Goal: Task Accomplishment & Management: Manage account settings

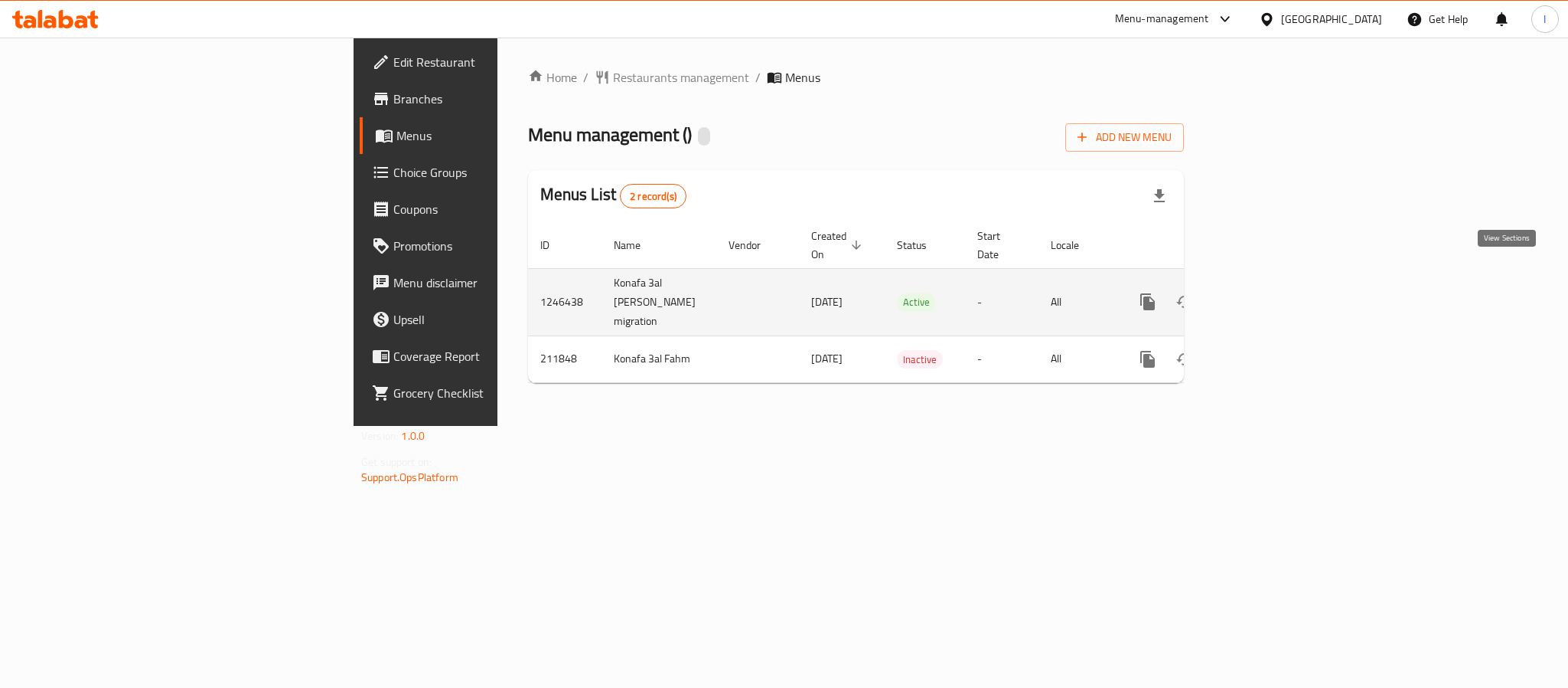
click at [1268, 292] on icon "enhanced table" at bounding box center [1259, 301] width 18 height 18
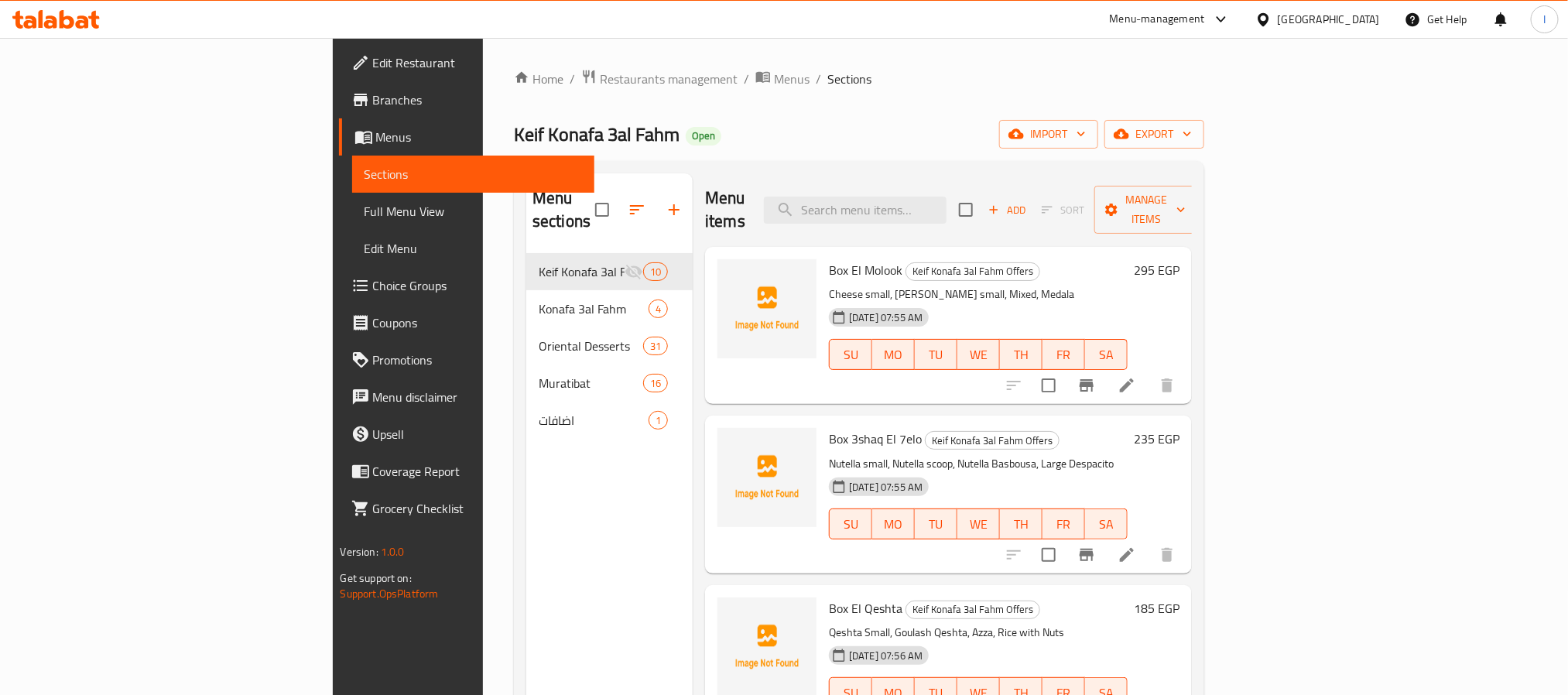
click at [751, 181] on div "Menu items Add Sort Manage items" at bounding box center [949, 210] width 487 height 73
click at [807, 107] on div "Home / Restaurants management / Menus / Sections Keif Konafa 3al Fahm Open impo…" at bounding box center [859, 474] width 691 height 811
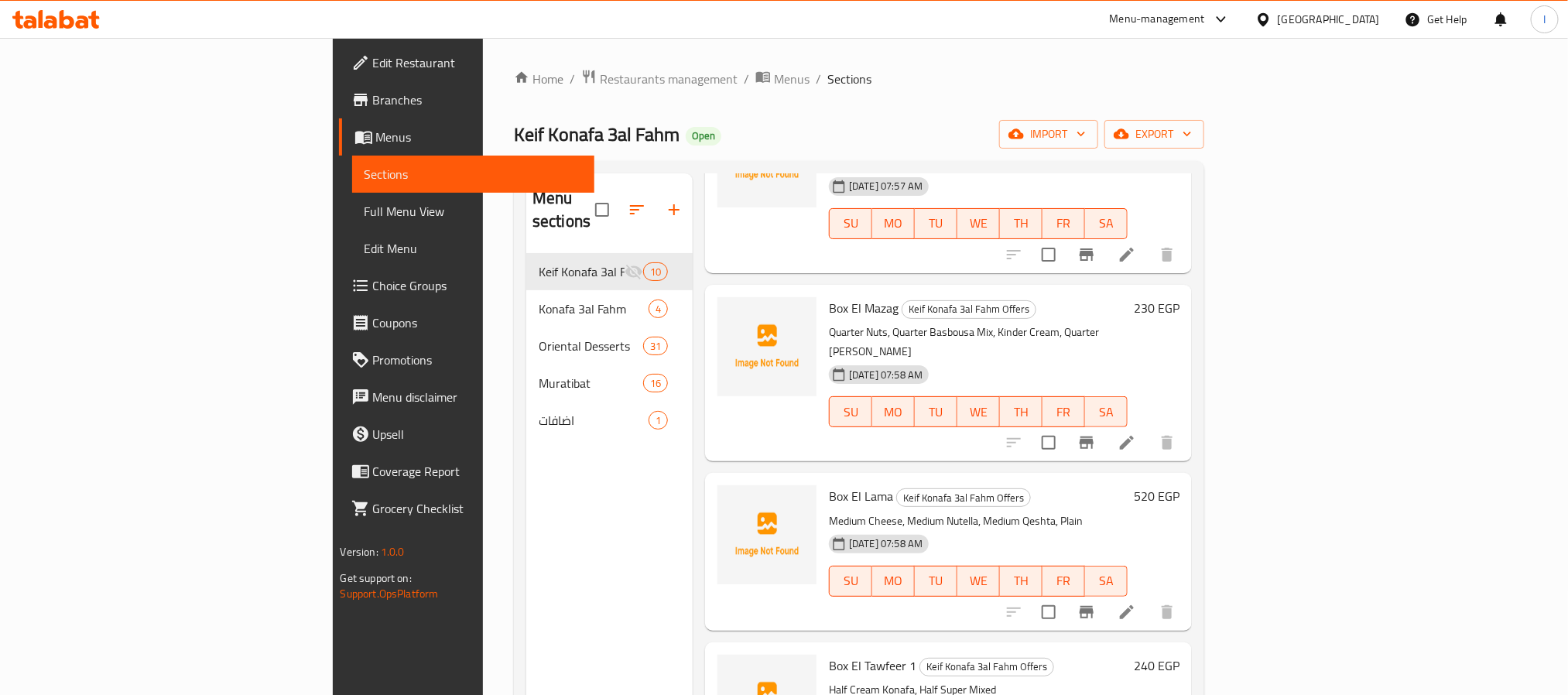
scroll to position [1032, 0]
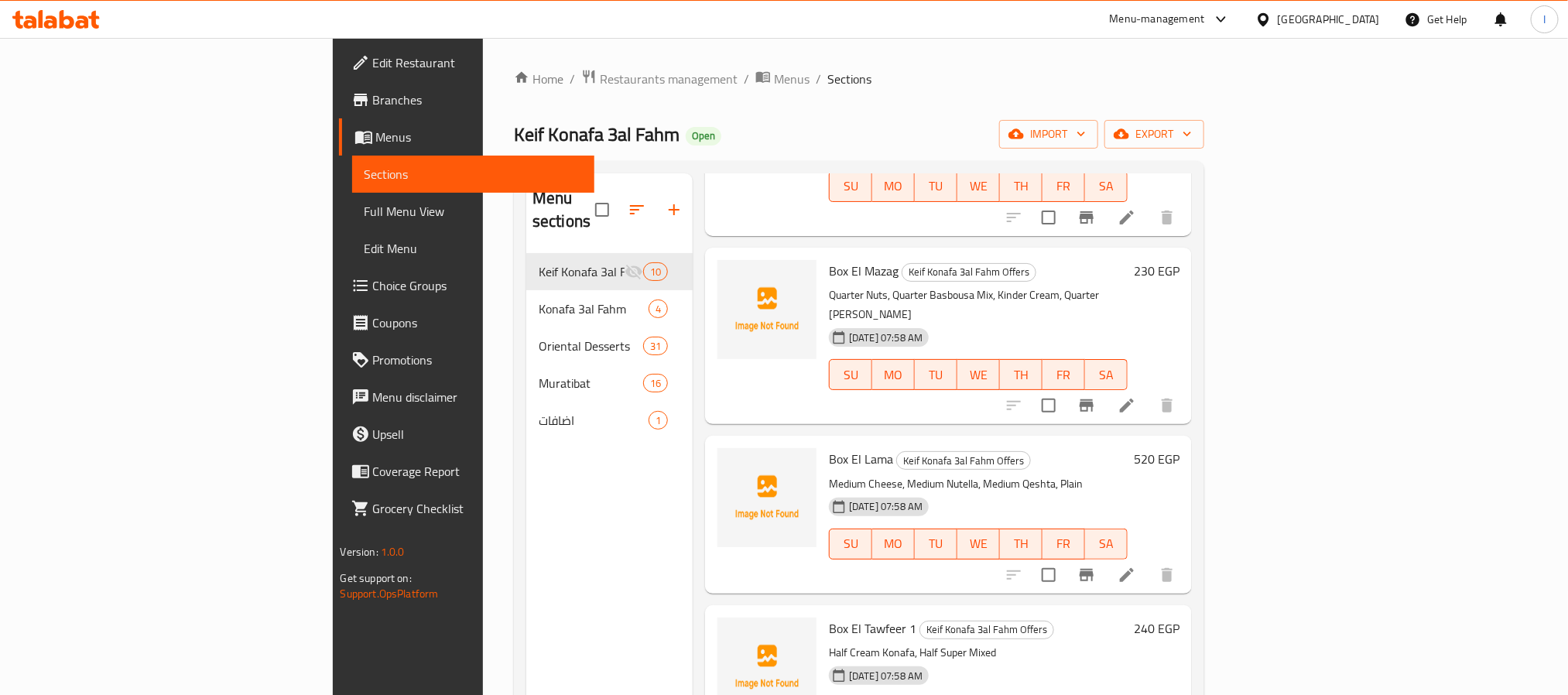
click at [526, 570] on div "Menu sections Keif Konafa 3al Fahm Offers 10 Konafa 3al Fahm 4 Oriental Dessert…" at bounding box center [609, 521] width 166 height 695
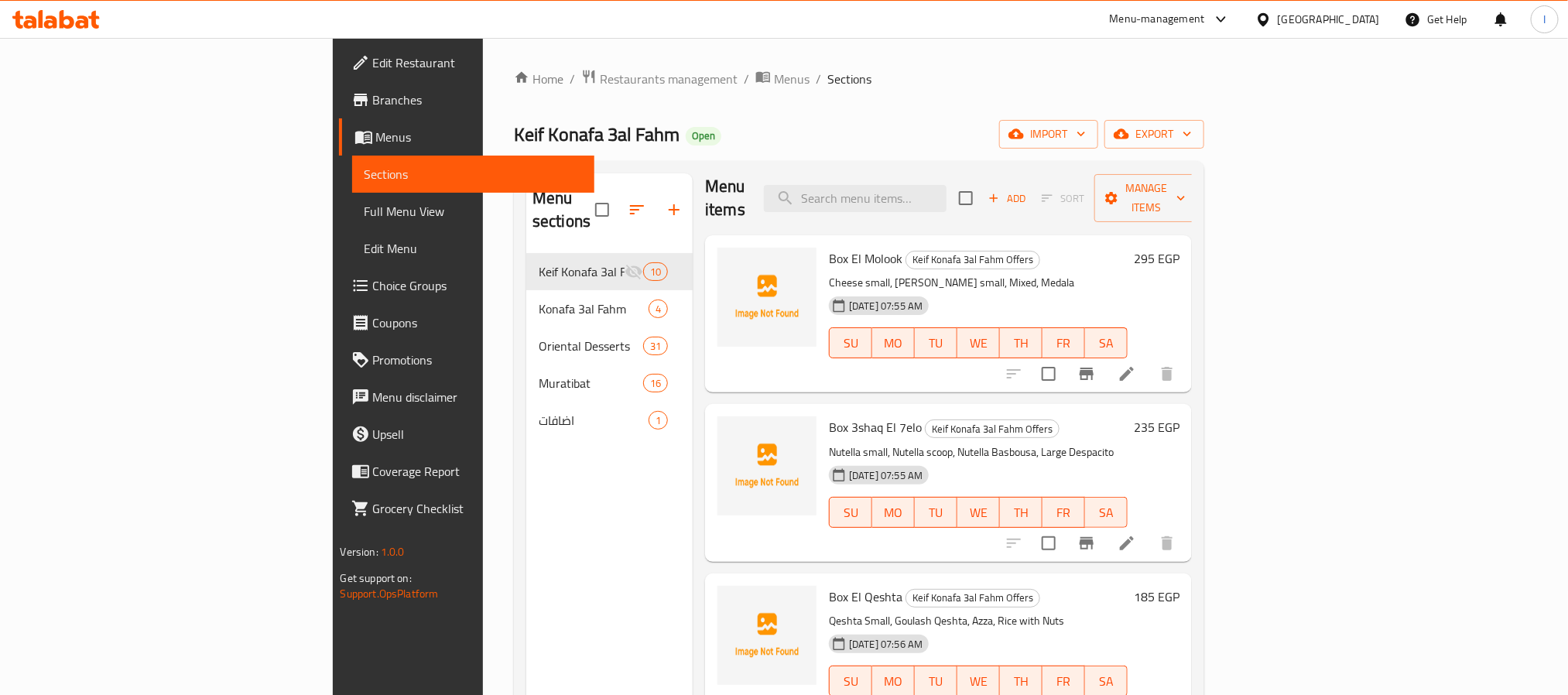
scroll to position [0, 0]
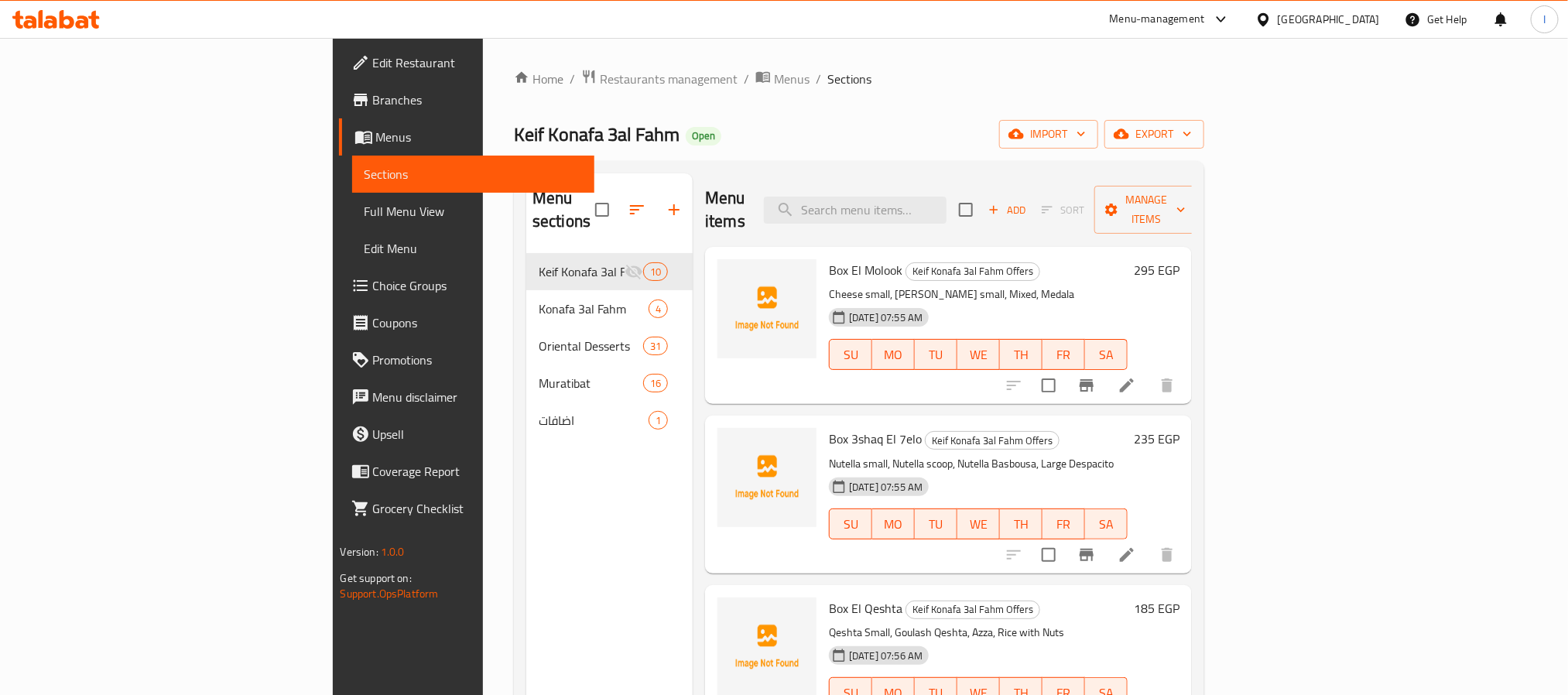
click at [818, 112] on div "Home / Restaurants management / Menus / Sections Keif Konafa 3al Fahm Open impo…" at bounding box center [859, 474] width 691 height 811
click at [514, 134] on span "Keif Konafa 3al Fahm" at bounding box center [596, 134] width 166 height 35
copy span "Keif Konafa 3al Fahm"
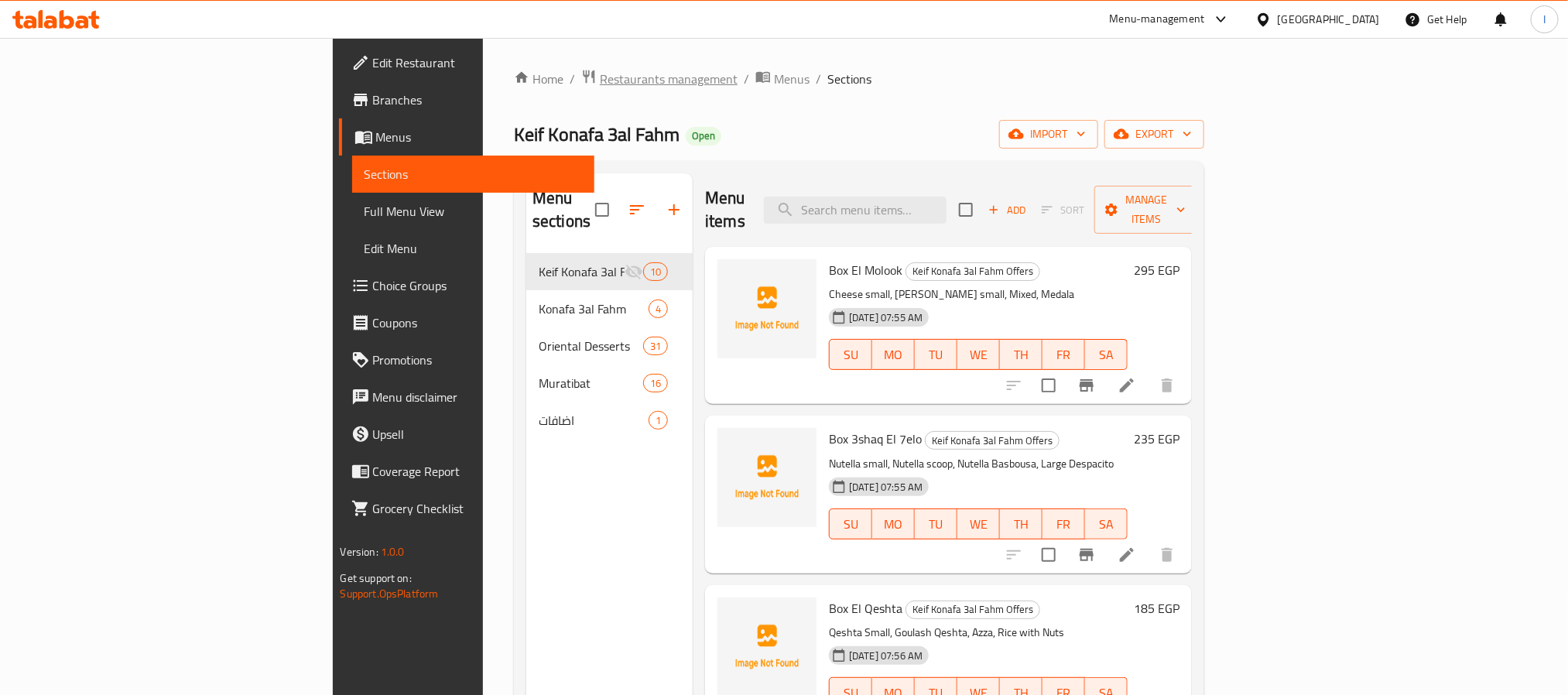
drag, startPoint x: 535, startPoint y: 125, endPoint x: 511, endPoint y: 87, distance: 44.9
click at [535, 125] on div "Keif Konafa 3al Fahm Open import export" at bounding box center [859, 134] width 691 height 28
click at [600, 86] on span "Restaurants management" at bounding box center [669, 79] width 138 height 18
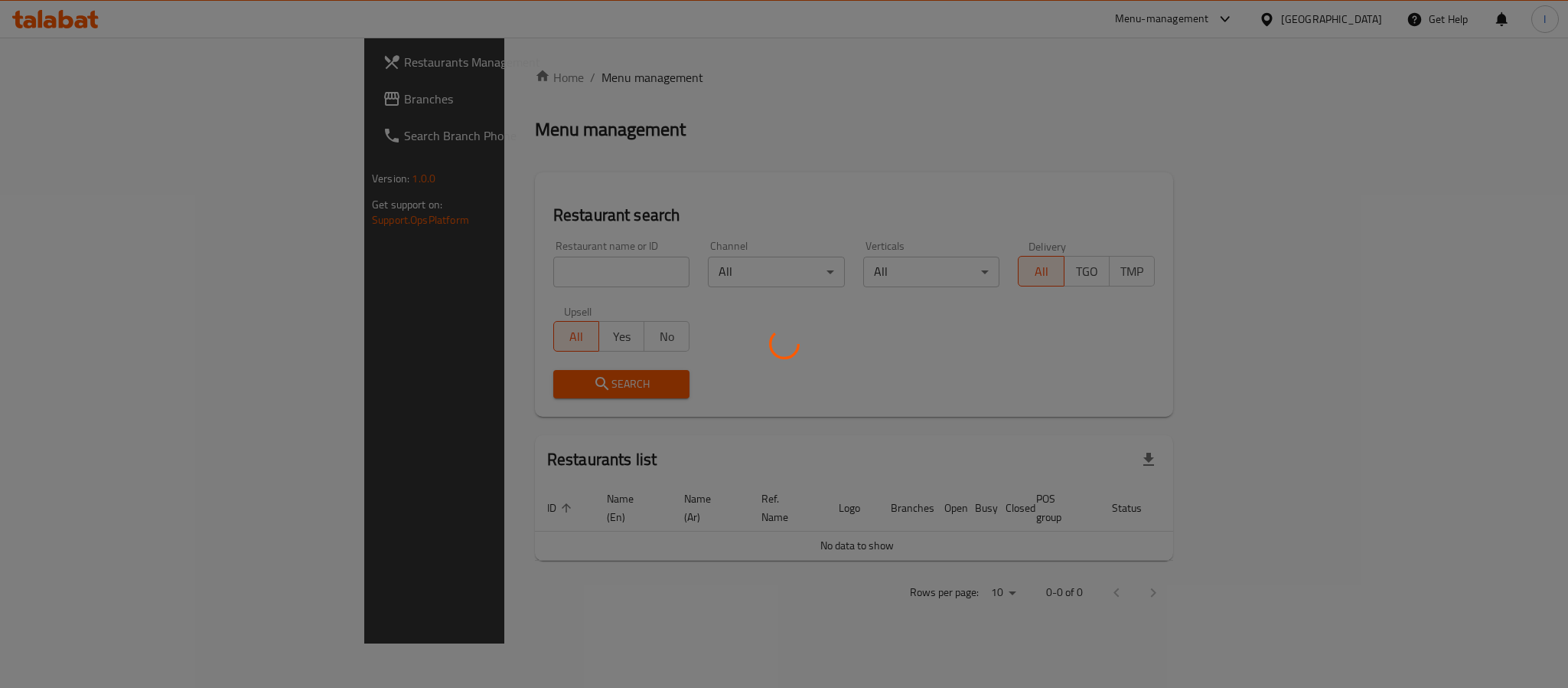
click at [542, 107] on div at bounding box center [784, 344] width 1568 height 688
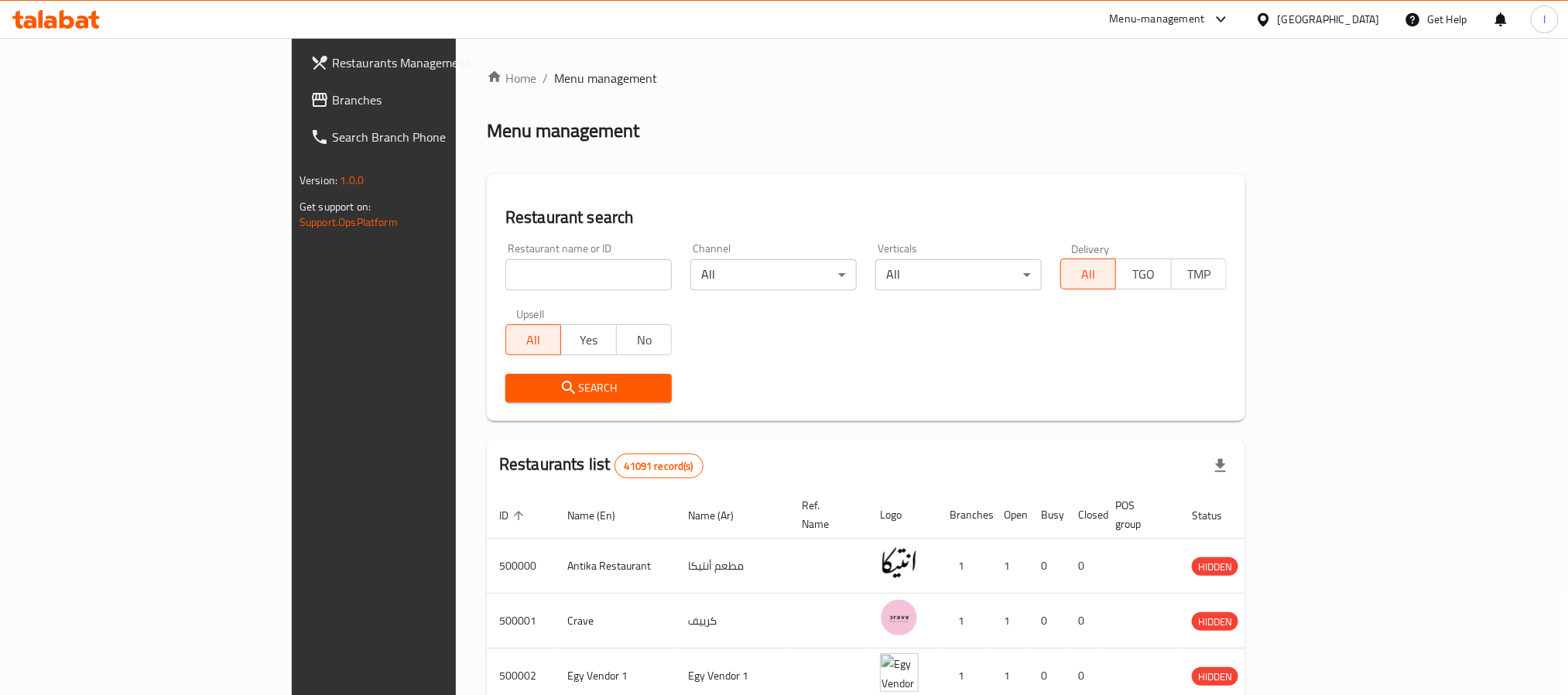
drag, startPoint x: 83, startPoint y: 89, endPoint x: 194, endPoint y: 53, distance: 116.7
click at [332, 91] on span "Branches" at bounding box center [436, 100] width 209 height 18
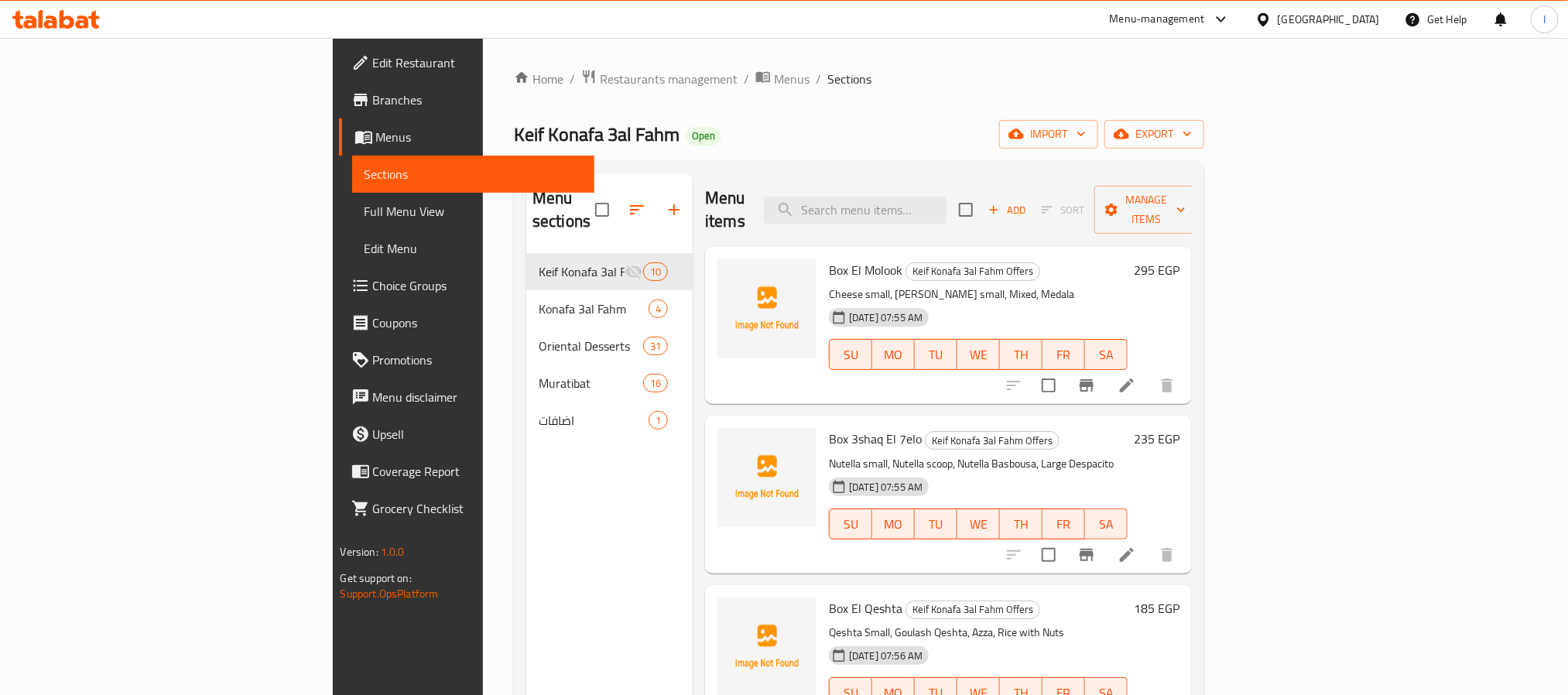
click at [787, 138] on div "Keif Konafa 3al Fahm Open import export" at bounding box center [859, 134] width 691 height 28
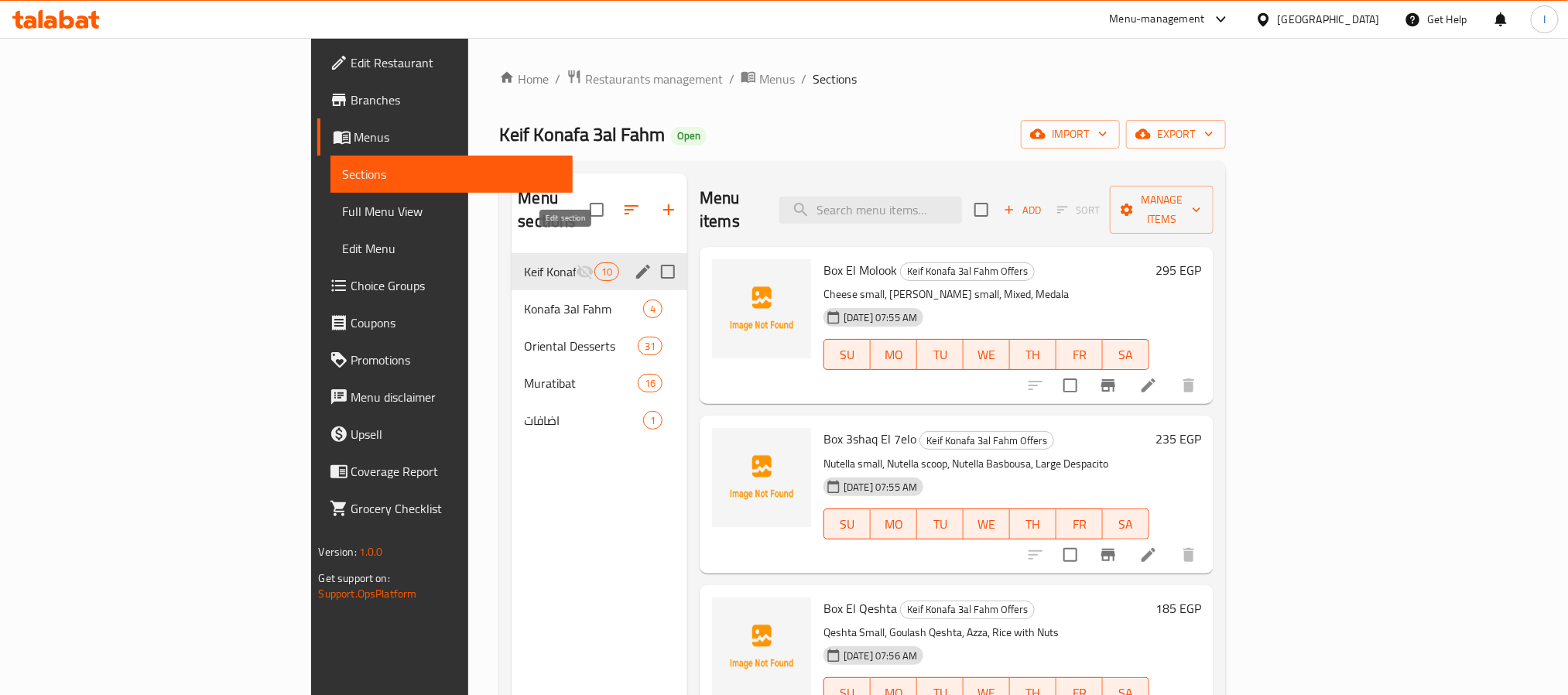
click at [634, 262] on icon "edit" at bounding box center [643, 272] width 18 height 18
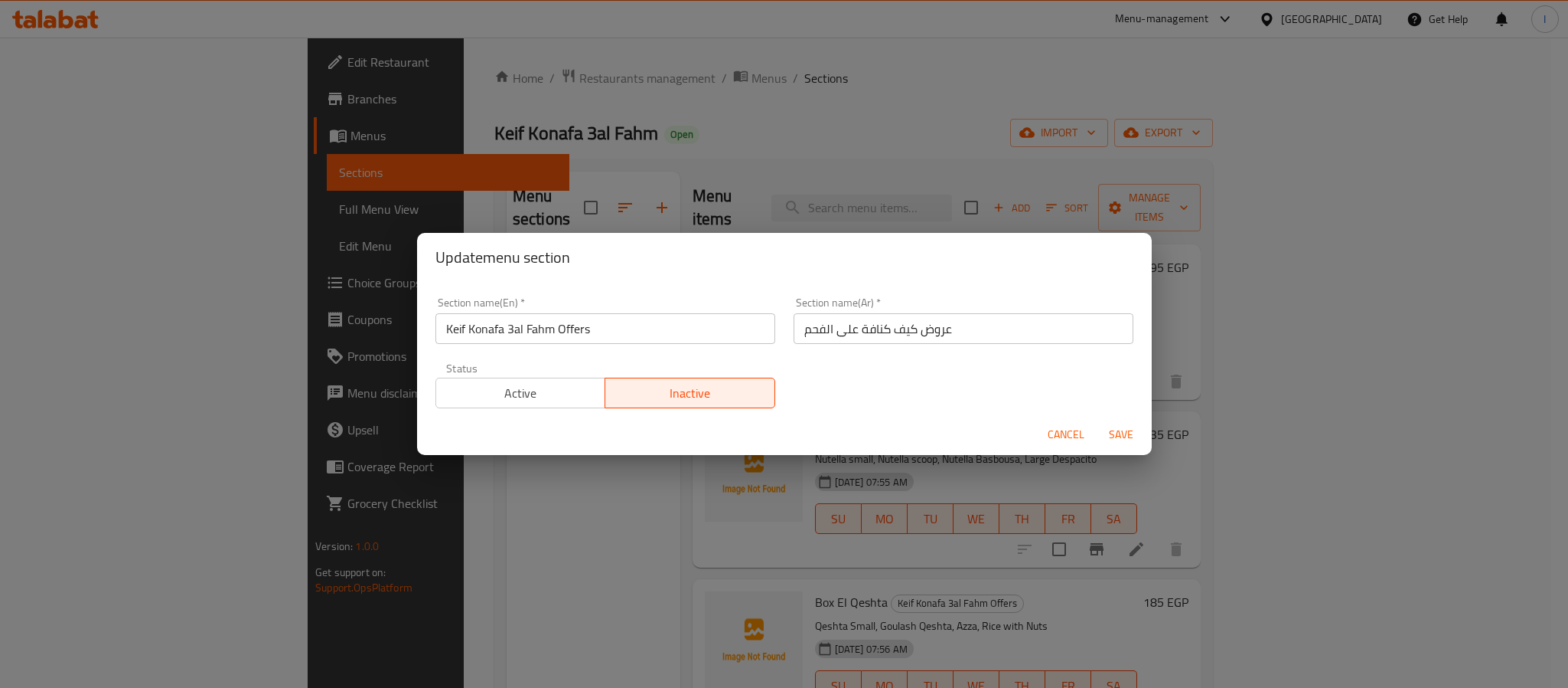
click at [569, 398] on span "Active" at bounding box center [521, 393] width 157 height 23
click at [1116, 437] on span "Save" at bounding box center [1121, 435] width 37 height 19
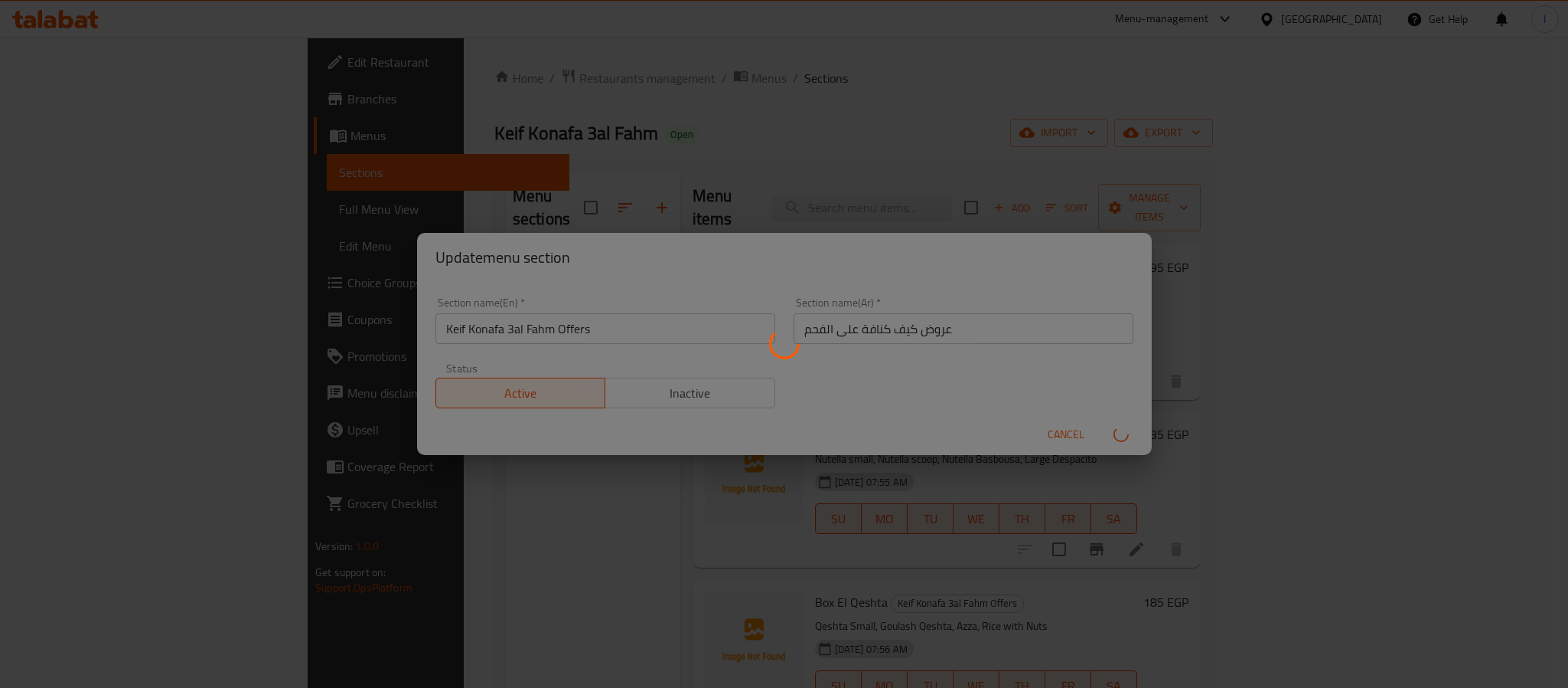
click at [955, 65] on div "Menu sections" at bounding box center [784, 344] width 1568 height 688
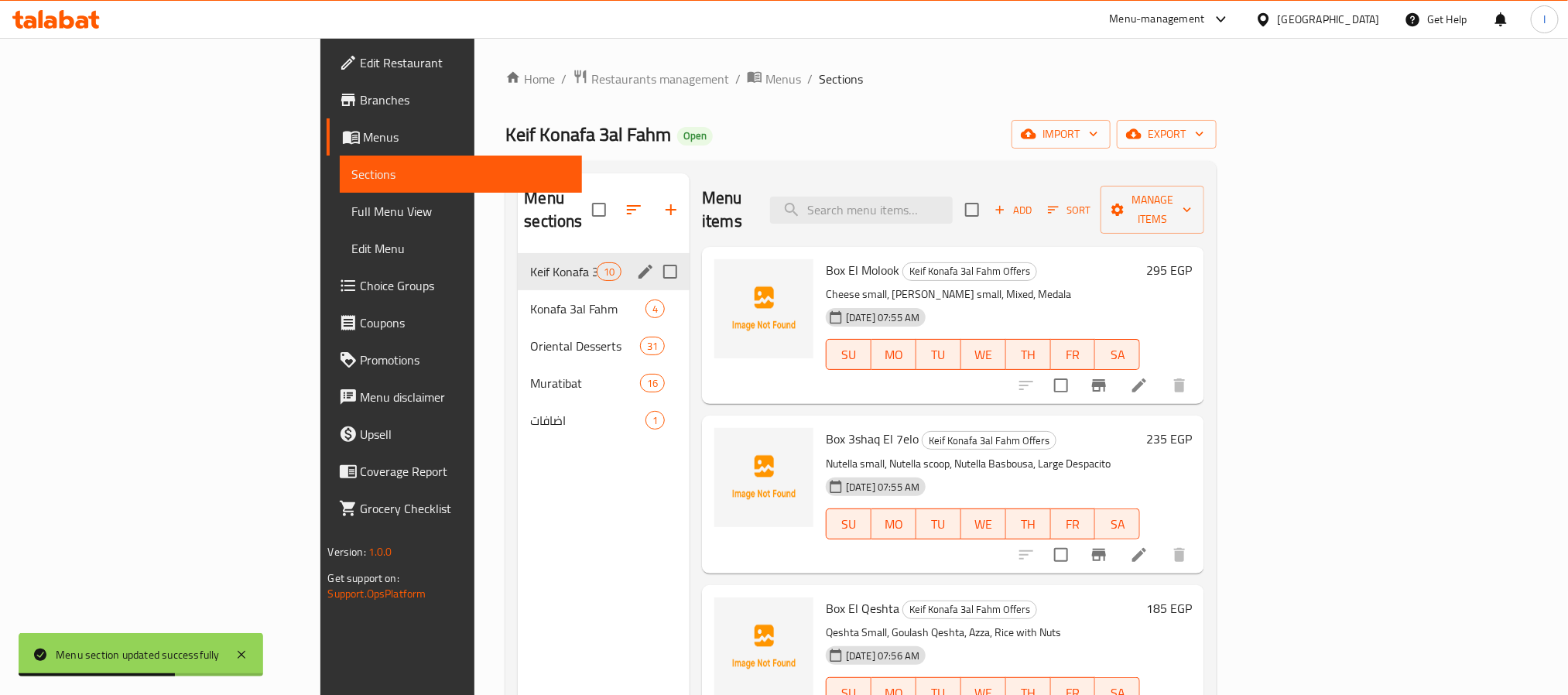
click at [832, 148] on div "Keif Konafa 3al Fahm Open import export" at bounding box center [860, 134] width 711 height 28
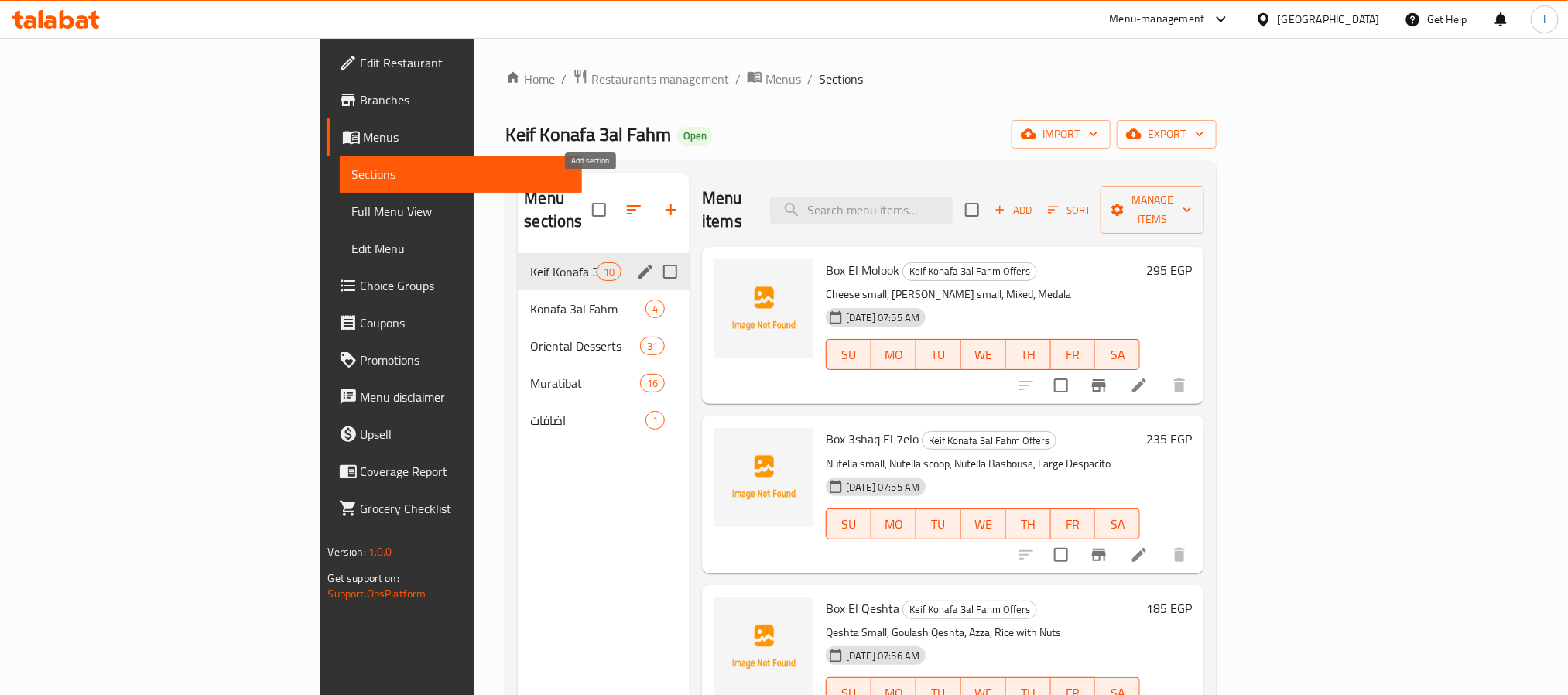
click at [661, 200] on icon "button" at bounding box center [671, 209] width 18 height 18
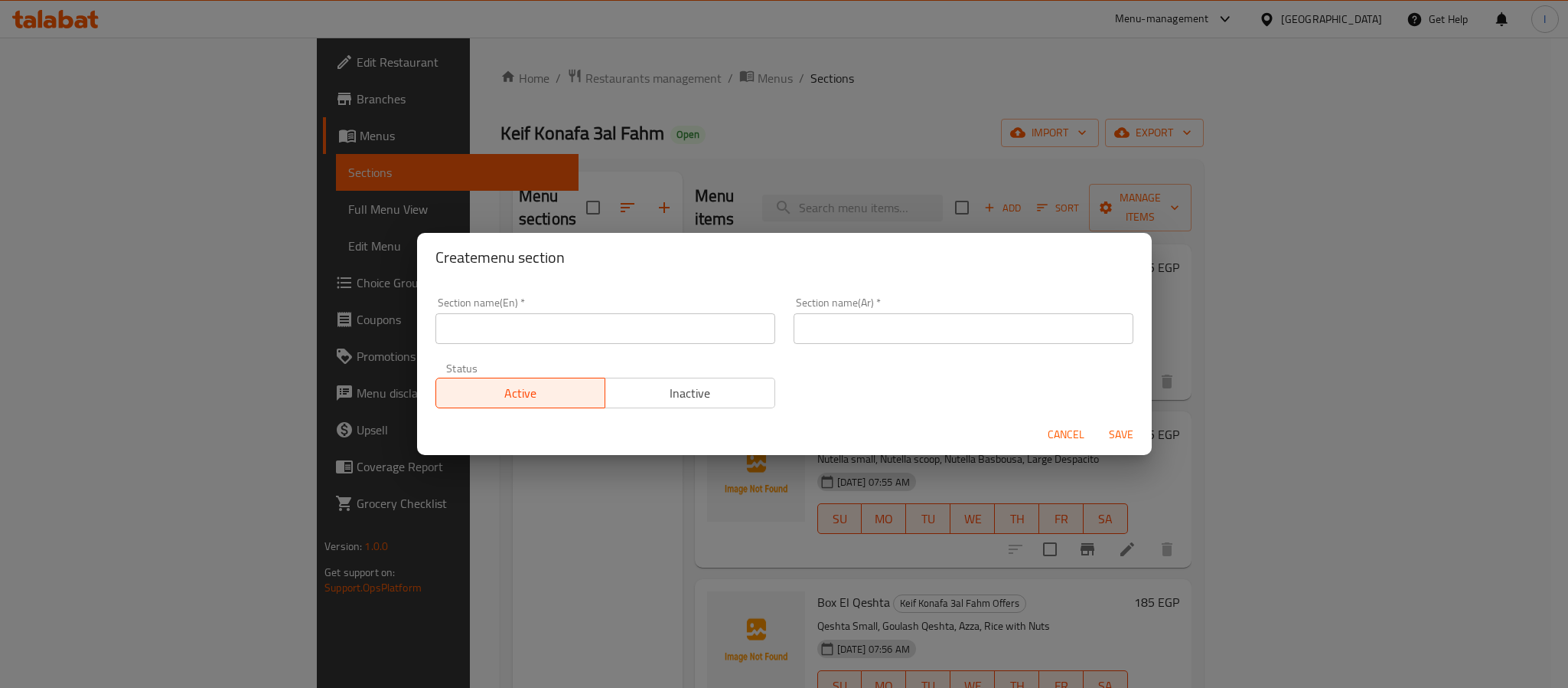
drag, startPoint x: 628, startPoint y: 262, endPoint x: 536, endPoint y: 65, distance: 217.4
click at [628, 262] on h2 "Create menu section" at bounding box center [784, 257] width 698 height 24
click at [579, 336] on input "text" at bounding box center [605, 329] width 340 height 31
paste input "Buy one, get one free"
type input "Buy one, get one free"
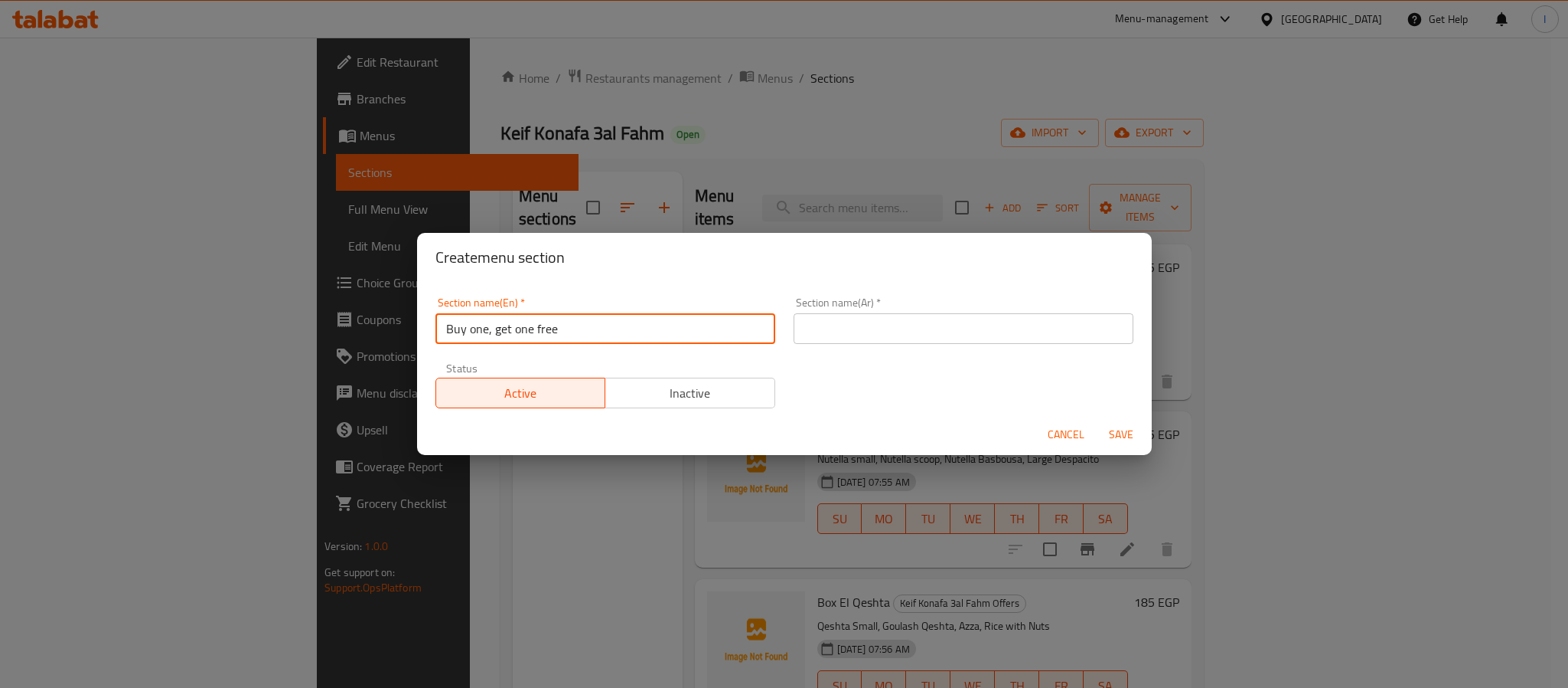
click at [882, 345] on div "Section name(Ar)   * Section name(Ar) *" at bounding box center [964, 320] width 358 height 65
click at [888, 339] on input "text" at bounding box center [964, 329] width 340 height 31
paste input "اشتري واحدة واحصل على الثانية مجانًا"
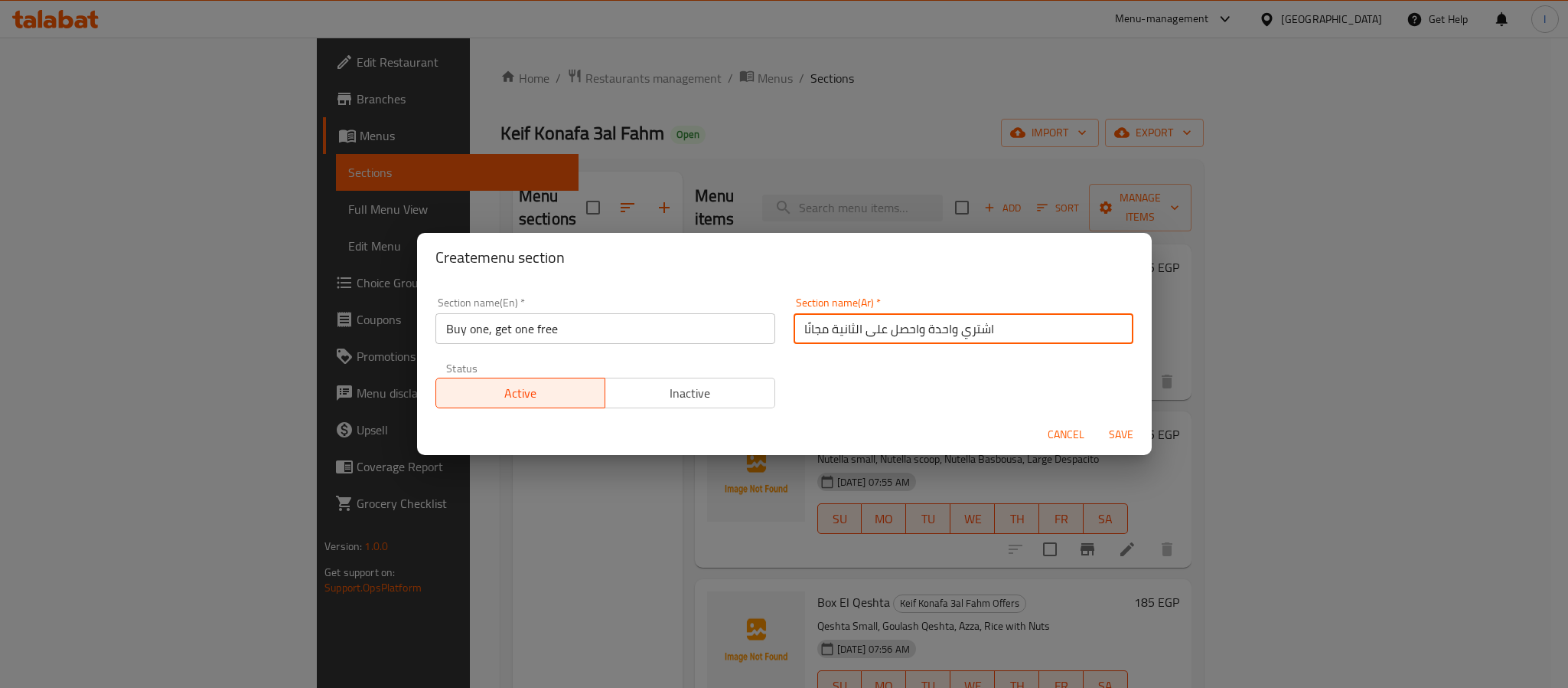
type input "اشتري واحدة واحصل على الثانية مجانًا"
click at [854, 389] on div "Section name(En)   * Buy one, get one free Section name(En) * Section name(Ar) …" at bounding box center [784, 352] width 717 height 129
click at [1111, 432] on span "Save" at bounding box center [1121, 435] width 37 height 19
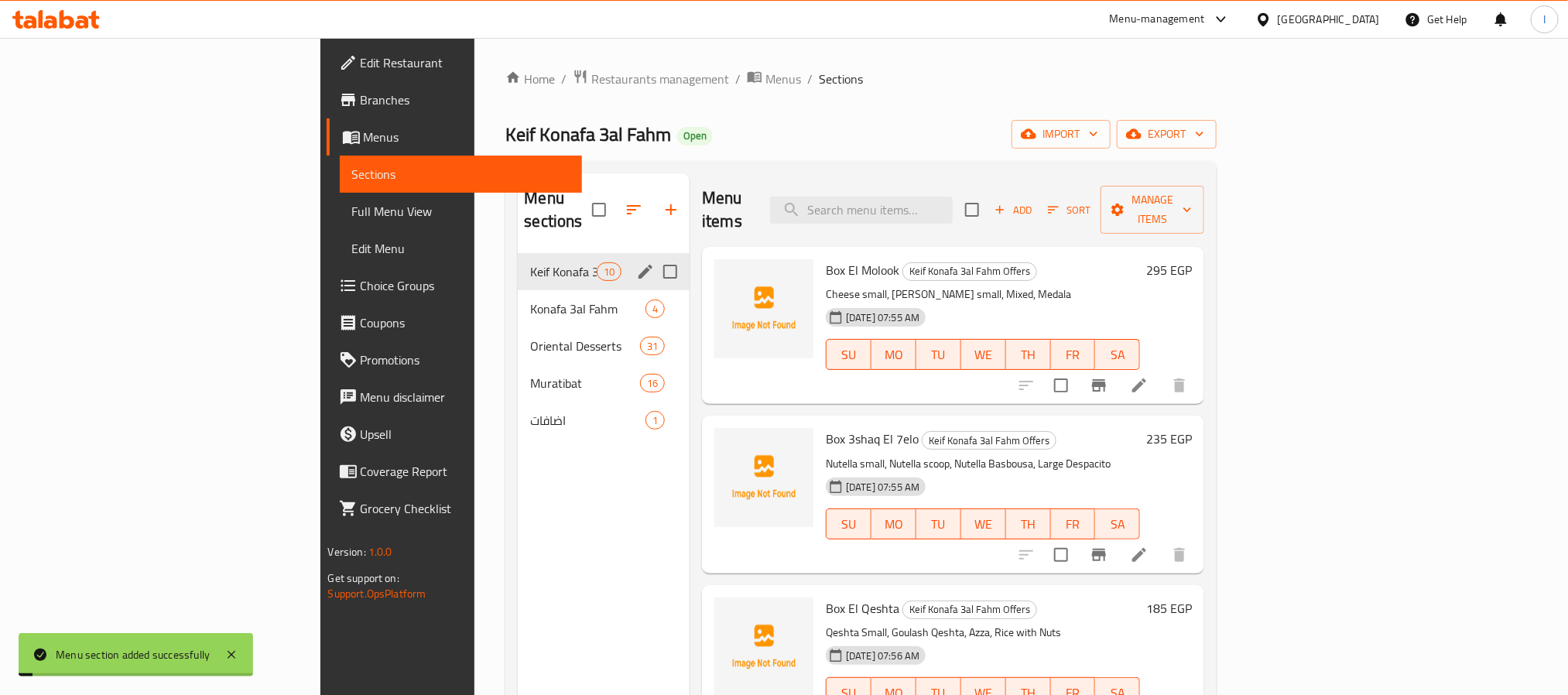
click at [752, 30] on div "Menu-management Egypt Get Help I" at bounding box center [784, 19] width 1568 height 37
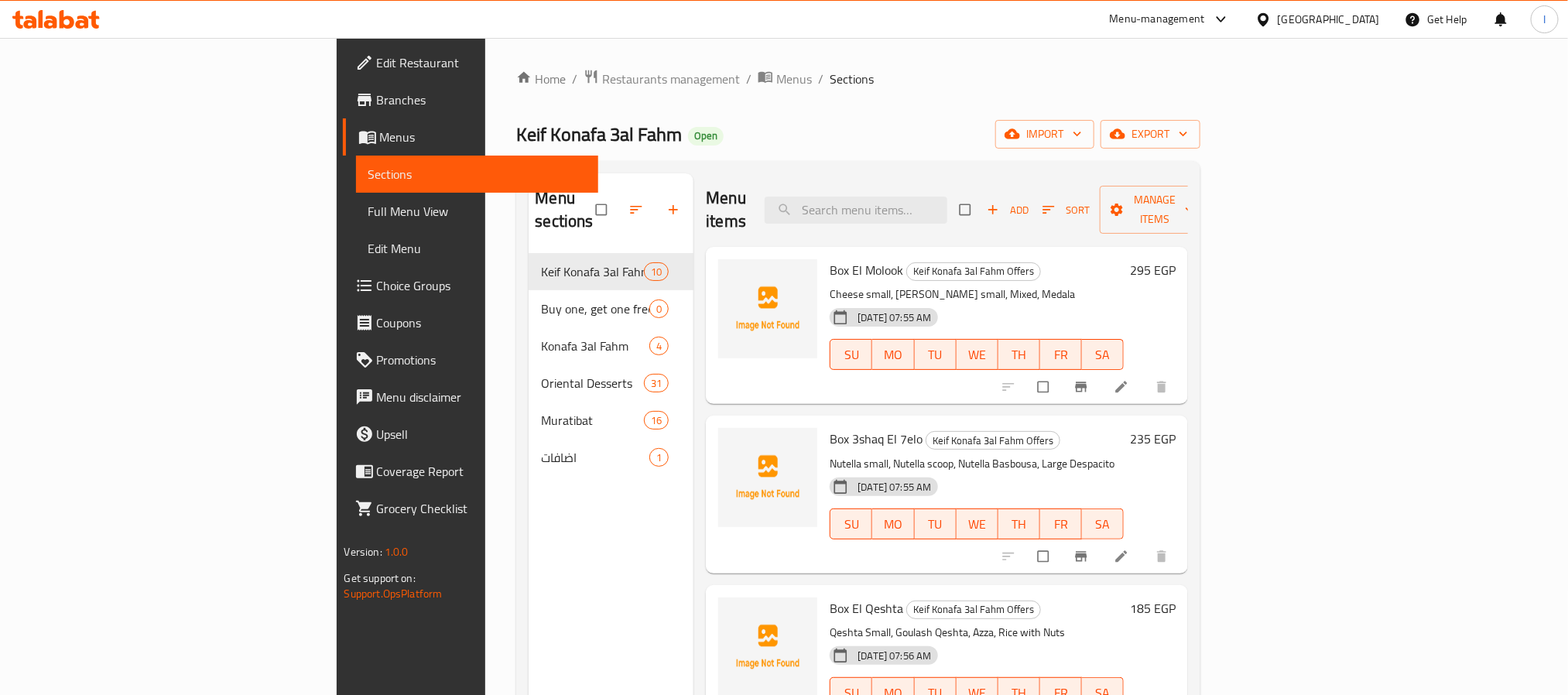
click at [741, 113] on div "Home / Restaurants management / Menus / Sections Keif Konafa 3al Fahm Open impo…" at bounding box center [858, 474] width 684 height 811
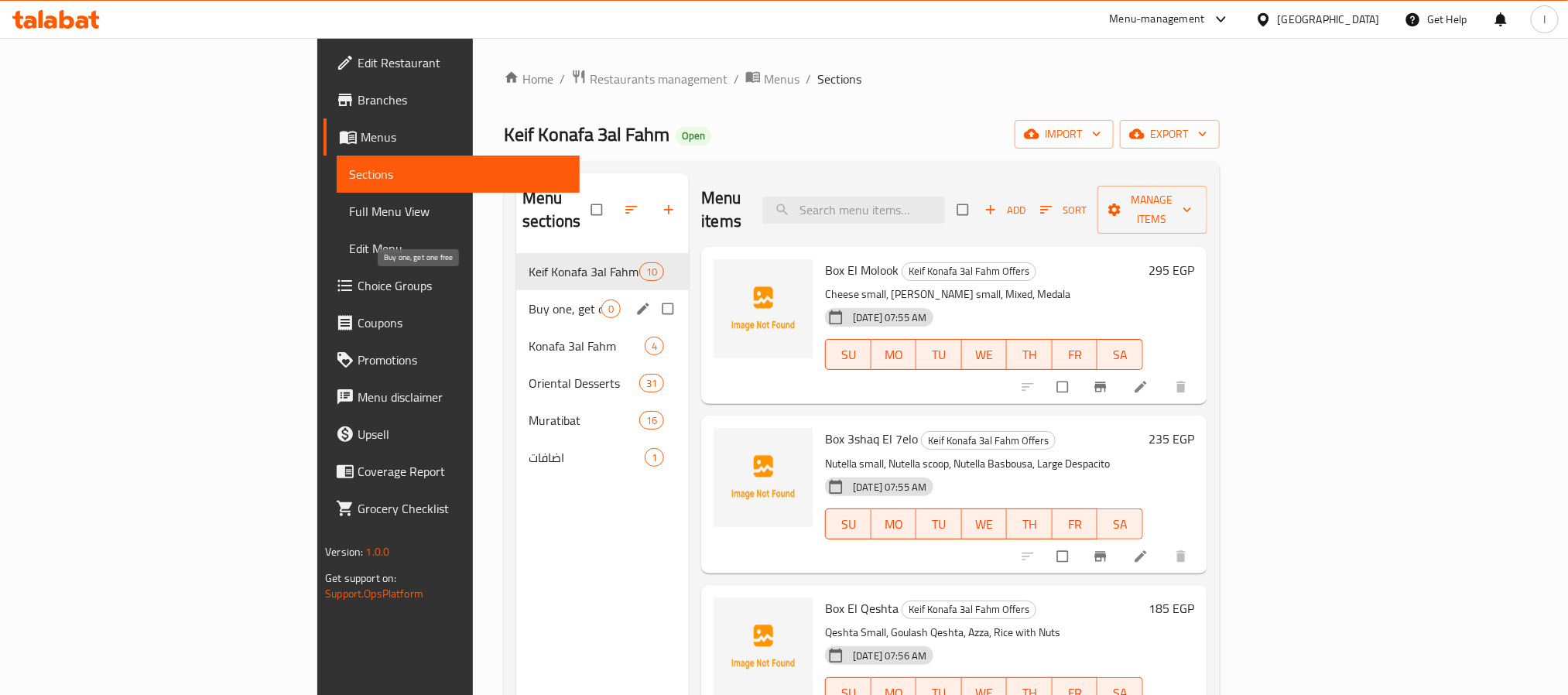
click at [529, 299] on span "Buy one, get one free" at bounding box center [565, 308] width 73 height 18
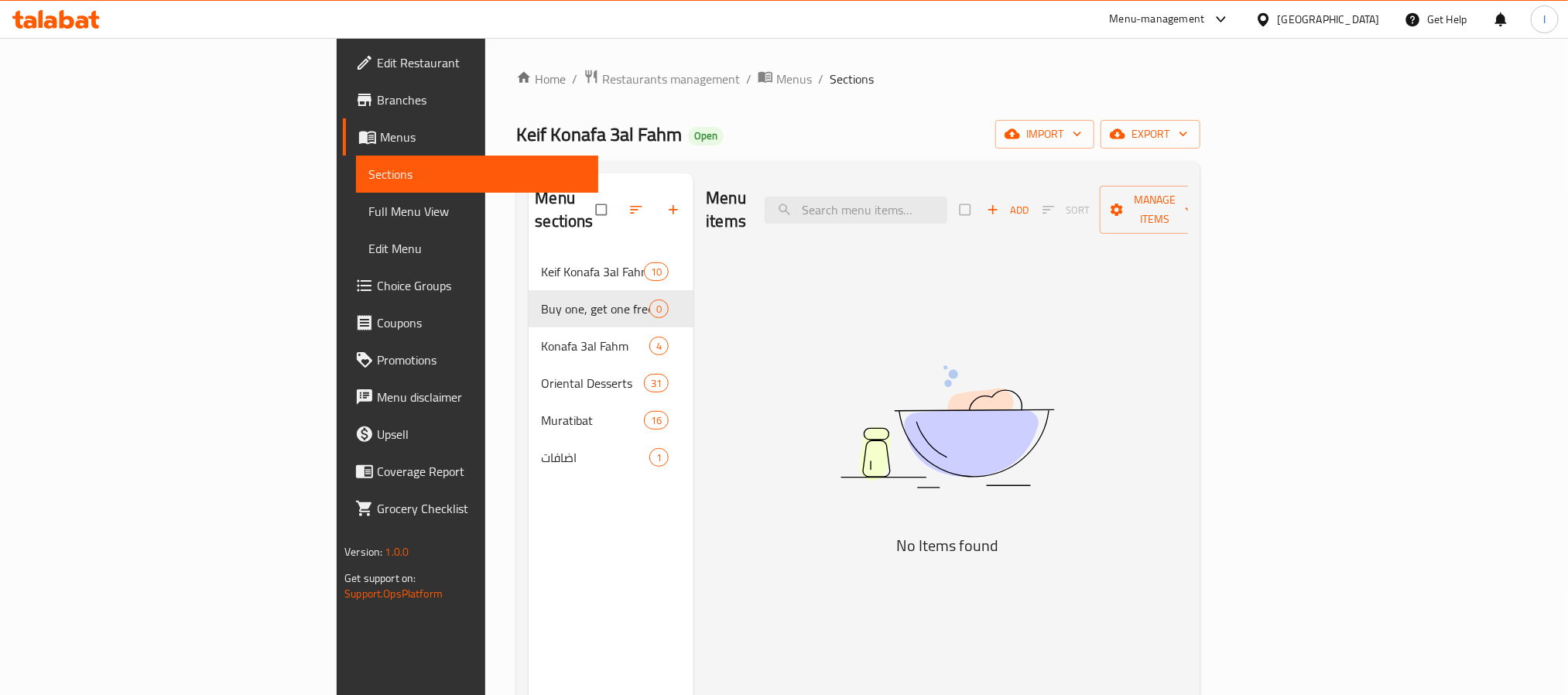
click at [743, 140] on div "Keif Konafa 3al Fahm Open import export" at bounding box center [858, 134] width 684 height 28
click at [1004, 202] on span "button" at bounding box center [994, 209] width 18 height 16
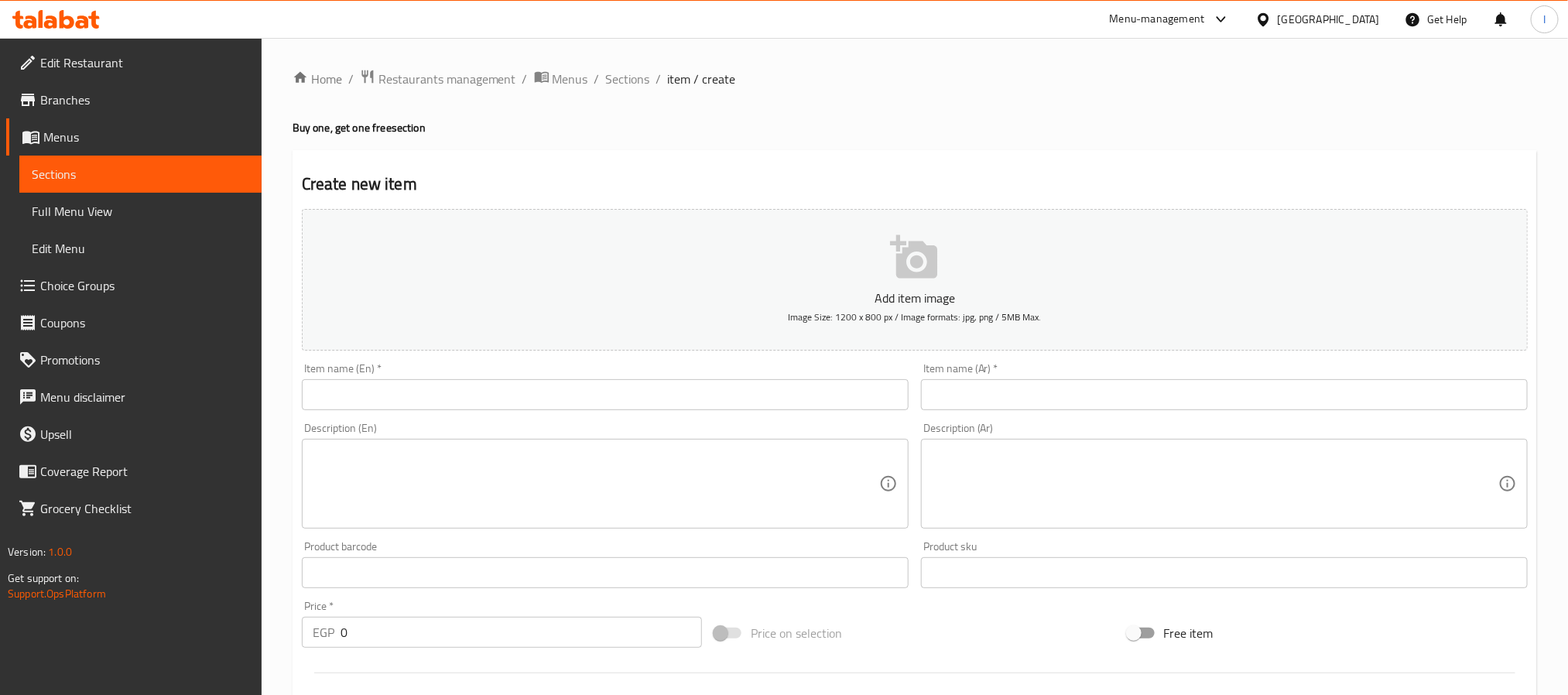
click at [1041, 393] on input "text" at bounding box center [1224, 395] width 607 height 31
paste input "كنافه بالجبنه"
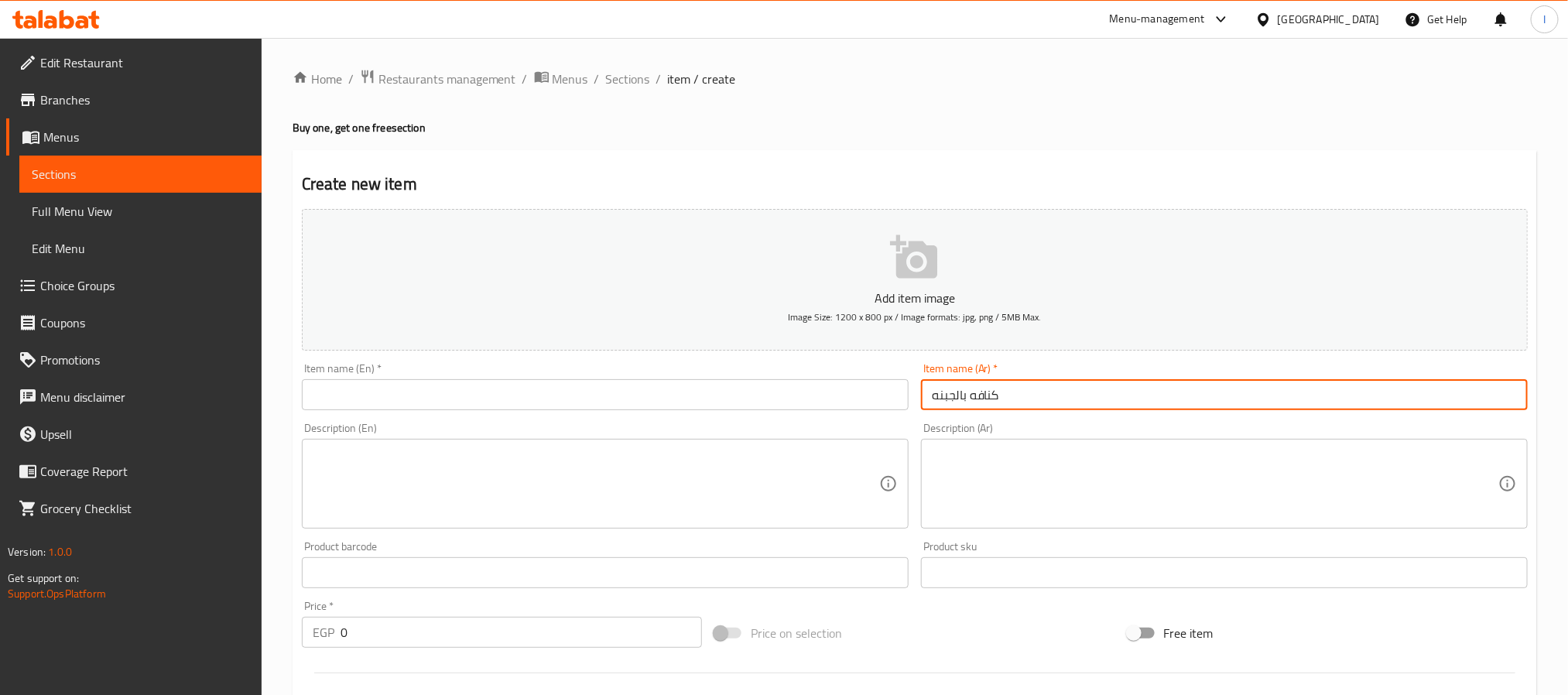
type input "كنافه بالجبنه"
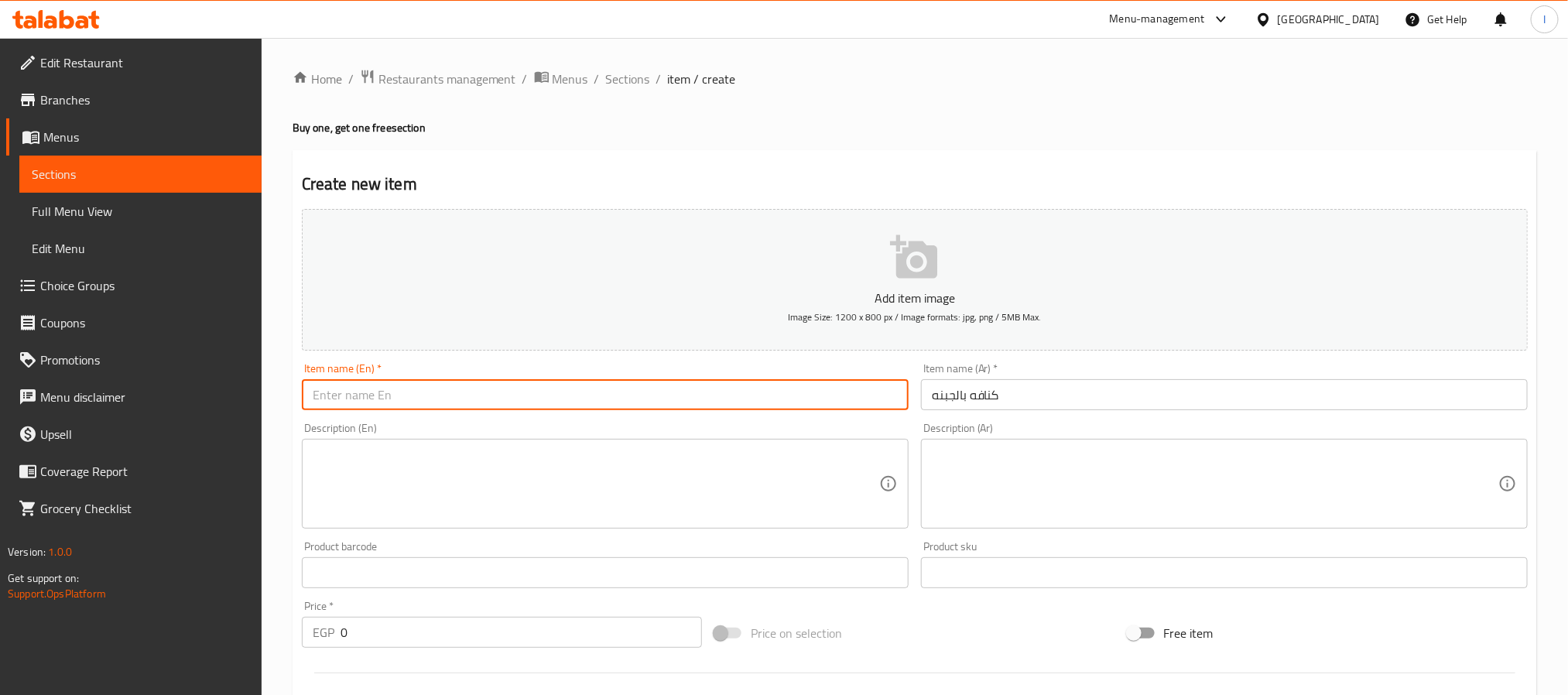
click at [665, 402] on input "text" at bounding box center [605, 395] width 607 height 31
paste input "Kunafa with Cheese"
type input "Kunafa with Cheese"
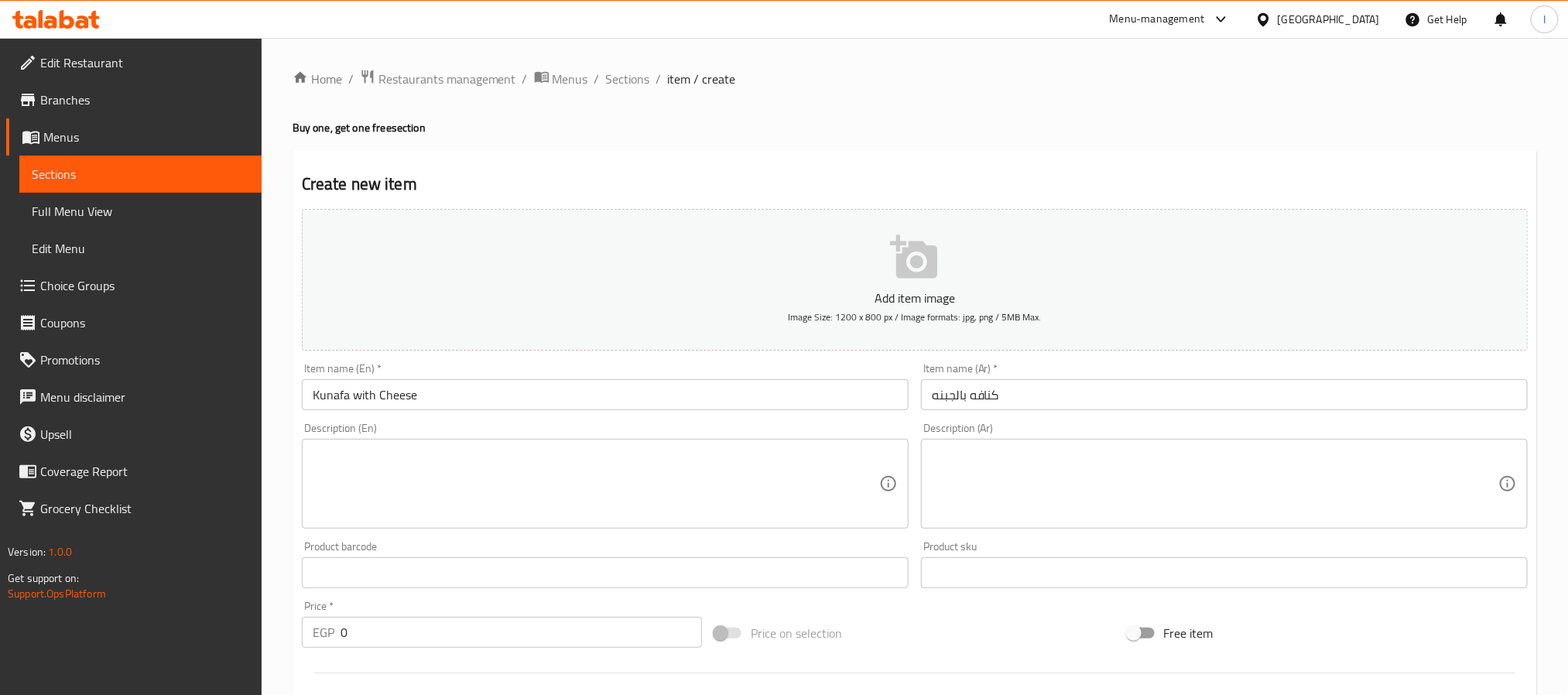
click at [628, 165] on div "Create new item Add item image Image Size: 1200 x 800 px / Image formats: jpg, …" at bounding box center [915, 600] width 1244 height 901
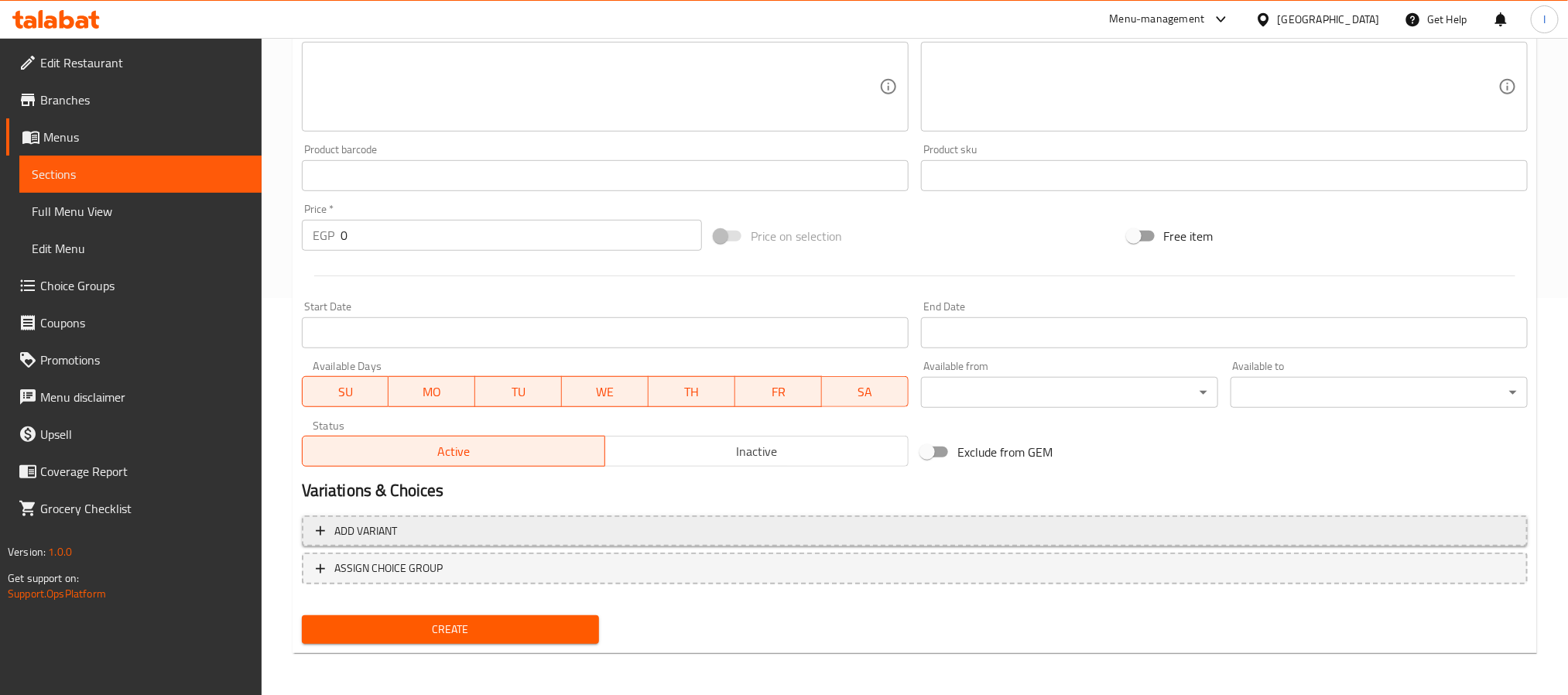
click at [599, 525] on span "Add variant" at bounding box center [915, 530] width 1198 height 19
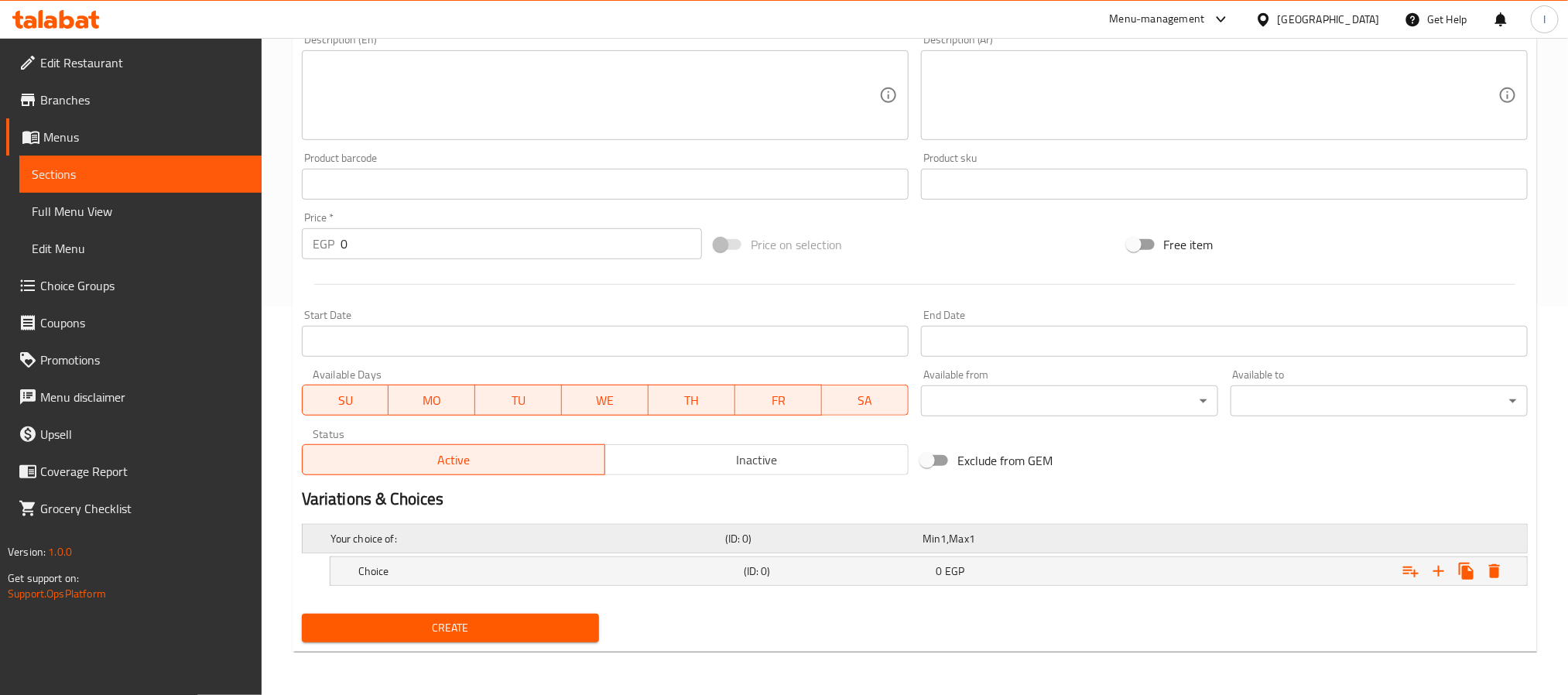
scroll to position [390, 0]
click at [1440, 565] on icon "Expand" at bounding box center [1439, 571] width 18 height 18
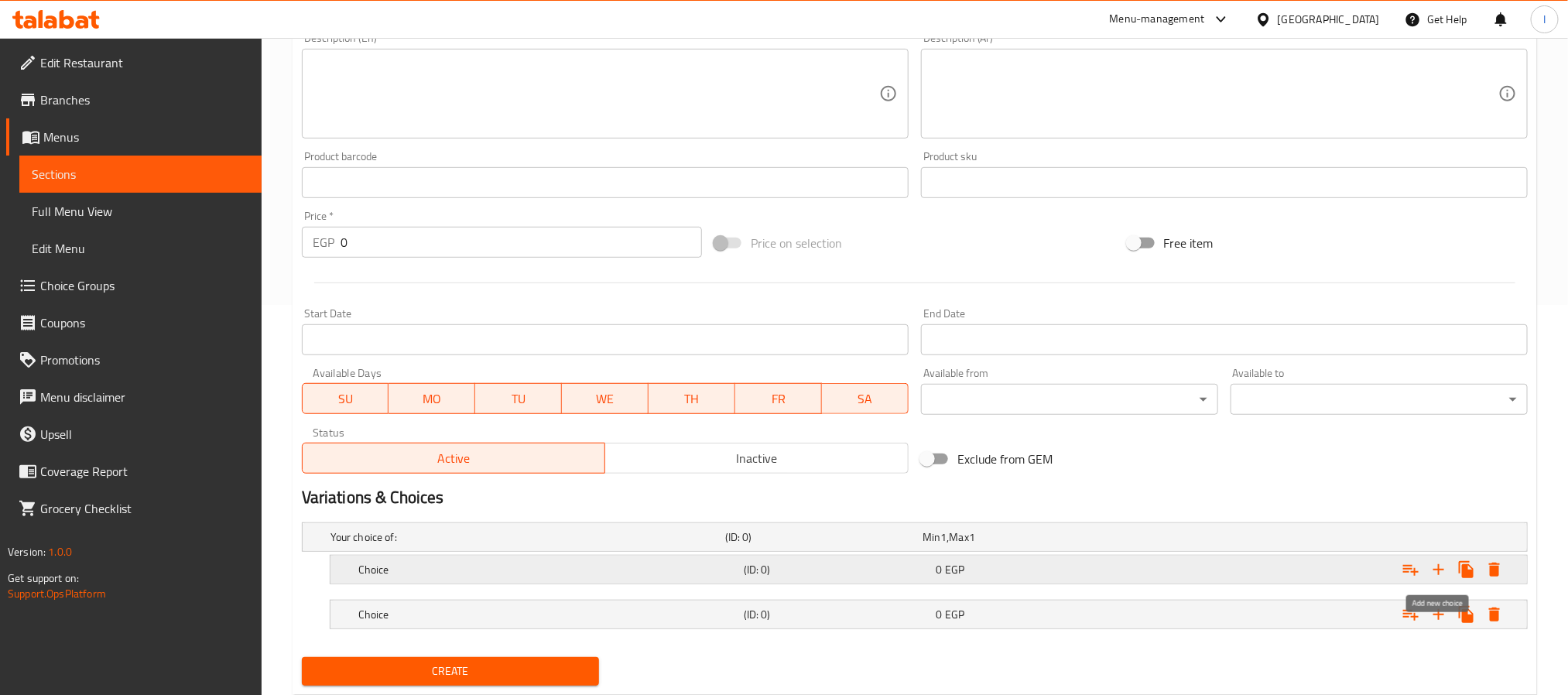
click at [1444, 573] on icon "Expand" at bounding box center [1439, 570] width 18 height 18
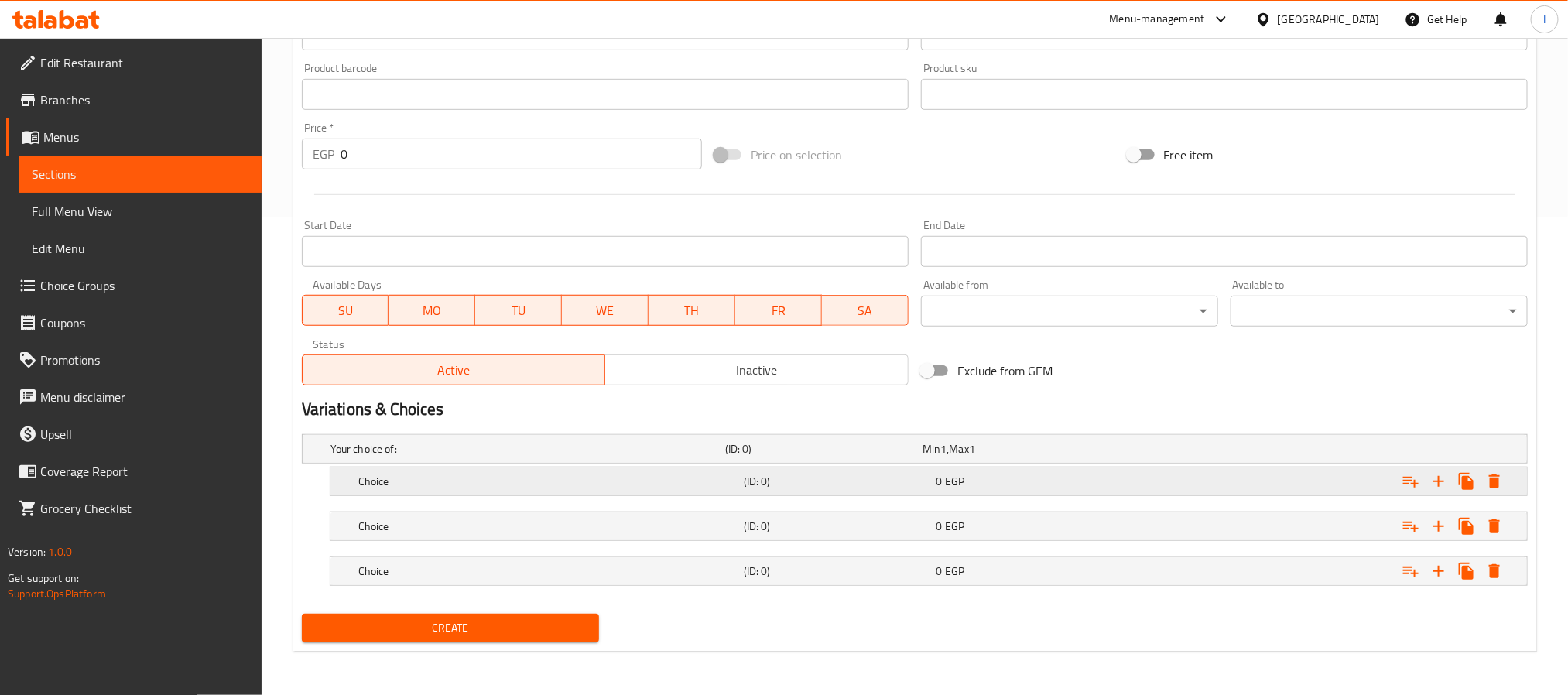
click at [794, 475] on h5 "(ID: 0)" at bounding box center [837, 481] width 187 height 16
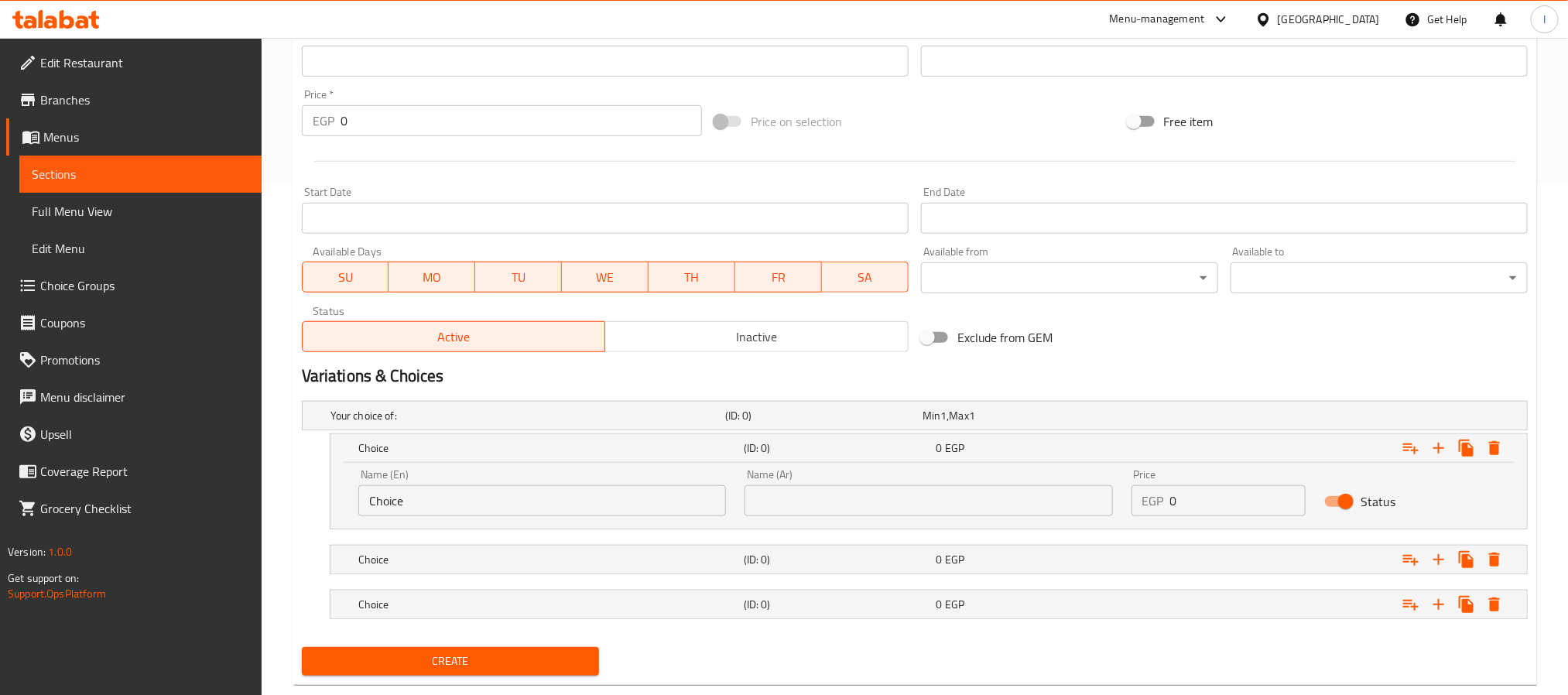
scroll to position [540, 0]
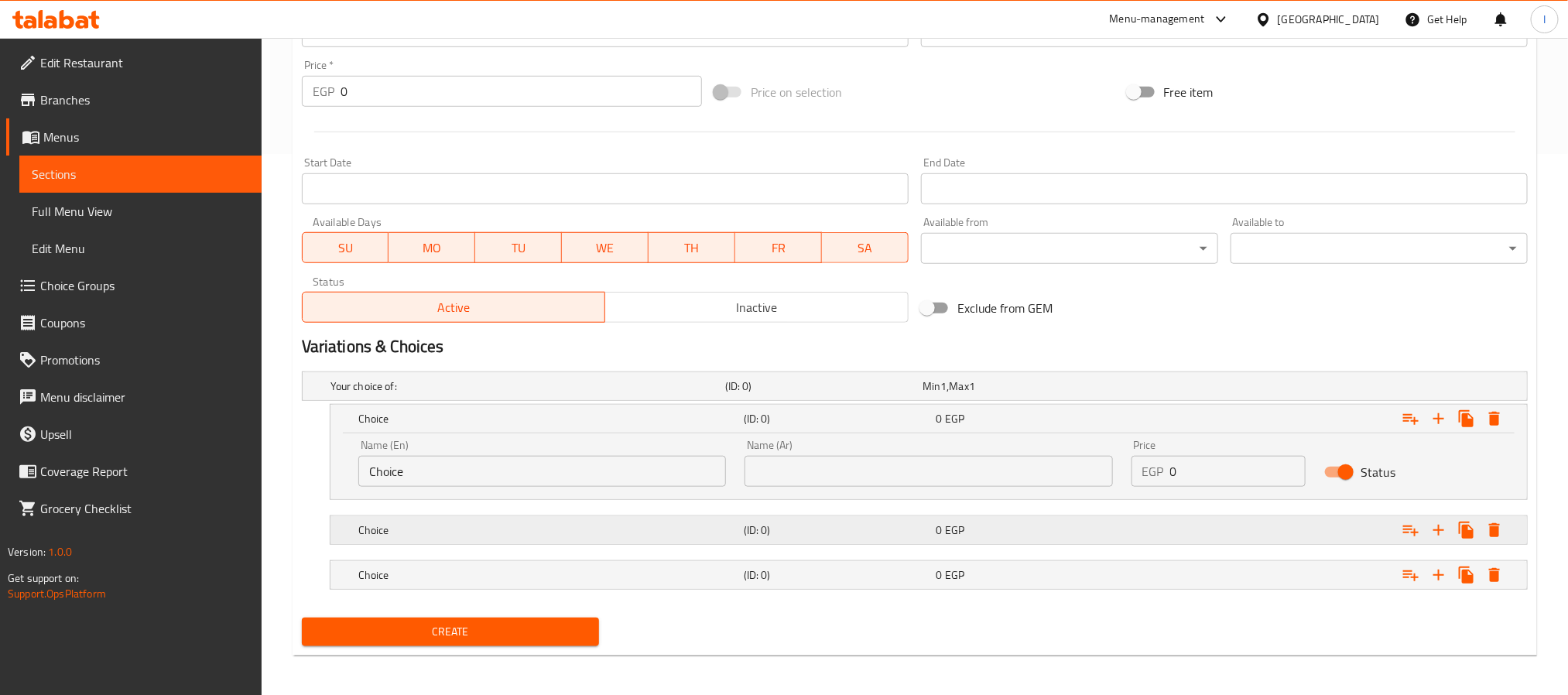
click at [818, 525] on h5 "(ID: 0)" at bounding box center [837, 529] width 187 height 16
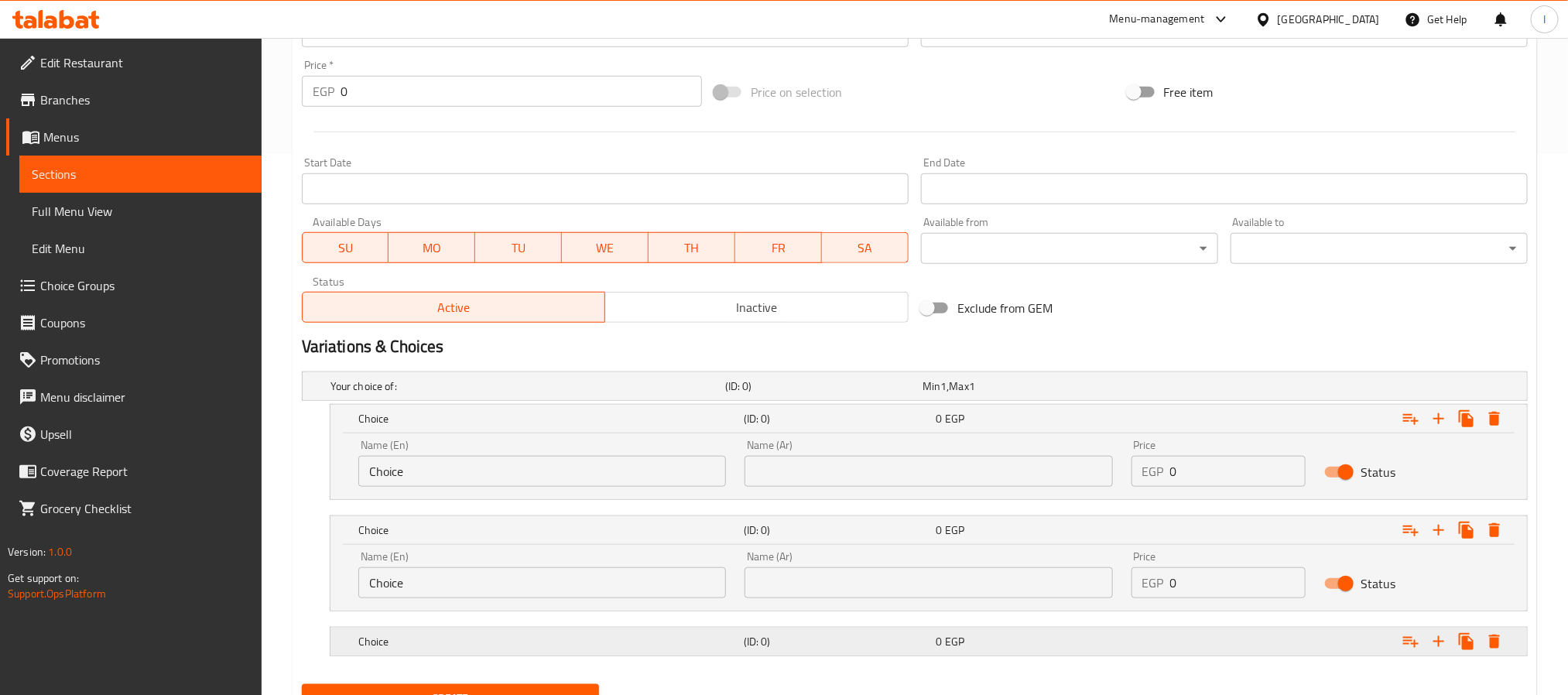
click at [809, 649] on h5 "(ID: 0)" at bounding box center [837, 641] width 187 height 16
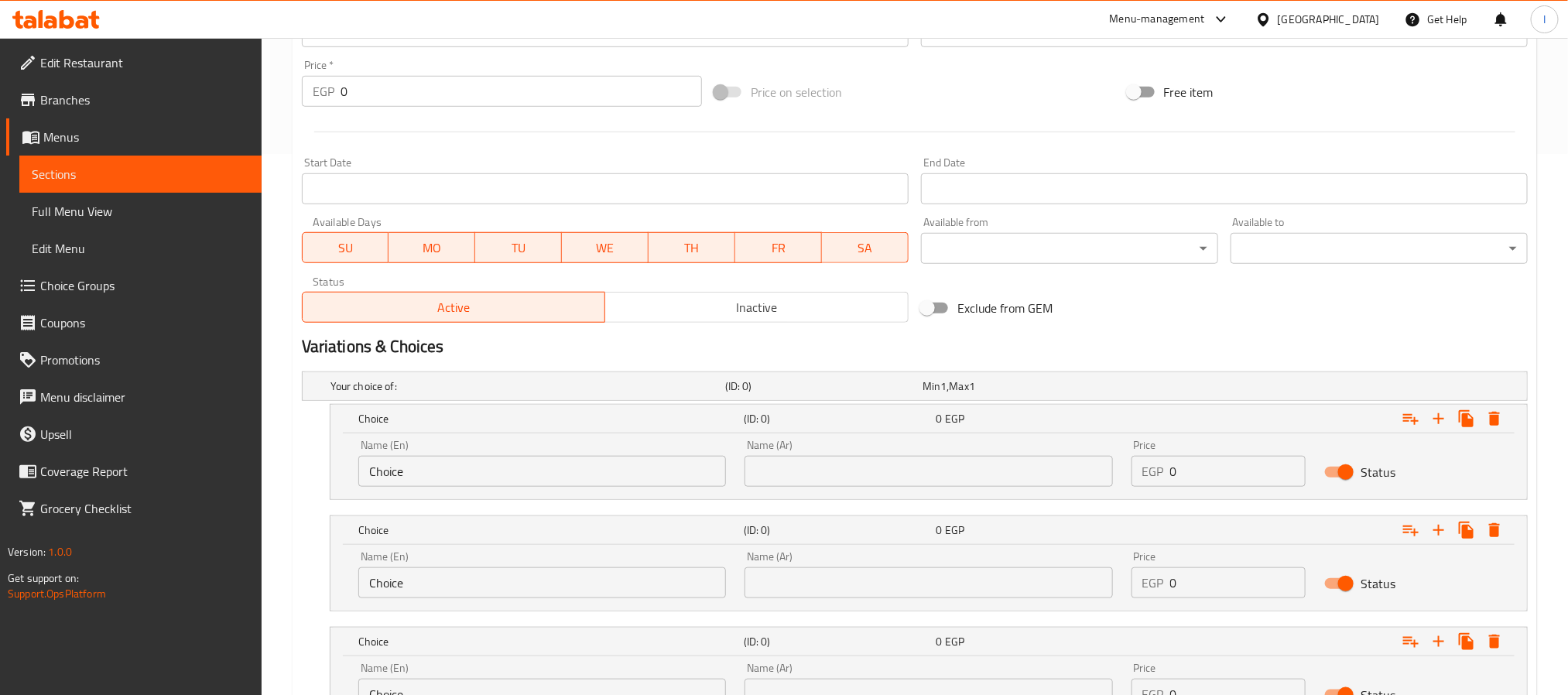
click at [471, 472] on input "Choice" at bounding box center [542, 471] width 368 height 31
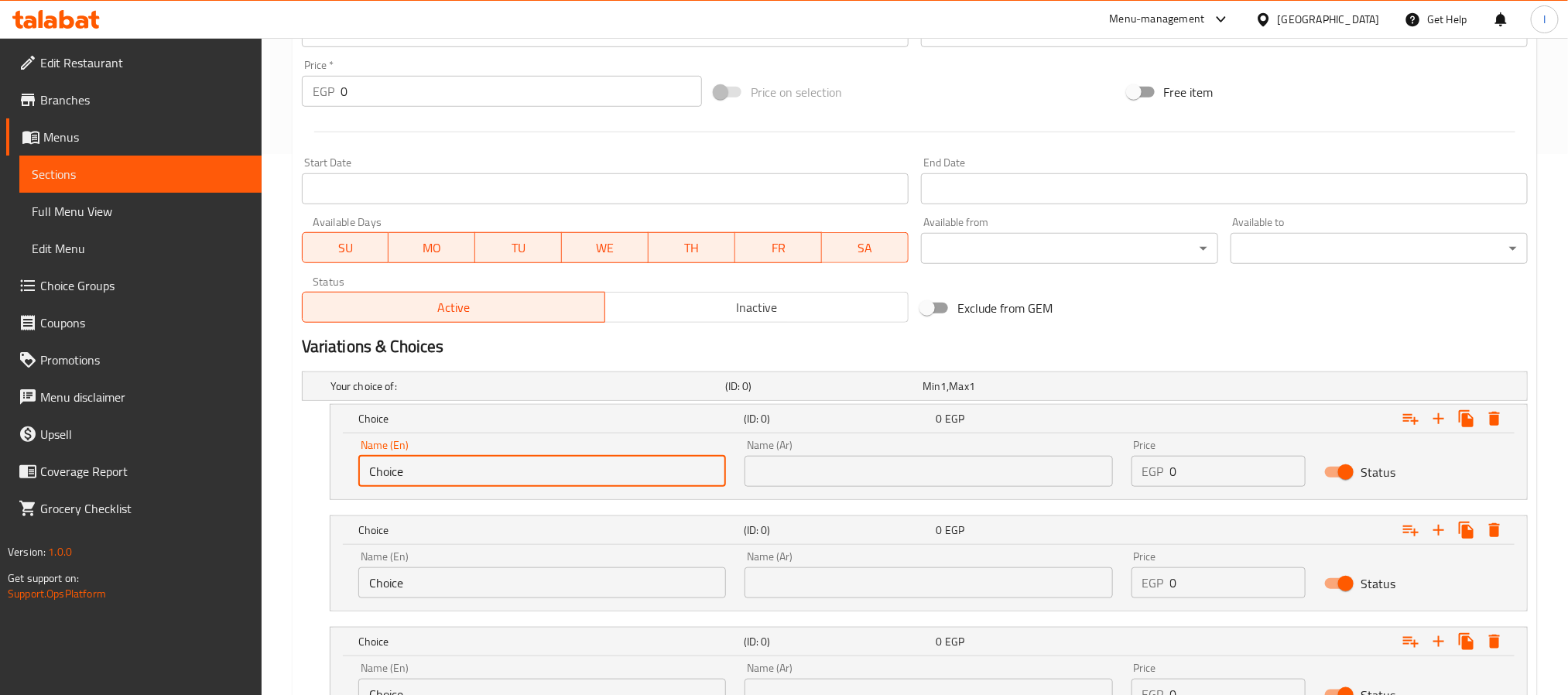
click at [471, 472] on input "Choice" at bounding box center [542, 471] width 368 height 31
type input "Small"
click at [489, 585] on input "Choice" at bounding box center [542, 583] width 368 height 31
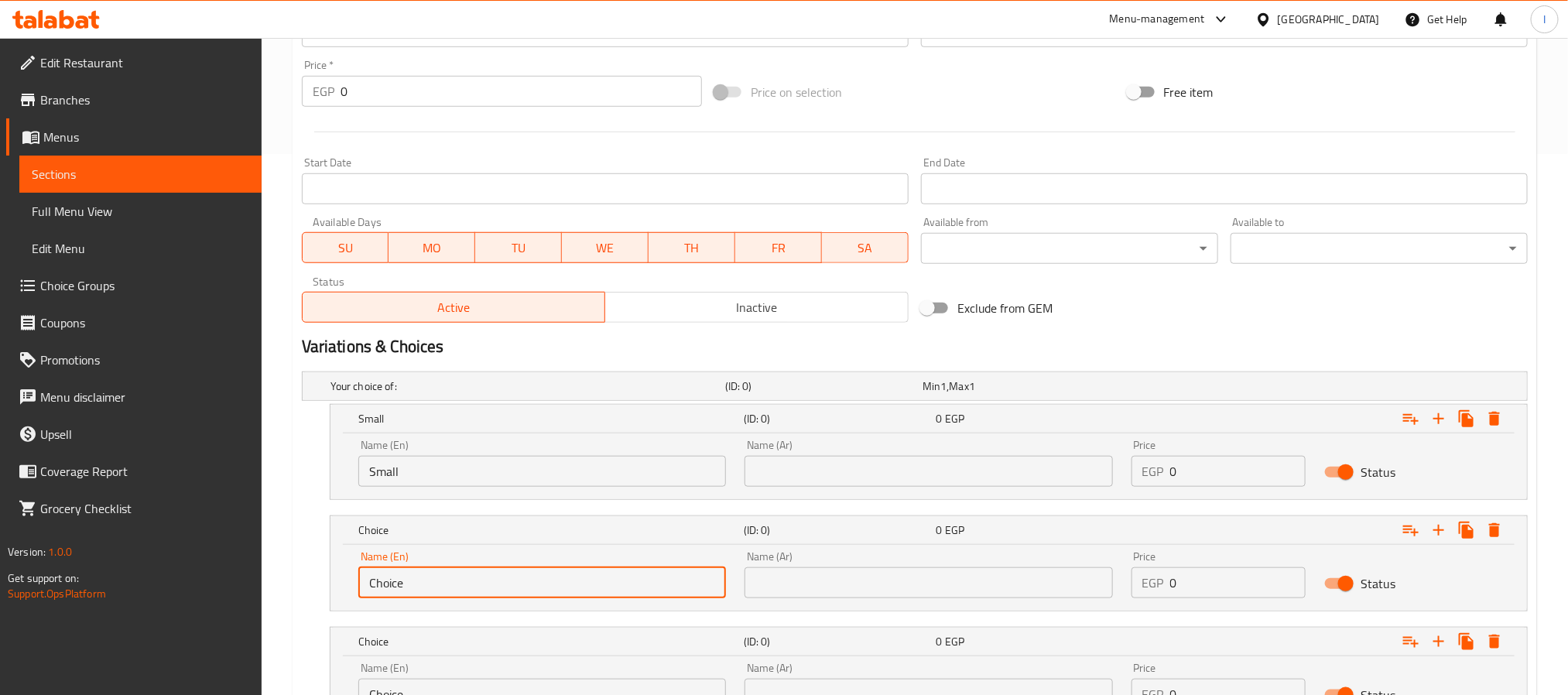
click at [489, 585] on input "Choice" at bounding box center [542, 583] width 368 height 31
type input "Medium"
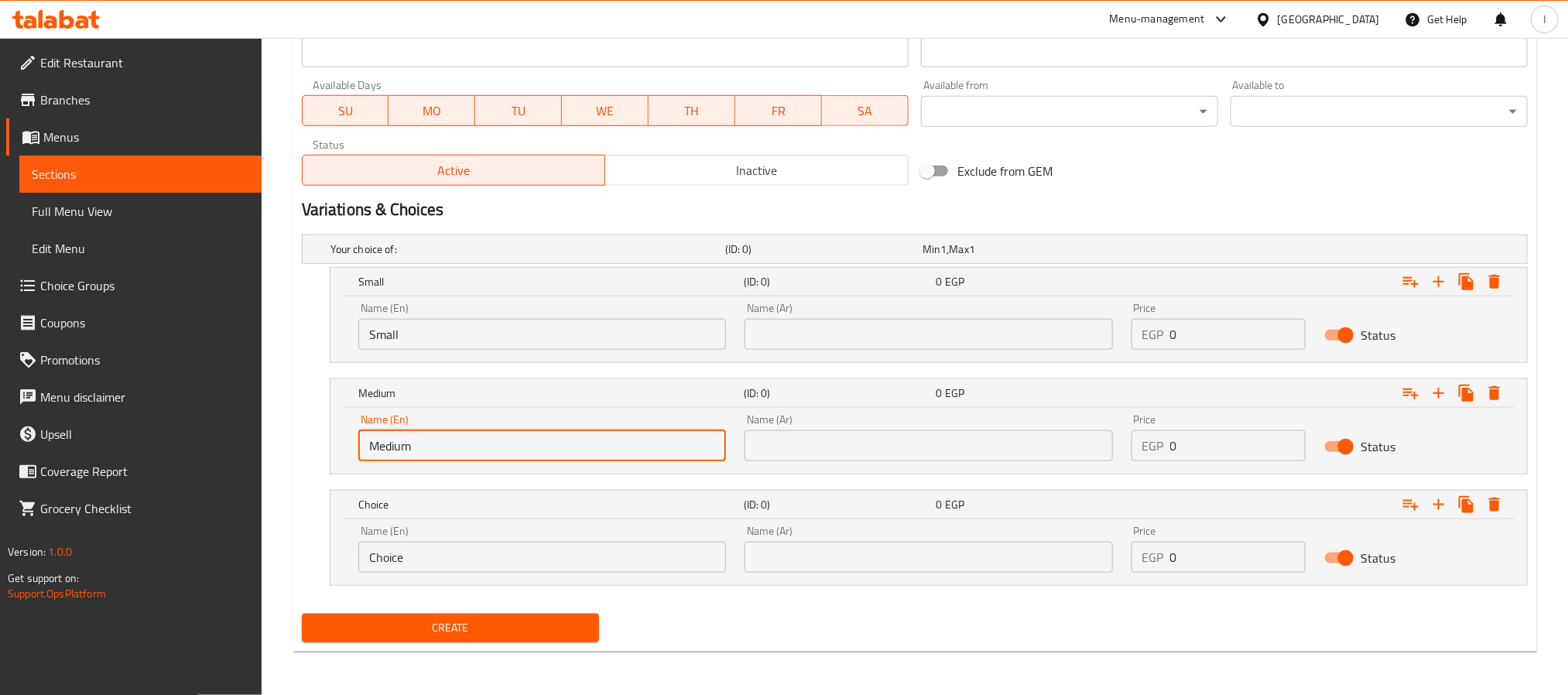
scroll to position [680, 0]
click at [472, 561] on input "Choice" at bounding box center [542, 557] width 368 height 31
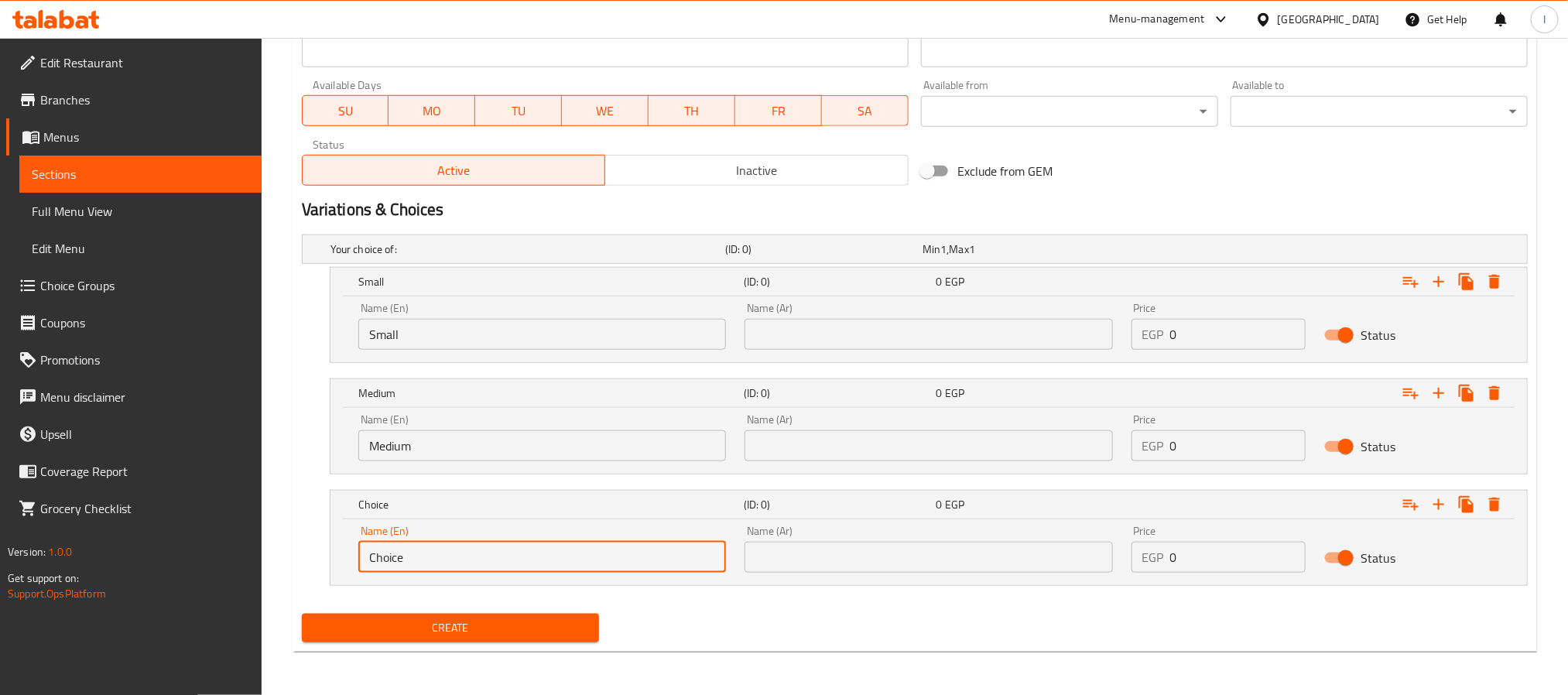
click at [472, 561] on input "Choice" at bounding box center [542, 557] width 368 height 31
type input "Large"
click at [910, 339] on input "text" at bounding box center [929, 335] width 368 height 31
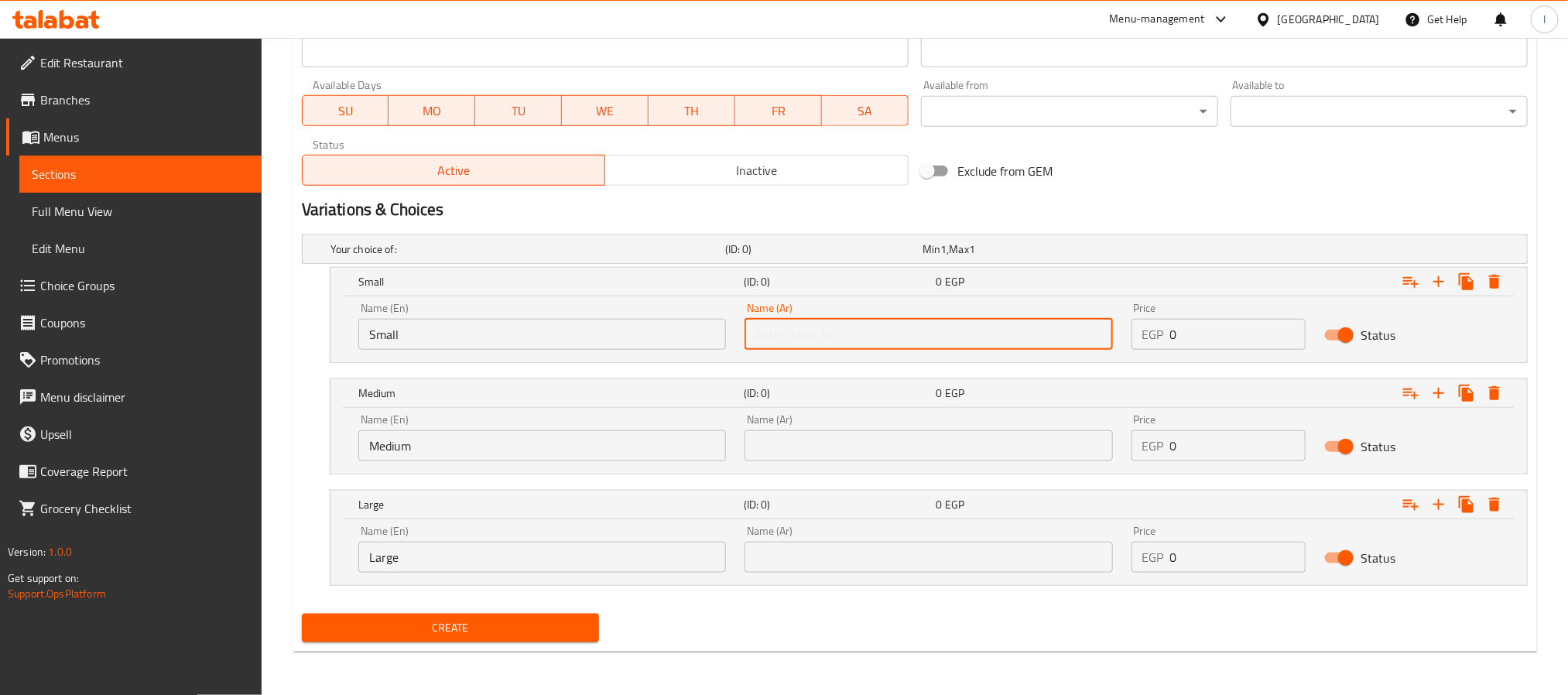
type input "كبير"
click at [904, 448] on input "text" at bounding box center [929, 445] width 368 height 31
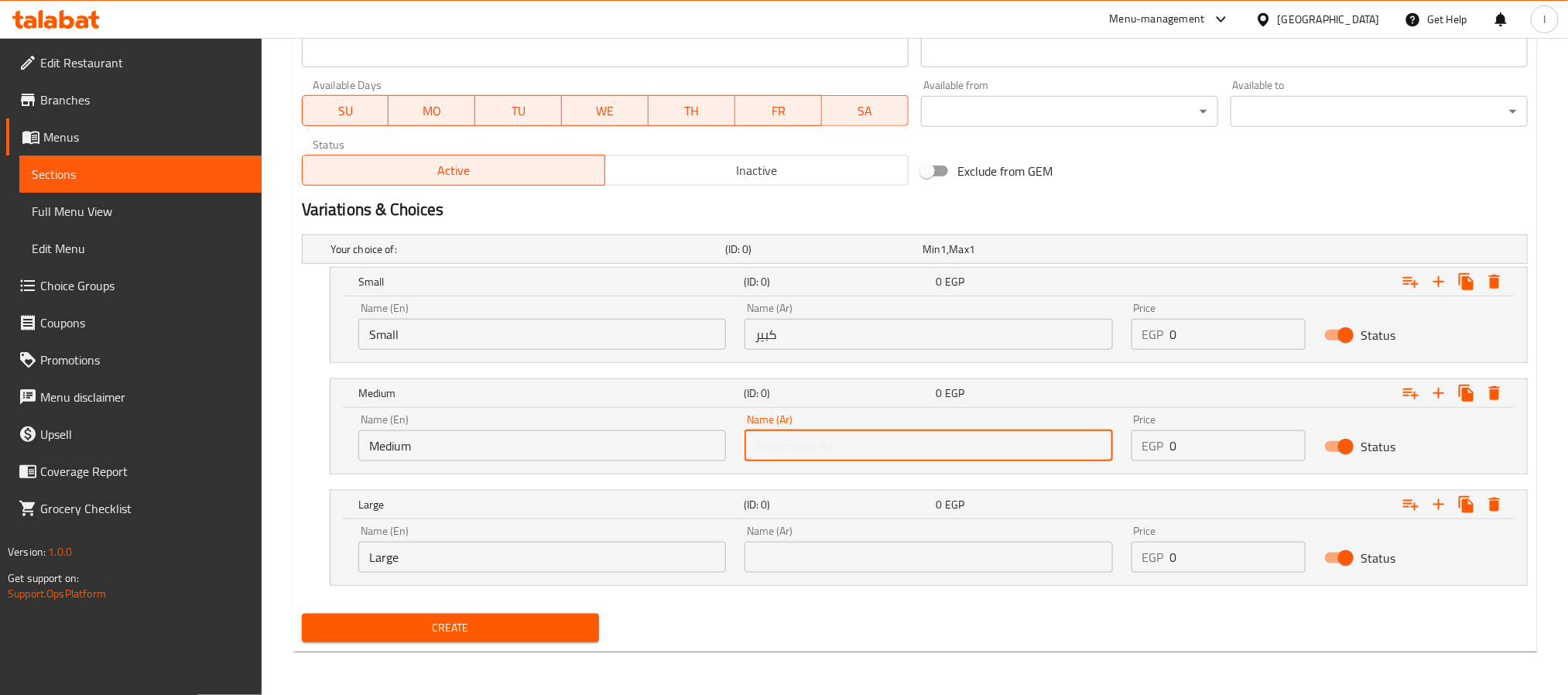
type input "وسط"
click at [922, 561] on input "text" at bounding box center [929, 557] width 368 height 31
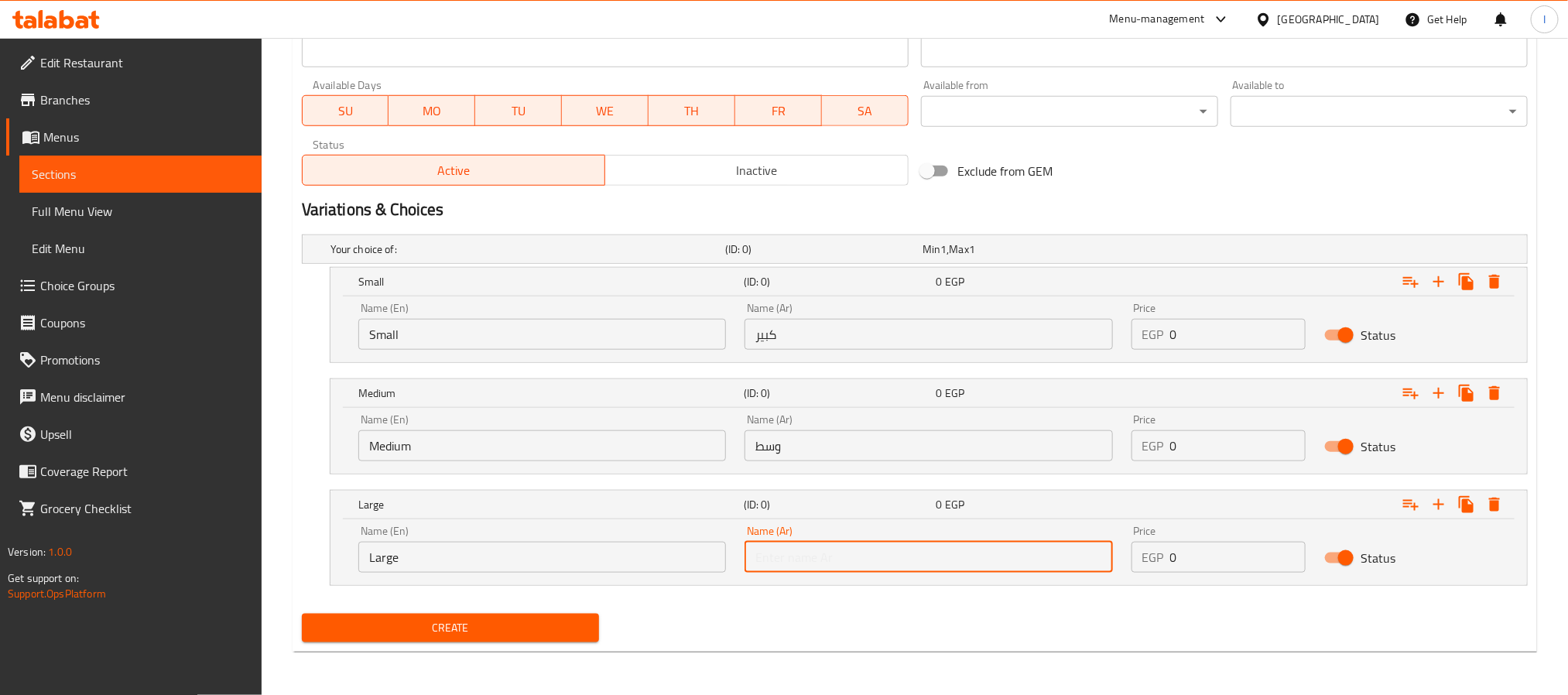
type input "كبير"
click at [1236, 332] on input "0" at bounding box center [1238, 335] width 136 height 31
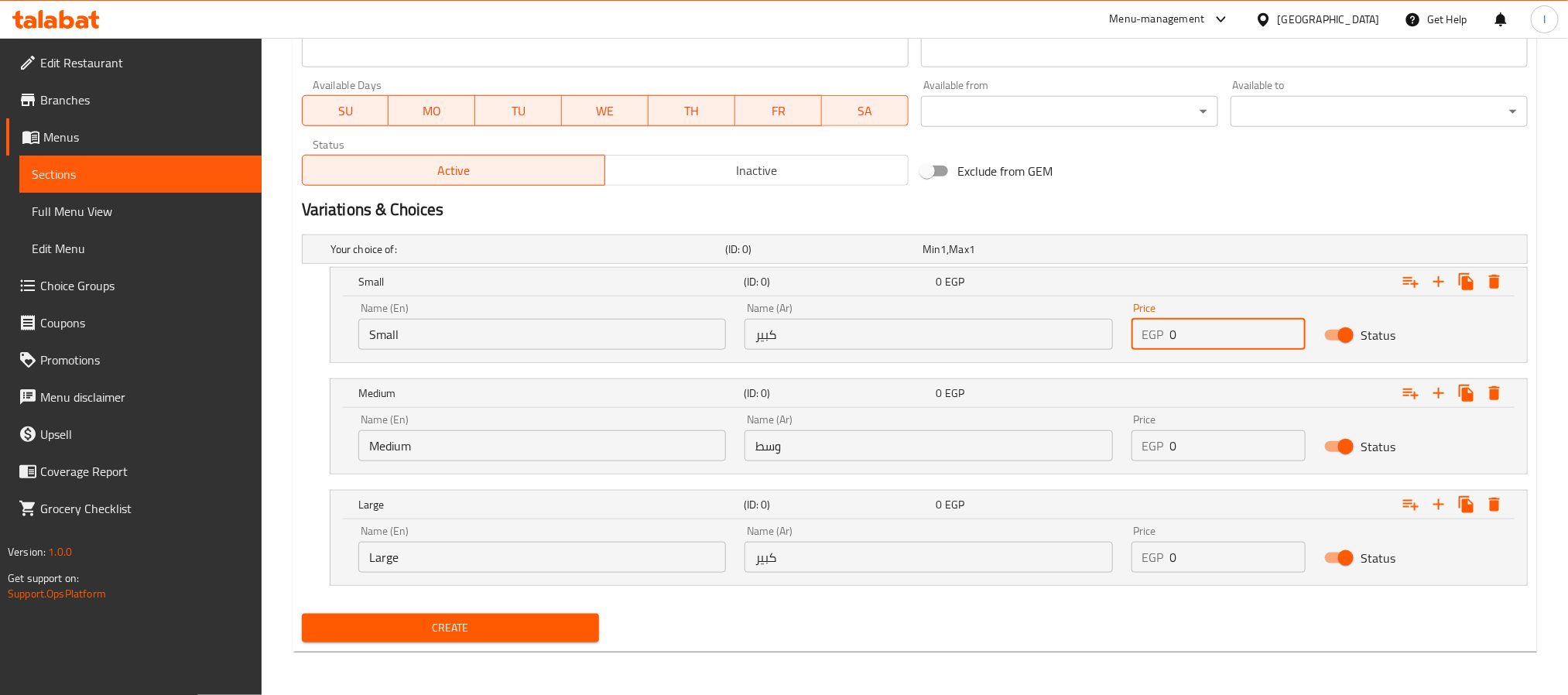
click at [1236, 332] on input "0" at bounding box center [1238, 335] width 136 height 31
type input "200"
click at [1208, 437] on input "0" at bounding box center [1238, 445] width 136 height 31
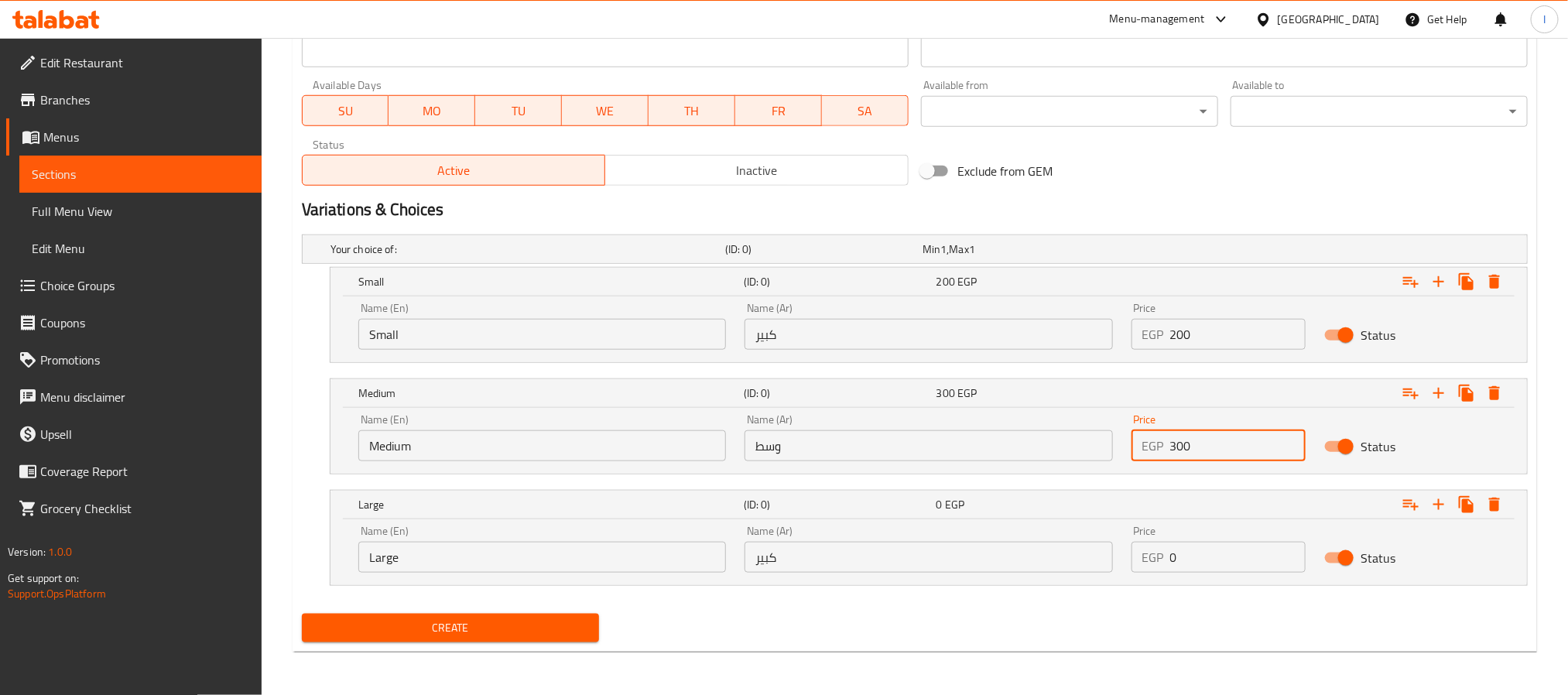
type input "300"
click at [1208, 562] on input "0" at bounding box center [1238, 557] width 136 height 31
type input "390"
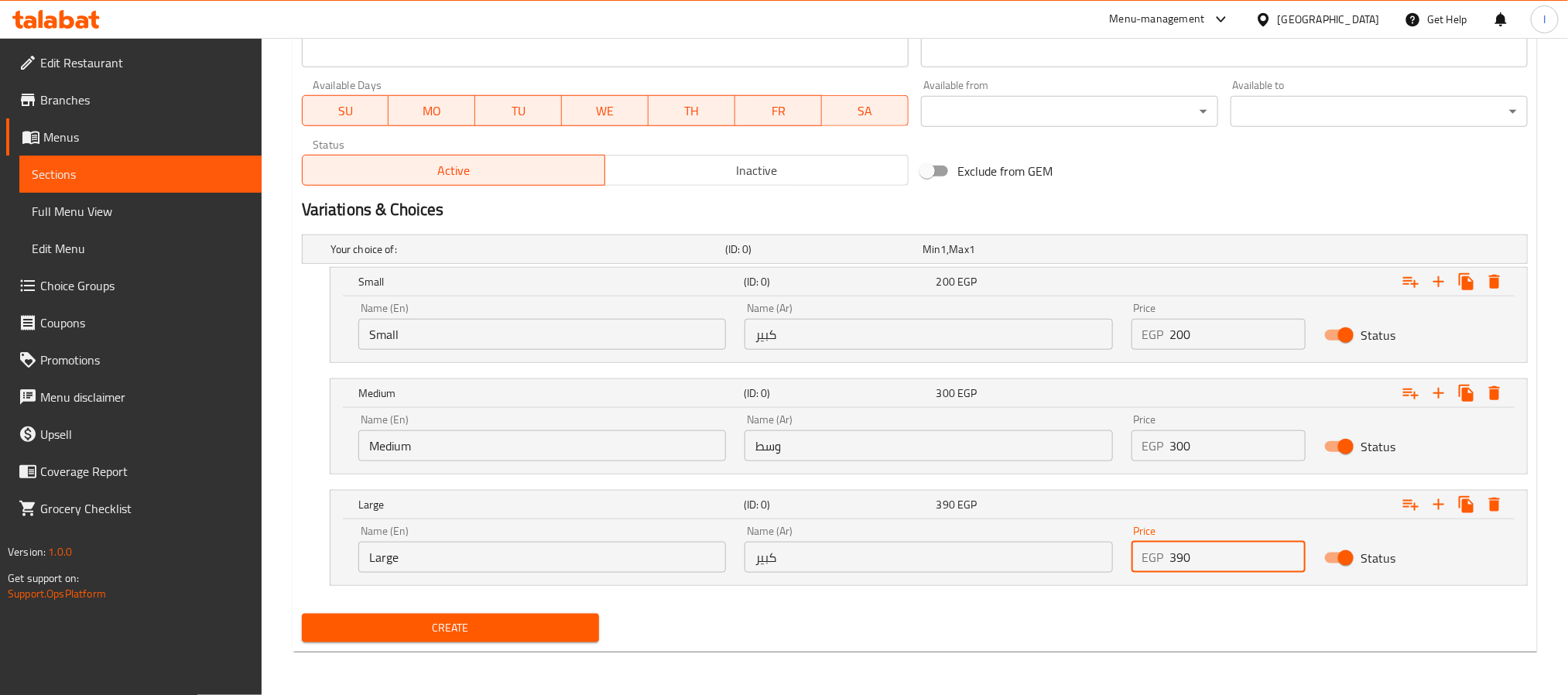
click at [545, 622] on span "Create" at bounding box center [450, 627] width 273 height 19
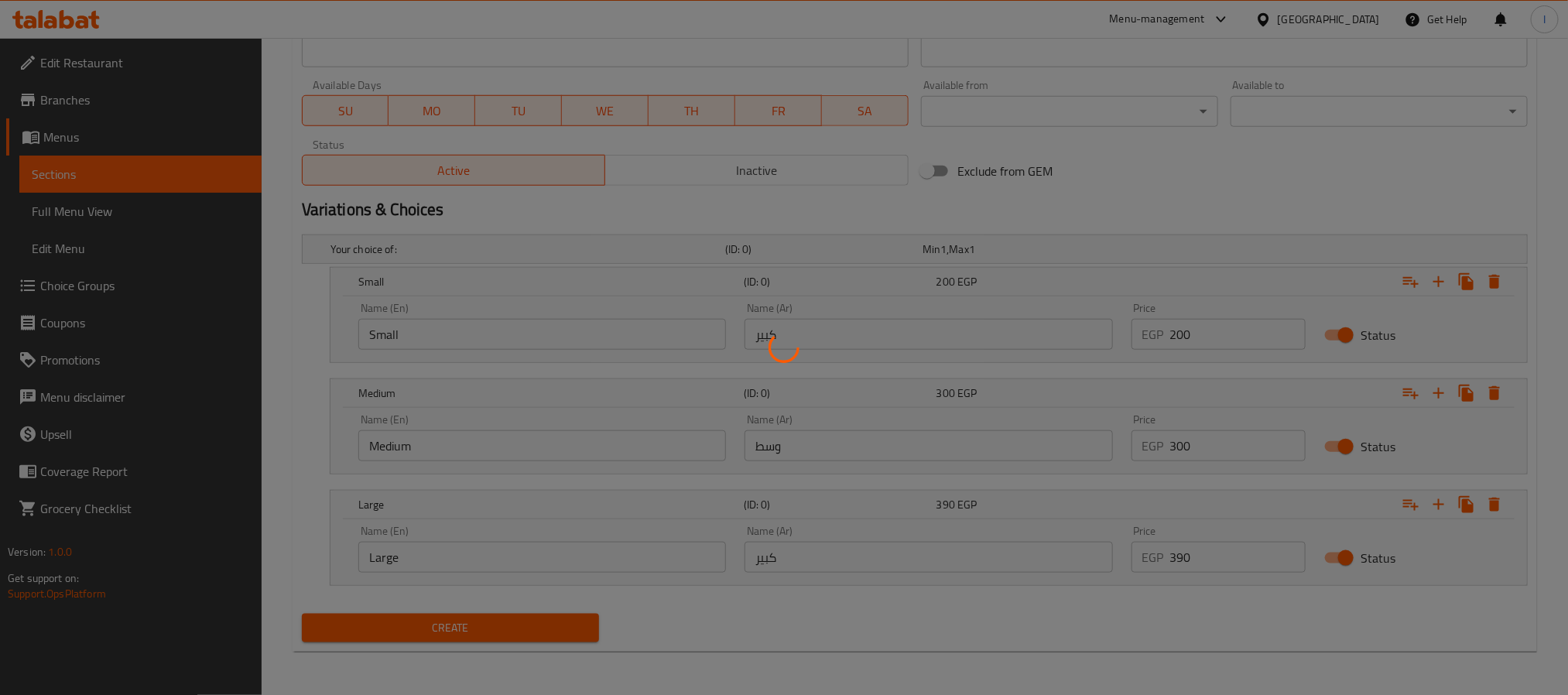
click at [729, 641] on div at bounding box center [784, 348] width 1568 height 695
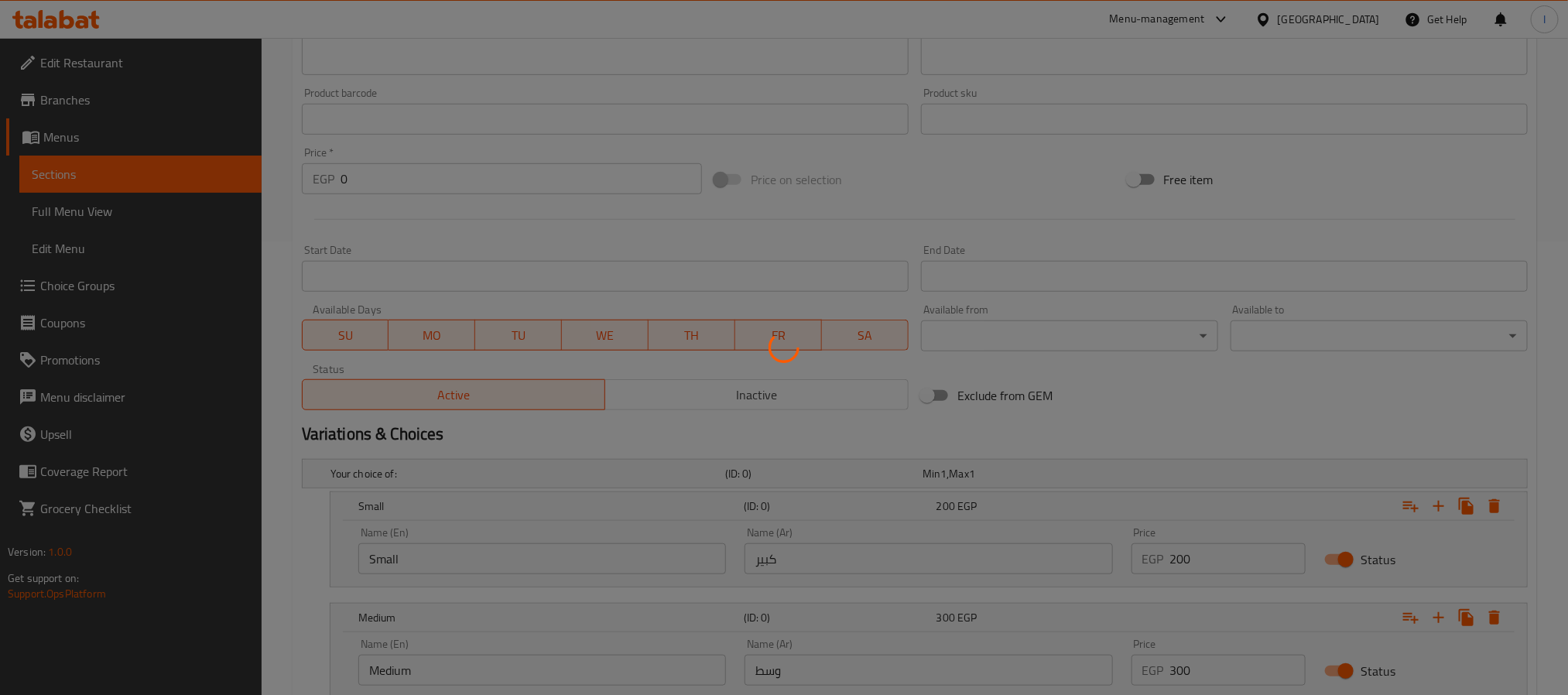
scroll to position [0, 0]
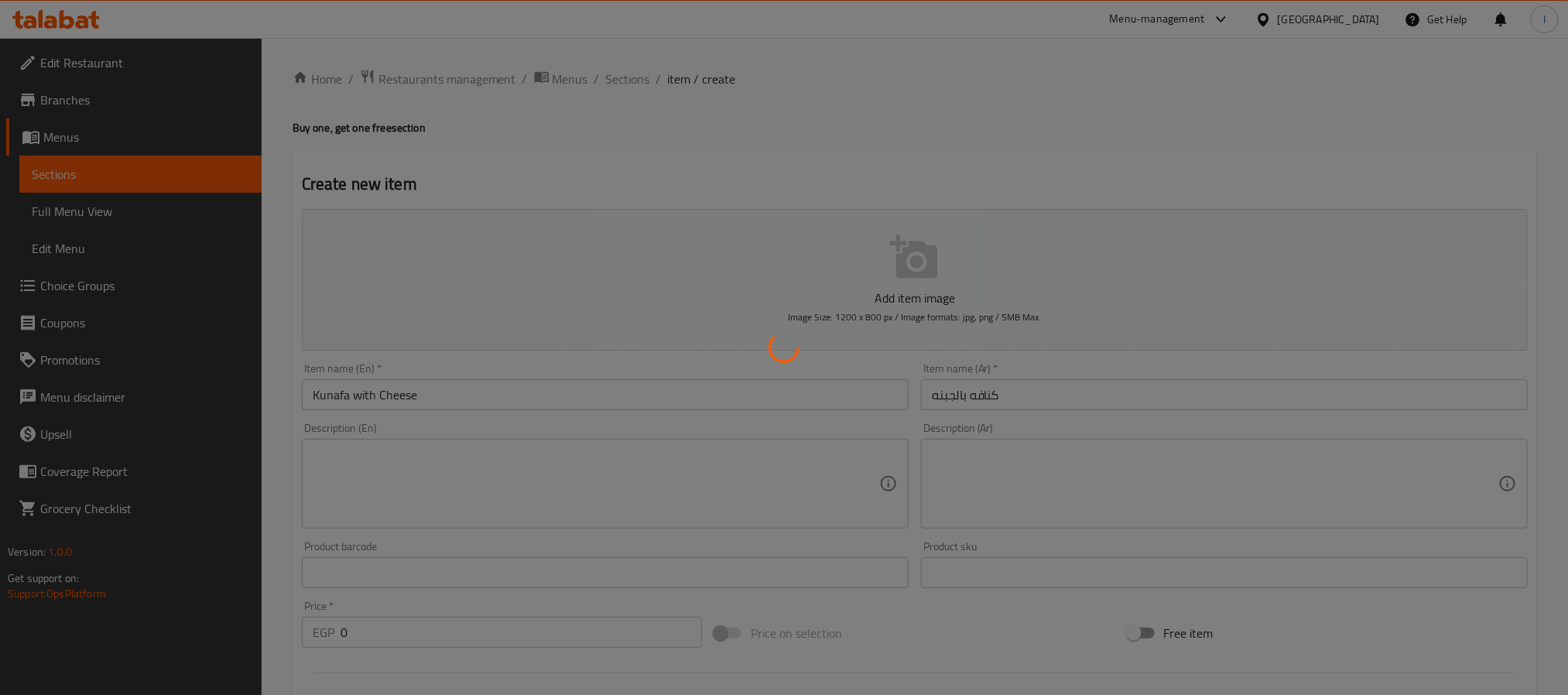
click at [682, 114] on div at bounding box center [784, 348] width 1568 height 695
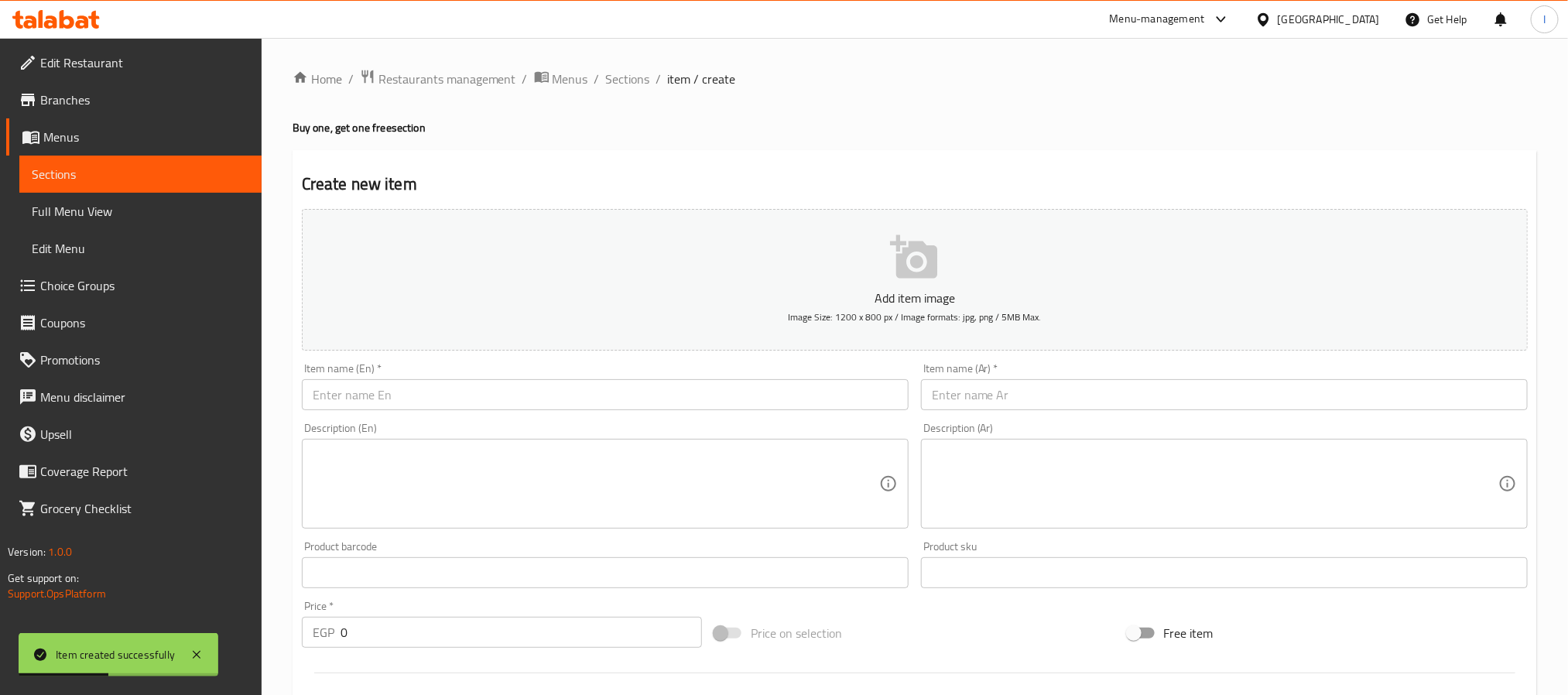
click at [673, 139] on div "Home / Restaurants management / Menus / Sections / item / create Buy one, get o…" at bounding box center [915, 705] width 1244 height 1273
click at [635, 78] on span "Sections" at bounding box center [628, 79] width 44 height 18
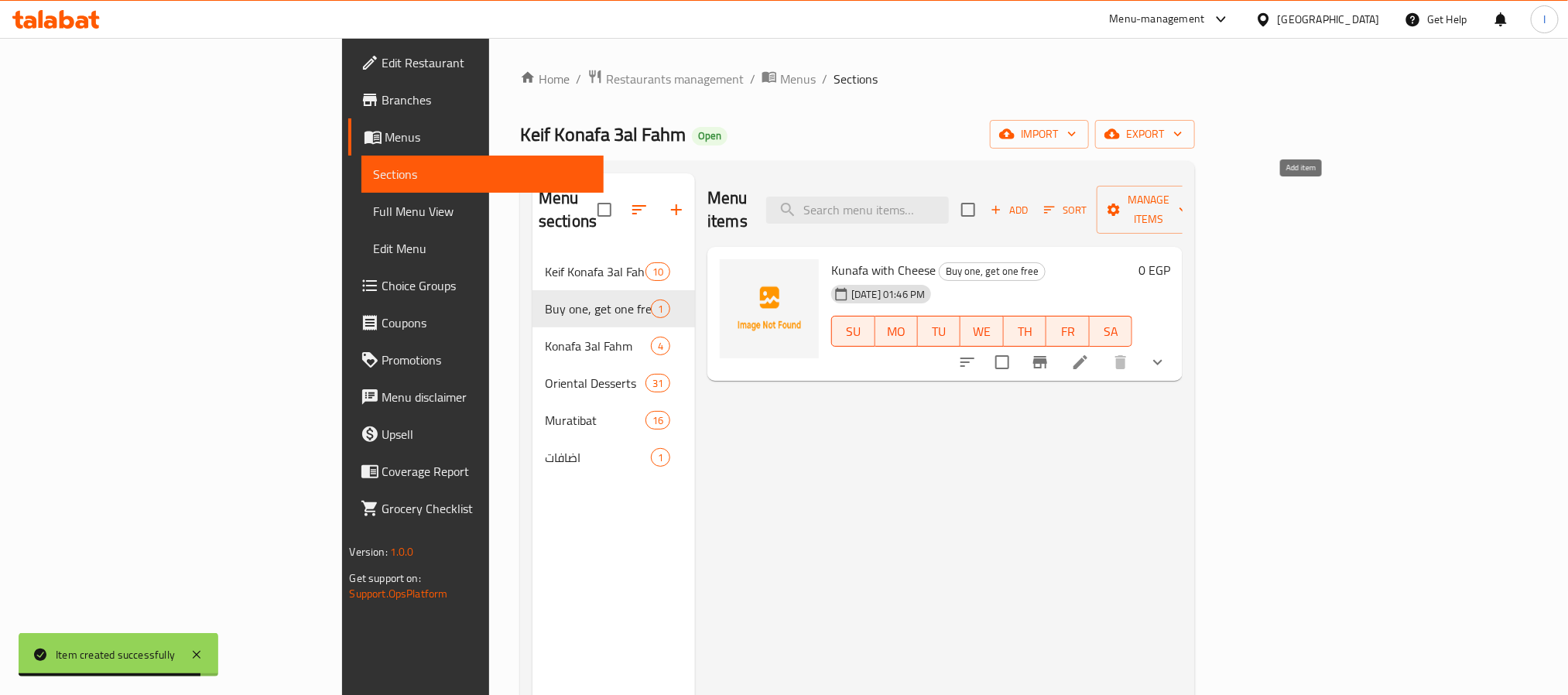
click at [1030, 201] on span "Add" at bounding box center [1009, 209] width 42 height 17
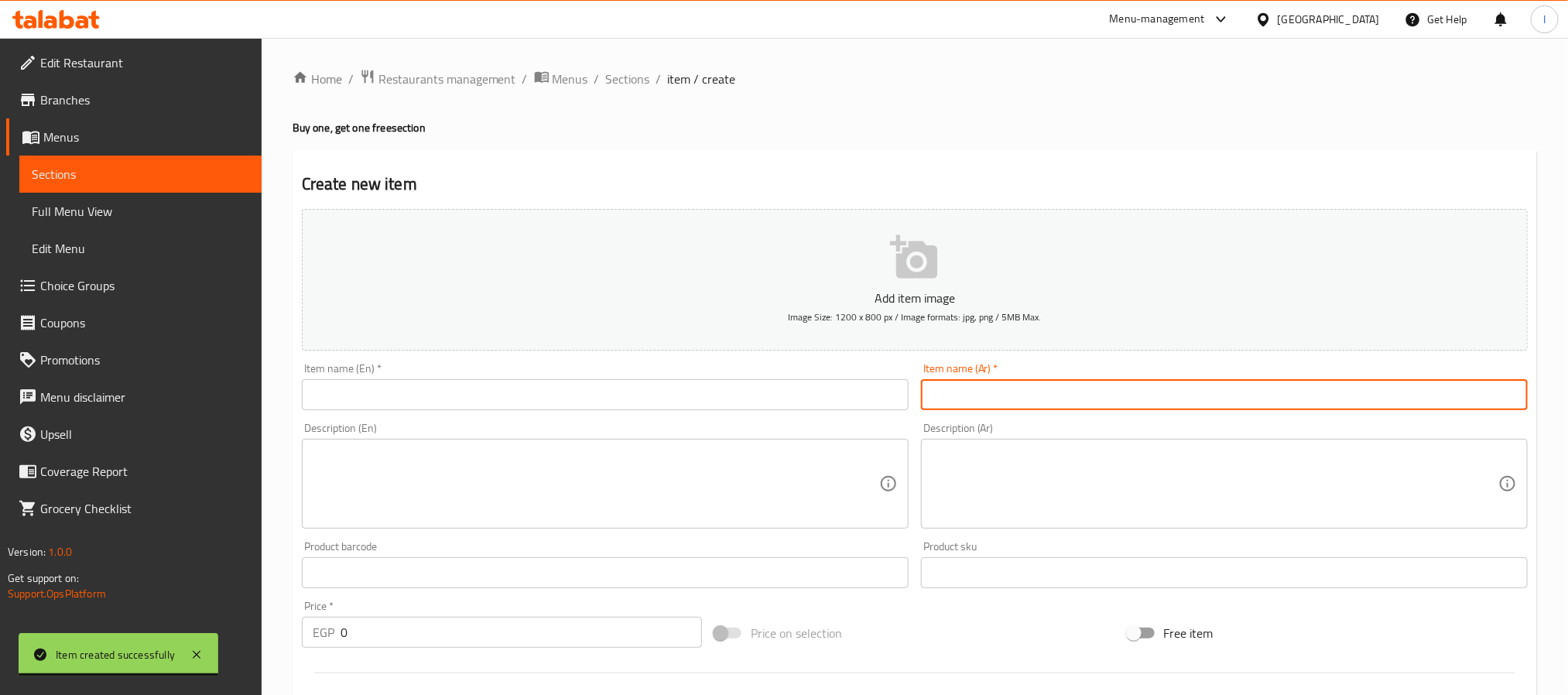
click at [1033, 384] on input "text" at bounding box center [1224, 395] width 607 height 31
paste input "كنافه بالقشطه"
type input "كنافه بالقشطه"
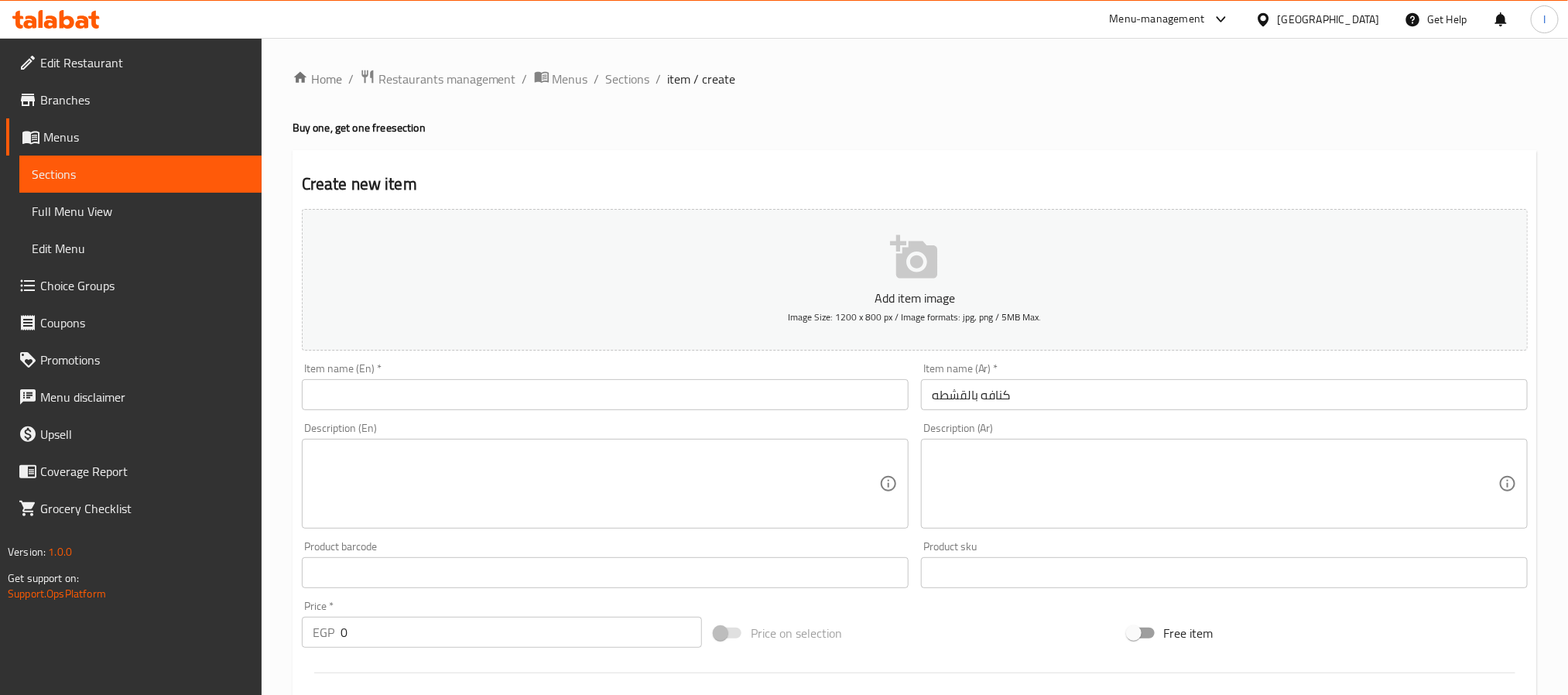
click at [616, 394] on input "text" at bounding box center [605, 395] width 607 height 31
paste input "Kunafa with Cream"
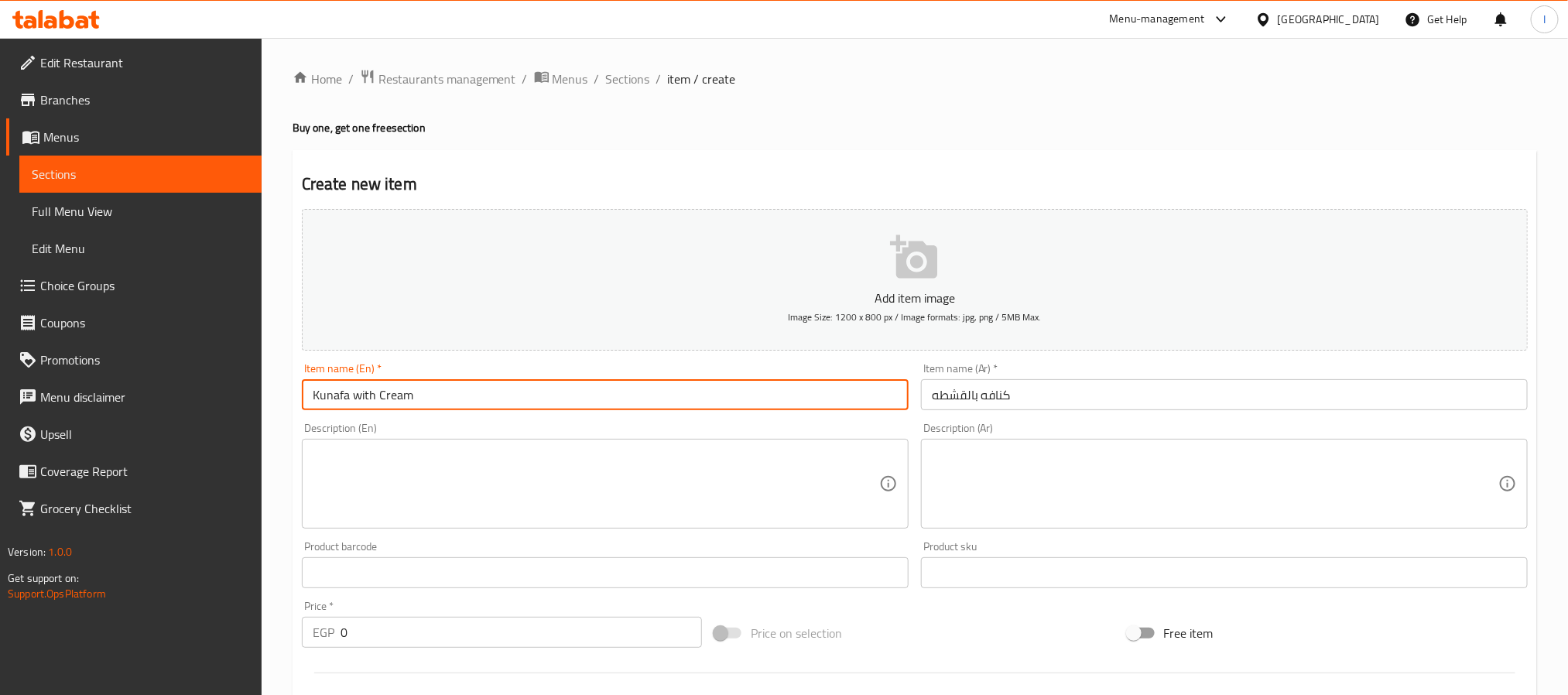
type input "Kunafa with Cream"
click at [729, 161] on div "Create new item Add item image Image Size: 1200 x 800 px / Image formats: jpg, …" at bounding box center [915, 600] width 1244 height 901
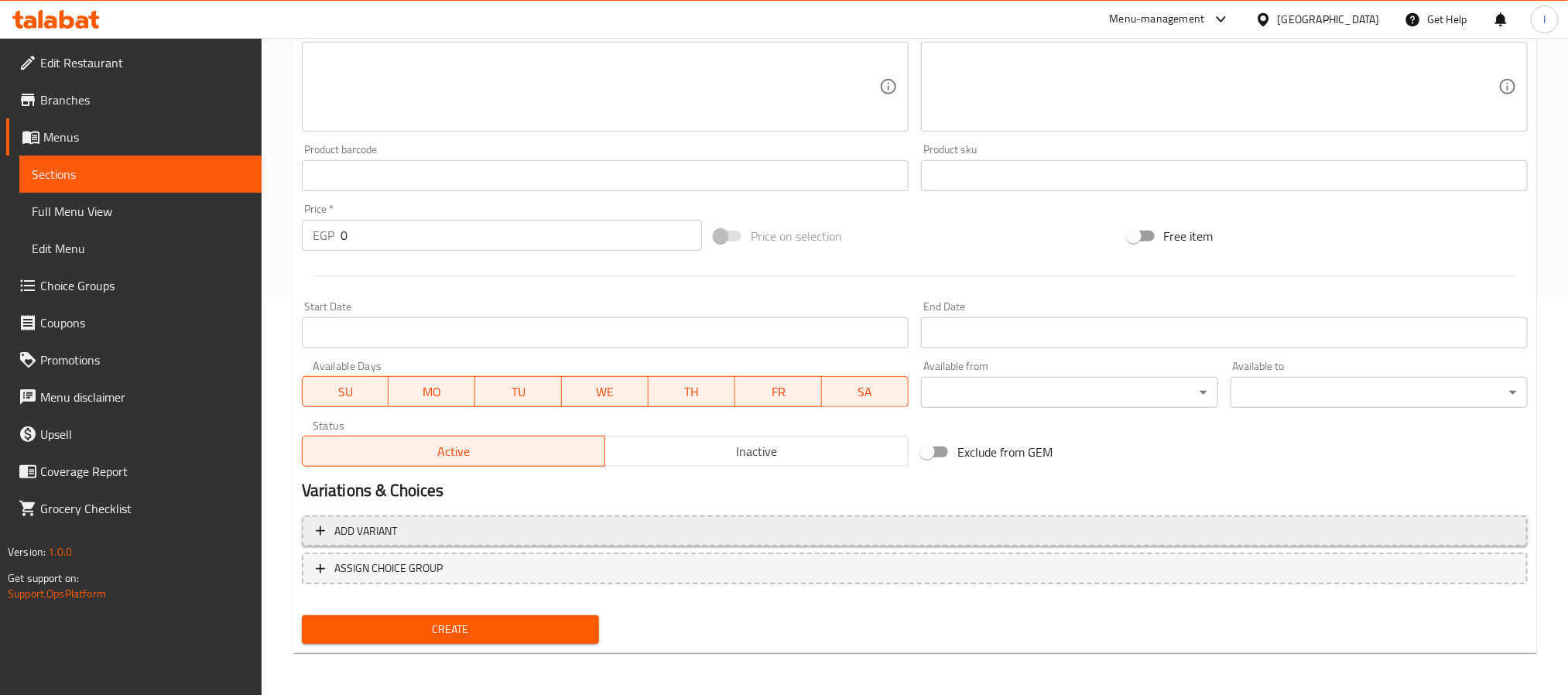
click at [983, 523] on span "Add variant" at bounding box center [915, 530] width 1198 height 19
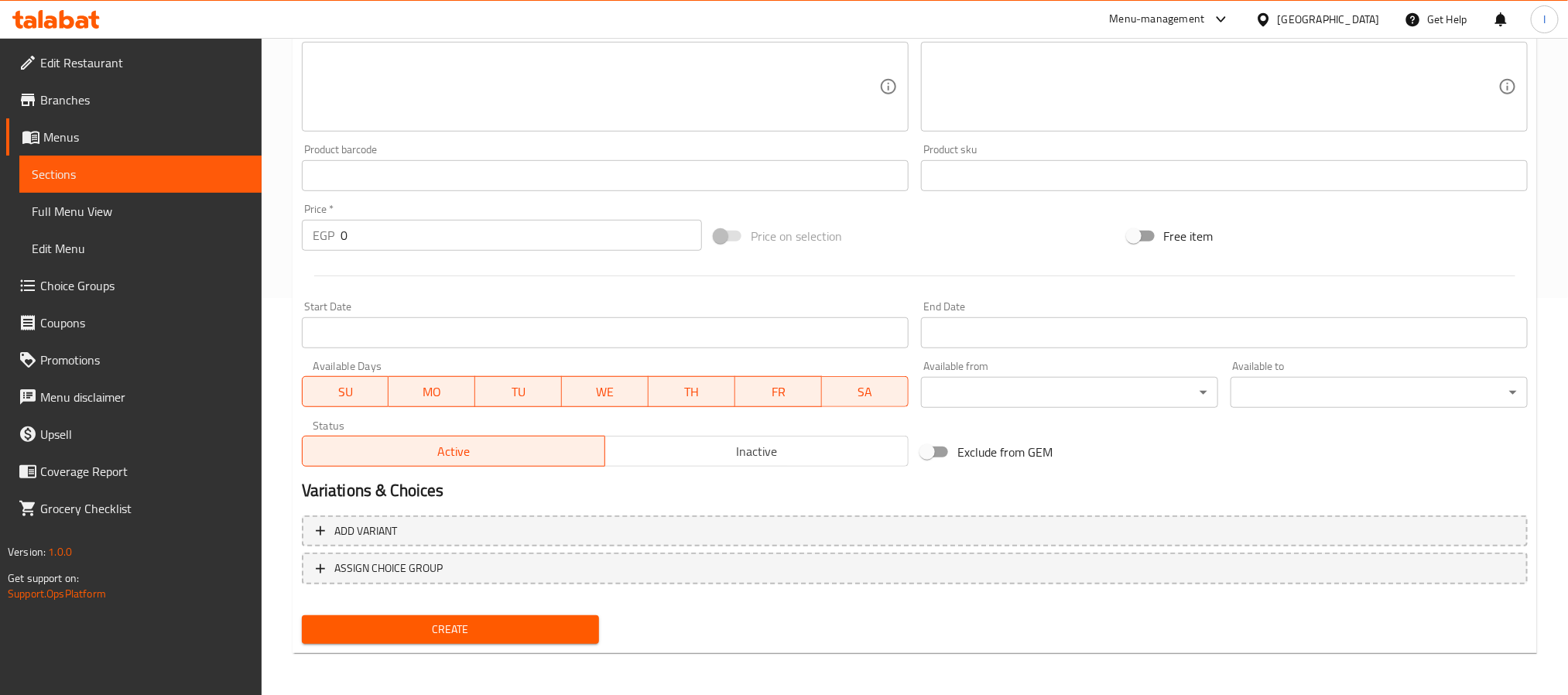
scroll to position [390, 0]
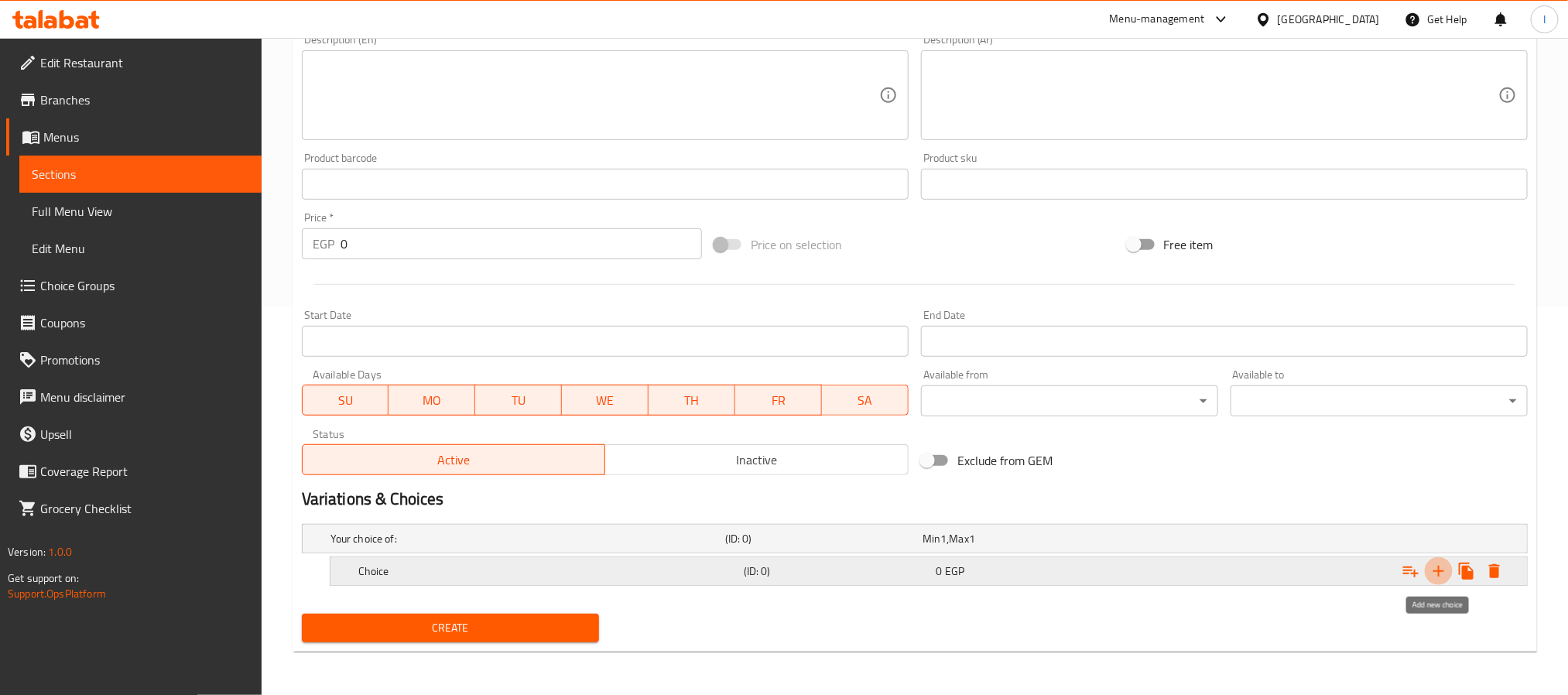
click at [1434, 570] on icon "Expand" at bounding box center [1439, 571] width 11 height 11
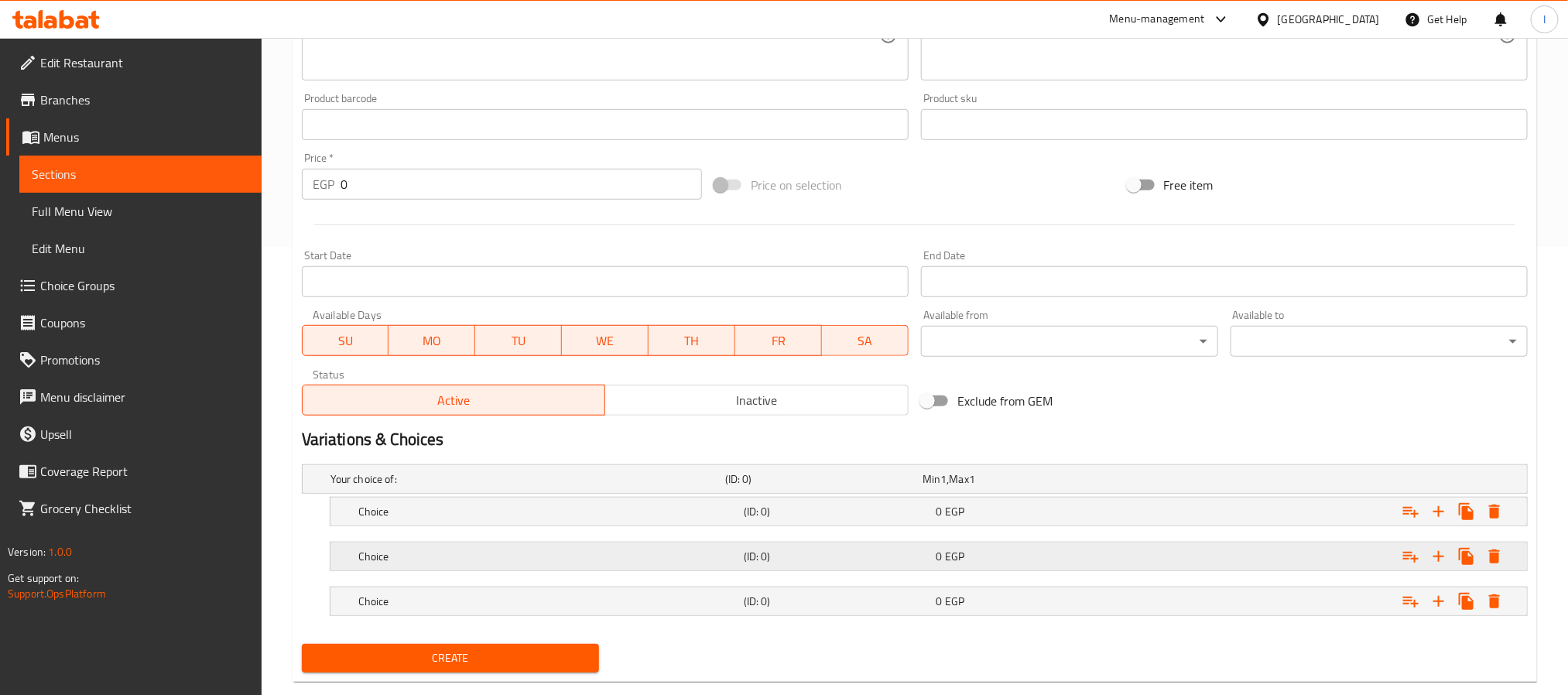
scroll to position [480, 0]
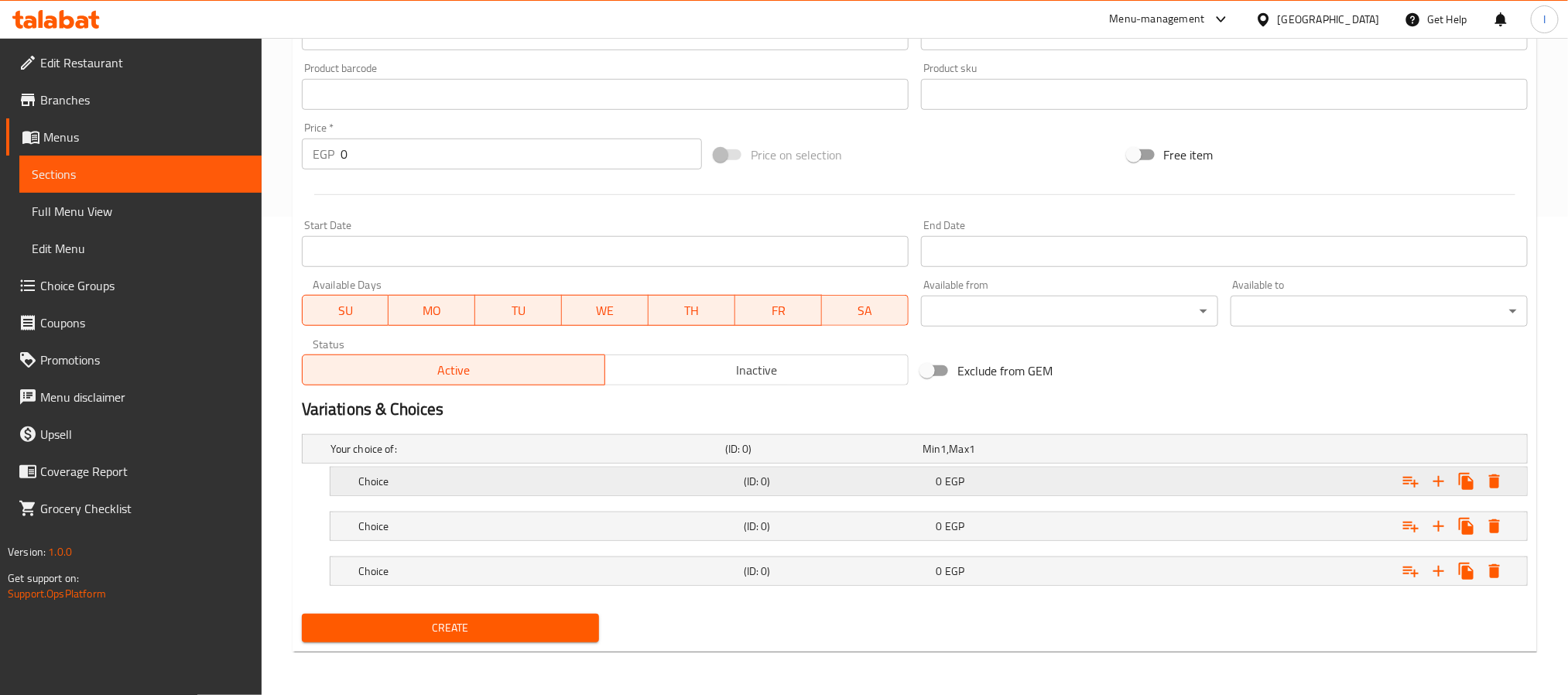
click at [972, 474] on div "0 EGP" at bounding box center [1030, 481] width 187 height 16
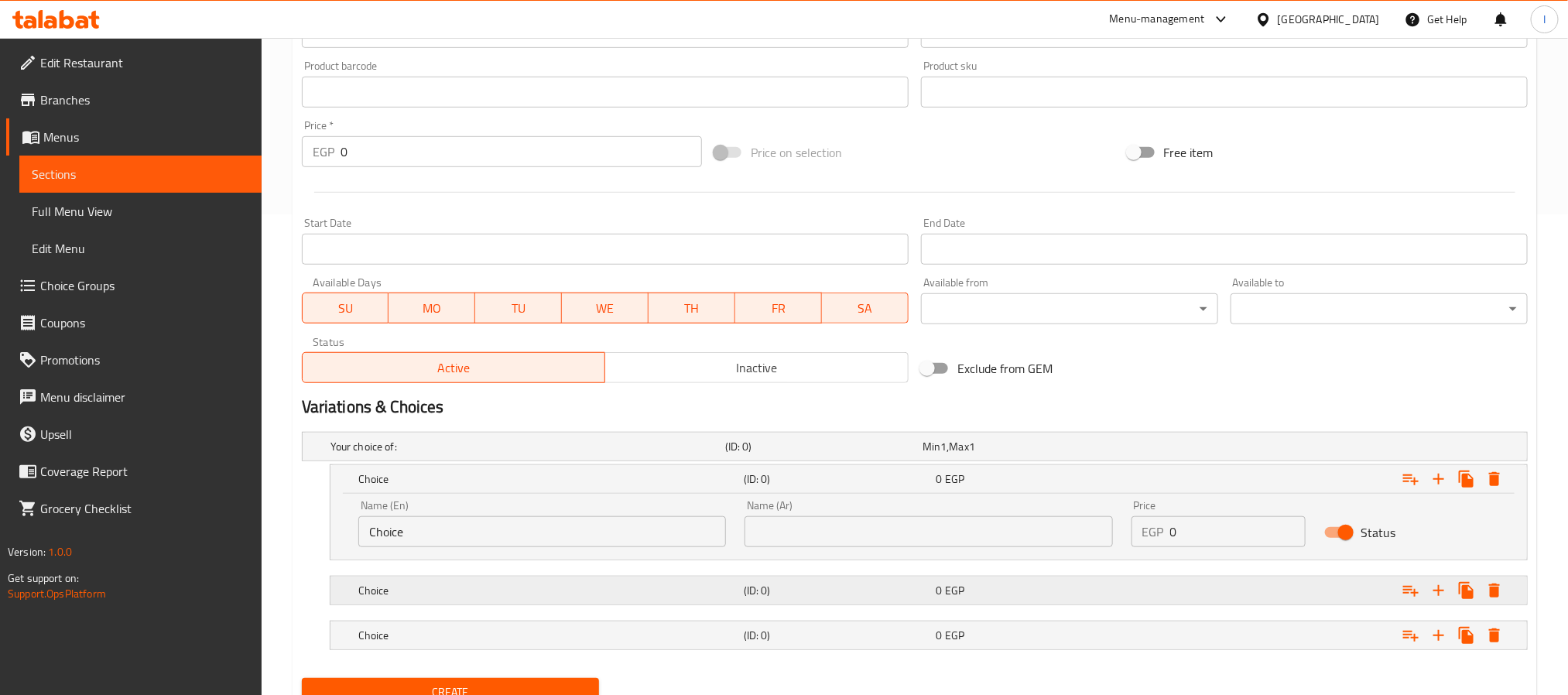
click at [969, 593] on div "0 EGP" at bounding box center [1030, 590] width 187 height 16
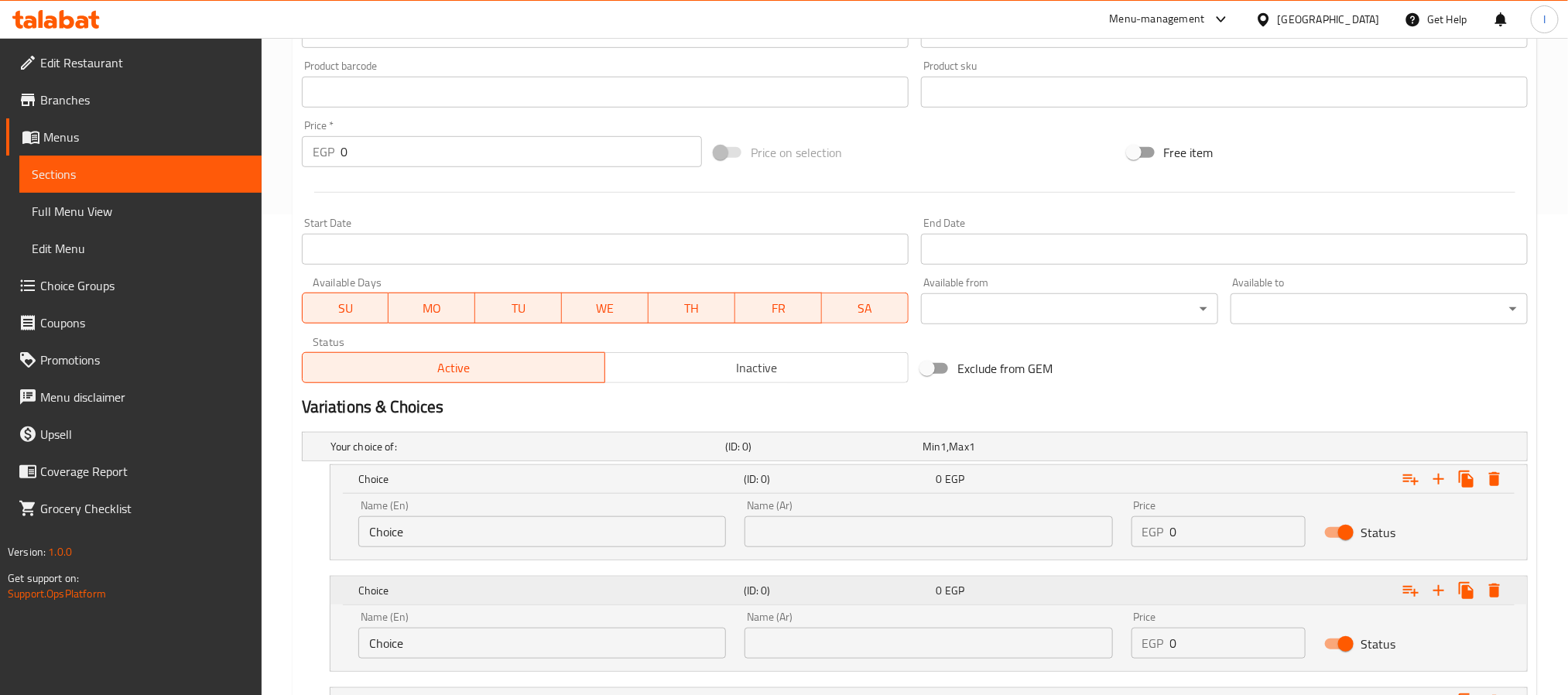
scroll to position [614, 0]
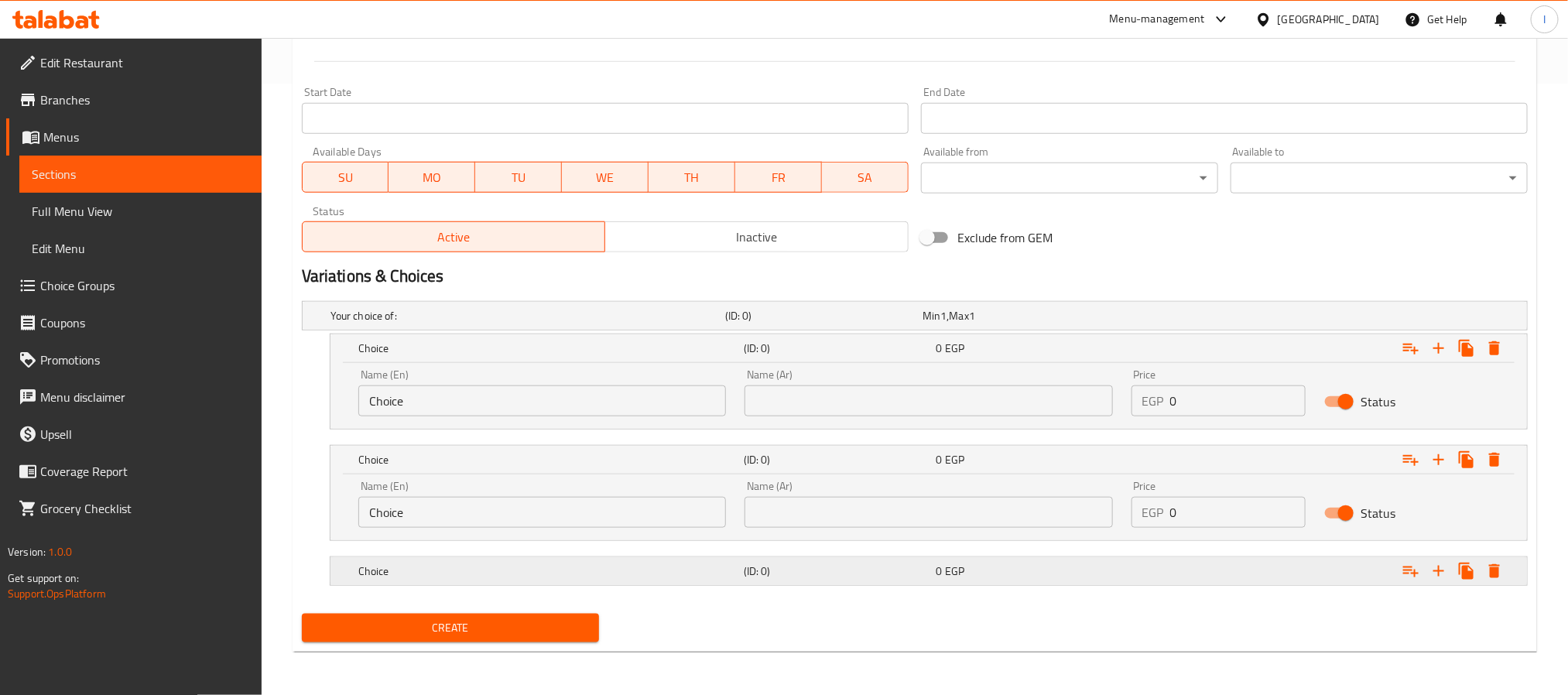
click at [1027, 583] on div "Choice (ID: 0) 0 EGP" at bounding box center [933, 571] width 1156 height 34
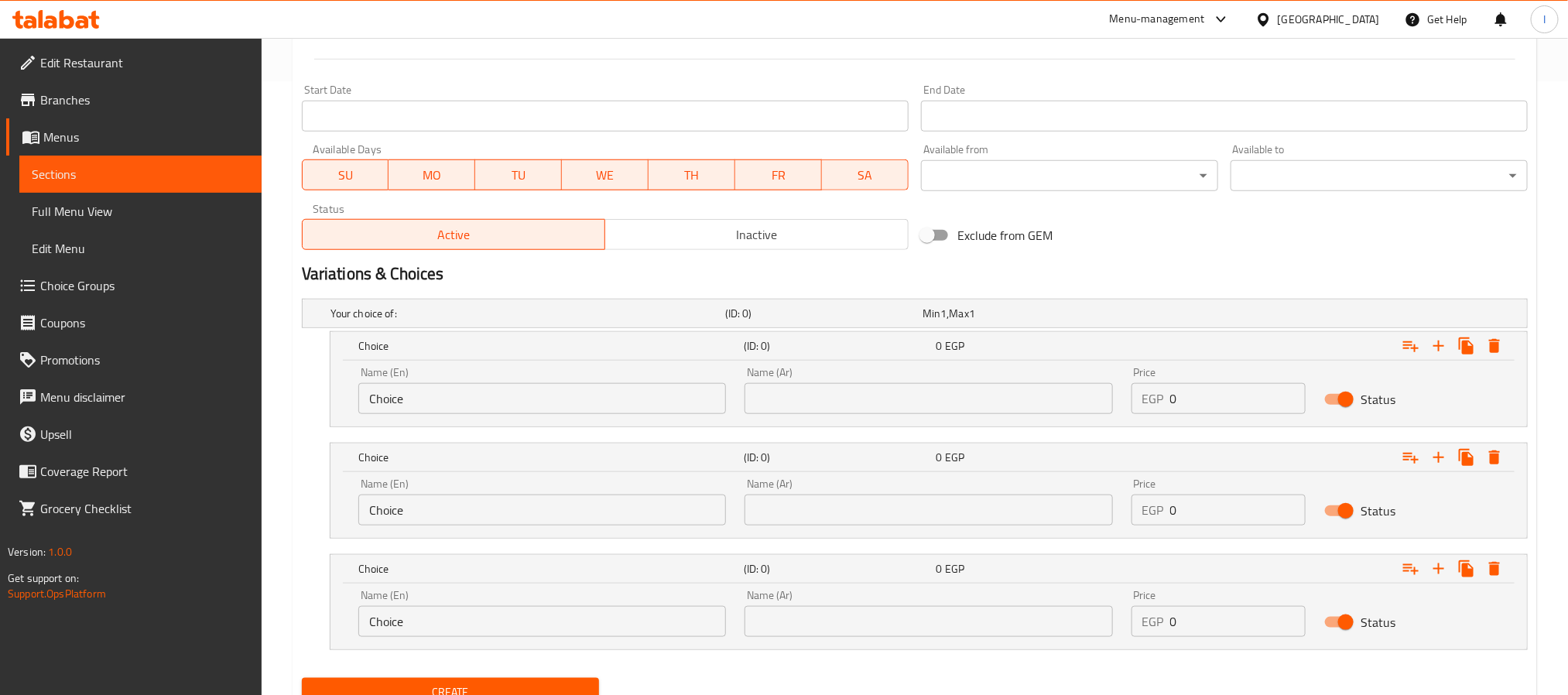
click at [509, 393] on input "Choice" at bounding box center [542, 399] width 368 height 31
click at [509, 392] on input "Choice" at bounding box center [542, 399] width 368 height 31
type input "Small"
click at [509, 513] on input "Choice" at bounding box center [542, 510] width 368 height 31
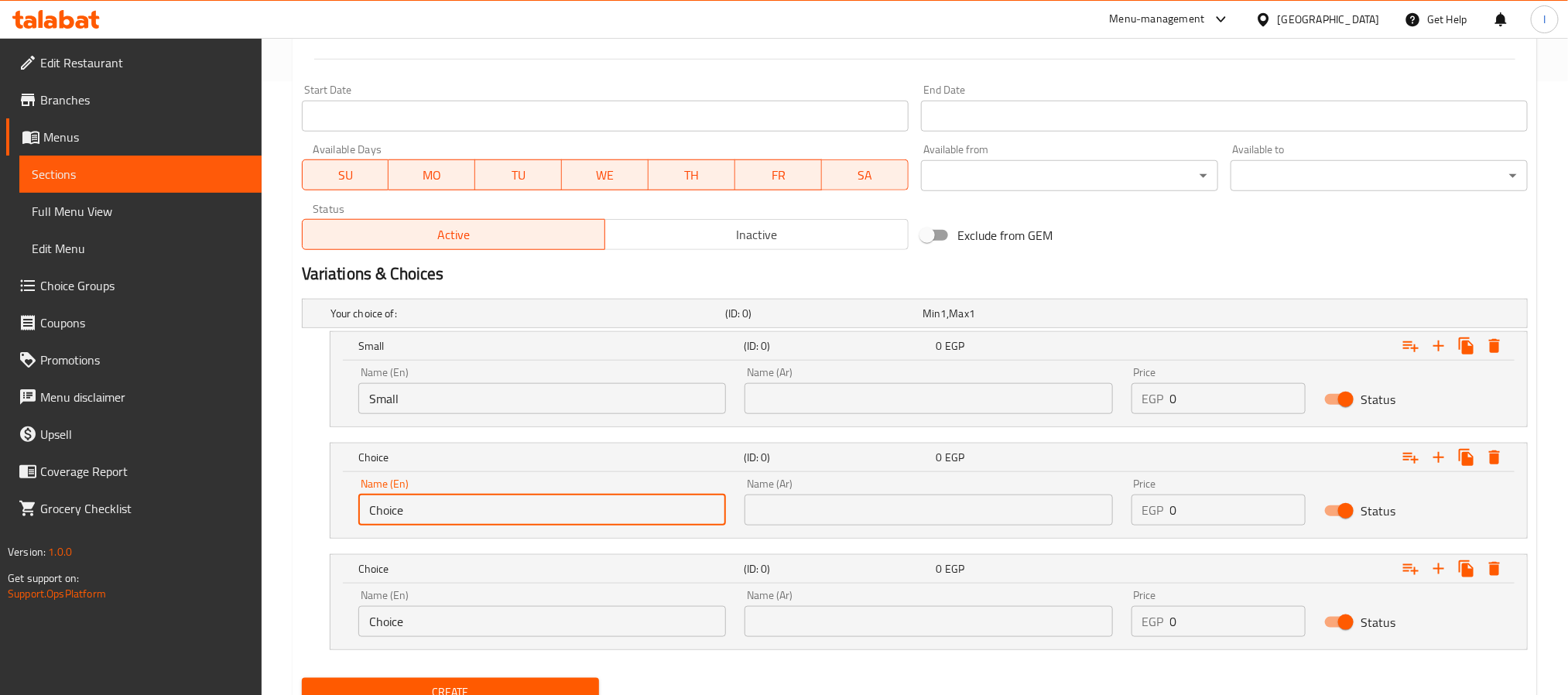
click at [509, 513] on input "Choice" at bounding box center [542, 510] width 368 height 31
type input "Medium"
click at [477, 623] on input "Choice" at bounding box center [542, 621] width 368 height 31
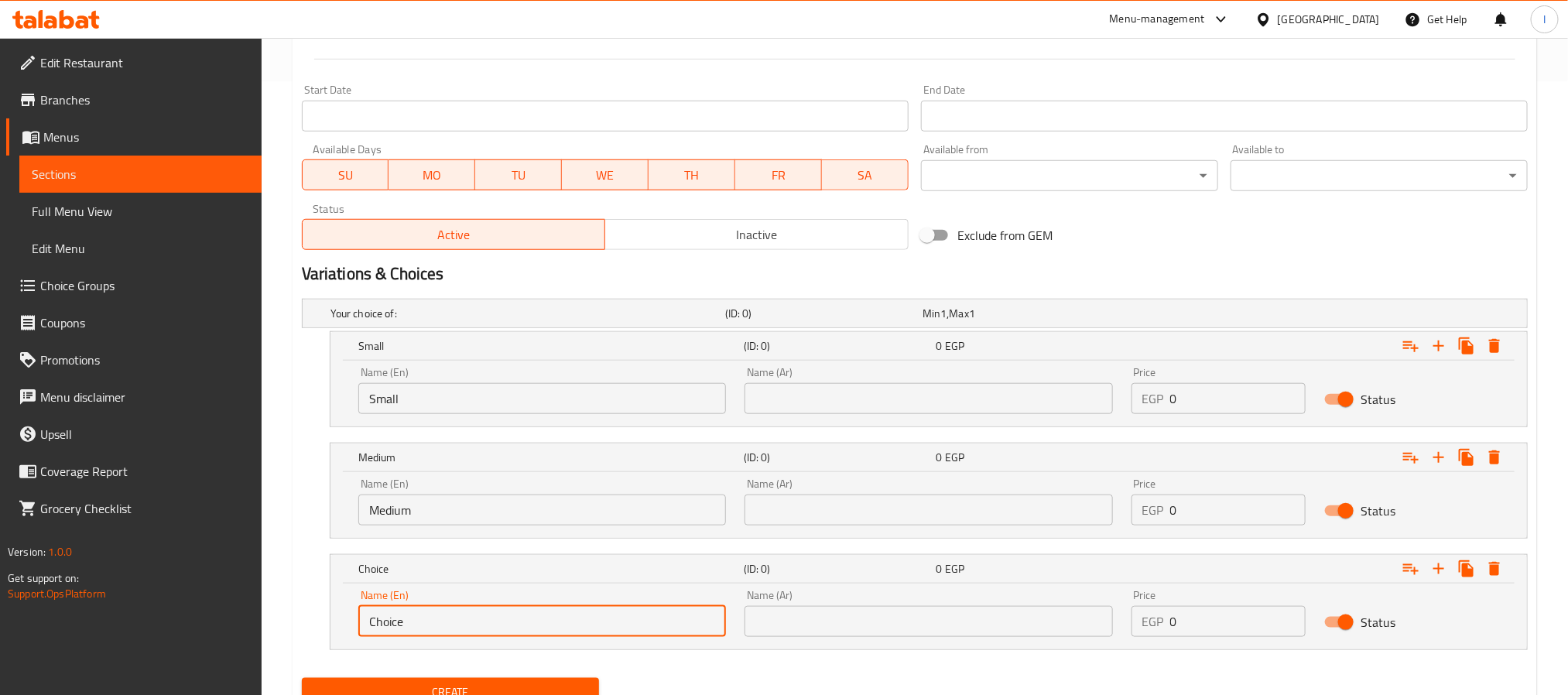
click at [477, 623] on input "Choice" at bounding box center [542, 621] width 368 height 31
type input "Large"
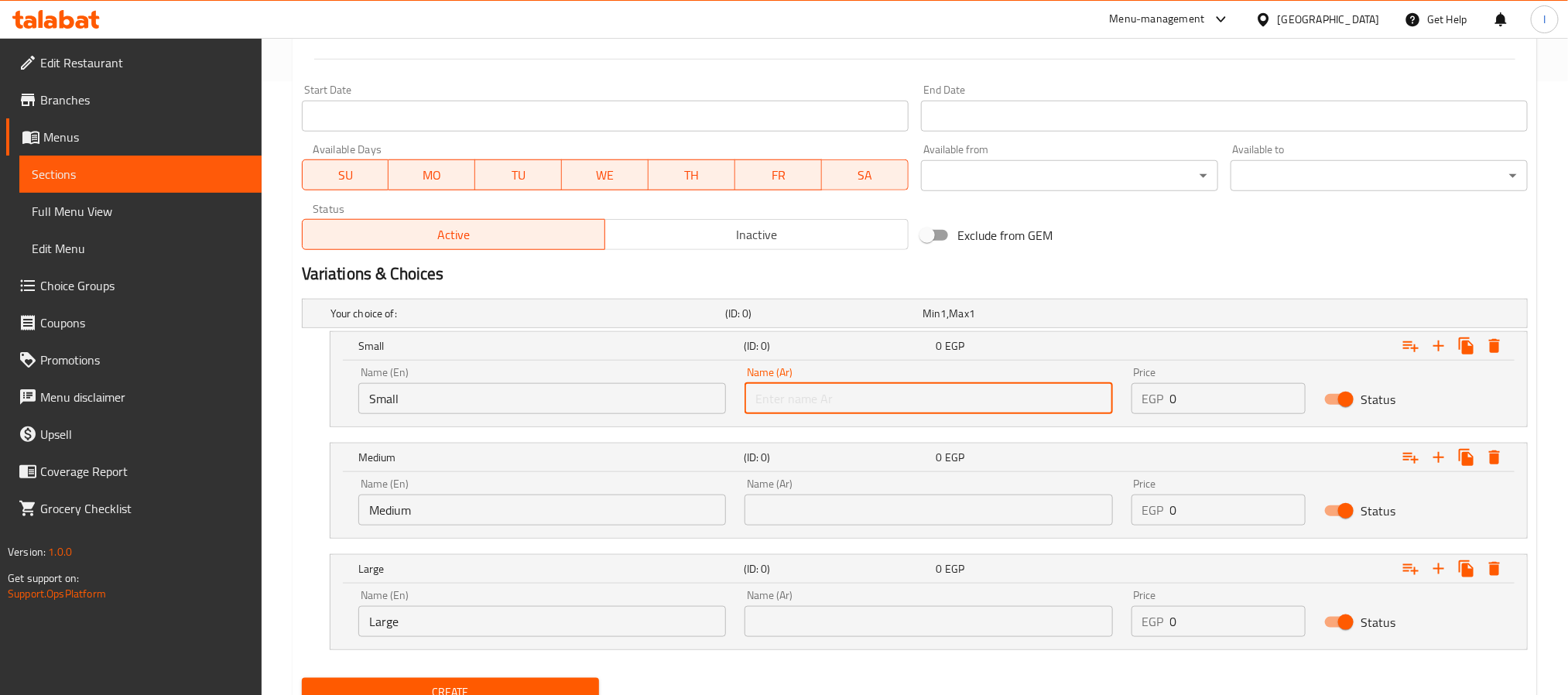
drag, startPoint x: 876, startPoint y: 388, endPoint x: 897, endPoint y: 415, distance: 34.2
click at [876, 388] on input "text" at bounding box center [929, 399] width 368 height 31
type input "كبير"
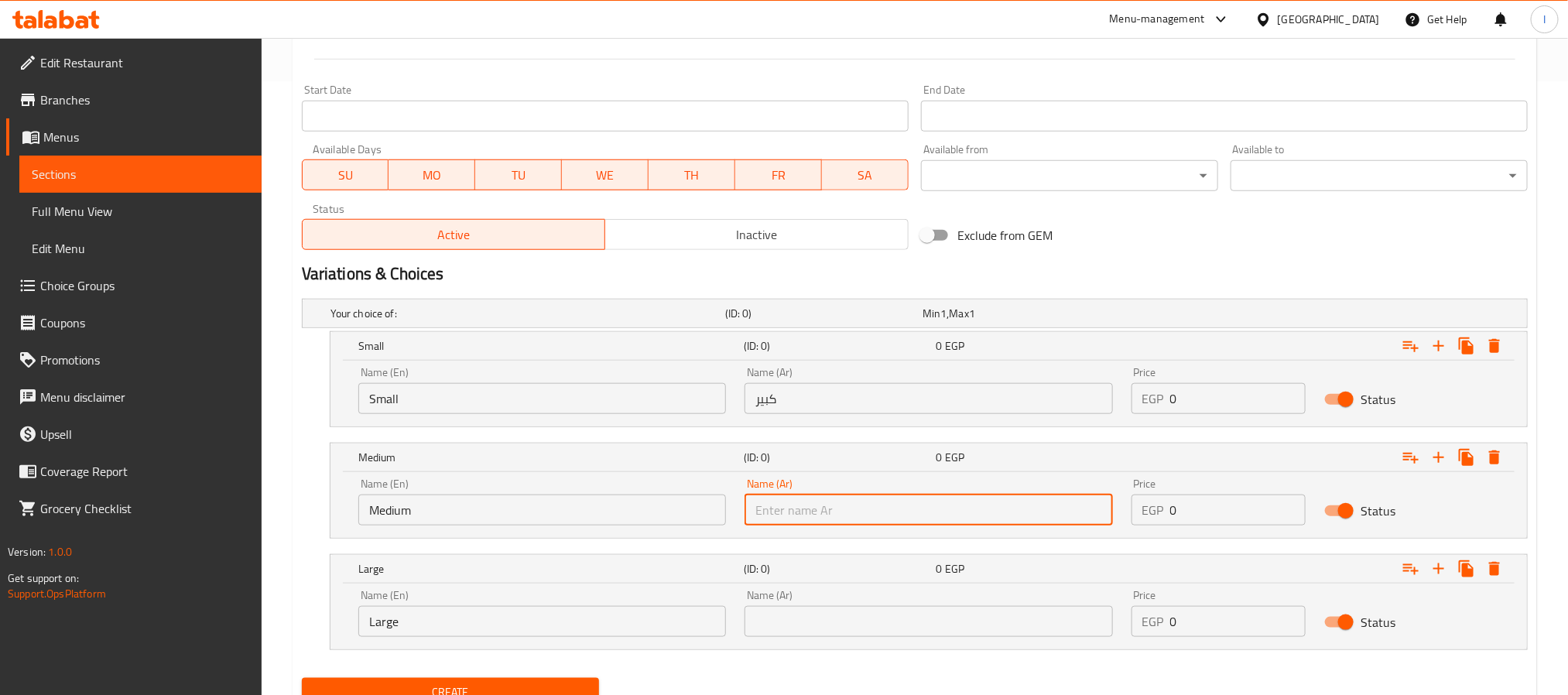
click at [812, 511] on input "text" at bounding box center [929, 510] width 368 height 31
type input "وسط"
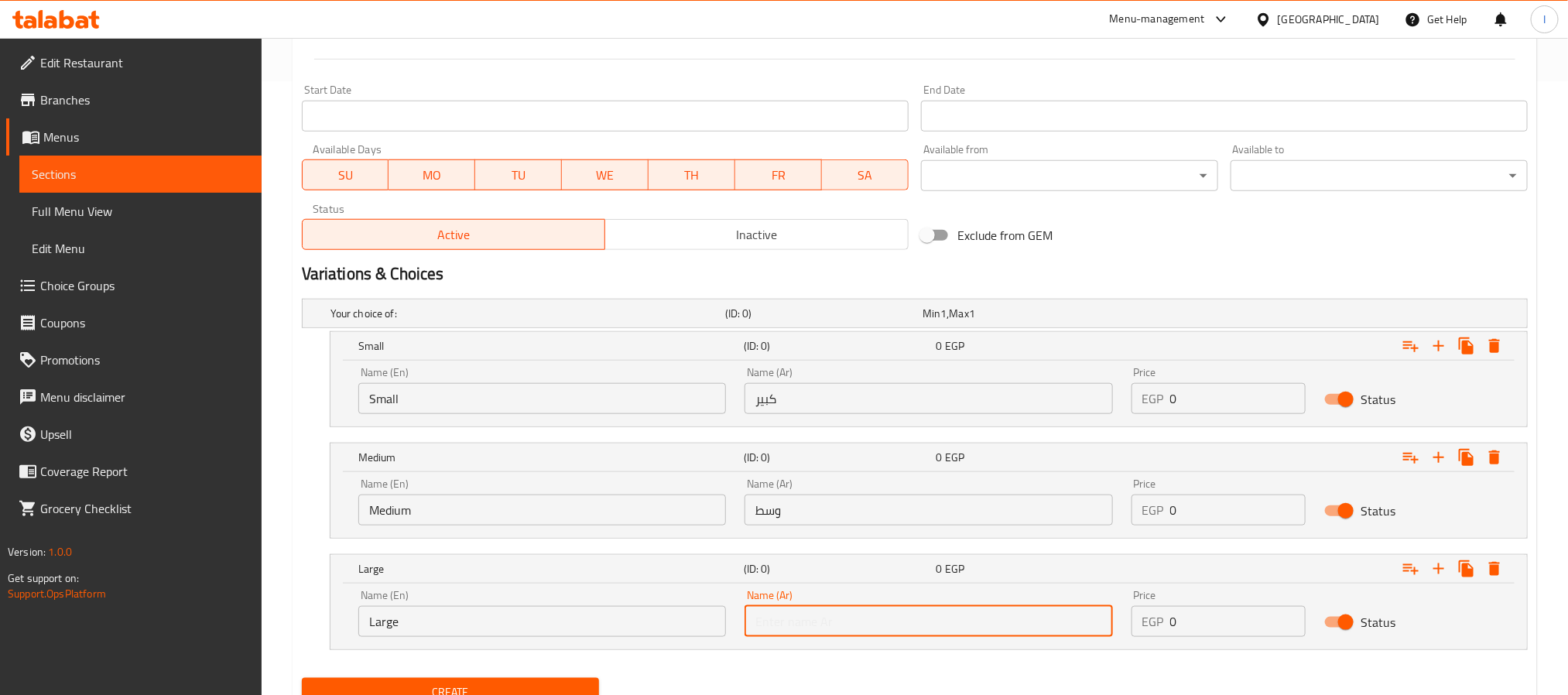
drag, startPoint x: 875, startPoint y: 629, endPoint x: 875, endPoint y: 611, distance: 18.0
click at [875, 629] on input "text" at bounding box center [929, 621] width 368 height 31
type input "ربع كيلو"
click at [1222, 401] on input "0" at bounding box center [1238, 399] width 136 height 31
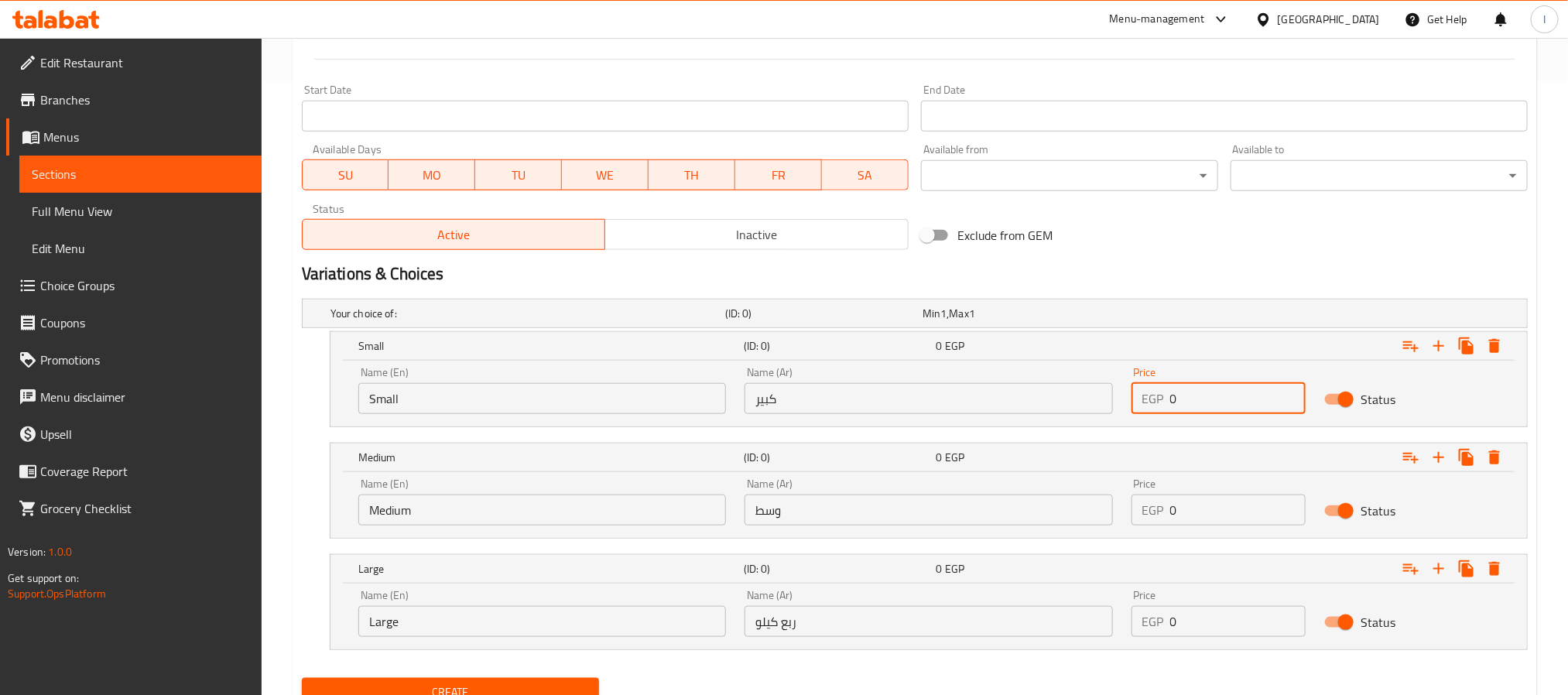
click at [1222, 401] on input "0" at bounding box center [1238, 399] width 136 height 31
click at [1218, 404] on input "185" at bounding box center [1238, 399] width 136 height 31
type input "165"
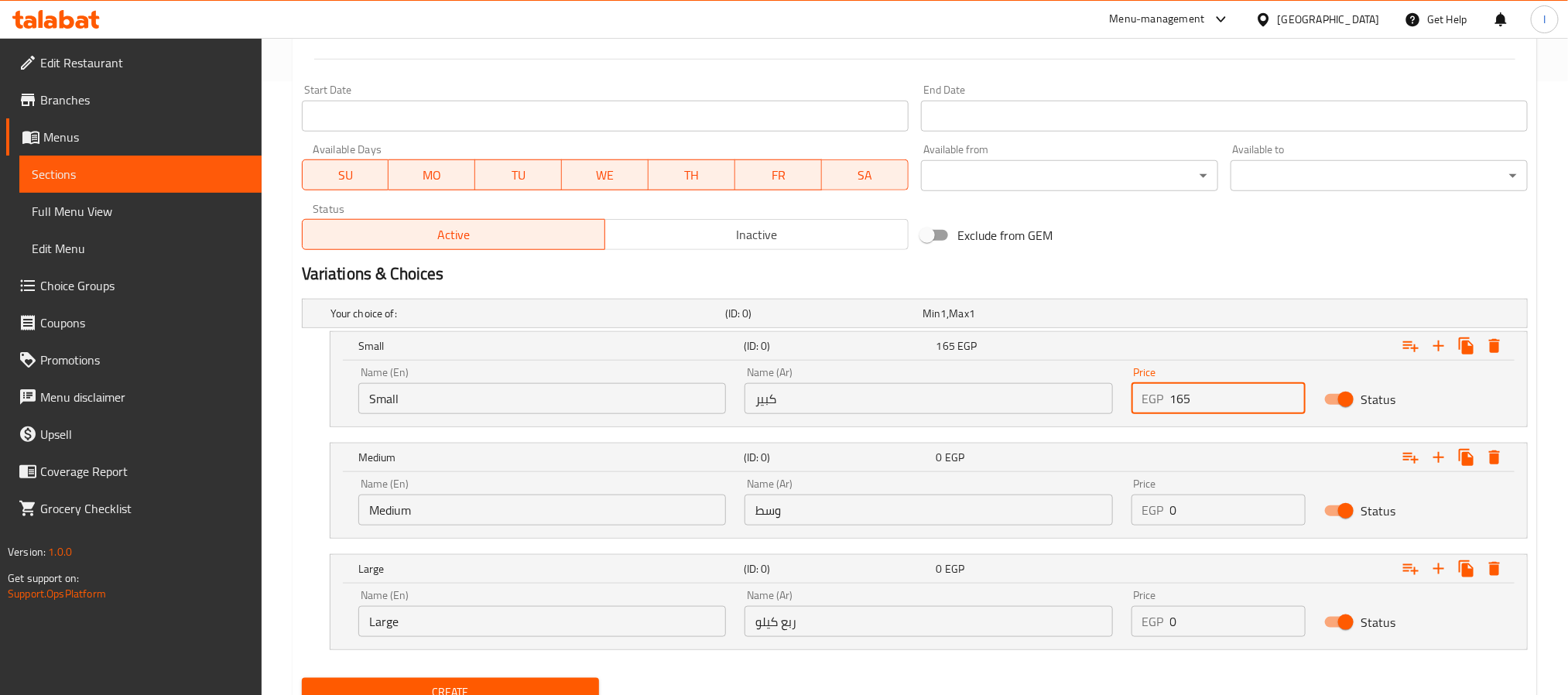
click at [1214, 510] on input "0" at bounding box center [1238, 510] width 136 height 31
type input "185"
click at [1206, 626] on input "0" at bounding box center [1238, 621] width 136 height 31
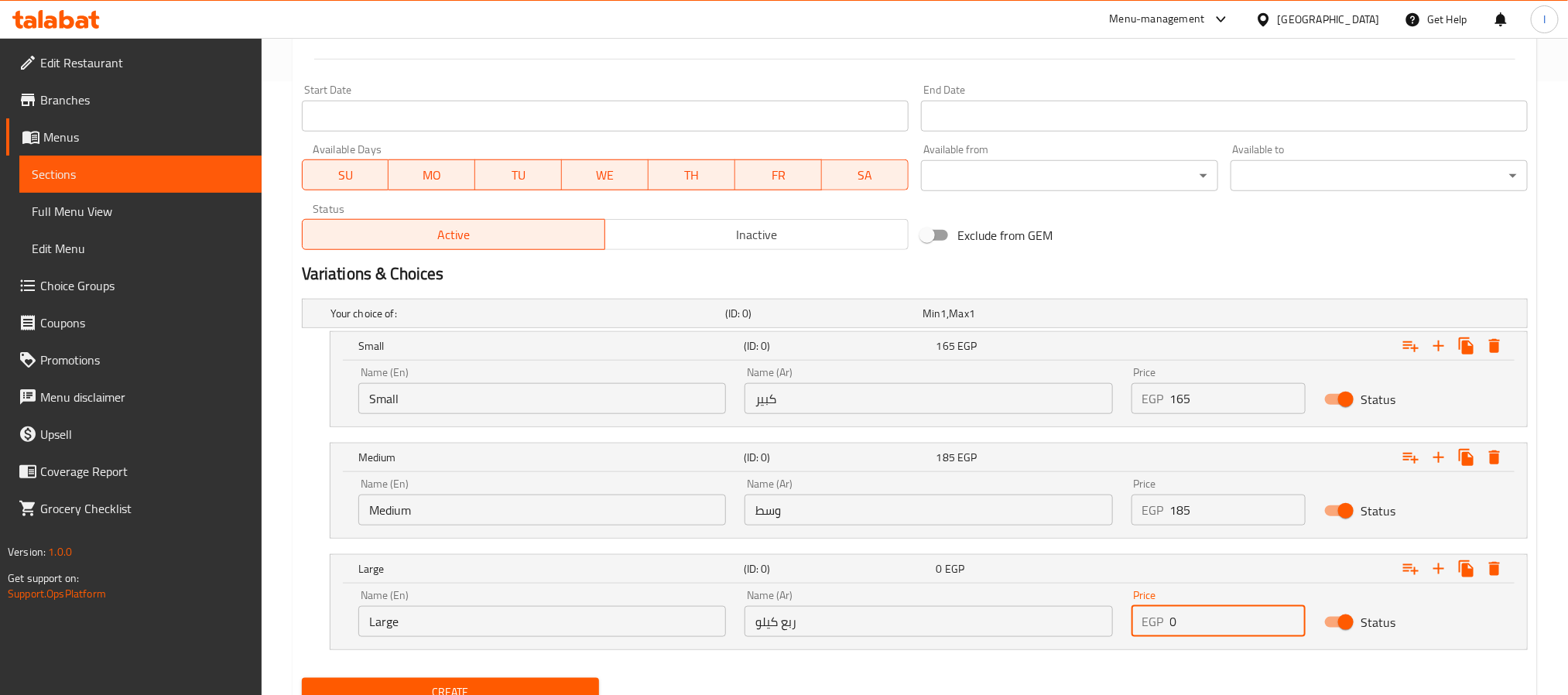
click at [1206, 626] on input "0" at bounding box center [1238, 621] width 136 height 31
type input "270"
click at [1108, 239] on div "Exclude from GEM" at bounding box center [1121, 235] width 413 height 42
click at [832, 622] on input "ربع كيلو" at bounding box center [929, 621] width 368 height 31
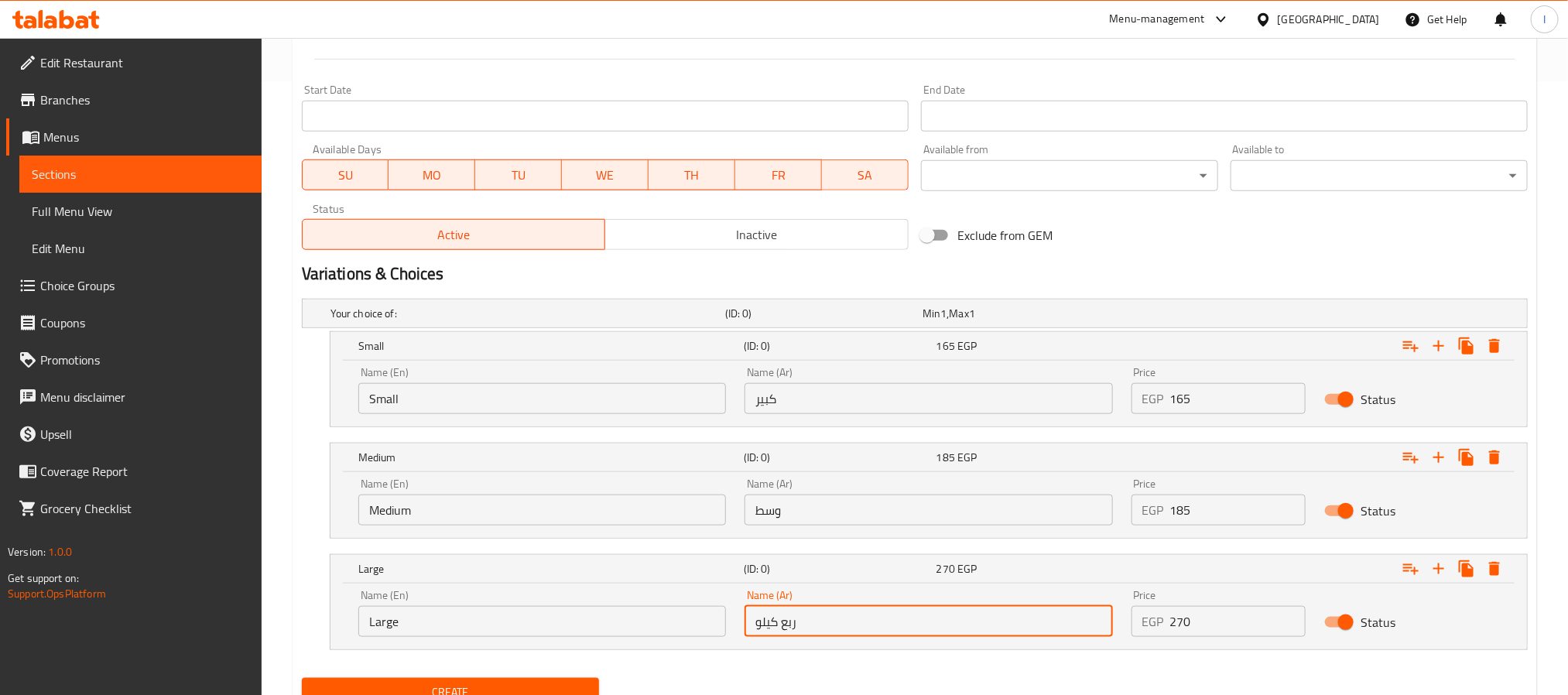
click at [832, 622] on input "ربع كيلو" at bounding box center [929, 621] width 368 height 31
click at [832, 626] on input "text" at bounding box center [929, 621] width 368 height 31
type input "كبير"
click at [1198, 246] on div "Exclude from GEM" at bounding box center [1121, 235] width 413 height 42
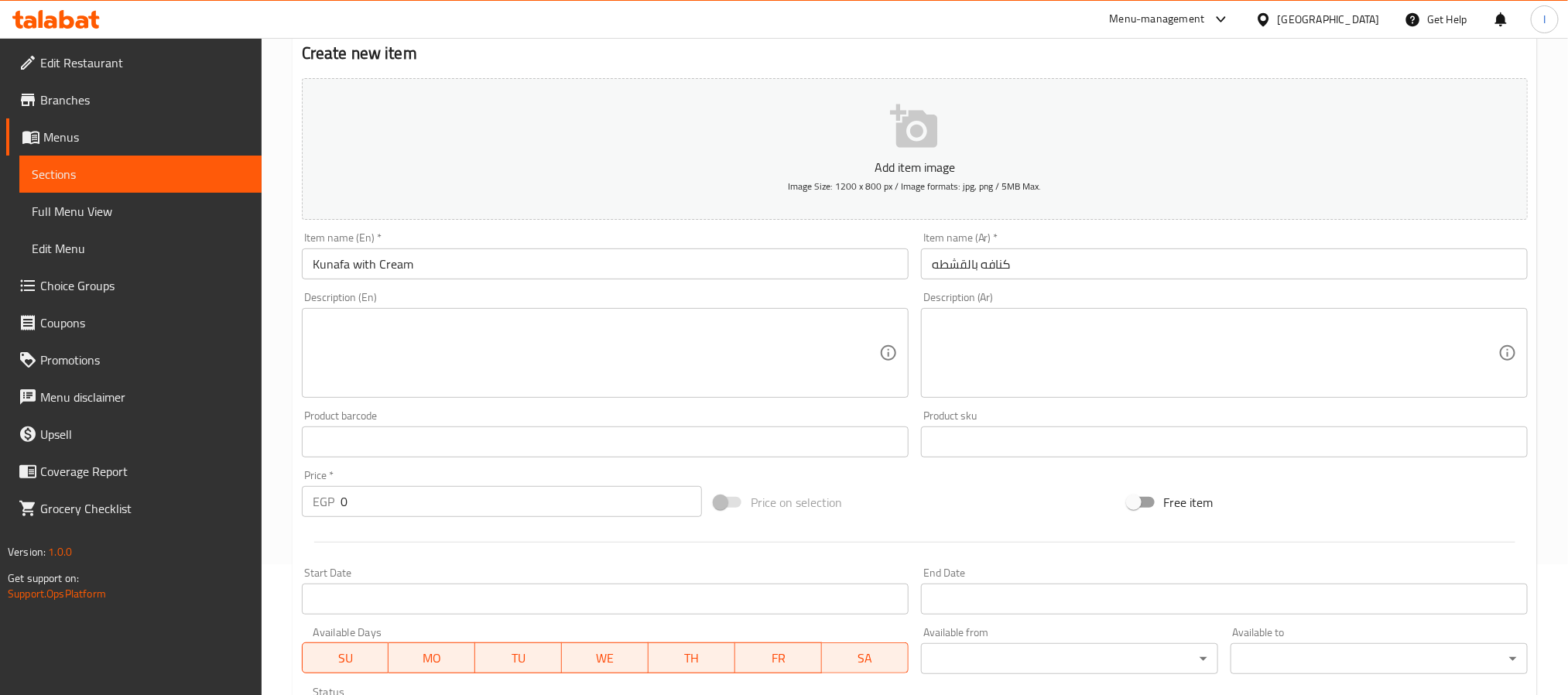
scroll to position [0, 0]
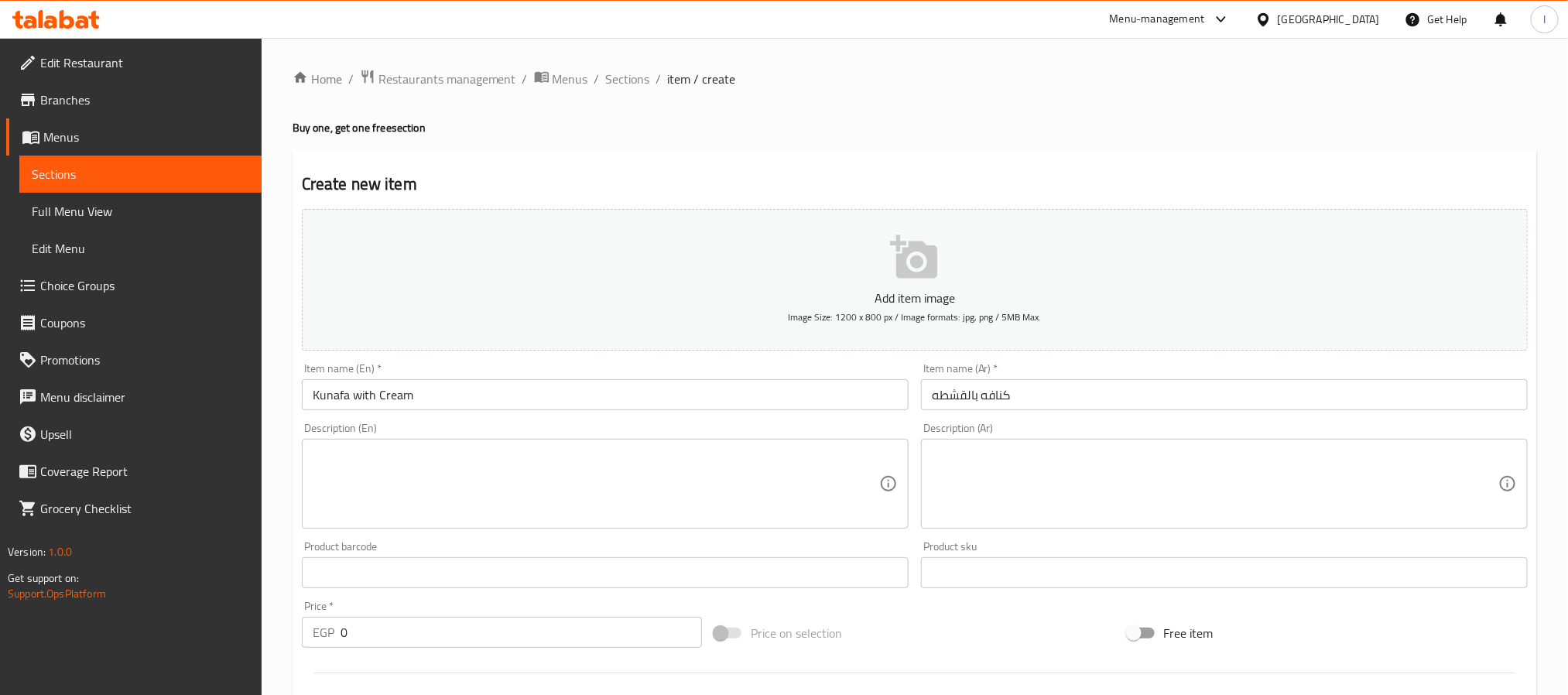
click at [743, 147] on div "Home / Restaurants management / Menus / Sections / item / create Buy one, get o…" at bounding box center [915, 705] width 1244 height 1273
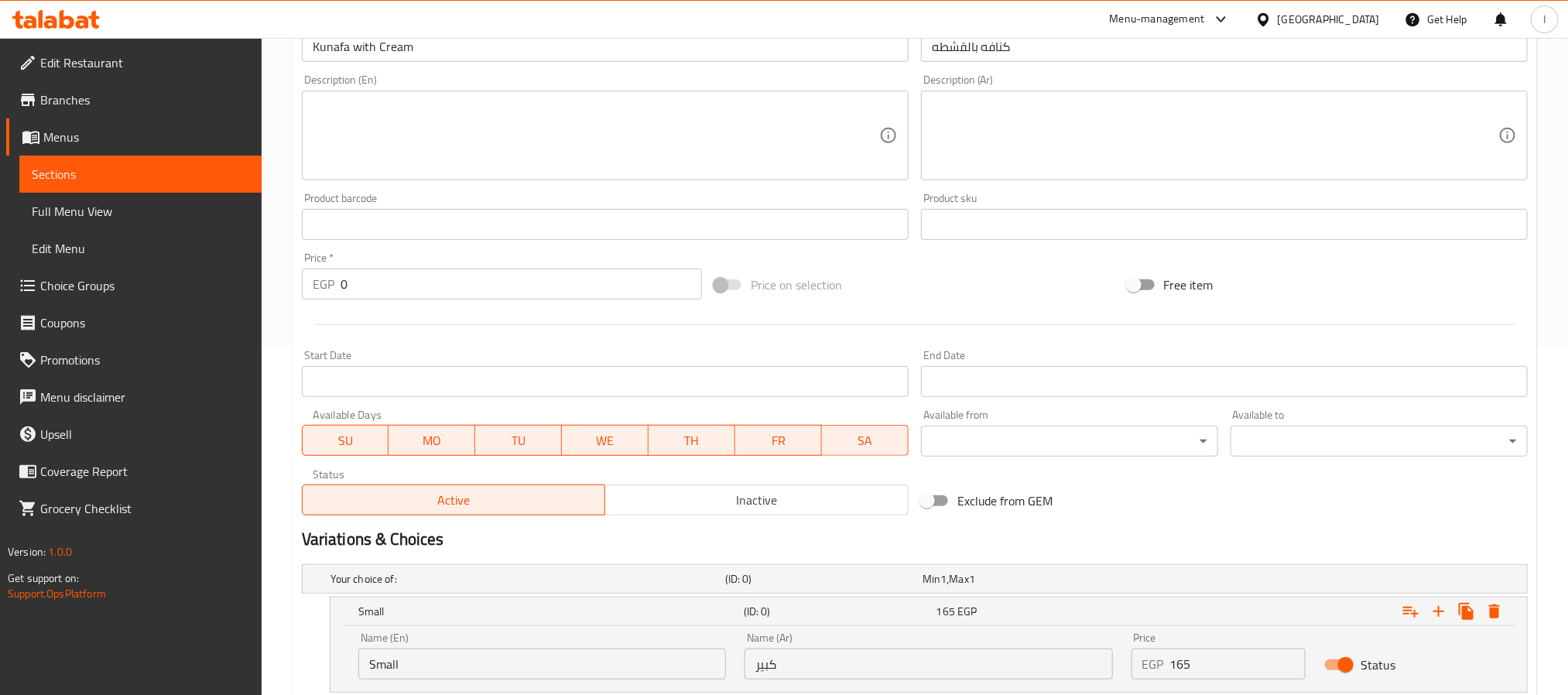
scroll to position [680, 0]
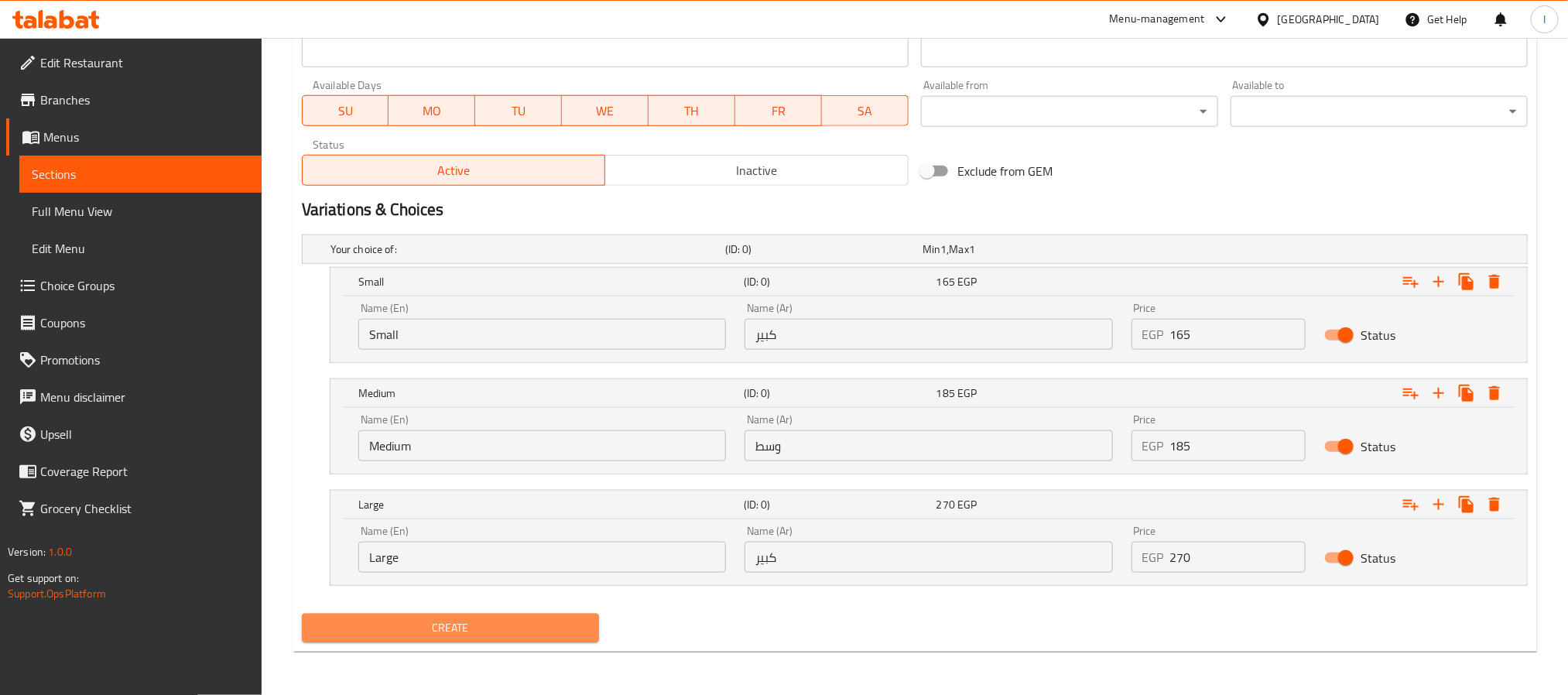
click at [519, 639] on button "Create" at bounding box center [450, 627] width 297 height 28
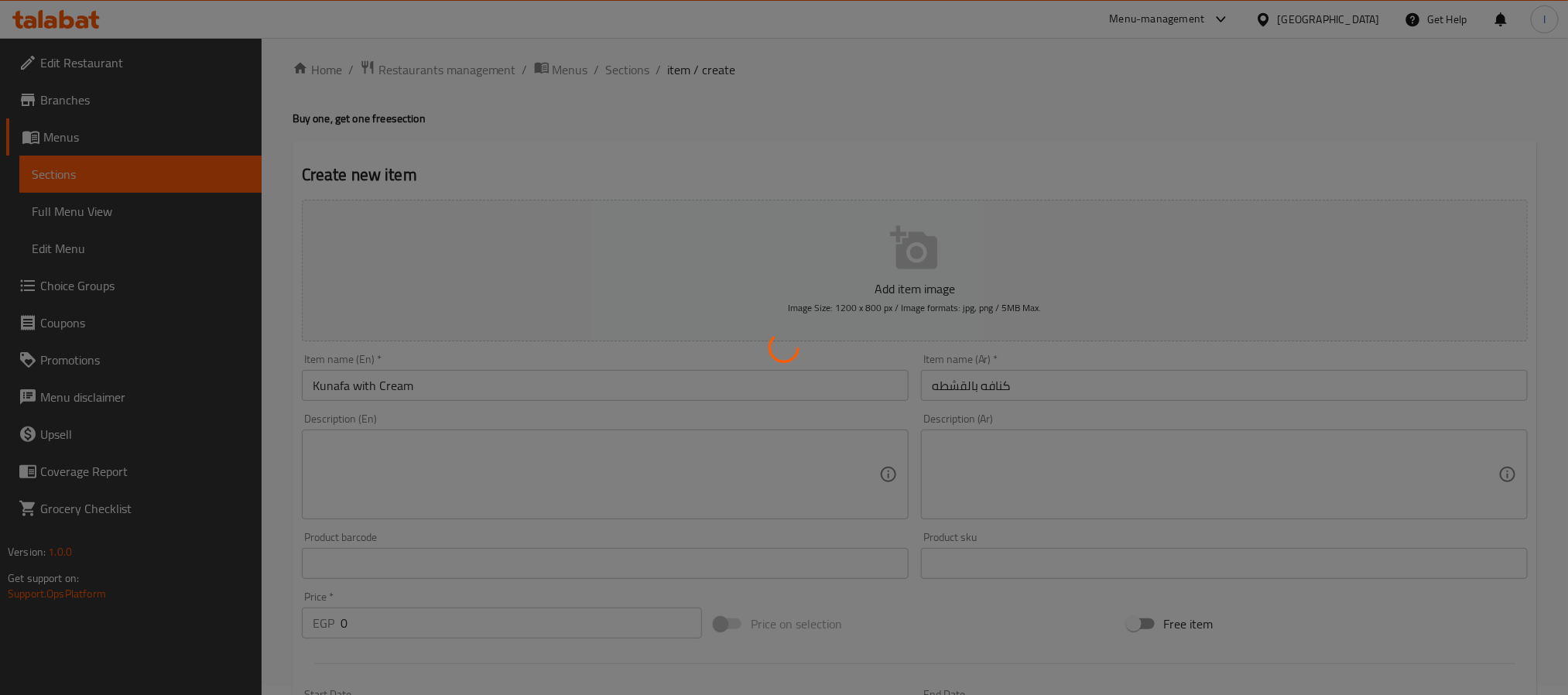
scroll to position [0, 0]
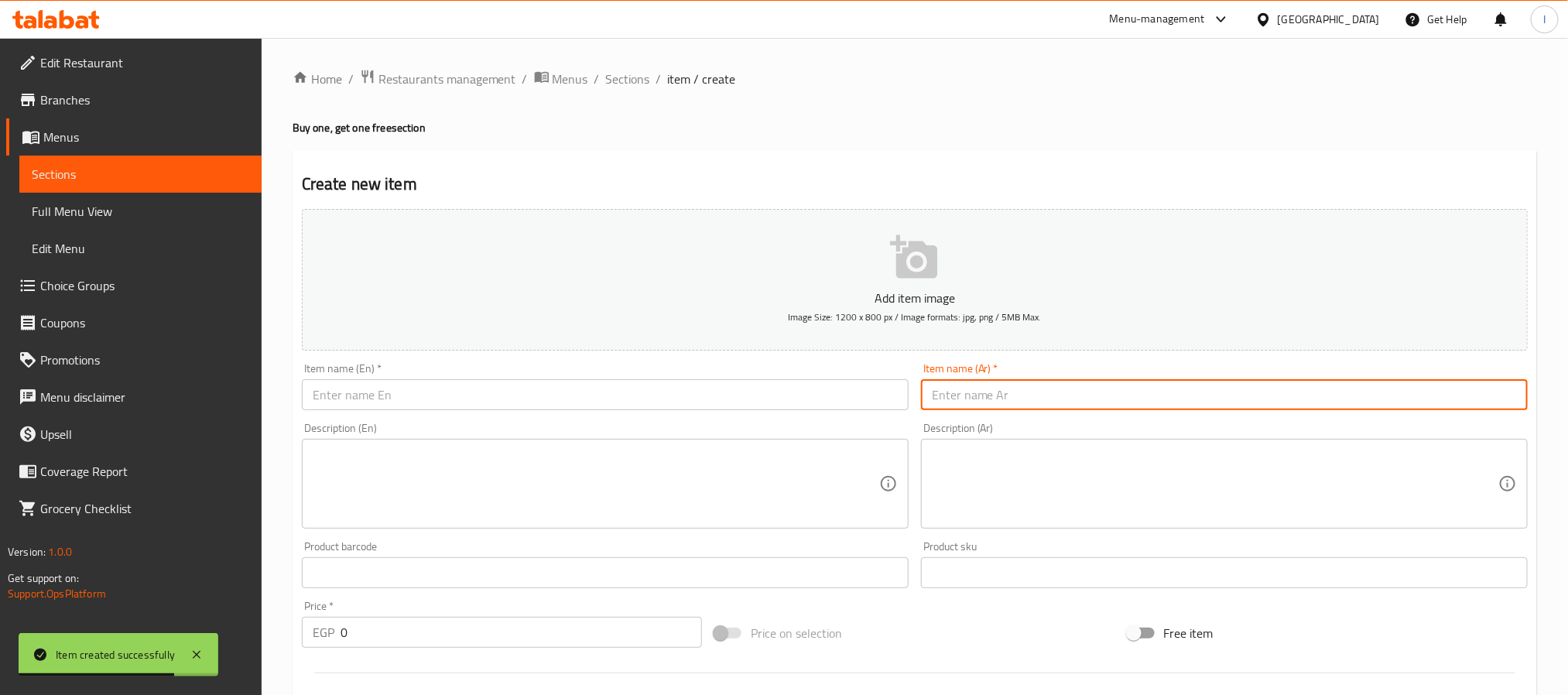
click at [1041, 400] on input "text" at bounding box center [1224, 395] width 607 height 31
paste input "كنافه نوتيلا"
type input "كنافه نوتيلا"
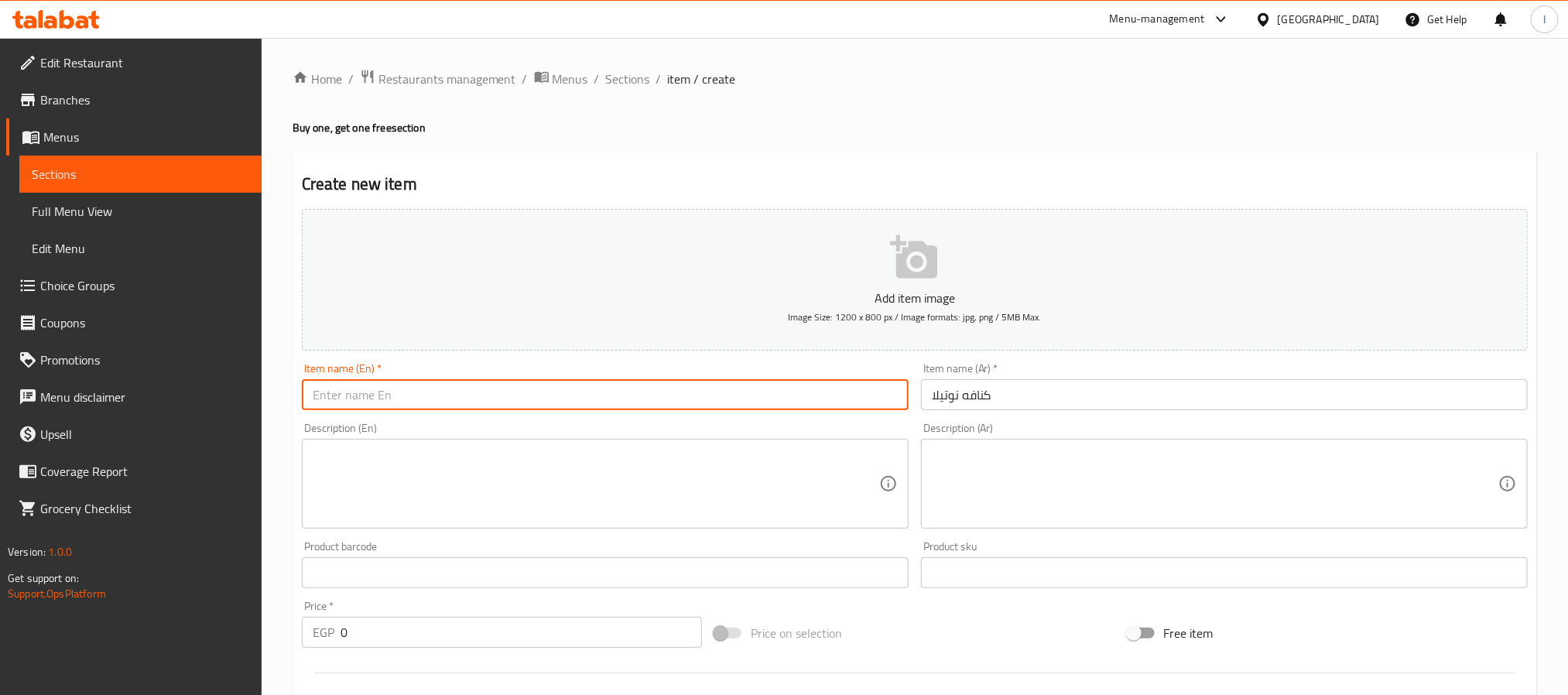
click at [558, 409] on input "text" at bounding box center [605, 395] width 607 height 31
paste input "Kunafa with Nutell"
type input "Kunafa with Nutella"
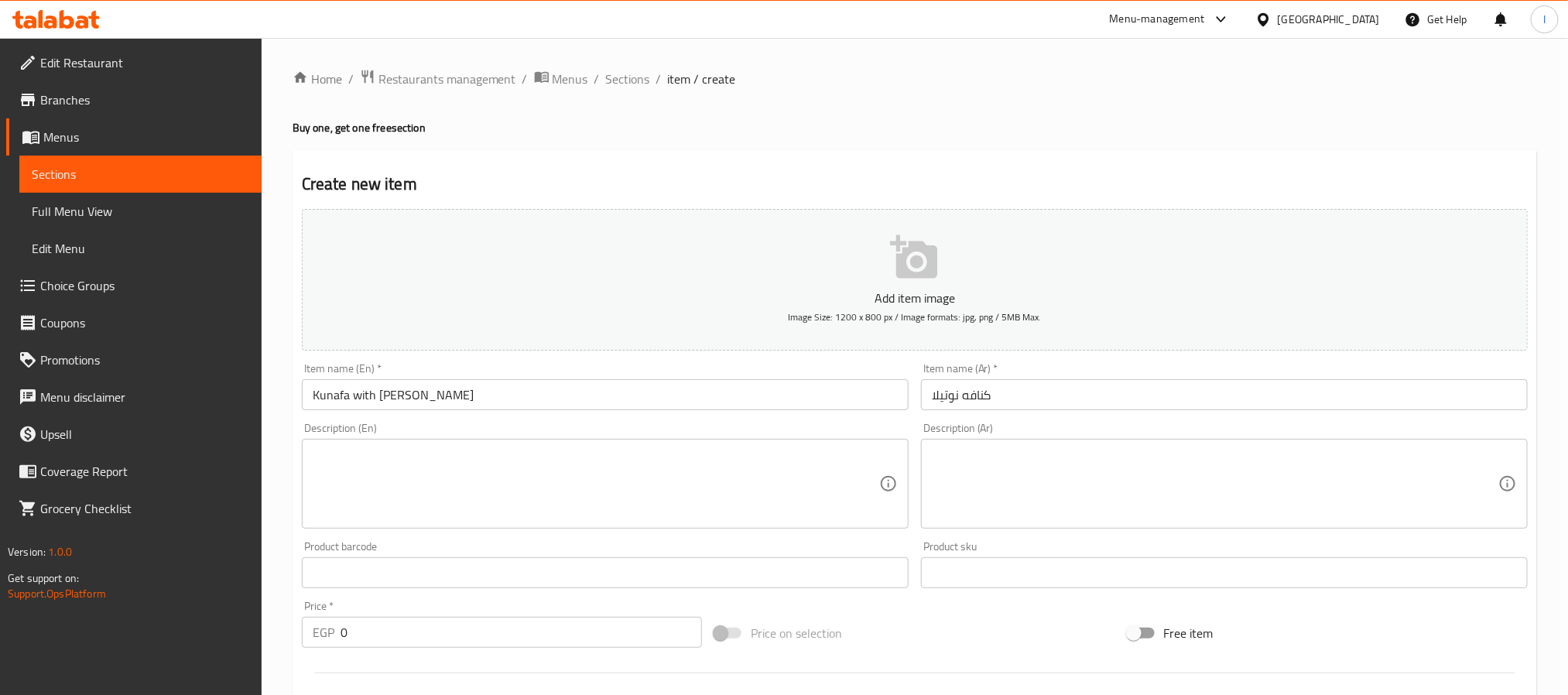
click at [834, 144] on div "Home / Restaurants management / Menus / Sections / item / create Buy one, get o…" at bounding box center [915, 705] width 1244 height 1273
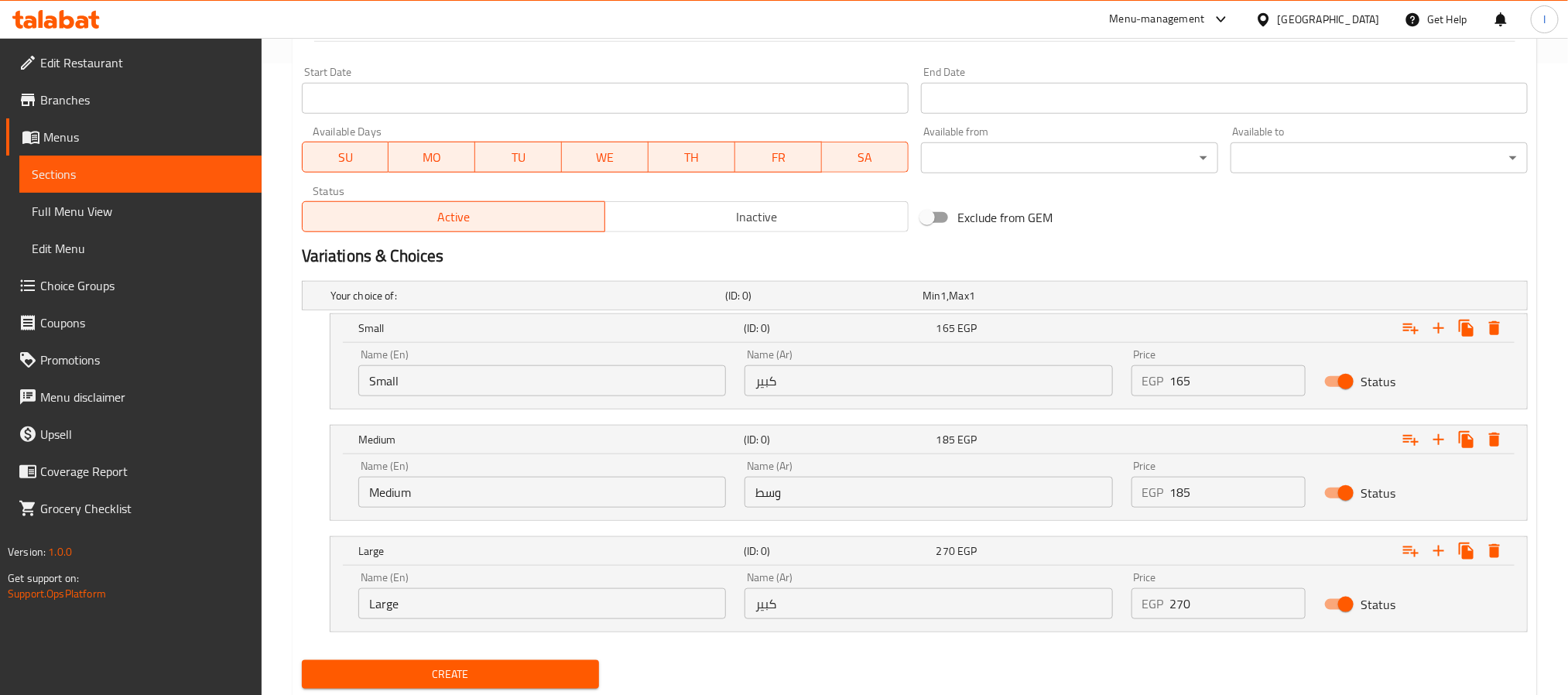
scroll to position [680, 0]
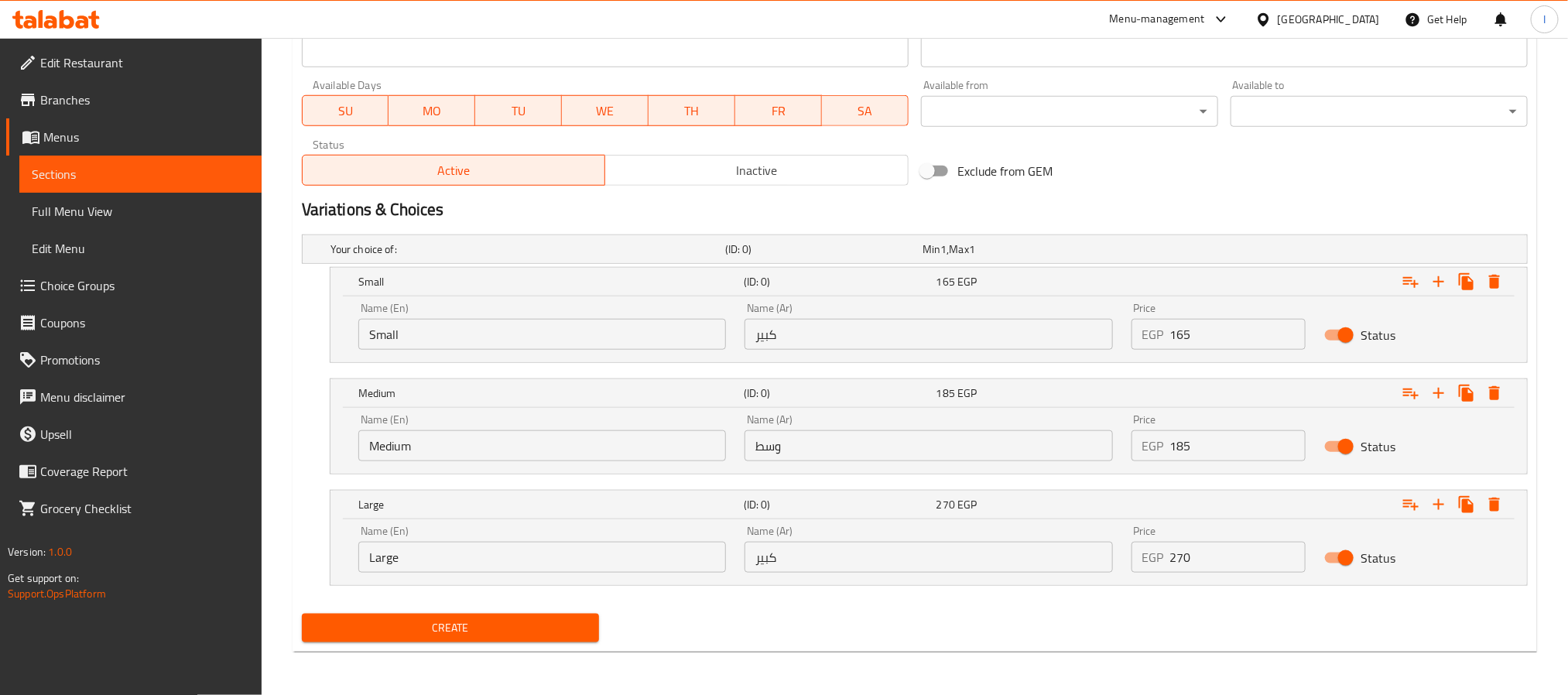
click at [545, 337] on input "Small" at bounding box center [542, 335] width 368 height 31
type input "Small"
click at [486, 453] on input "Medium" at bounding box center [542, 445] width 368 height 31
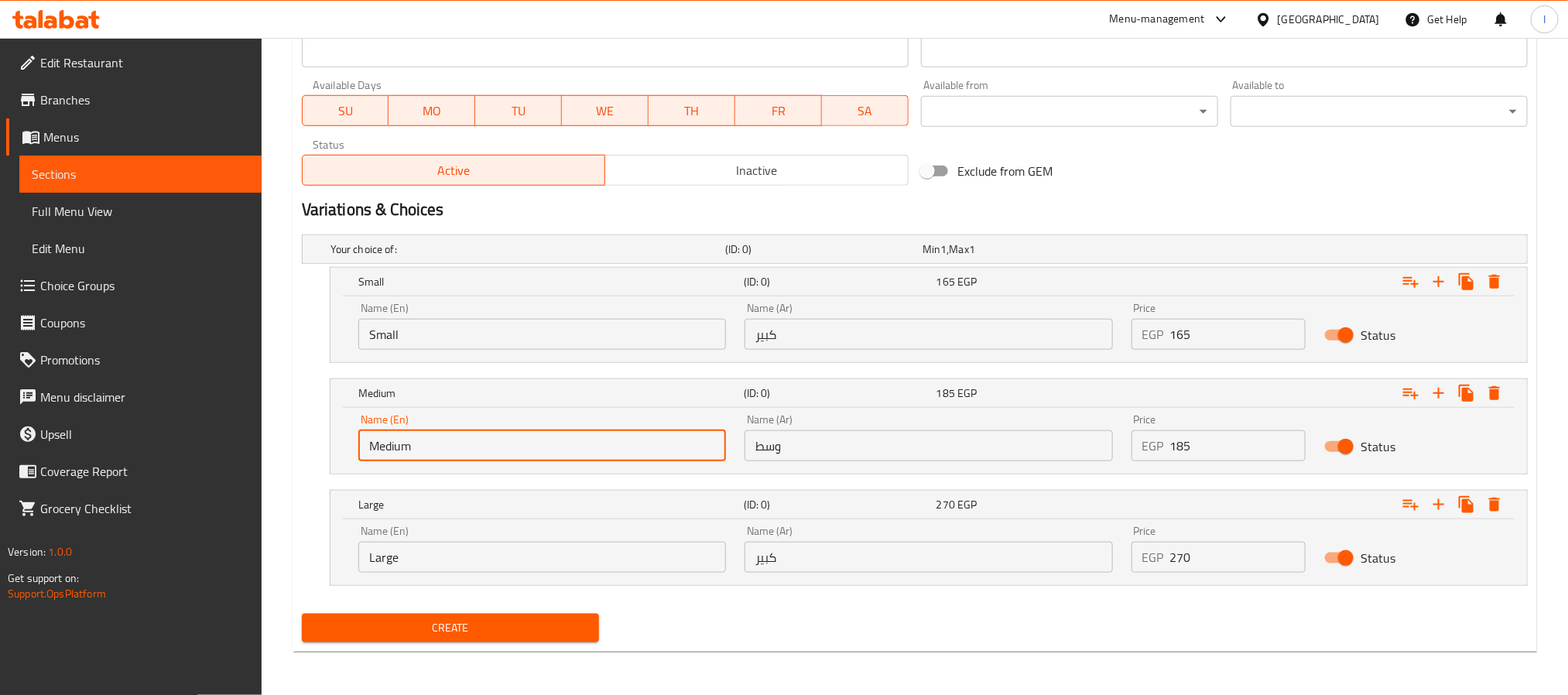
click at [486, 453] on input "Medium" at bounding box center [542, 445] width 368 height 31
type input "Medium"
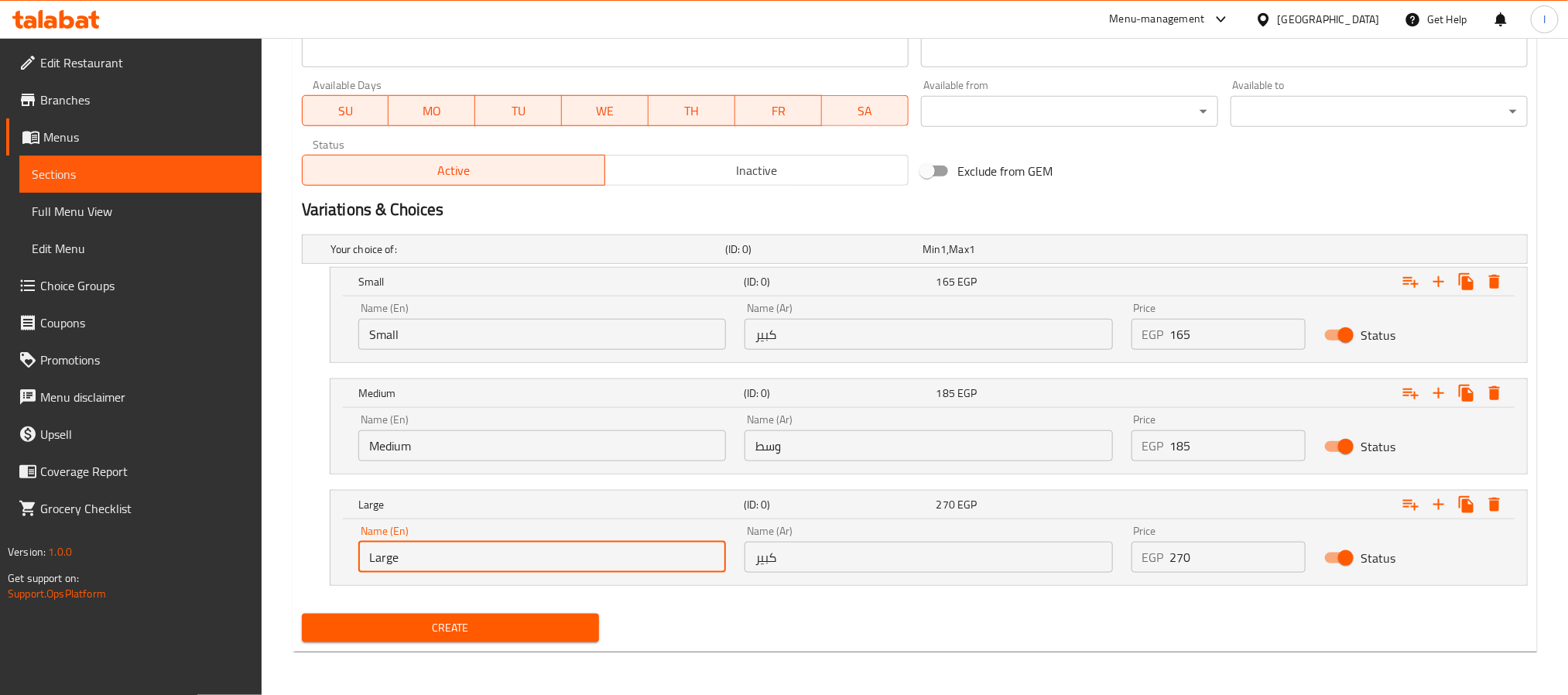
click at [471, 561] on input "Large" at bounding box center [542, 557] width 368 height 31
type input "Large"
click at [919, 334] on input "كبير" at bounding box center [929, 335] width 368 height 31
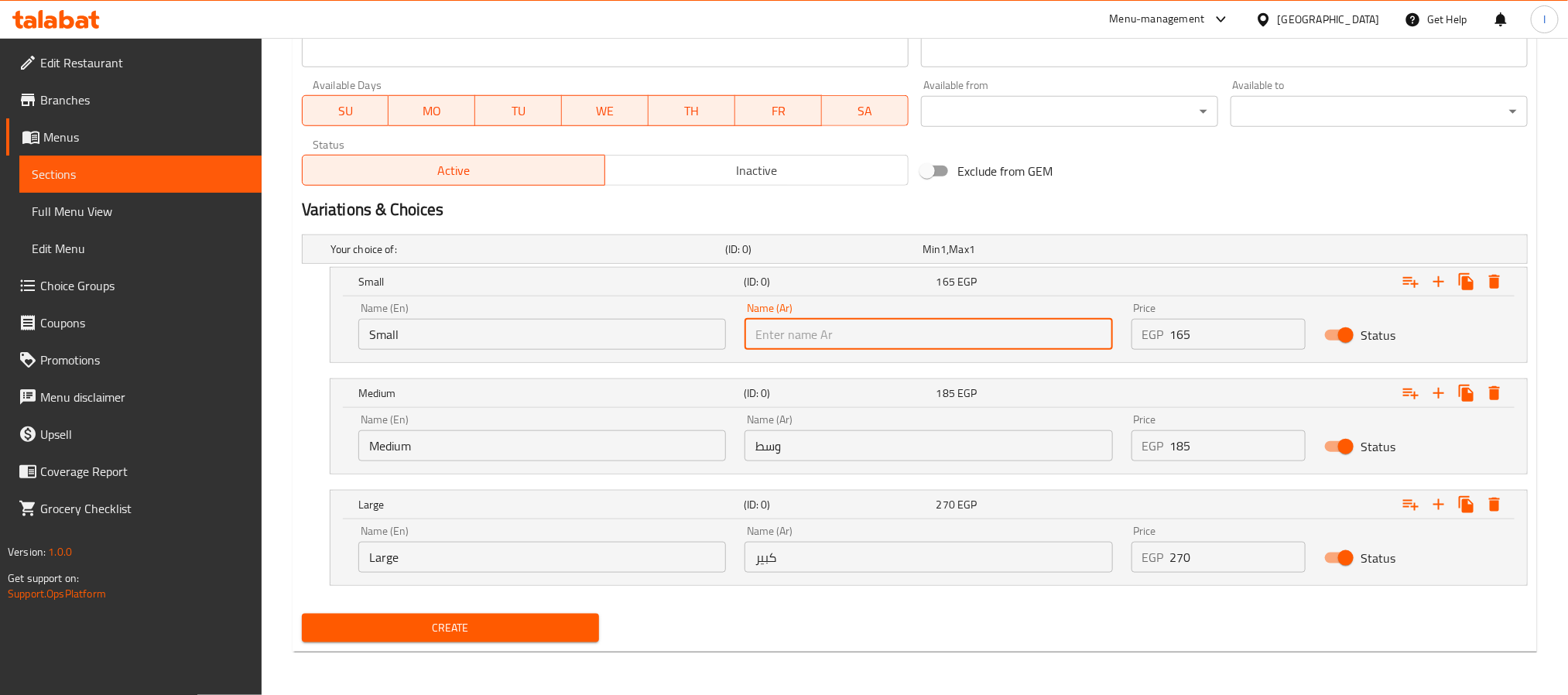
type input "صغير"
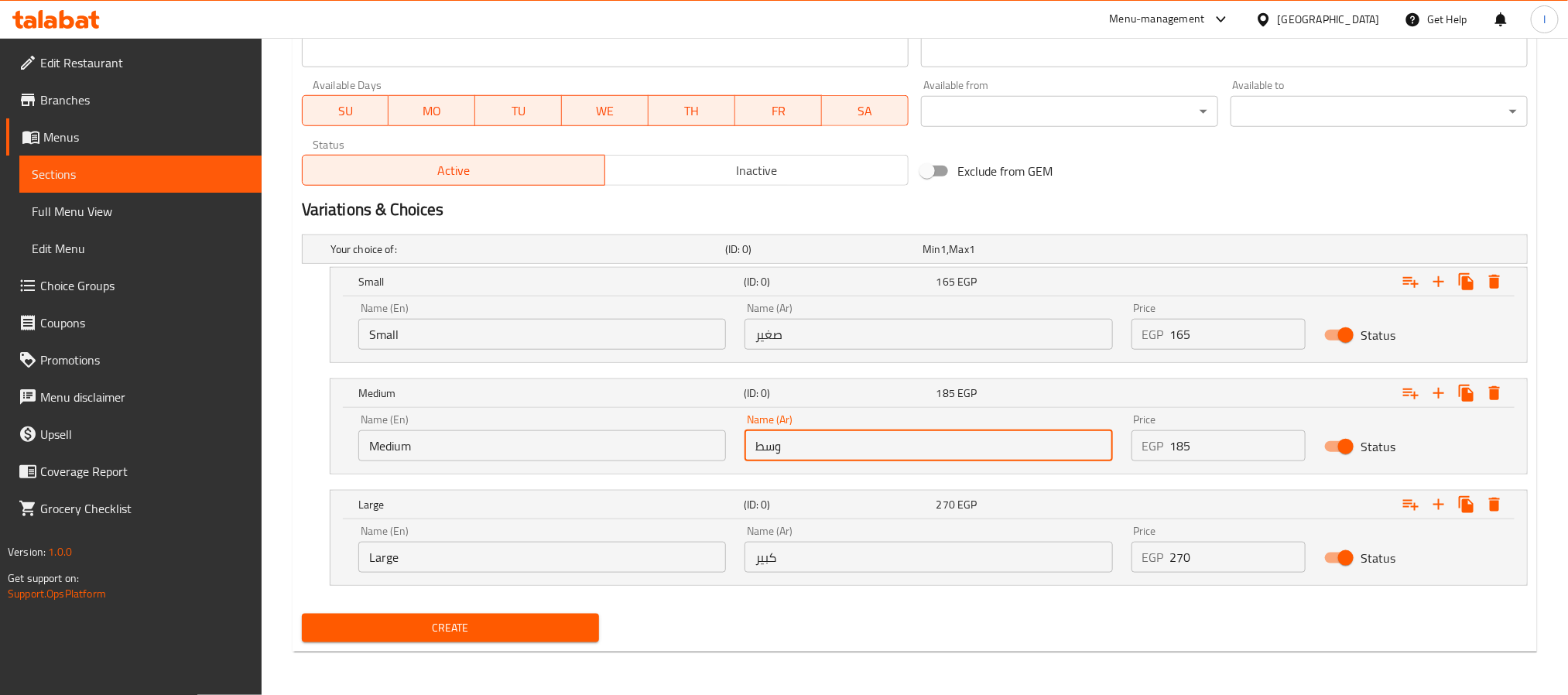
click at [880, 440] on input "وسط" at bounding box center [929, 445] width 368 height 31
type input "وسط"
drag, startPoint x: 912, startPoint y: 562, endPoint x: 910, endPoint y: 551, distance: 11.2
click at [912, 562] on input "كبير" at bounding box center [929, 557] width 368 height 31
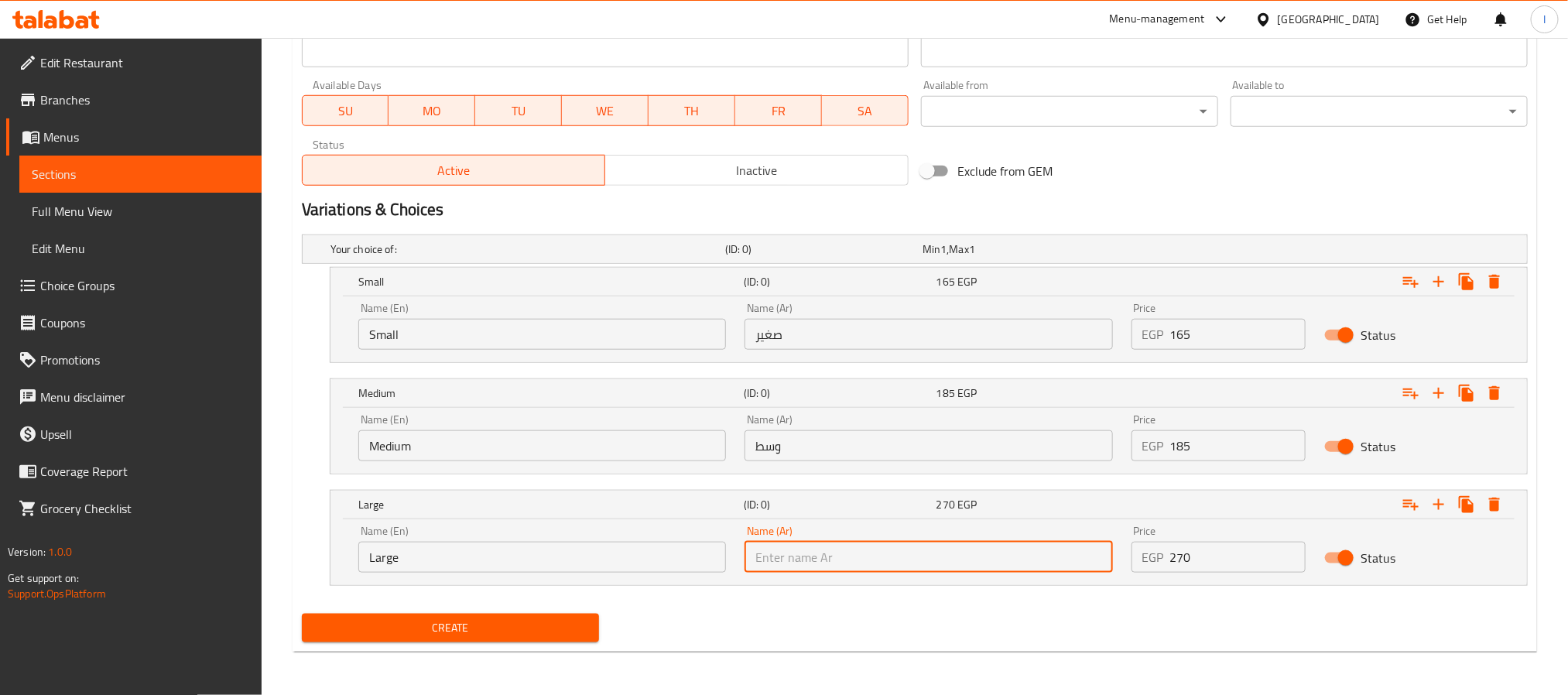
type input "كبير"
click at [1187, 337] on input "165" at bounding box center [1238, 335] width 136 height 31
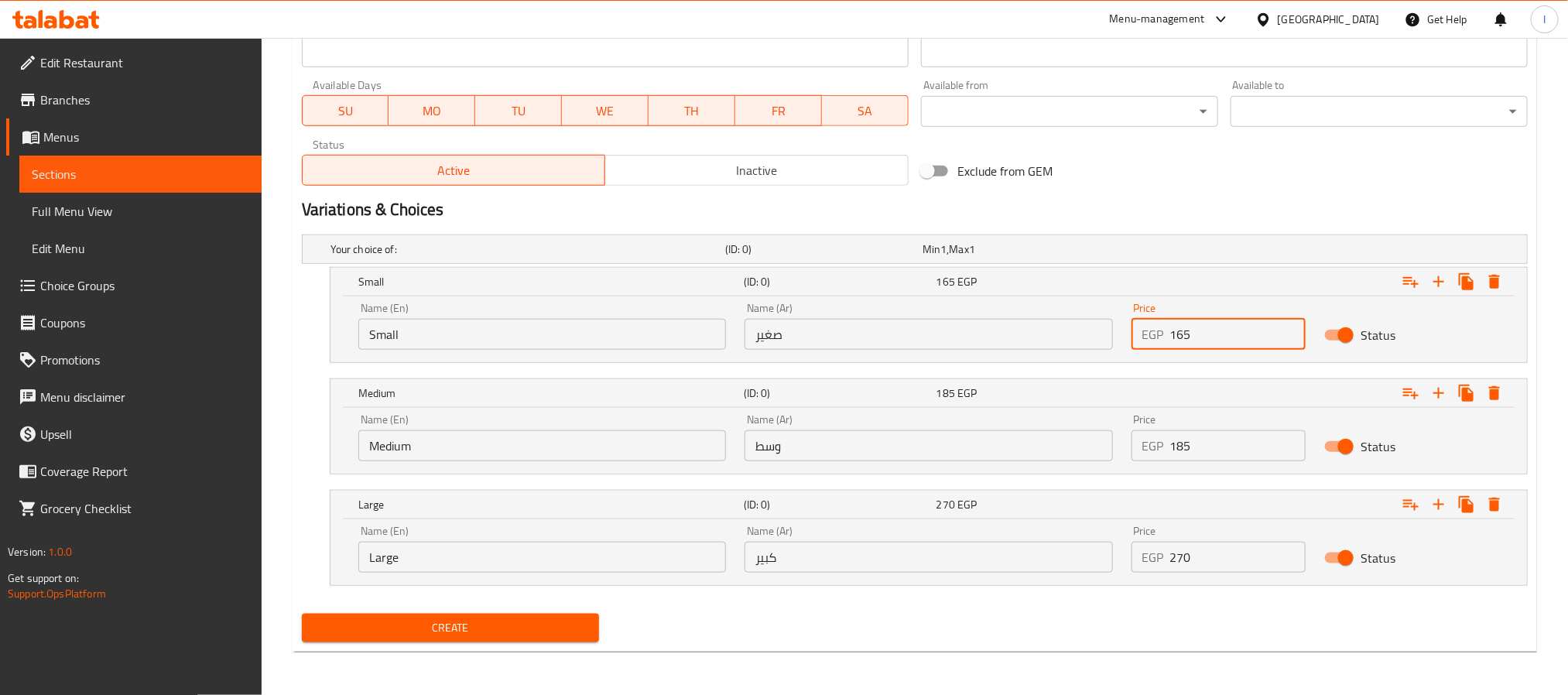
click at [1187, 337] on input "165" at bounding box center [1238, 335] width 136 height 31
type input "190"
click at [1183, 448] on input "185" at bounding box center [1238, 445] width 136 height 31
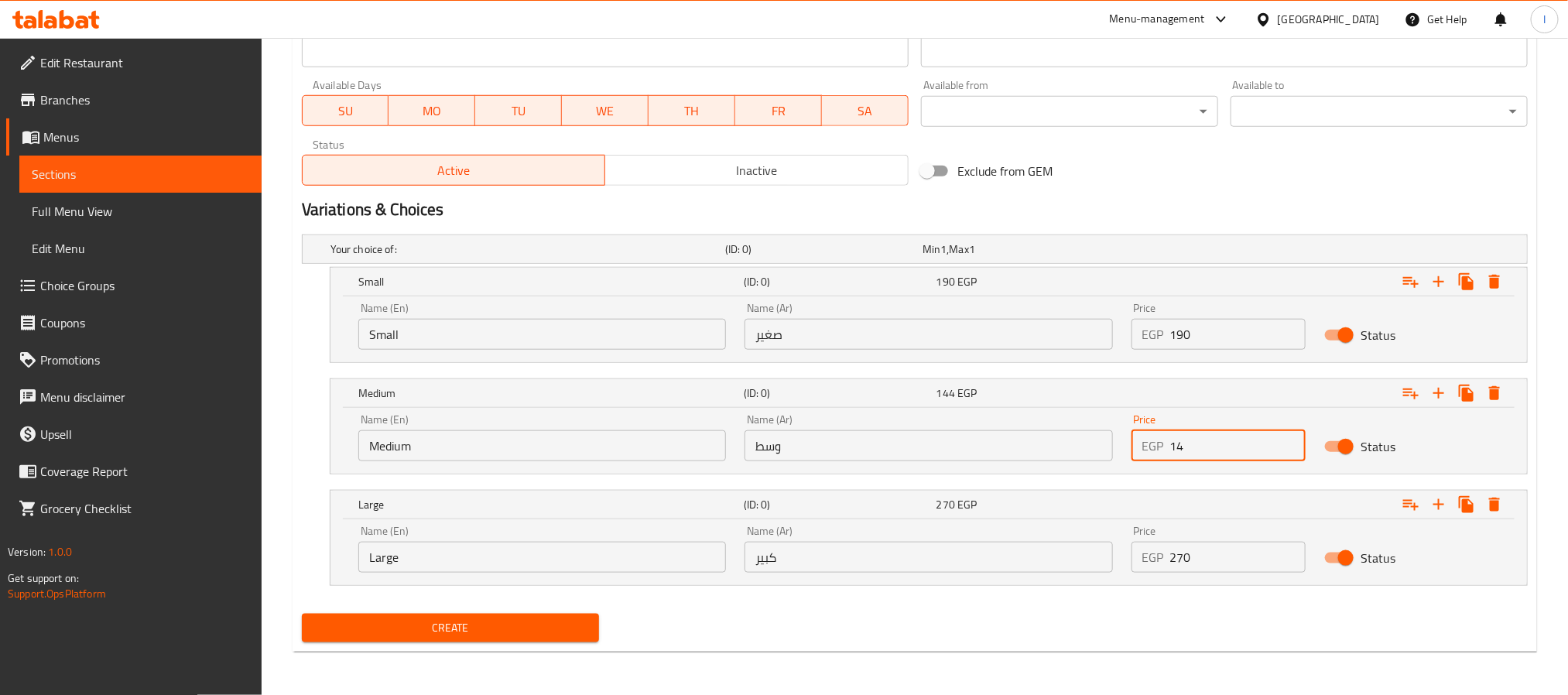
type input "1"
click at [1203, 444] on input "145" at bounding box center [1238, 445] width 136 height 31
type input "245"
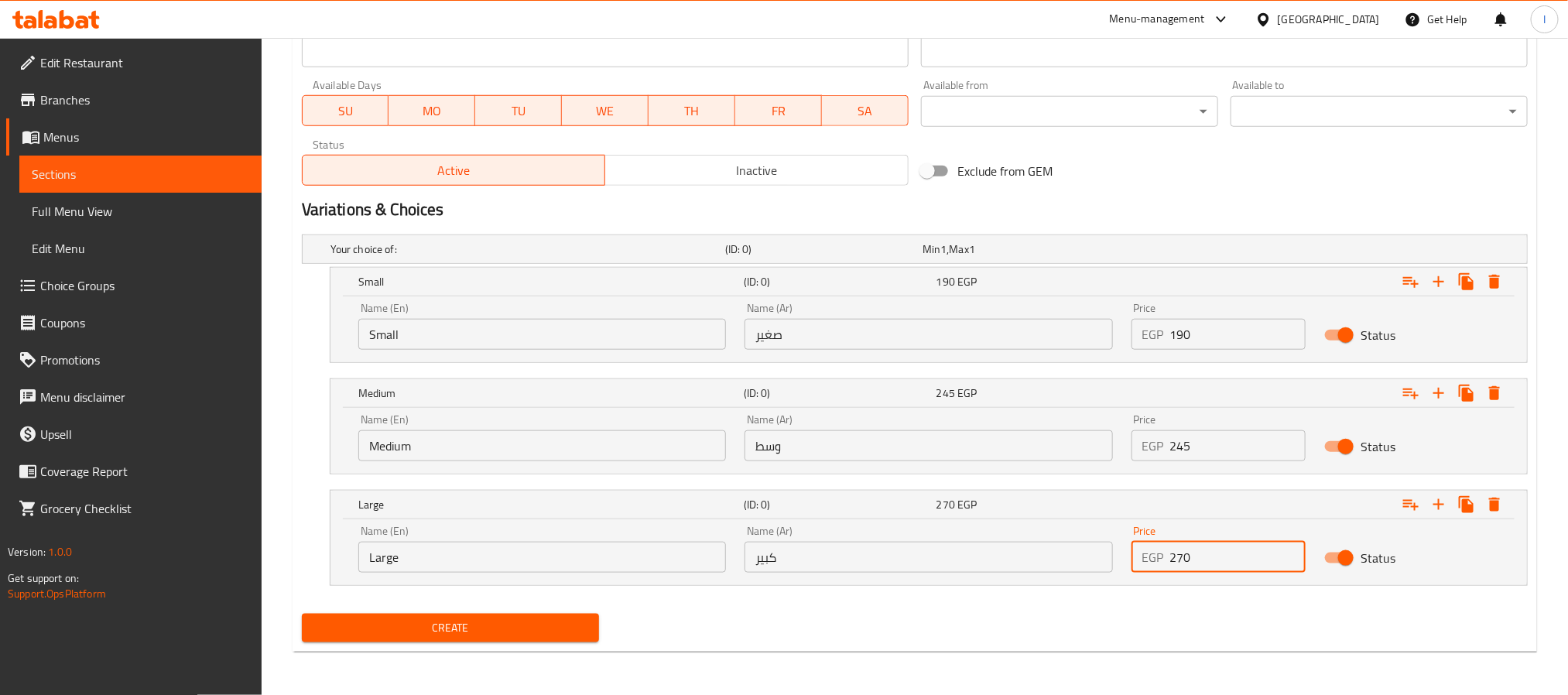
click at [1227, 558] on input "270" at bounding box center [1238, 557] width 136 height 31
type input "325"
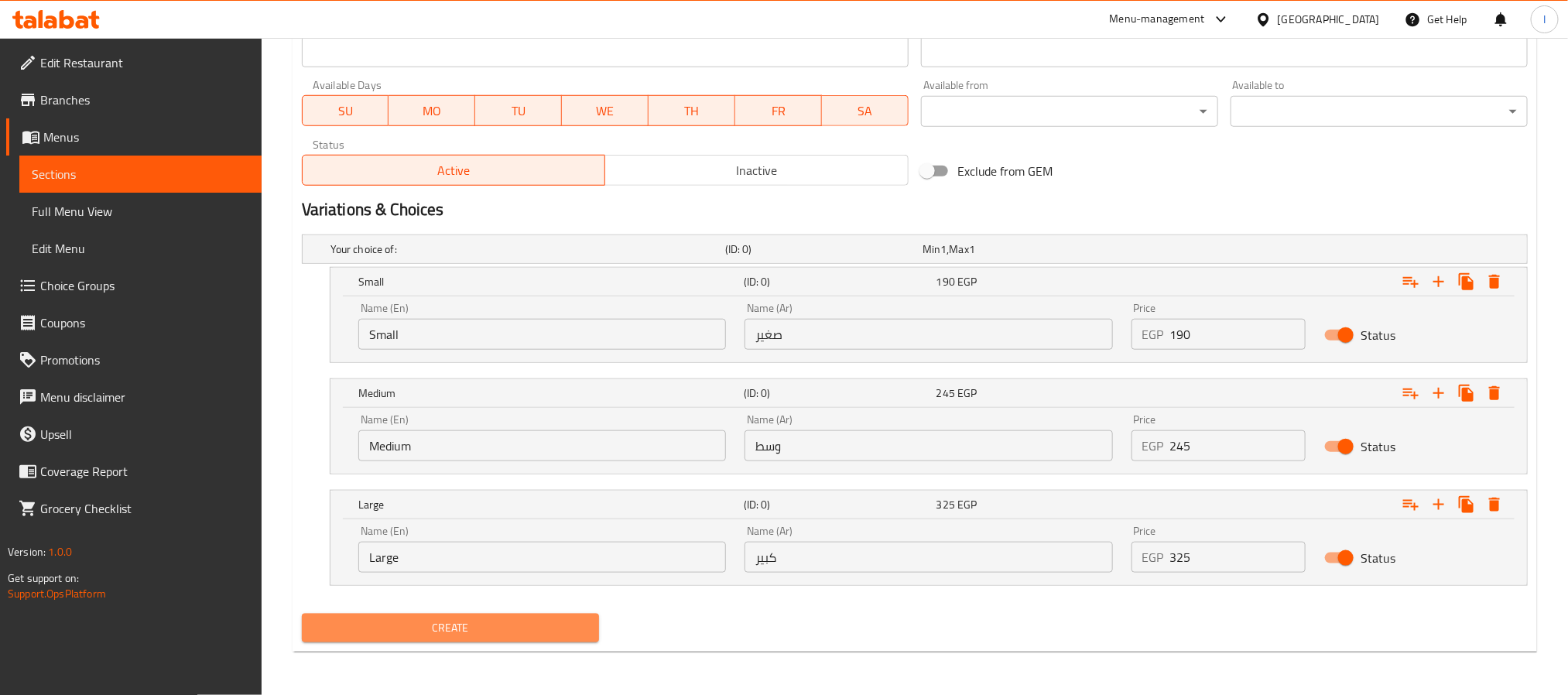
click at [539, 626] on span "Create" at bounding box center [450, 627] width 273 height 19
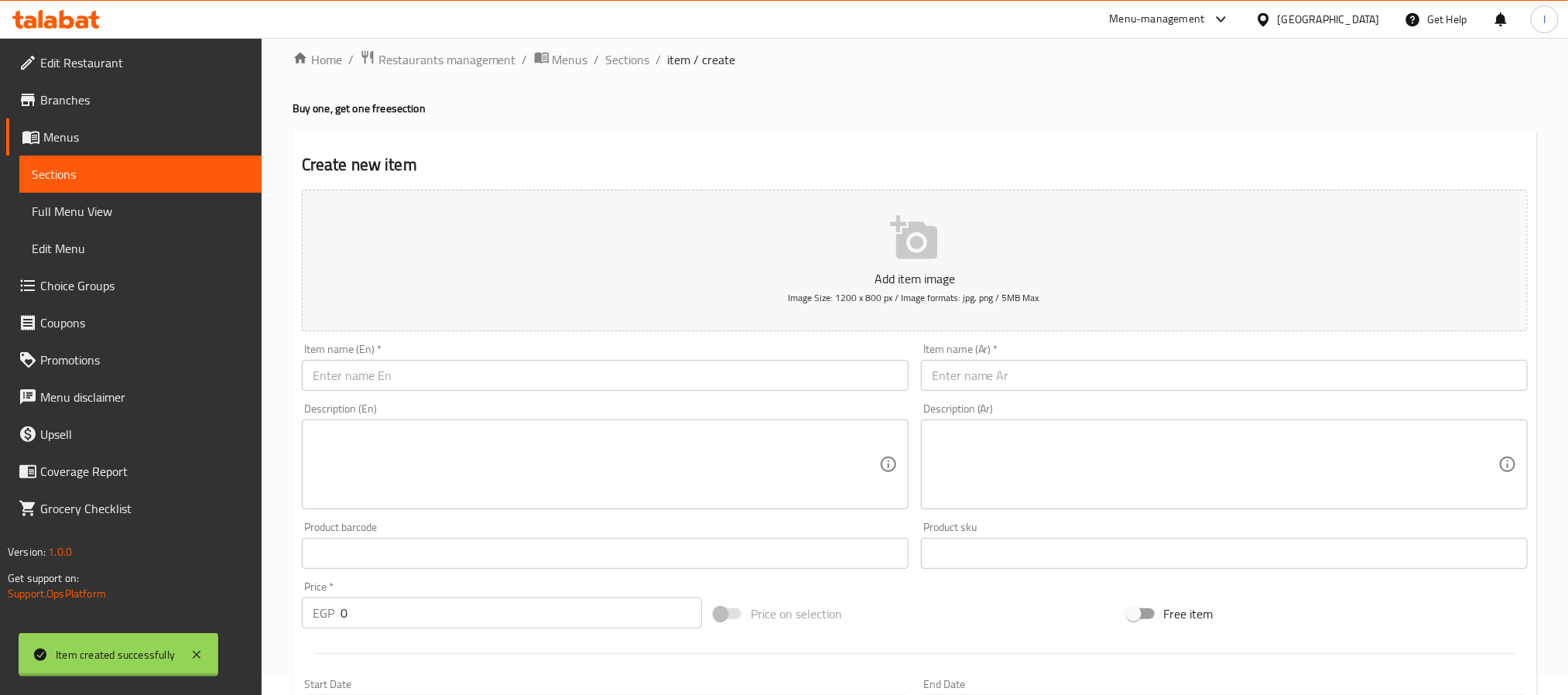
scroll to position [0, 0]
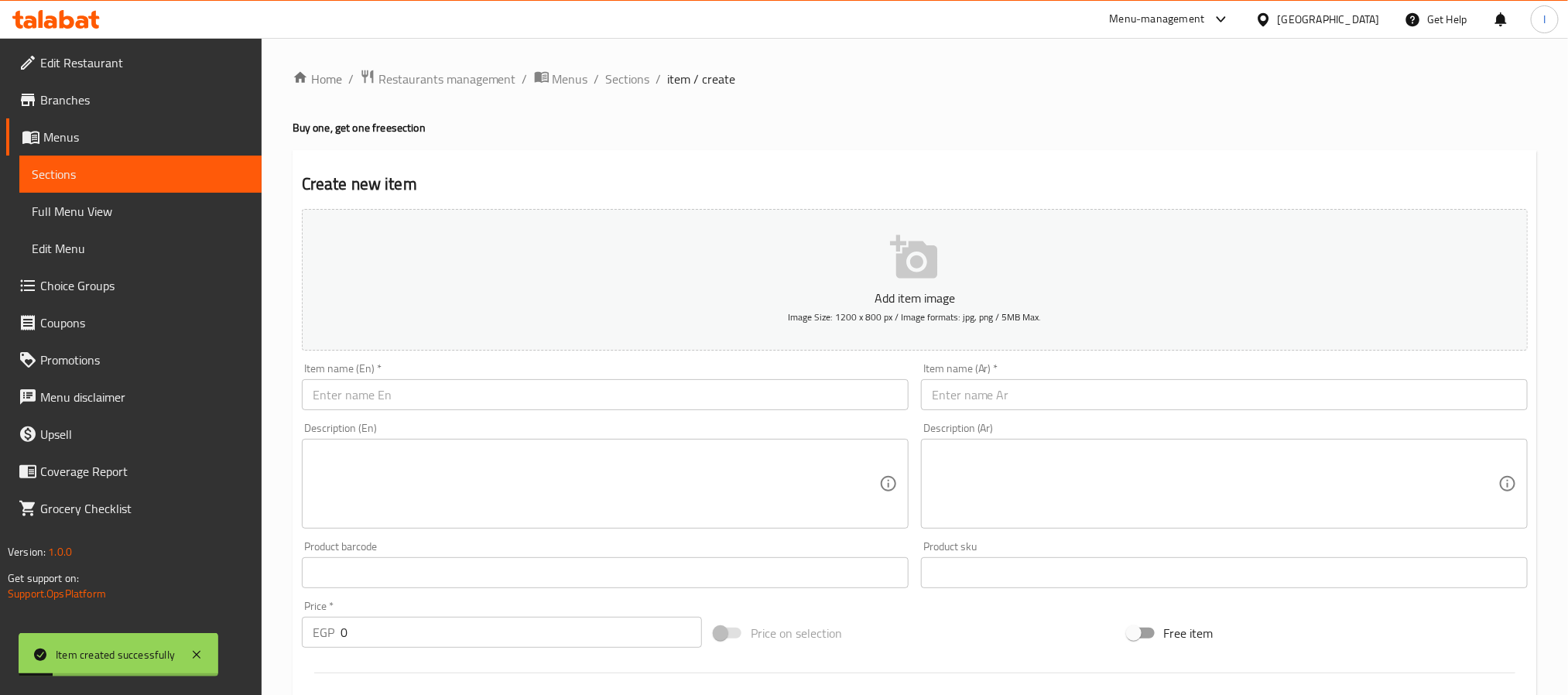
click at [716, 142] on div "Home / Restaurants management / Menus / Sections / item / create Buy one, get o…" at bounding box center [915, 705] width 1244 height 1273
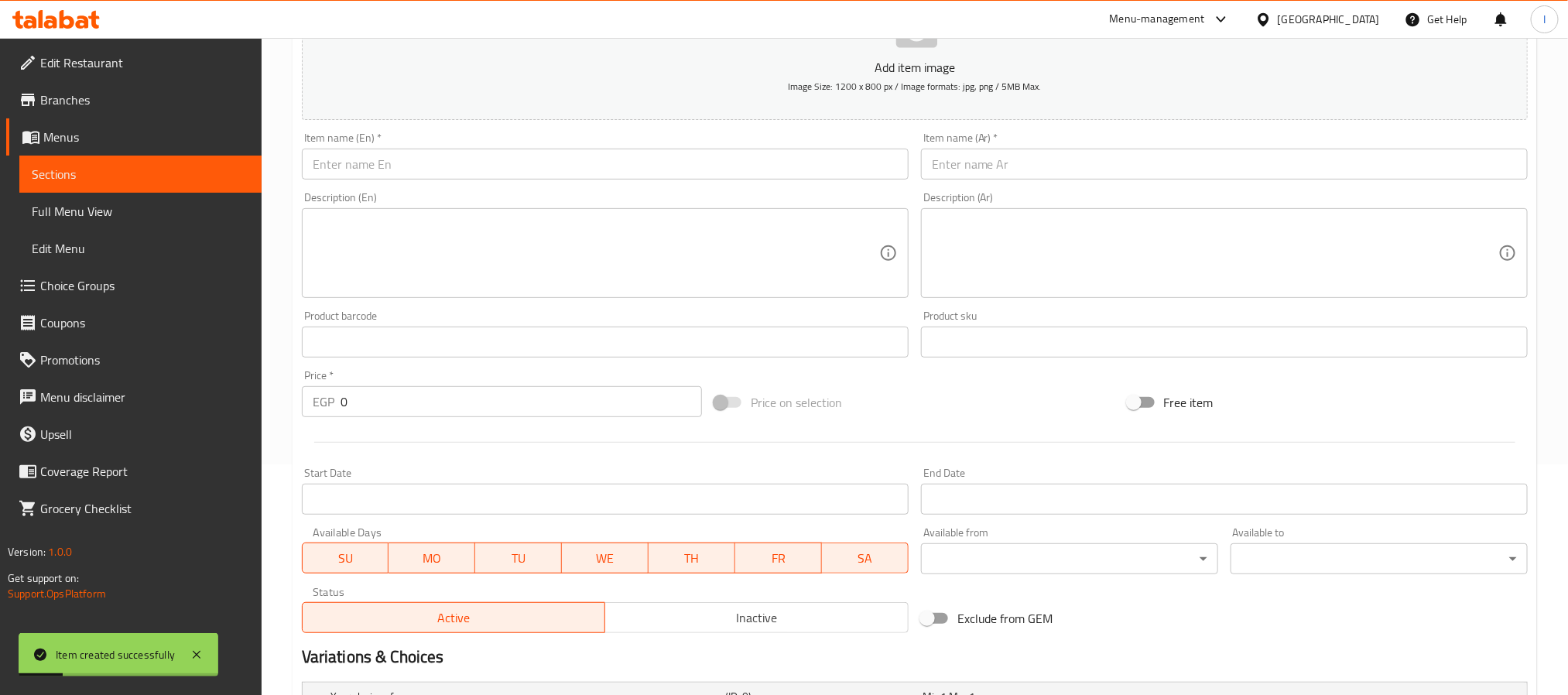
scroll to position [232, 0]
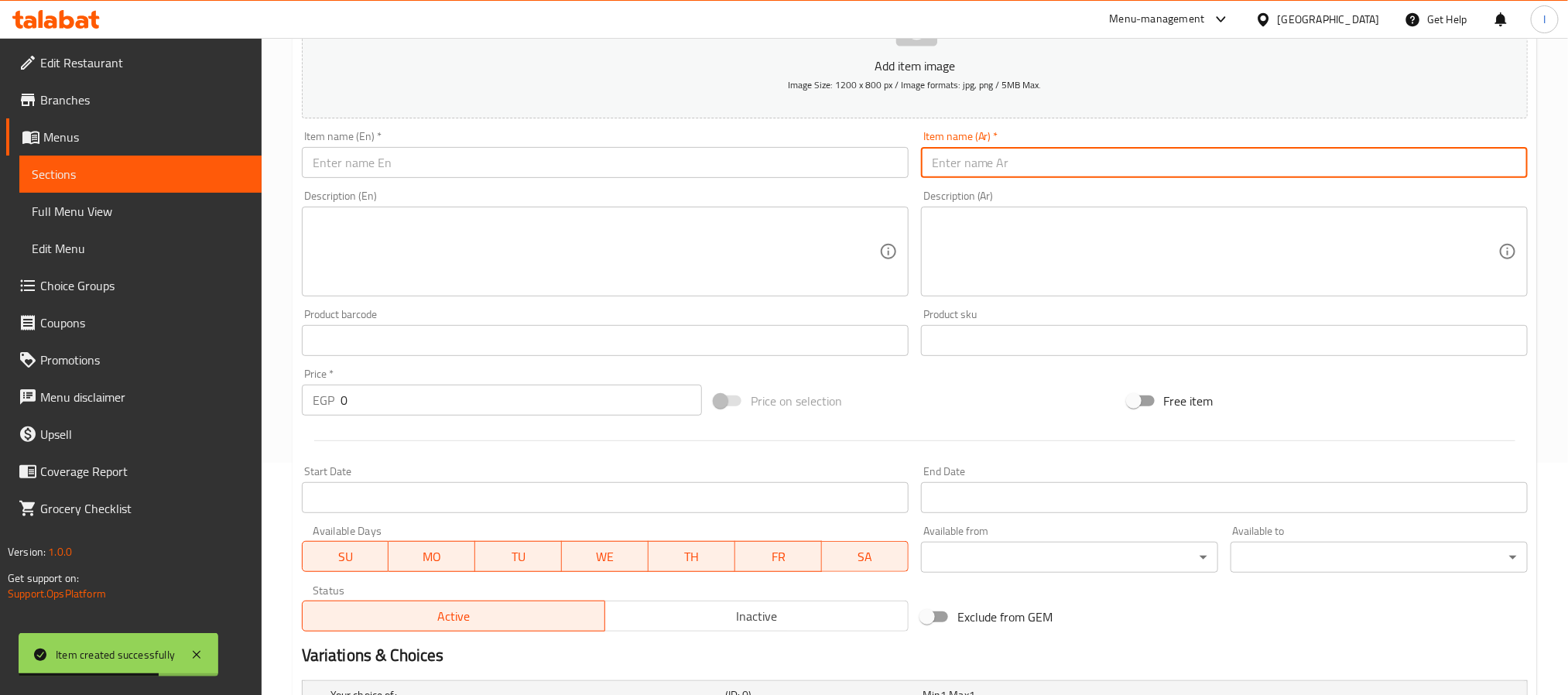
click at [1007, 165] on input "text" at bounding box center [1224, 163] width 607 height 31
paste input "كنافه ساده"
type input "كنافه ساده"
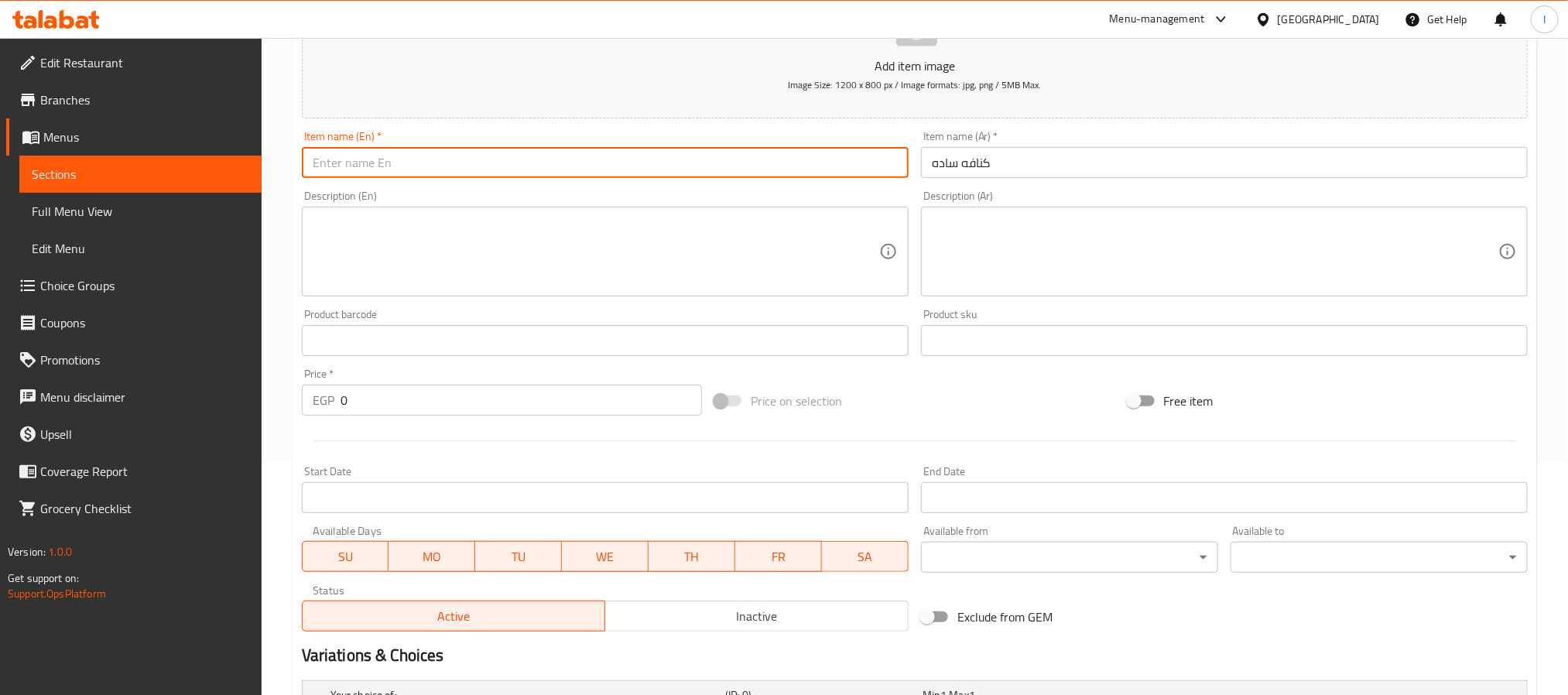
click at [625, 158] on input "text" at bounding box center [605, 163] width 607 height 31
paste input "Plain Kunafa"
type input "Plain Kunafa"
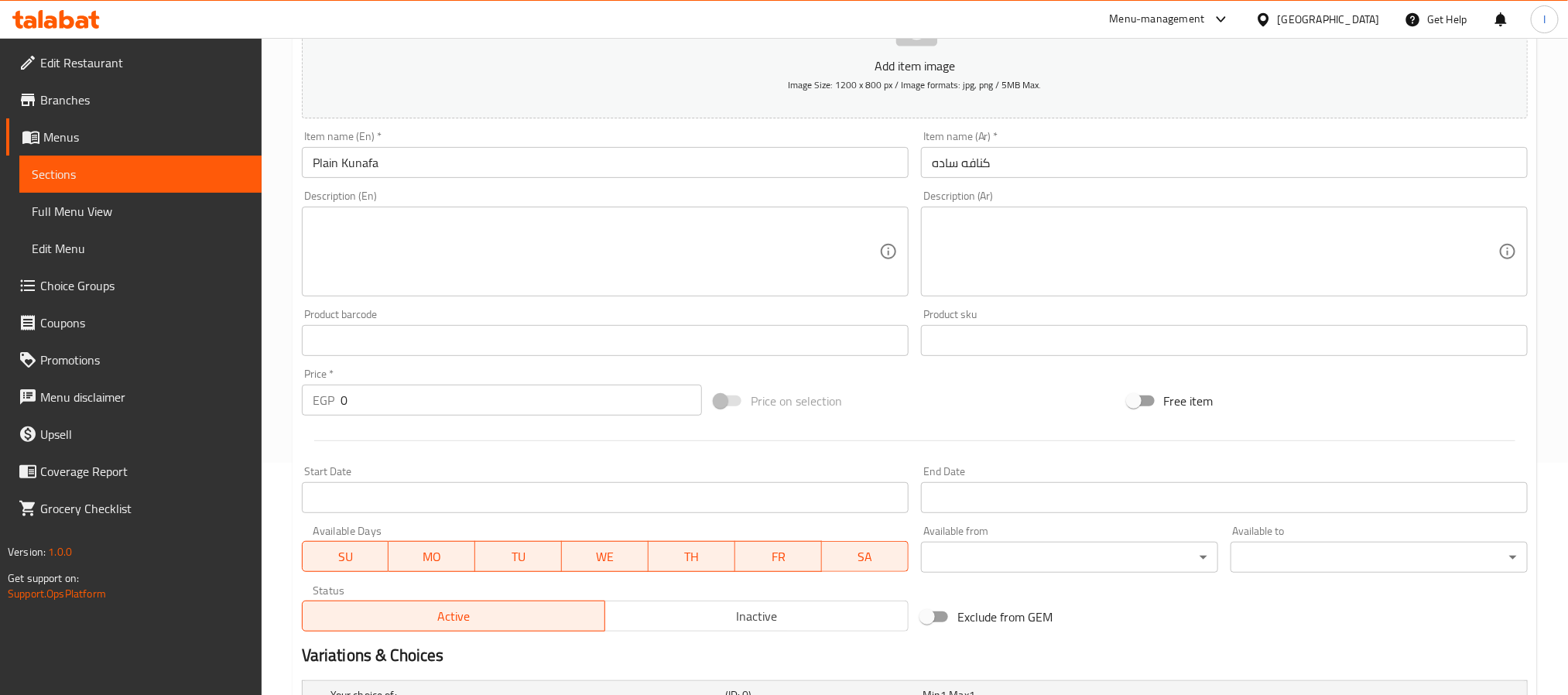
scroll to position [0, 0]
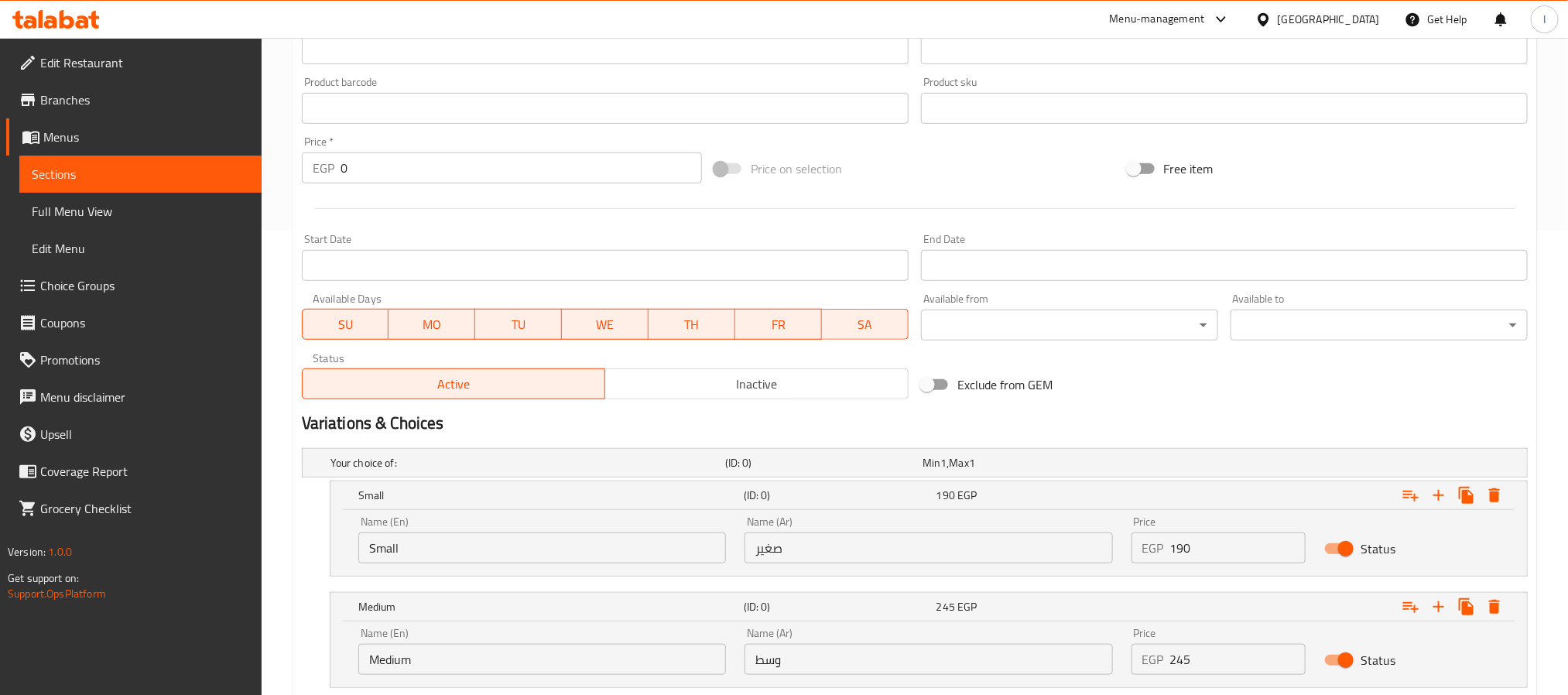
click at [818, 217] on div at bounding box center [915, 208] width 1239 height 37
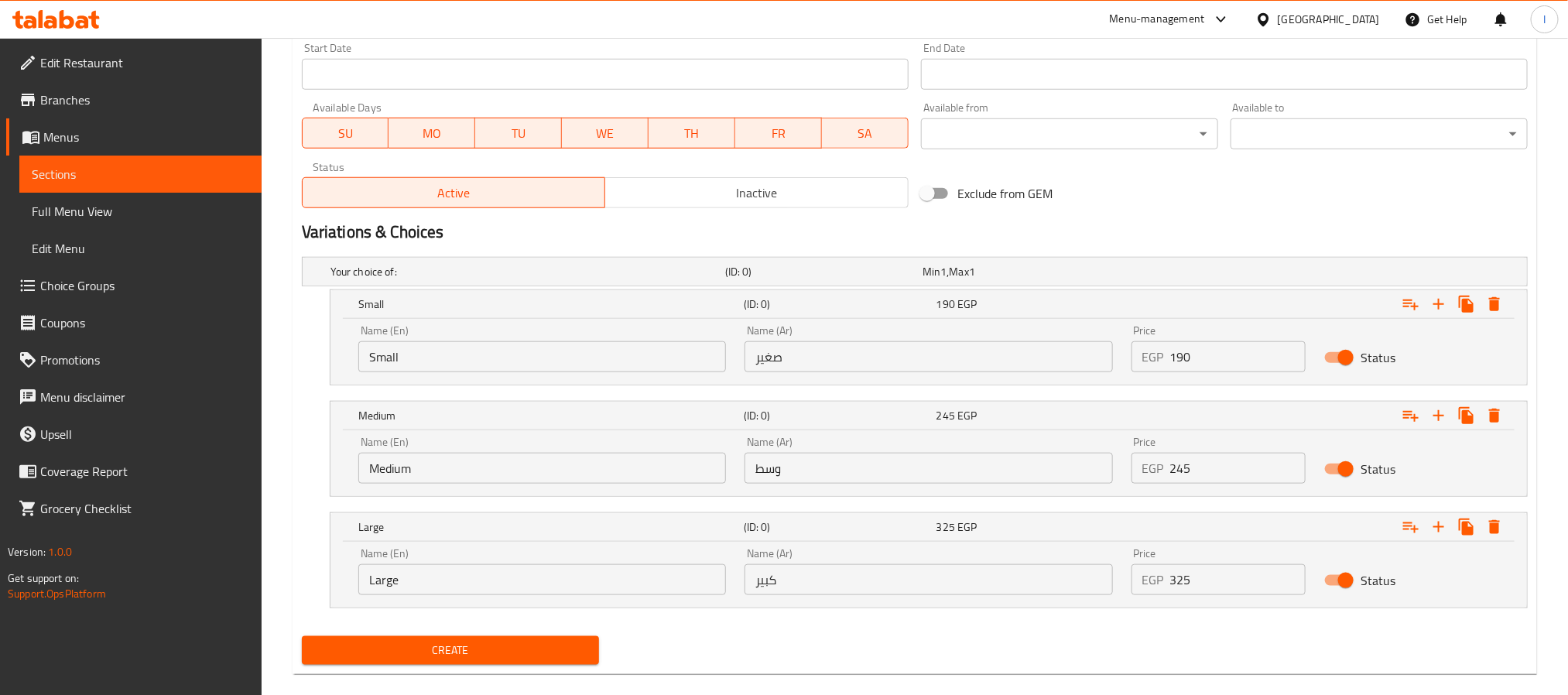
scroll to position [680, 0]
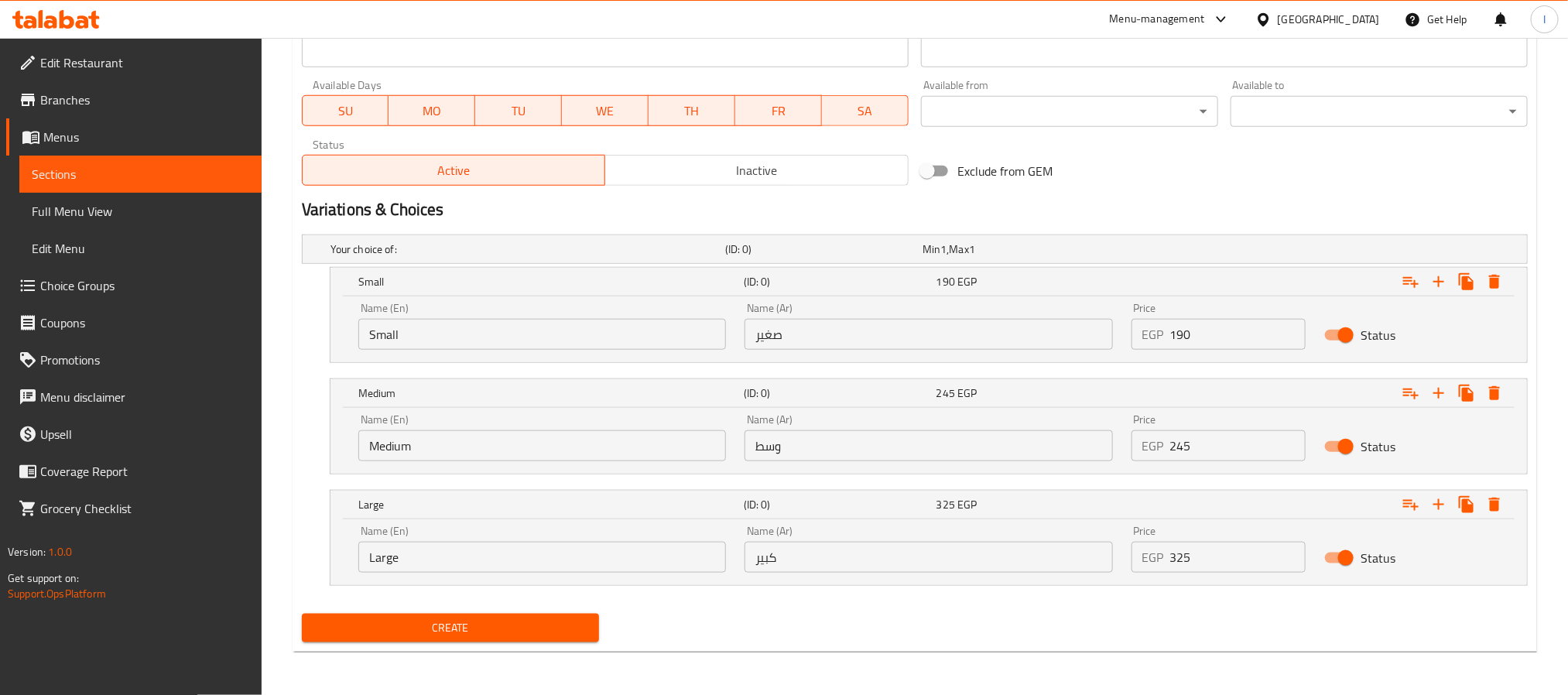
click at [525, 332] on input "Small" at bounding box center [542, 335] width 368 height 31
type input "Small"
click at [495, 454] on input "Medium" at bounding box center [542, 445] width 368 height 31
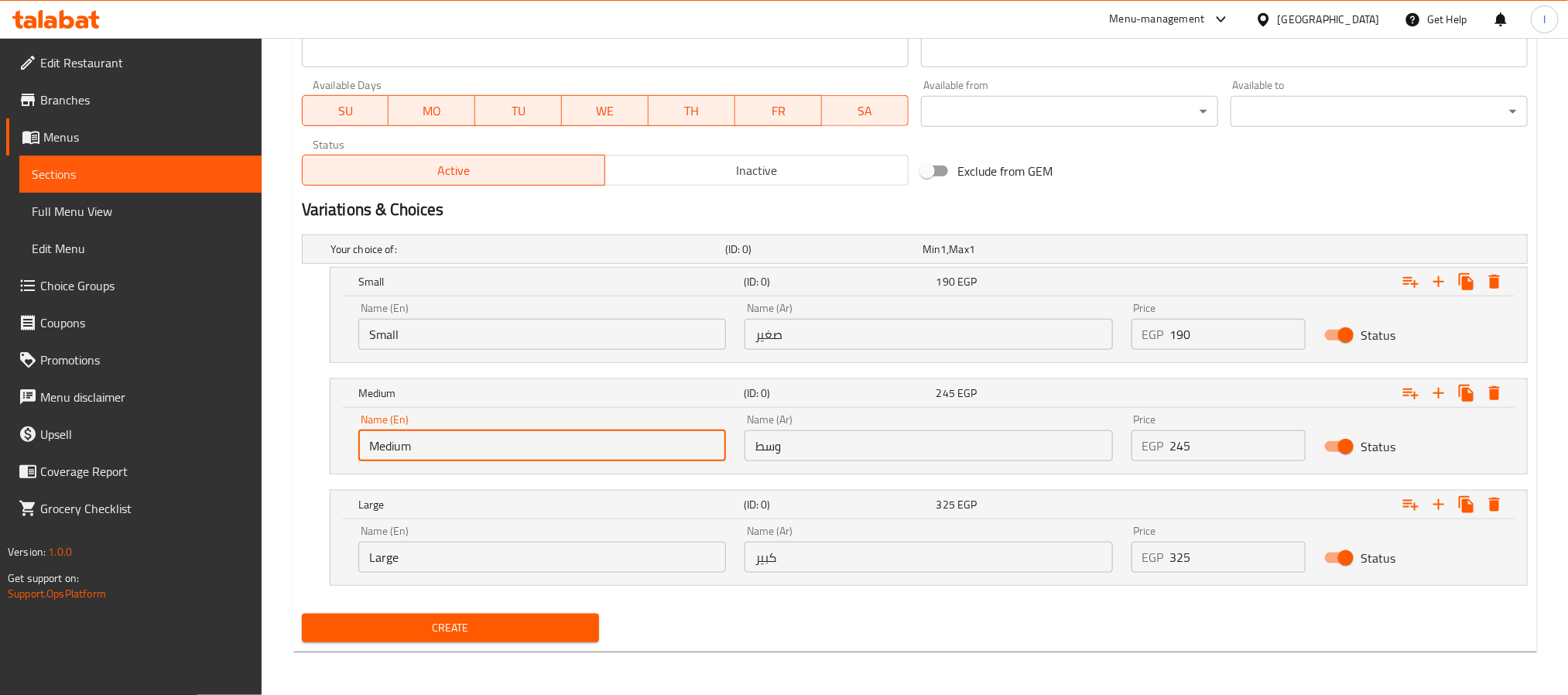
click at [495, 454] on input "Medium" at bounding box center [542, 445] width 368 height 31
type input "Medium"
click at [483, 570] on input "Large" at bounding box center [542, 557] width 368 height 31
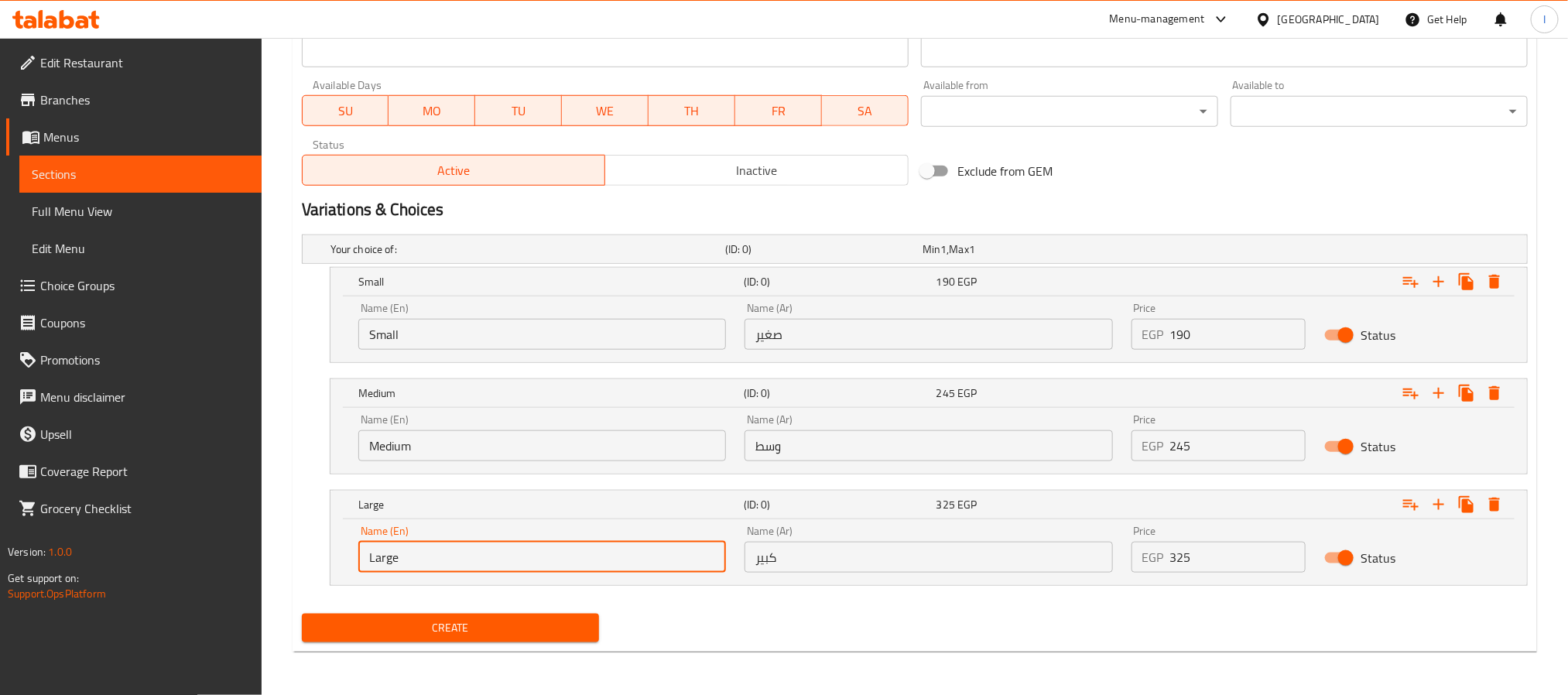
click at [483, 570] on input "Large" at bounding box center [542, 557] width 368 height 31
type input "Large"
drag, startPoint x: 816, startPoint y: 341, endPoint x: 824, endPoint y: 344, distance: 8.5
click at [816, 341] on input "صغير" at bounding box center [929, 335] width 368 height 31
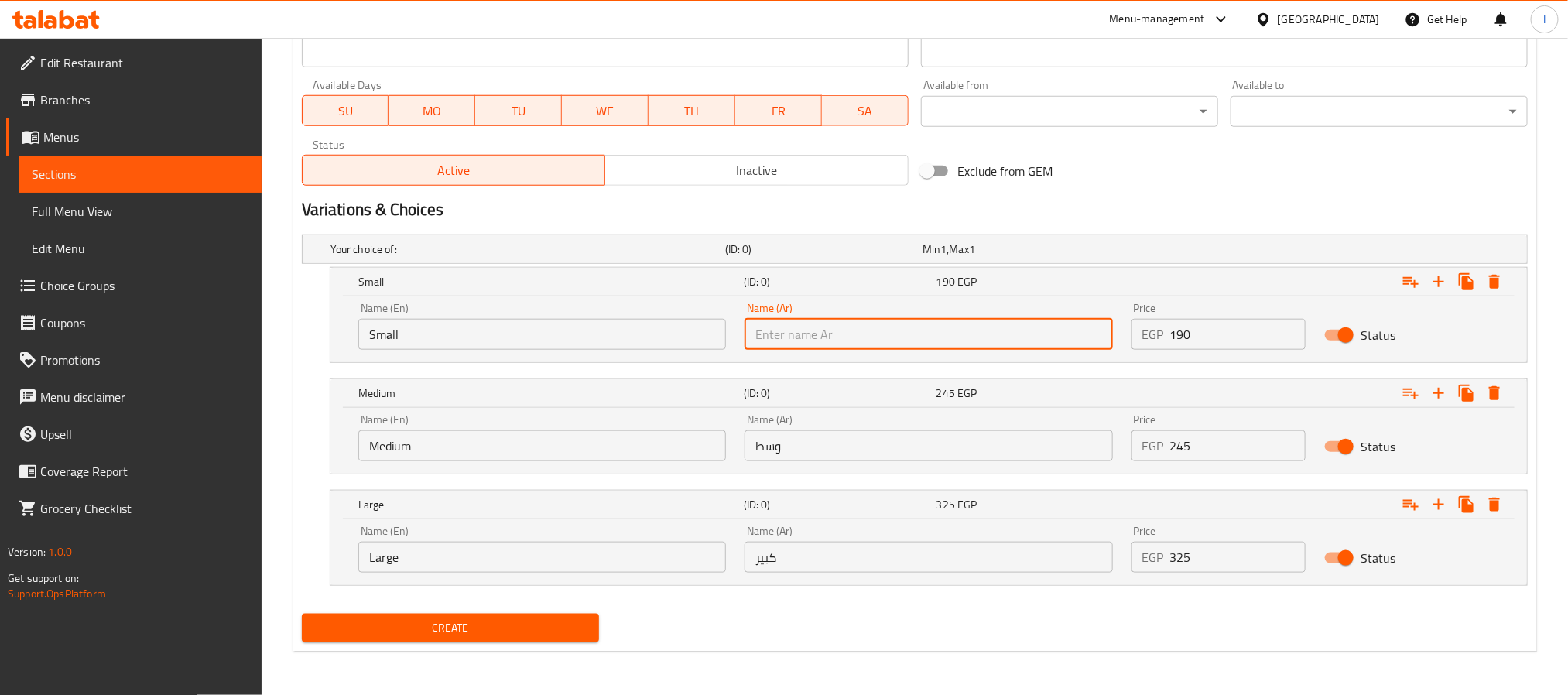
type input "صغير"
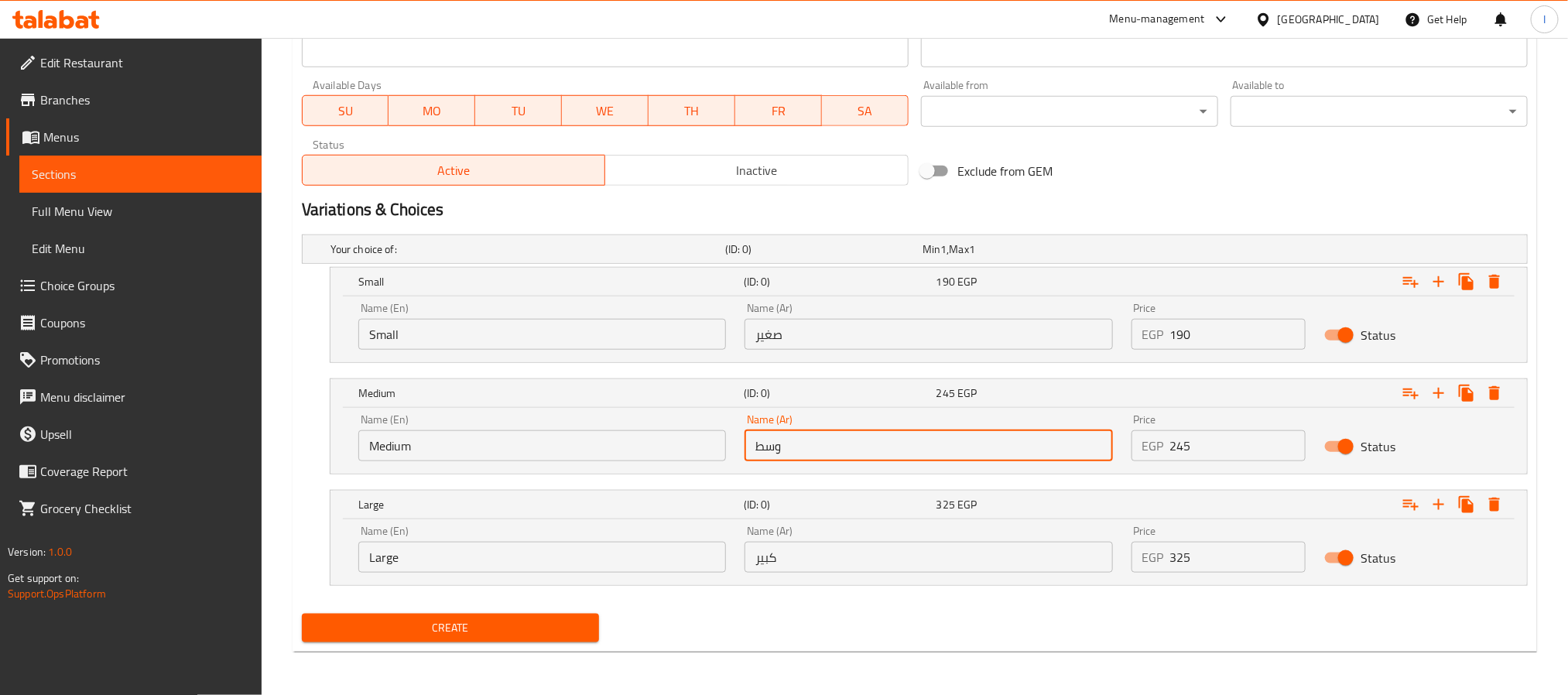
click at [866, 451] on input "وسط" at bounding box center [929, 445] width 368 height 31
type input "وسط"
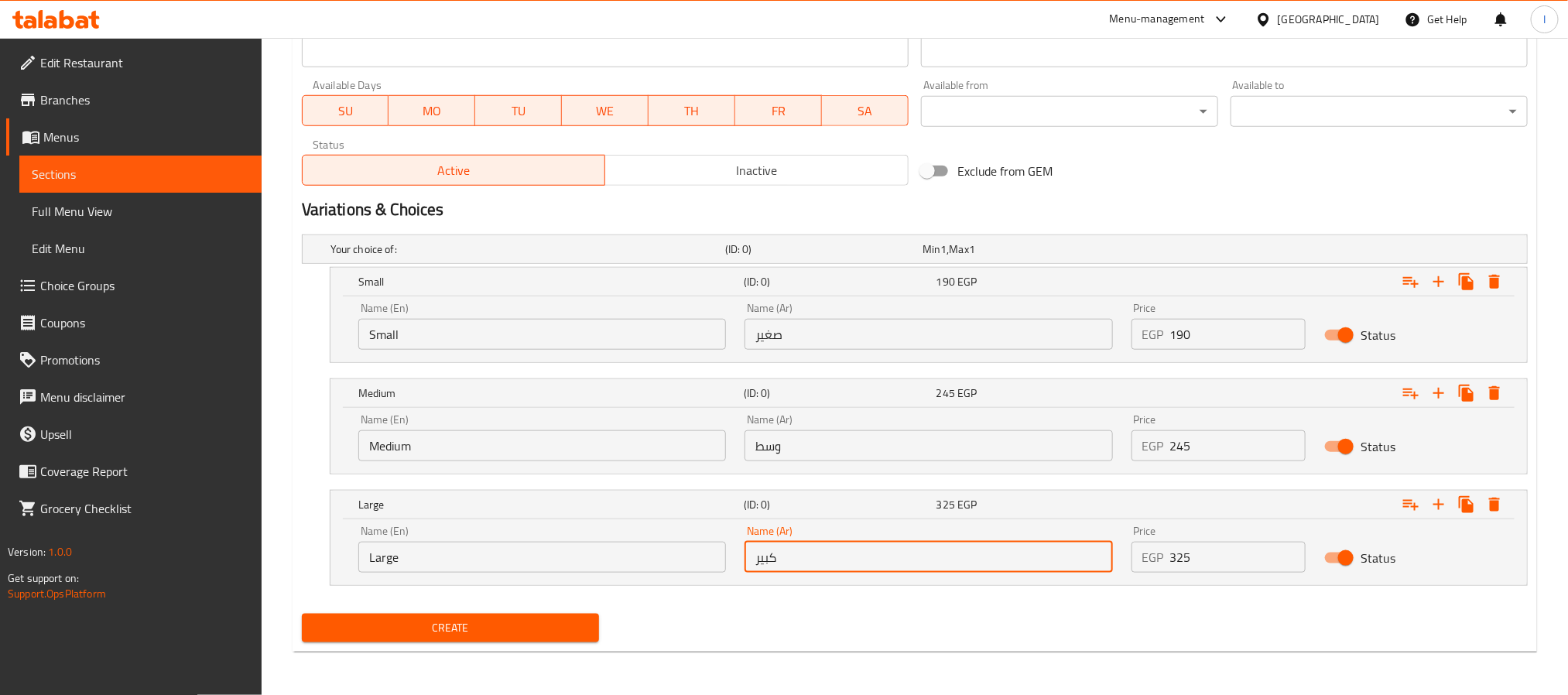
click at [885, 548] on input "كبير" at bounding box center [929, 557] width 368 height 31
type input "كبير"
click at [1214, 327] on input "190" at bounding box center [1238, 335] width 136 height 31
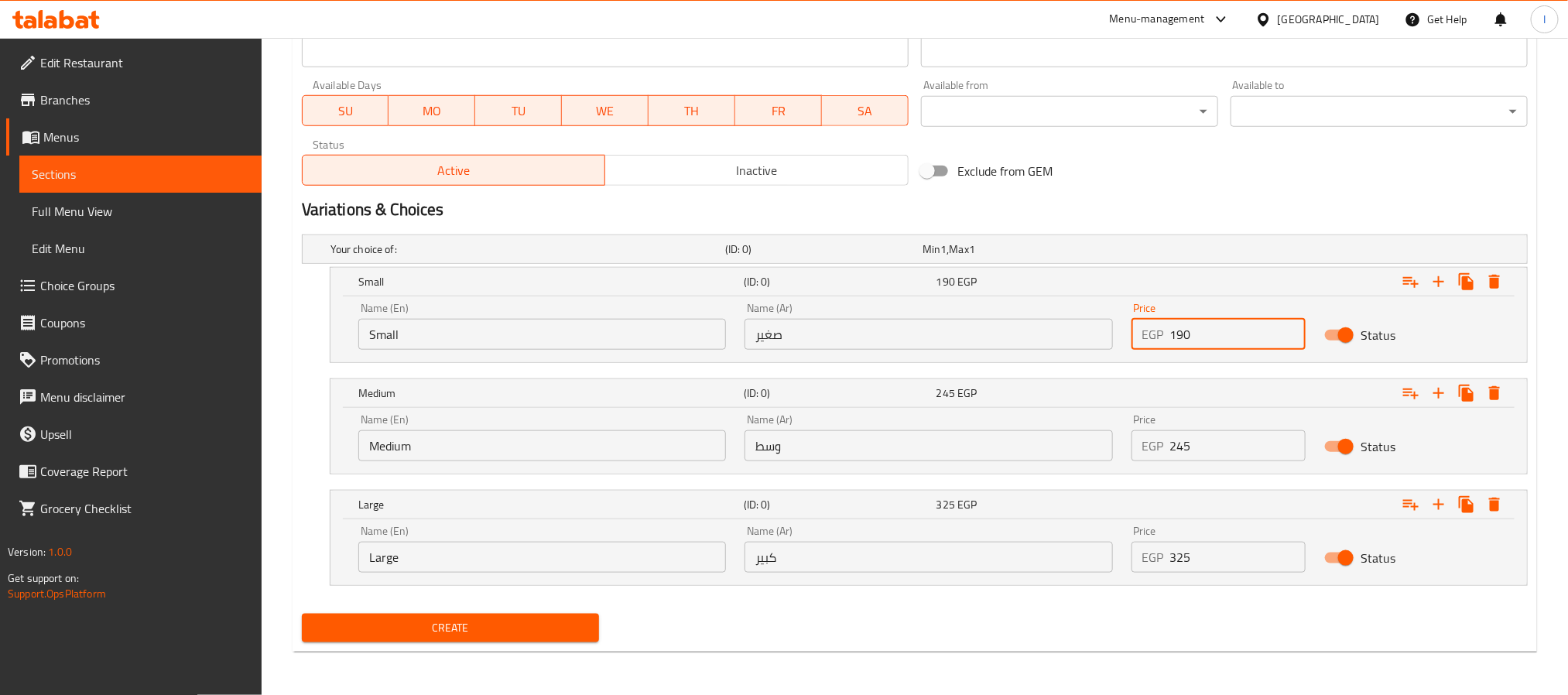
click at [1214, 327] on input "190" at bounding box center [1238, 335] width 136 height 31
type input "165"
click at [1208, 444] on input "245" at bounding box center [1238, 445] width 136 height 31
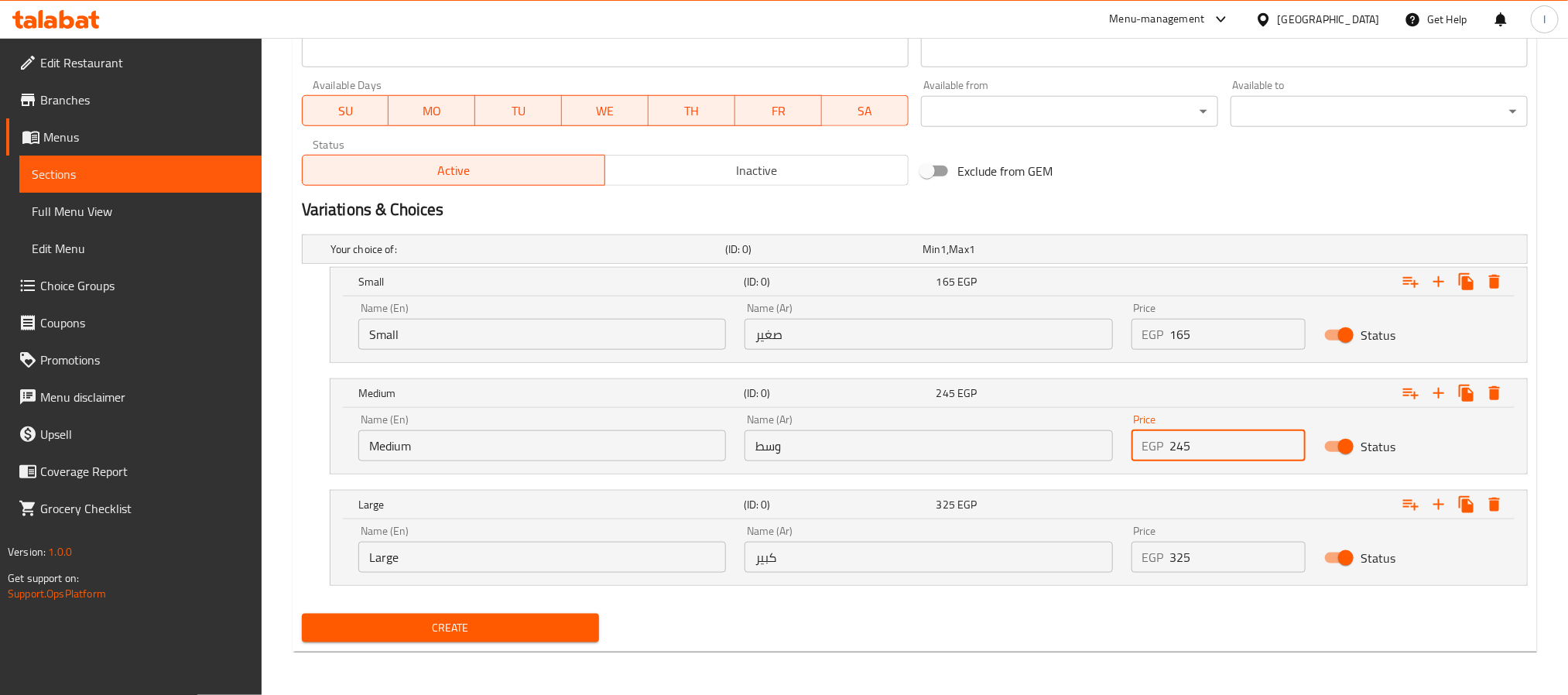
click at [1208, 444] on input "245" at bounding box center [1238, 445] width 136 height 31
type input "188"
click at [1212, 560] on input "325" at bounding box center [1238, 557] width 136 height 31
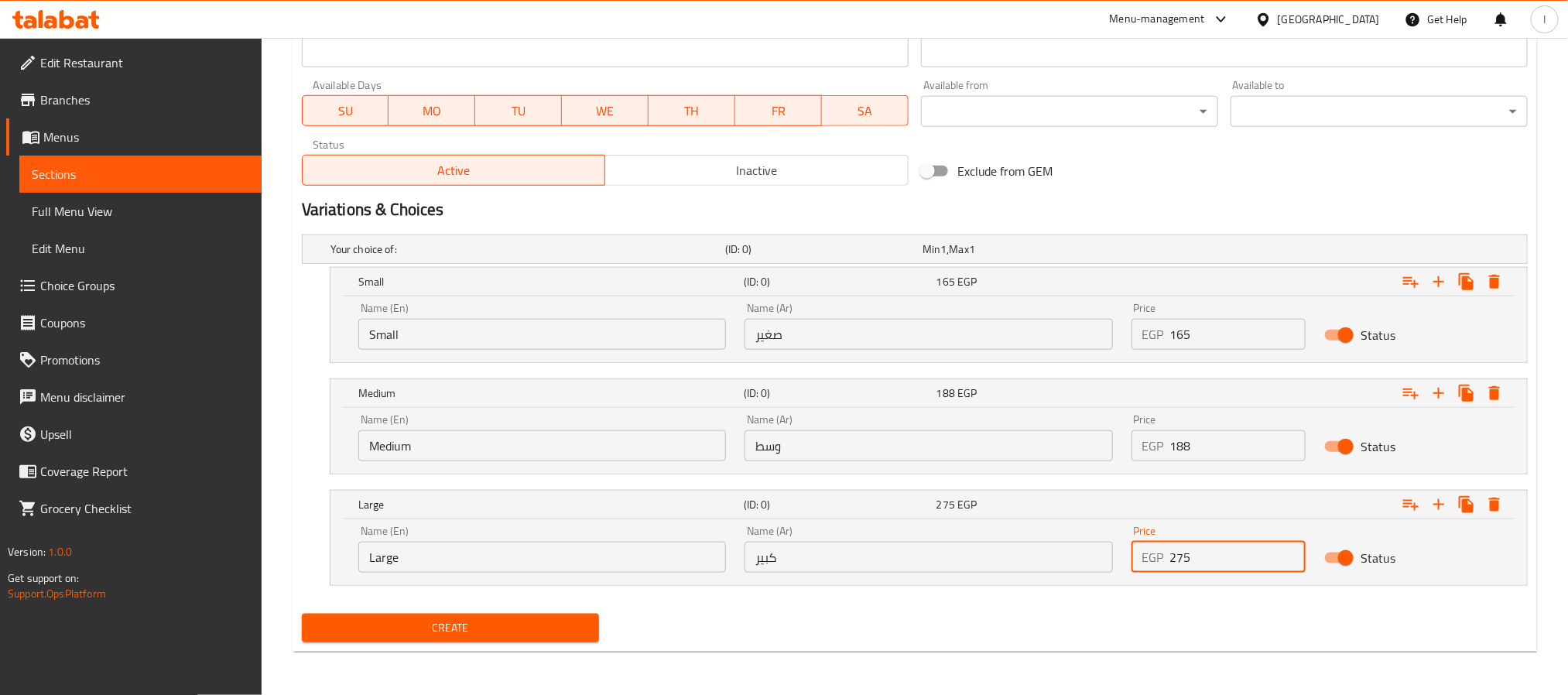
type input "275"
click at [1205, 632] on div "Create" at bounding box center [915, 627] width 1239 height 41
click at [553, 634] on span "Create" at bounding box center [450, 627] width 273 height 19
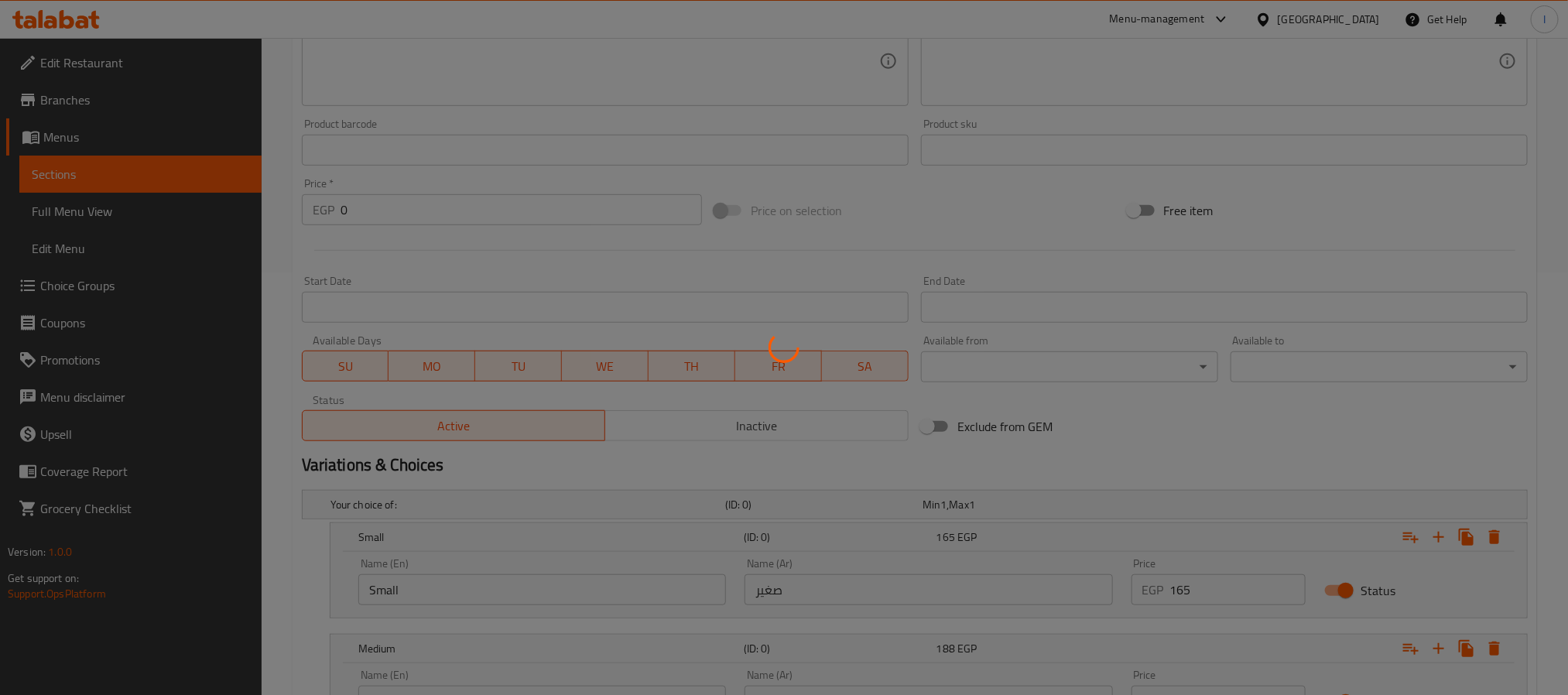
scroll to position [0, 0]
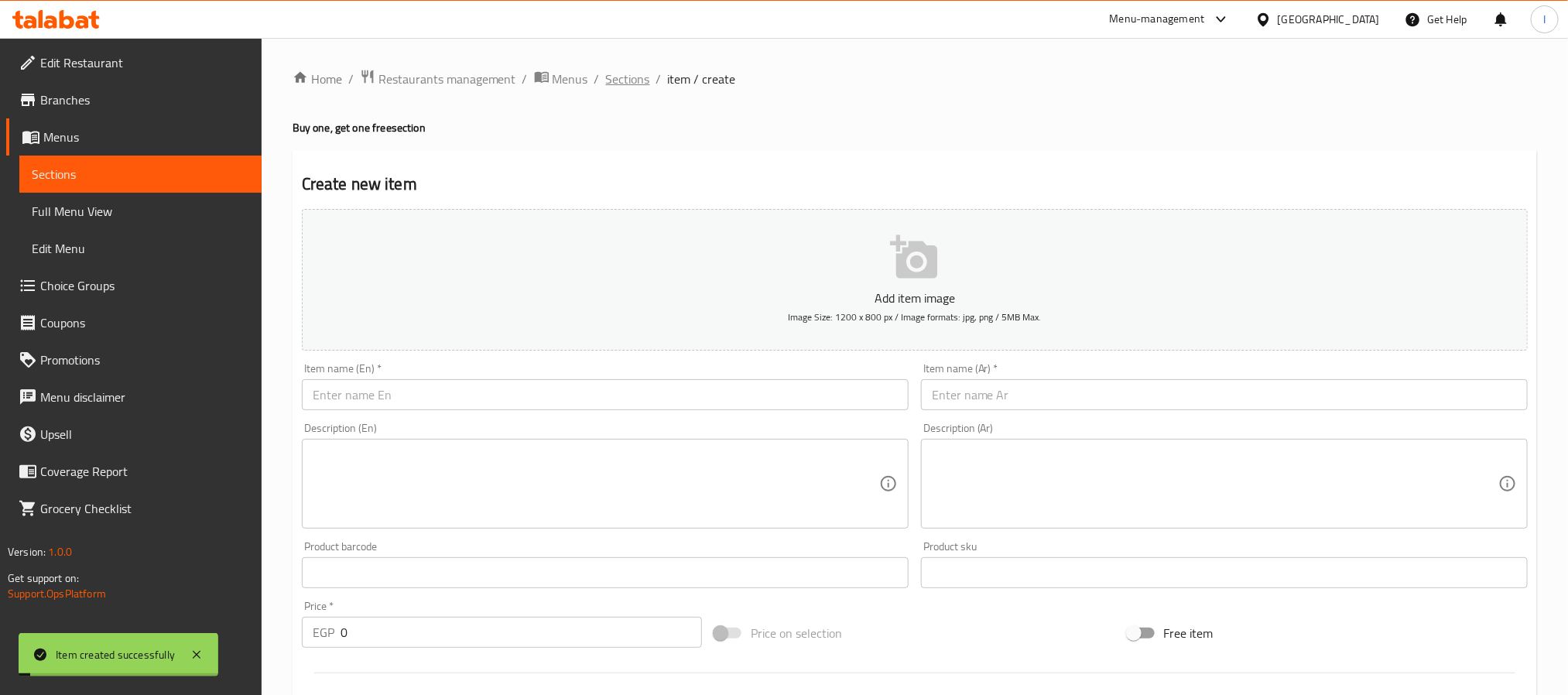
click at [627, 82] on span "Sections" at bounding box center [628, 79] width 44 height 18
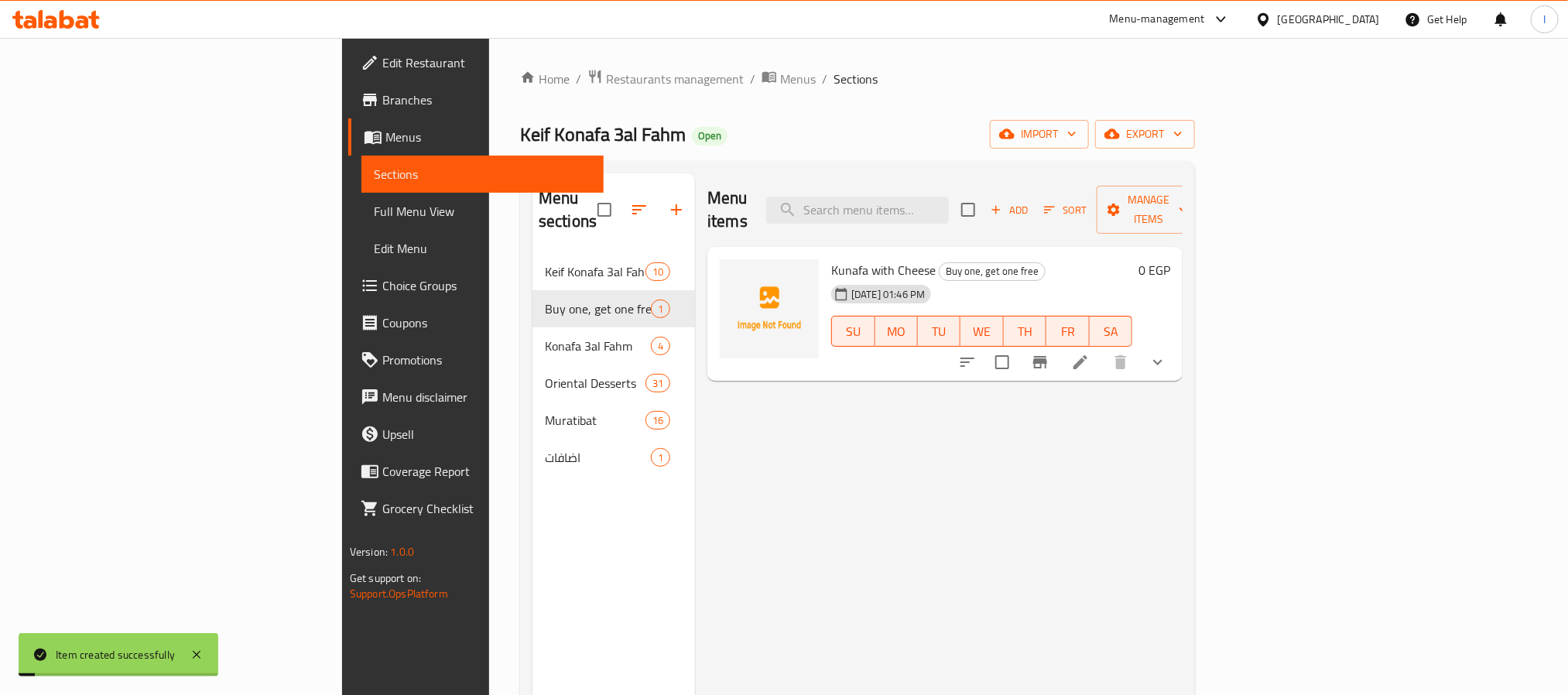
click at [824, 121] on div "Keif Konafa 3al Fahm Open import export" at bounding box center [858, 134] width 675 height 28
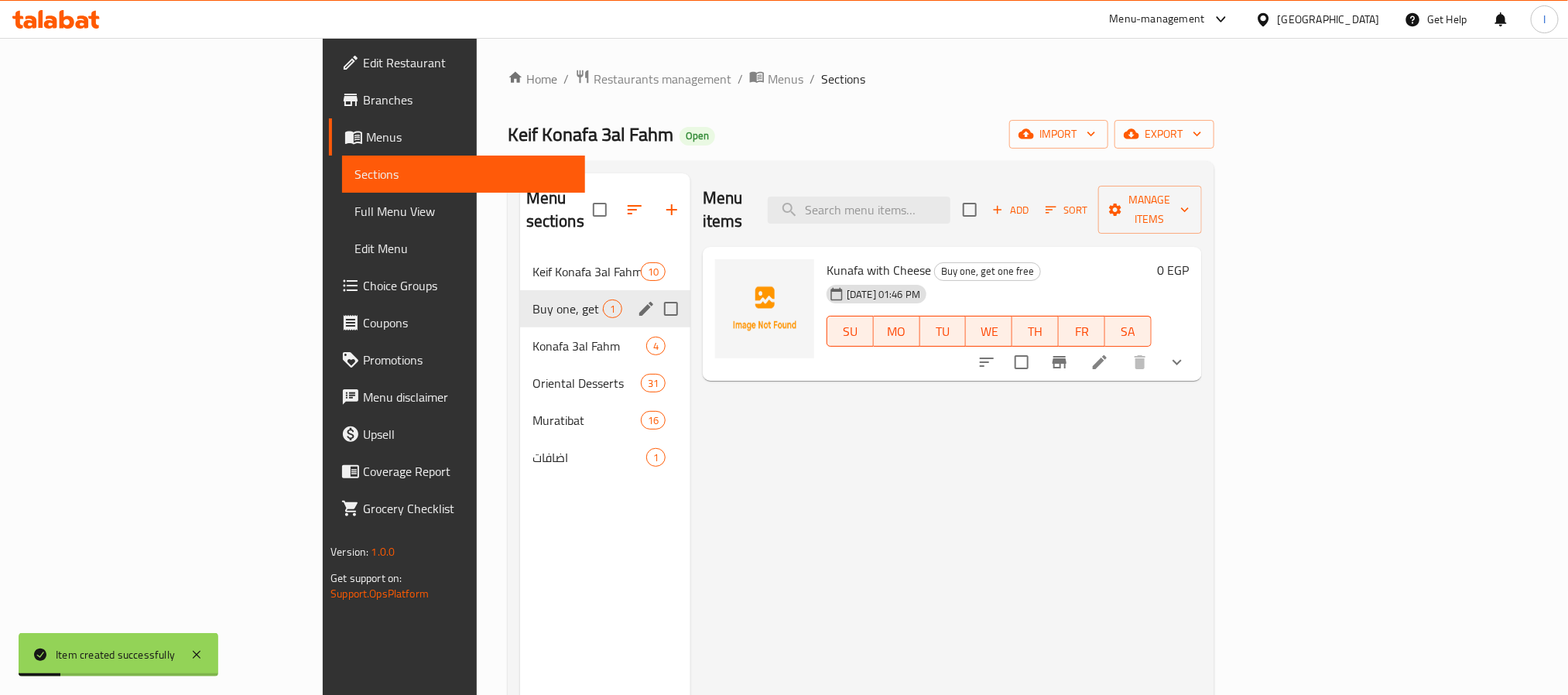
click at [521, 265] on div "Keif Konafa 3al Fahm Offers 10" at bounding box center [606, 272] width 170 height 37
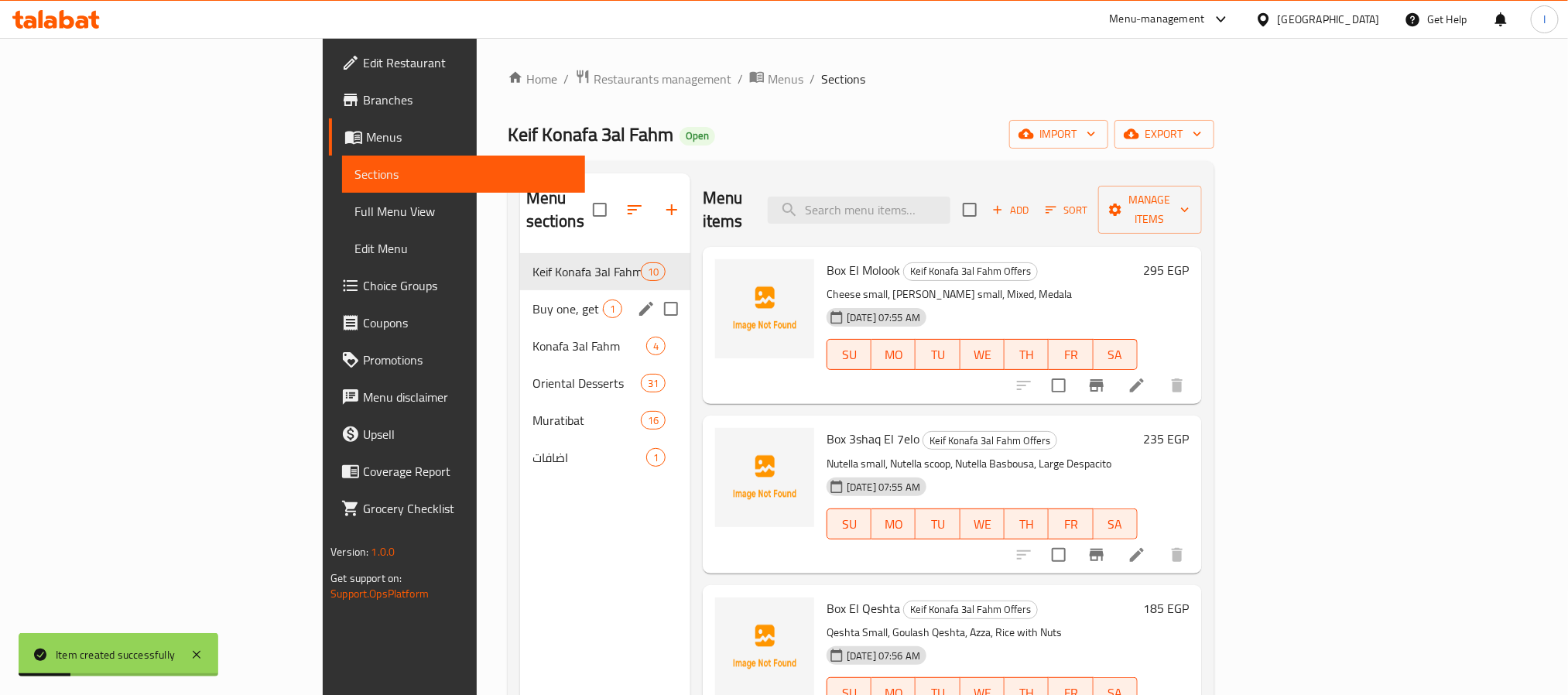
click at [532, 299] on span "Buy one, get one free" at bounding box center [567, 308] width 70 height 18
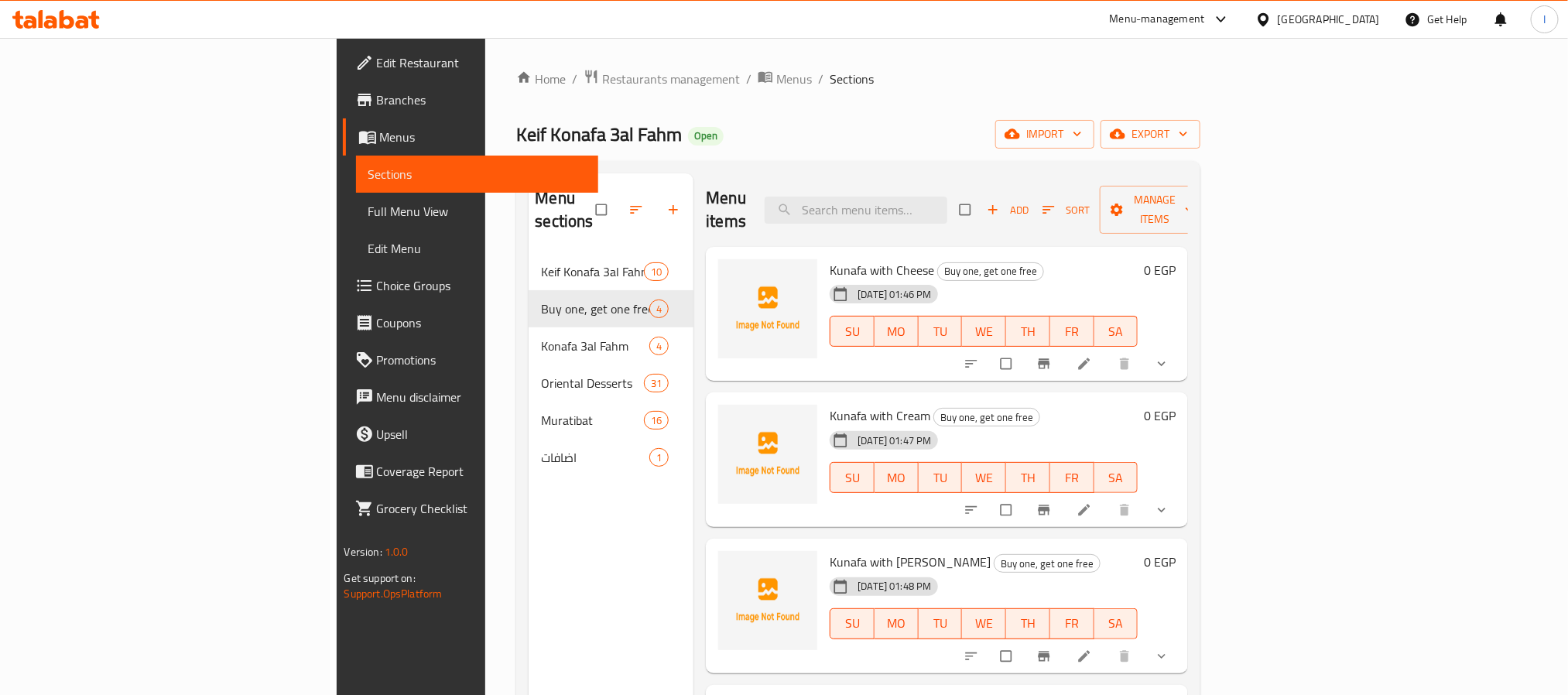
click at [715, 134] on div "Keif Konafa 3al Fahm Open import export" at bounding box center [858, 134] width 684 height 28
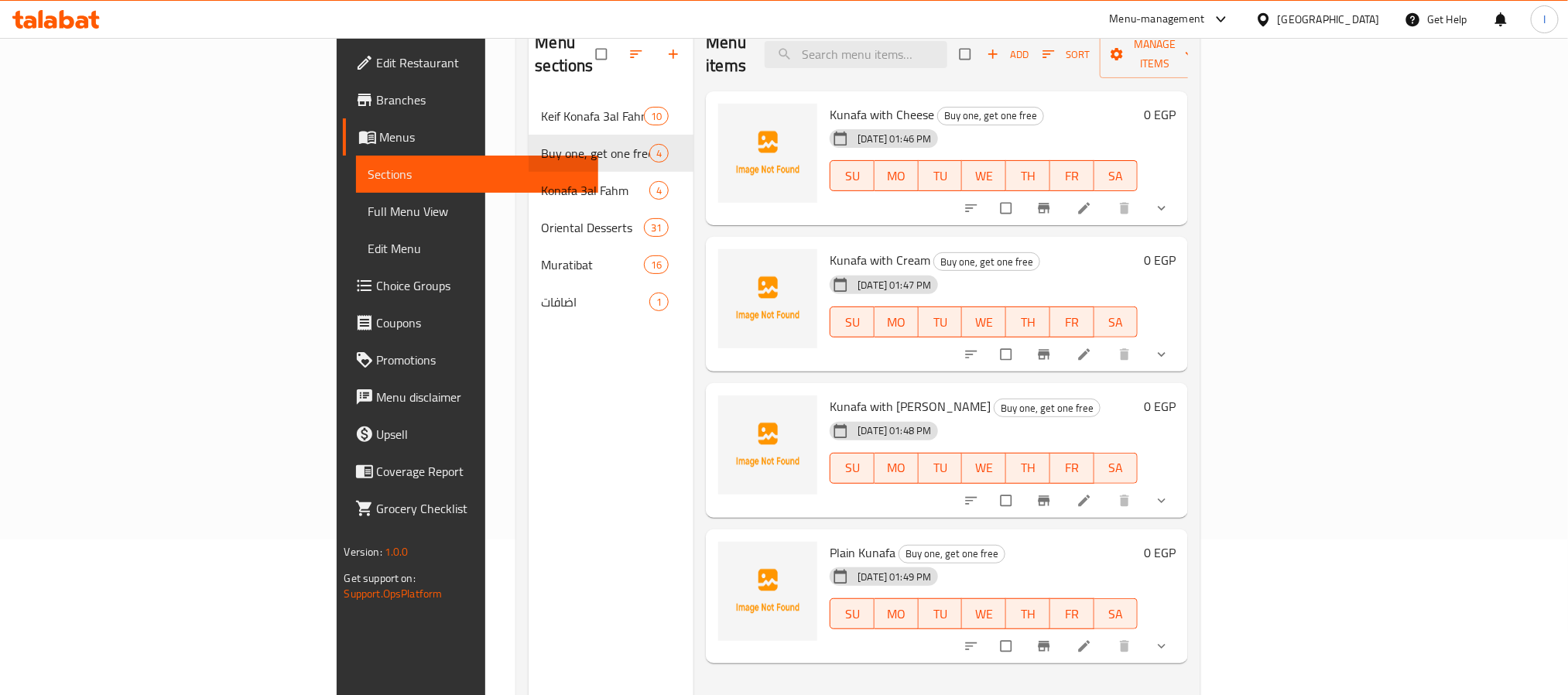
scroll to position [101, 0]
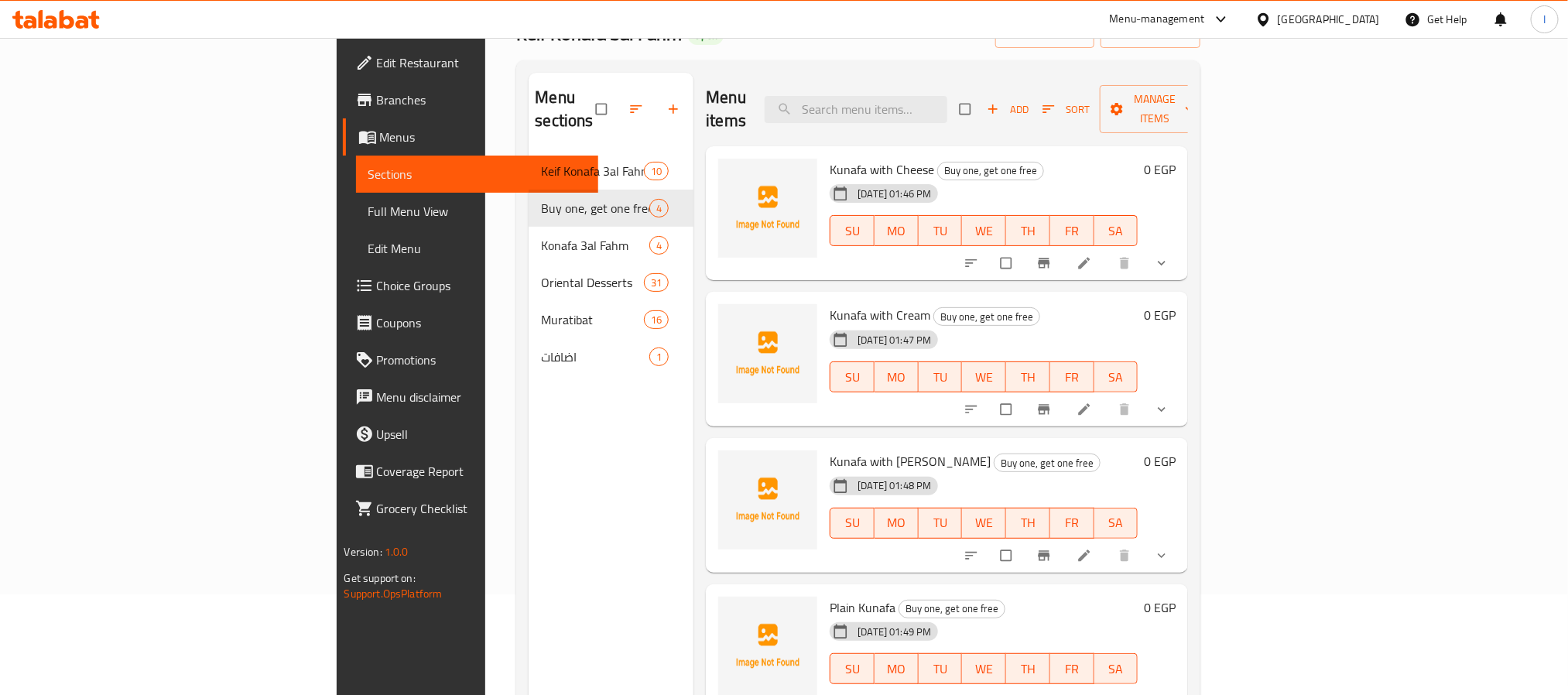
click at [1165, 262] on icon "show more" at bounding box center [1162, 263] width 7 height 5
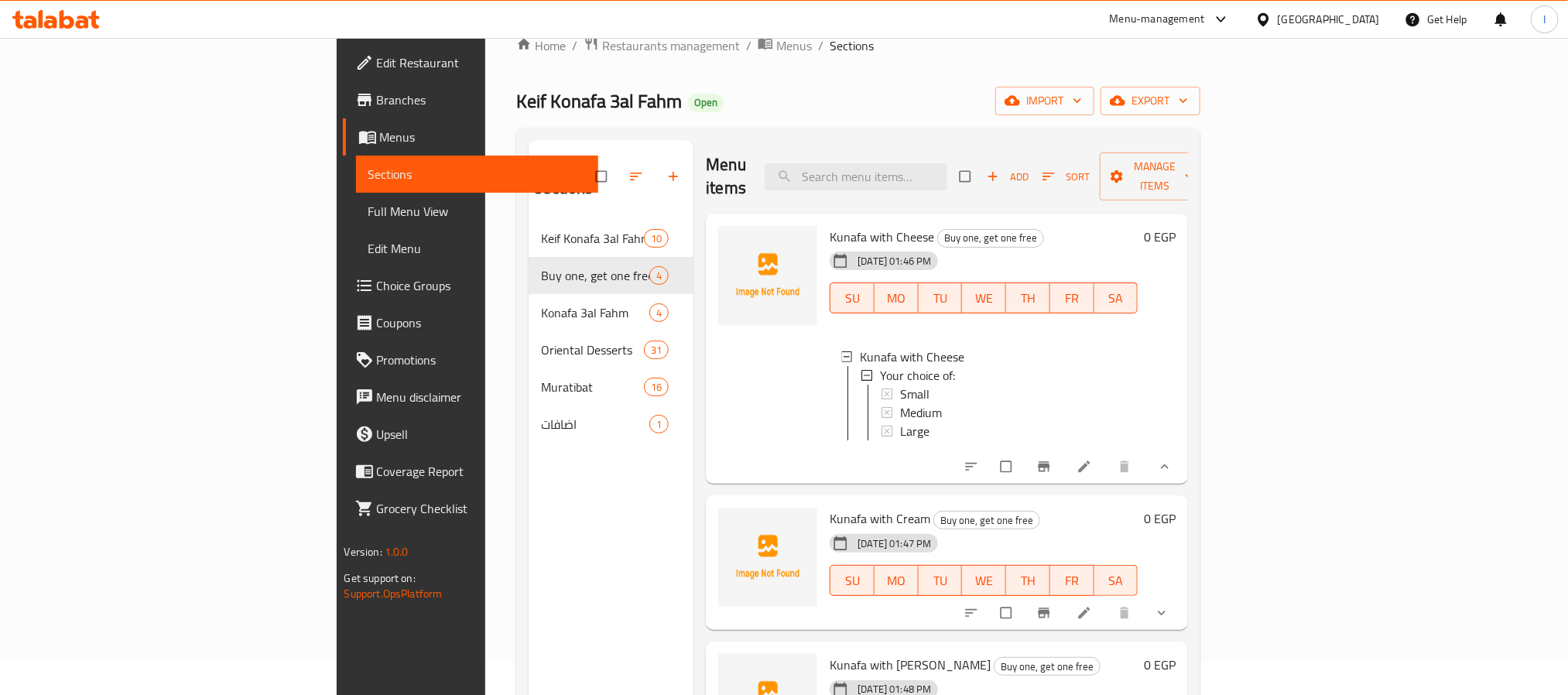
scroll to position [0, 0]
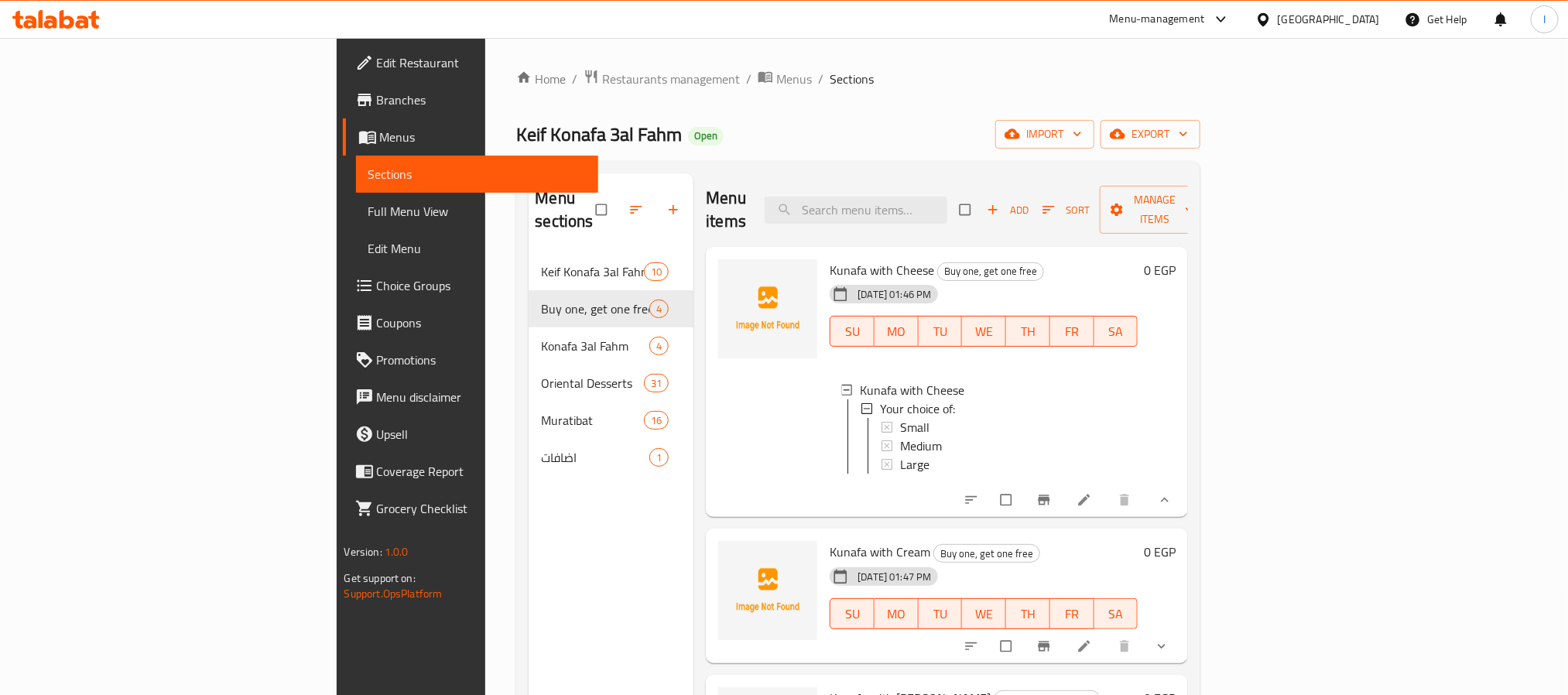
click at [626, 154] on div "Home / Restaurants management / Menus / Sections Keif Konafa 3al Fahm Open impo…" at bounding box center [858, 474] width 684 height 811
click at [602, 81] on span "Restaurants management" at bounding box center [671, 79] width 138 height 18
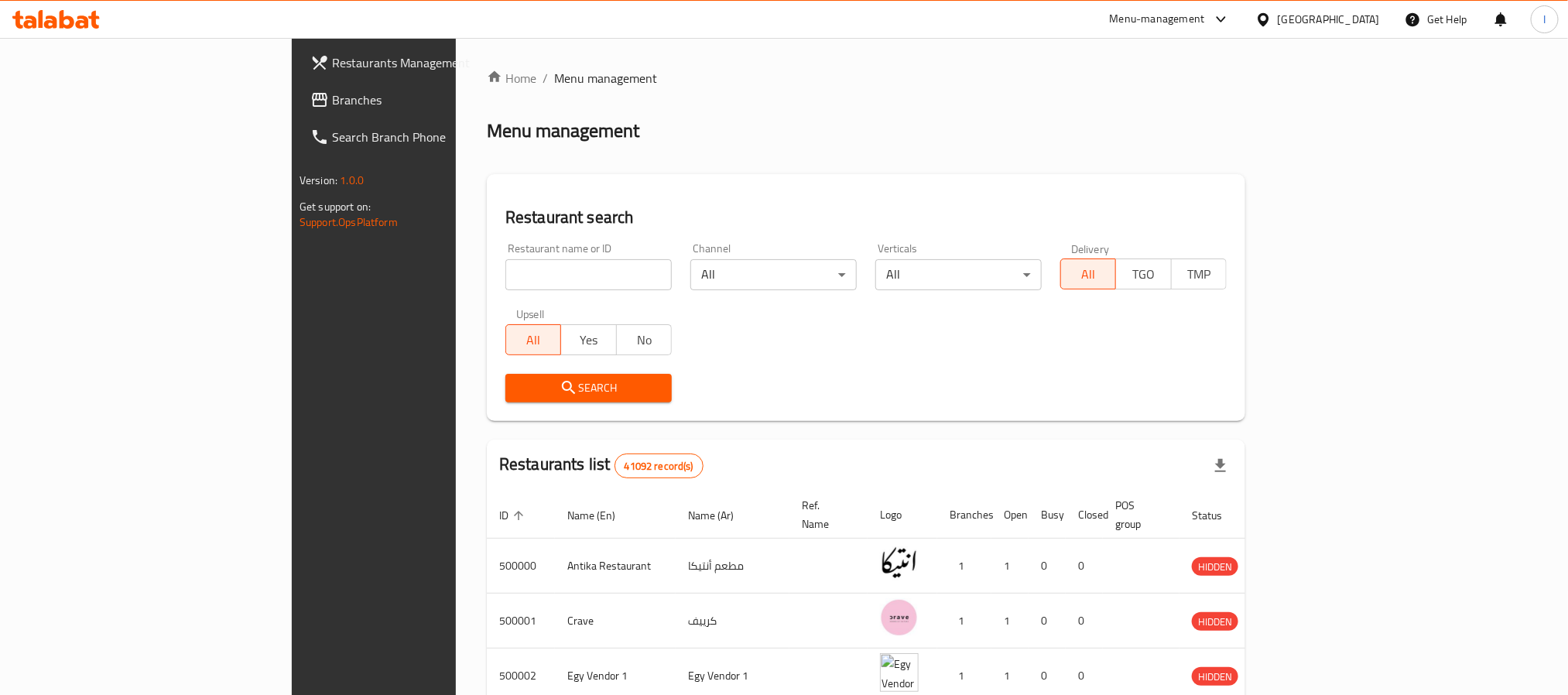
click at [505, 264] on input "search" at bounding box center [588, 274] width 166 height 31
type input "volga mart"
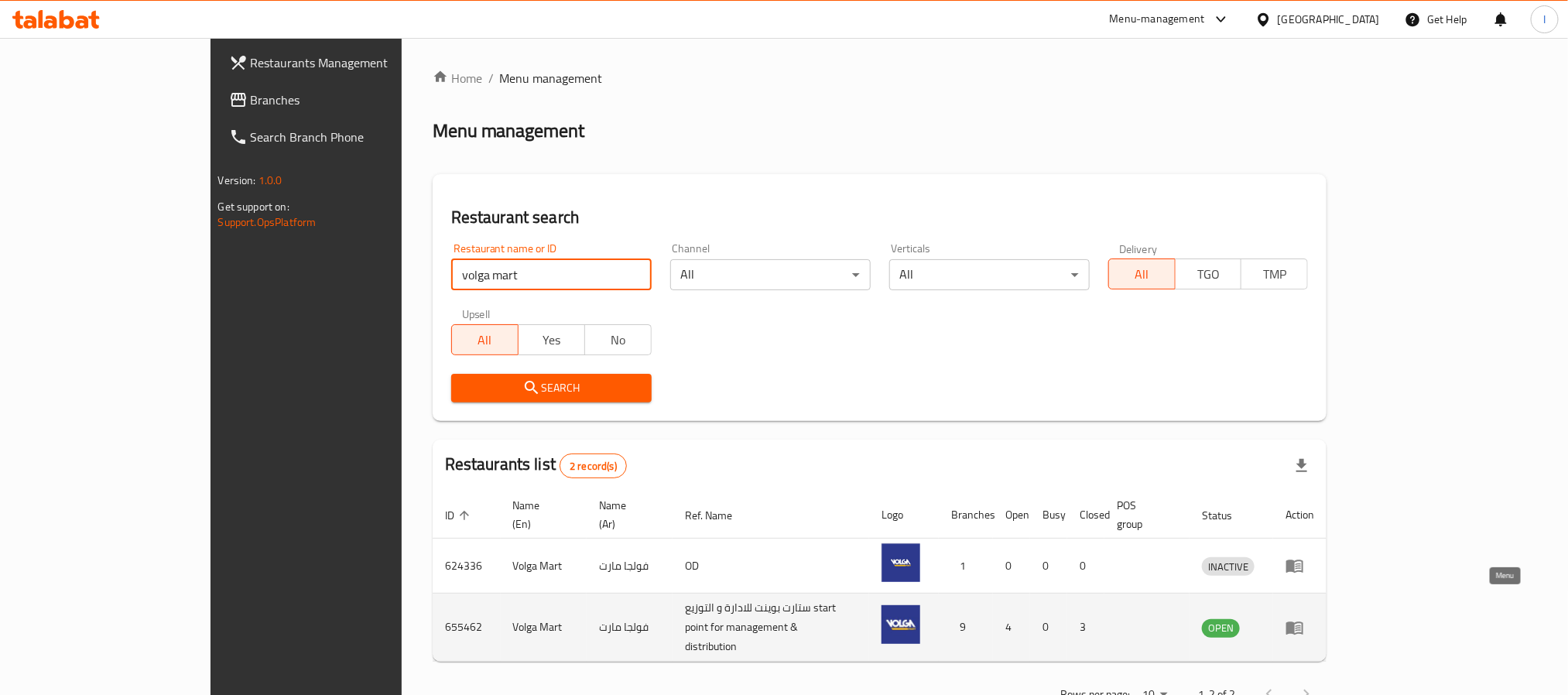
click at [1305, 618] on icon "enhanced table" at bounding box center [1294, 627] width 18 height 18
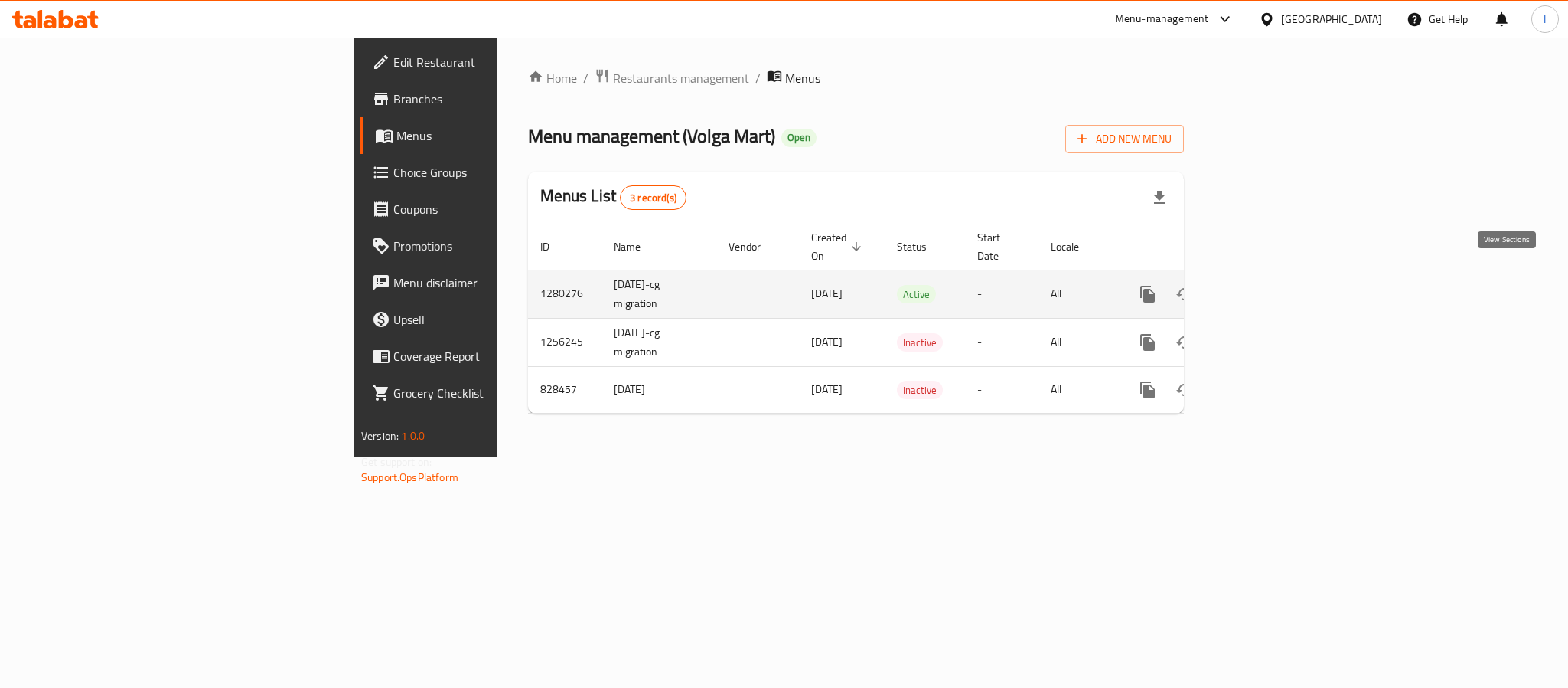
click at [1265, 287] on icon "enhanced table" at bounding box center [1258, 293] width 14 height 14
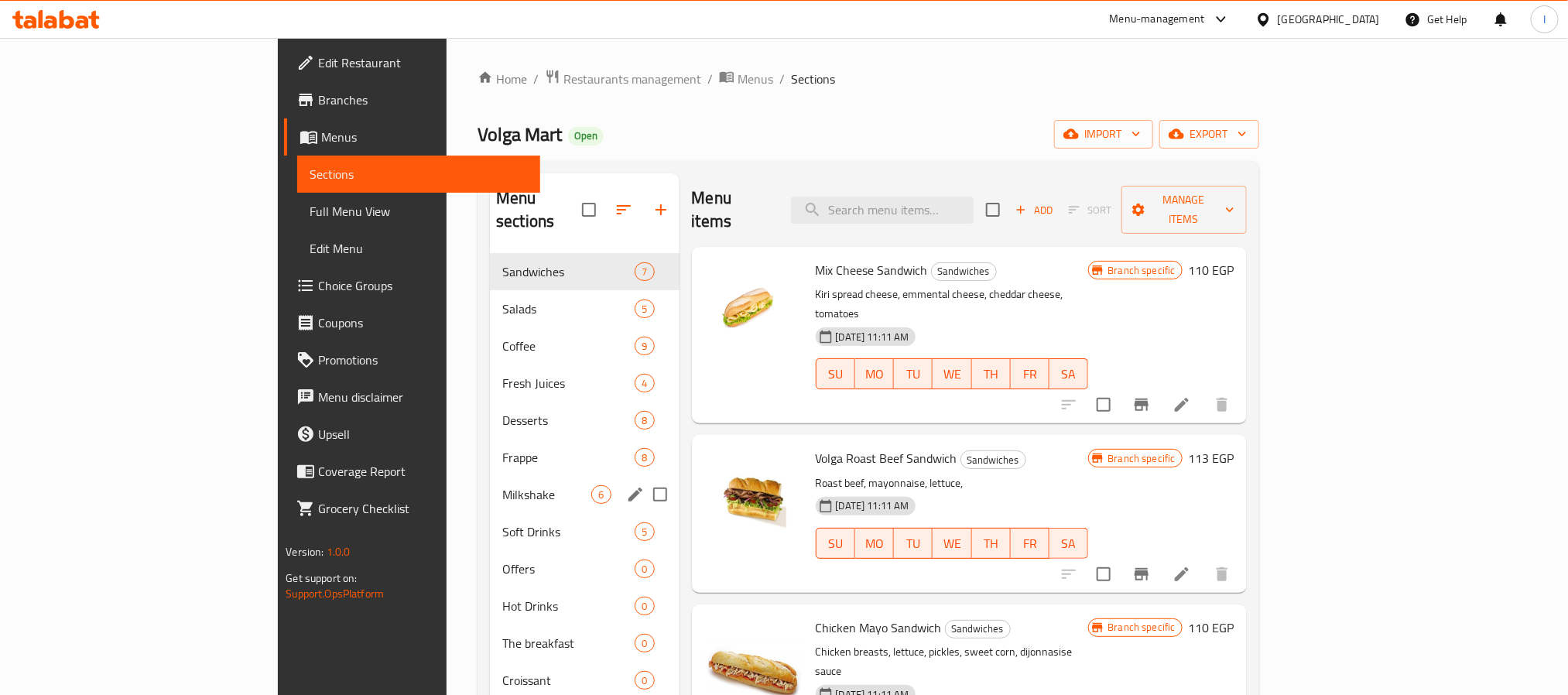
click at [502, 485] on span "Milkshake" at bounding box center [546, 494] width 89 height 18
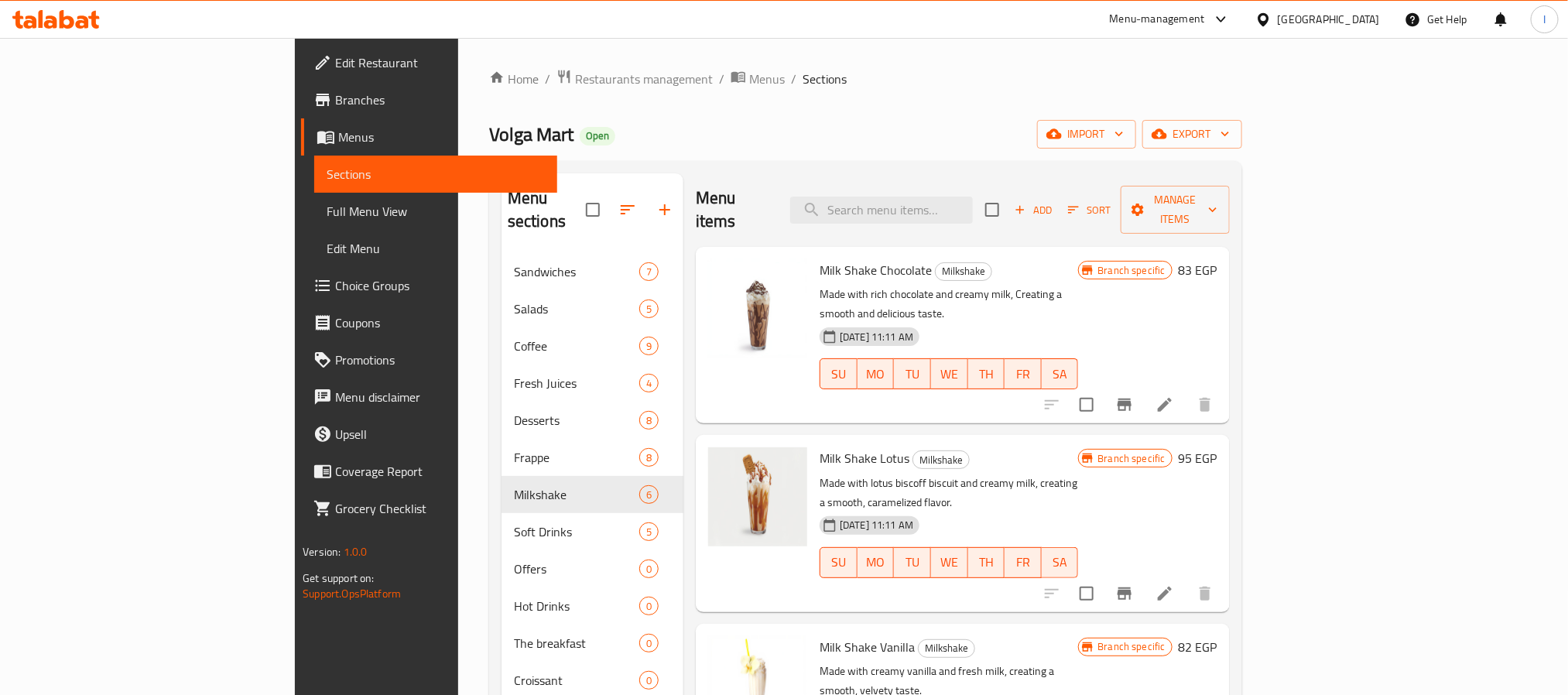
click at [787, 134] on div "Volga Mart Open import export" at bounding box center [865, 134] width 753 height 28
click at [1133, 395] on icon "Branch-specific-item" at bounding box center [1124, 404] width 18 height 18
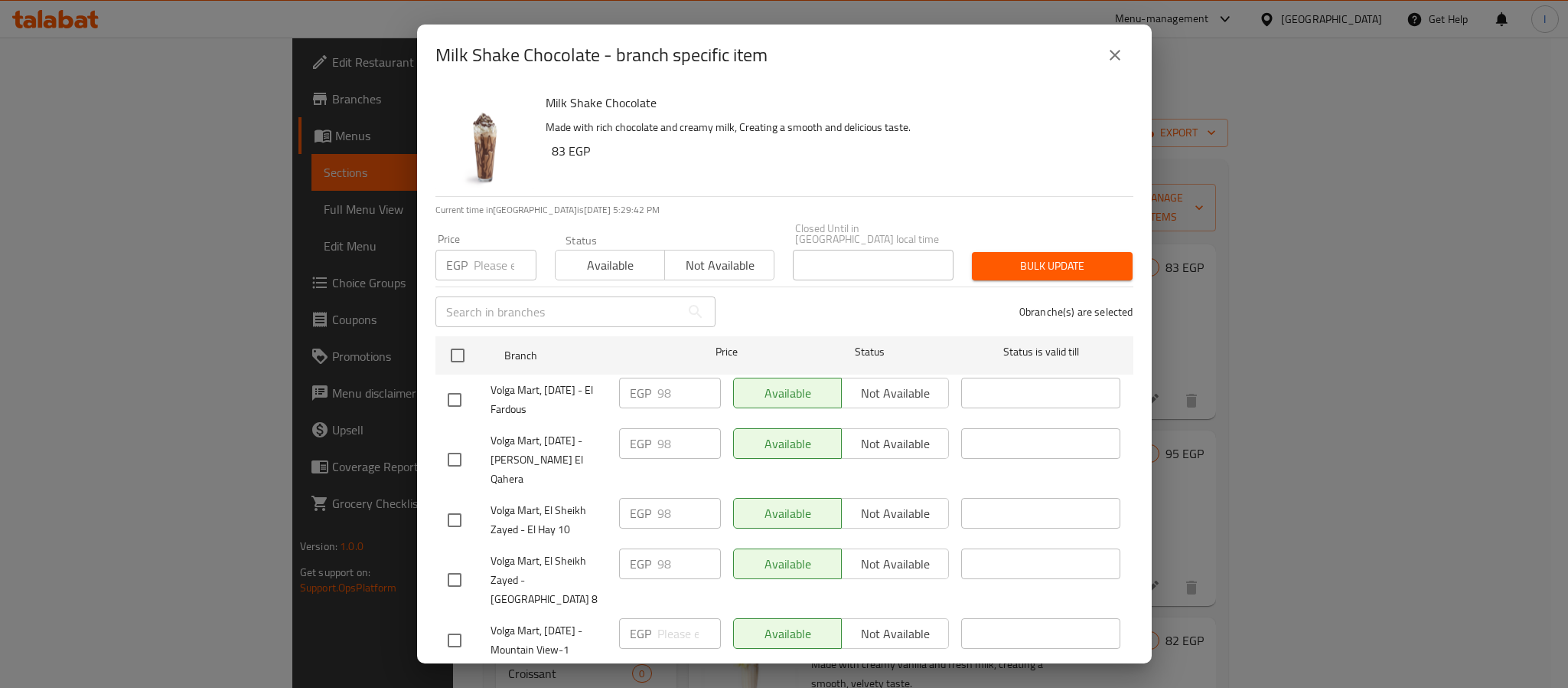
click at [1106, 60] on icon "close" at bounding box center [1115, 55] width 18 height 18
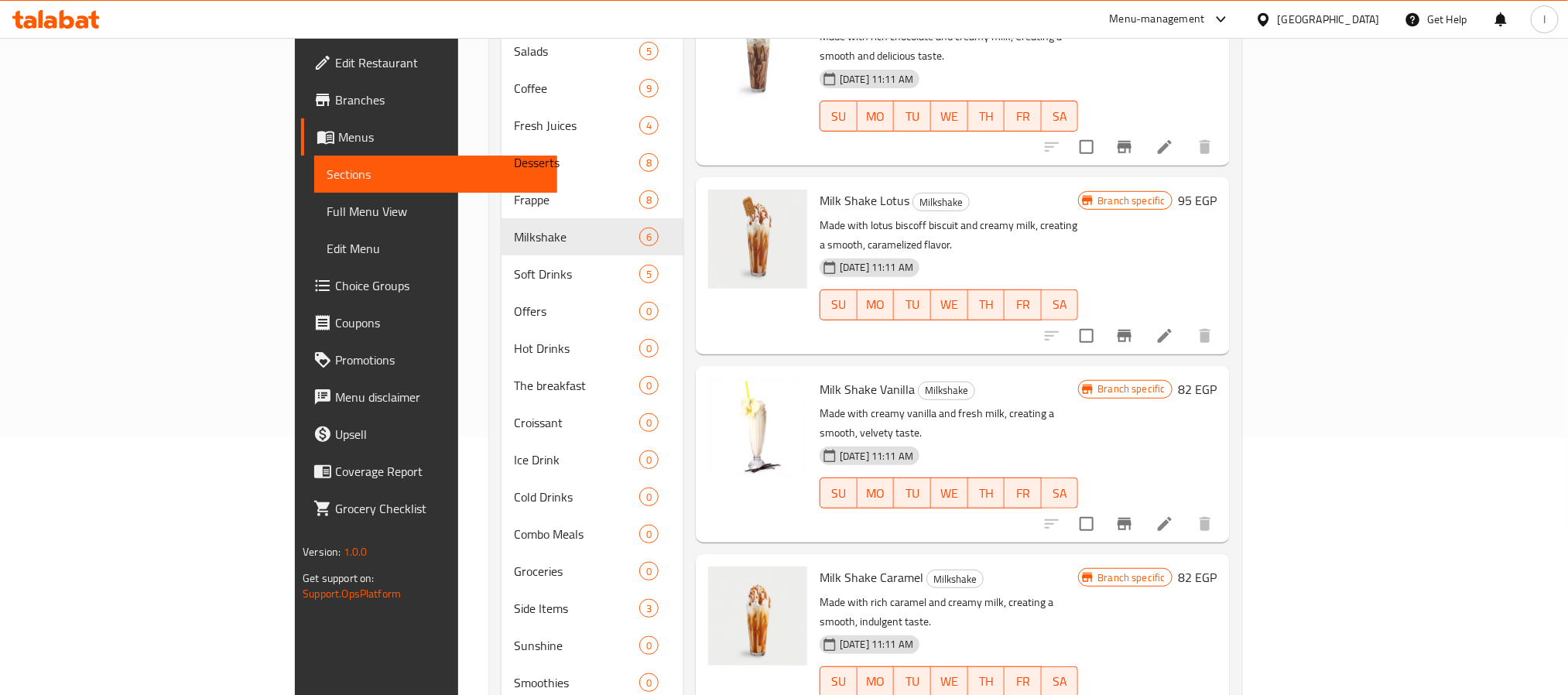
scroll to position [131, 0]
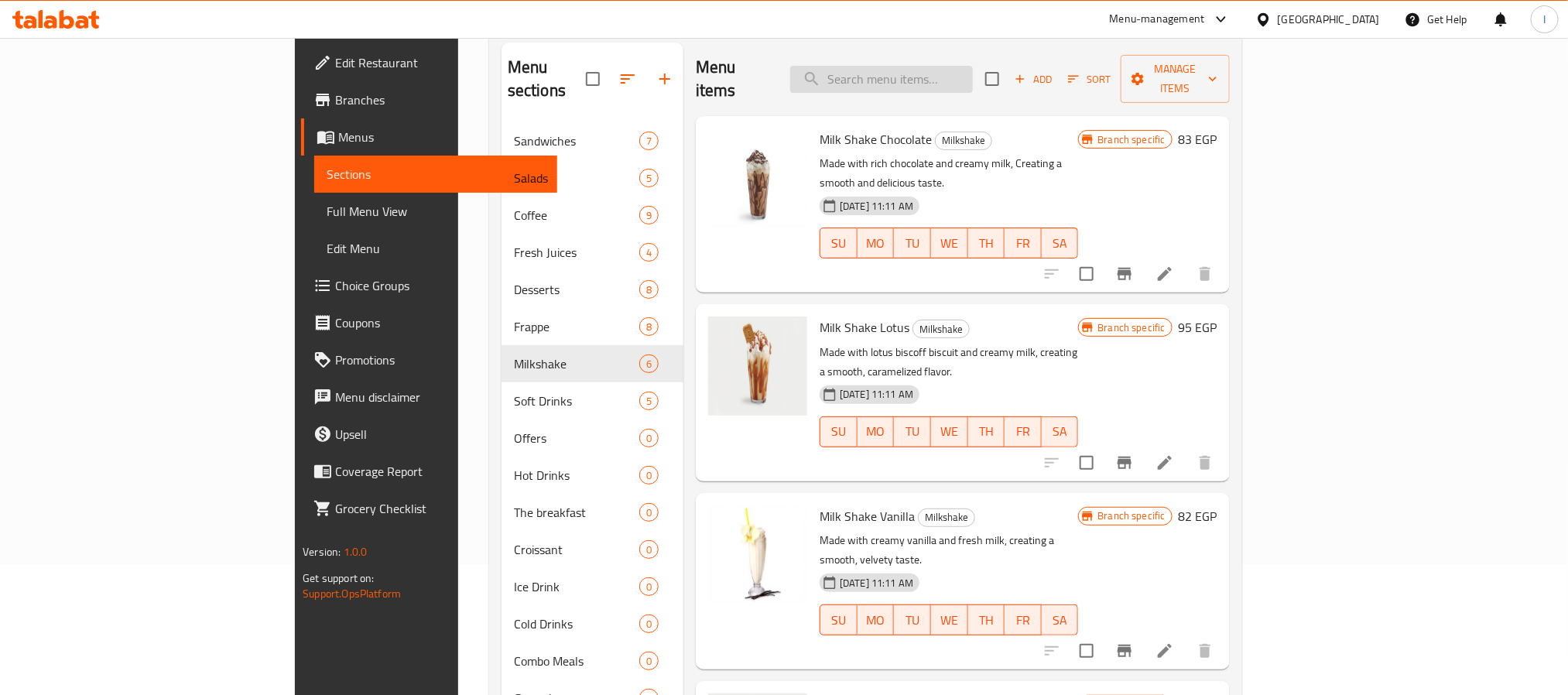
click at [972, 73] on input "search" at bounding box center [882, 80] width 183 height 27
type input "fruits"
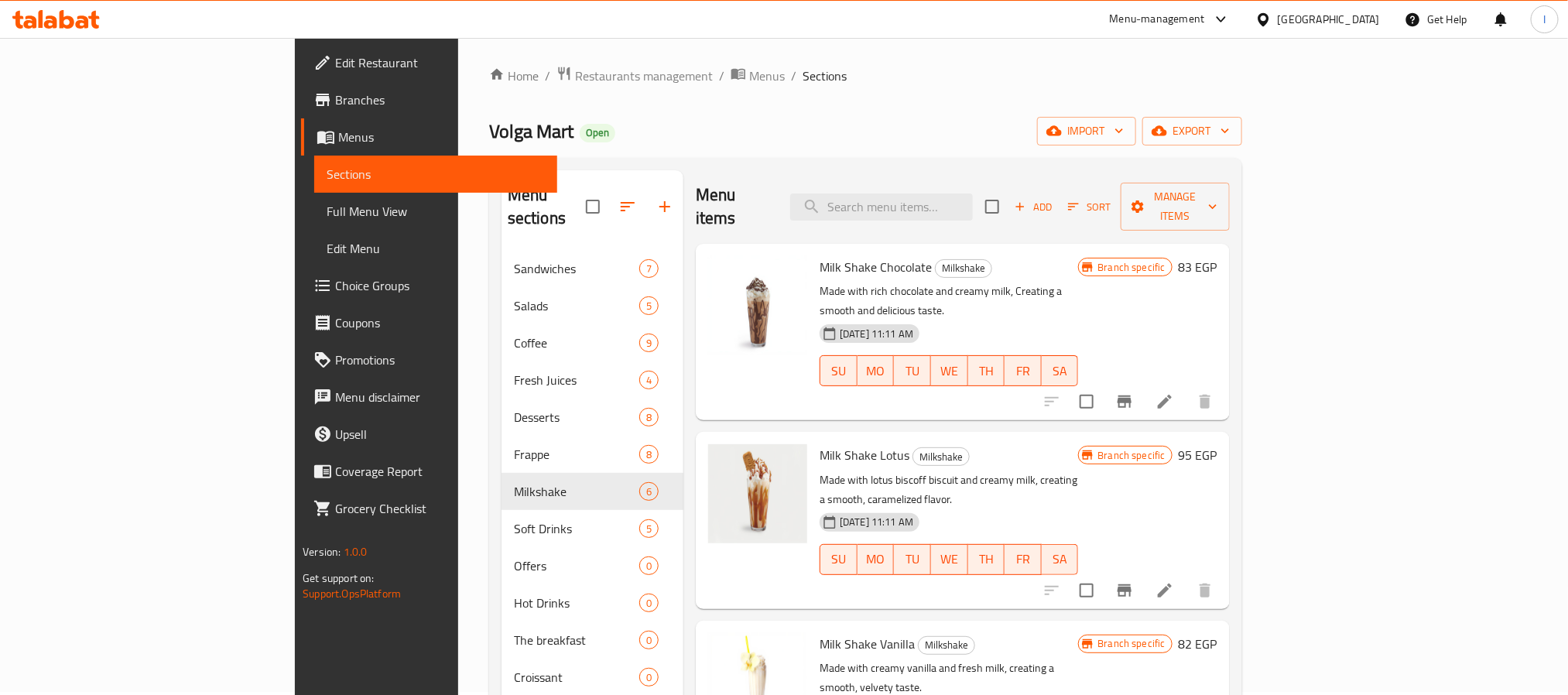
scroll to position [0, 0]
click at [1133, 395] on icon "Branch-specific-item" at bounding box center [1124, 404] width 18 height 18
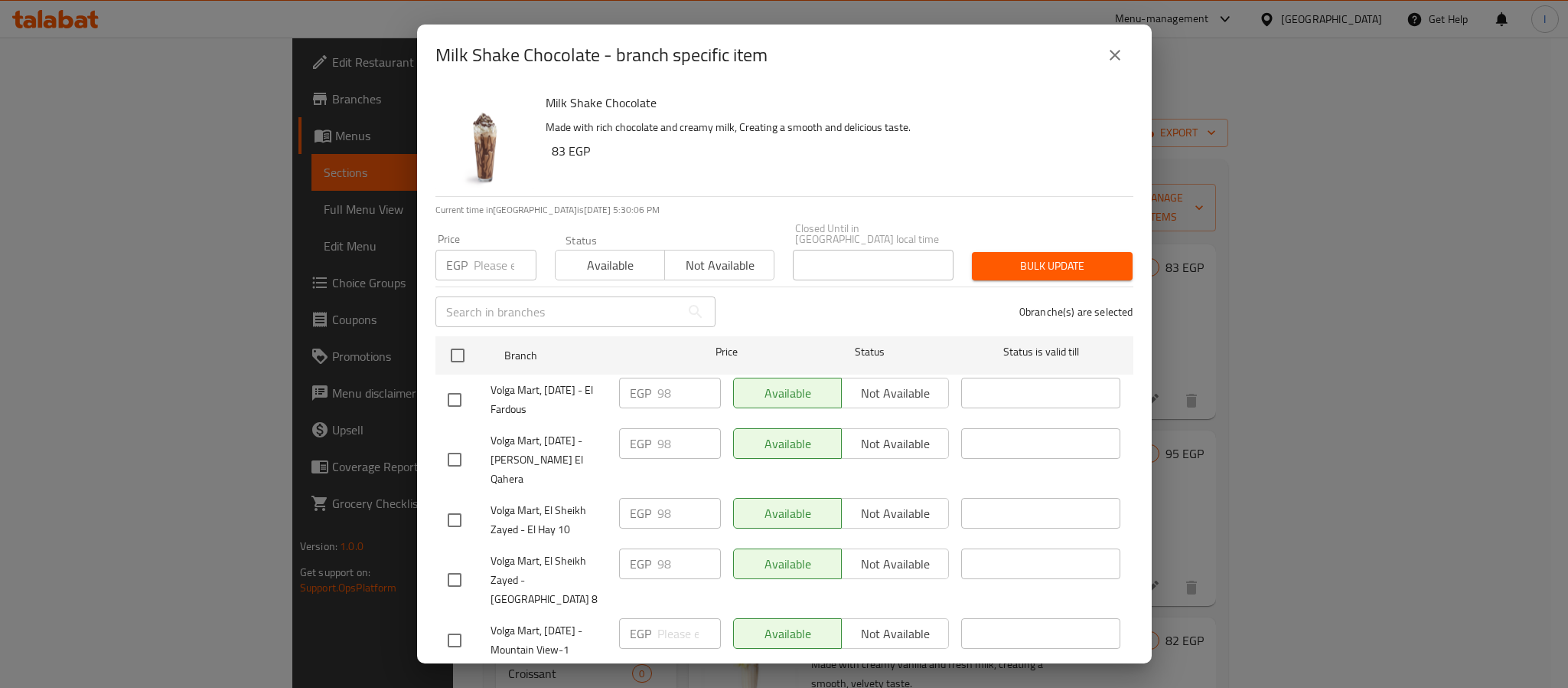
click at [491, 257] on input "number" at bounding box center [505, 265] width 62 height 31
type input "8"
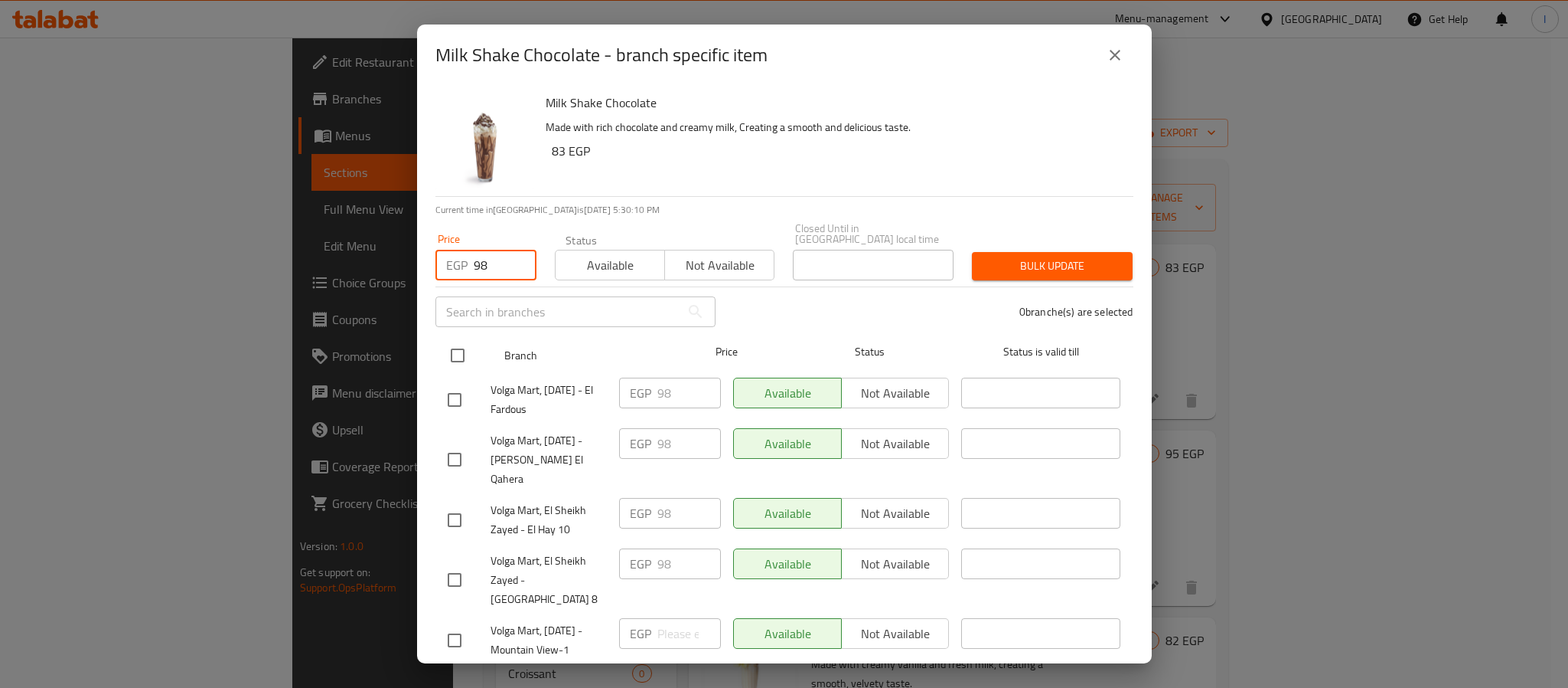
type input "98"
click at [462, 349] on input "checkbox" at bounding box center [458, 356] width 33 height 33
checkbox input "true"
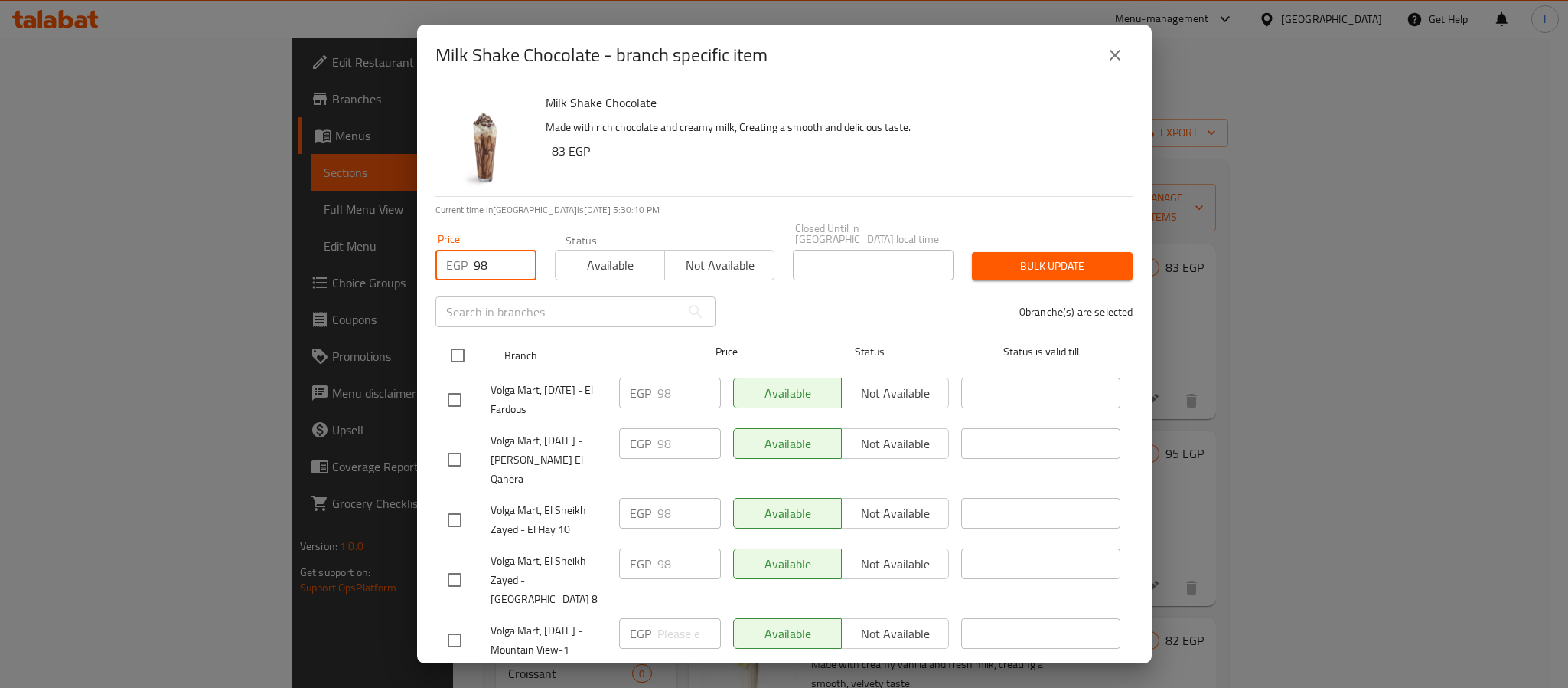
checkbox input "true"
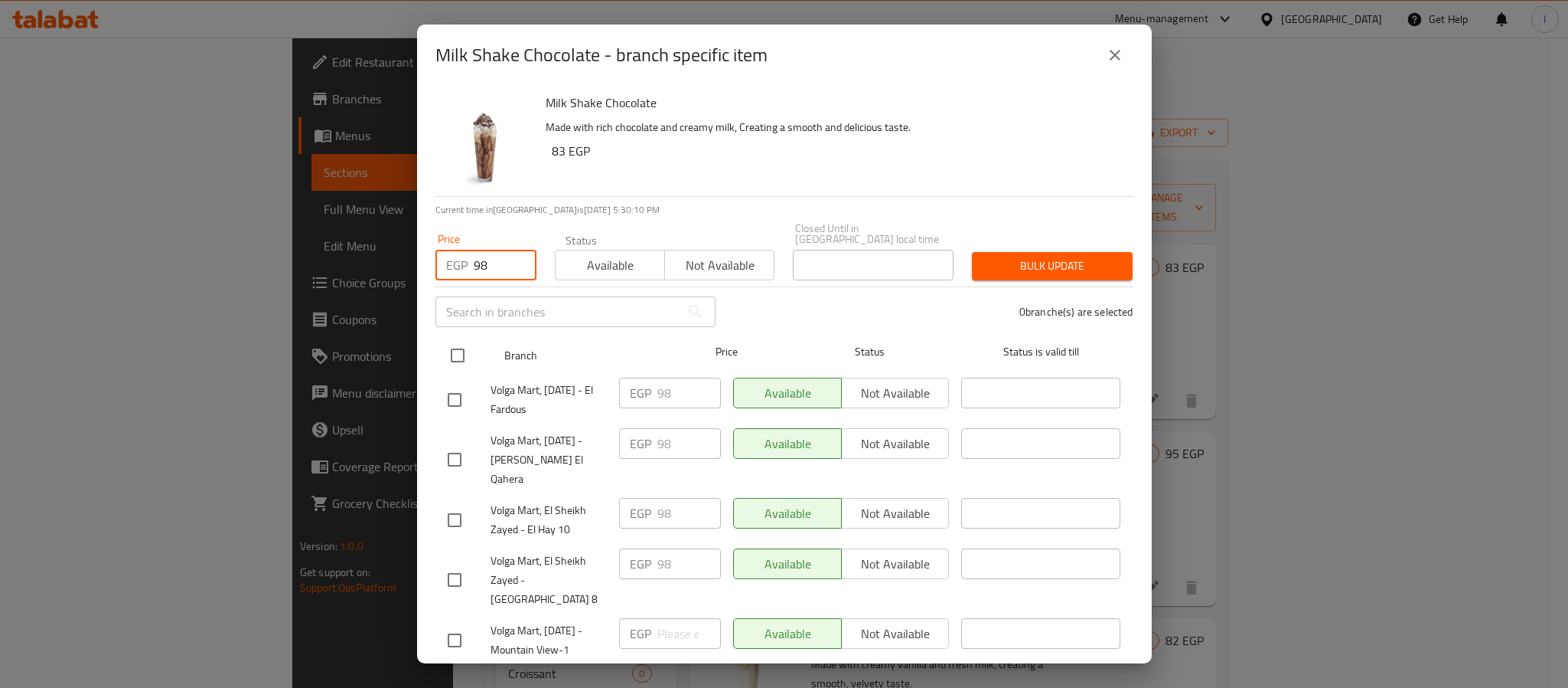
checkbox input "true"
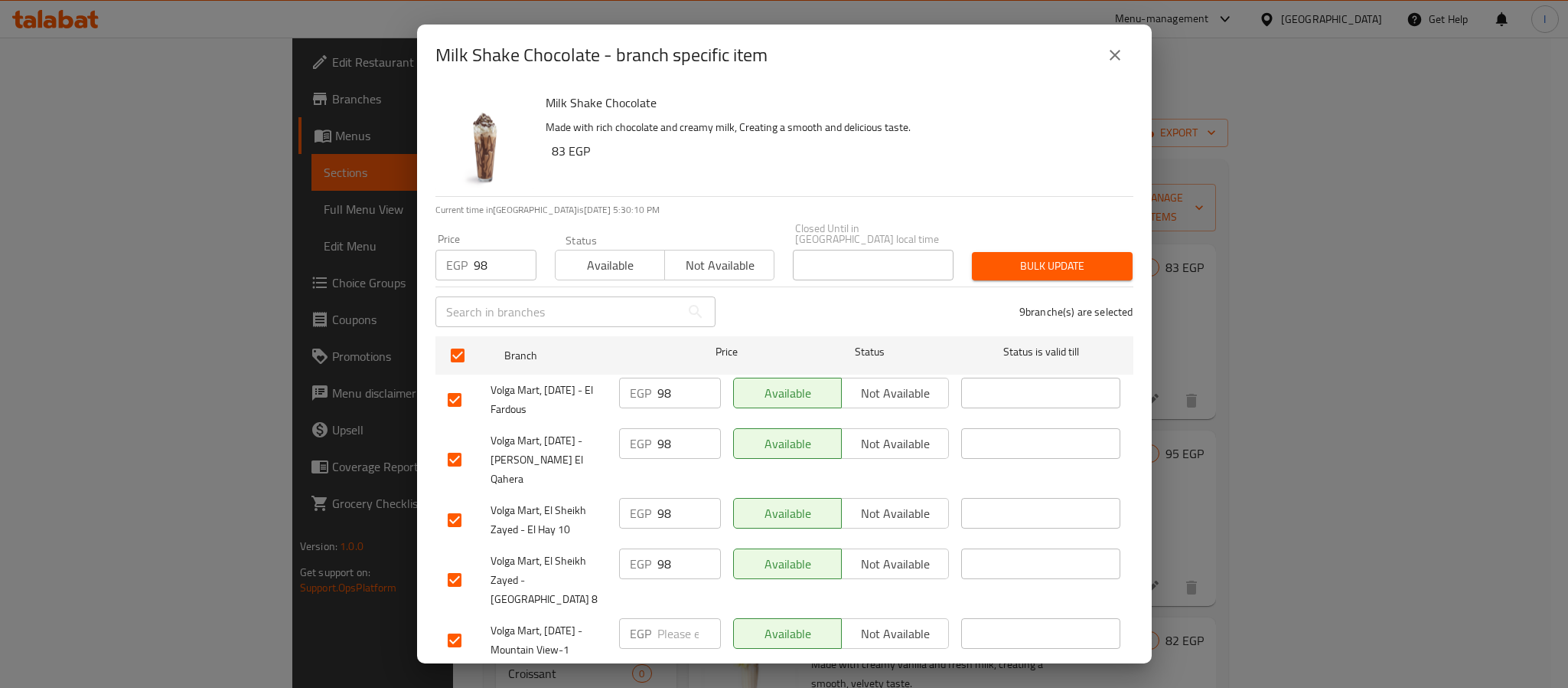
click at [1039, 256] on span "Bulk update" at bounding box center [1052, 265] width 137 height 19
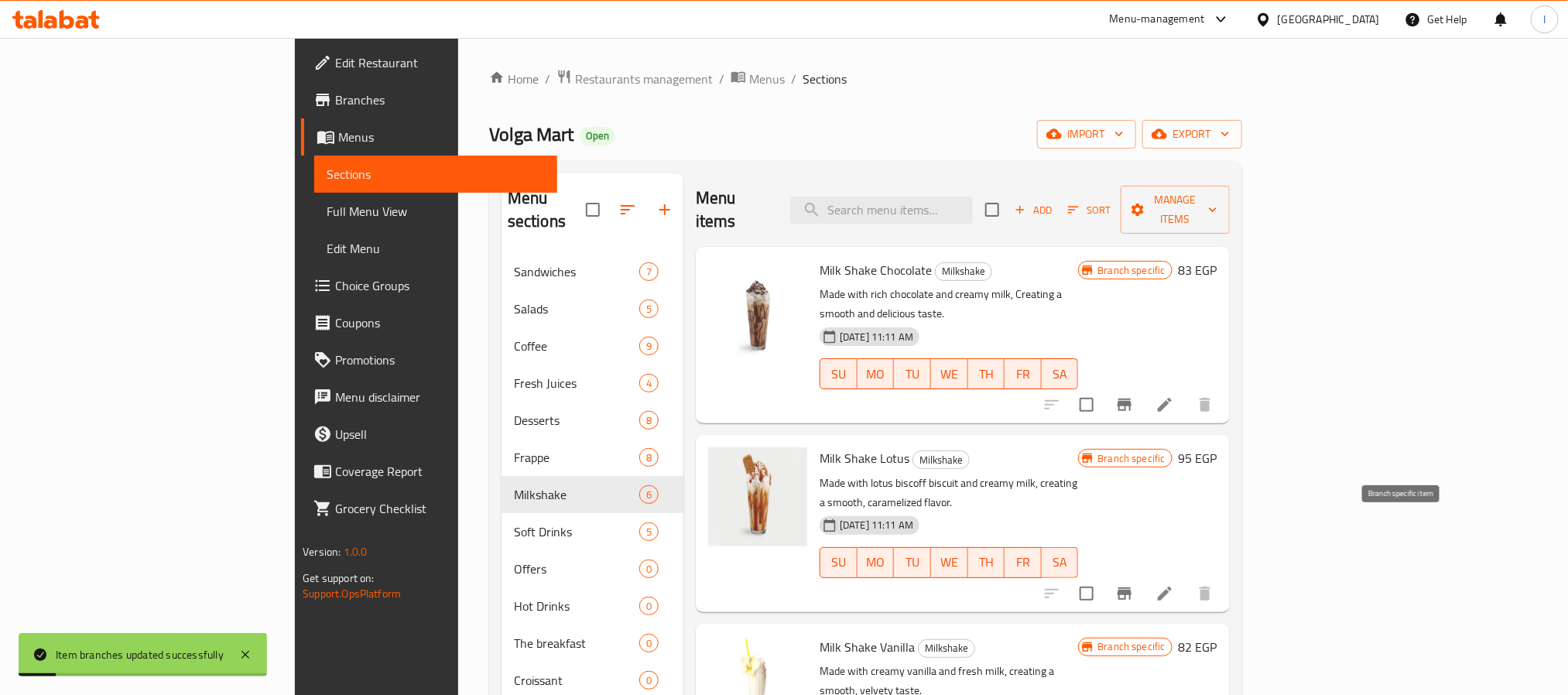
click at [1133, 584] on icon "Branch-specific-item" at bounding box center [1124, 593] width 18 height 18
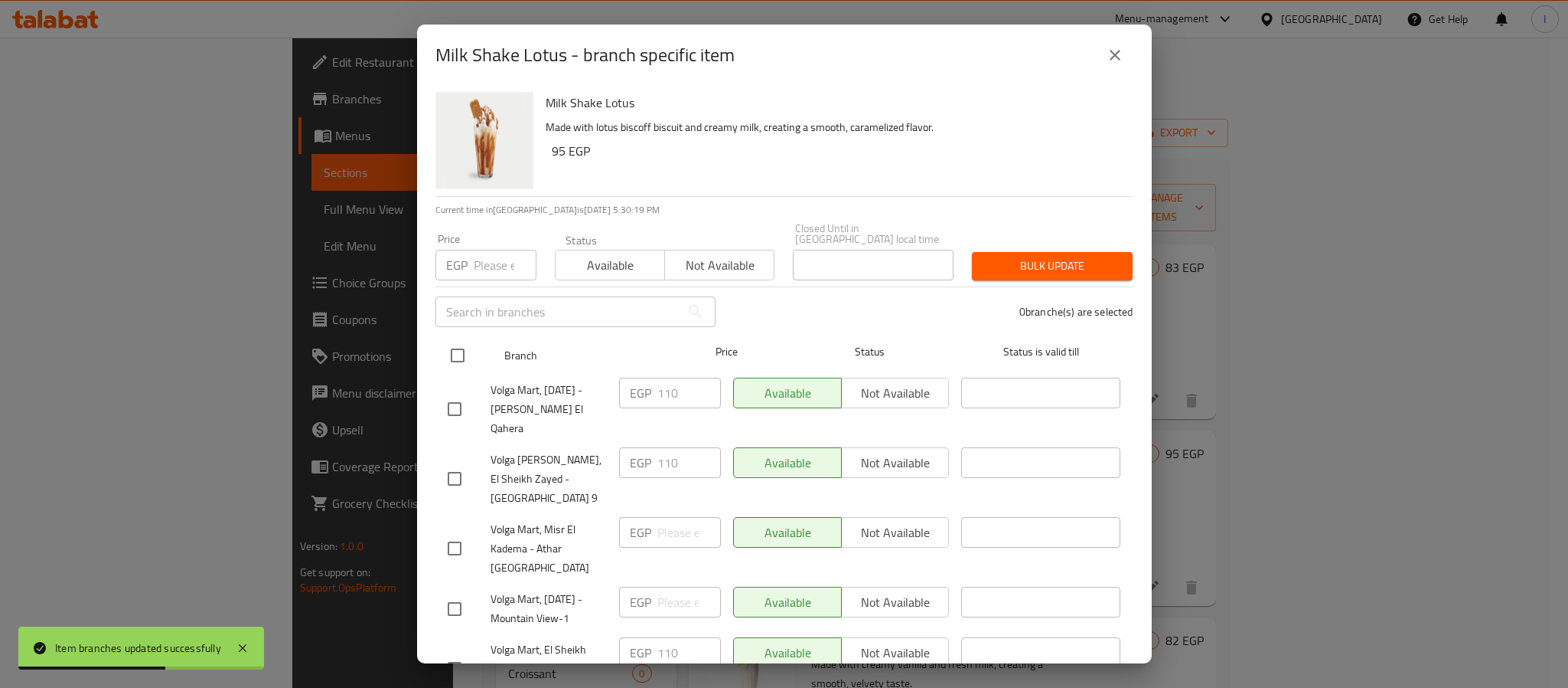
click at [460, 339] on input "checkbox" at bounding box center [458, 356] width 33 height 33
checkbox input "true"
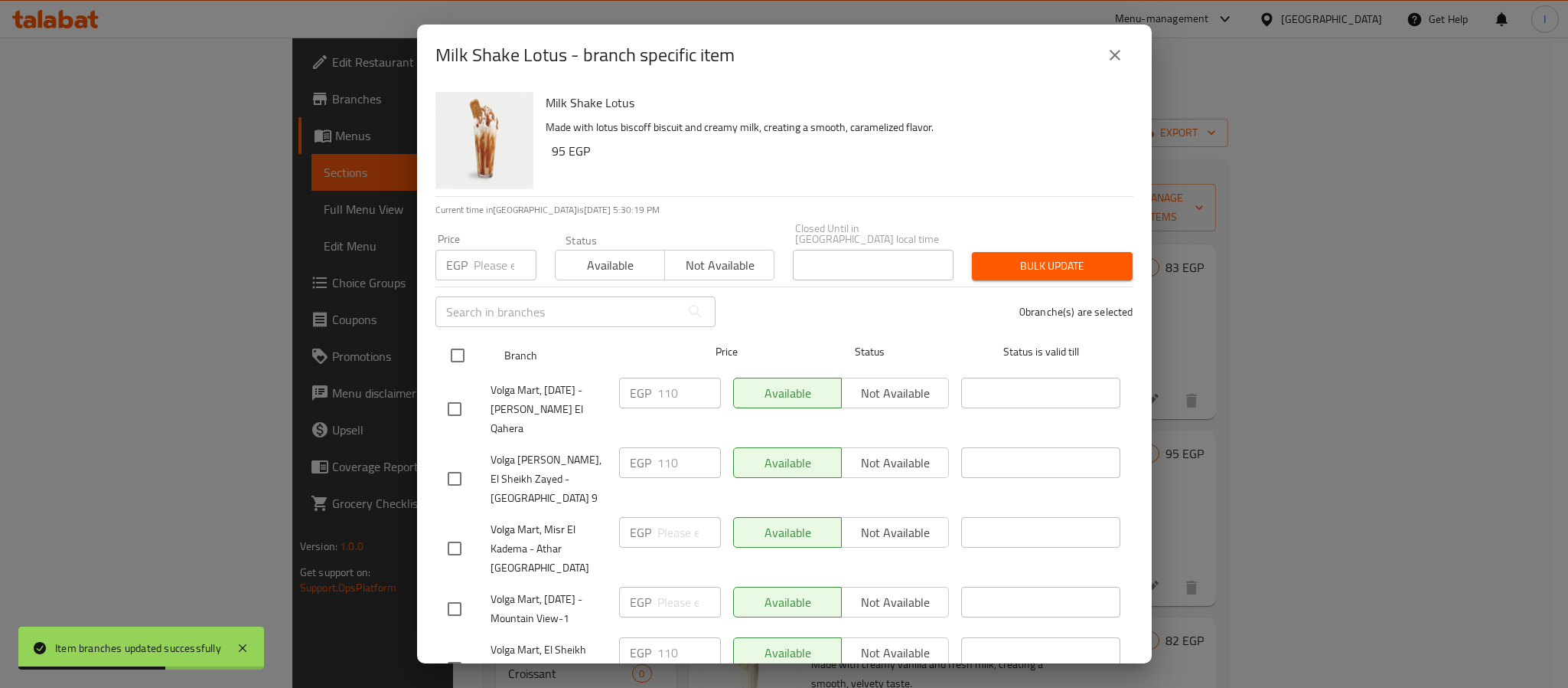
checkbox input "true"
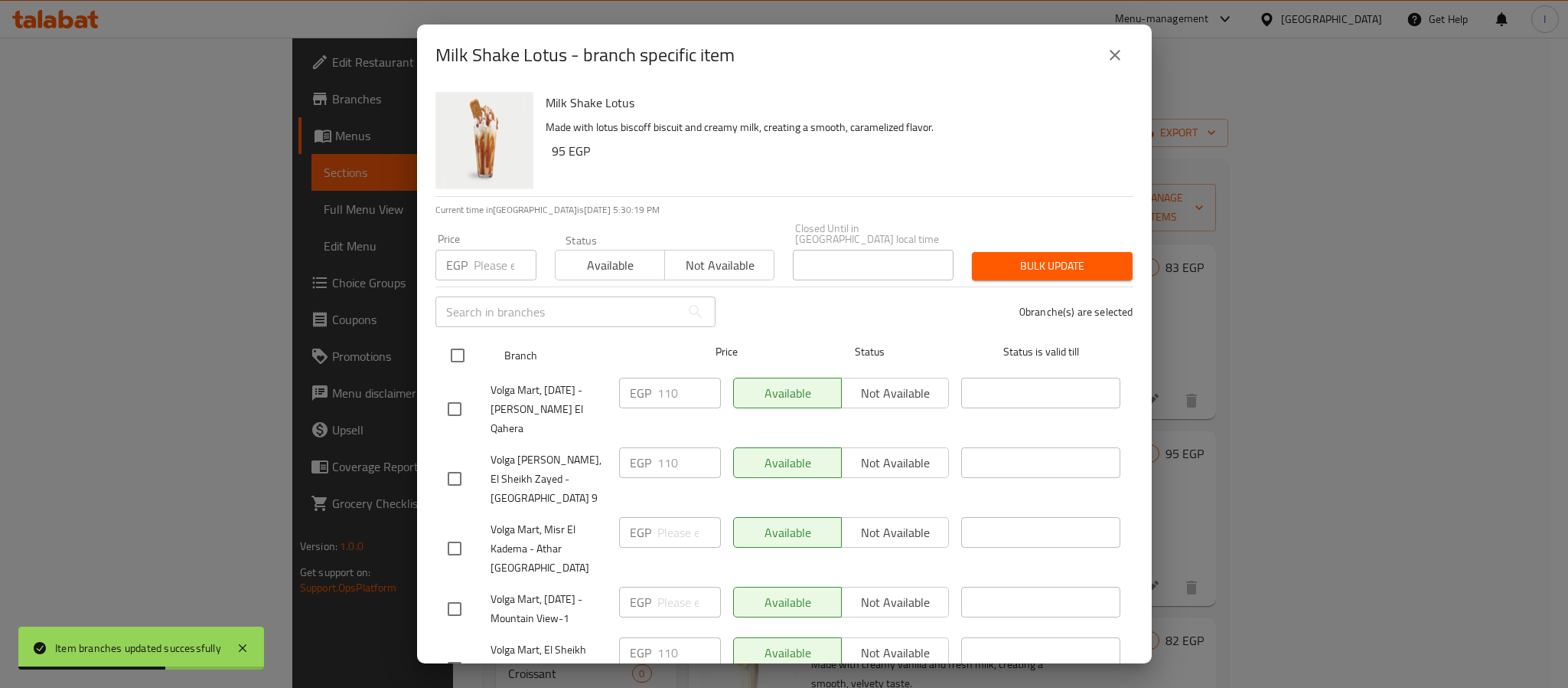
checkbox input "true"
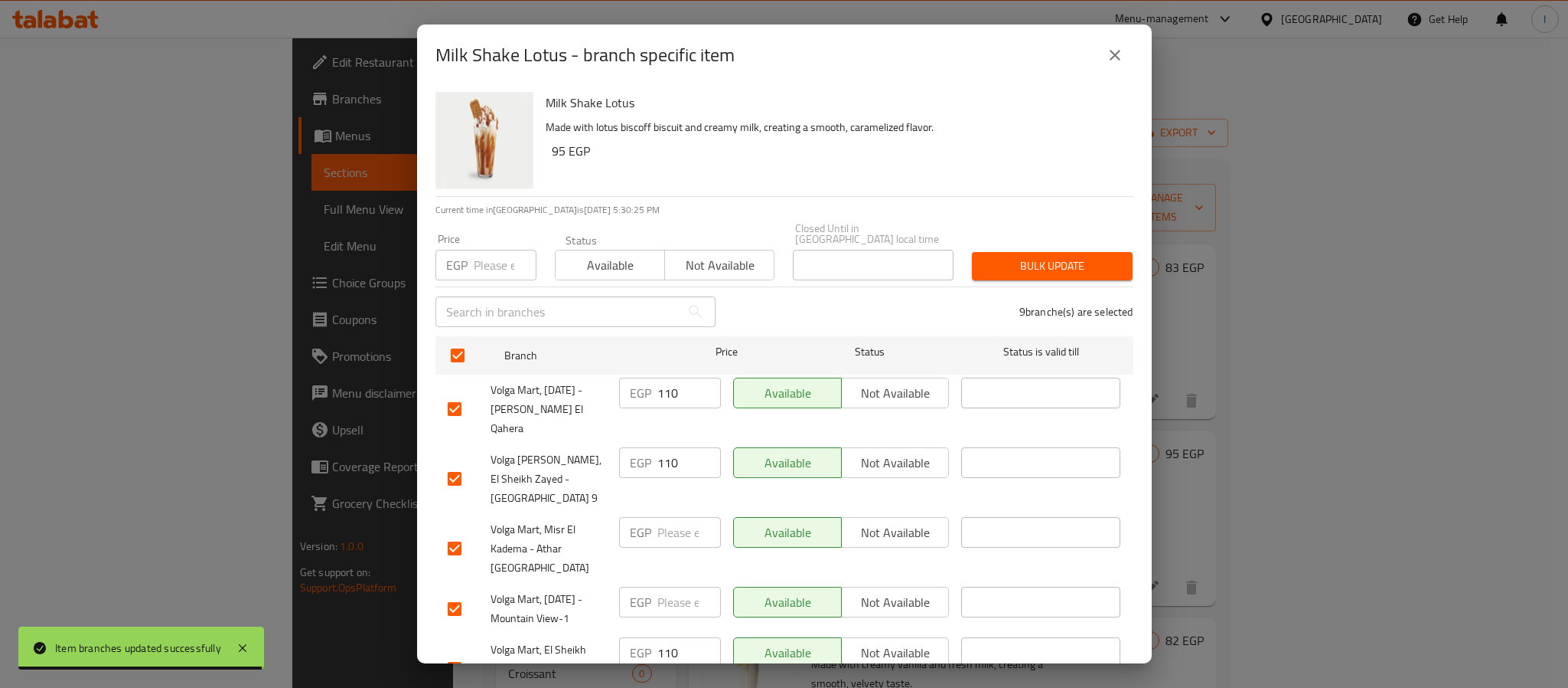
click at [500, 257] on input "number" at bounding box center [505, 265] width 62 height 31
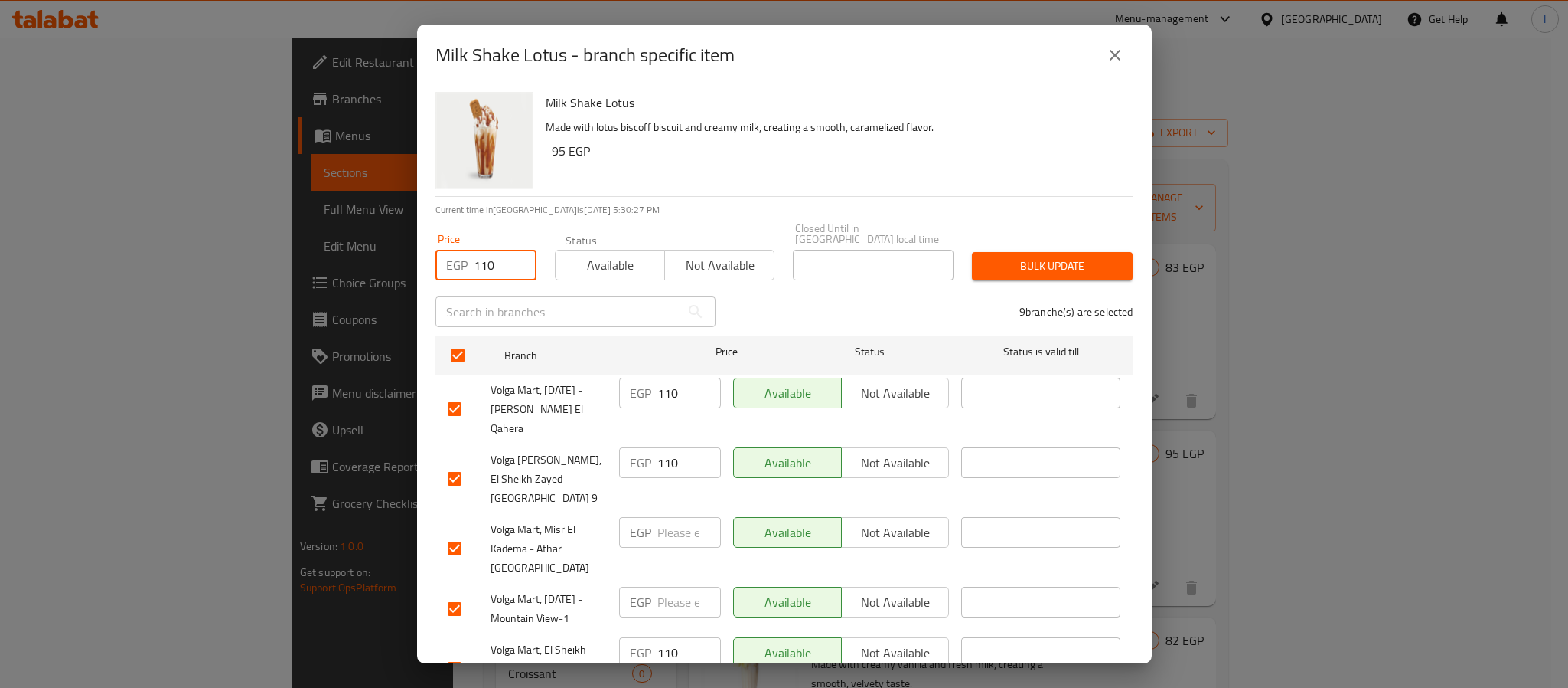
type input "110"
click at [994, 264] on span "Bulk update" at bounding box center [1052, 265] width 137 height 19
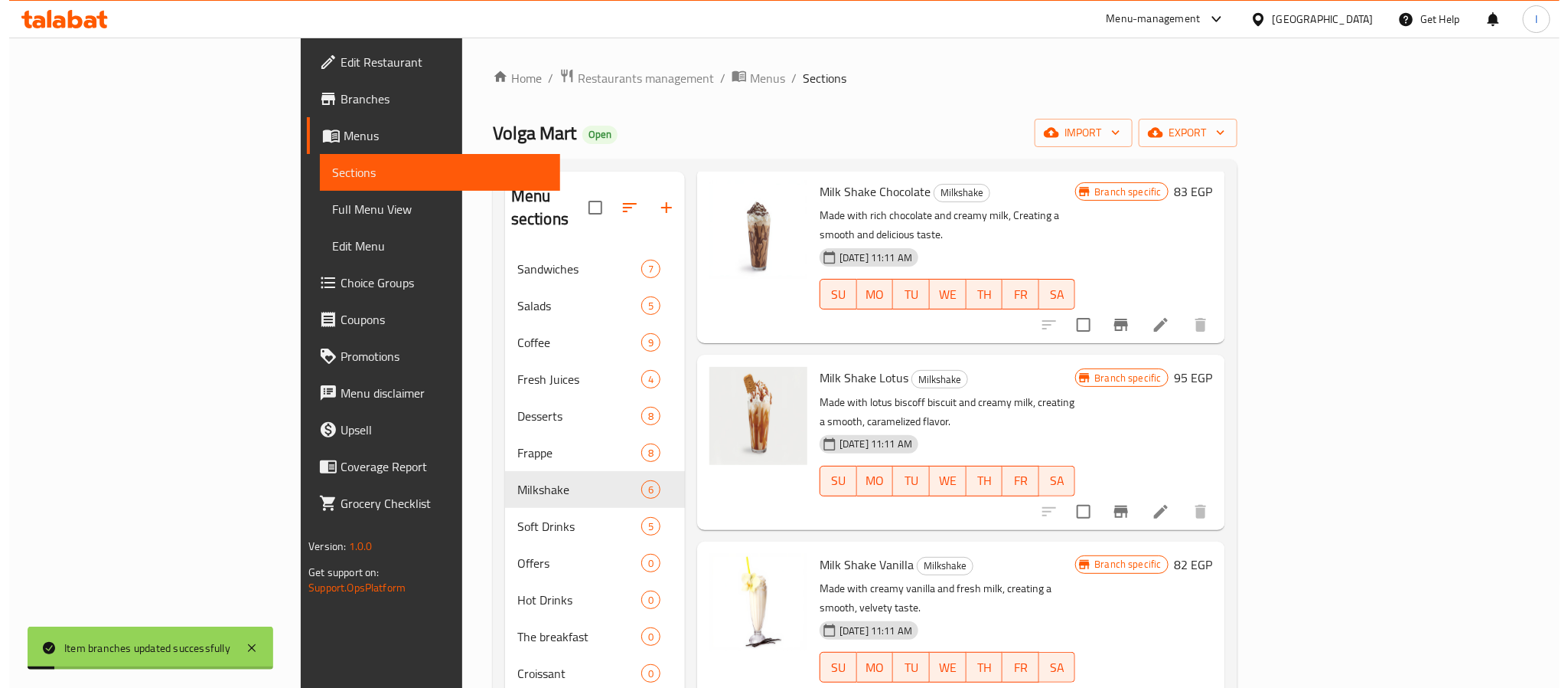
scroll to position [115, 0]
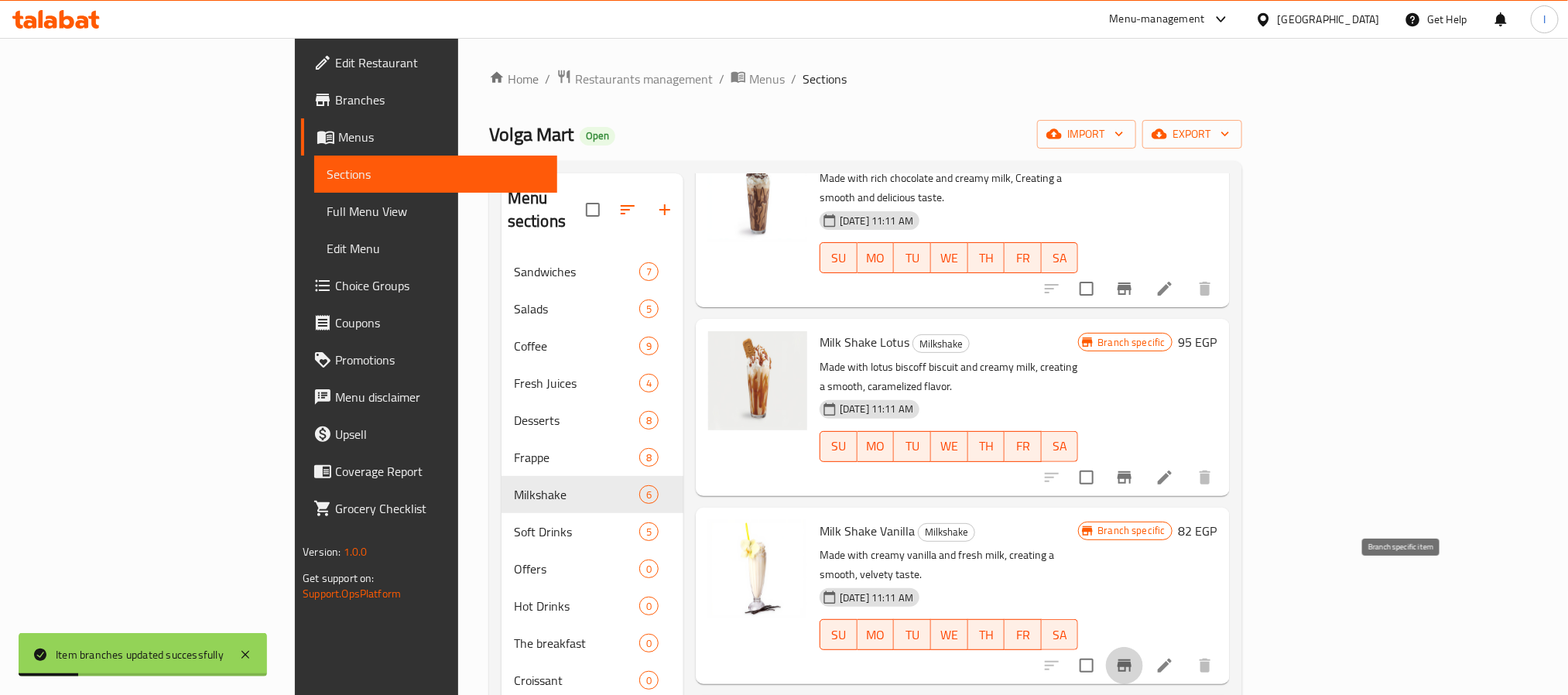
click at [1132, 659] on icon "Branch-specific-item" at bounding box center [1124, 666] width 14 height 13
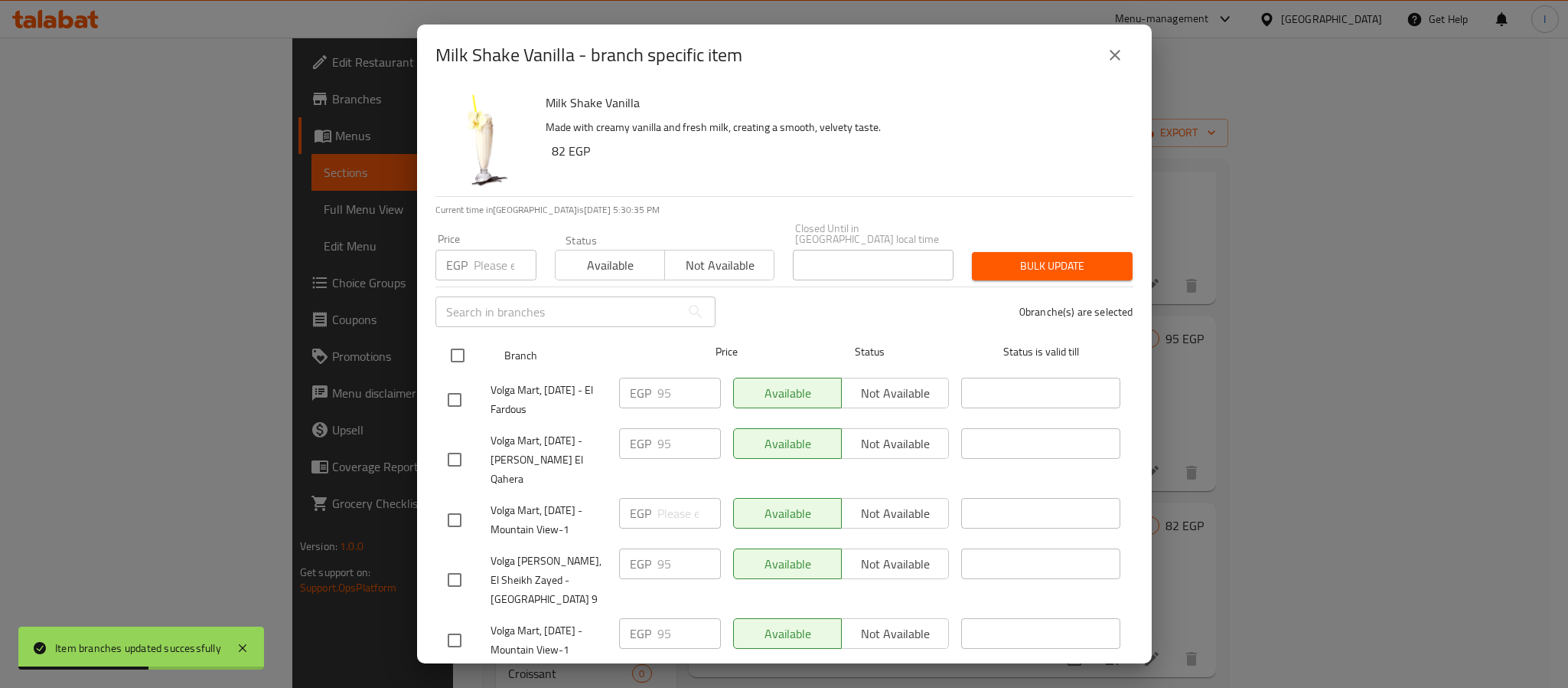
click at [457, 351] on input "checkbox" at bounding box center [458, 356] width 33 height 33
checkbox input "true"
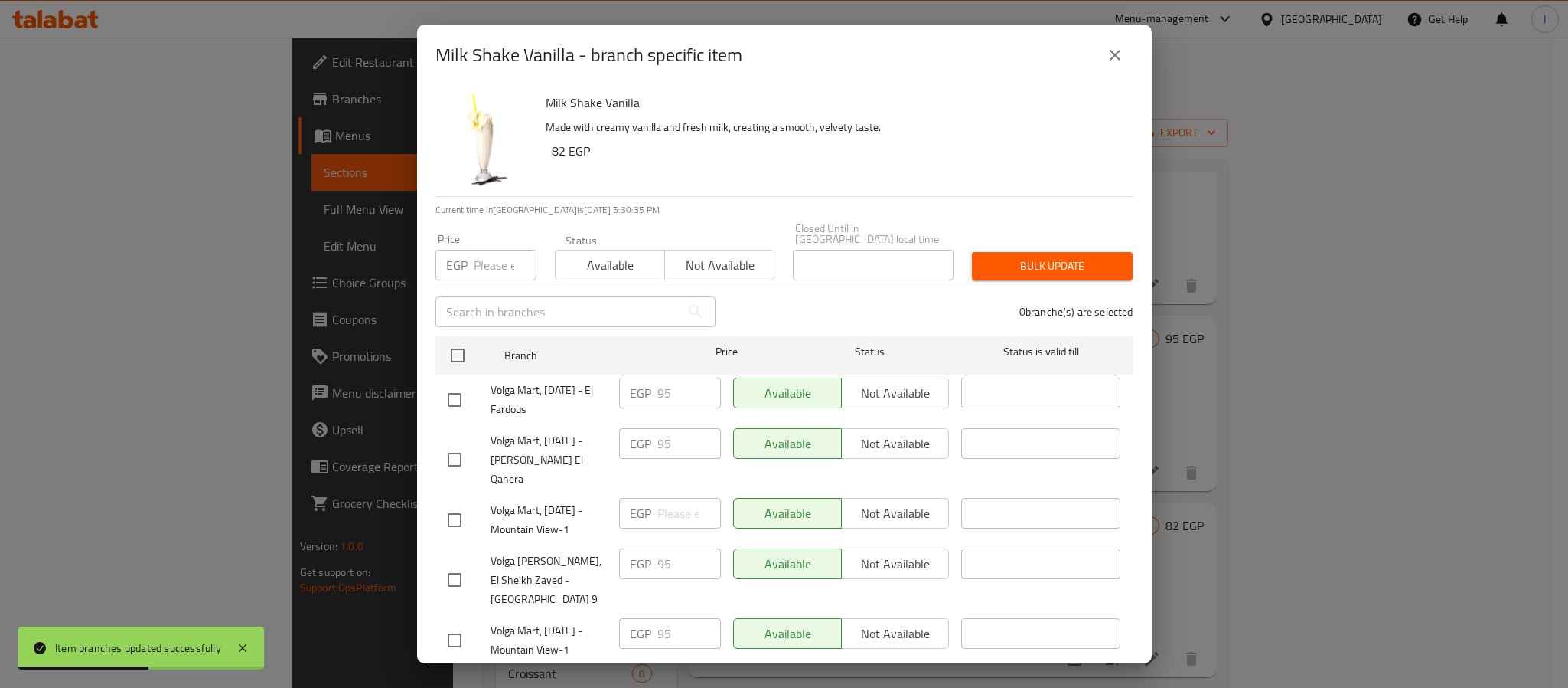
checkbox input "true"
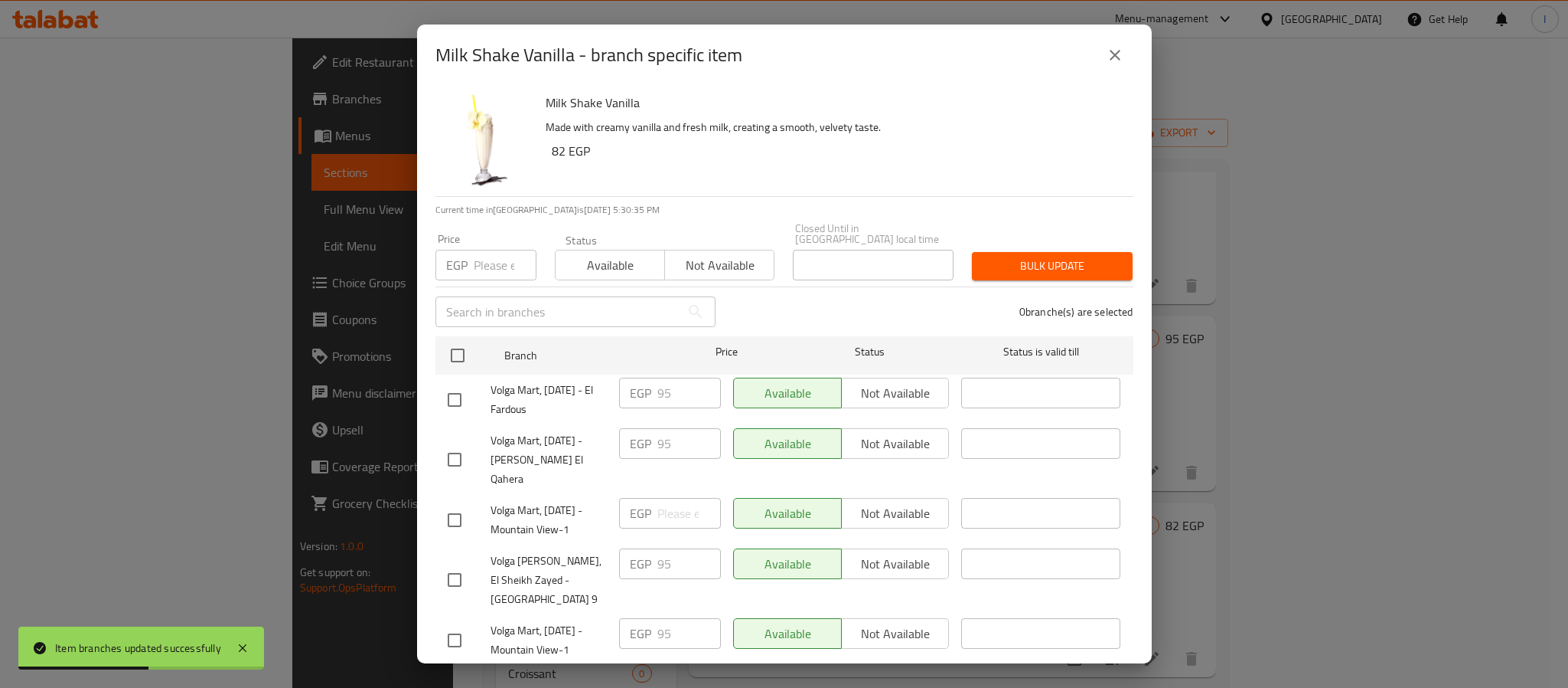
checkbox input "true"
click at [495, 250] on input "number" at bounding box center [505, 265] width 62 height 31
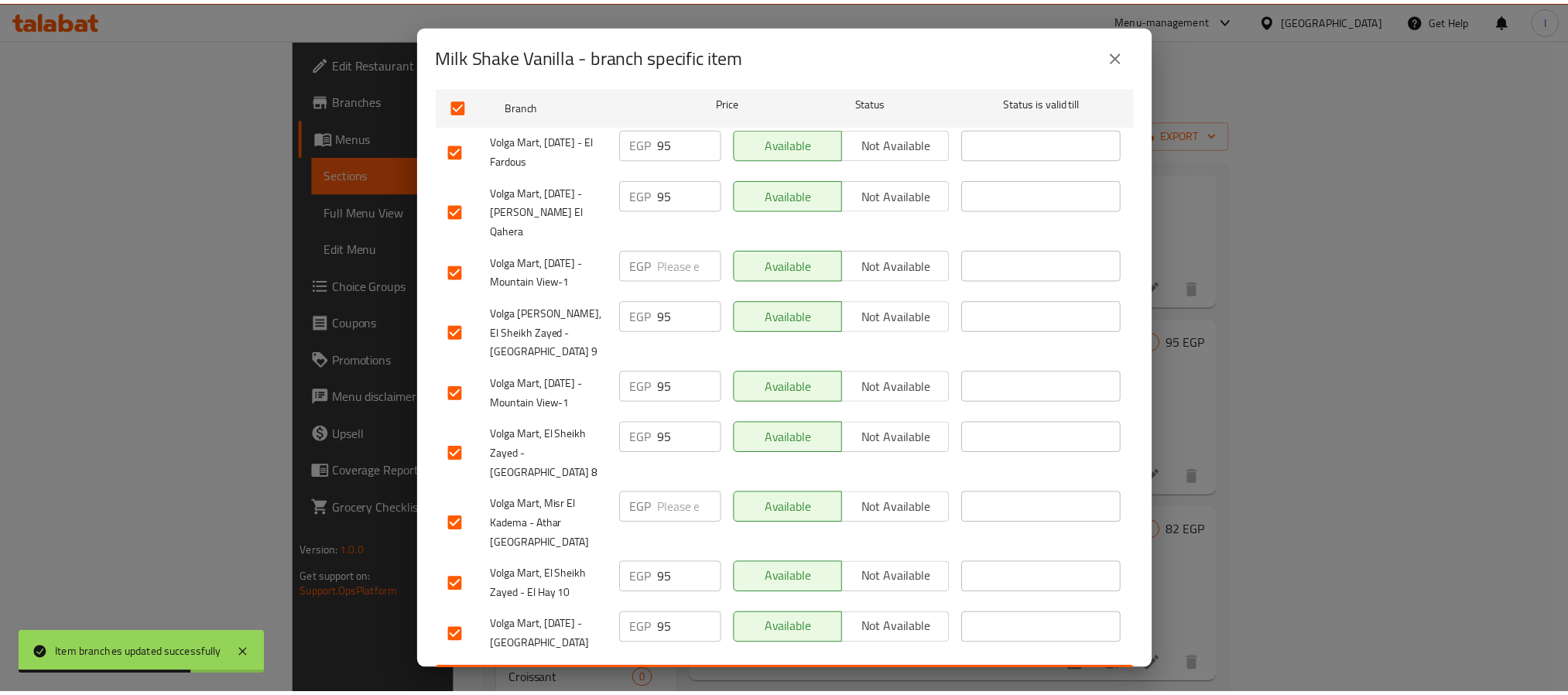
scroll to position [253, 0]
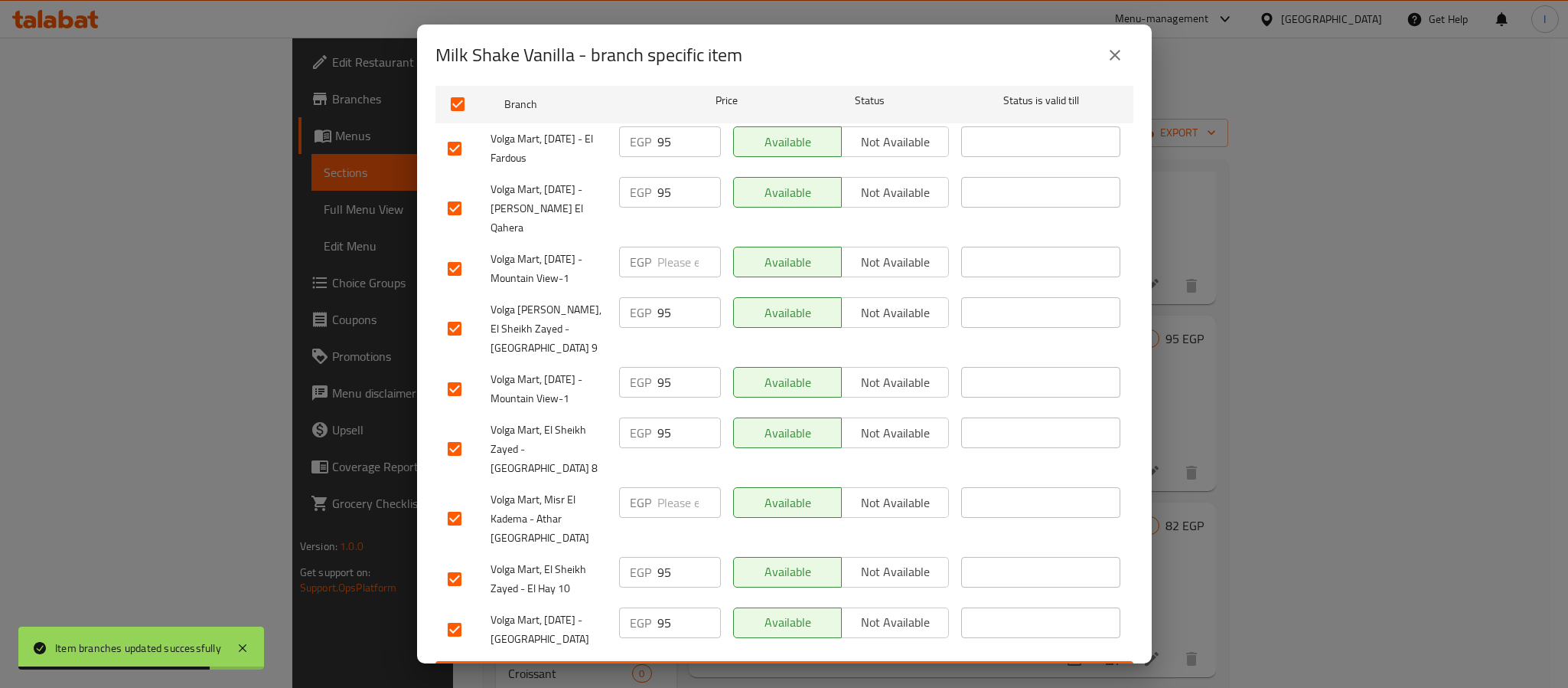
type input "95"
click at [669, 665] on span "Save" at bounding box center [784, 674] width 673 height 19
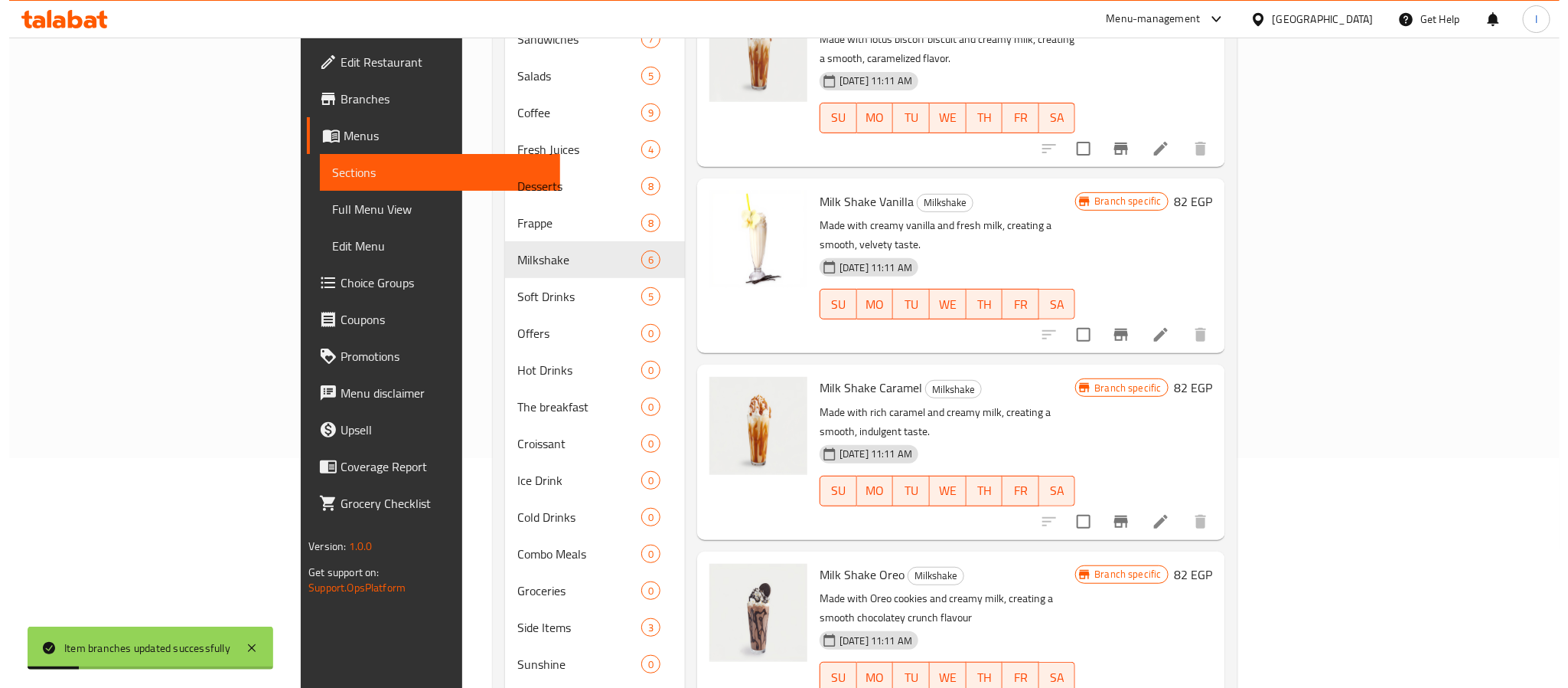
scroll to position [94, 0]
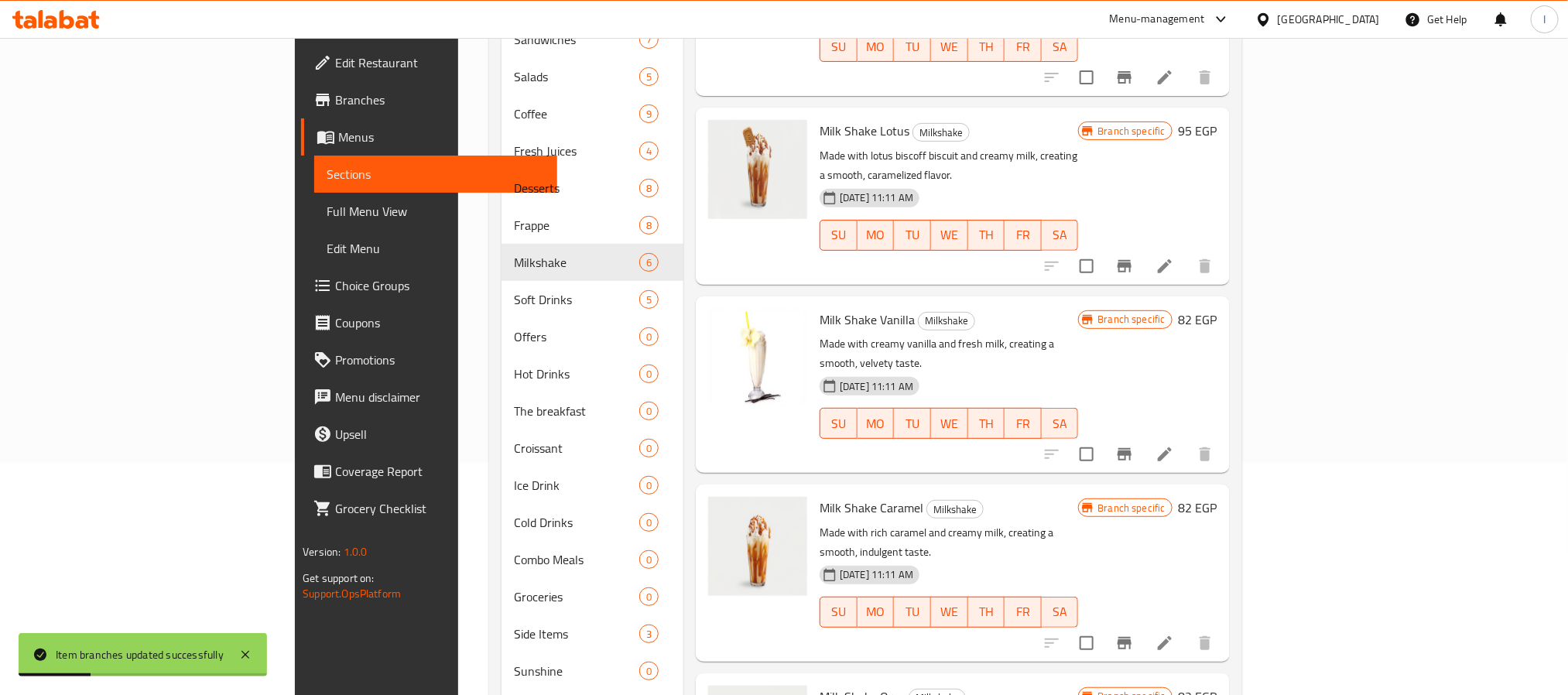
click at [1133, 257] on icon "Branch-specific-item" at bounding box center [1124, 266] width 18 height 18
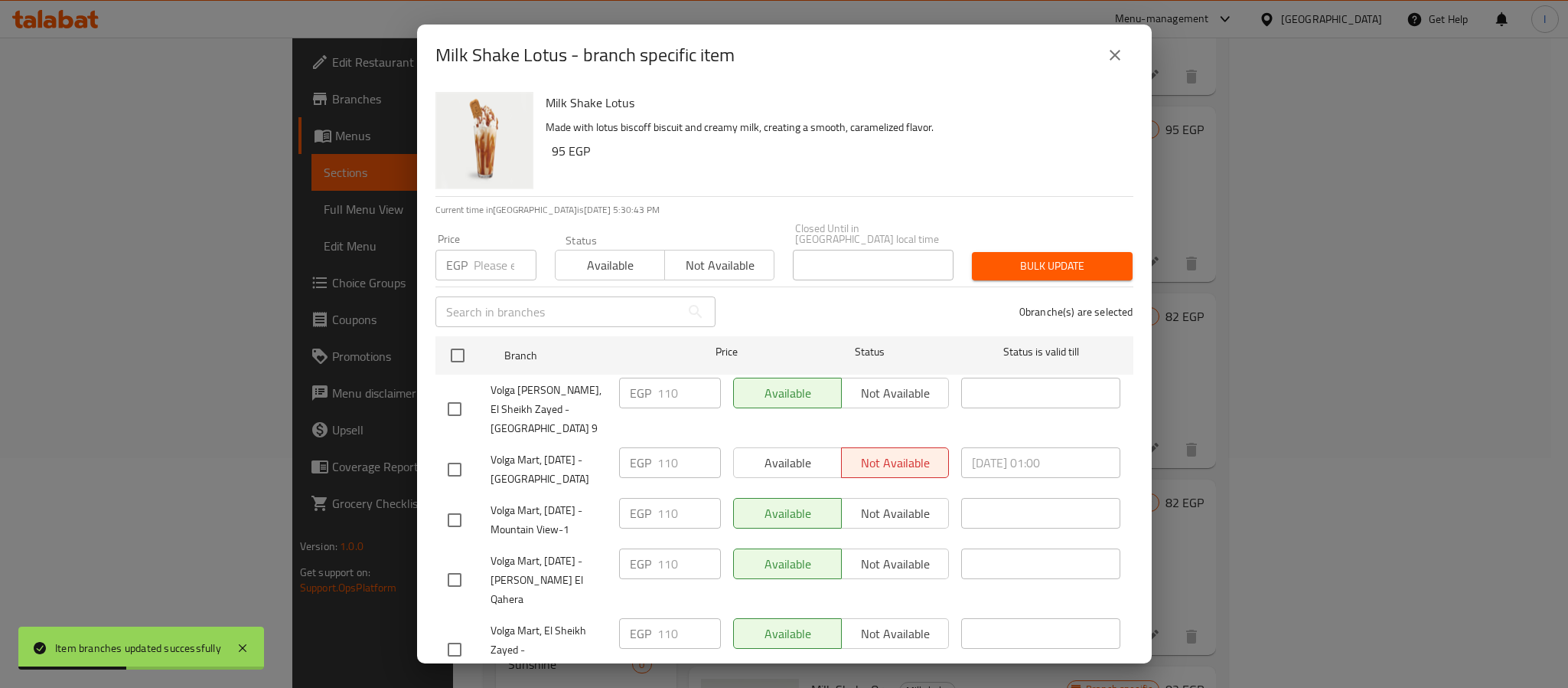
click at [1123, 49] on icon "close" at bounding box center [1115, 55] width 18 height 18
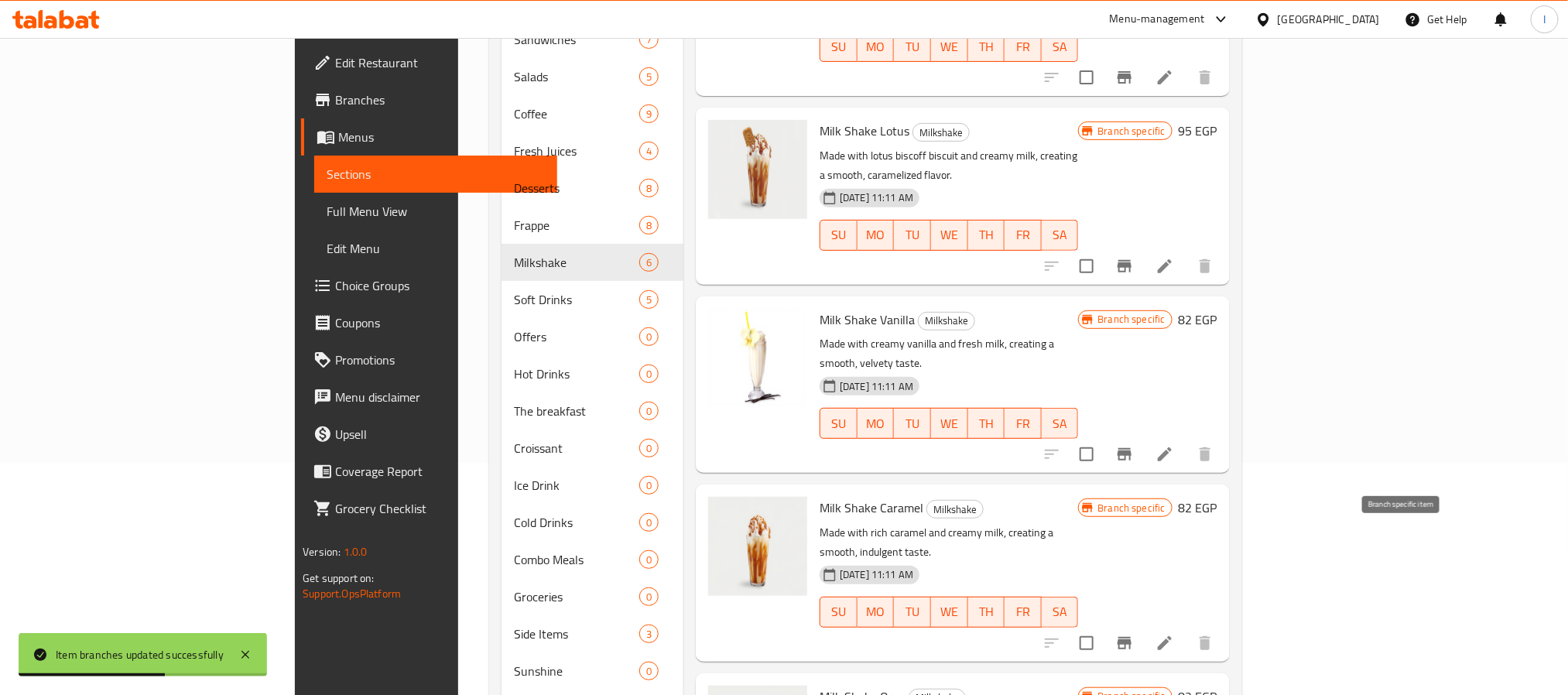
click at [1133, 634] on icon "Branch-specific-item" at bounding box center [1124, 643] width 18 height 18
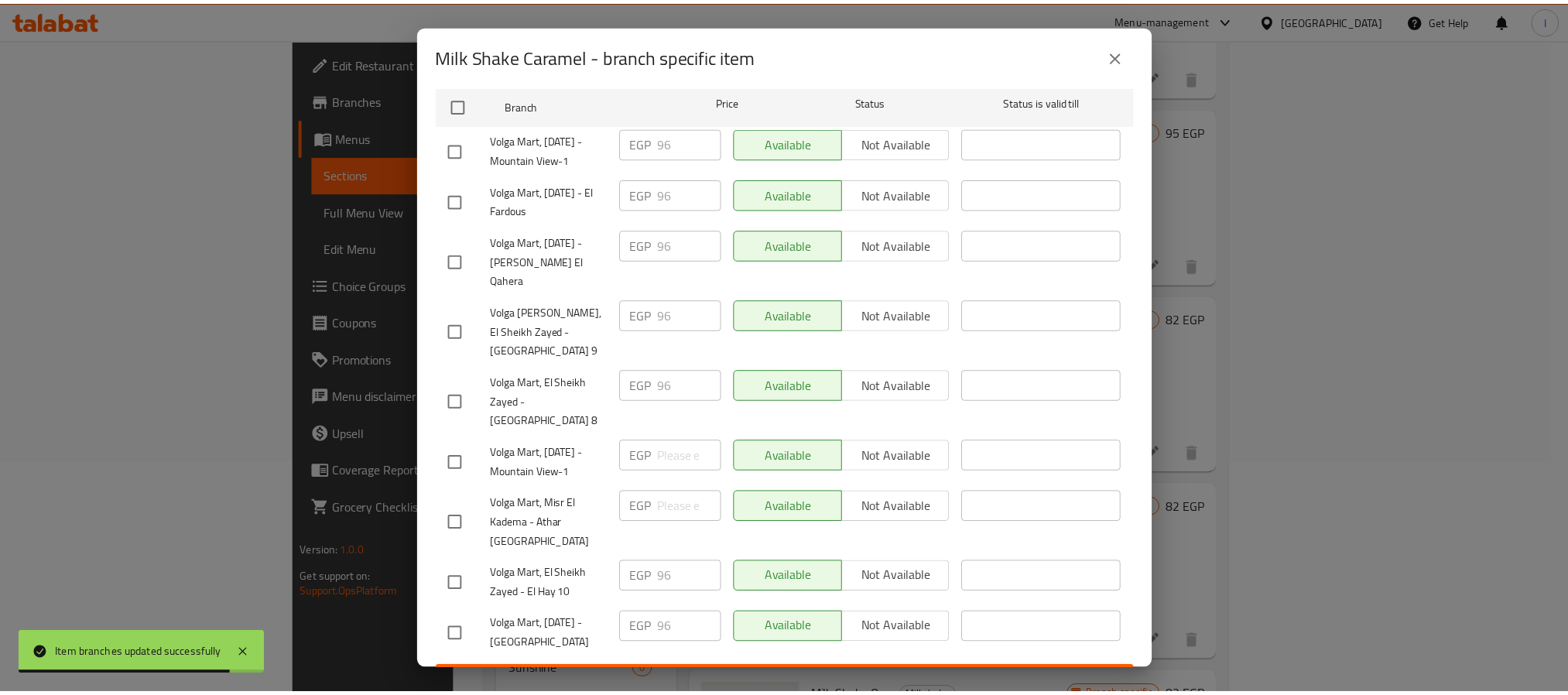
scroll to position [0, 0]
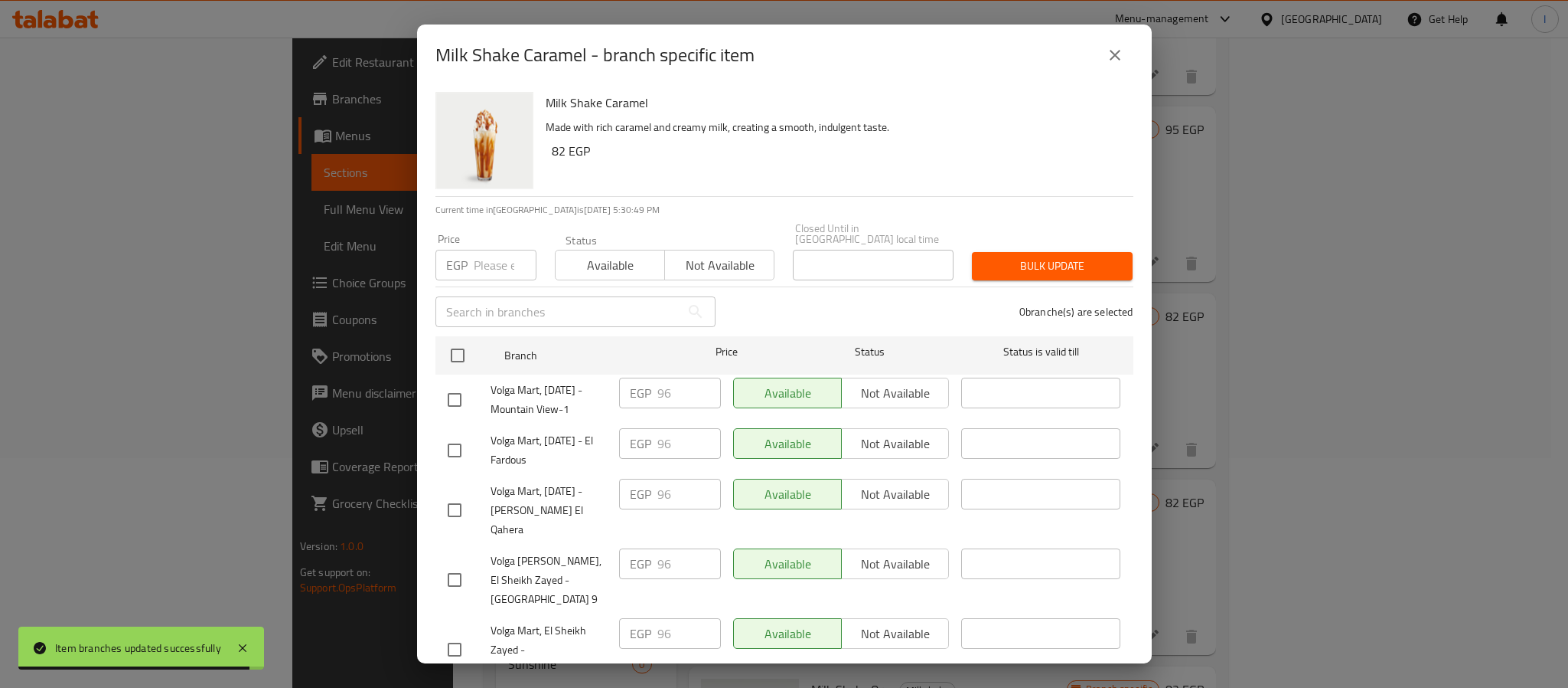
click at [1115, 57] on icon "close" at bounding box center [1115, 55] width 18 height 18
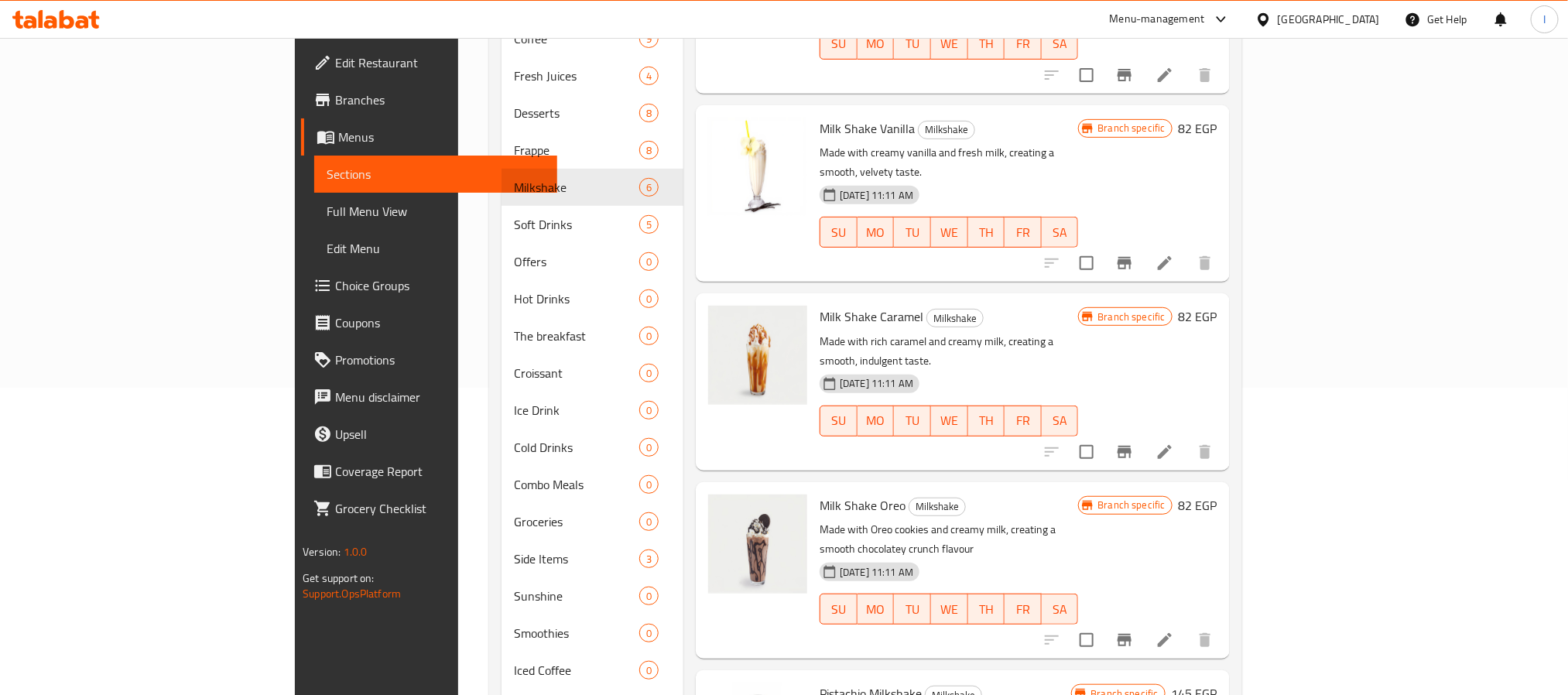
scroll to position [348, 0]
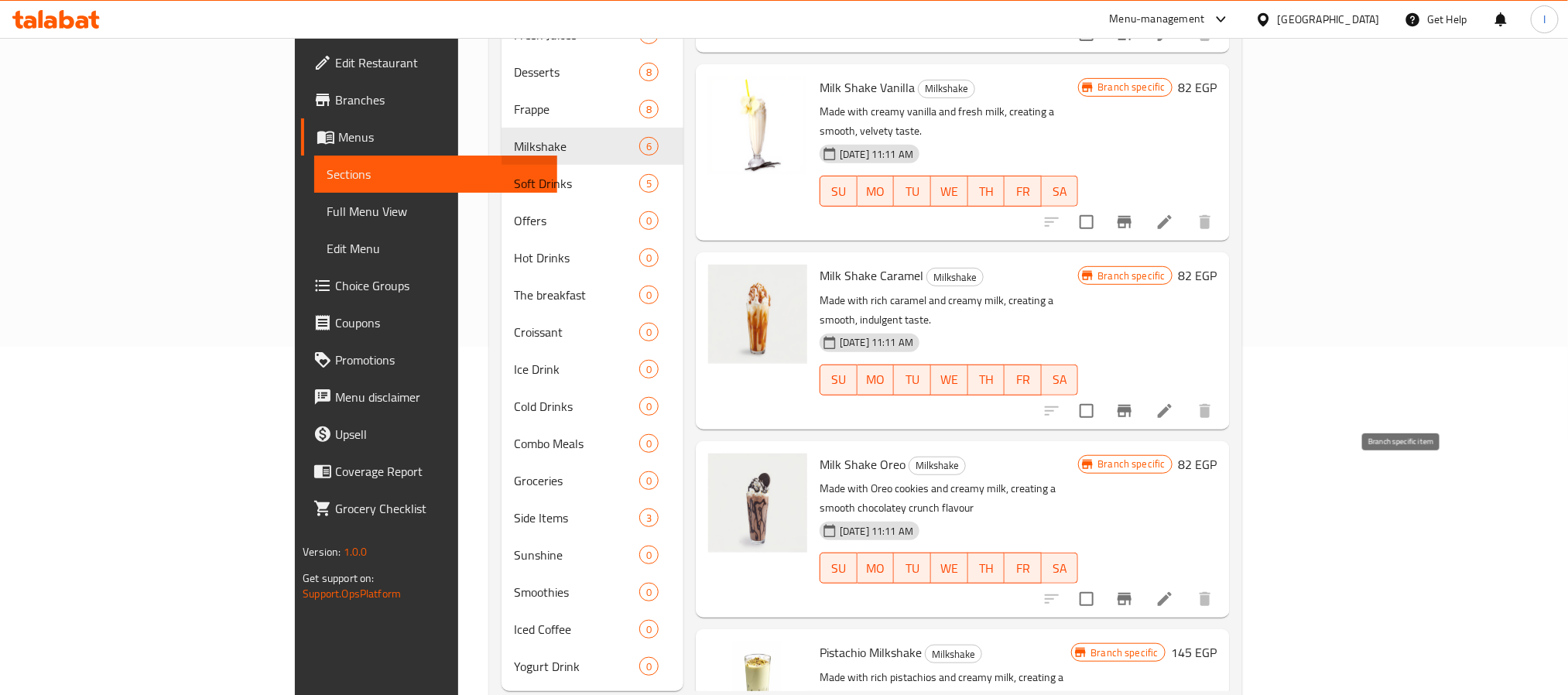
click at [1133, 590] on icon "Branch-specific-item" at bounding box center [1124, 599] width 18 height 18
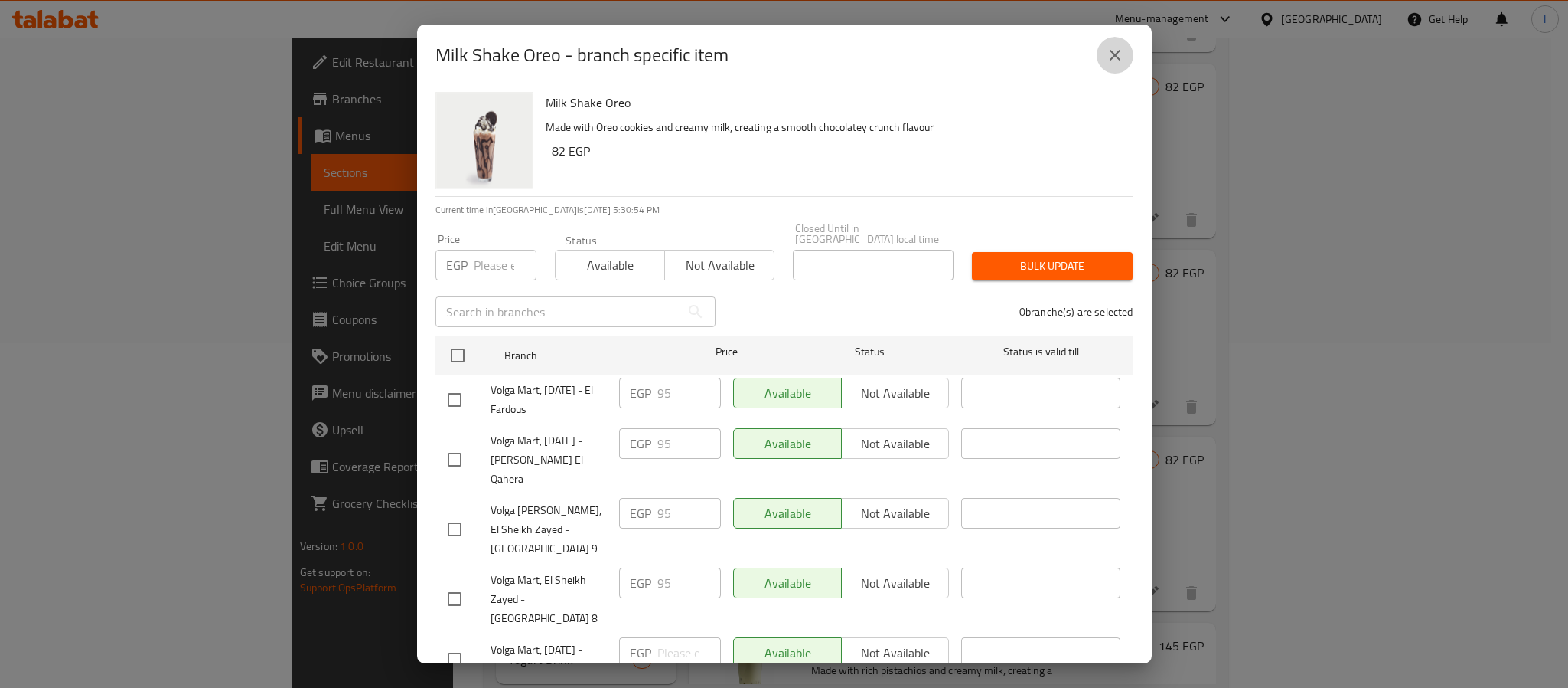
click at [1110, 55] on icon "close" at bounding box center [1115, 55] width 18 height 18
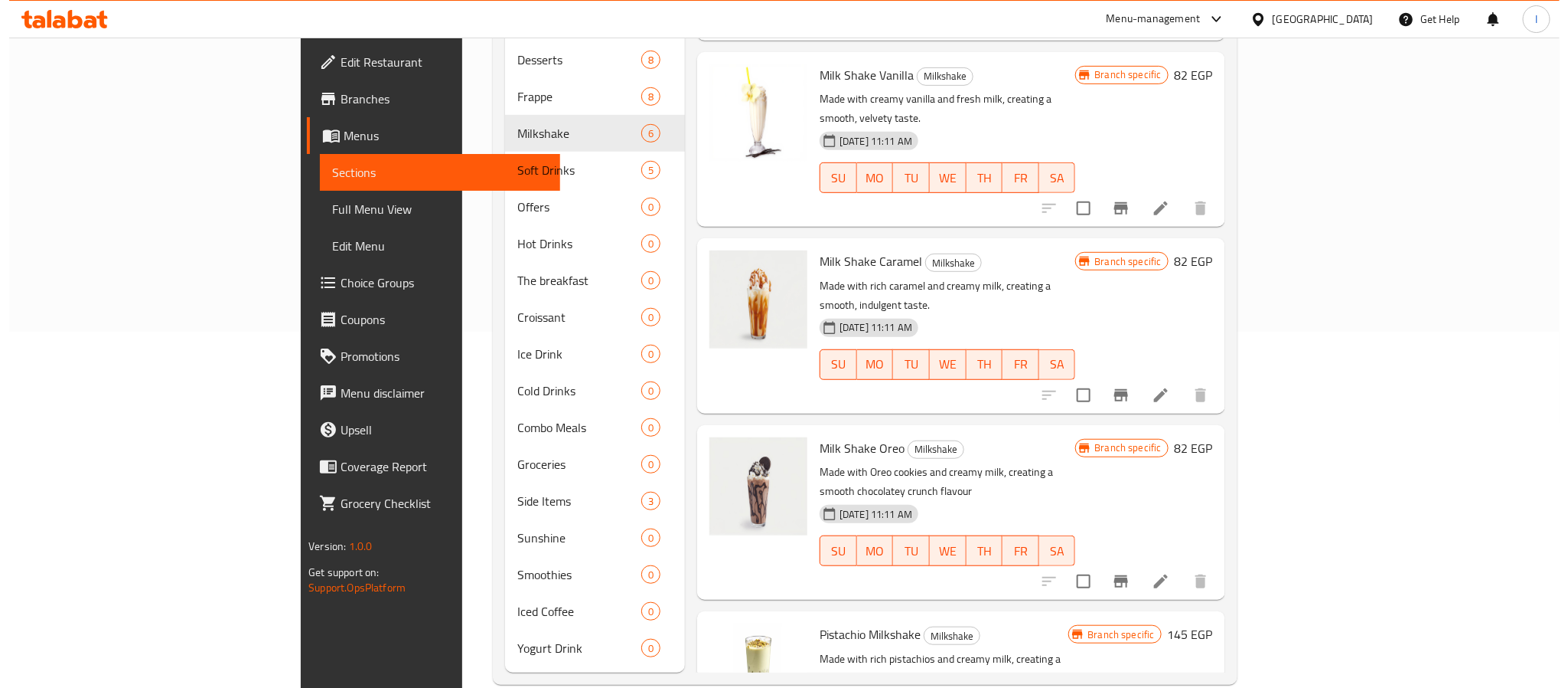
scroll to position [359, 0]
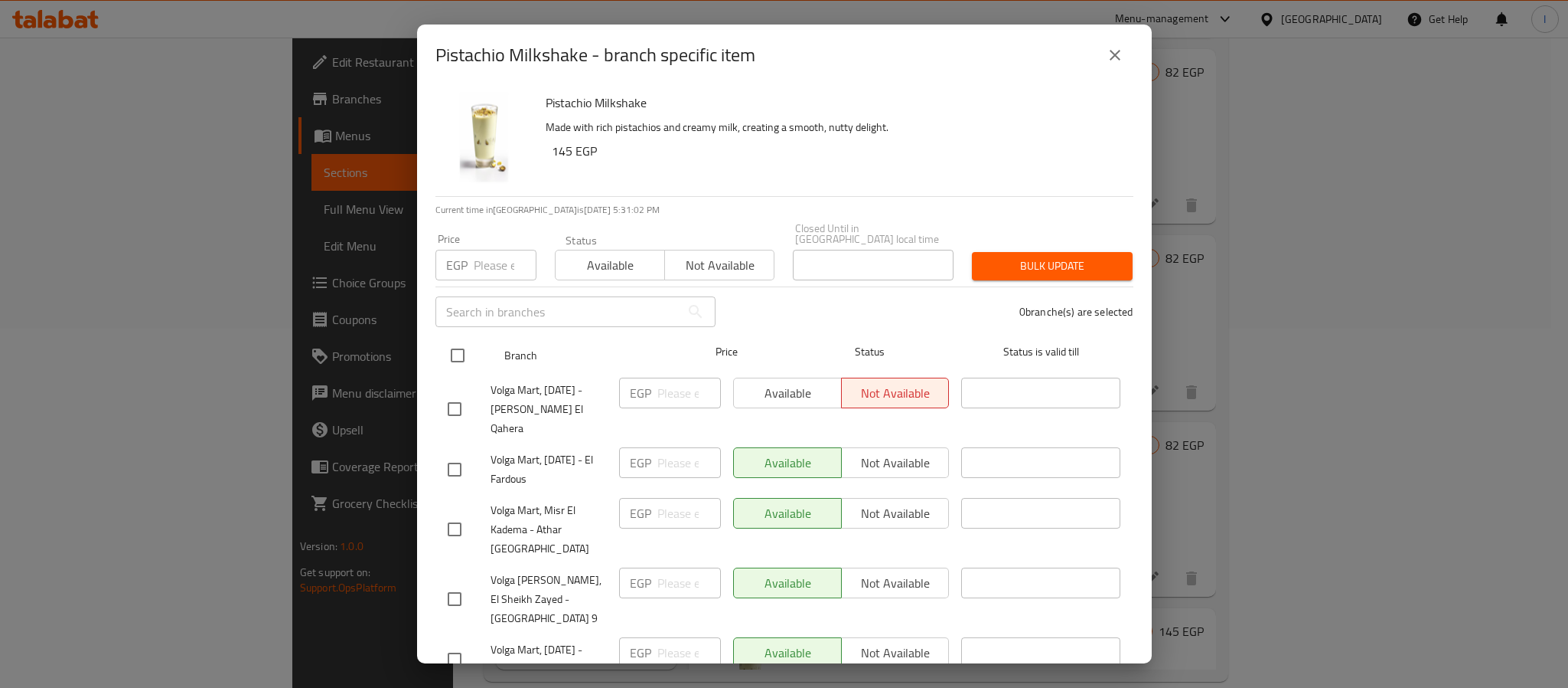
click at [460, 339] on input "checkbox" at bounding box center [458, 356] width 33 height 33
checkbox input "true"
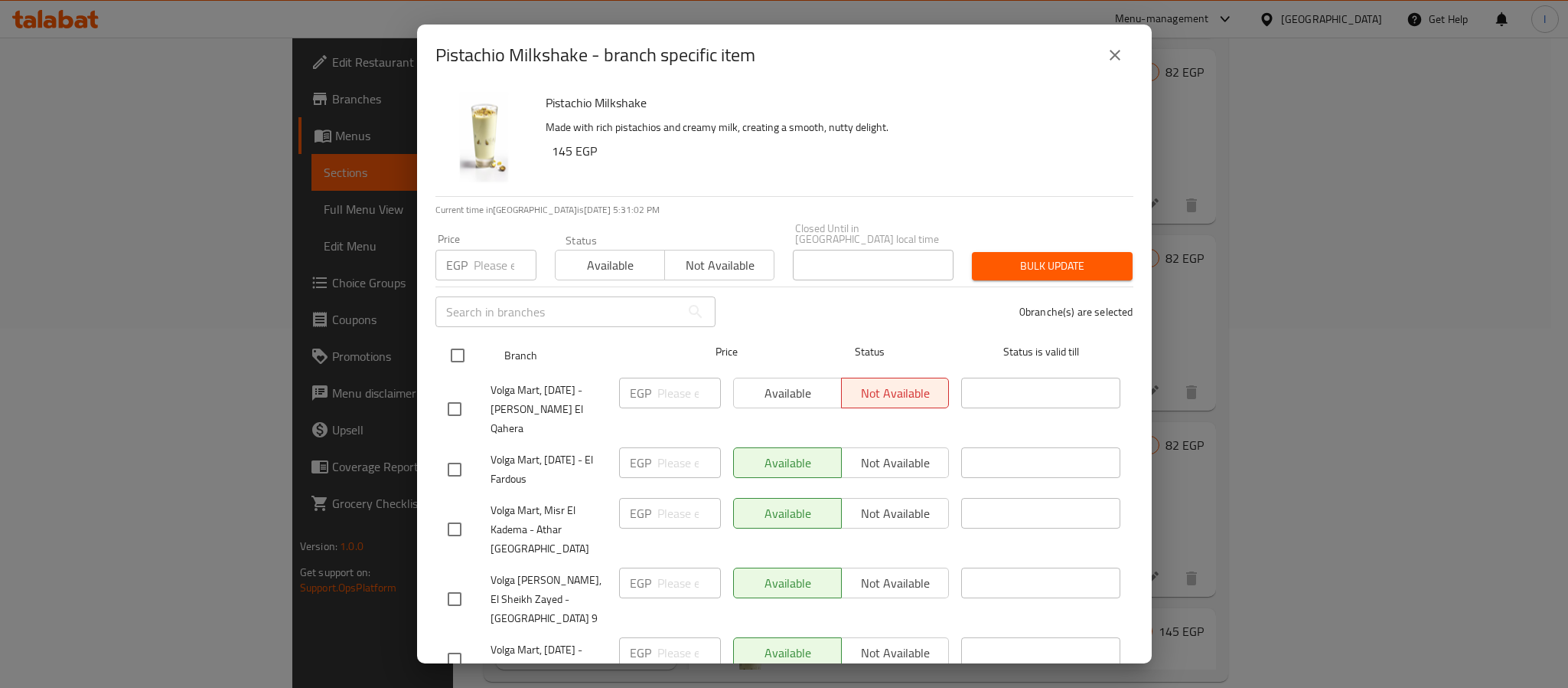
checkbox input "true"
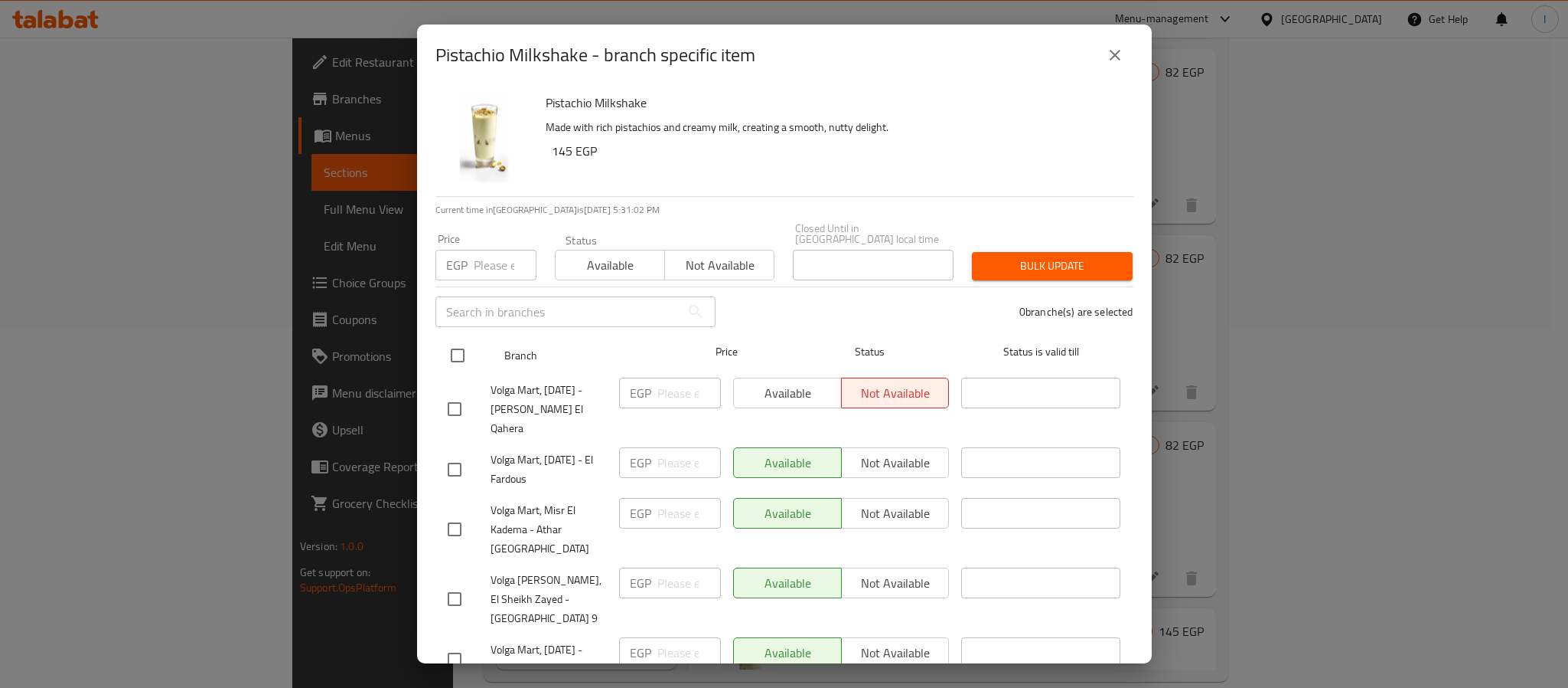
checkbox input "true"
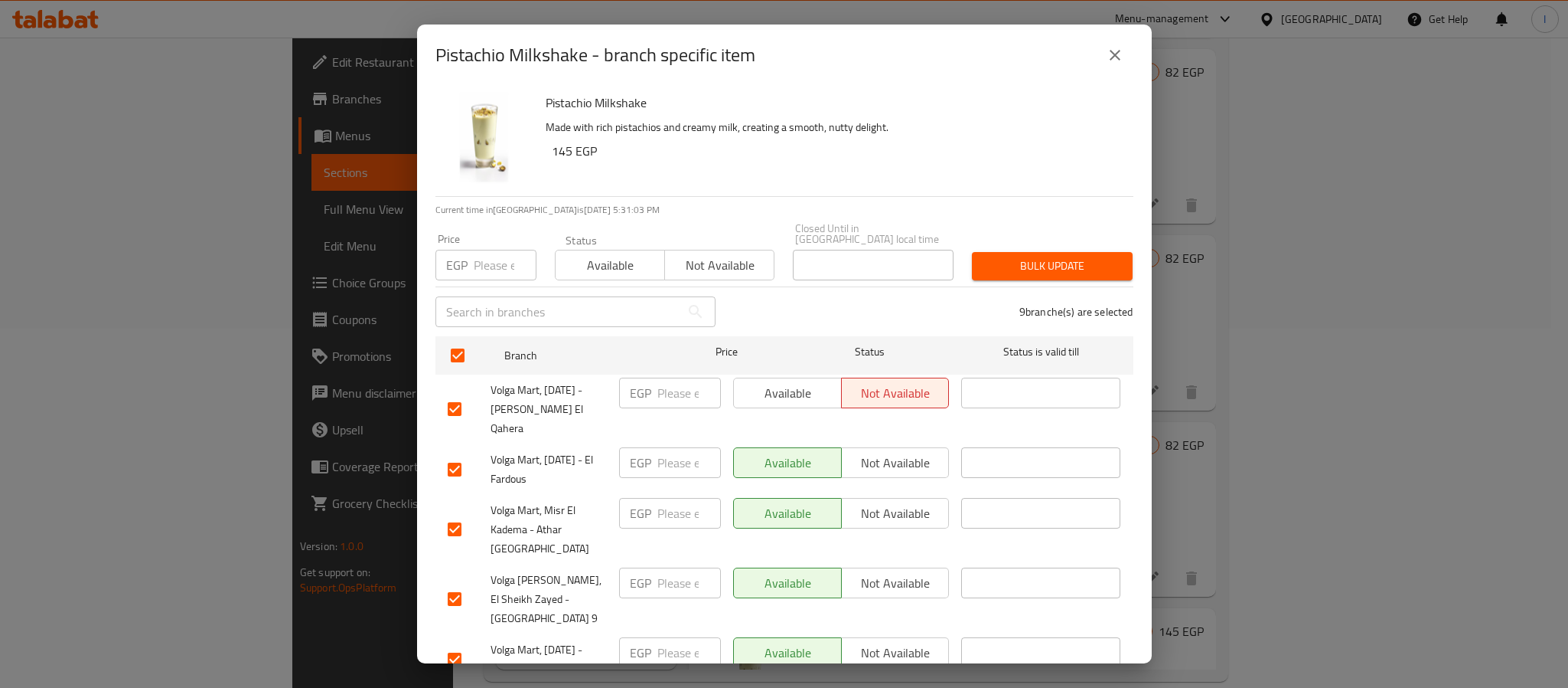
click at [499, 266] on input "number" at bounding box center [505, 265] width 62 height 31
type input "145"
click at [1020, 243] on div "Bulk update" at bounding box center [1052, 266] width 179 height 47
click at [1026, 252] on button "Bulk update" at bounding box center [1052, 265] width 161 height 28
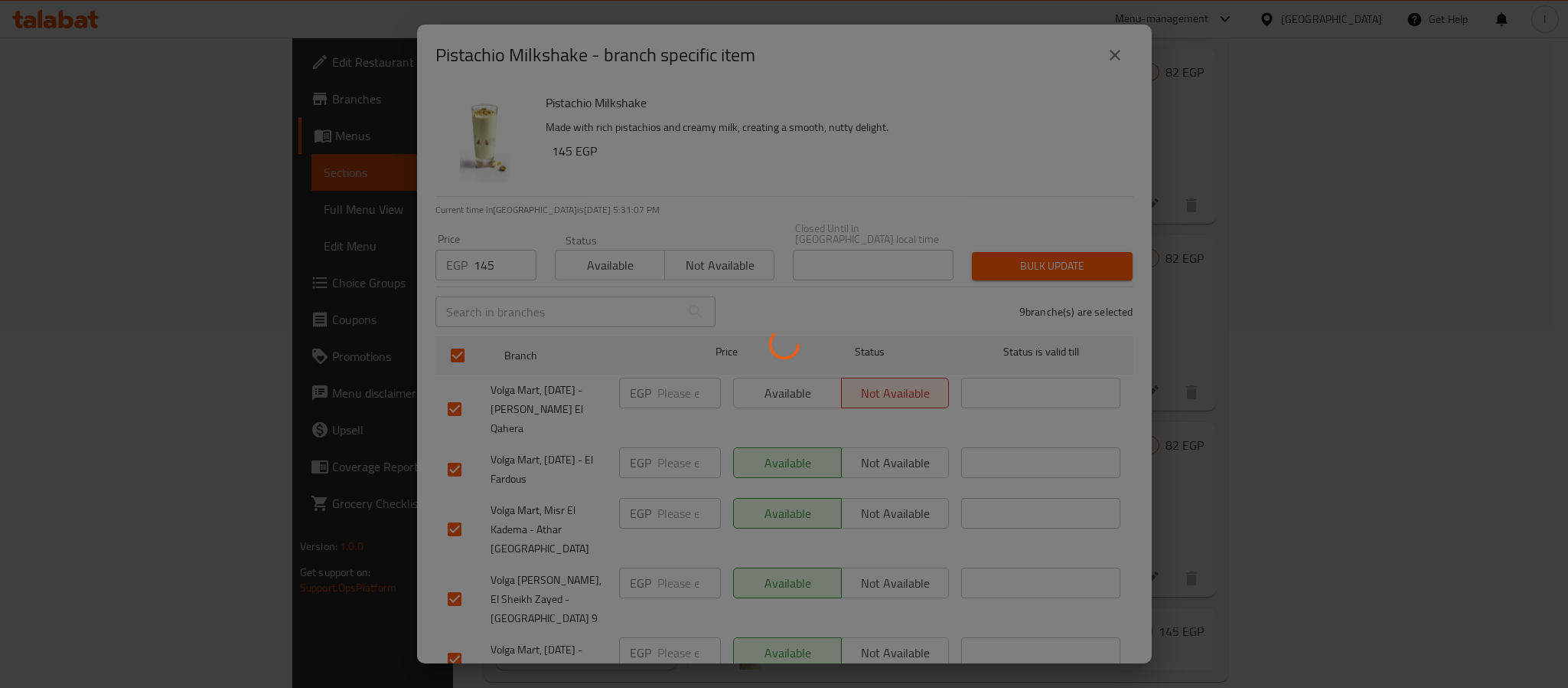
click at [1012, 177] on div at bounding box center [784, 344] width 1568 height 688
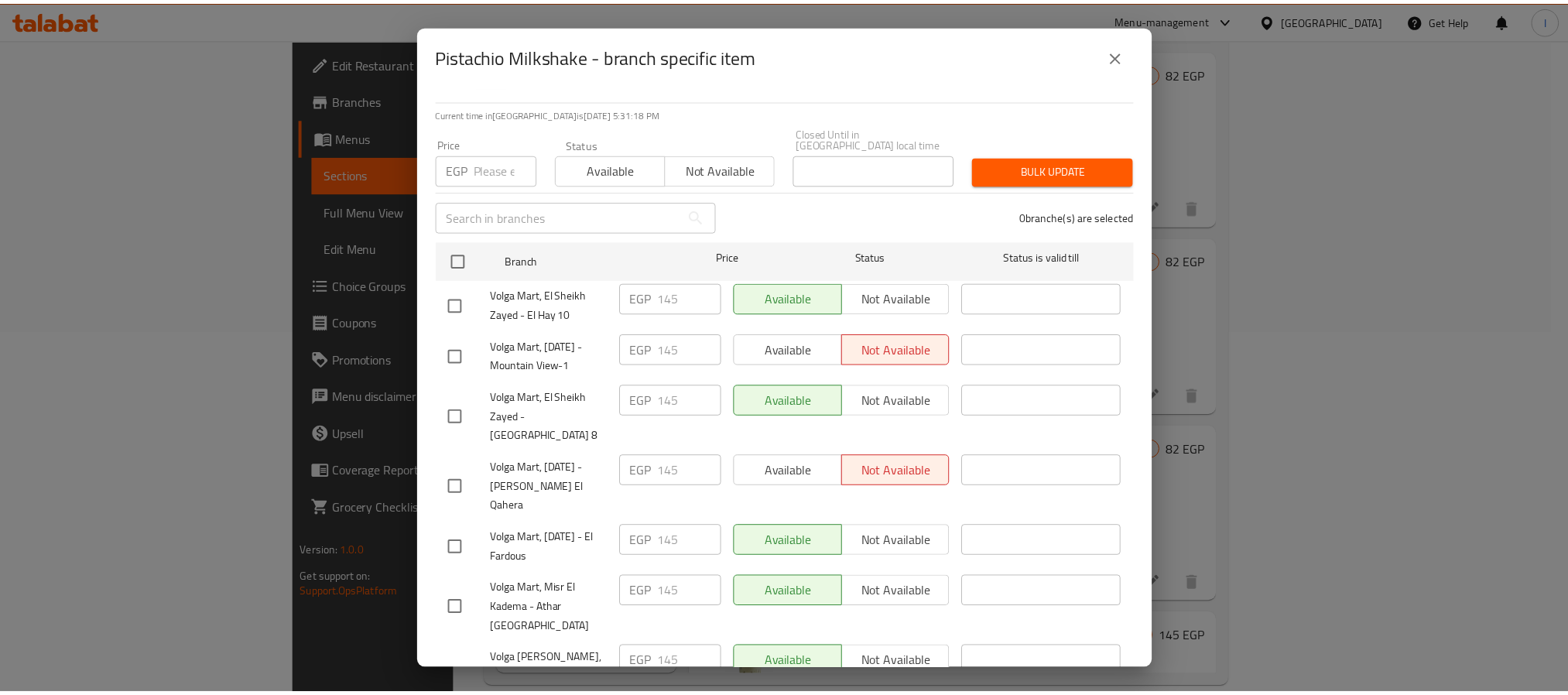
scroll to position [0, 0]
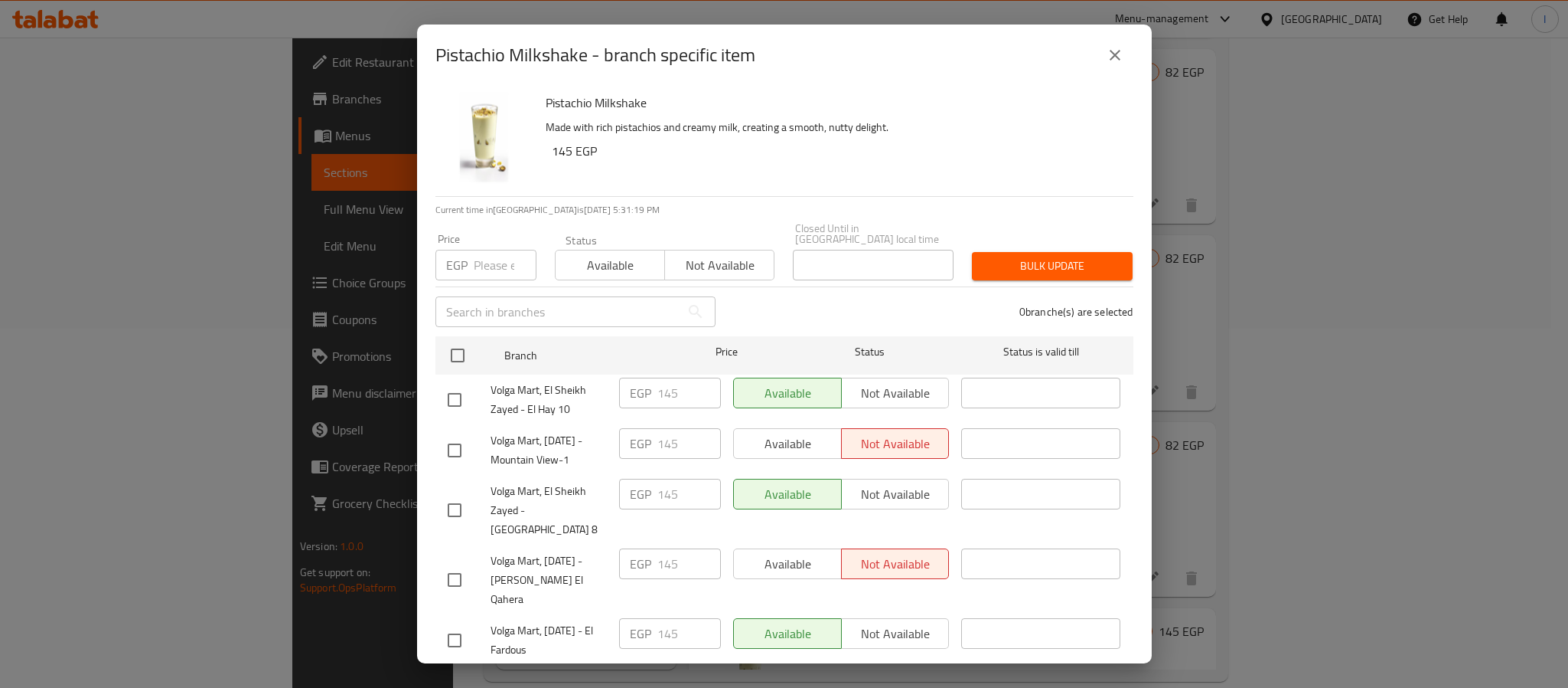
click at [1116, 53] on icon "close" at bounding box center [1115, 55] width 18 height 18
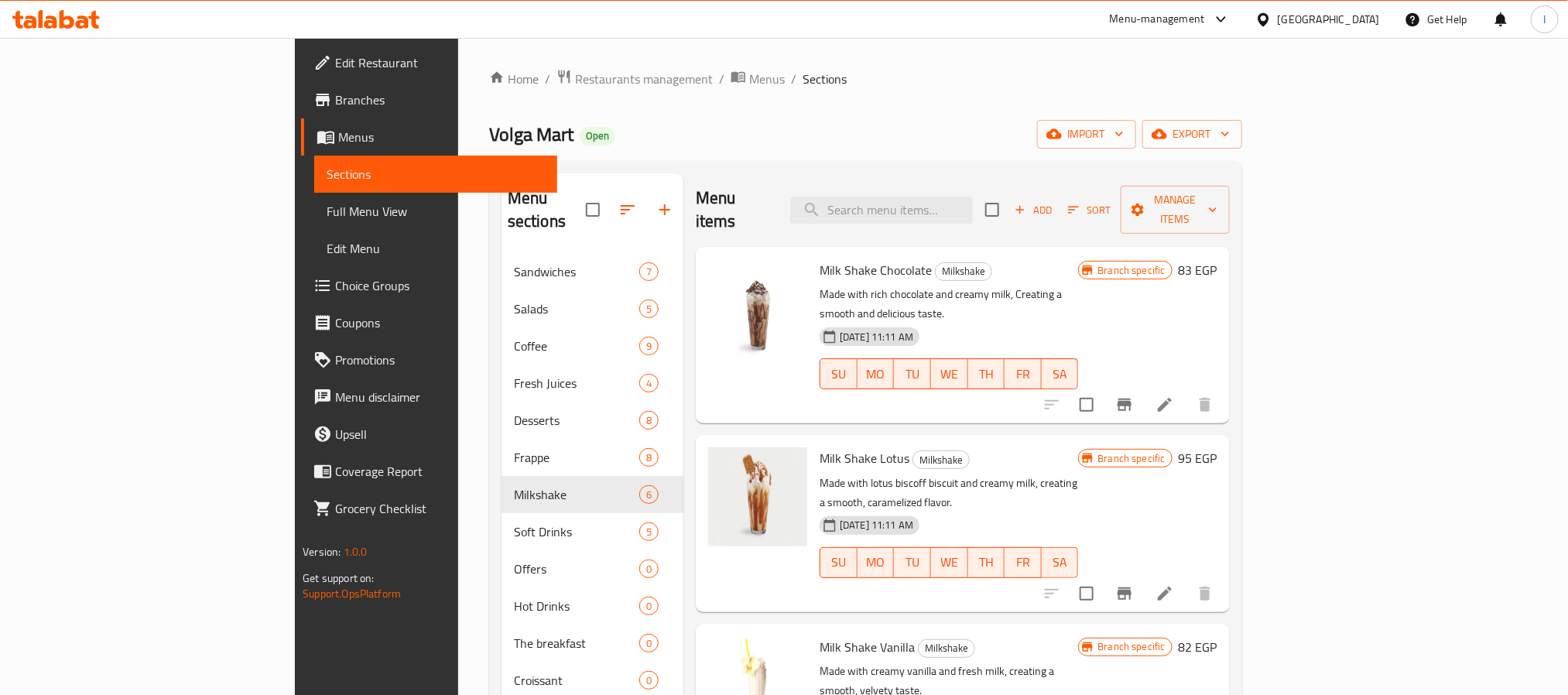
scroll to position [363, 0]
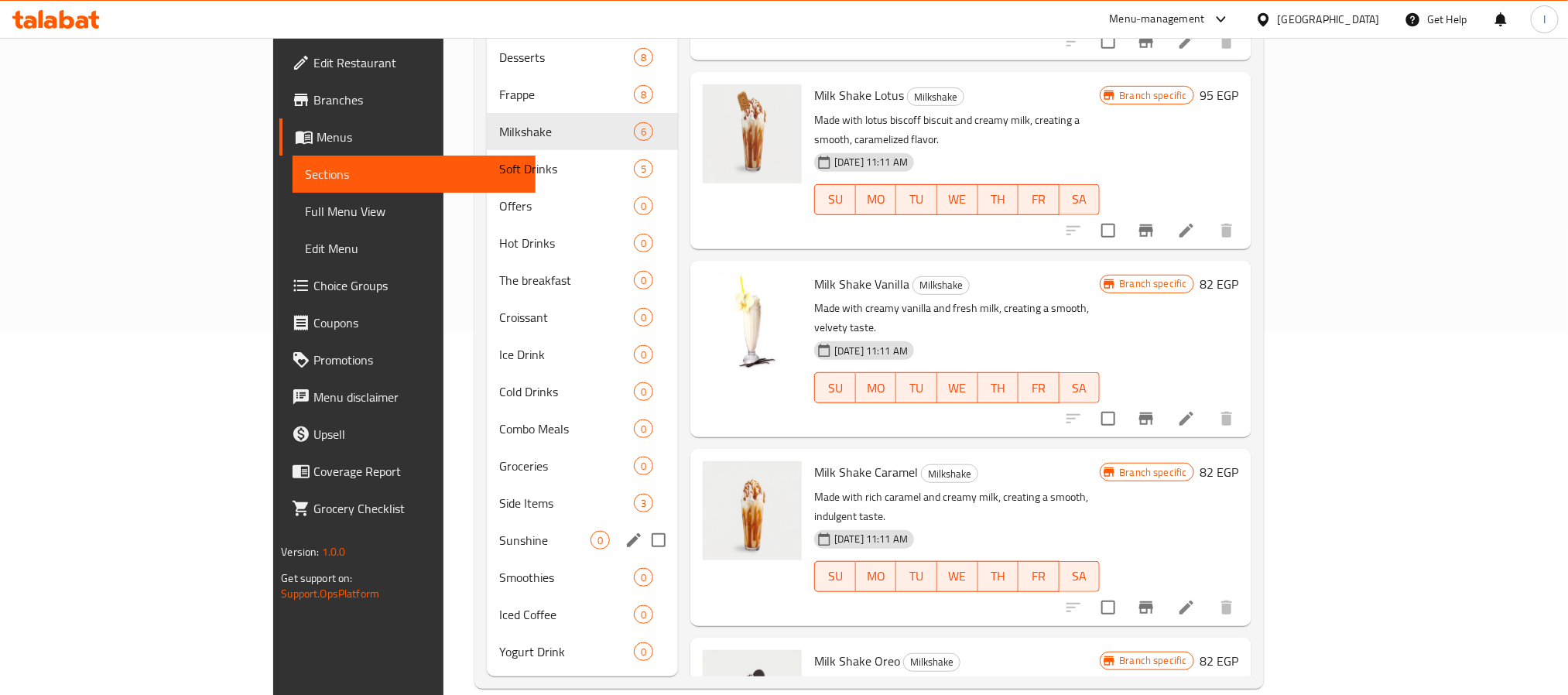
click at [499, 530] on span "Sunshine" at bounding box center [545, 540] width 91 height 18
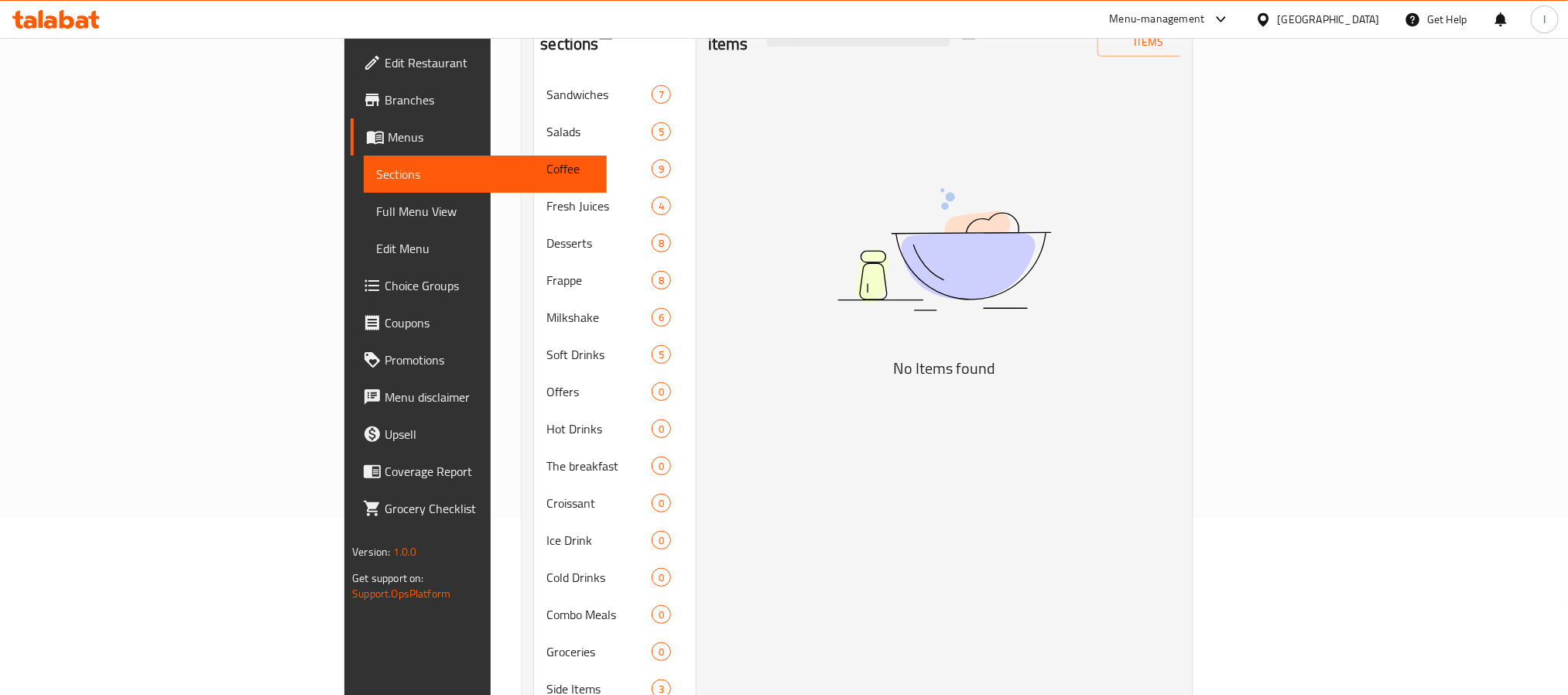
scroll to position [15, 0]
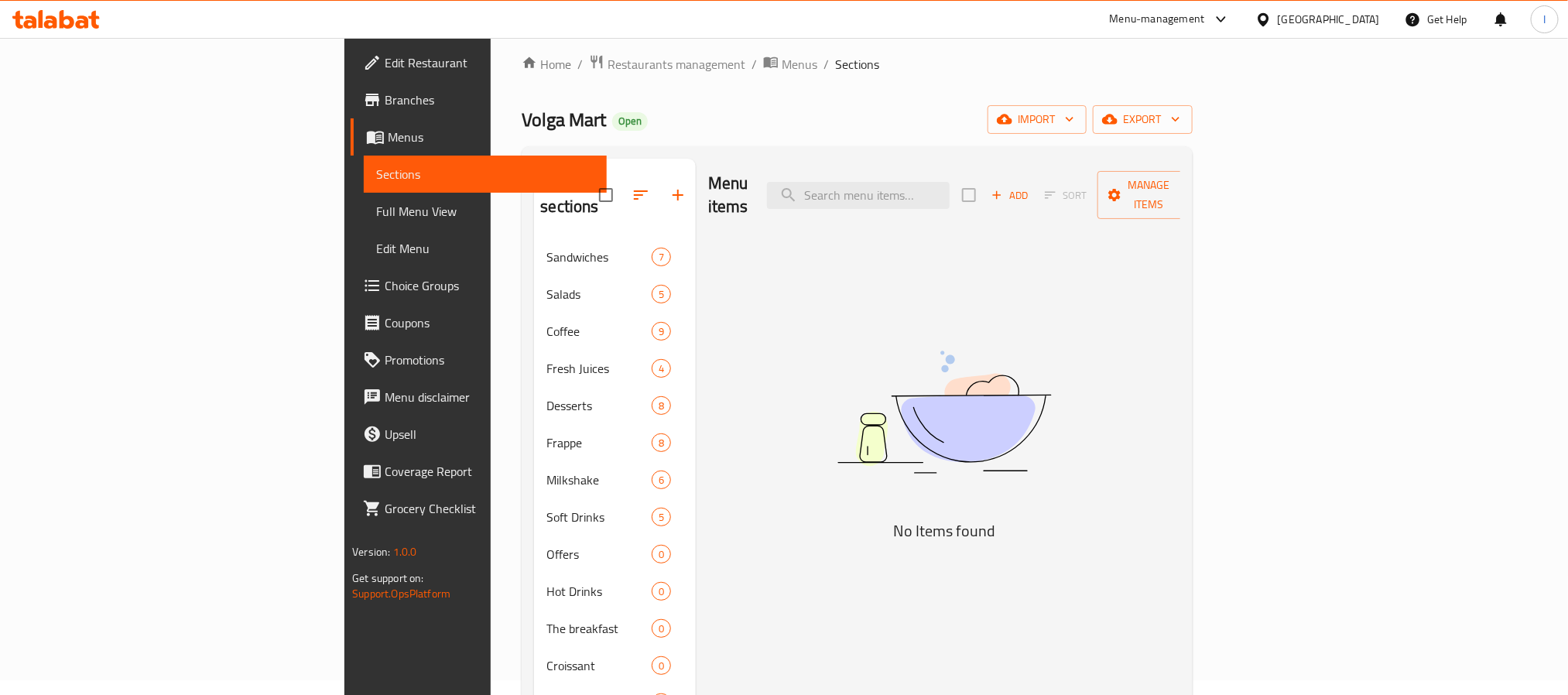
click at [1031, 187] on span "Add" at bounding box center [1010, 195] width 42 height 17
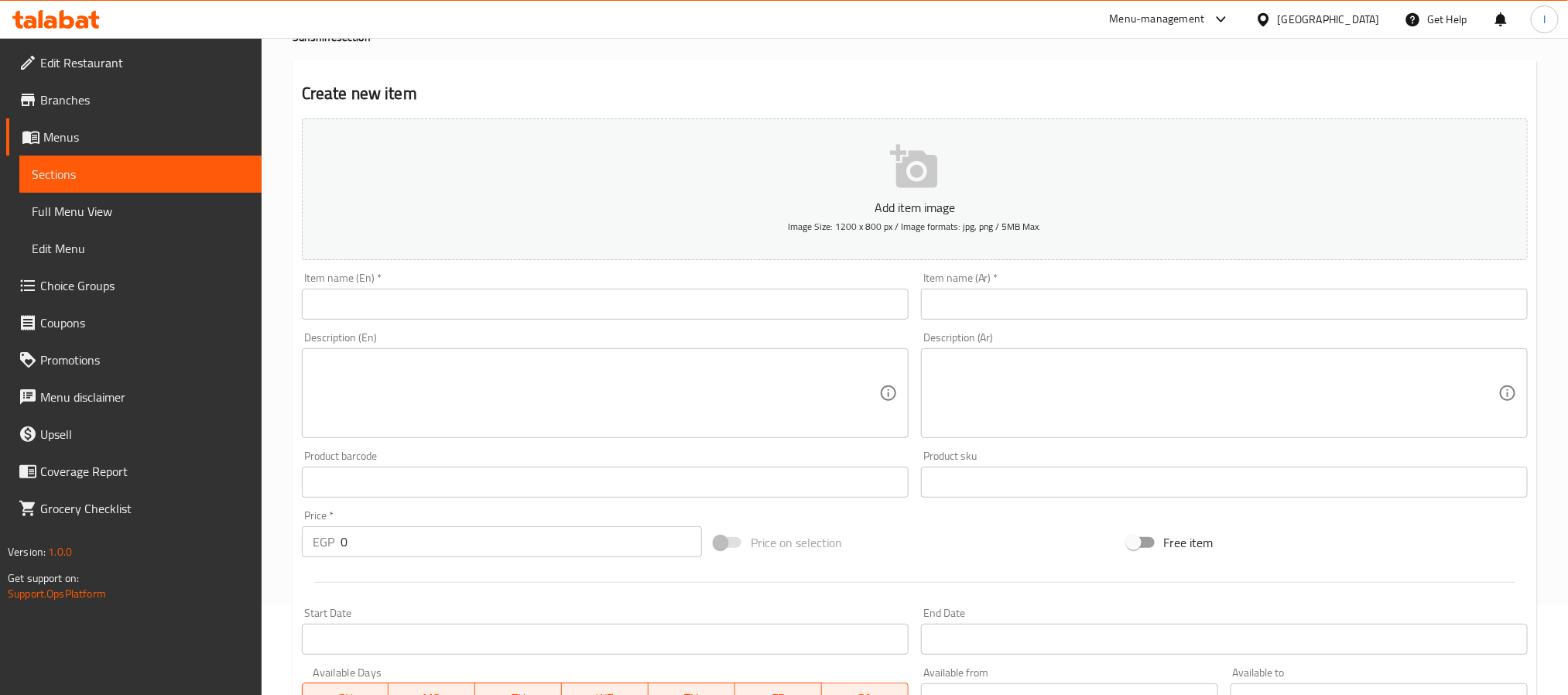
scroll to position [131, 0]
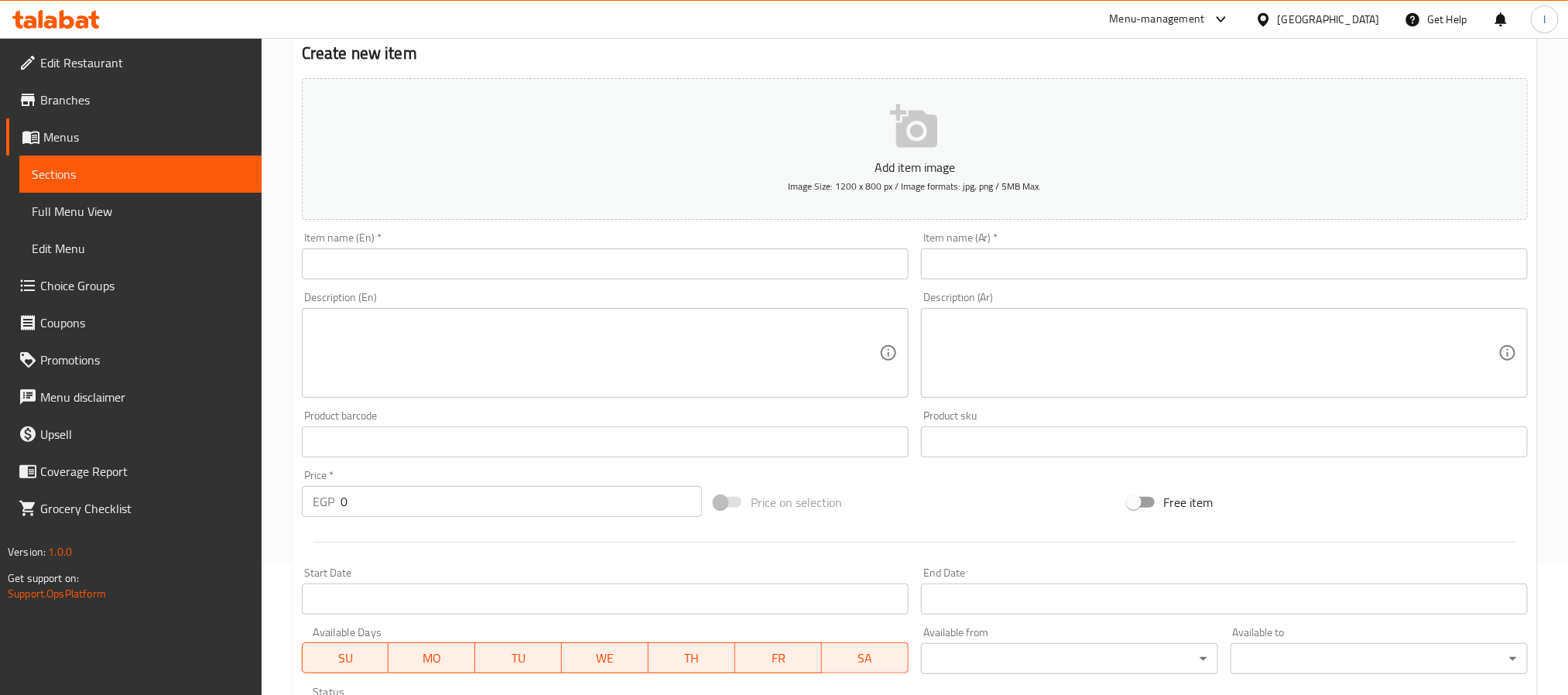
click at [693, 270] on input "text" at bounding box center [605, 264] width 607 height 31
paste input "Lemon Sunshine"
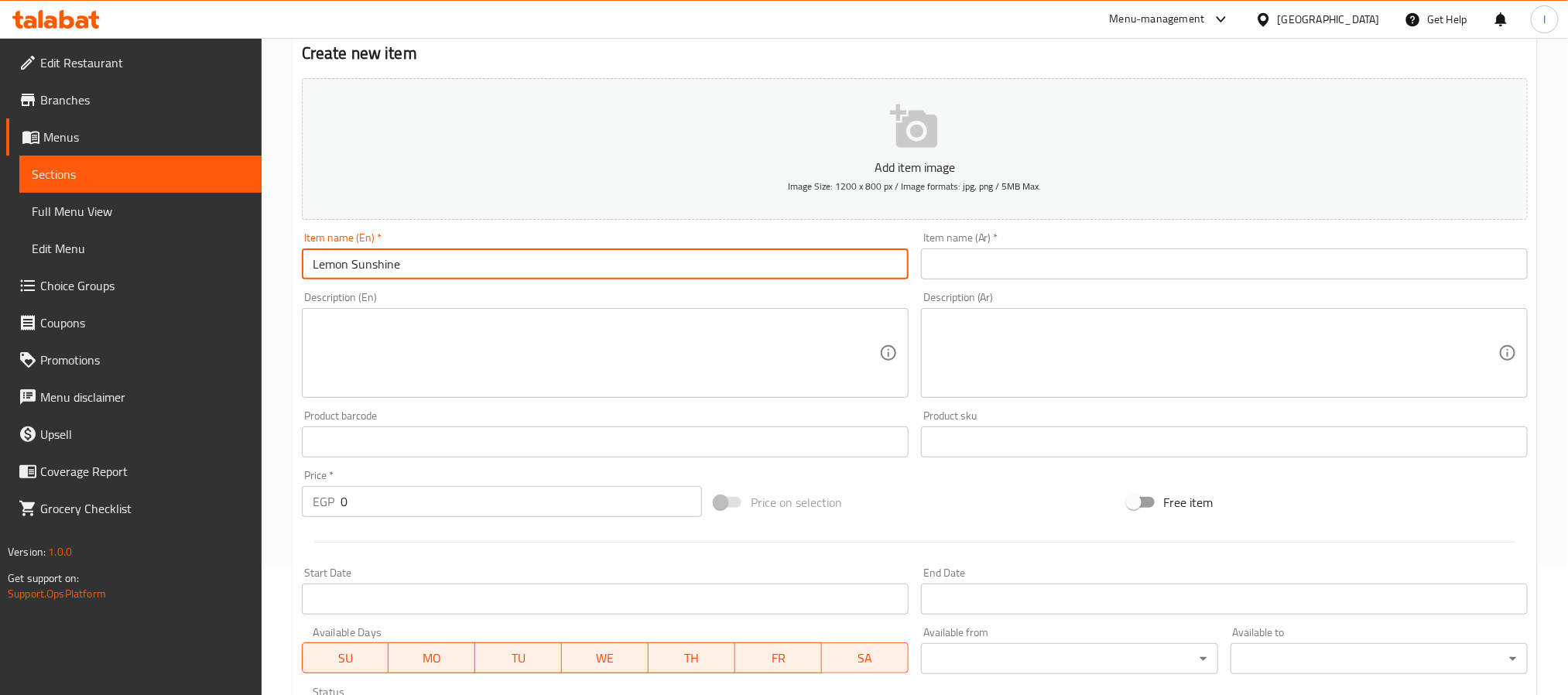
type input "Lemon Sunshine"
click at [1058, 272] on input "text" at bounding box center [1224, 264] width 607 height 31
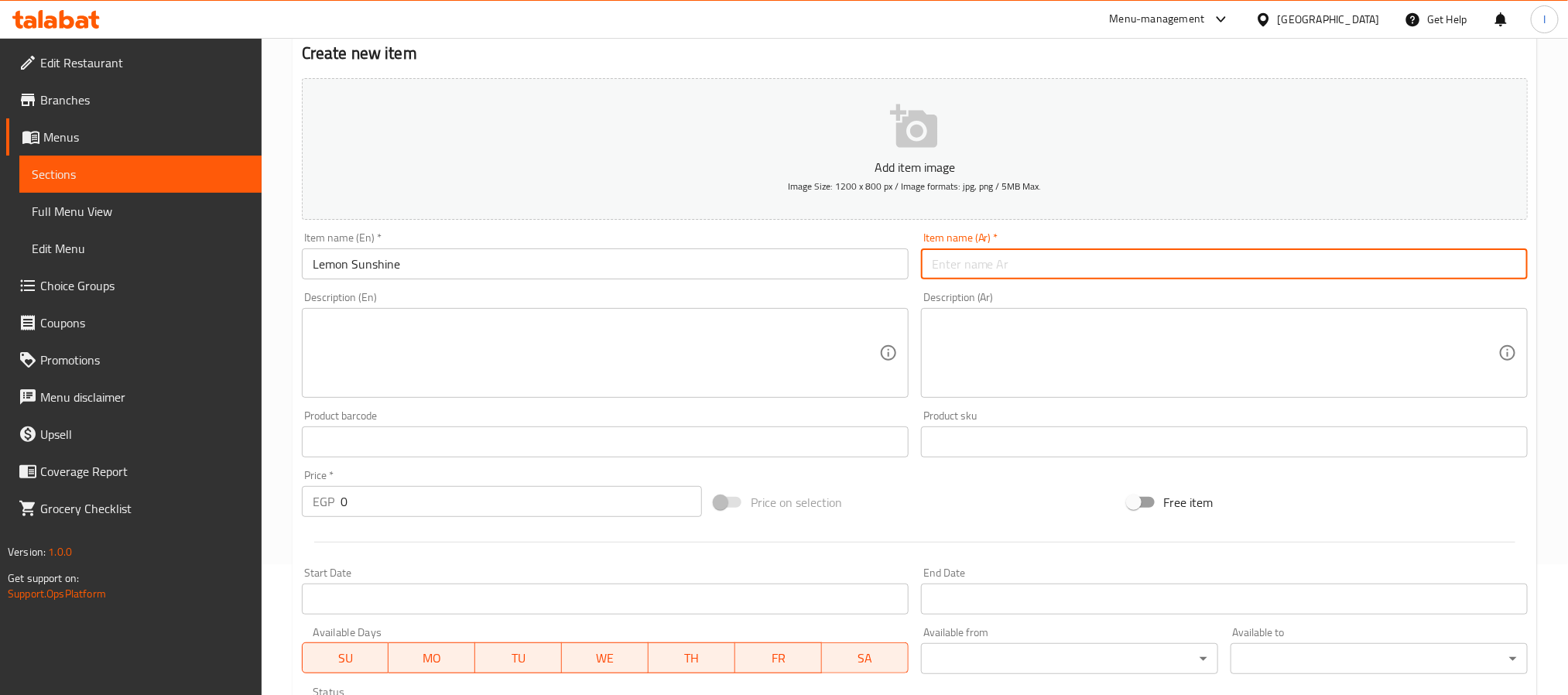
paste input "ليمون صن شاين"
type input "ليمون صن شاين"
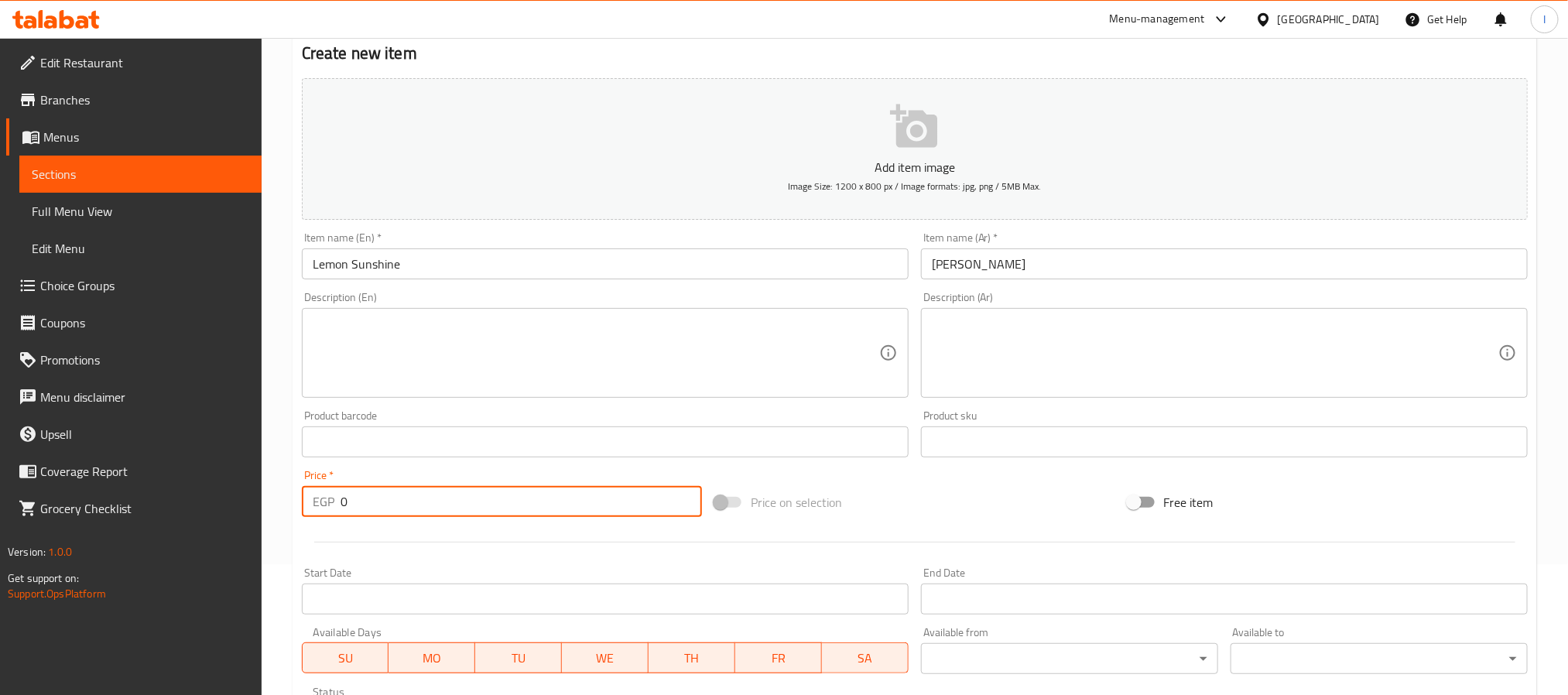
click at [442, 501] on input "0" at bounding box center [521, 501] width 361 height 31
type input "76"
click at [945, 520] on div "Price on selection" at bounding box center [914, 502] width 413 height 42
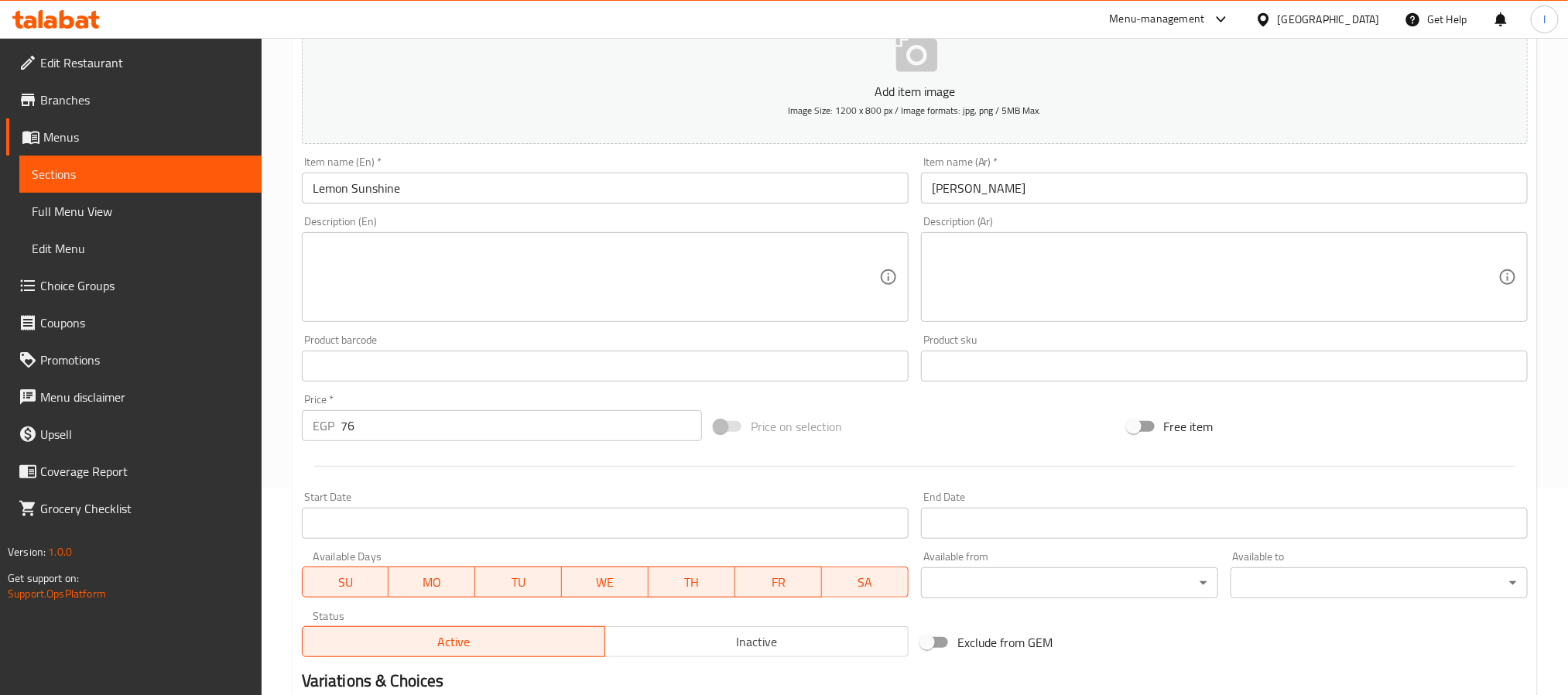
scroll to position [247, 0]
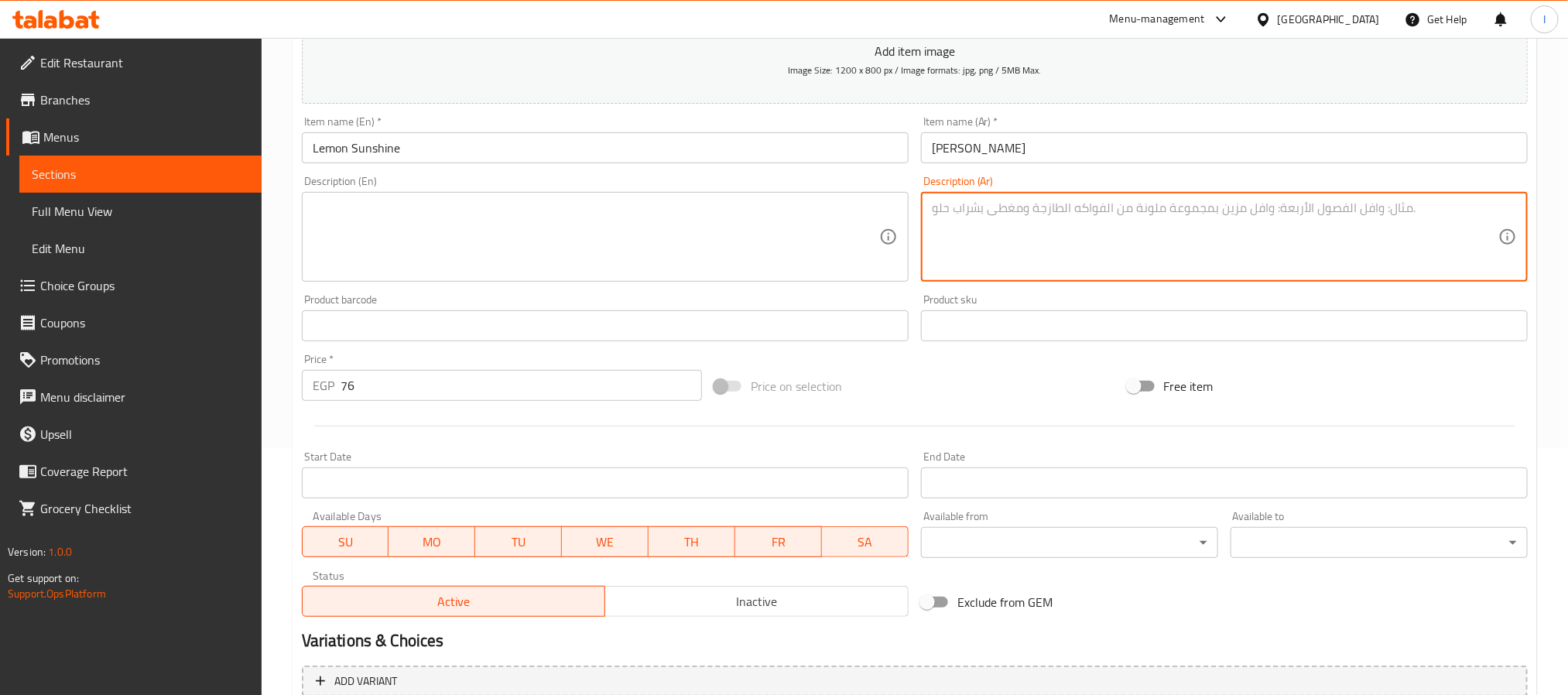
click at [1046, 249] on textarea at bounding box center [1215, 237] width 566 height 73
paste textarea "مشروب ليمون منعش بنكهة الليمون."
type textarea "مشروب ليمون منعش بنكهة الليمون."
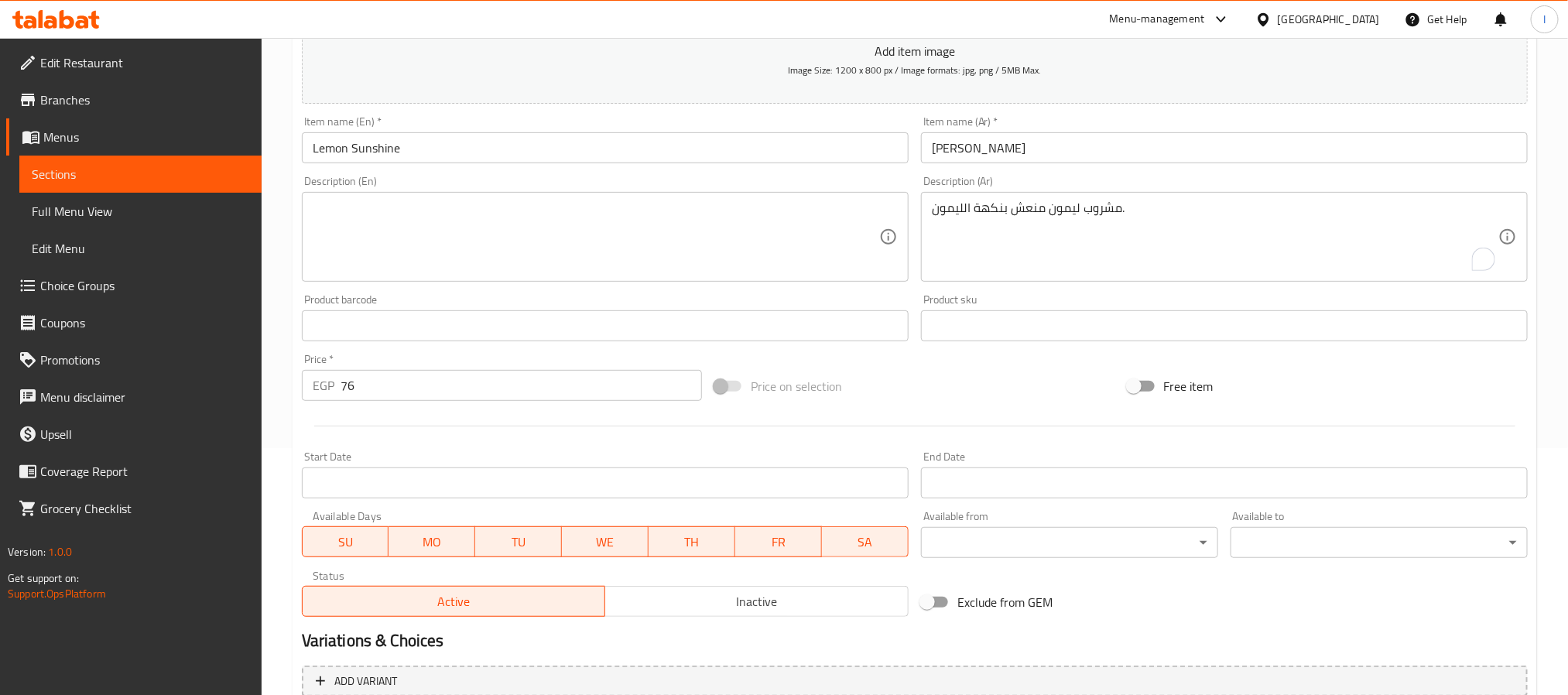
click at [646, 261] on textarea at bounding box center [596, 237] width 566 height 73
paste textarea "Refreshing lemon-flavored sunshine drink."
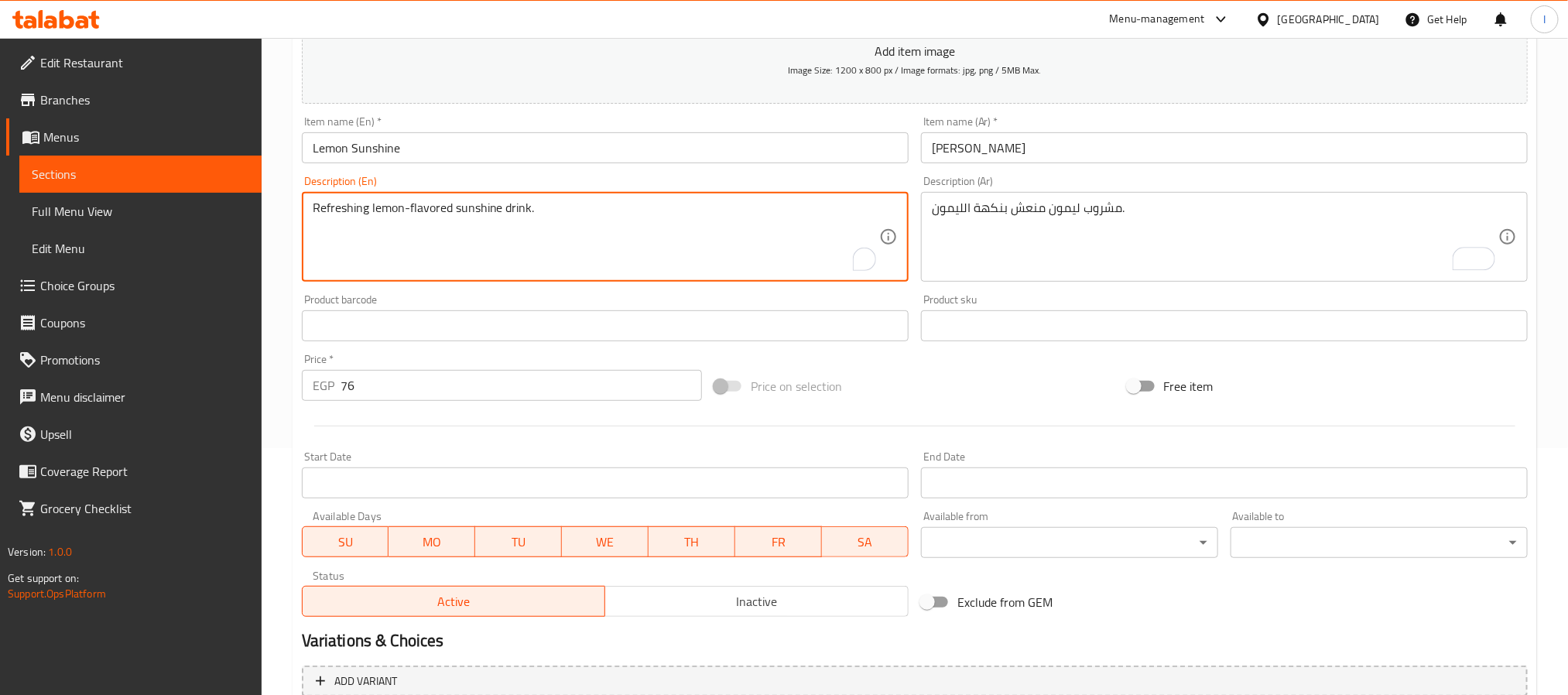
type textarea "Refreshing lemon-flavored sunshine drink."
click at [931, 381] on div "Price on selection" at bounding box center [914, 386] width 413 height 42
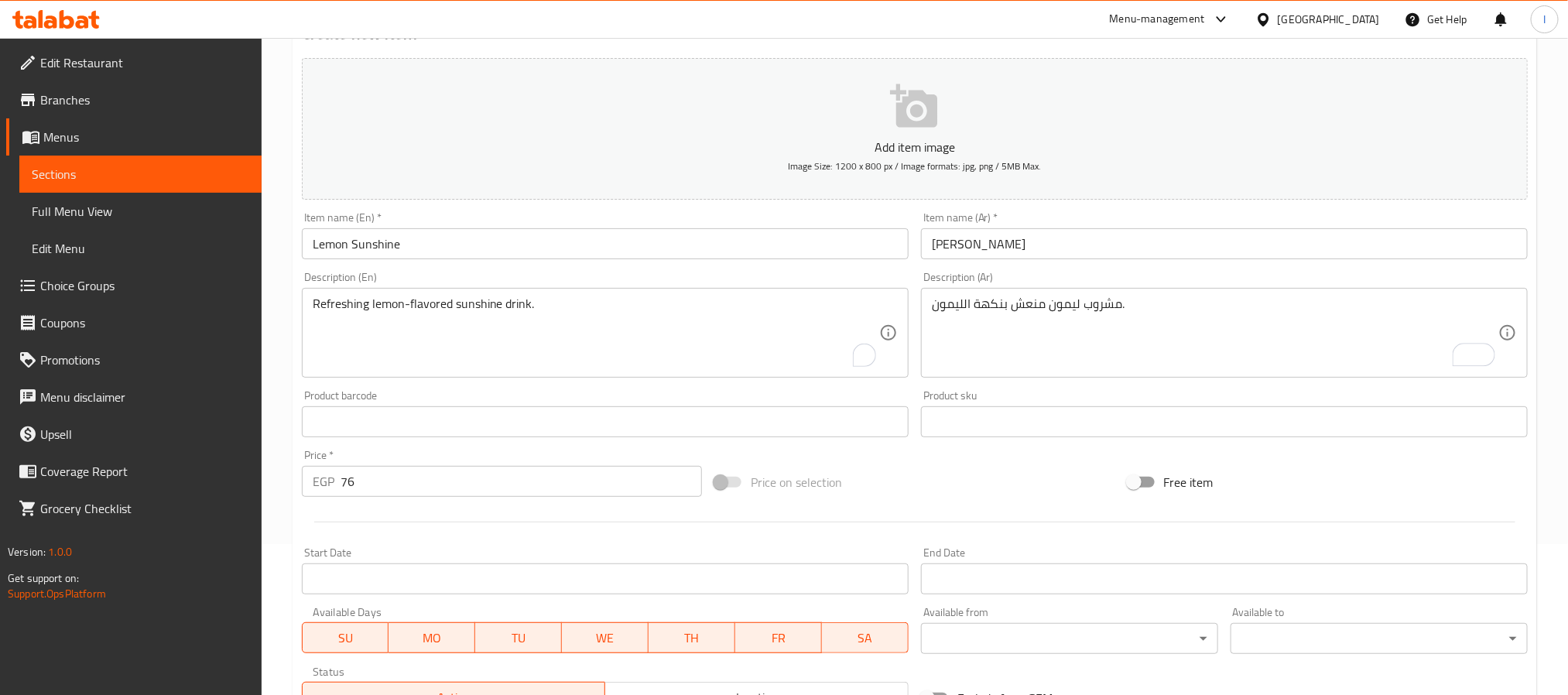
scroll to position [0, 0]
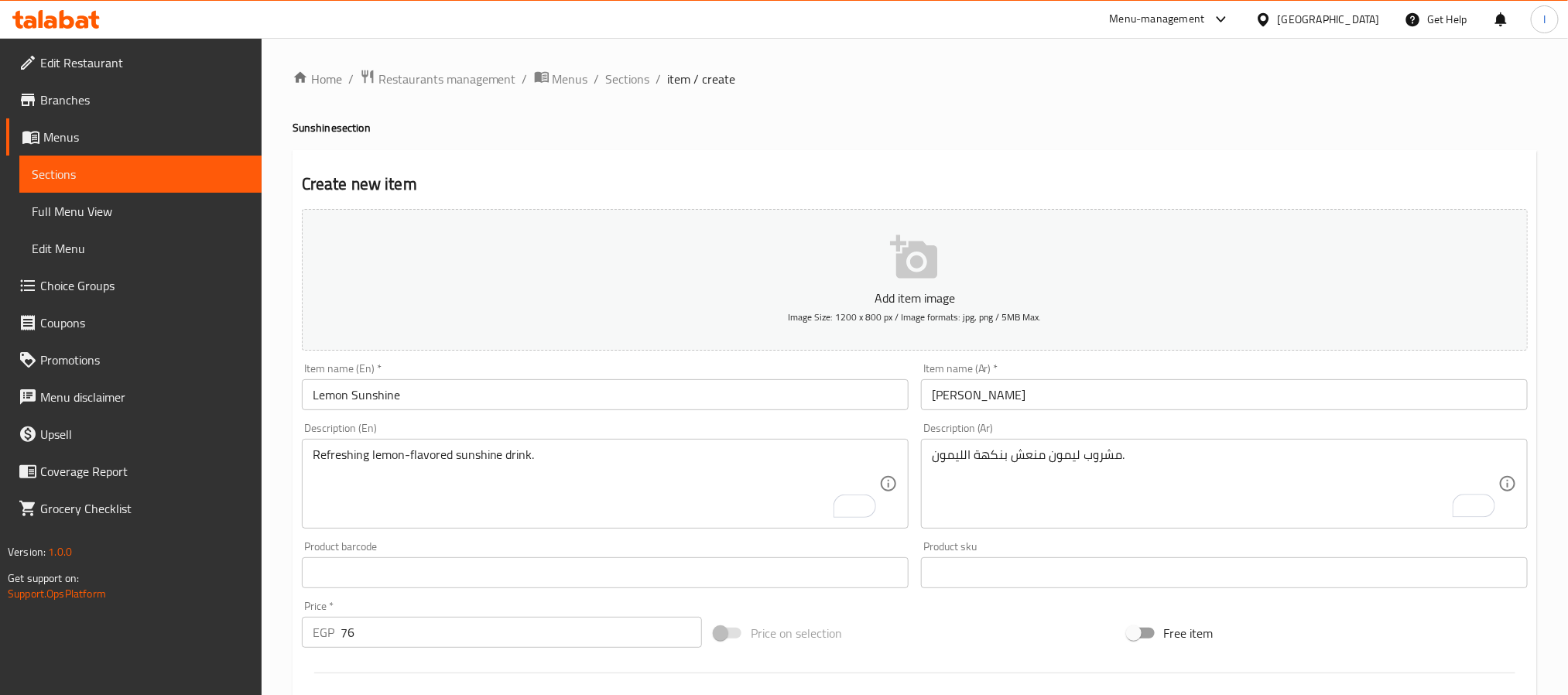
click at [981, 146] on div "Home / Restaurants management / Menus / Sections / item / create Sunshine secti…" at bounding box center [915, 565] width 1244 height 993
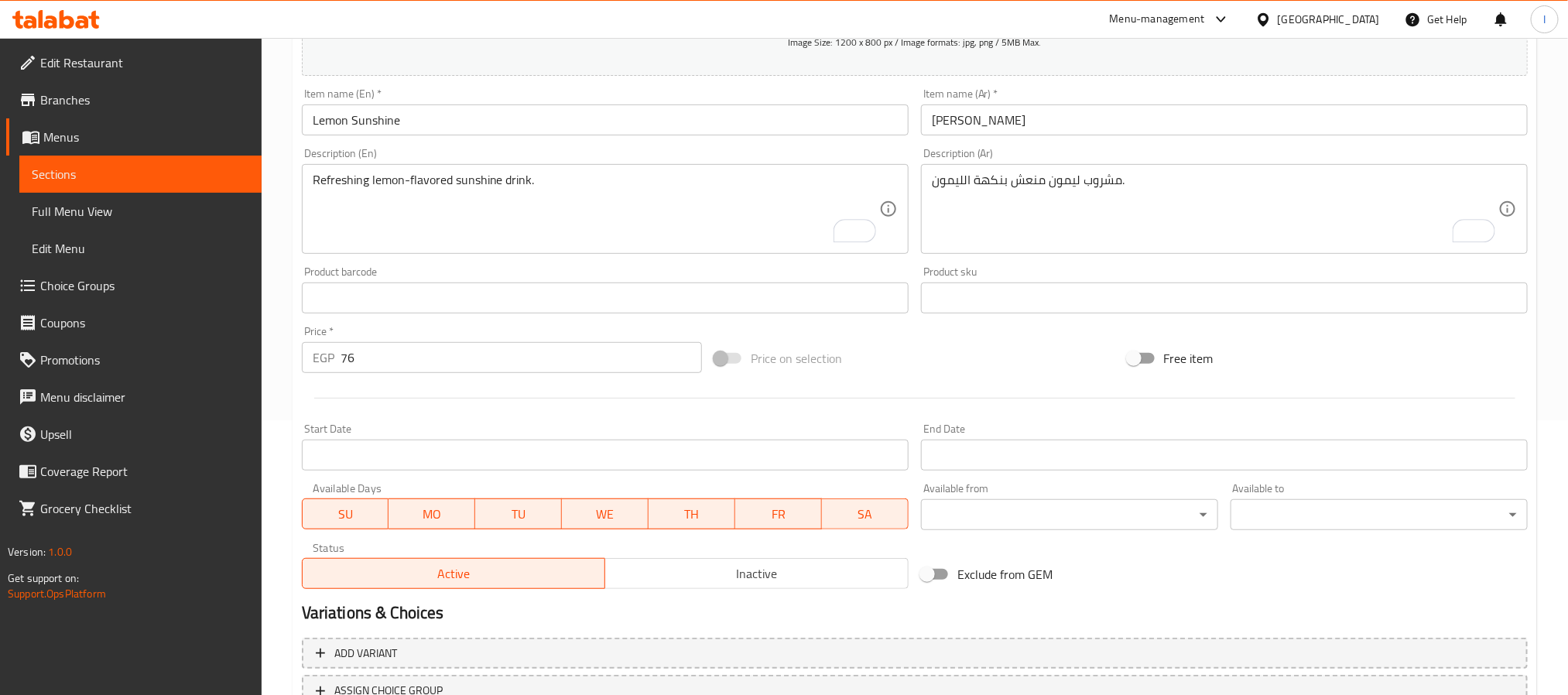
scroll to position [397, 0]
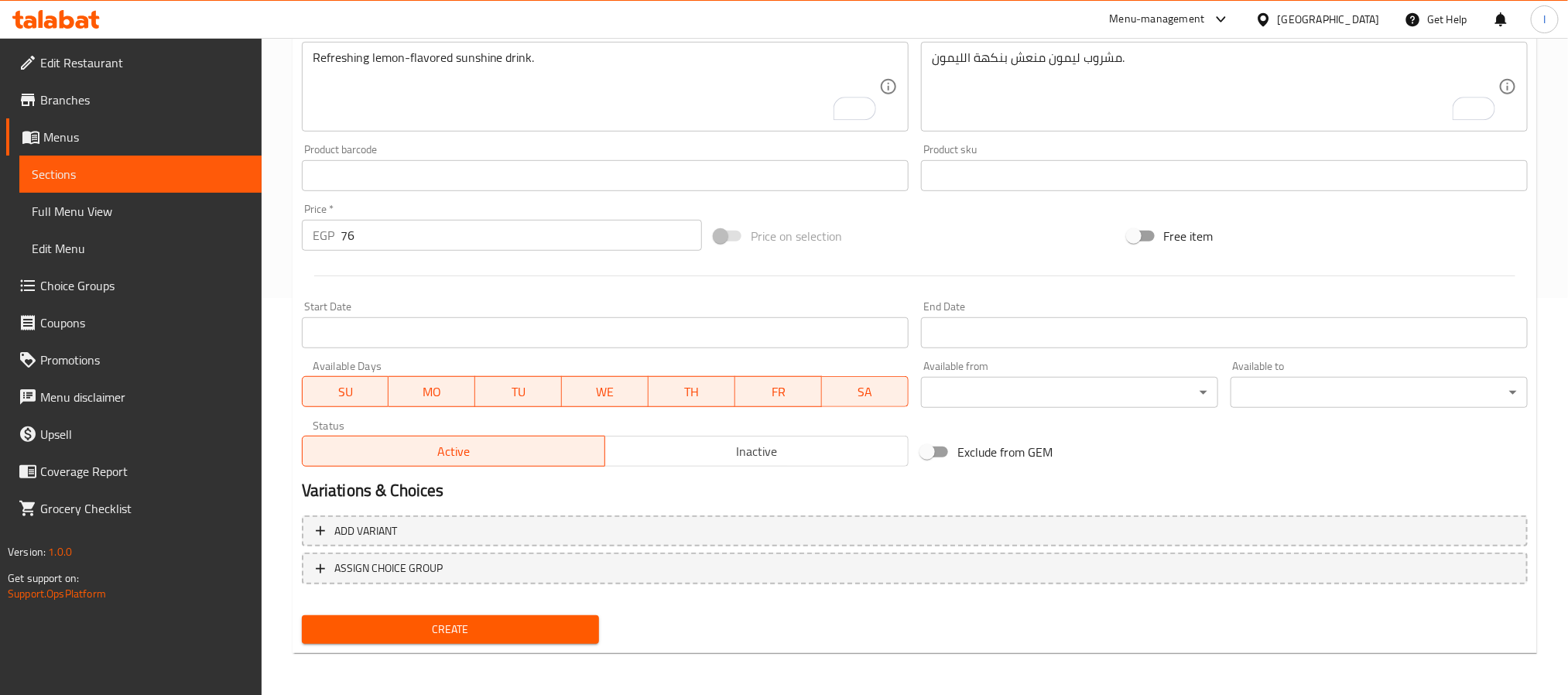
click at [507, 626] on span "Create" at bounding box center [450, 629] width 273 height 19
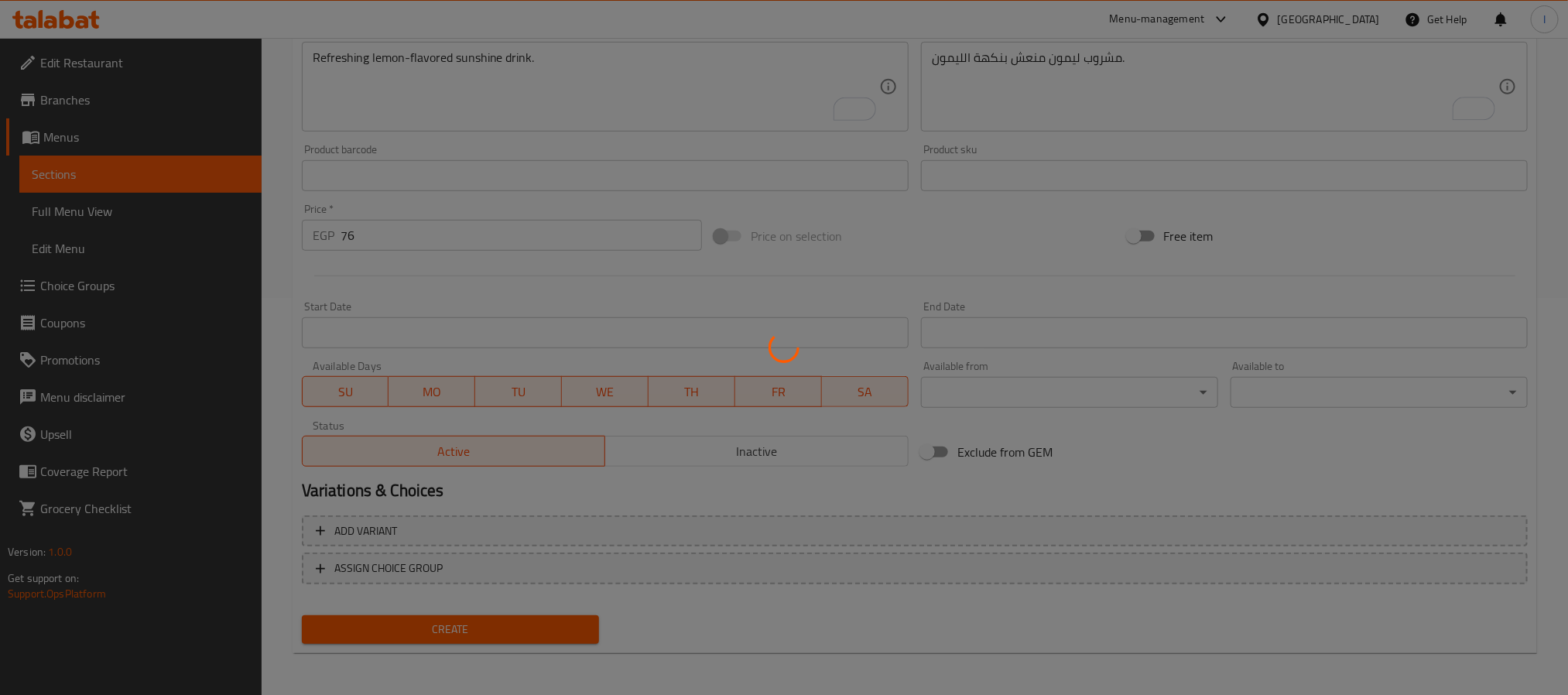
type input "0"
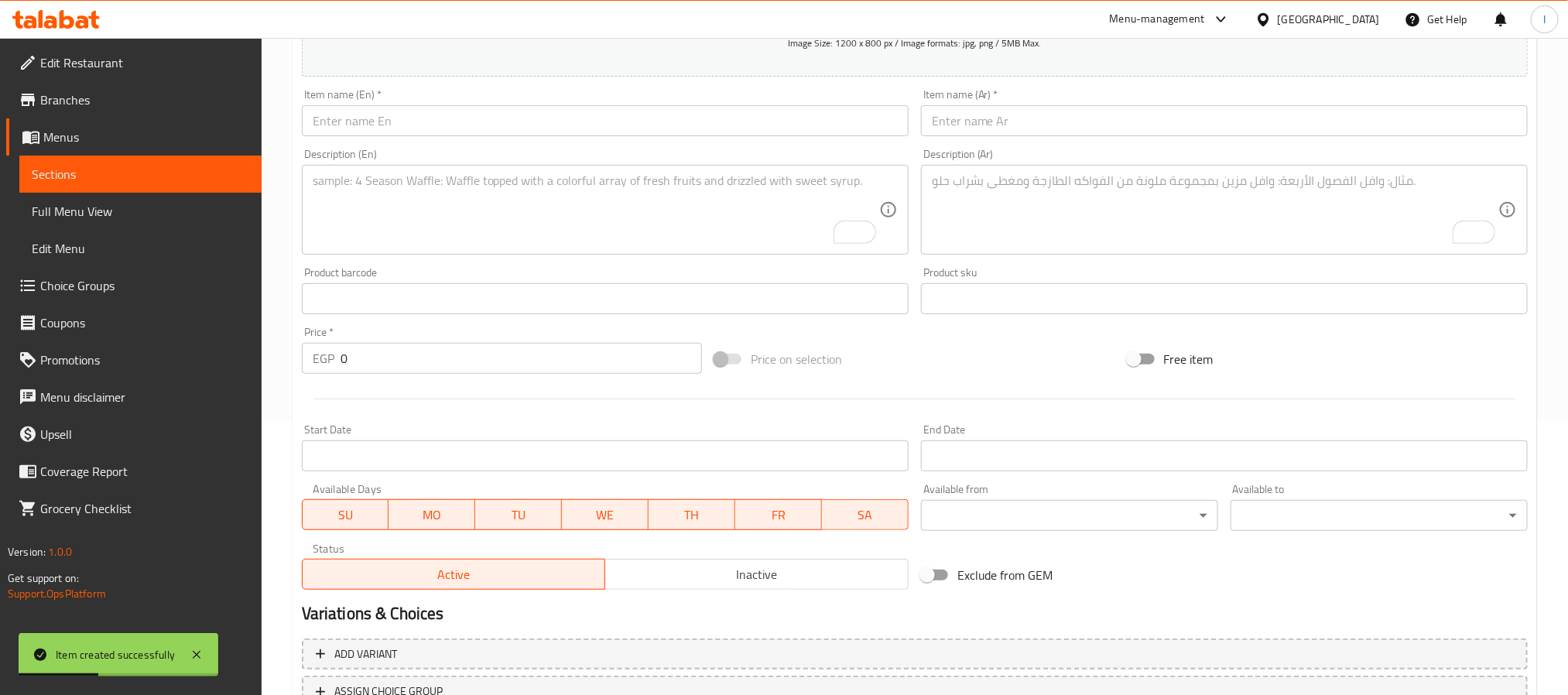
scroll to position [165, 0]
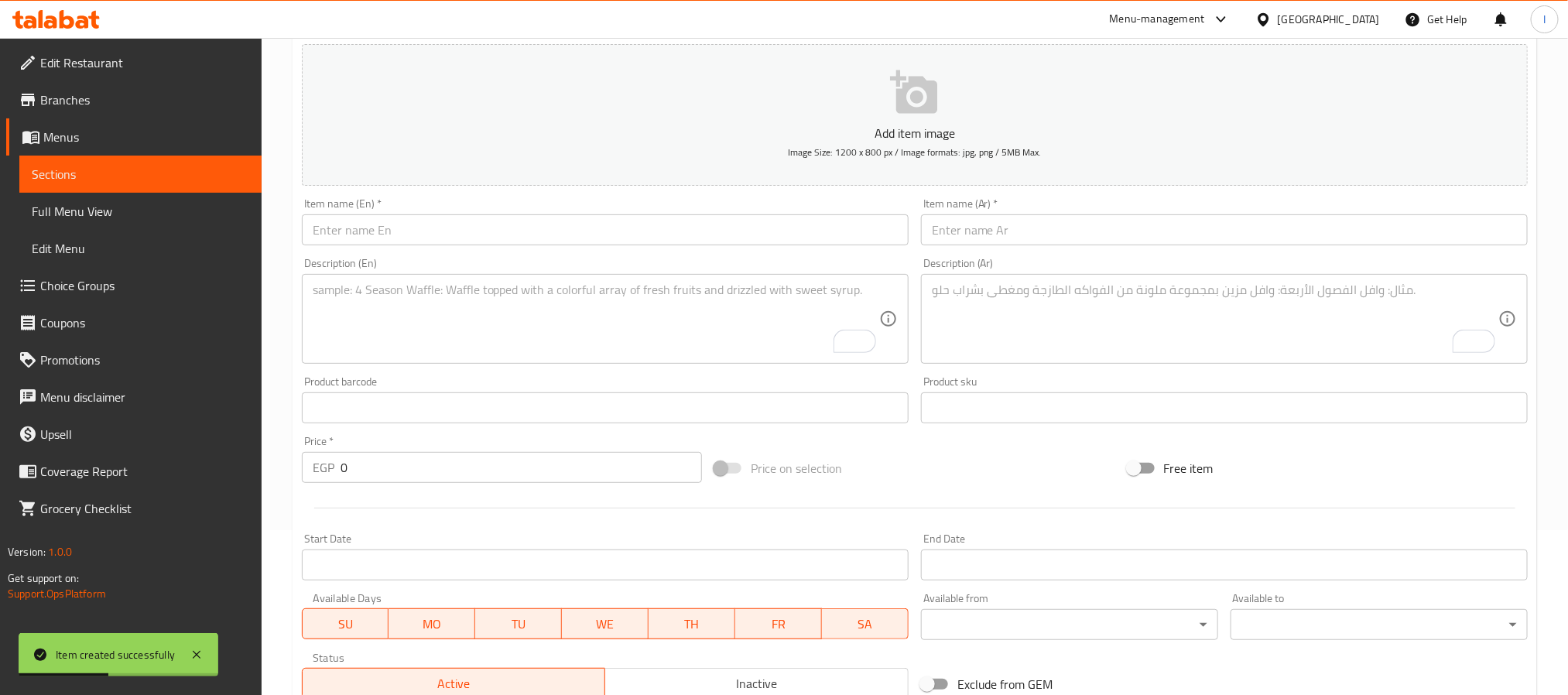
click at [485, 239] on input "text" at bounding box center [605, 230] width 607 height 31
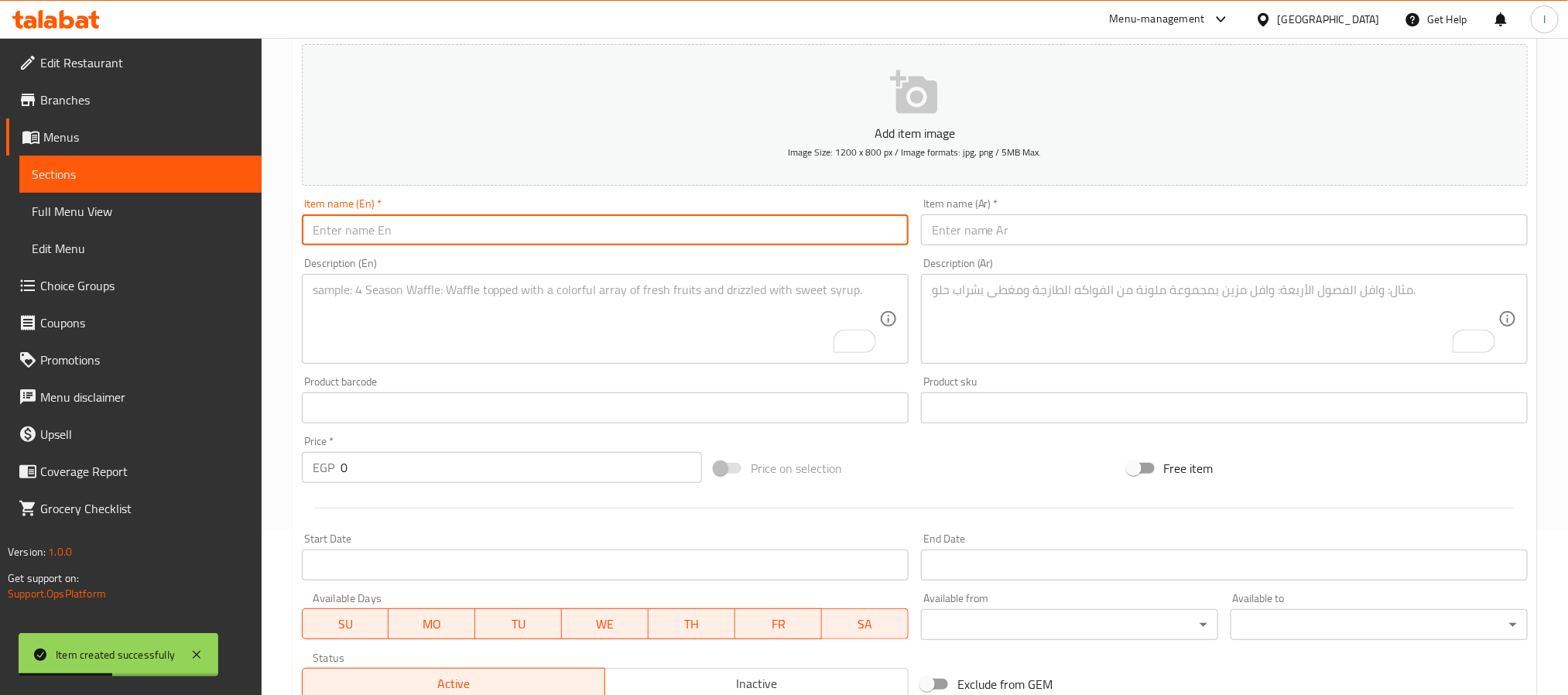
paste input "Blueberry Sunshine"
type input "Blueberry Sunshine"
click at [1073, 233] on input "text" at bounding box center [1224, 230] width 607 height 31
paste input "بلوبيري صن شاين"
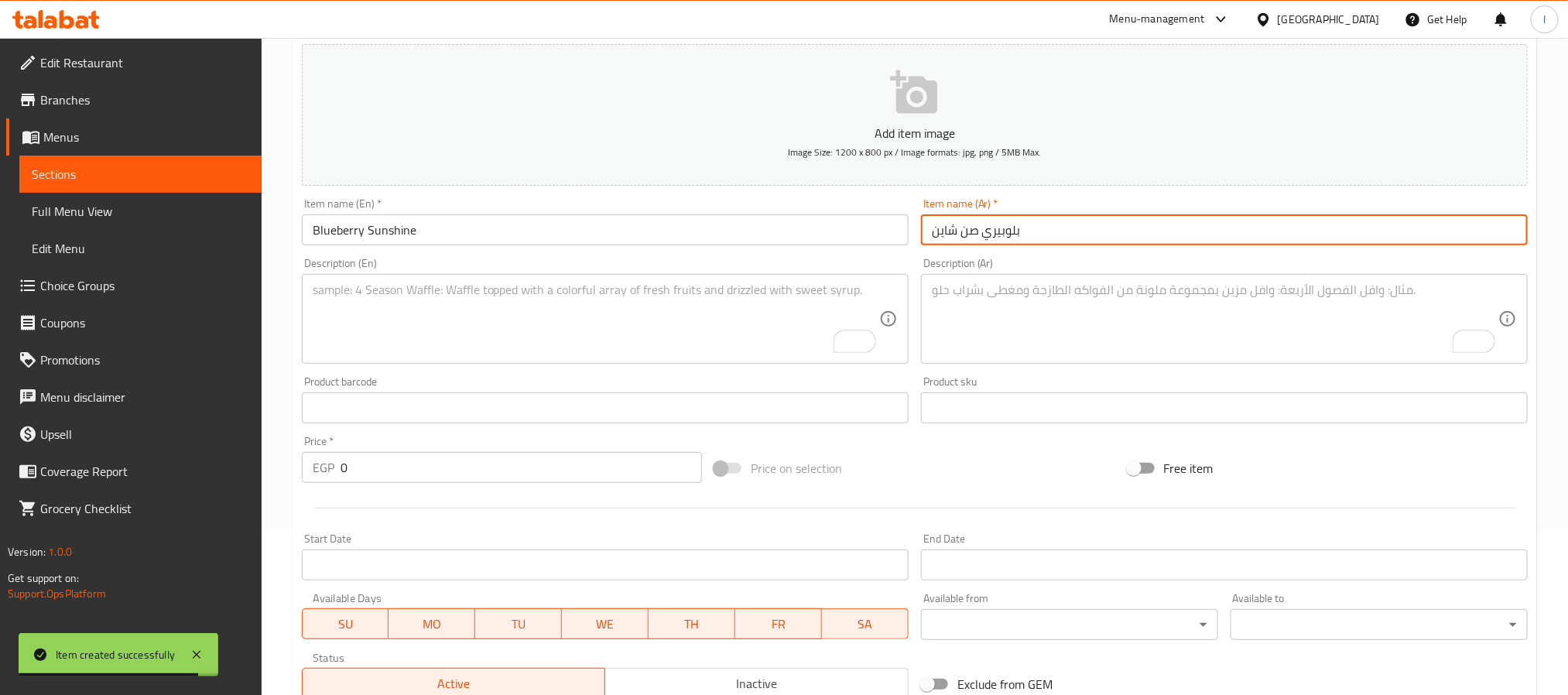
type input "بلوبيري صن شاين"
click at [1075, 316] on textarea "To enrich screen reader interactions, please activate Accessibility in Grammarl…" at bounding box center [1215, 319] width 566 height 73
paste textarea "مشروب توت أزرق بطعم فاكهي منعش."
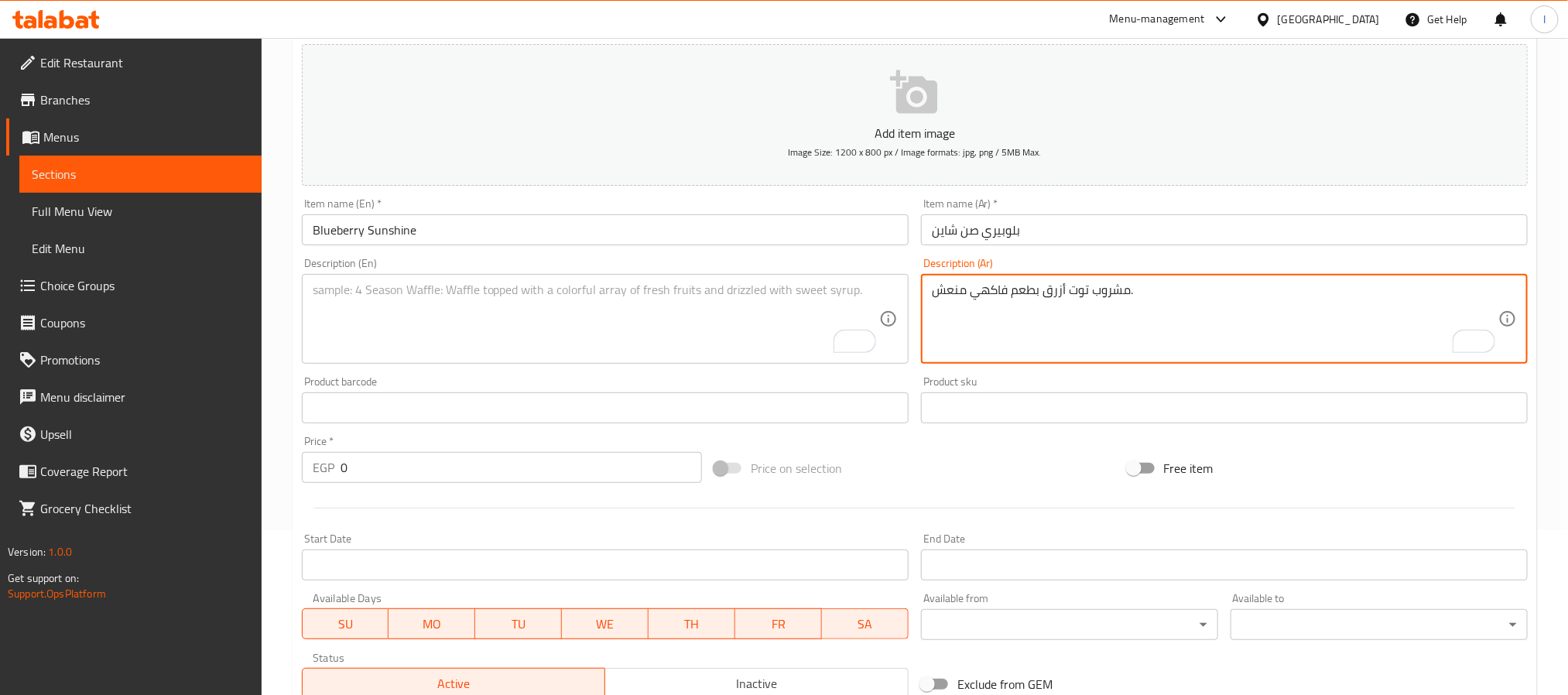
type textarea "مشروب توت أزرق بطعم فاكهي منعش."
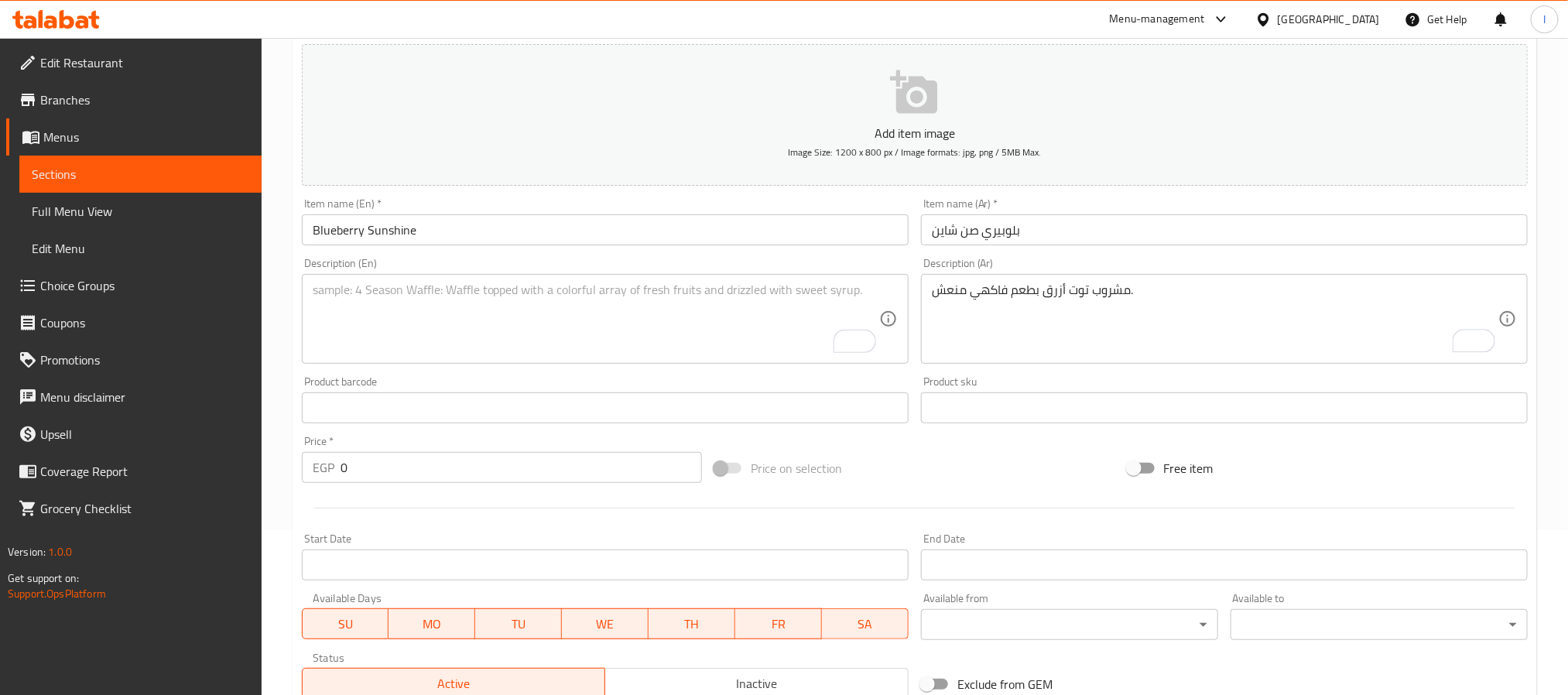
click at [696, 305] on textarea "To enrich screen reader interactions, please activate Accessibility in Grammarl…" at bounding box center [596, 319] width 566 height 73
paste textarea "Refreshing blueberry-flavored sunshine drink."
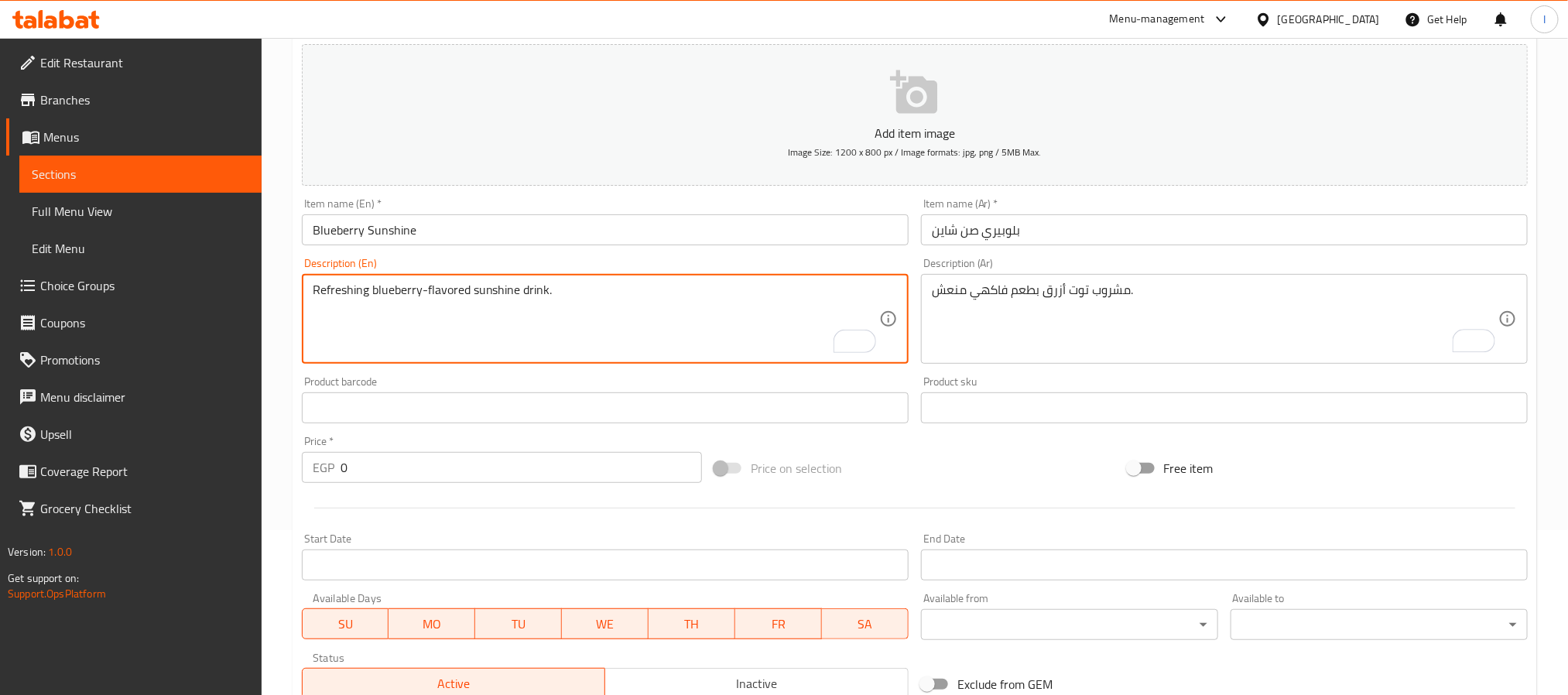
type textarea "Refreshing blueberry-flavored sunshine drink."
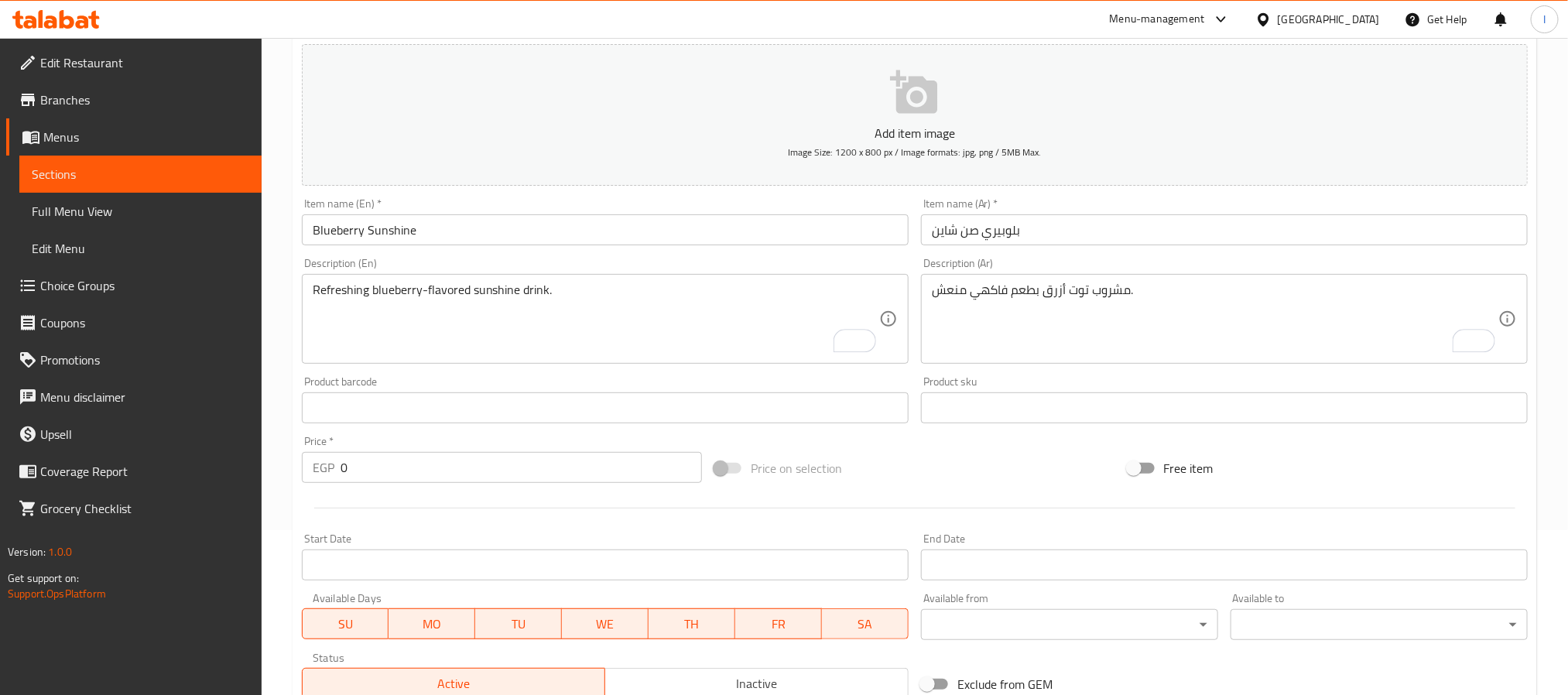
click at [572, 481] on input "0" at bounding box center [521, 467] width 361 height 31
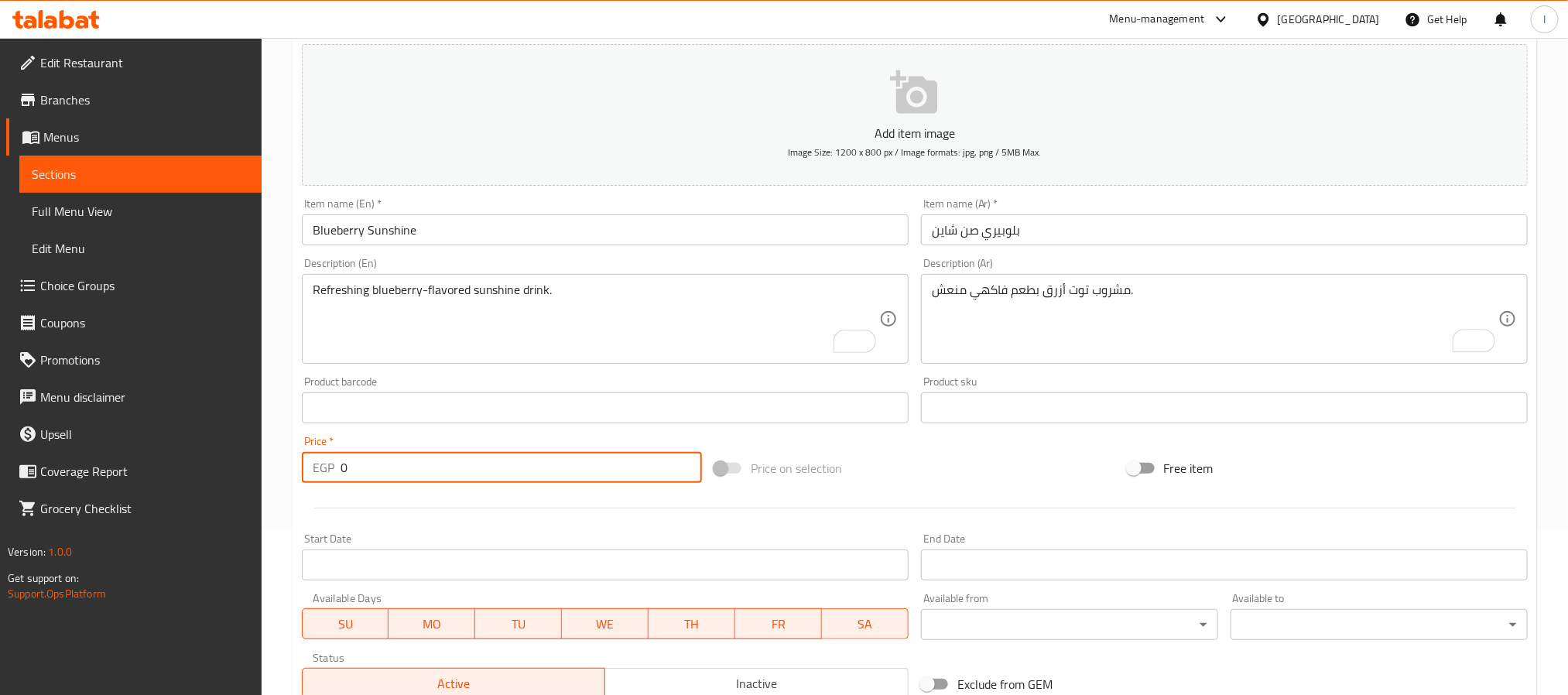
click at [572, 481] on input "0" at bounding box center [521, 467] width 361 height 31
type input "85"
click at [873, 467] on div "Price on selection" at bounding box center [914, 468] width 413 height 42
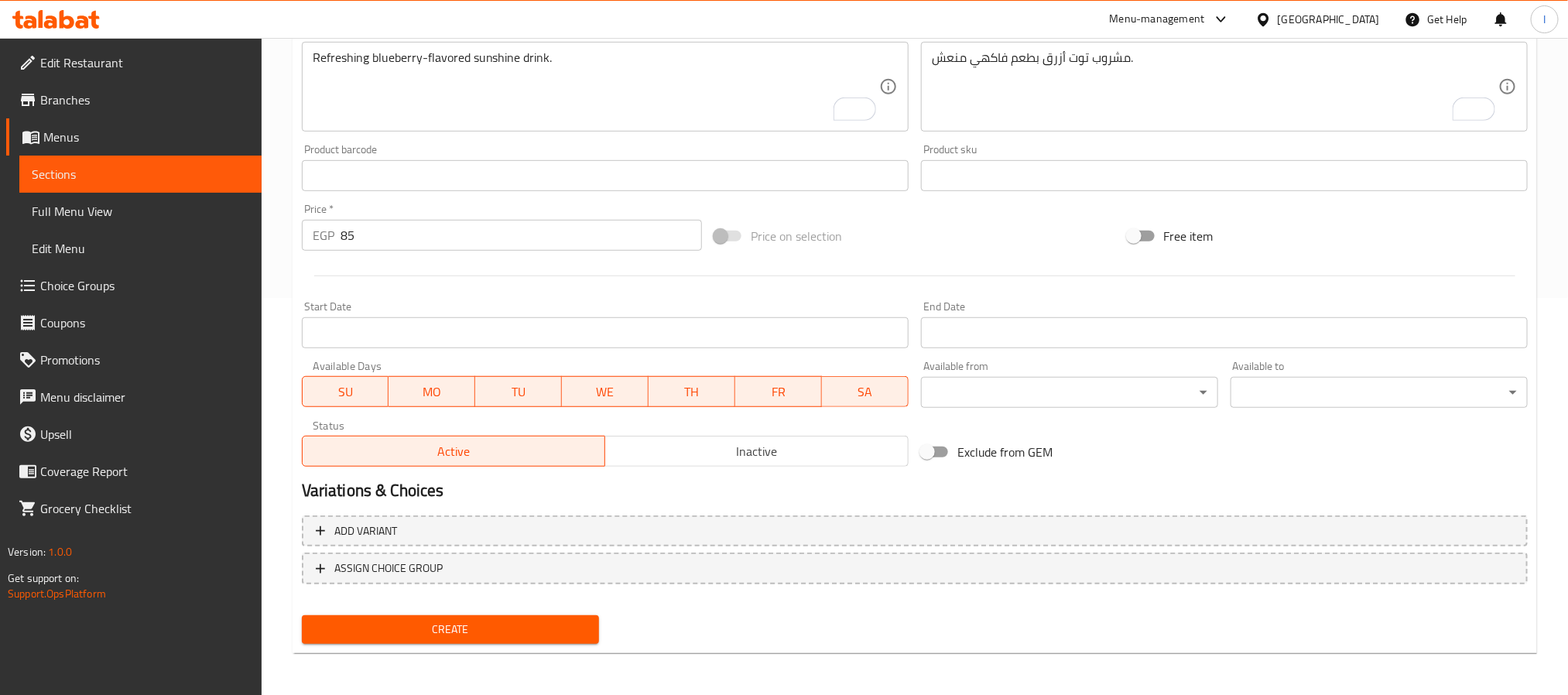
click at [555, 640] on button "Create" at bounding box center [450, 629] width 297 height 28
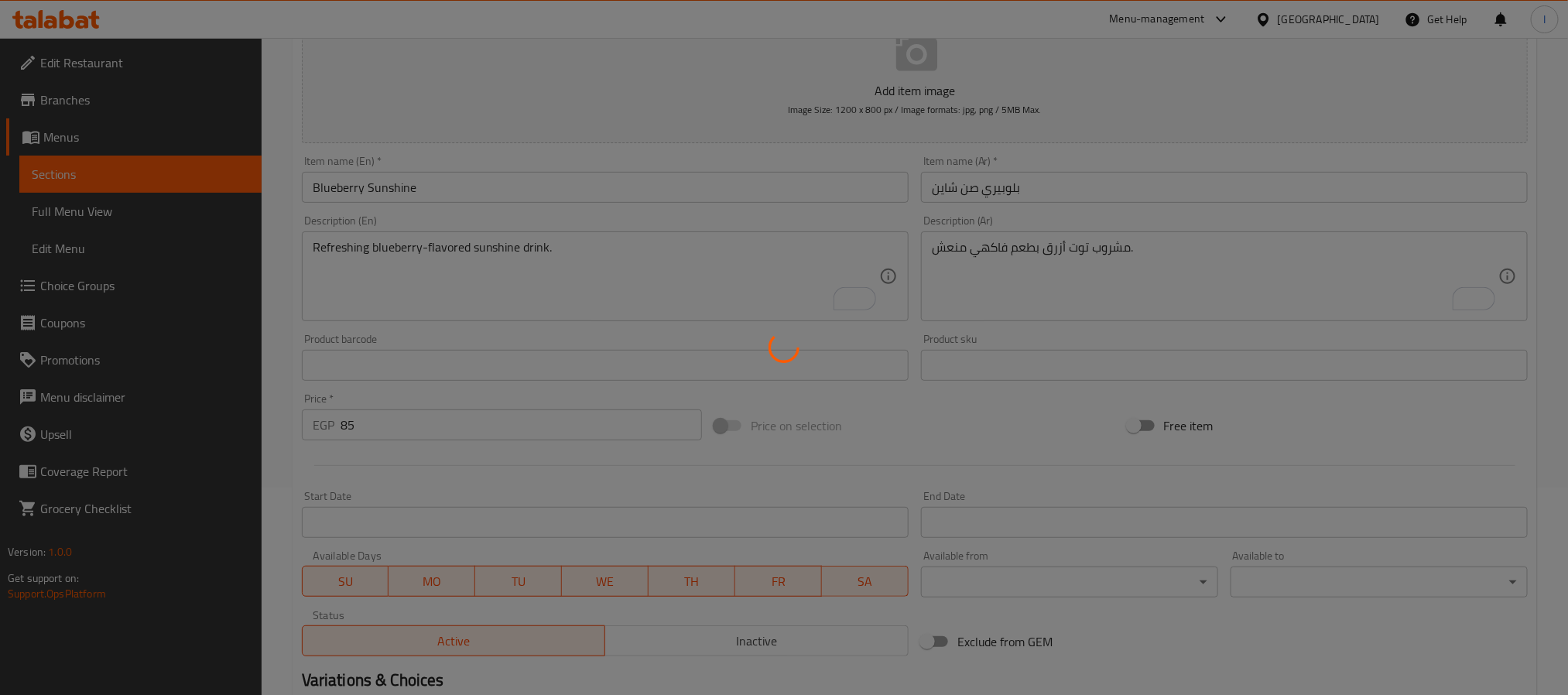
scroll to position [0, 0]
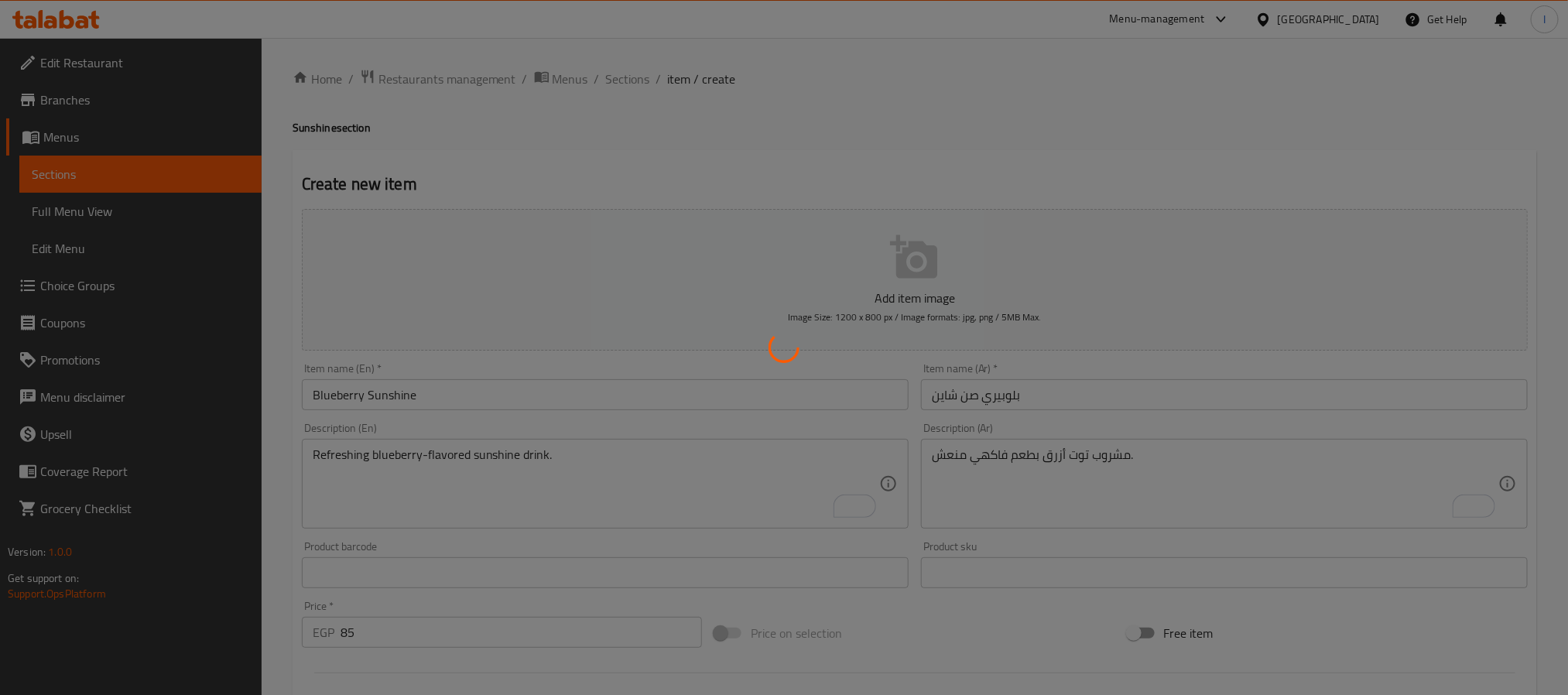
type input "0"
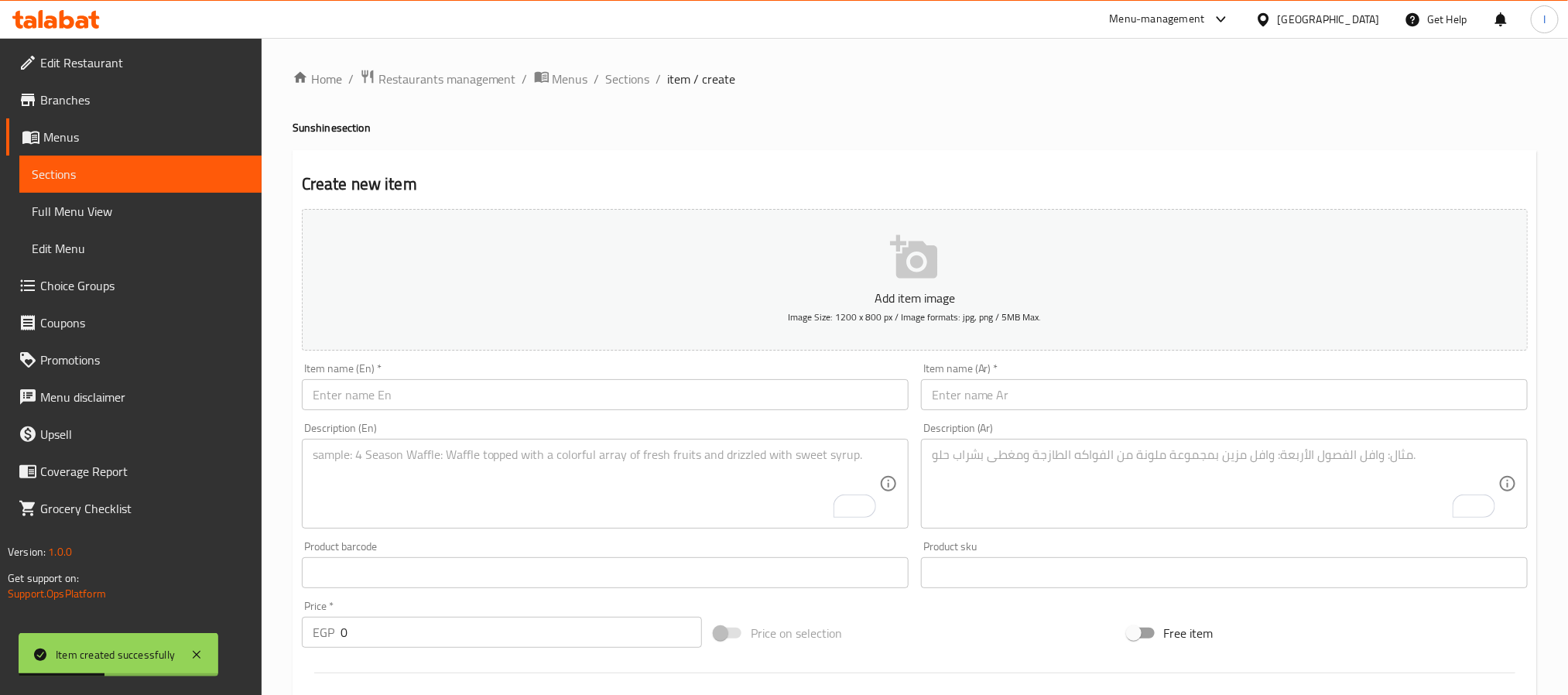
click at [525, 400] on input "text" at bounding box center [605, 395] width 607 height 31
paste input "Cherry Sunshine"
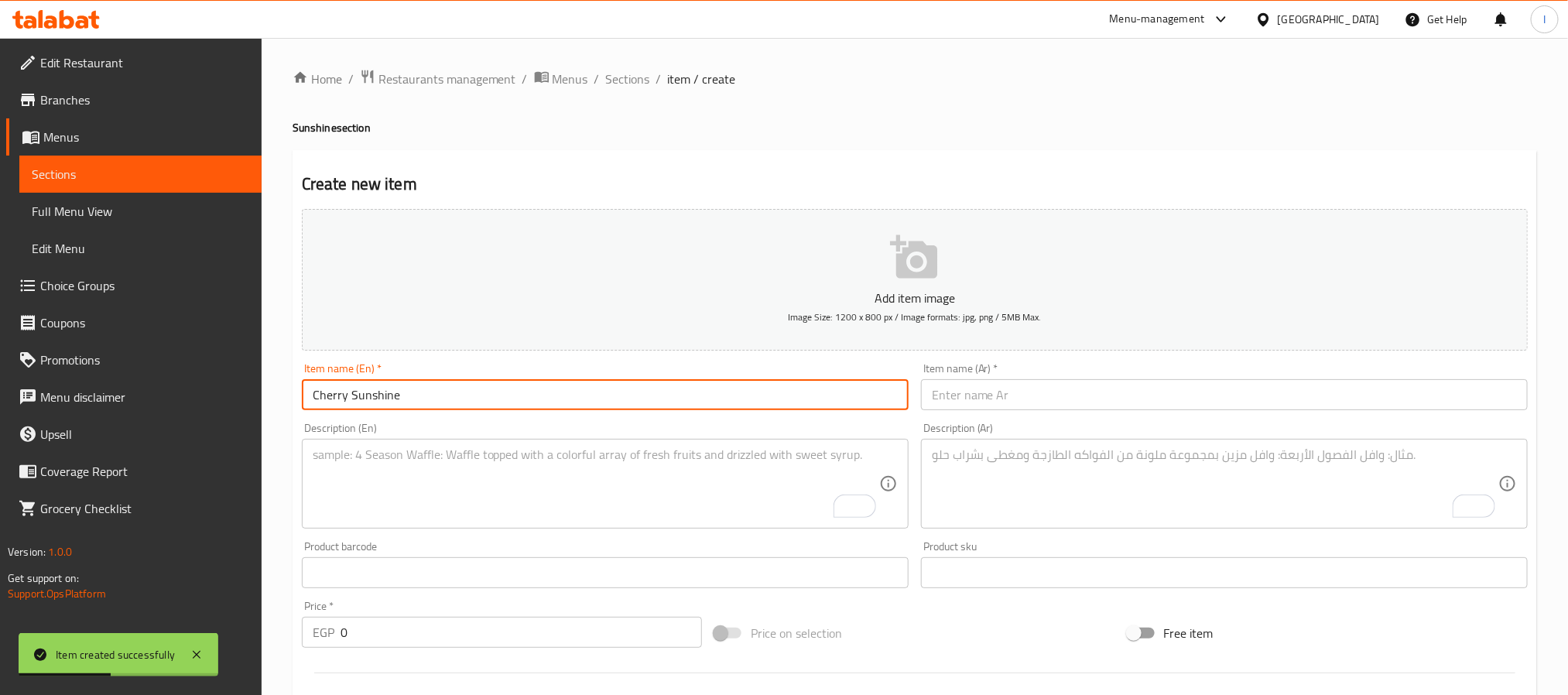
type input "Cherry Sunshine"
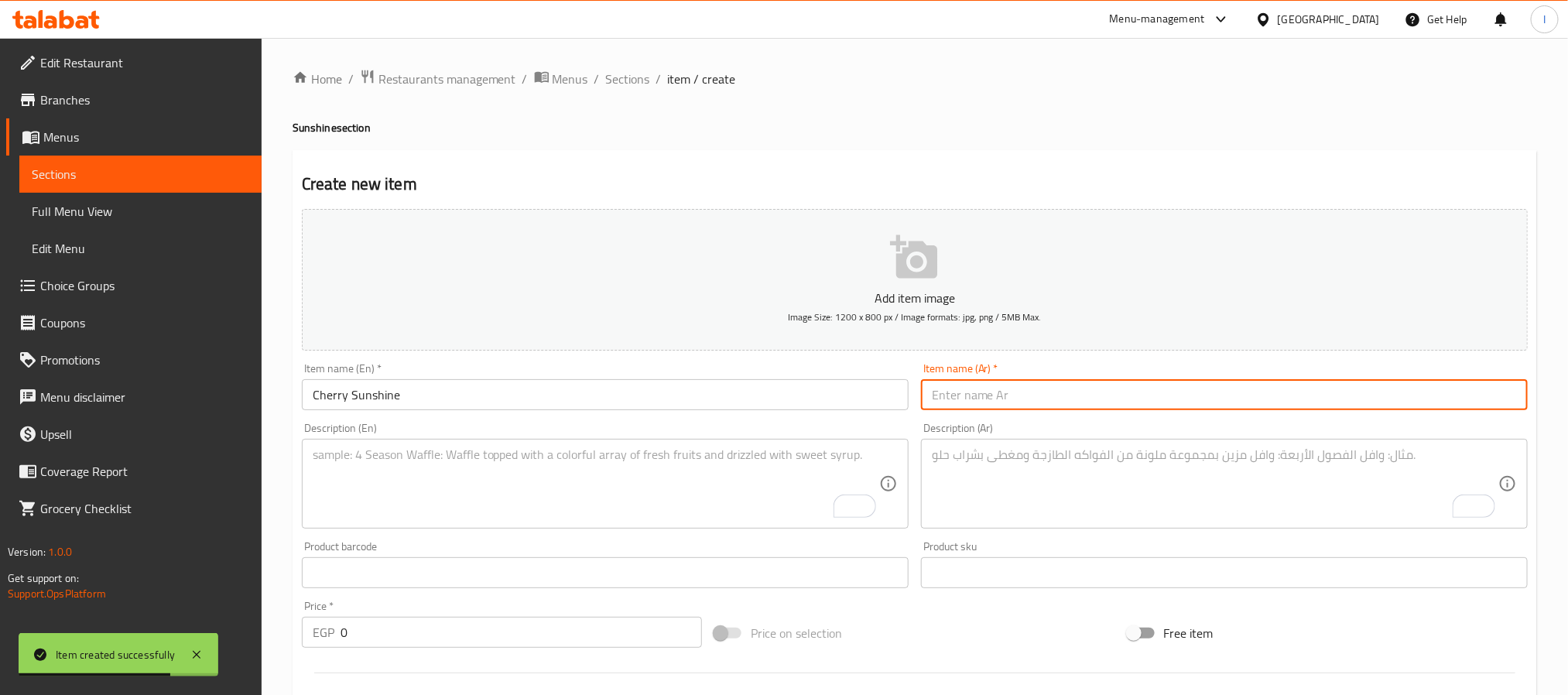
click at [1053, 385] on input "text" at bounding box center [1224, 395] width 607 height 31
paste input "شيري صن شاين"
type input "شيري صن شاين"
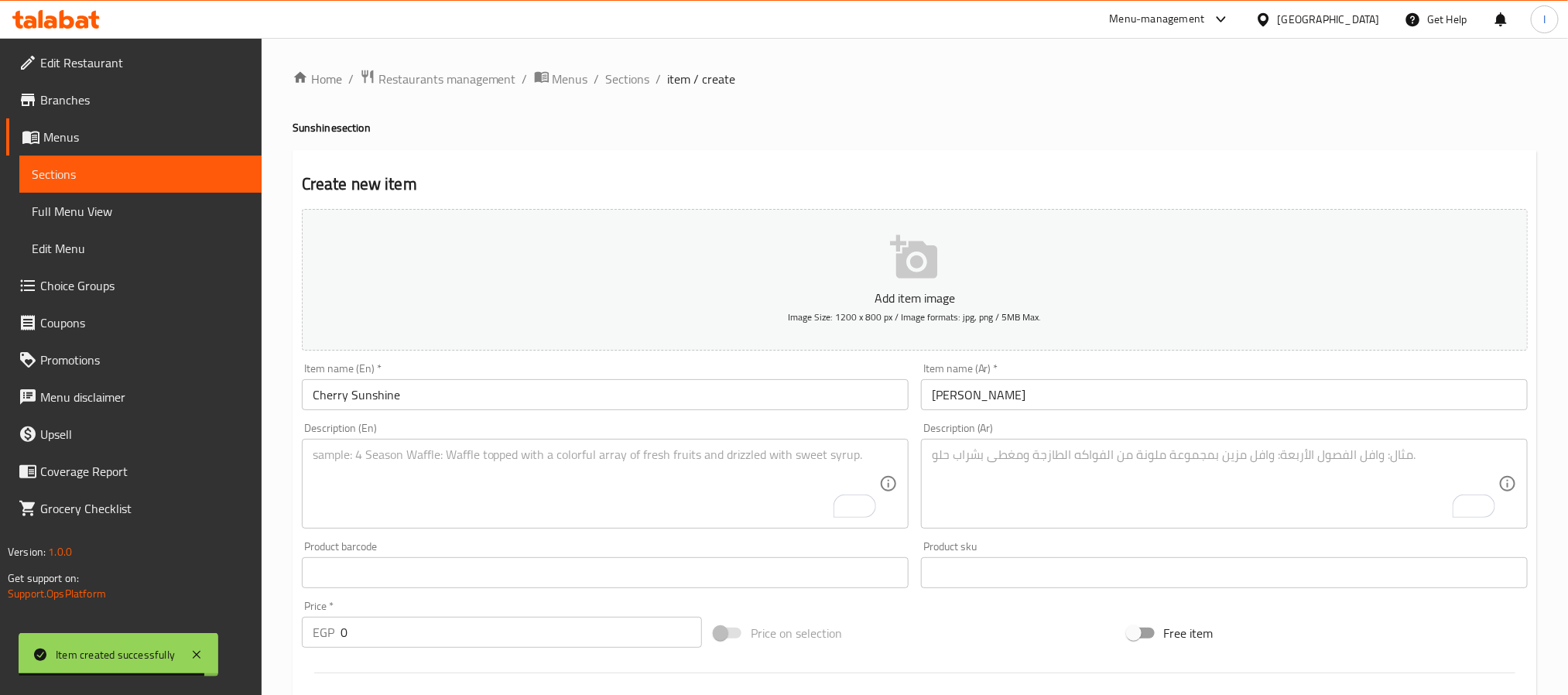
click at [439, 639] on input "0" at bounding box center [521, 632] width 361 height 31
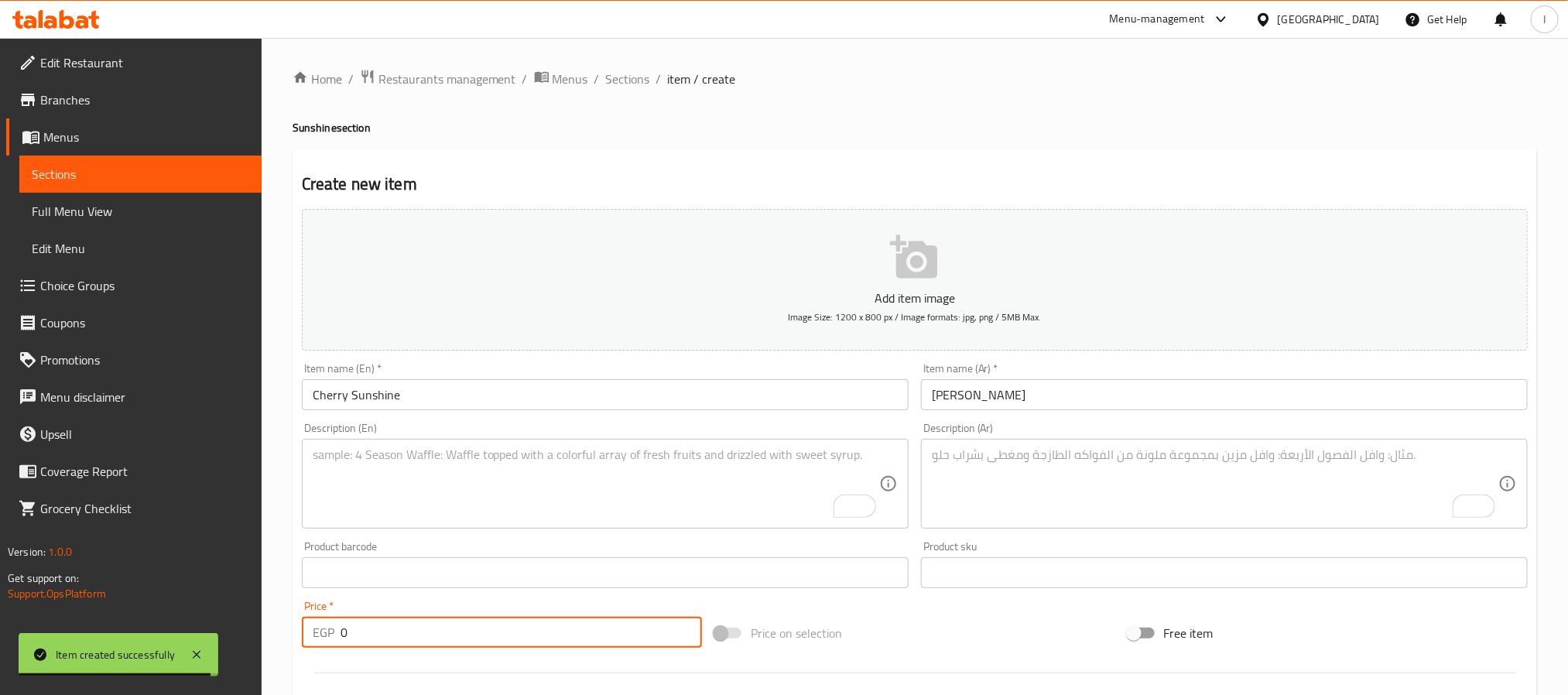
click at [439, 639] on input "0" at bounding box center [521, 632] width 361 height 31
type input "74"
click at [704, 167] on div "Create new item Add item image Image Size: 1200 x 800 px / Image formats: jpg, …" at bounding box center [915, 600] width 1244 height 901
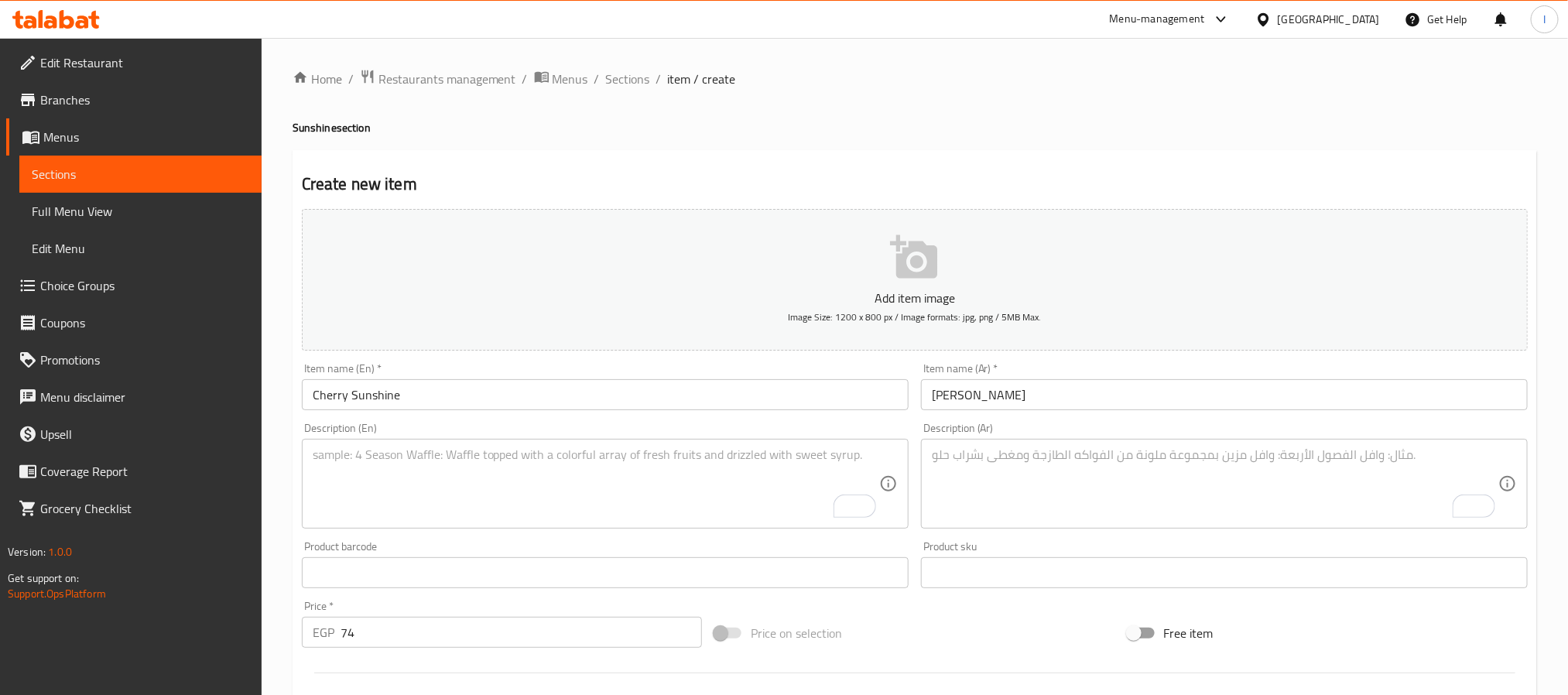
click at [688, 505] on textarea "To enrich screen reader interactions, please activate Accessibility in Grammarl…" at bounding box center [596, 484] width 566 height 73
paste textarea "Refreshing cherry-flavored sunshine drink."
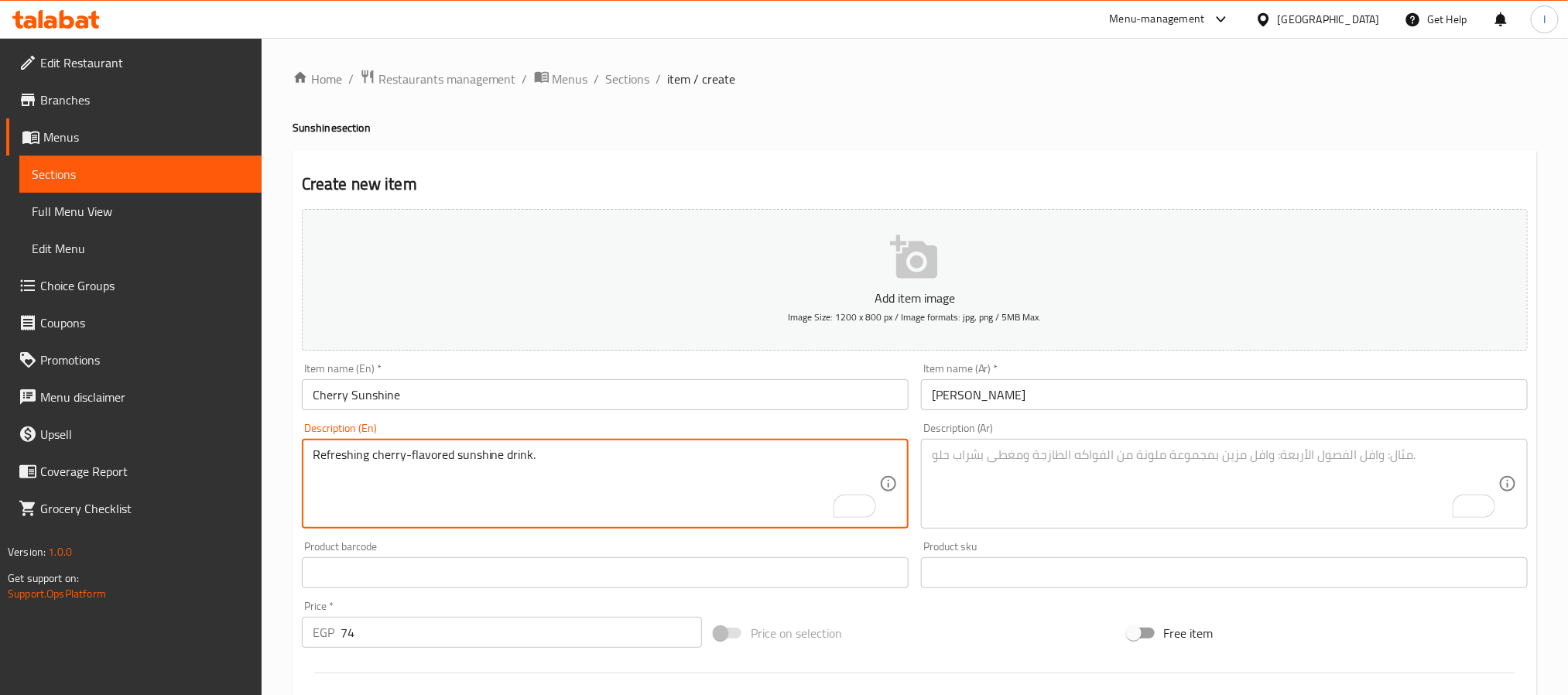
type textarea "Refreshing cherry-flavored sunshine drink."
click at [1049, 465] on textarea "To enrich screen reader interactions, please activate Accessibility in Grammarl…" at bounding box center [1215, 484] width 566 height 73
paste textarea "مشروب كرز بطعم حلو ومنعش."
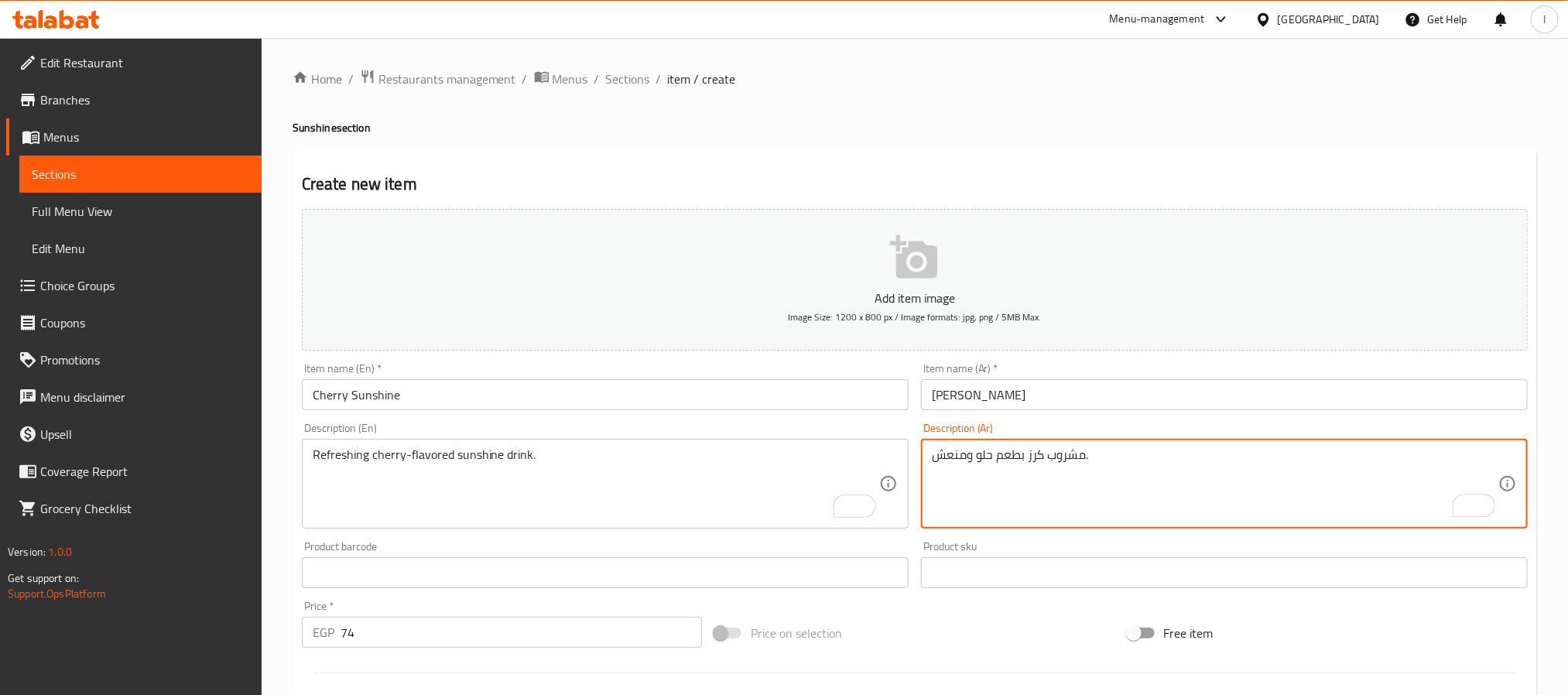
type textarea "مشروب كرز بطعم حلو ومنعش."
click at [1013, 173] on h2 "Create new item" at bounding box center [915, 184] width 1226 height 23
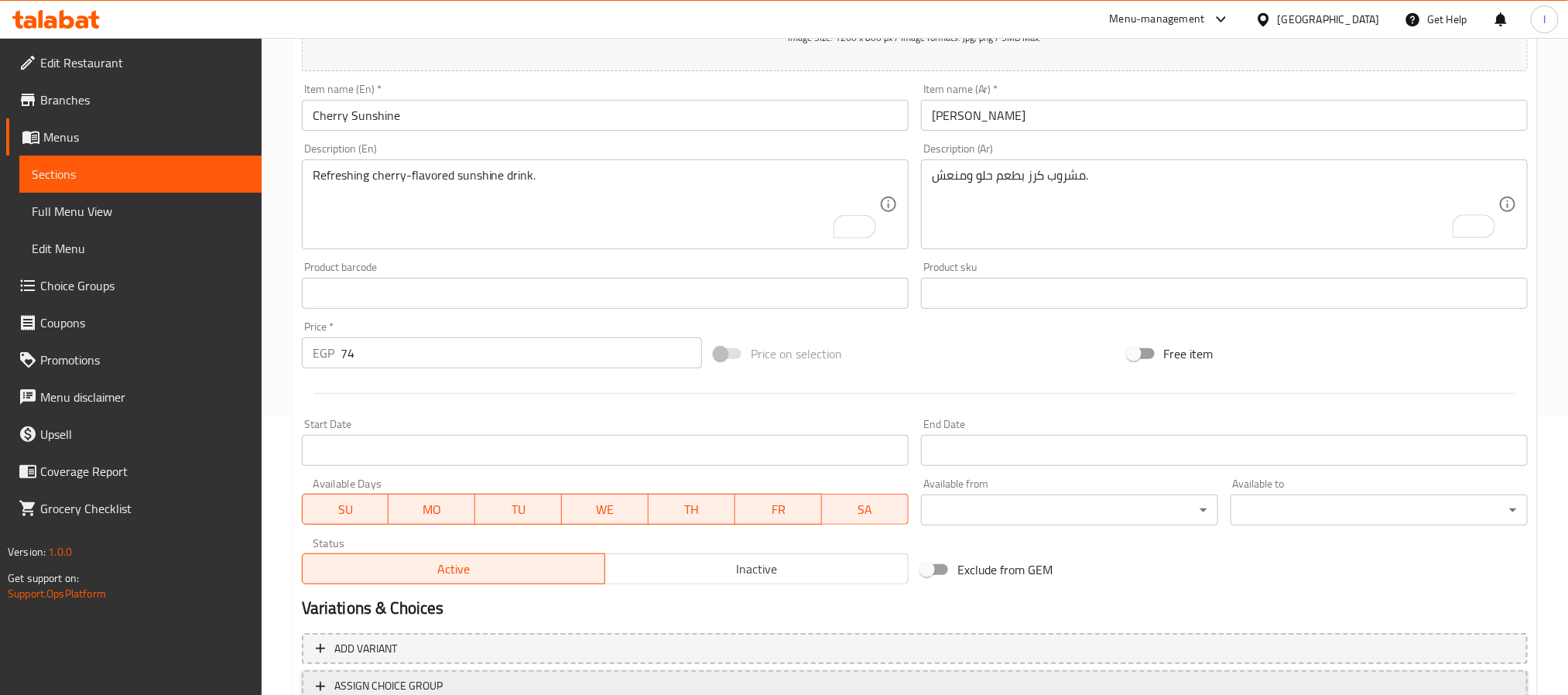
scroll to position [397, 0]
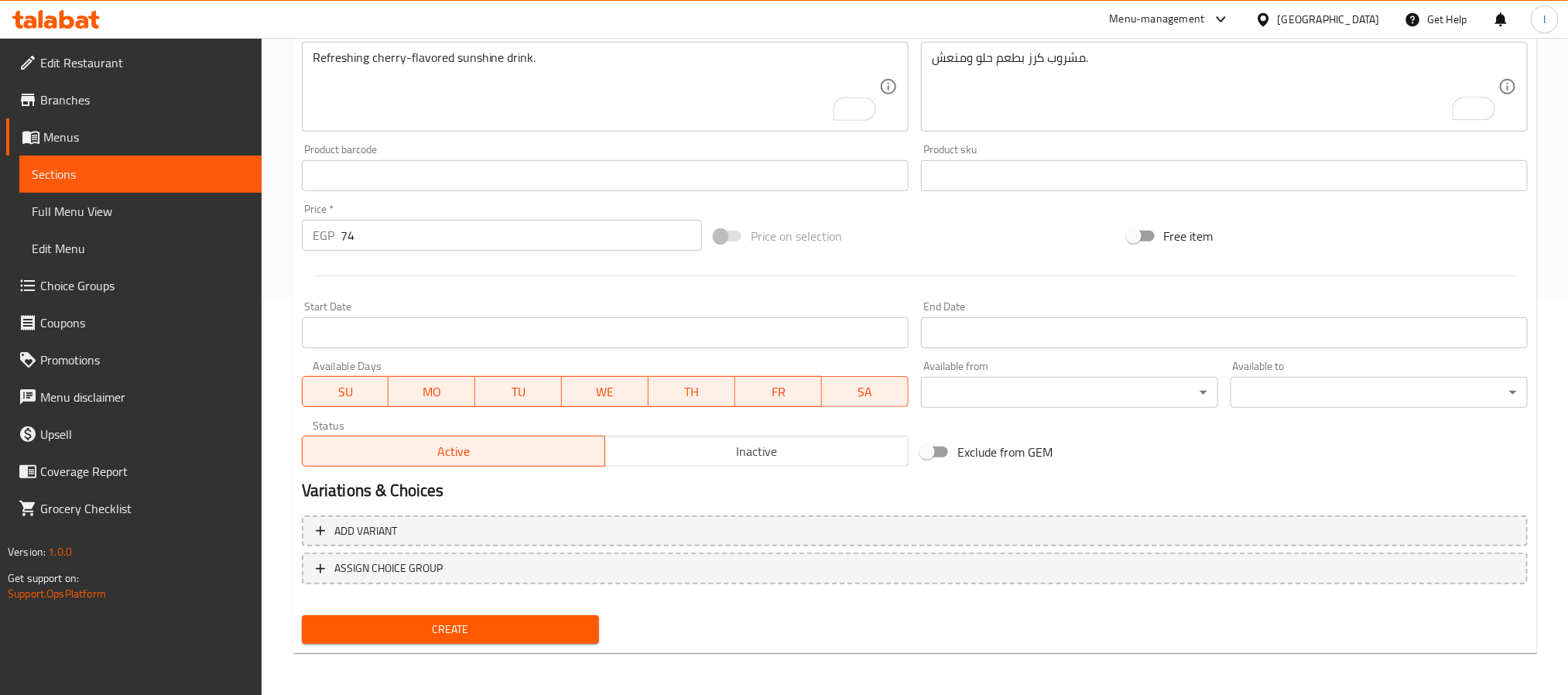
click at [518, 626] on span "Create" at bounding box center [450, 629] width 273 height 19
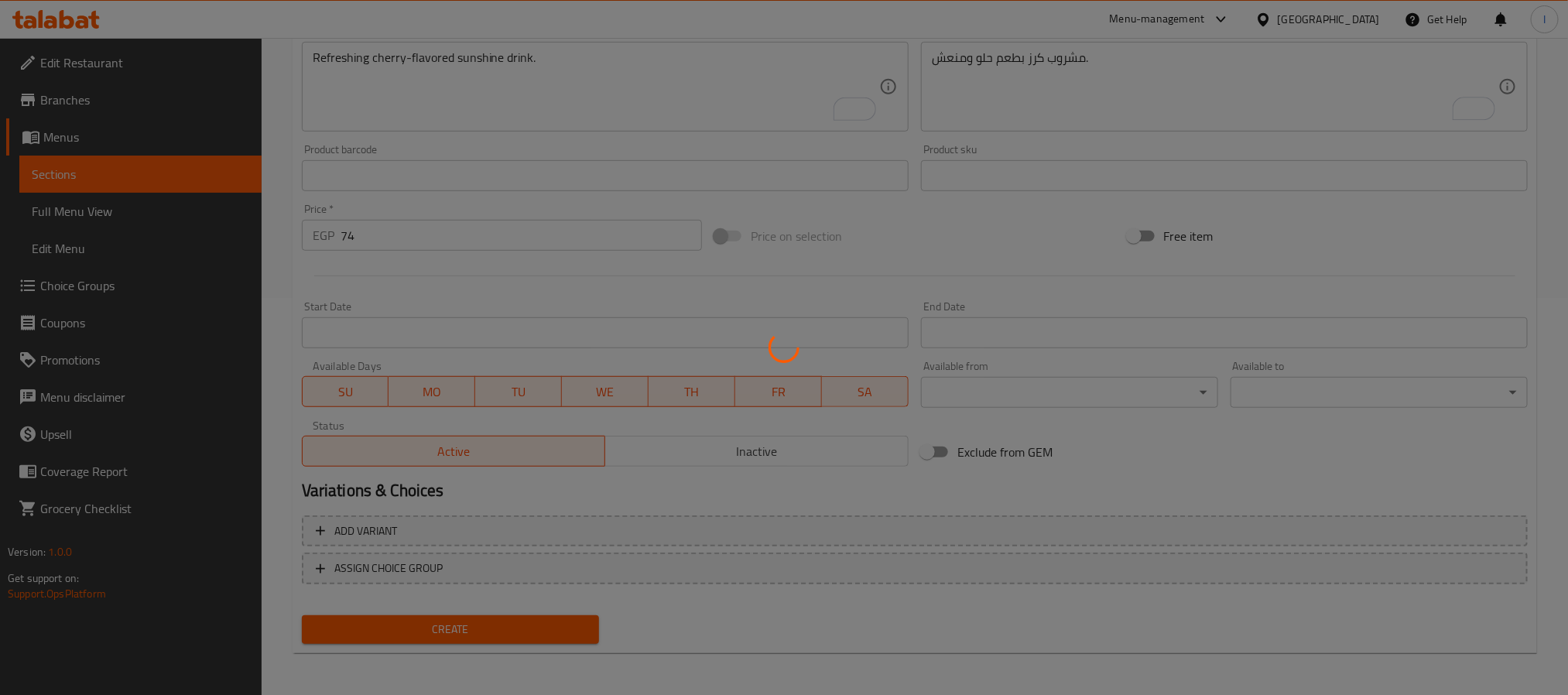
type input "0"
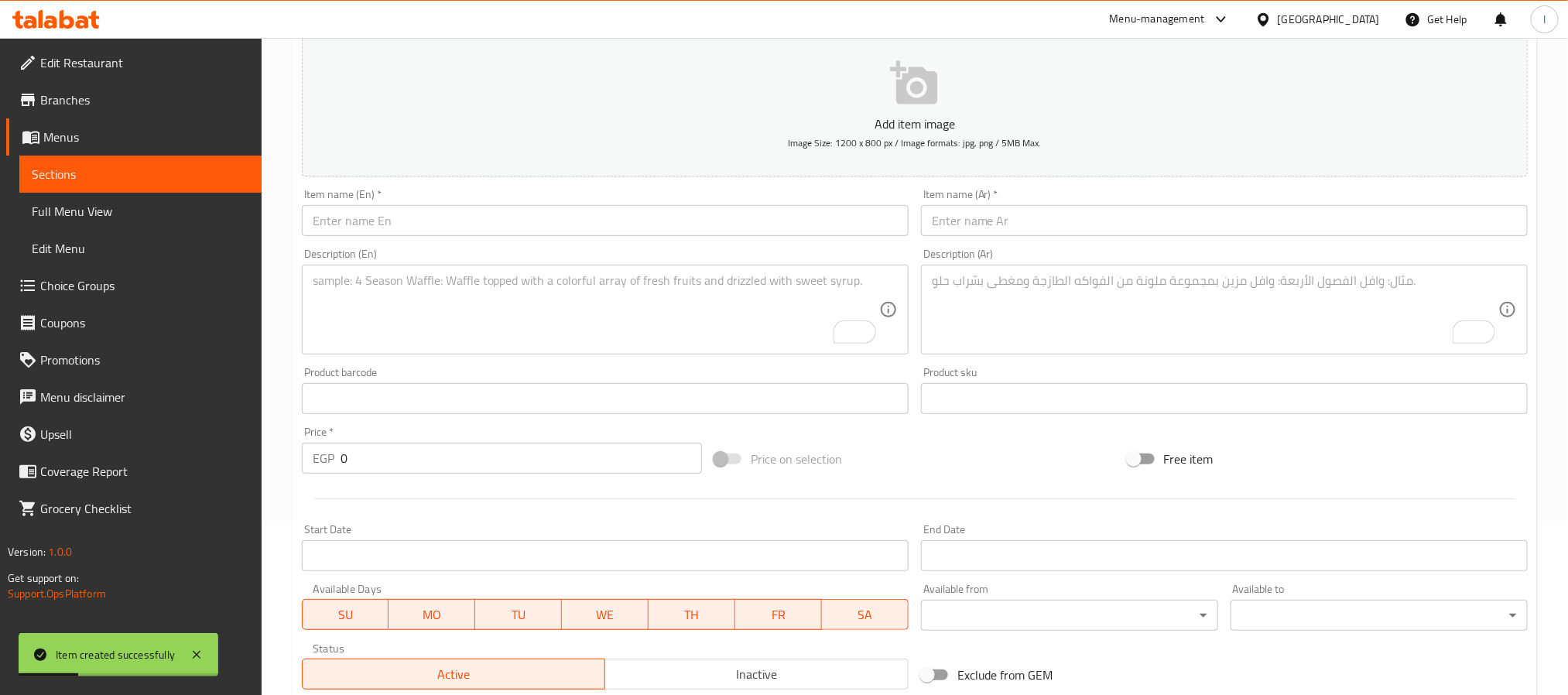
scroll to position [165, 0]
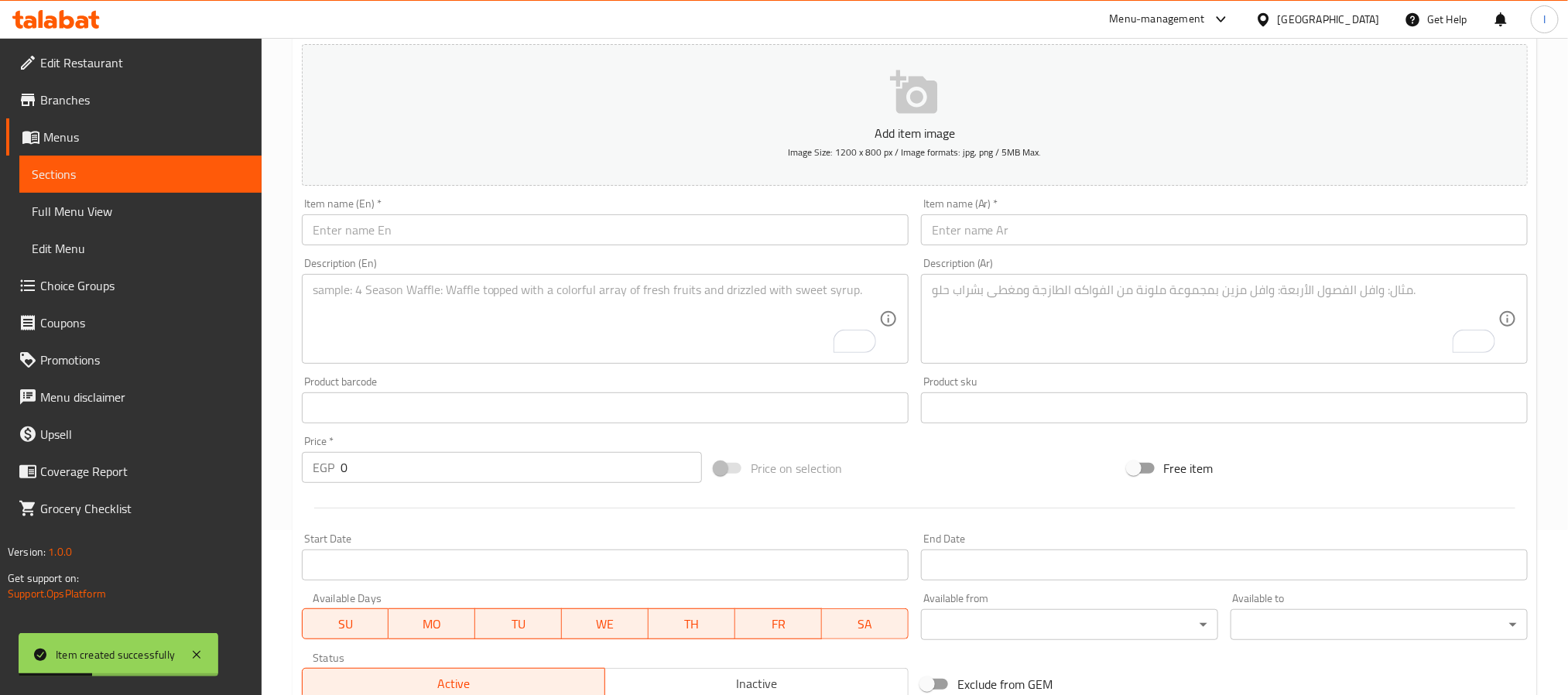
click at [453, 235] on input "text" at bounding box center [605, 230] width 607 height 31
paste input "Raspberry Sunshine"
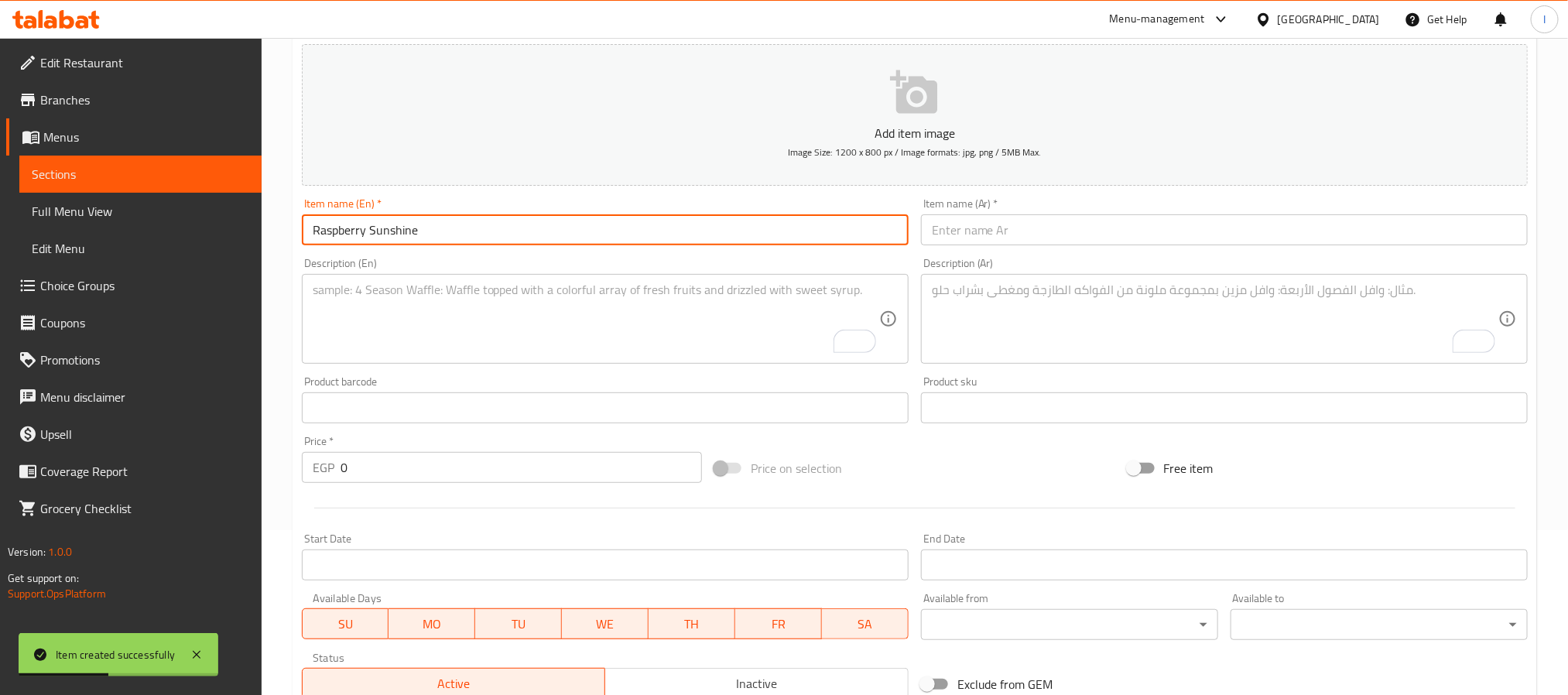
type input "Raspberry Sunshine"
click at [1138, 232] on input "text" at bounding box center [1224, 230] width 607 height 31
paste input "رازبيري صن شاين"
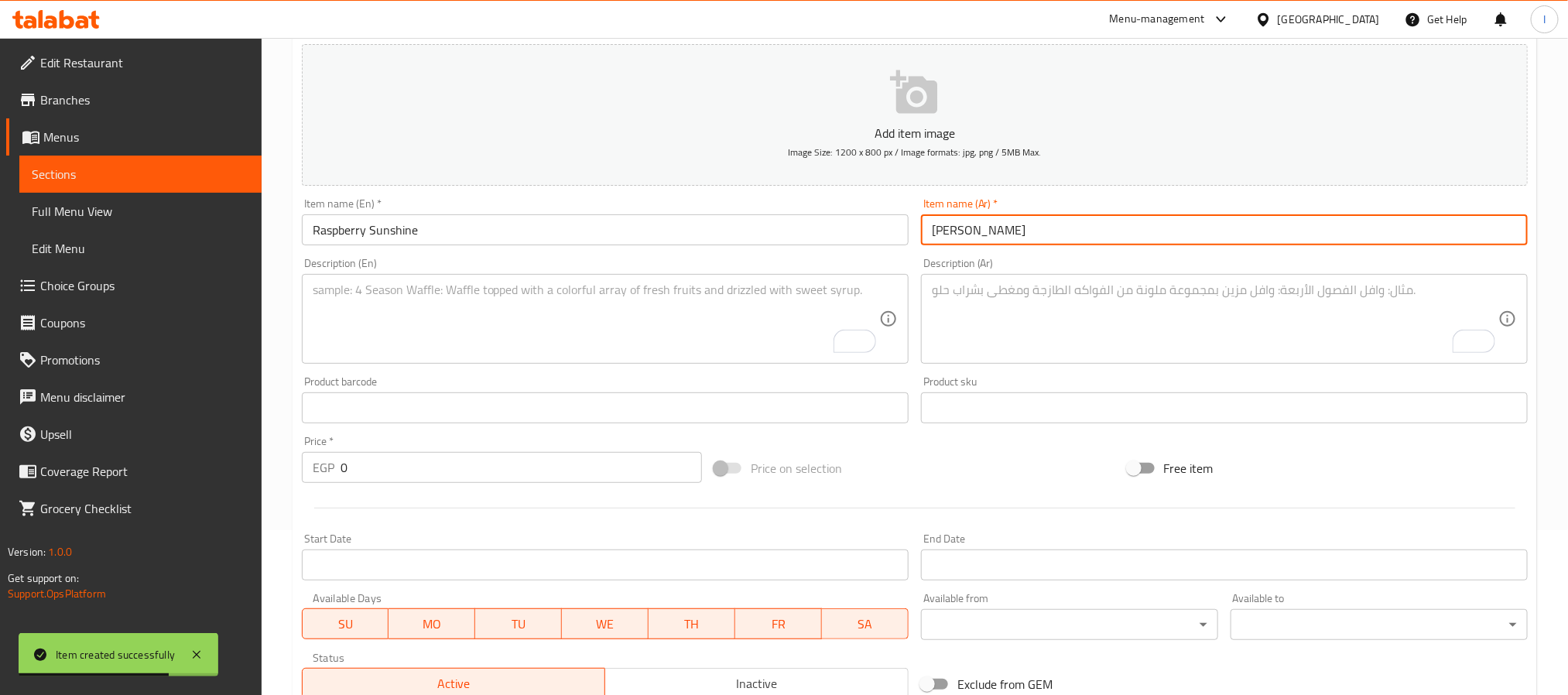
type input "رازبيري صن شاين"
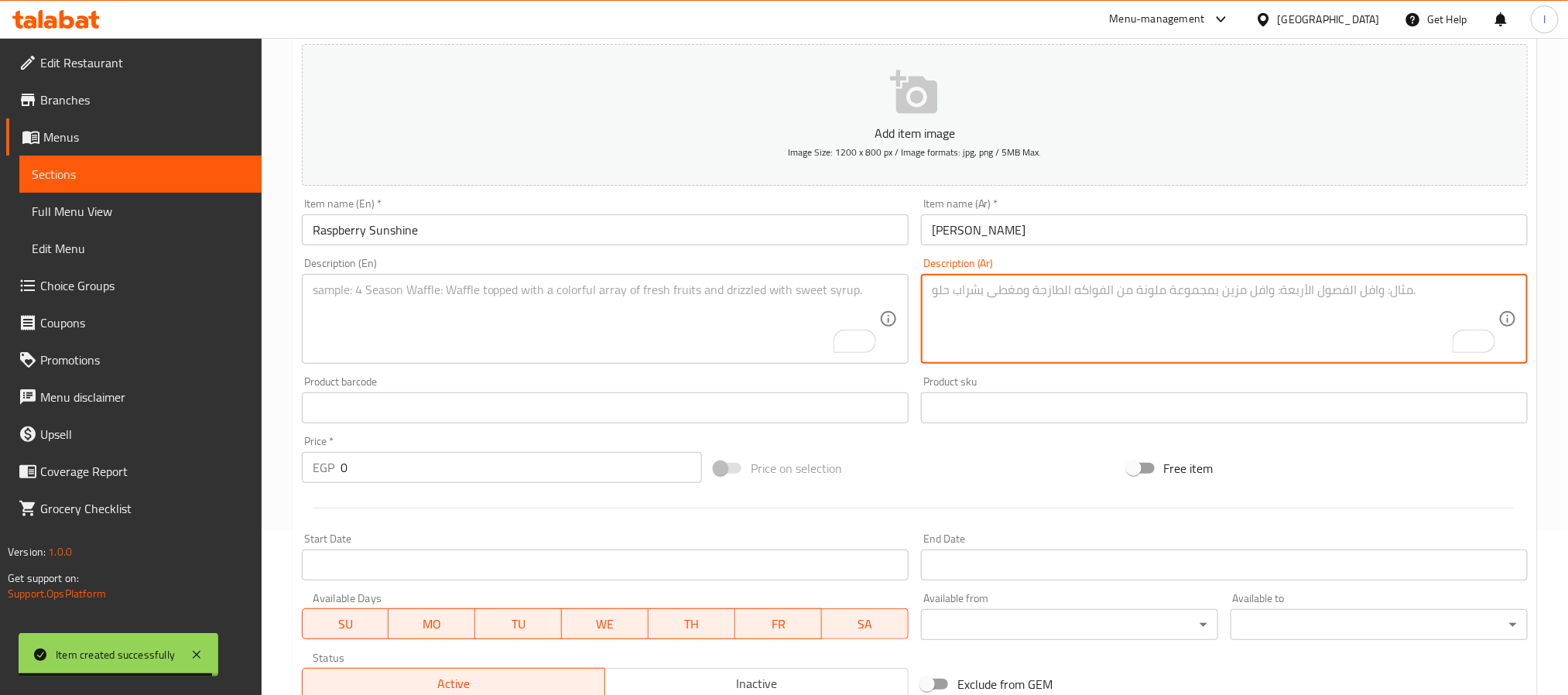
click at [1150, 344] on textarea "To enrich screen reader interactions, please activate Accessibility in Grammarl…" at bounding box center [1215, 319] width 566 height 73
paste textarea "مشروب توت أحمر بطعم فاكهي لذيذ."
type textarea "مشروب توت أحمر بطعم فاكهي لذيذ."
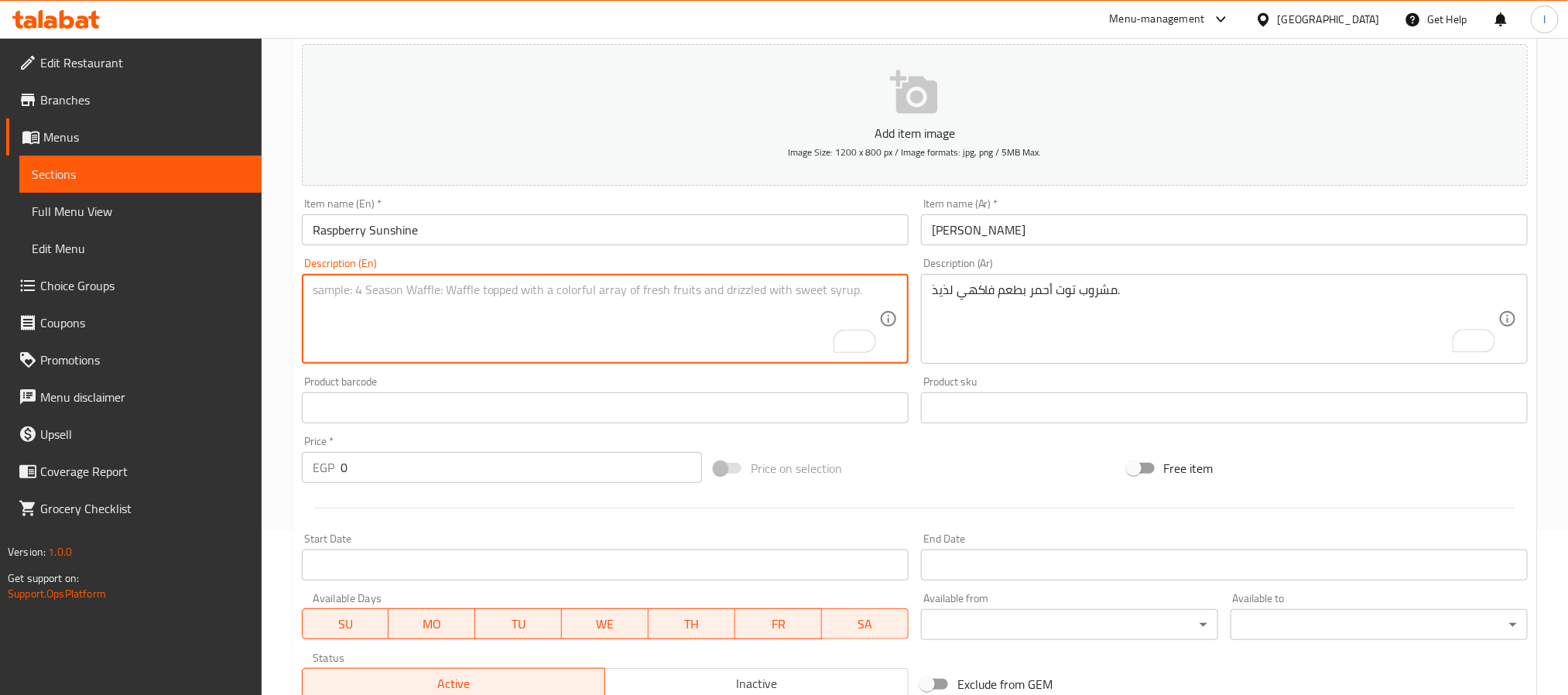
click at [744, 337] on textarea "To enrich screen reader interactions, please activate Accessibility in Grammarl…" at bounding box center [596, 319] width 566 height 73
paste textarea "Refreshing raspberry-flavored sunshine drink."
type textarea "Refreshing raspberry-flavored sunshine drink."
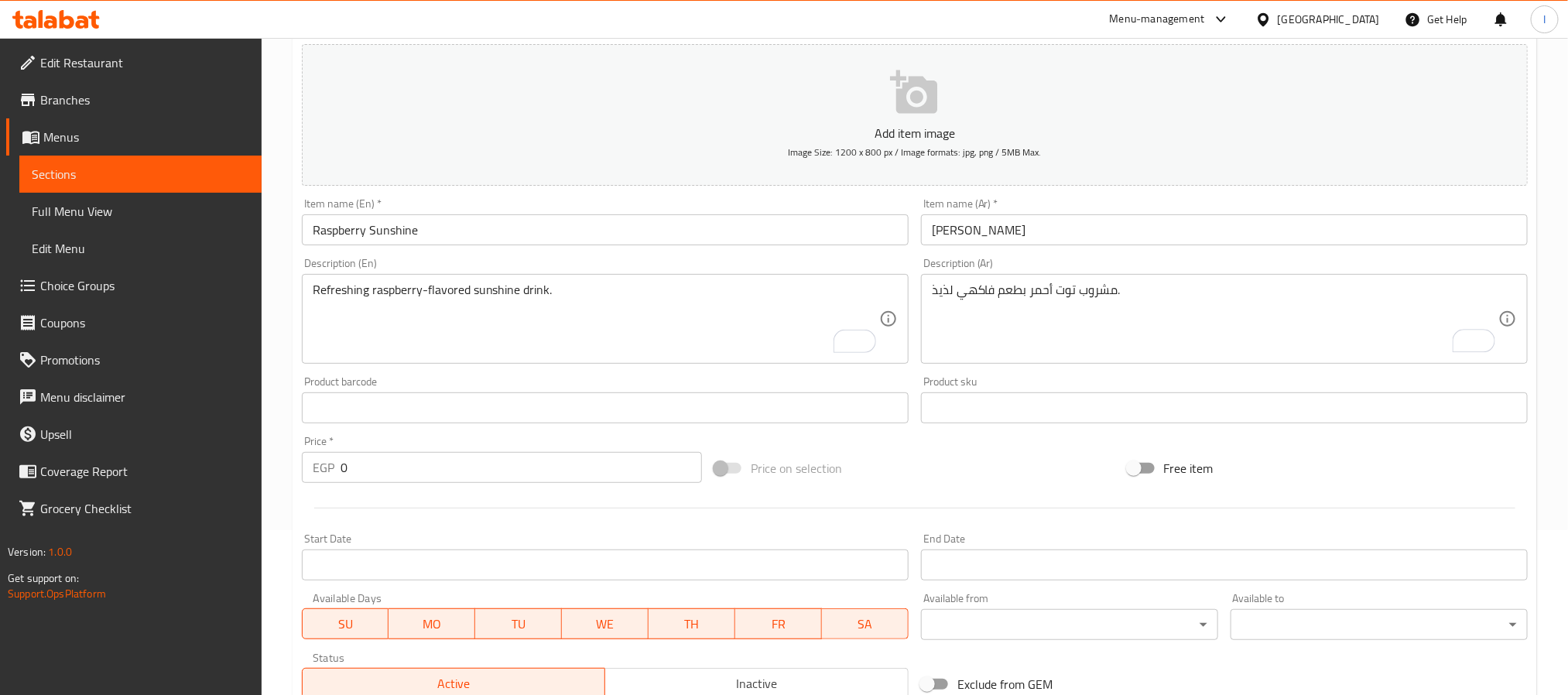
click at [566, 458] on input "0" at bounding box center [521, 467] width 361 height 31
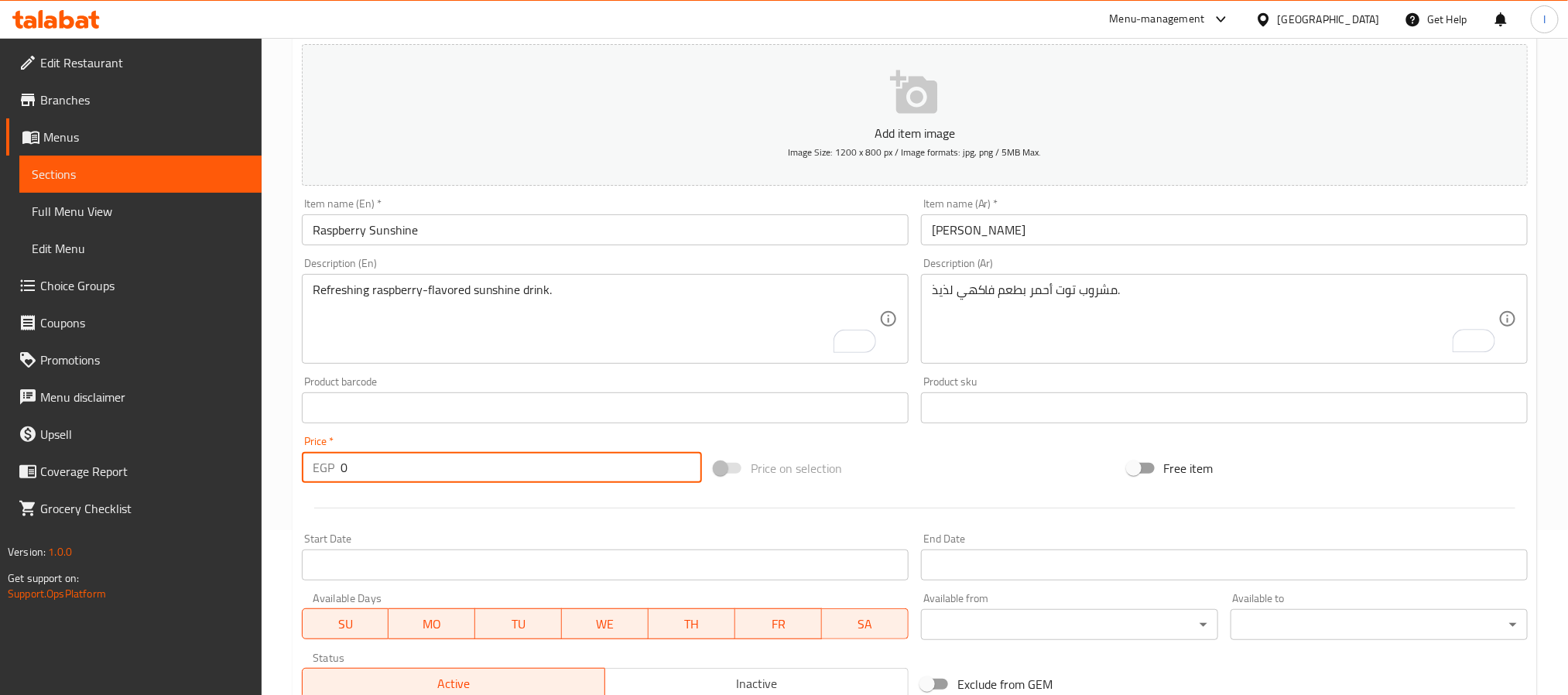
click at [566, 458] on input "0" at bounding box center [521, 467] width 361 height 31
type input "74"
click at [913, 460] on div "Price on selection" at bounding box center [914, 468] width 413 height 42
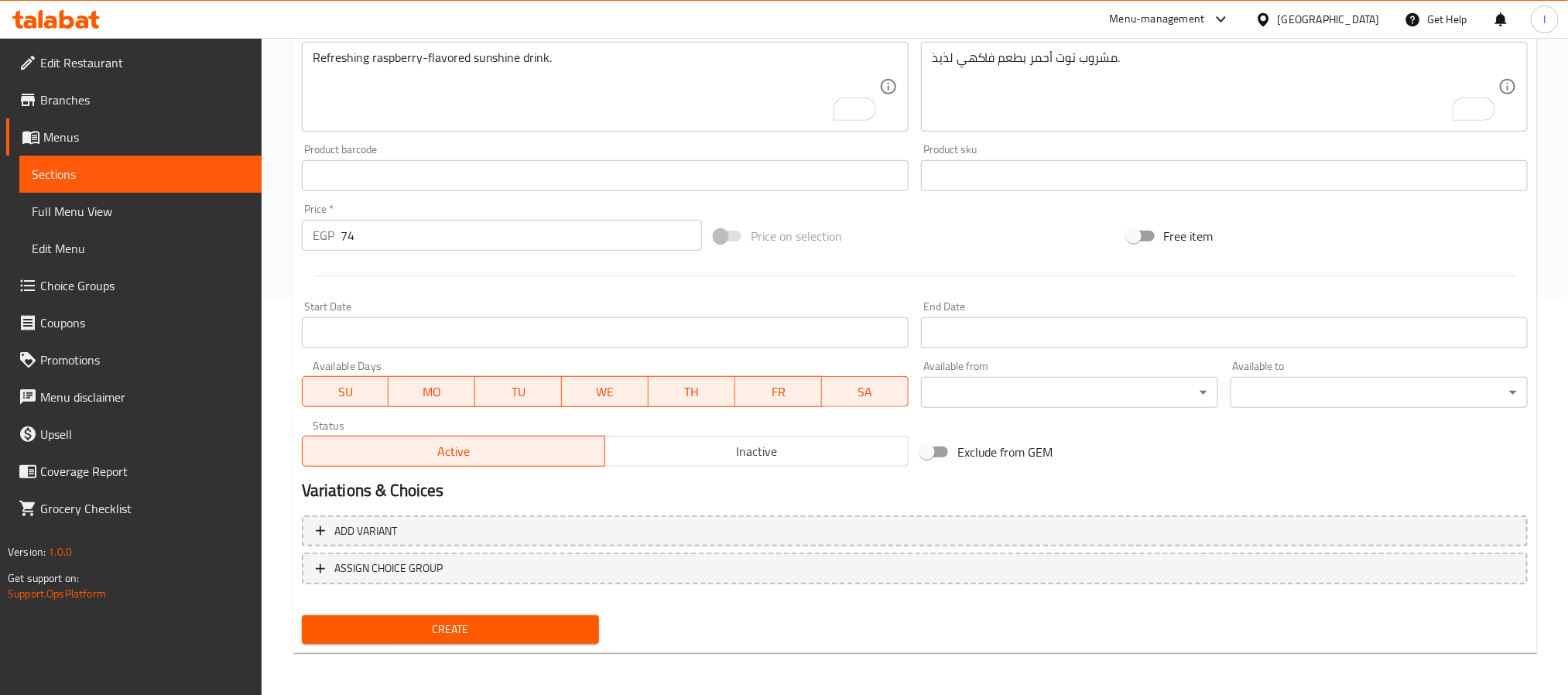
click at [546, 626] on span "Create" at bounding box center [450, 629] width 273 height 19
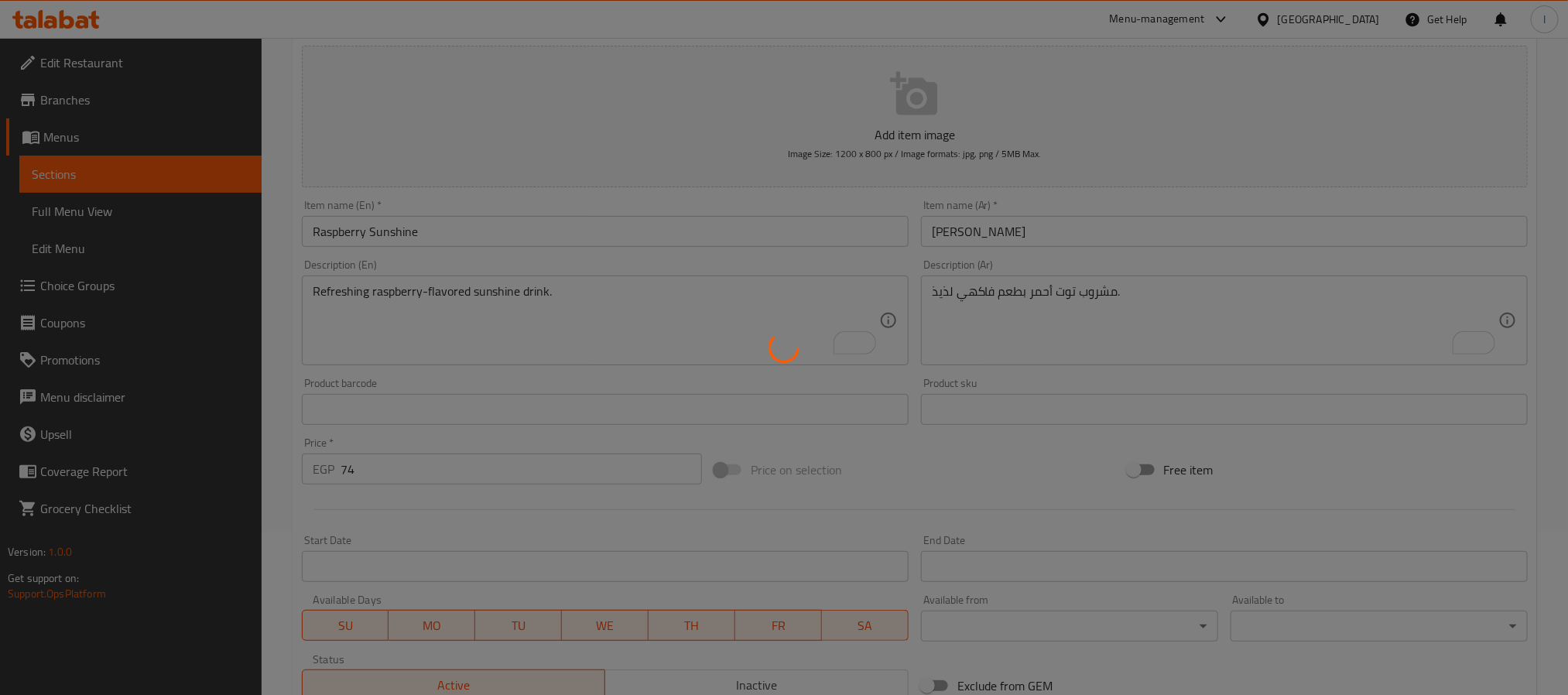
scroll to position [0, 0]
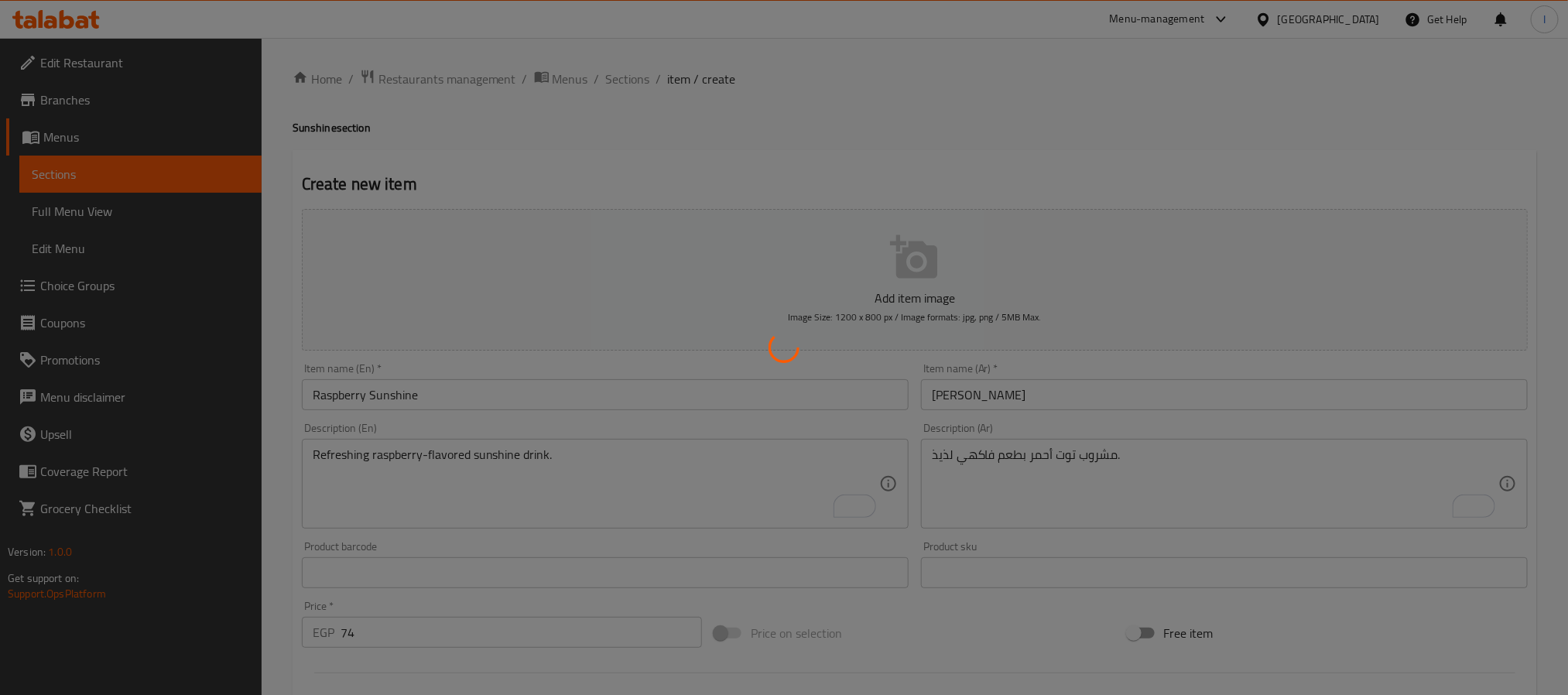
type input "0"
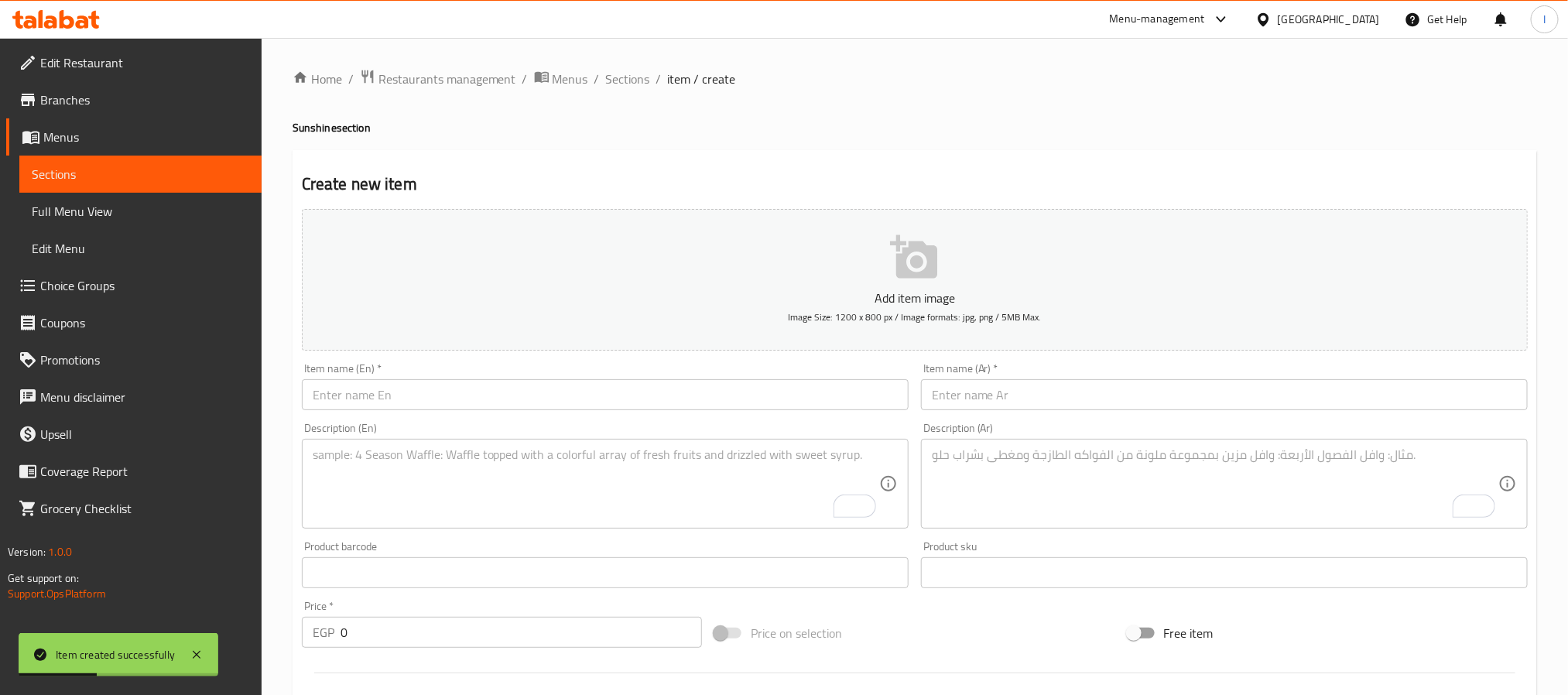
click at [467, 407] on input "text" at bounding box center [605, 395] width 607 height 31
paste input "Kiwi Sunshine"
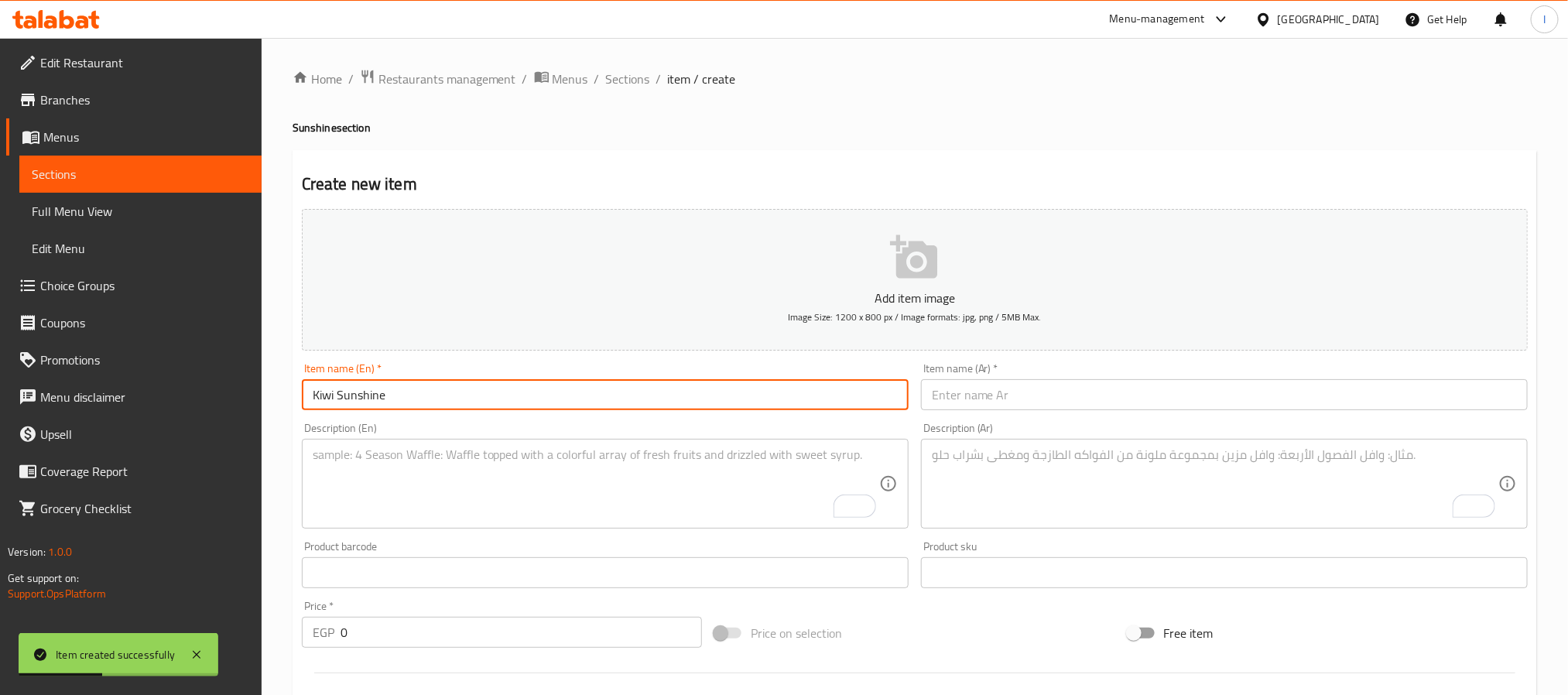
type input "Kiwi Sunshine"
click at [1108, 384] on input "text" at bounding box center [1224, 395] width 607 height 31
paste input "كيوي صن شاين"
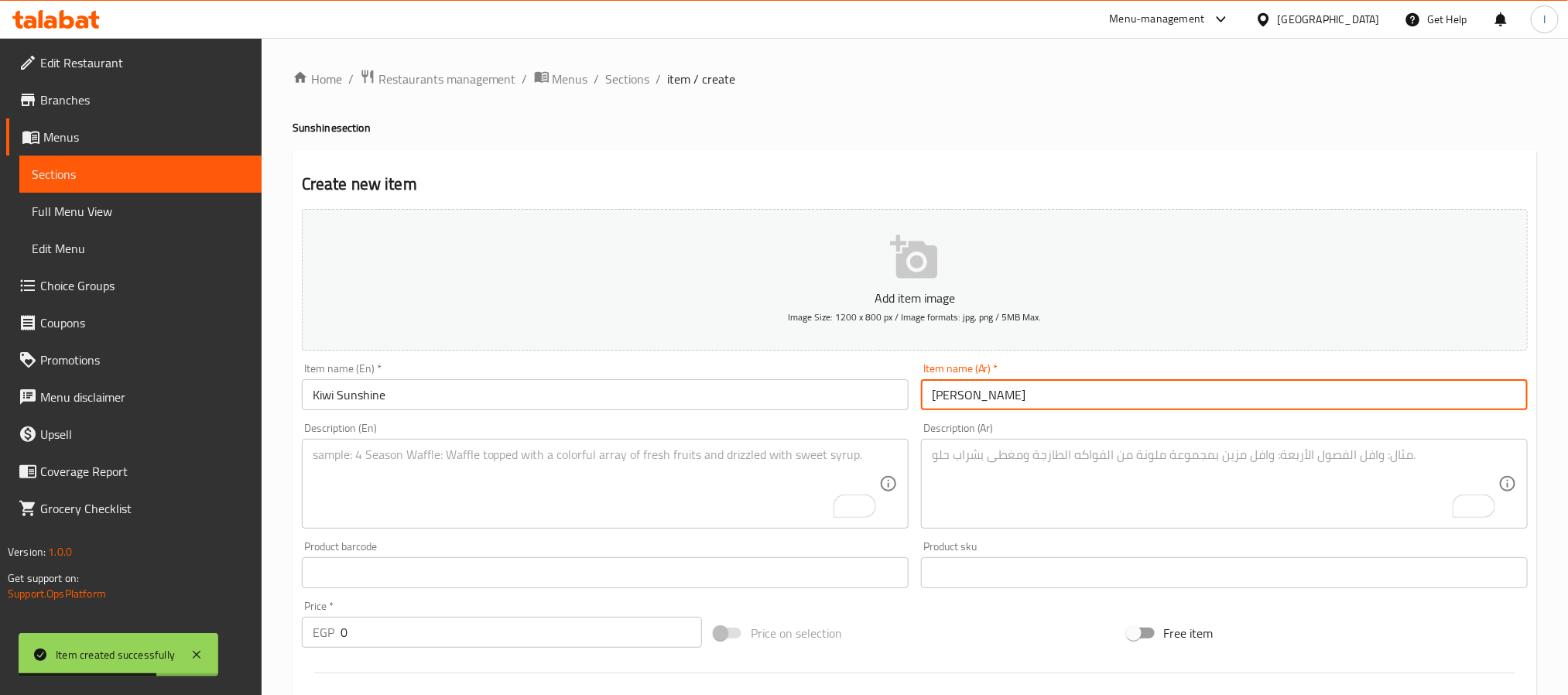
type input "كيوي صن شاين"
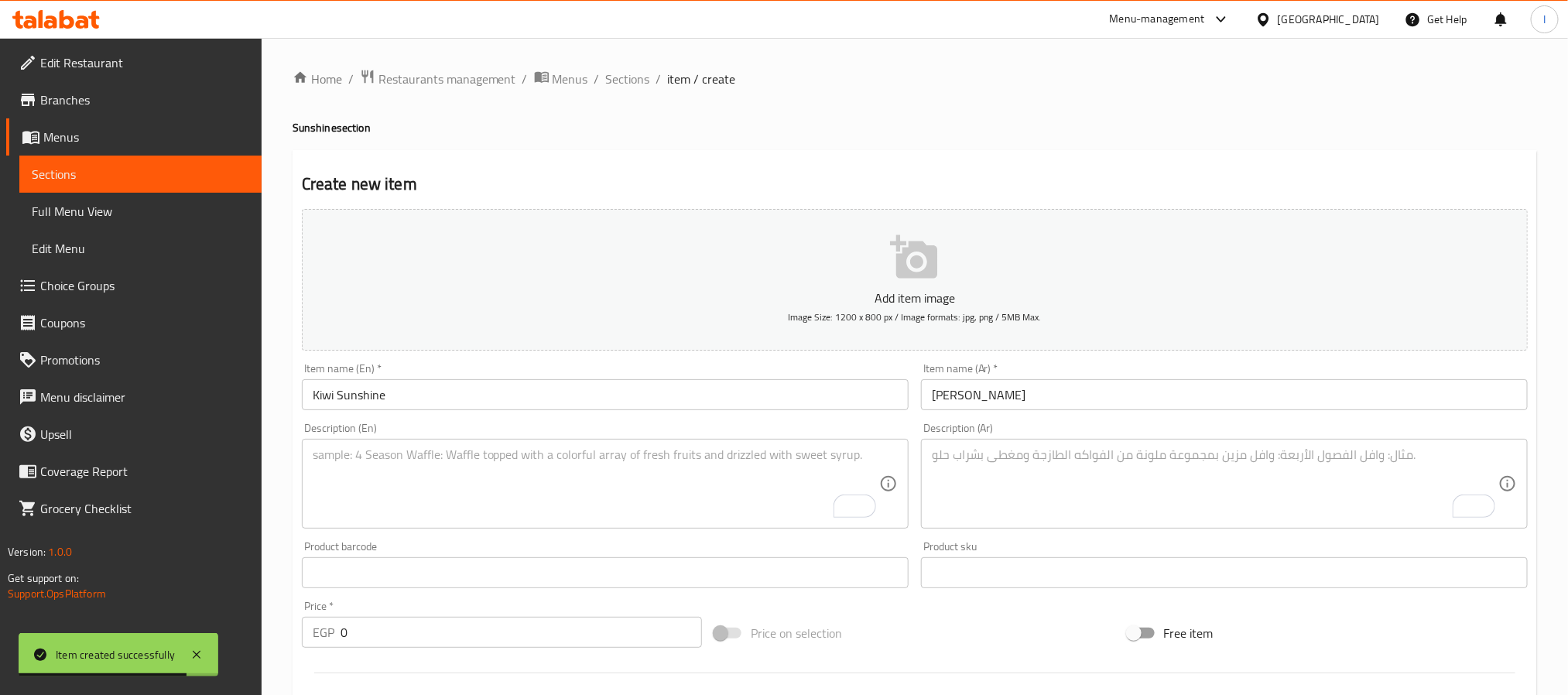
click at [646, 493] on textarea "To enrich screen reader interactions, please activate Accessibility in Grammarl…" at bounding box center [596, 484] width 566 height 73
paste textarea "Refreshing kiwi-flavored sunshine drink."
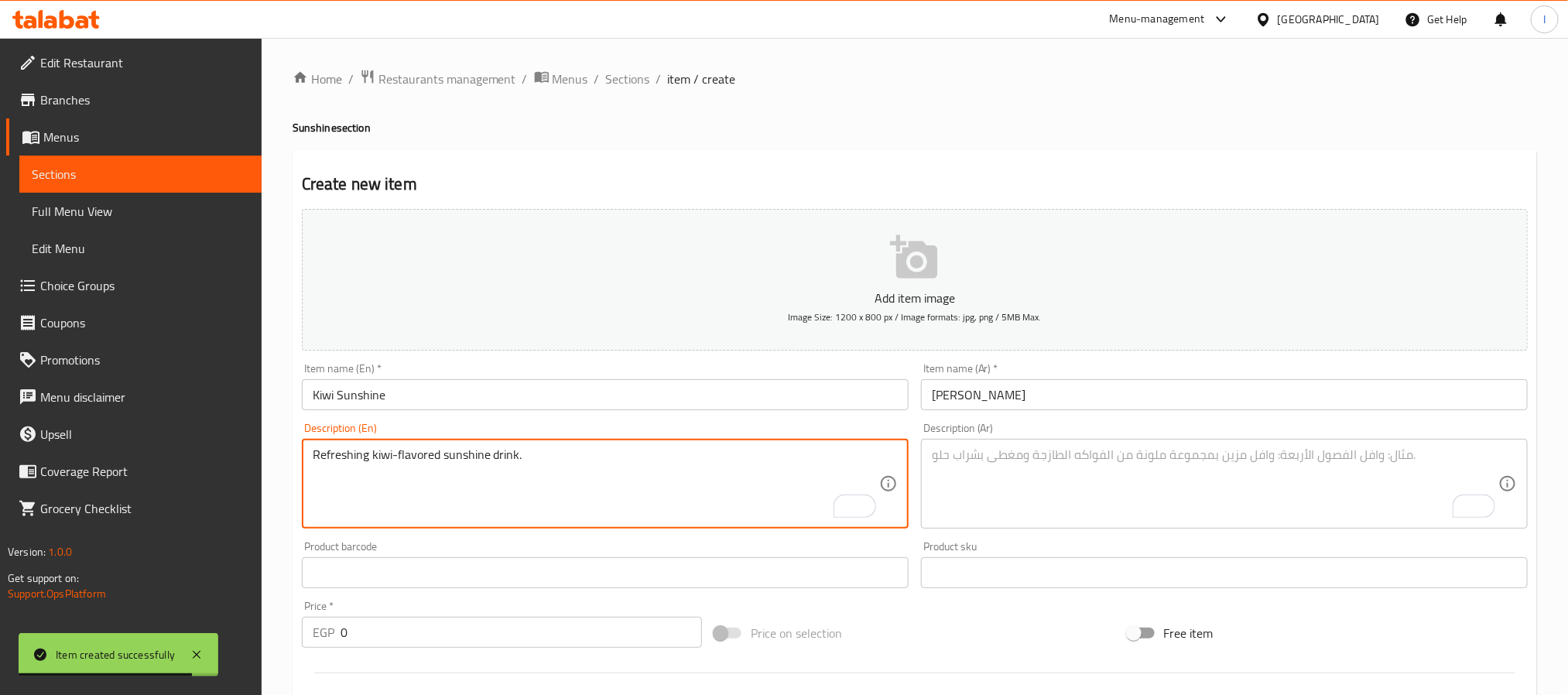
type textarea "Refreshing kiwi-flavored sunshine drink."
click at [1063, 458] on textarea "To enrich screen reader interactions, please activate Accessibility in Grammarl…" at bounding box center [1215, 484] width 566 height 73
paste textarea "مشروب كيوي بطعم استوائي منعش."
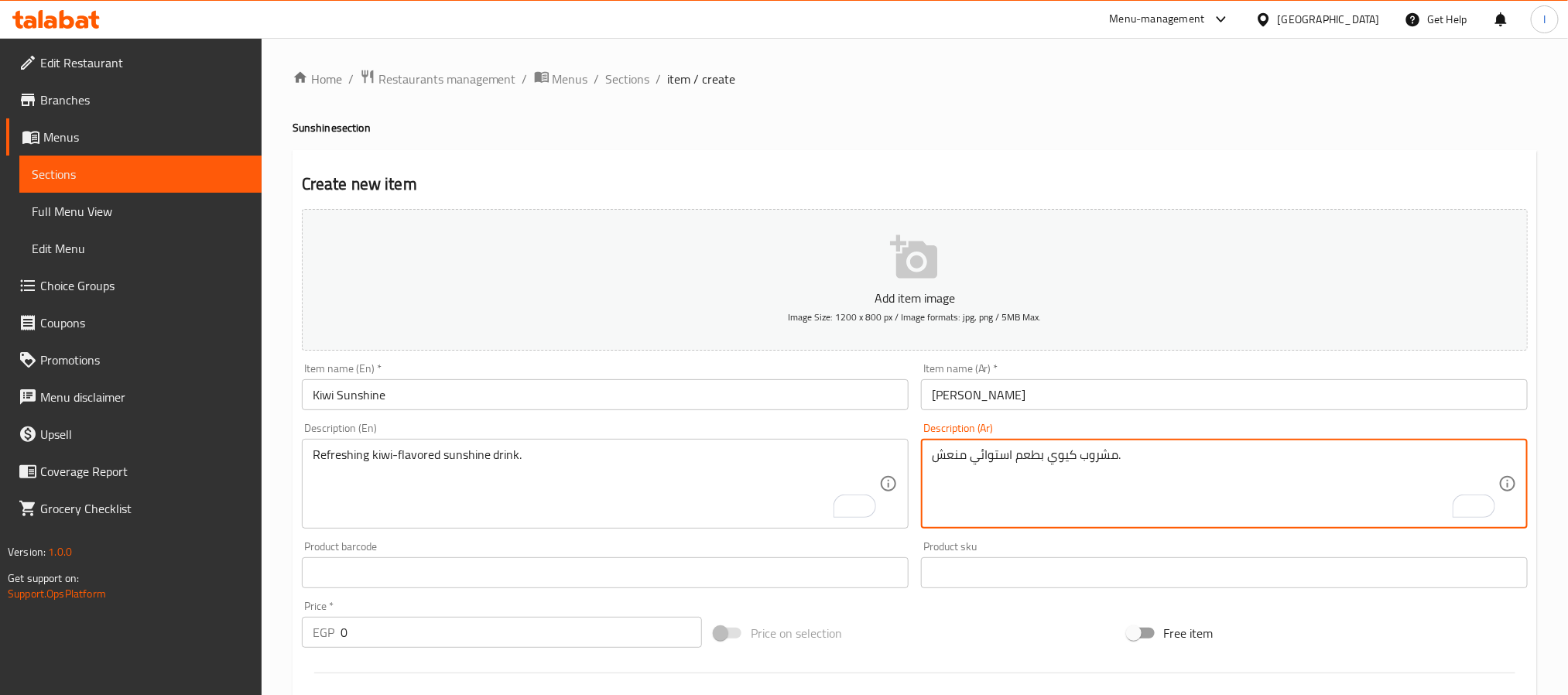
type textarea "مشروب كيوي بطعم استوائي منعش."
click at [1061, 167] on div "Create new item Add item image Image Size: 1200 x 800 px / Image formats: jpg, …" at bounding box center [915, 600] width 1244 height 901
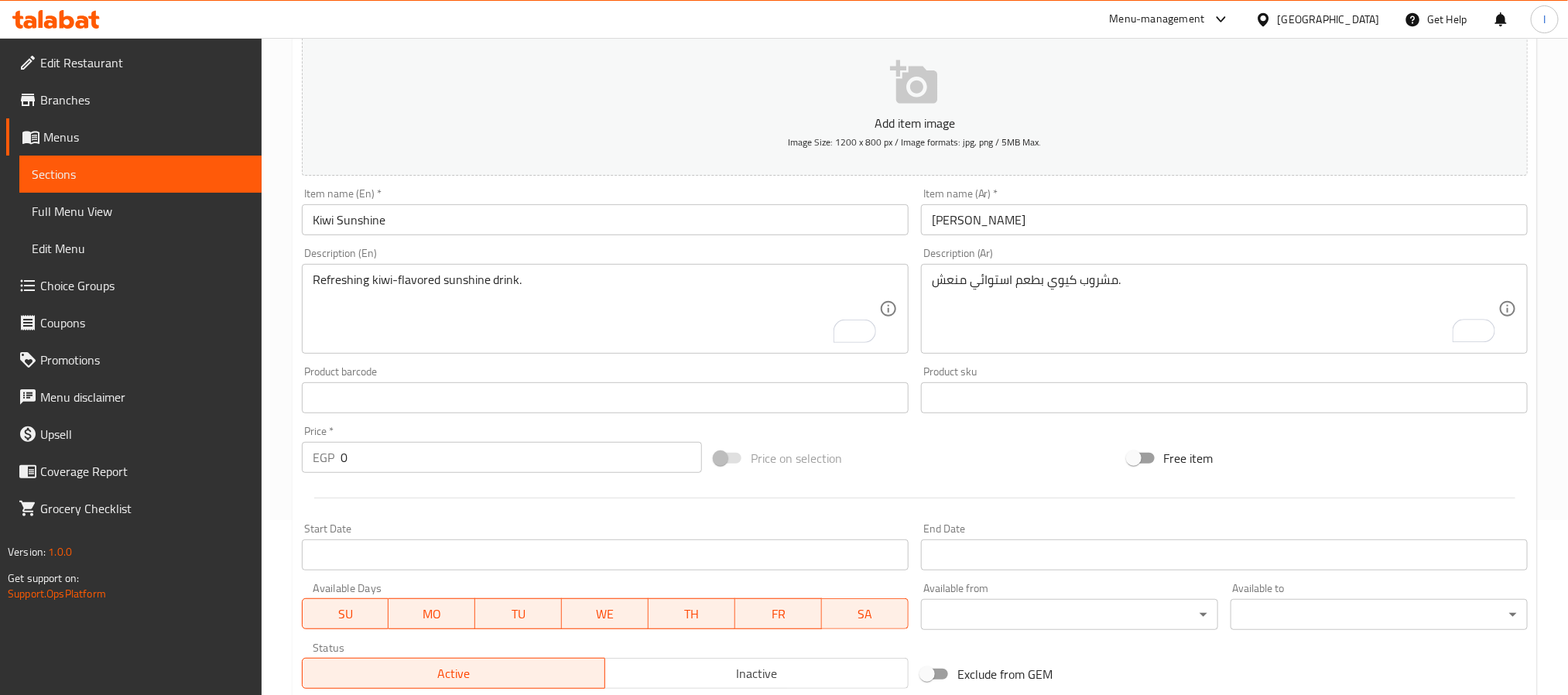
scroll to position [348, 0]
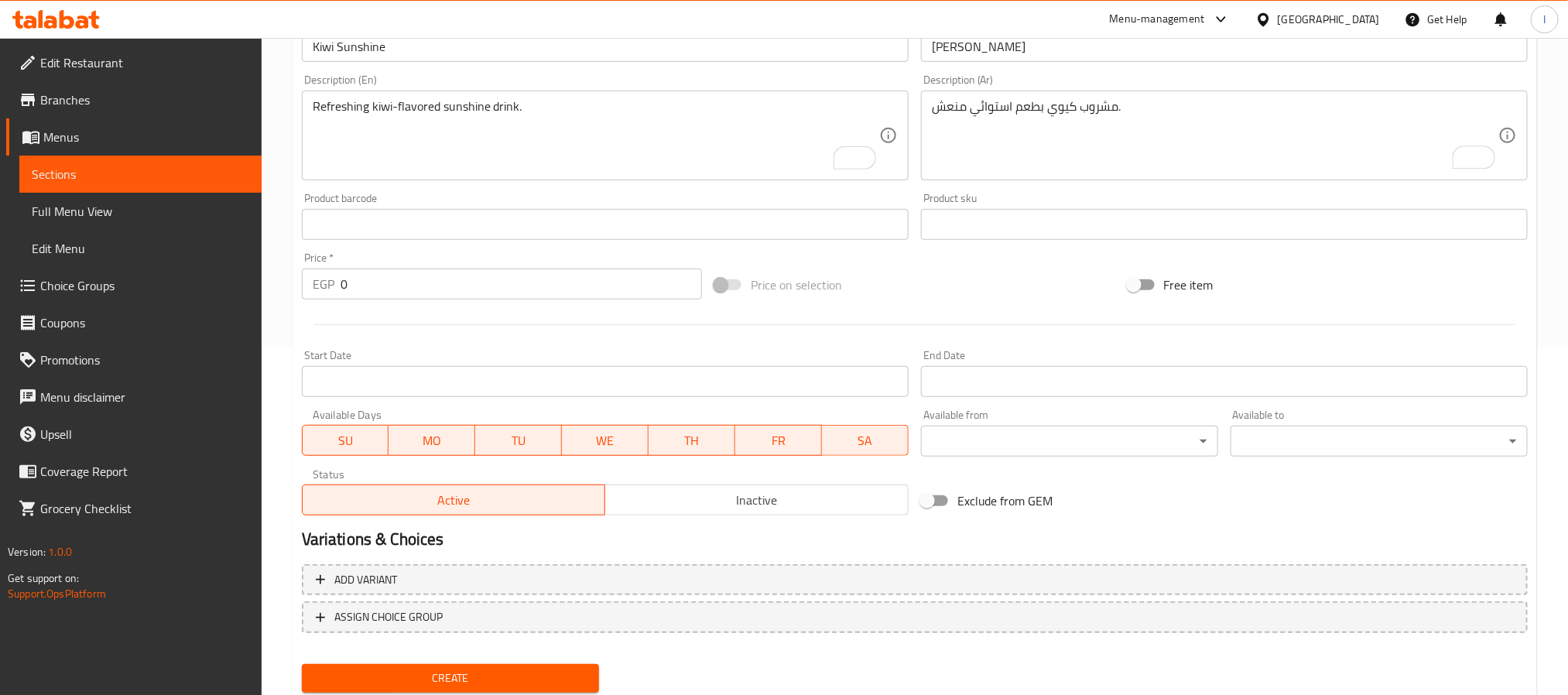
click at [485, 290] on input "0" at bounding box center [521, 284] width 361 height 31
type input "74"
click at [912, 323] on div at bounding box center [915, 324] width 1239 height 37
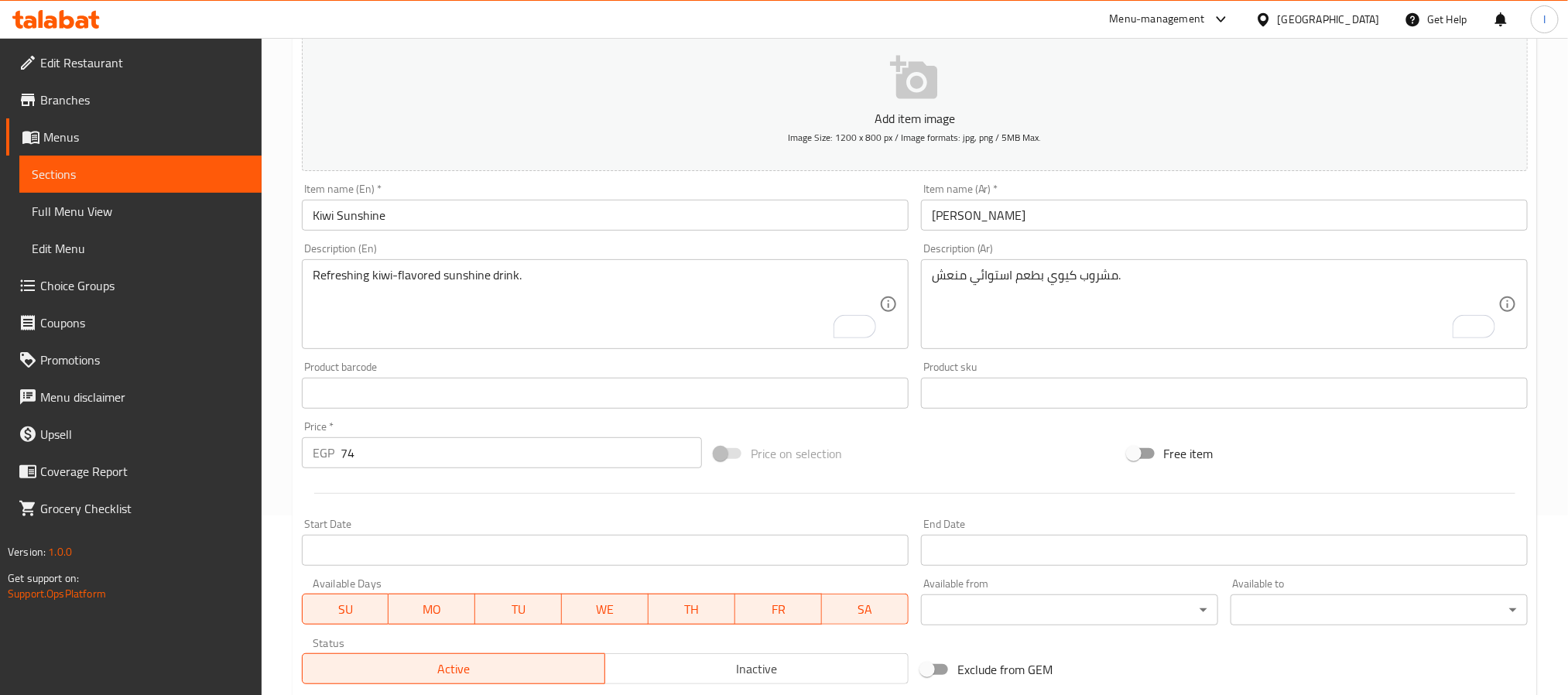
scroll to position [397, 0]
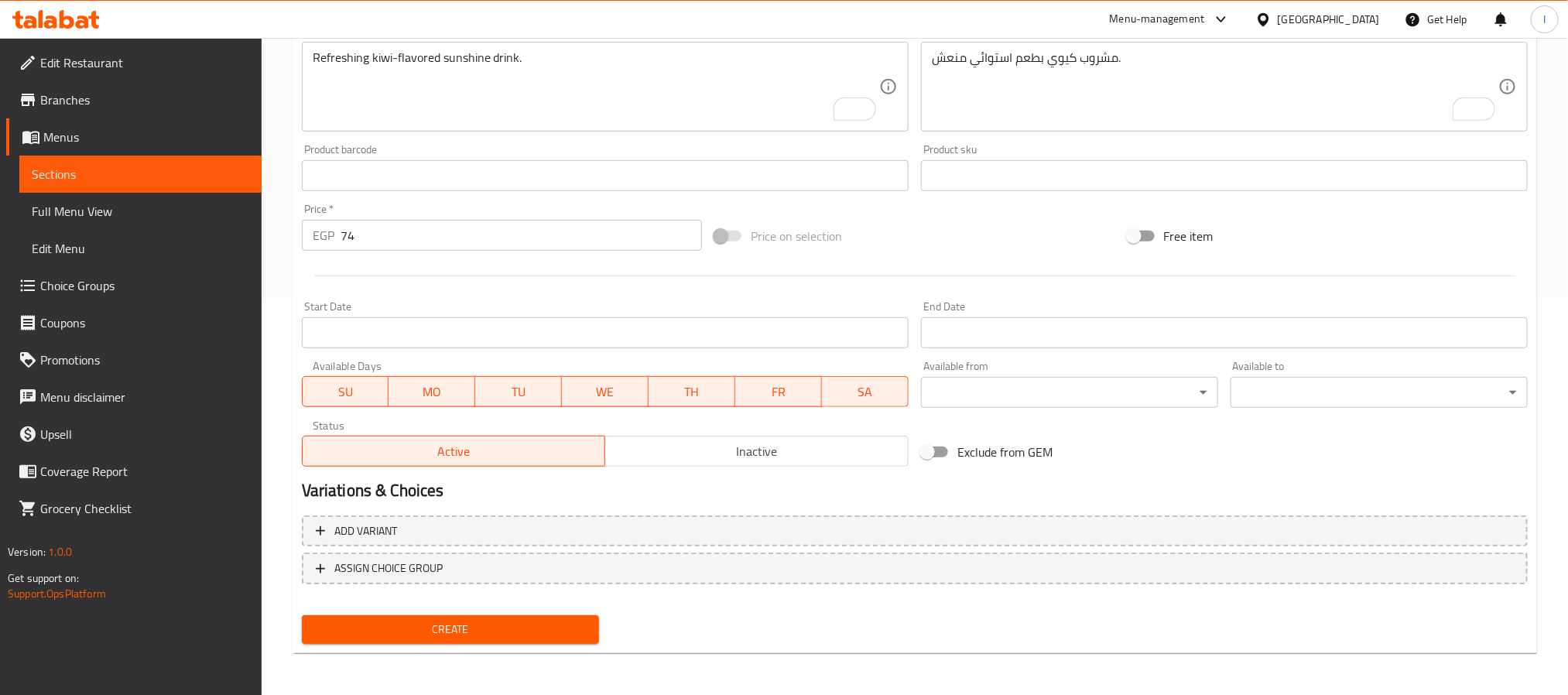
click at [567, 626] on span "Create" at bounding box center [450, 629] width 273 height 19
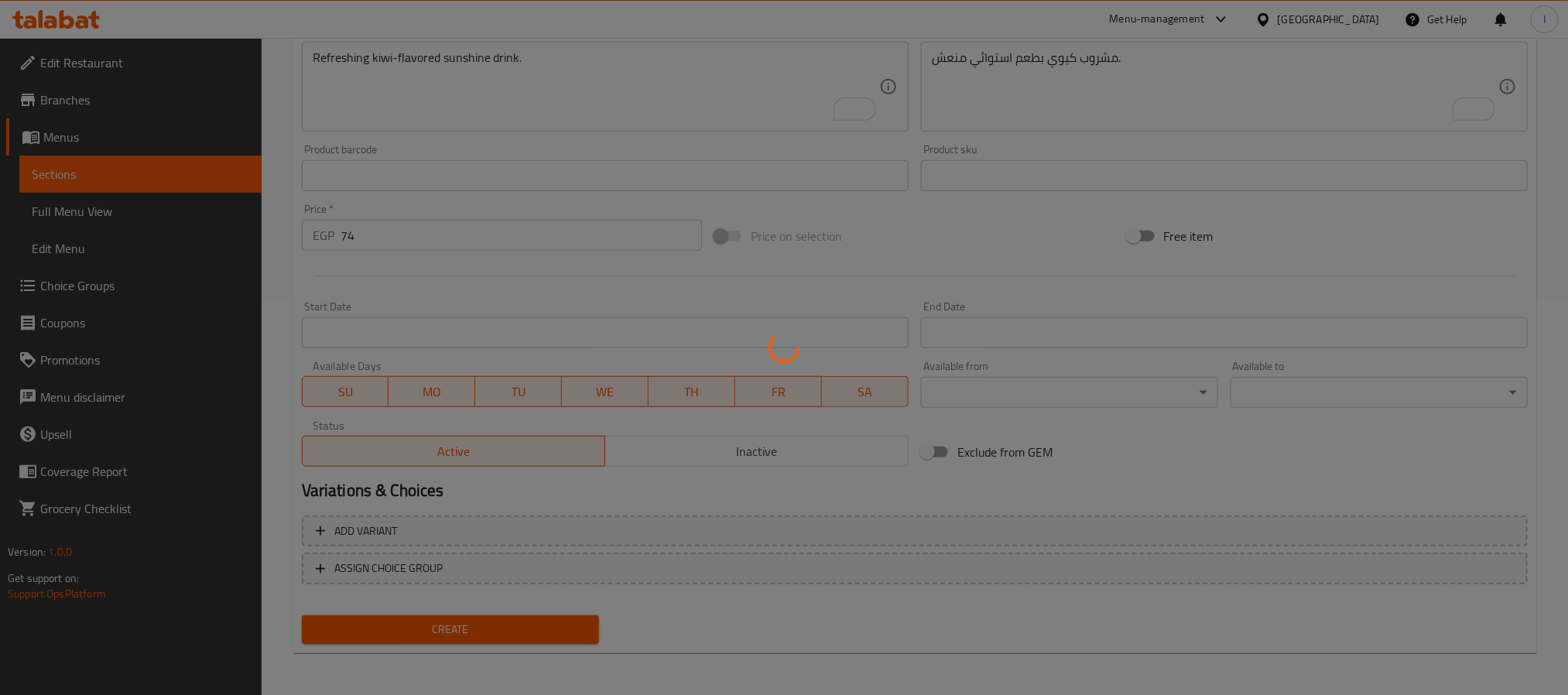
type input "0"
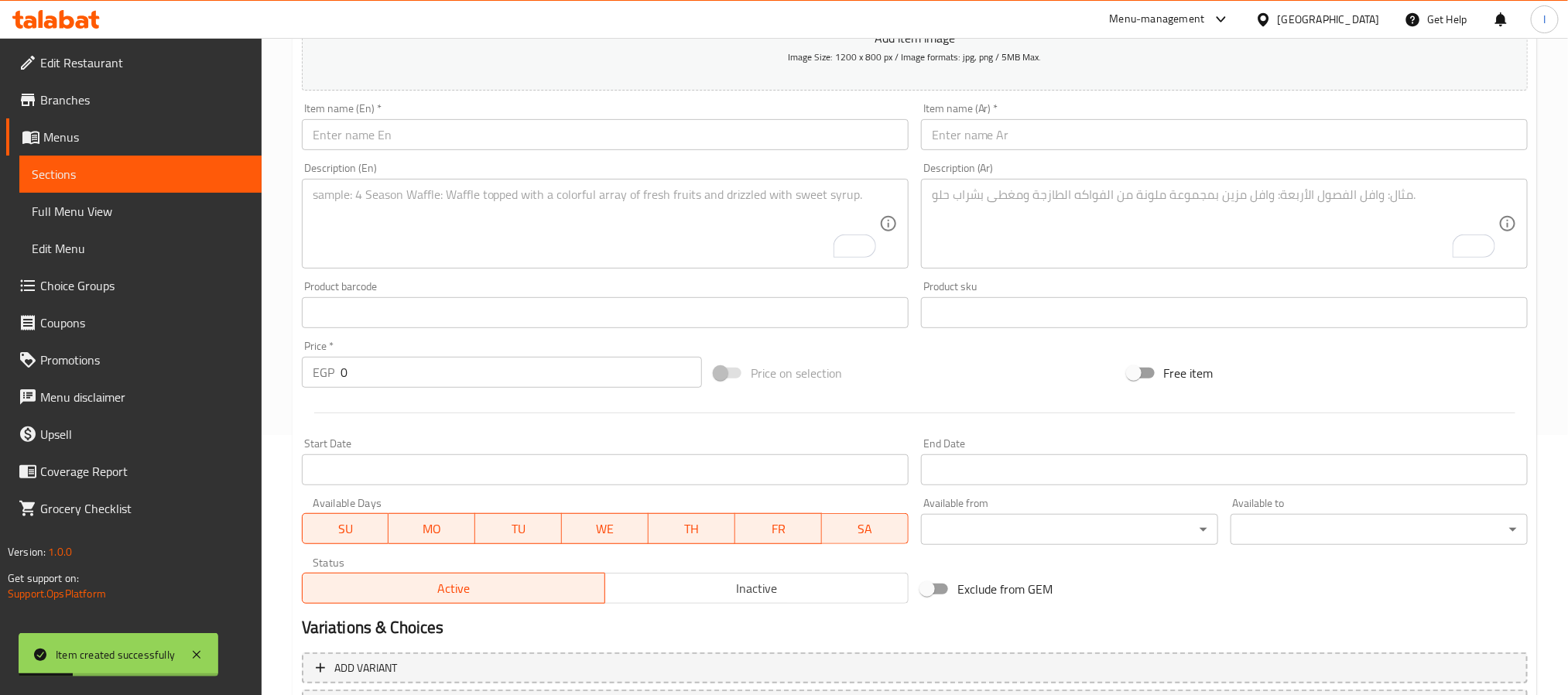
scroll to position [165, 0]
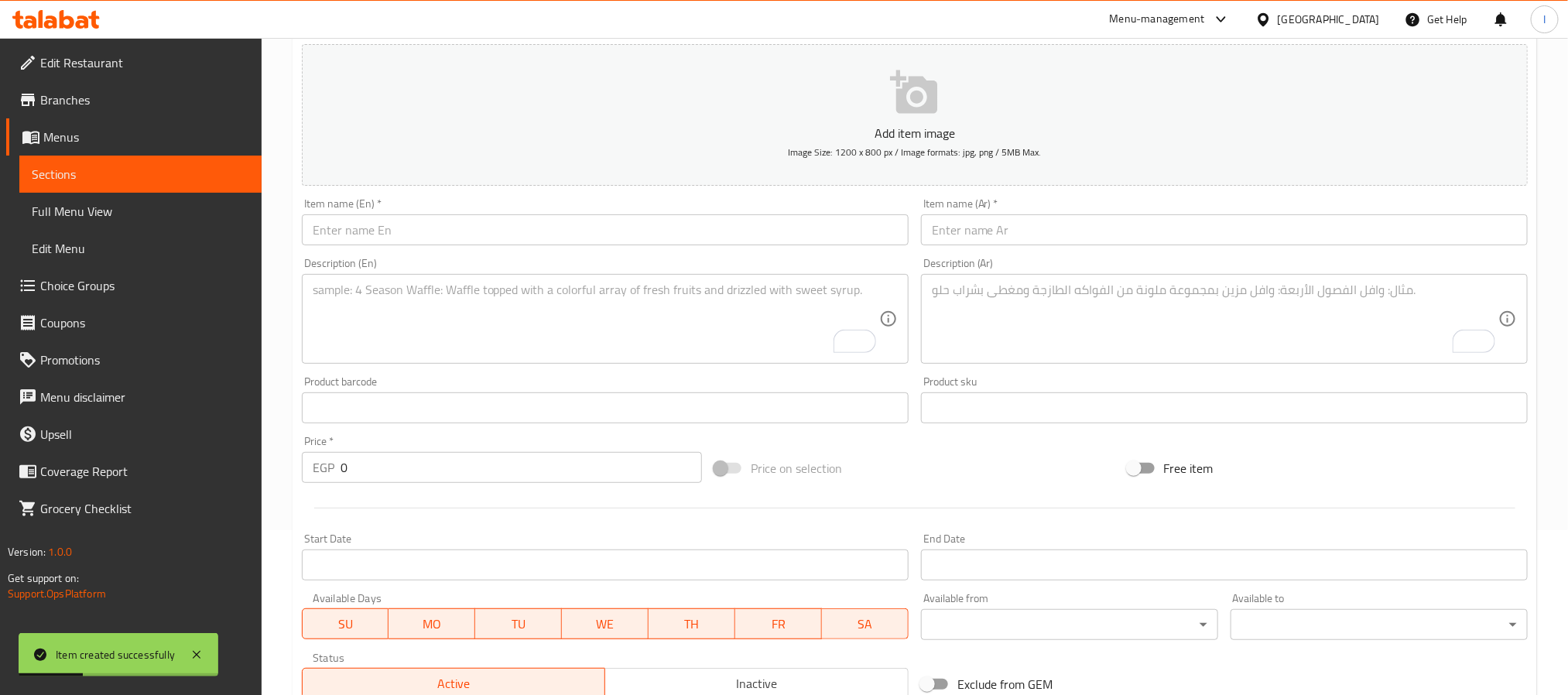
click at [395, 232] on input "text" at bounding box center [605, 230] width 607 height 31
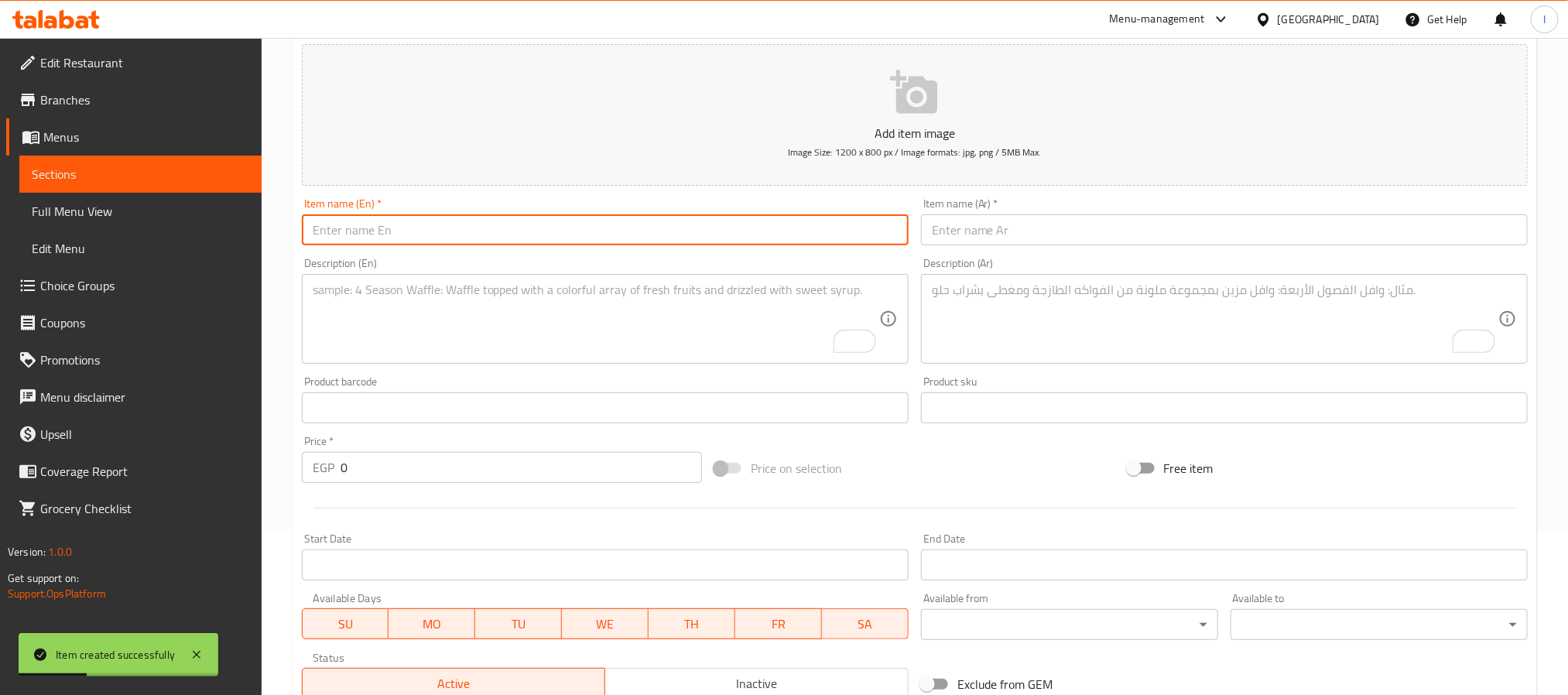
paste input "Redbull Sunshine"
type input "Redbull Sunshine"
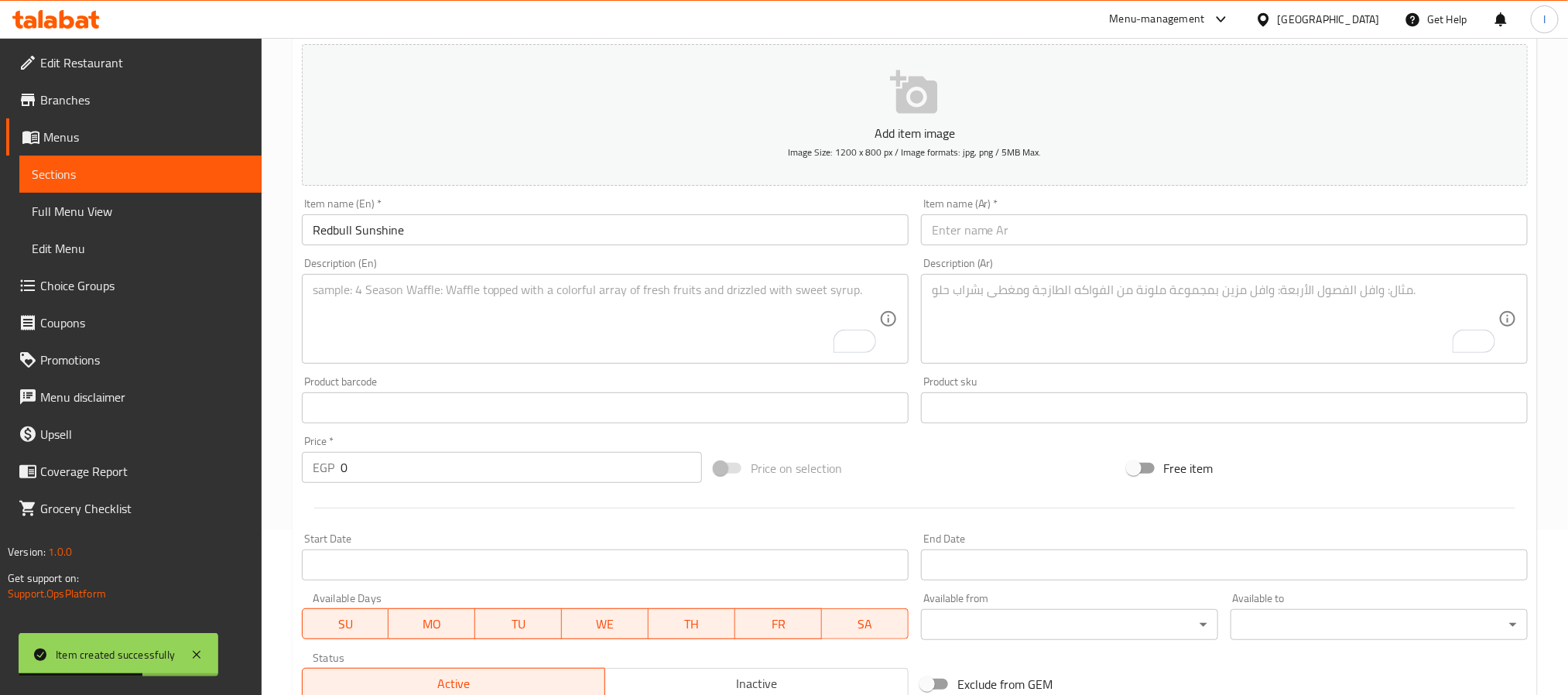
click at [1013, 246] on div "Item name (Ar)   * Item name (Ar) *" at bounding box center [1224, 221] width 619 height 59
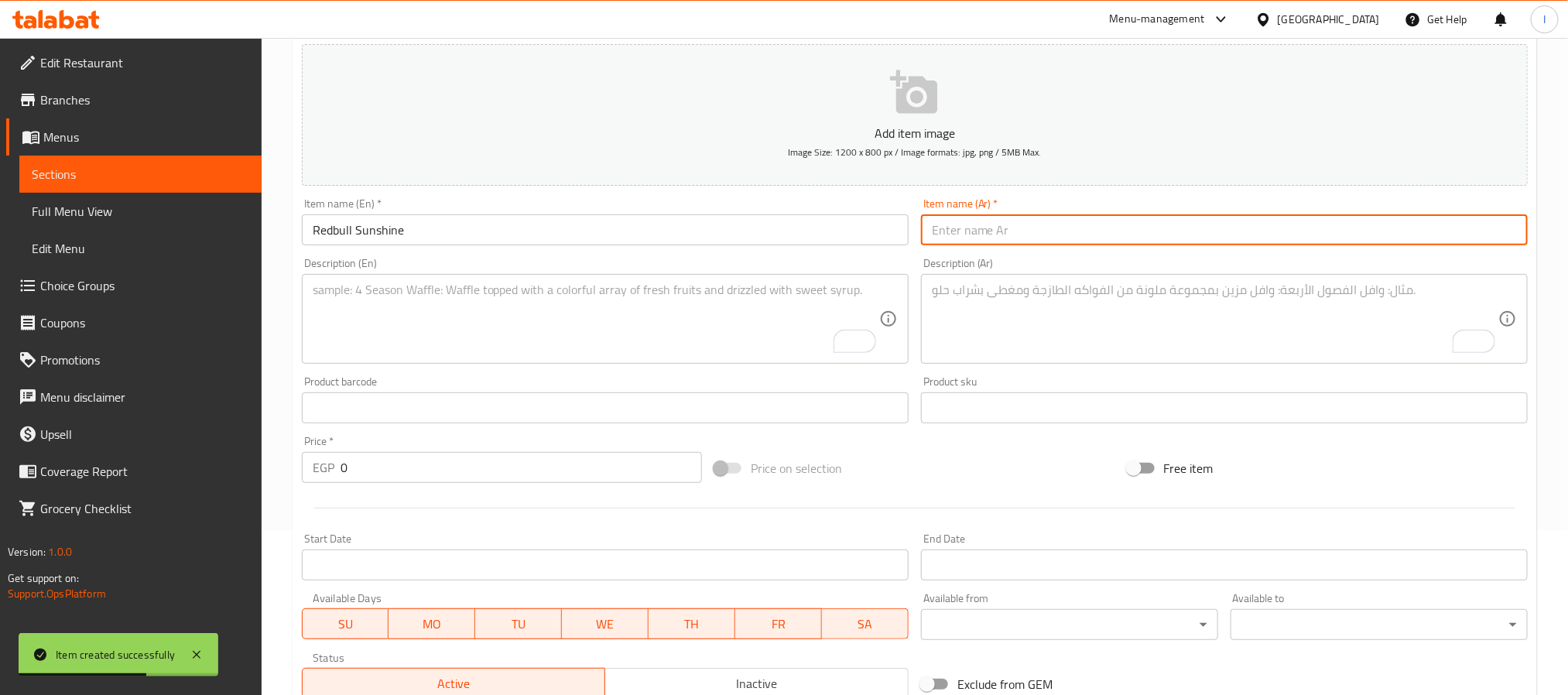
drag, startPoint x: 1015, startPoint y: 239, endPoint x: 1028, endPoint y: 247, distance: 15.3
click at [1015, 239] on input "text" at bounding box center [1224, 230] width 607 height 31
paste input "ريدبول صن شاين"
type input "ريدبول صن شاين"
click at [1067, 323] on textarea "To enrich screen reader interactions, please activate Accessibility in Grammarl…" at bounding box center [1215, 319] width 566 height 73
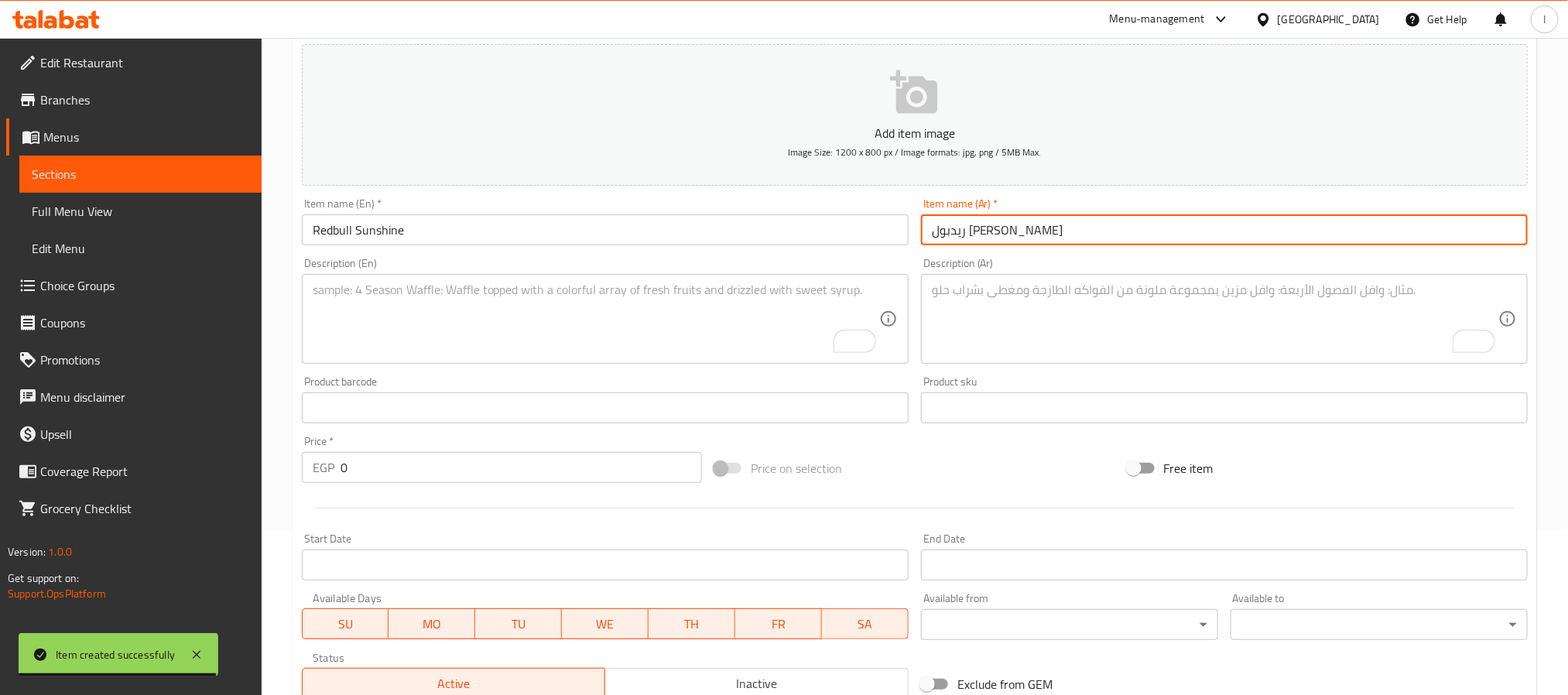
paste textarea "مشروب طاقة ريدبول مع لمسة فاكهية."
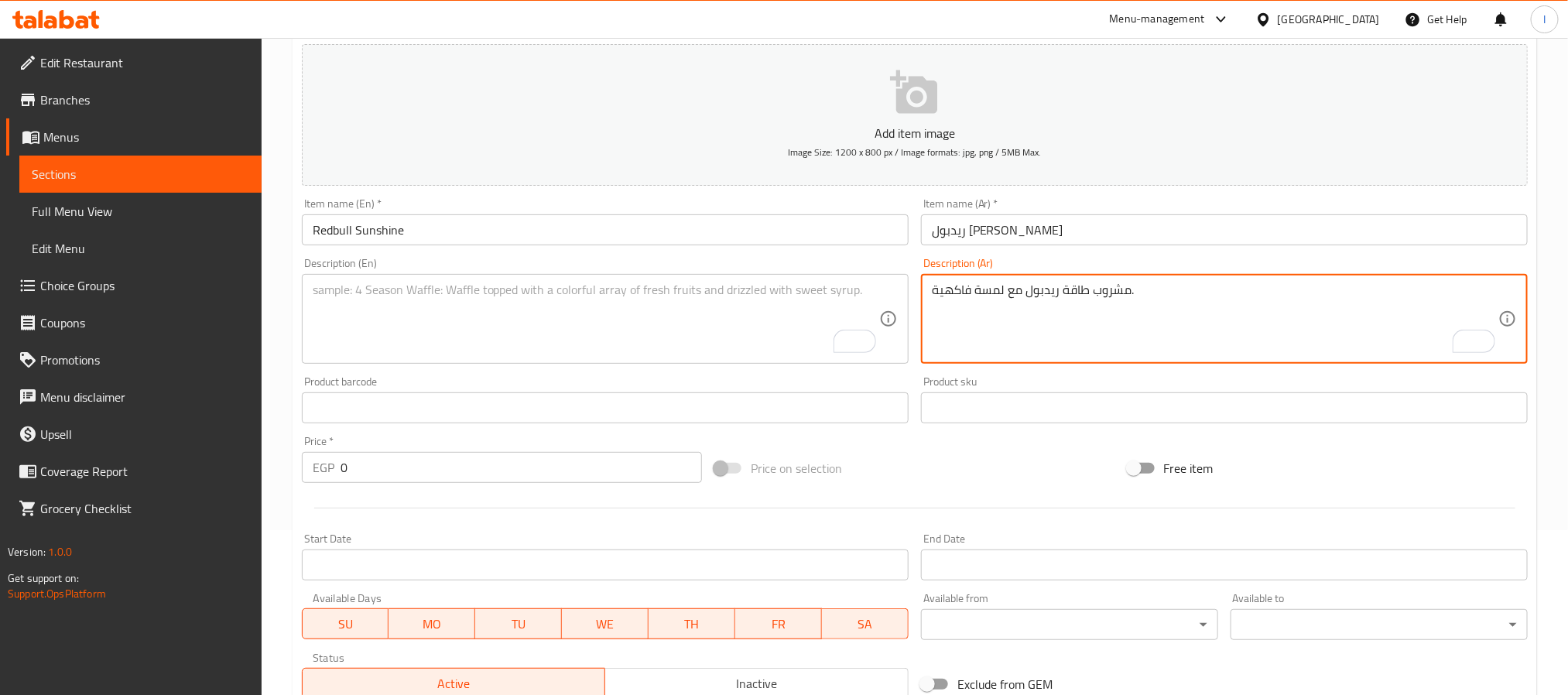
type textarea "مشروب طاقة ريدبول مع لمسة فاكهية."
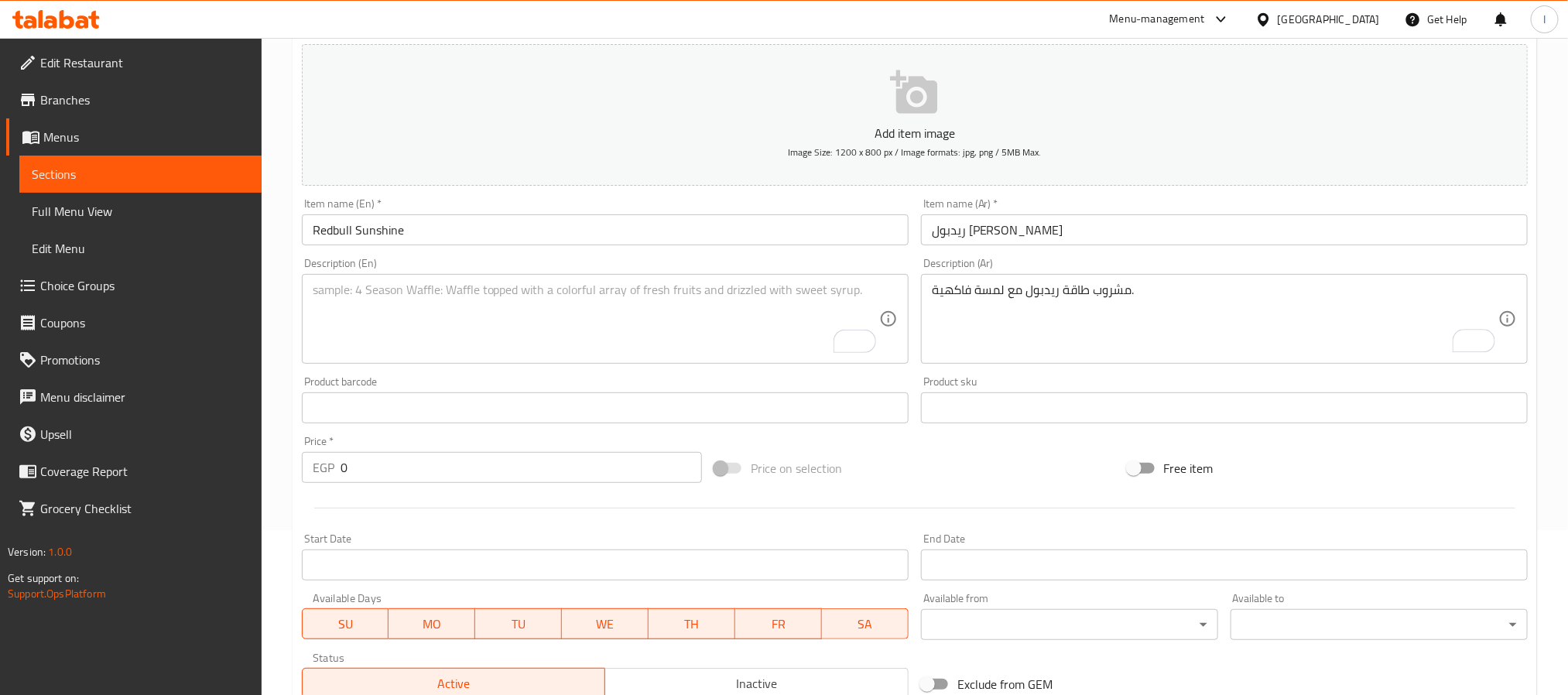
click at [776, 318] on textarea "To enrich screen reader interactions, please activate Accessibility in Grammarl…" at bounding box center [596, 319] width 566 height 73
paste textarea "Redbull energy drink with a fruity sunshine twist."
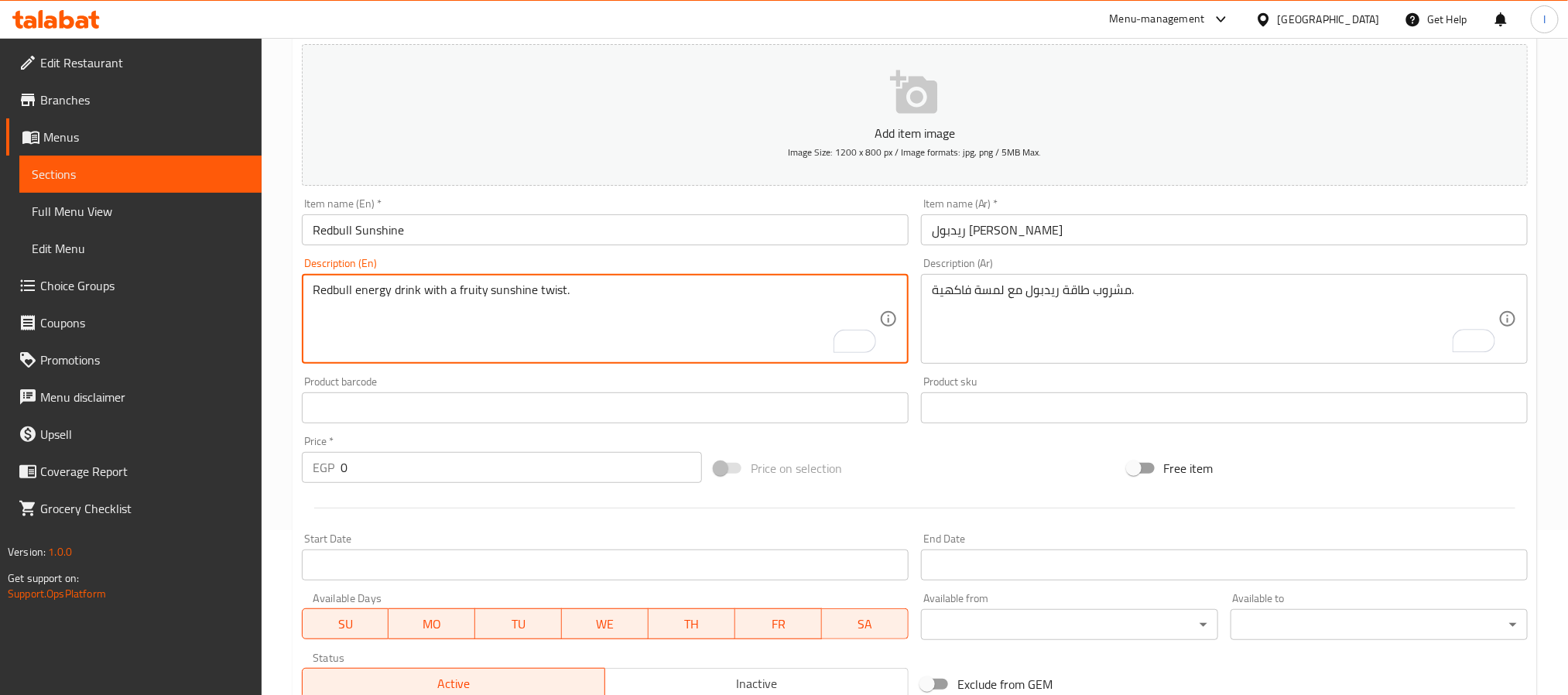
type textarea "Redbull energy drink with a fruity sunshine twist."
click at [534, 466] on input "0" at bounding box center [521, 467] width 361 height 31
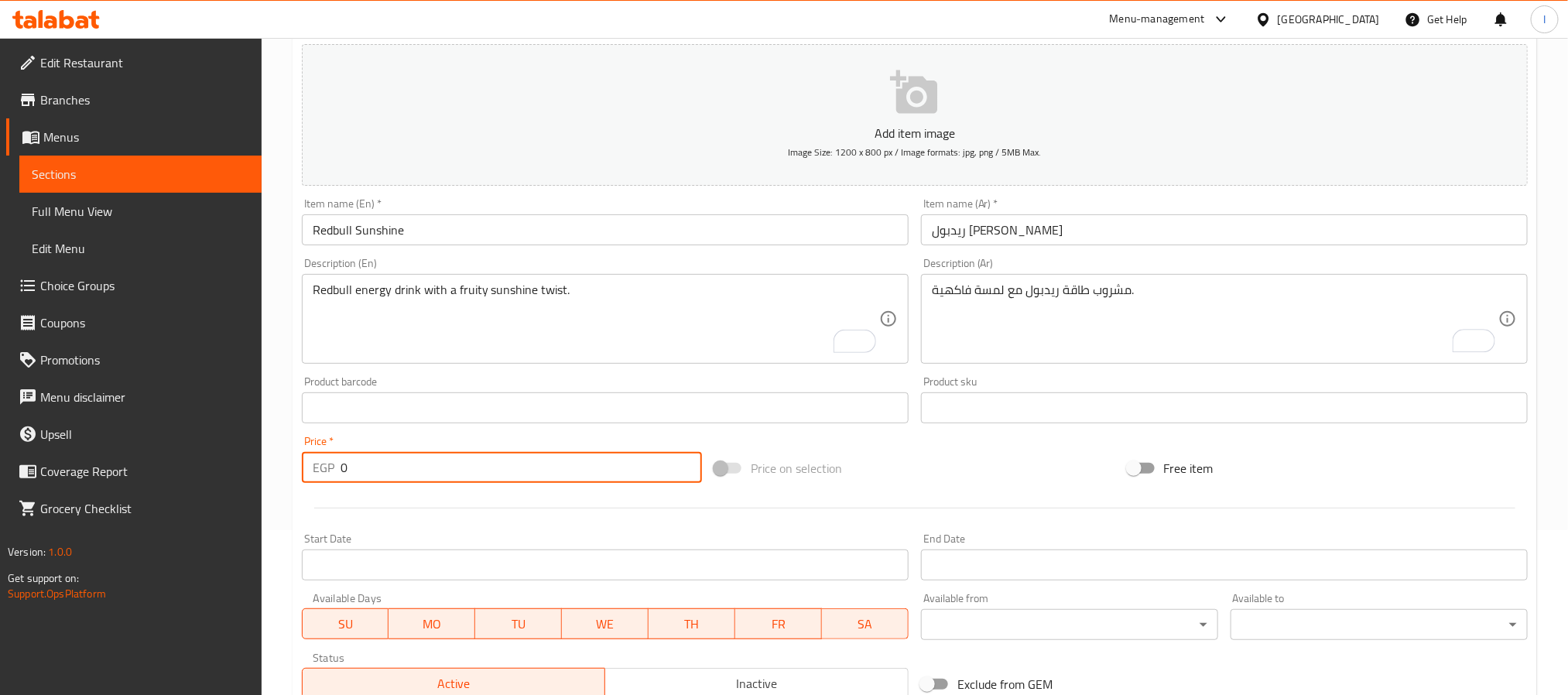
click at [534, 466] on input "0" at bounding box center [521, 467] width 361 height 31
type input "109"
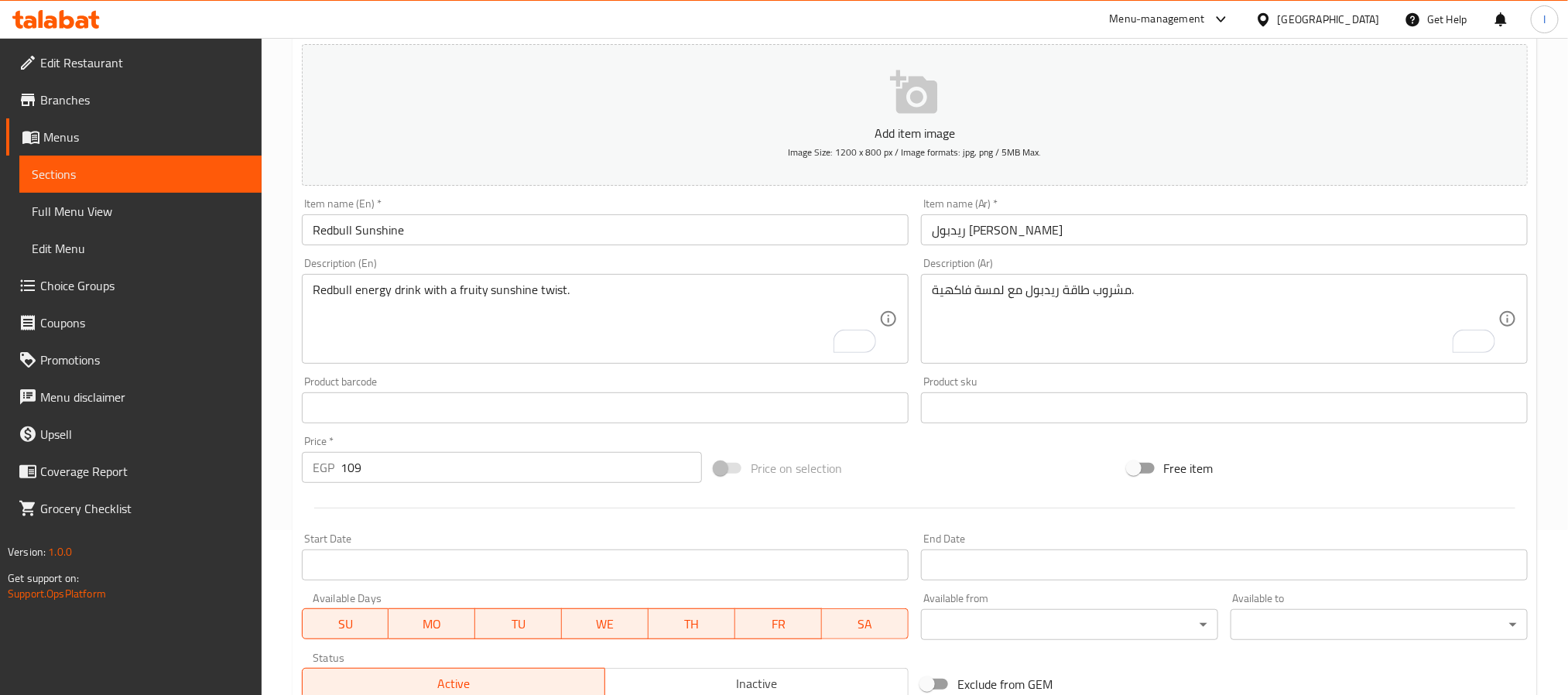
click at [1001, 460] on div "Price on selection" at bounding box center [914, 468] width 413 height 42
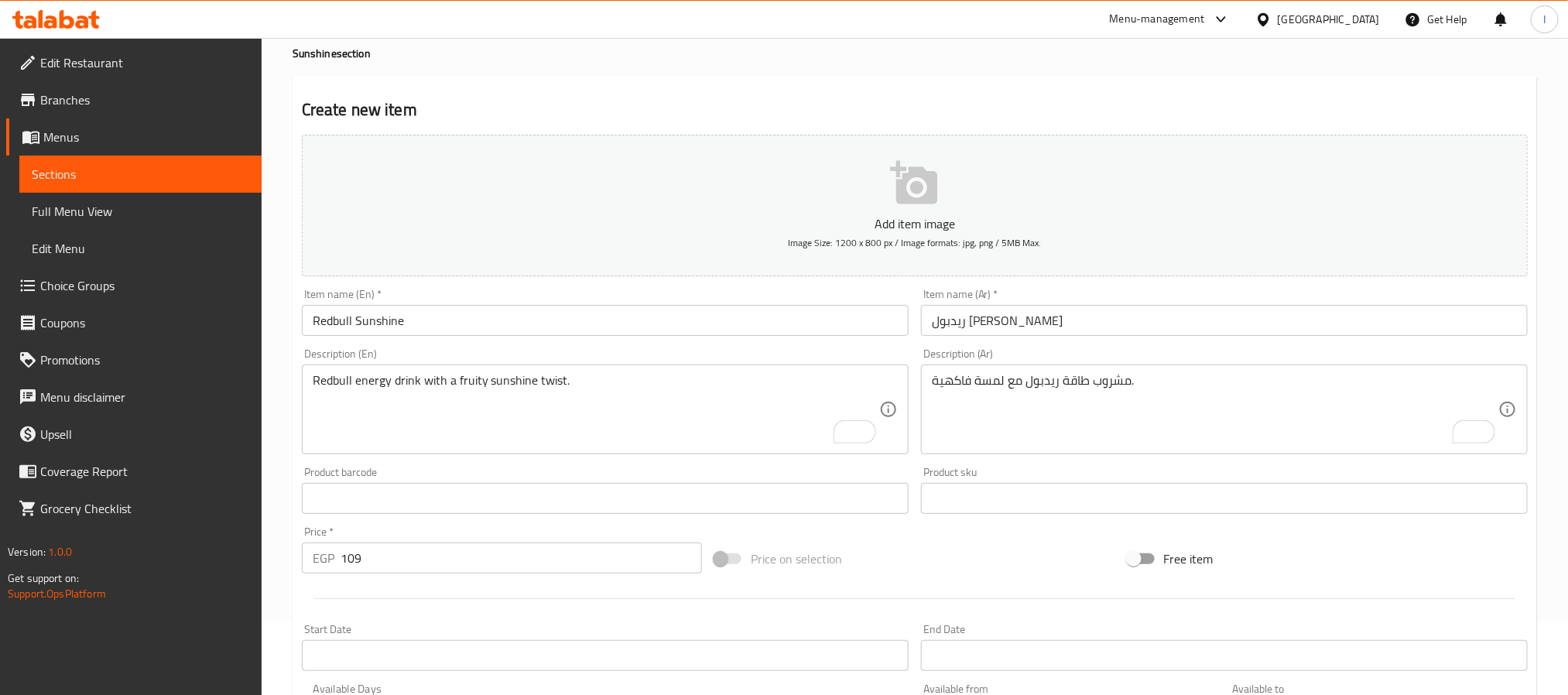
scroll to position [0, 0]
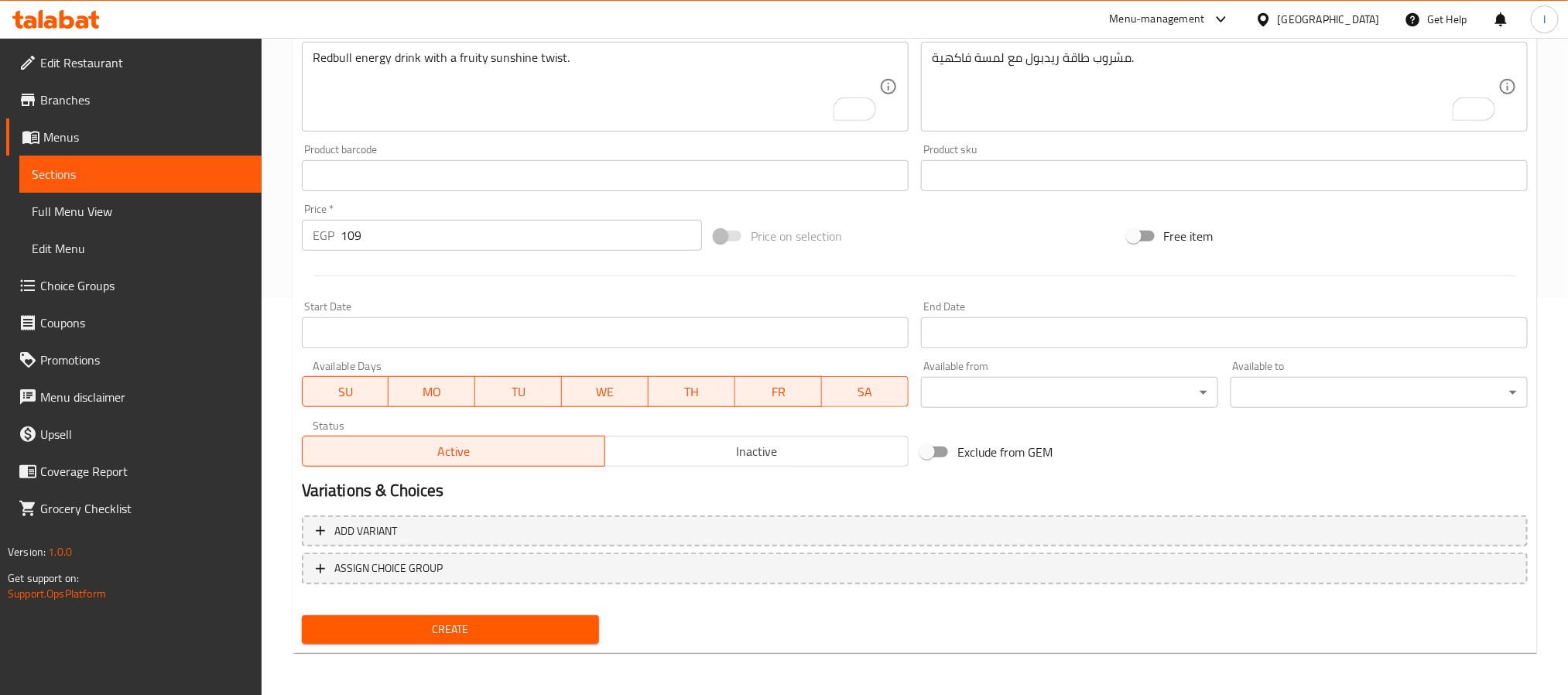
click at [566, 622] on span "Create" at bounding box center [450, 629] width 273 height 19
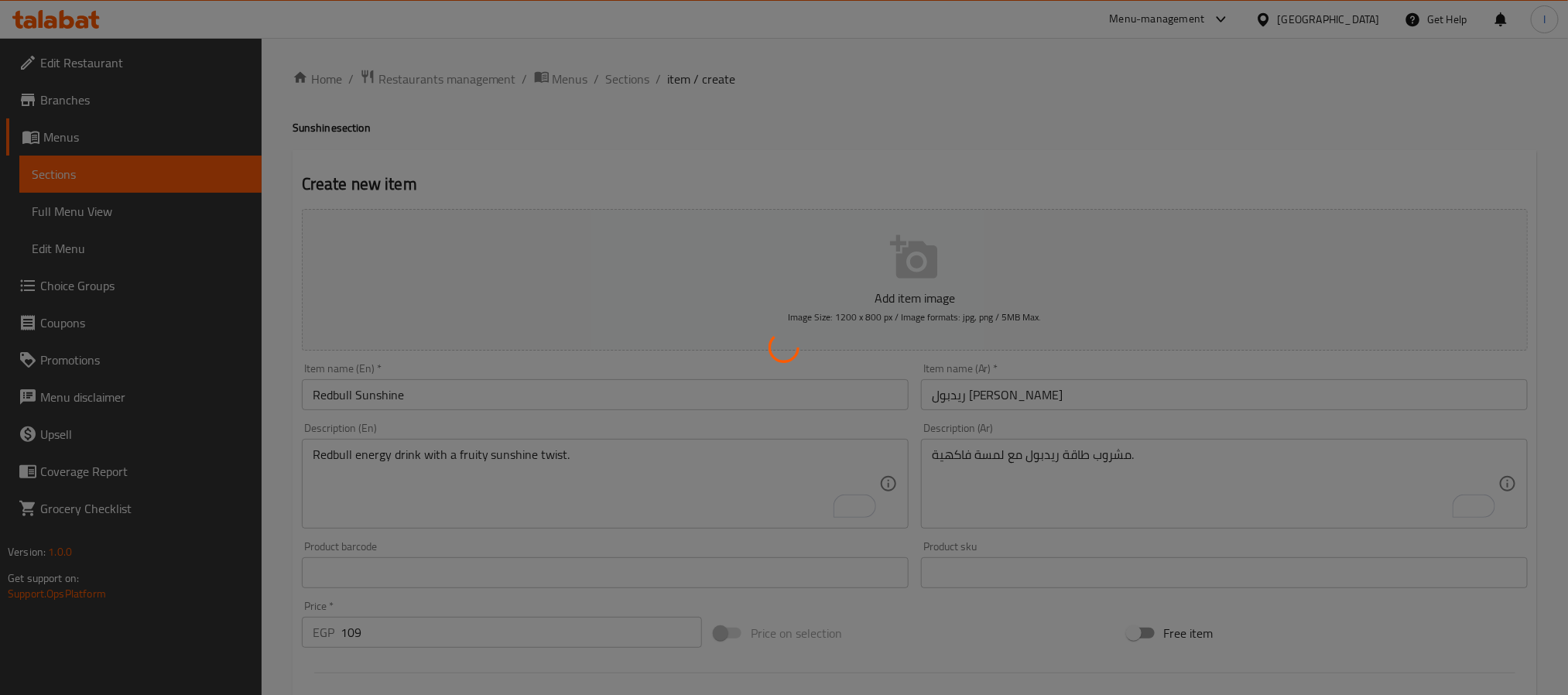
type input "0"
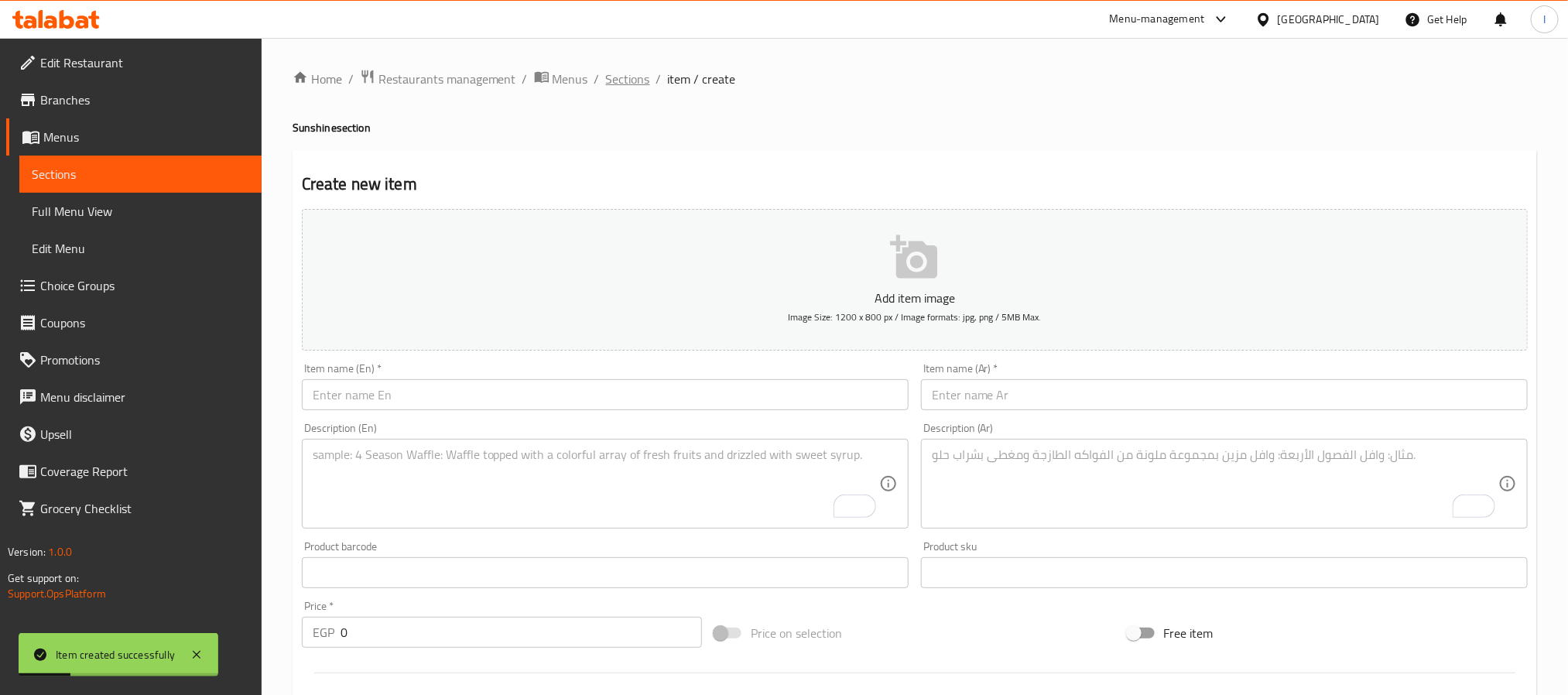
click at [623, 77] on span "Sections" at bounding box center [628, 79] width 44 height 18
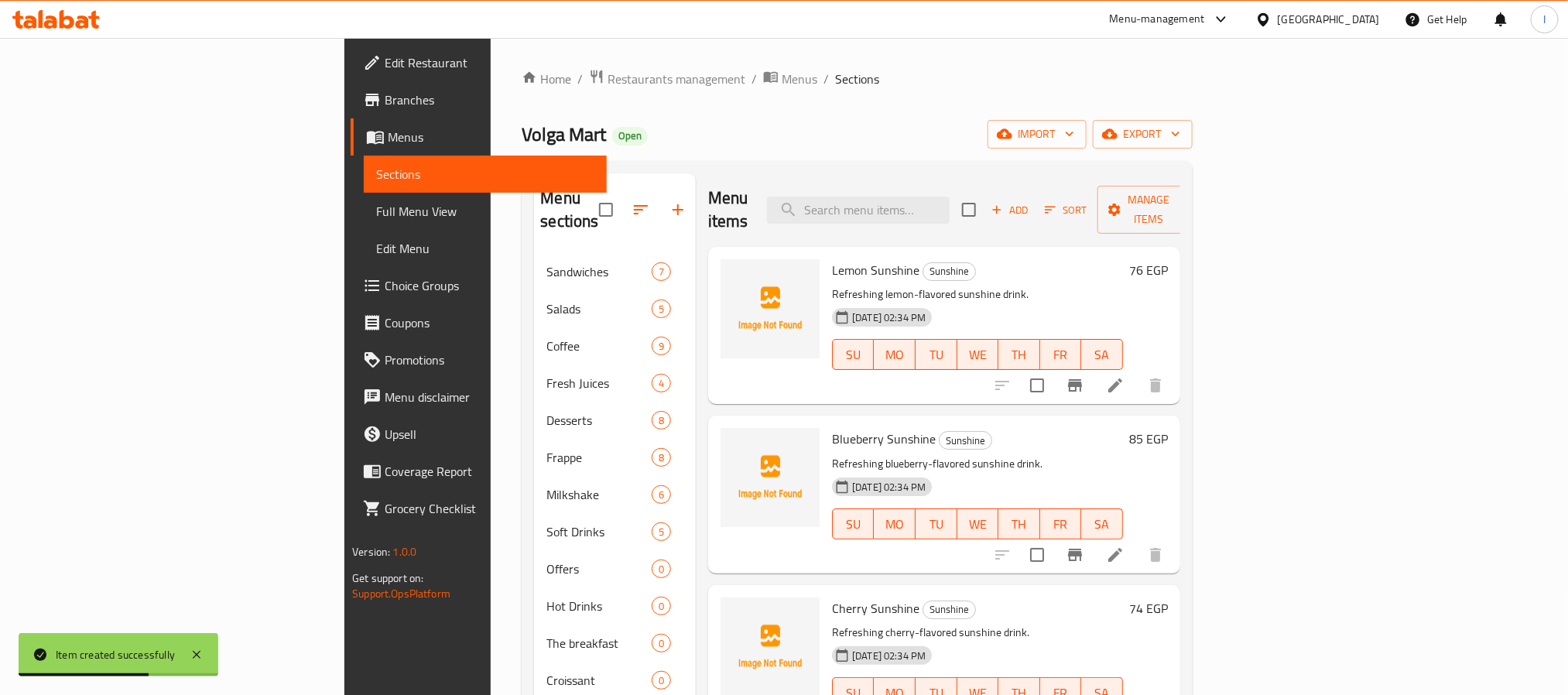
drag, startPoint x: 725, startPoint y: 98, endPoint x: 699, endPoint y: 48, distance: 56.4
click at [725, 98] on div "Home / Restaurants management / Menus / Sections Volga Mart Open import export …" at bounding box center [856, 560] width 671 height 982
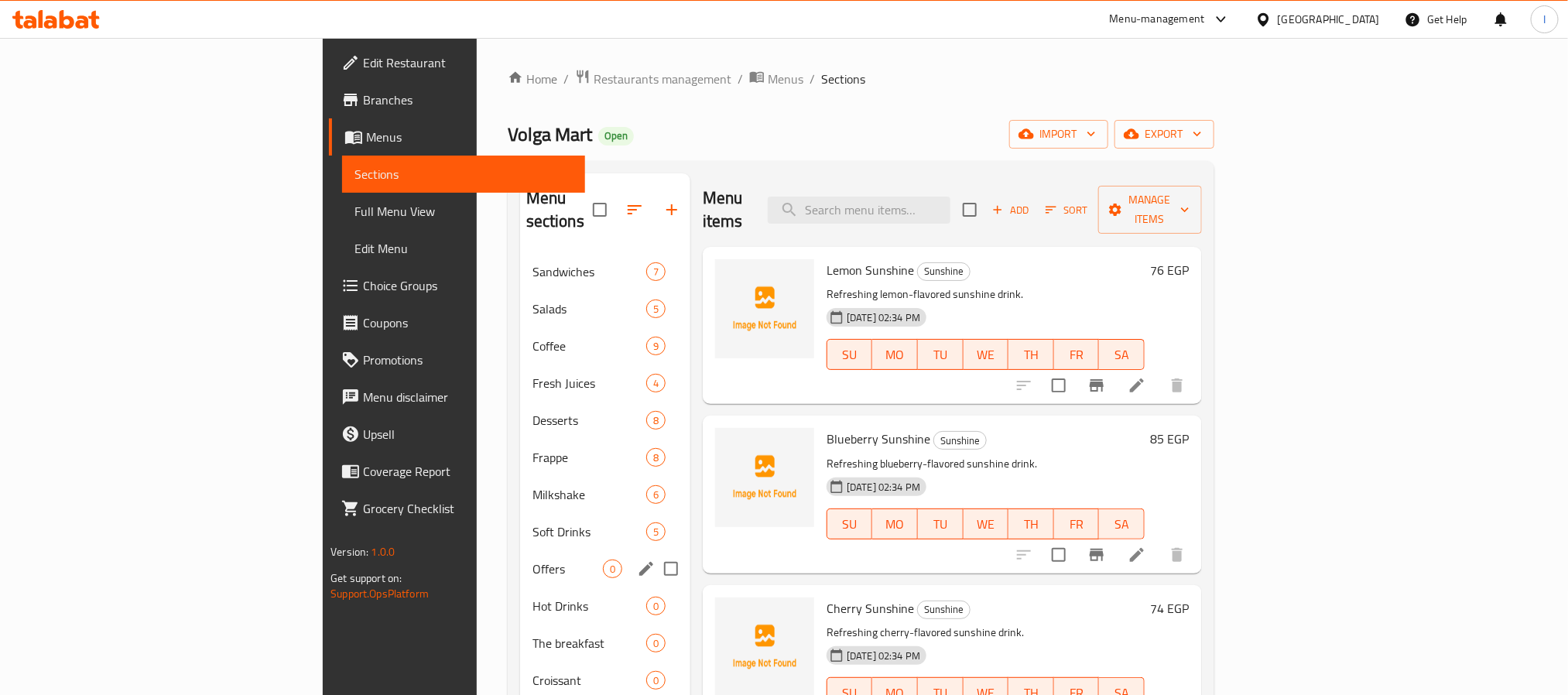
click at [521, 551] on div "Offers 0" at bounding box center [606, 569] width 170 height 37
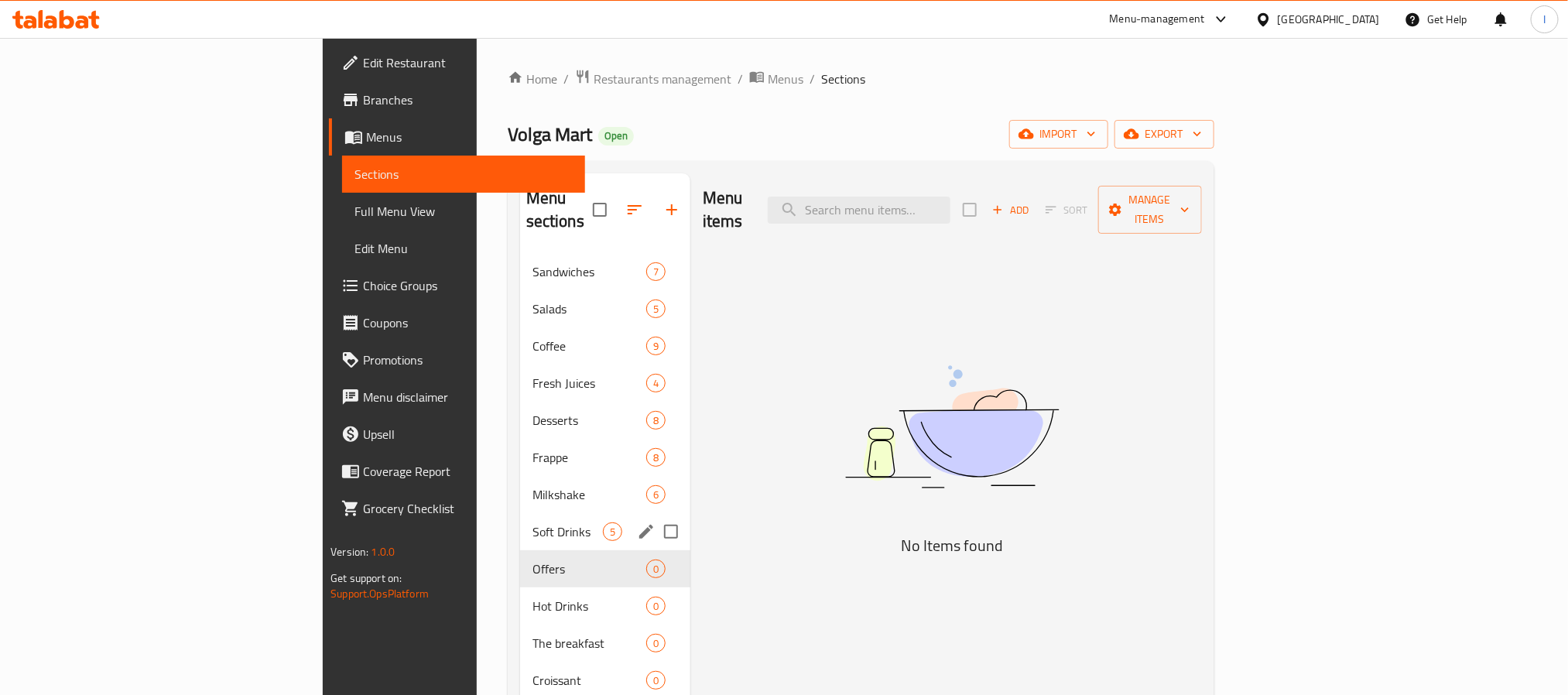
click at [521, 525] on div "Soft Drinks 5" at bounding box center [606, 531] width 170 height 37
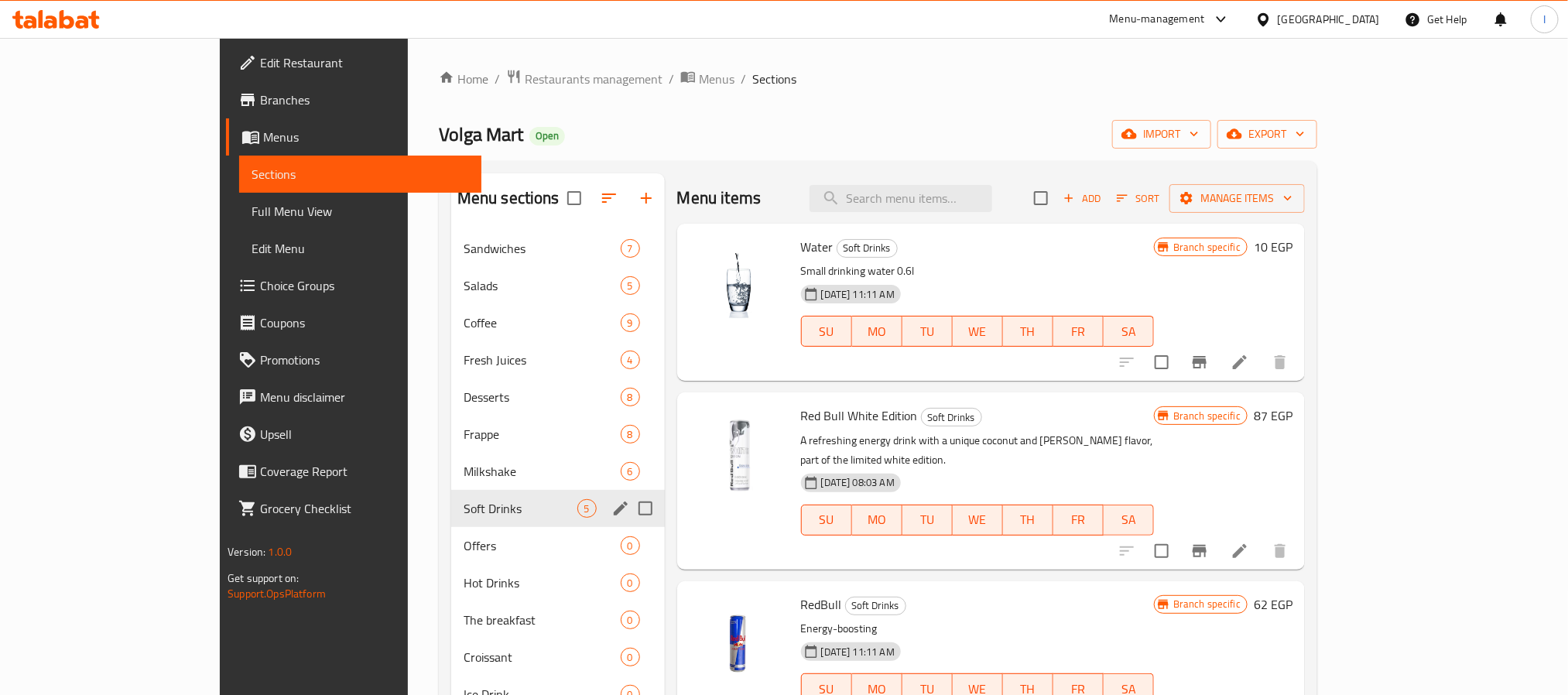
click at [463, 520] on div "Soft Drinks 5" at bounding box center [557, 508] width 213 height 37
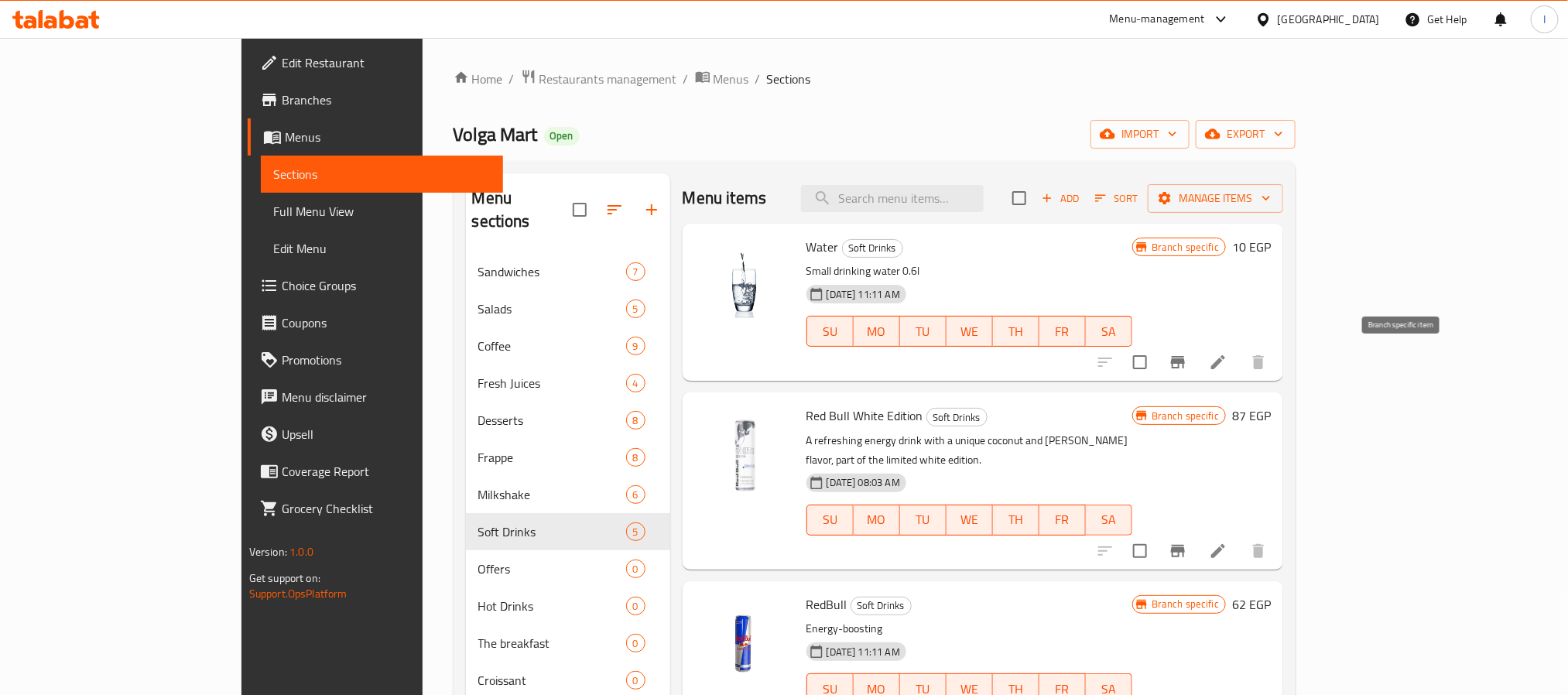
click at [1187, 358] on icon "Branch-specific-item" at bounding box center [1177, 362] width 18 height 18
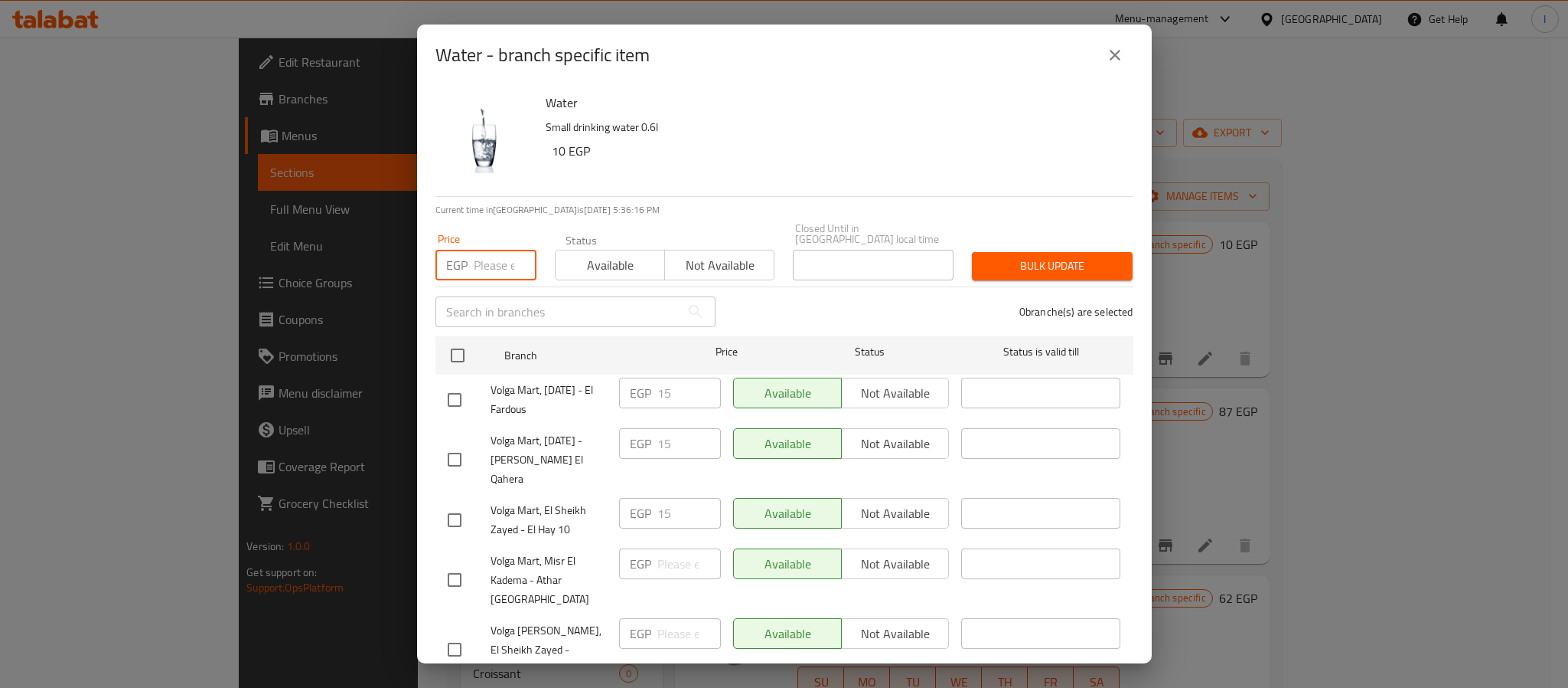
click at [491, 250] on input "number" at bounding box center [505, 265] width 62 height 31
type input "20"
click at [1059, 252] on button "Bulk update" at bounding box center [1052, 265] width 161 height 28
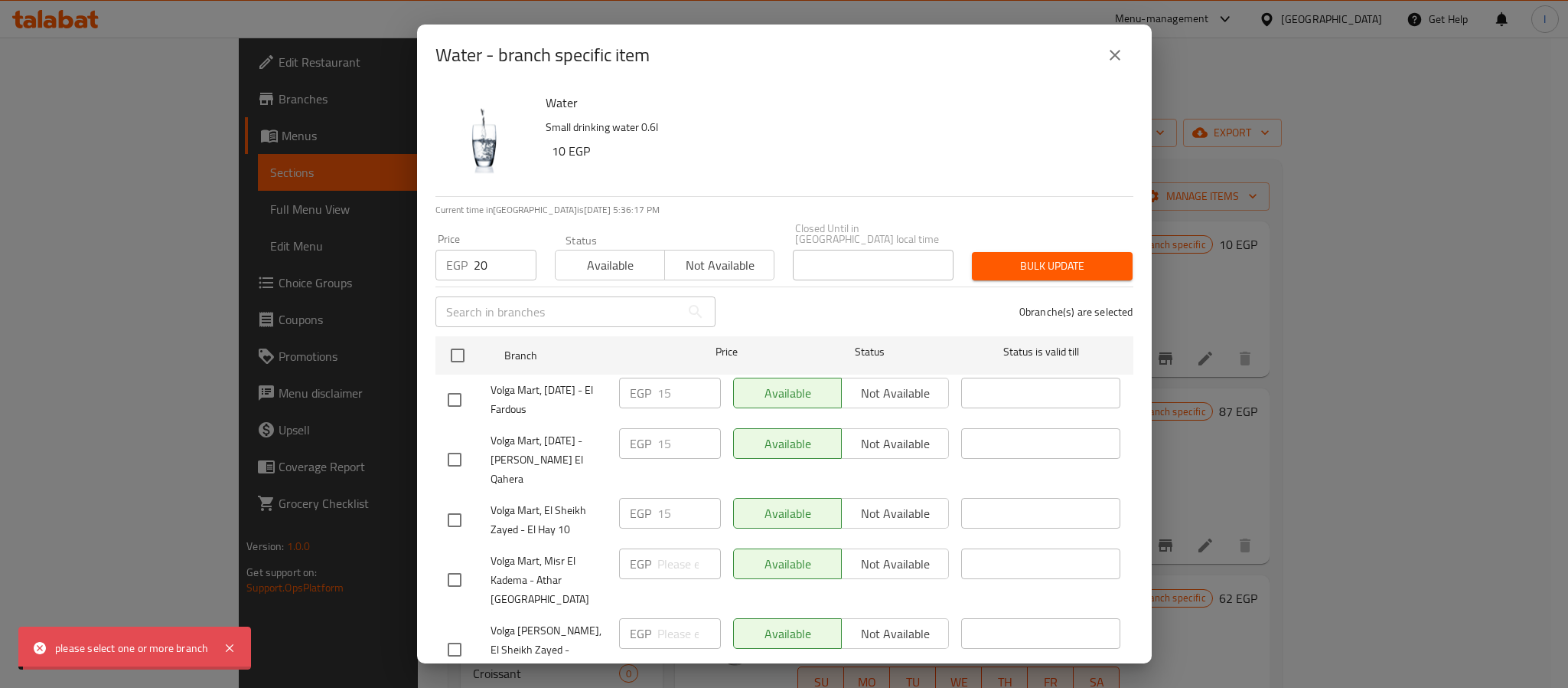
click at [977, 129] on p "Small drinking water 0.6l" at bounding box center [833, 127] width 575 height 19
drag, startPoint x: 451, startPoint y: 340, endPoint x: 500, endPoint y: 334, distance: 49.4
click at [453, 340] on input "checkbox" at bounding box center [458, 356] width 33 height 33
checkbox input "true"
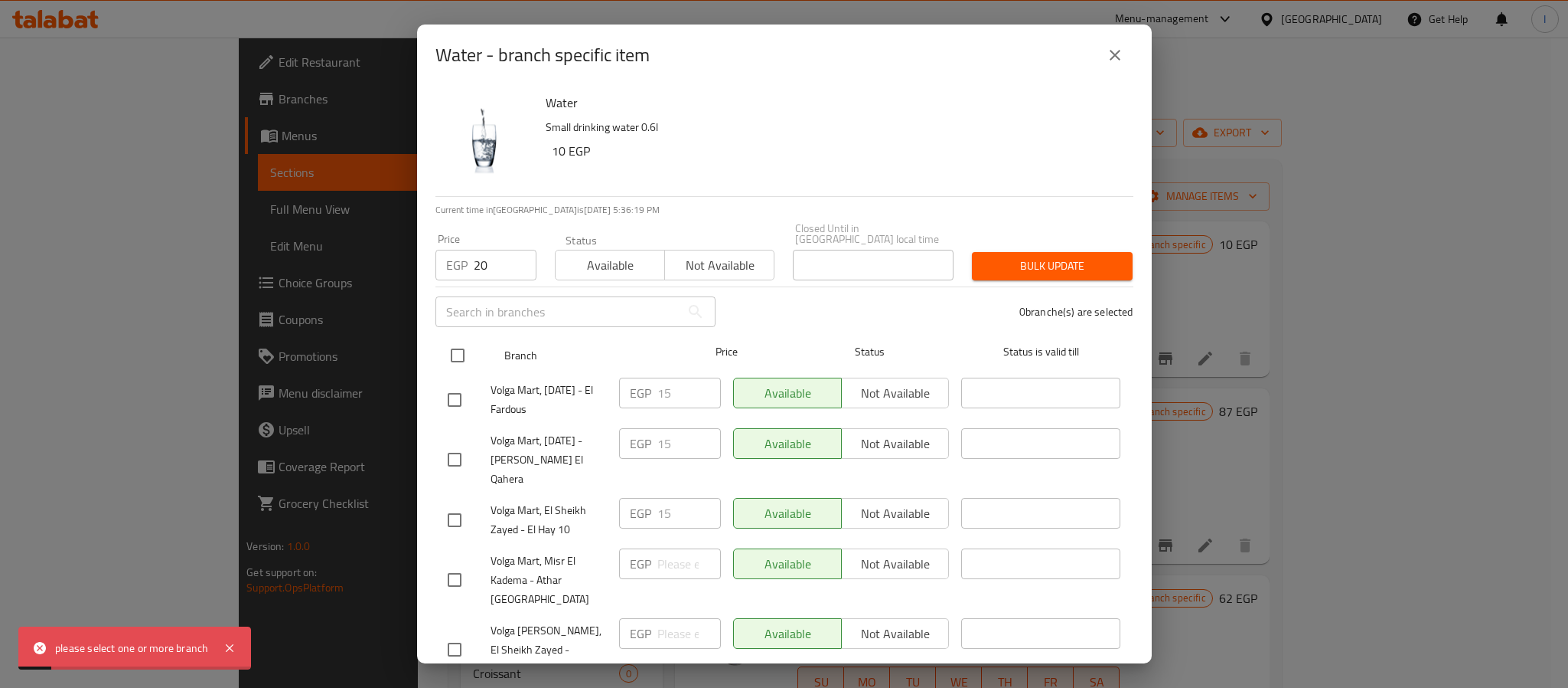
checkbox input "true"
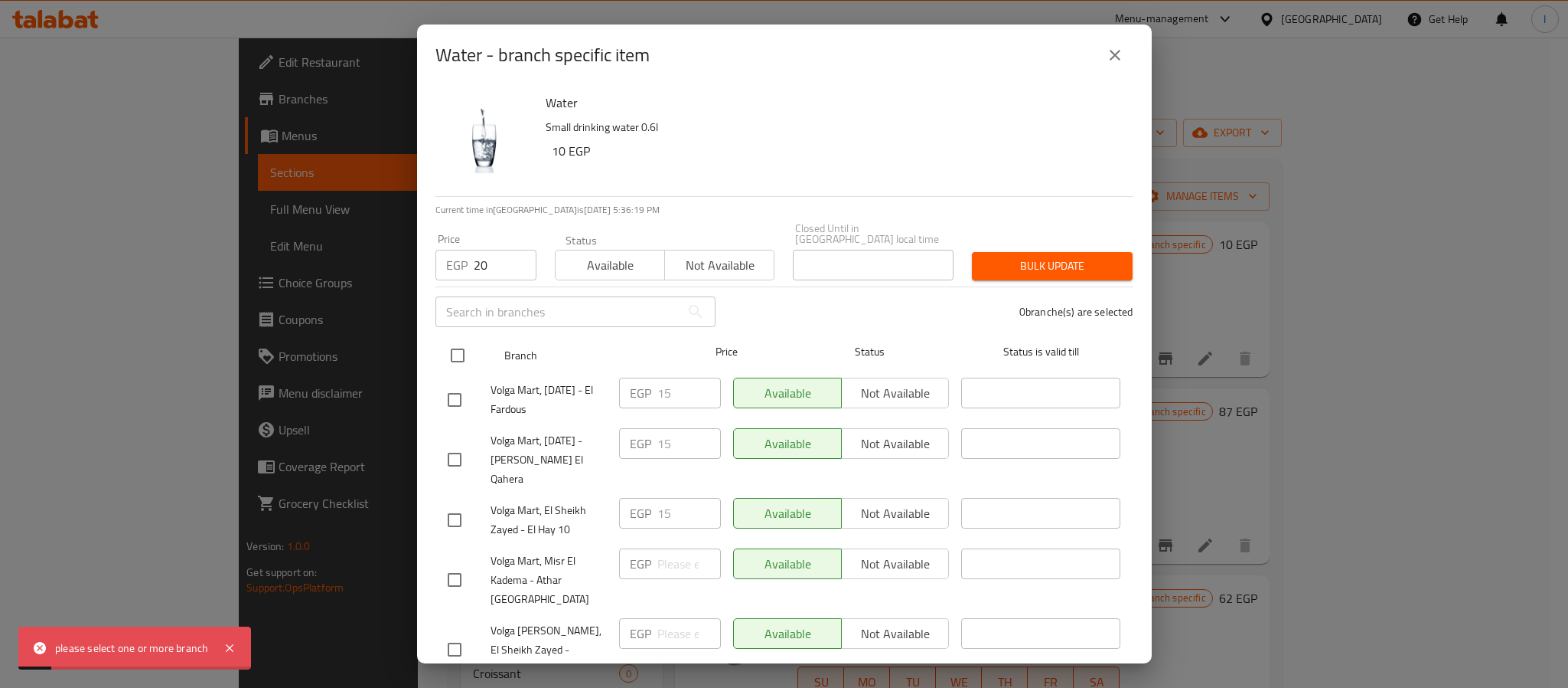
checkbox input "true"
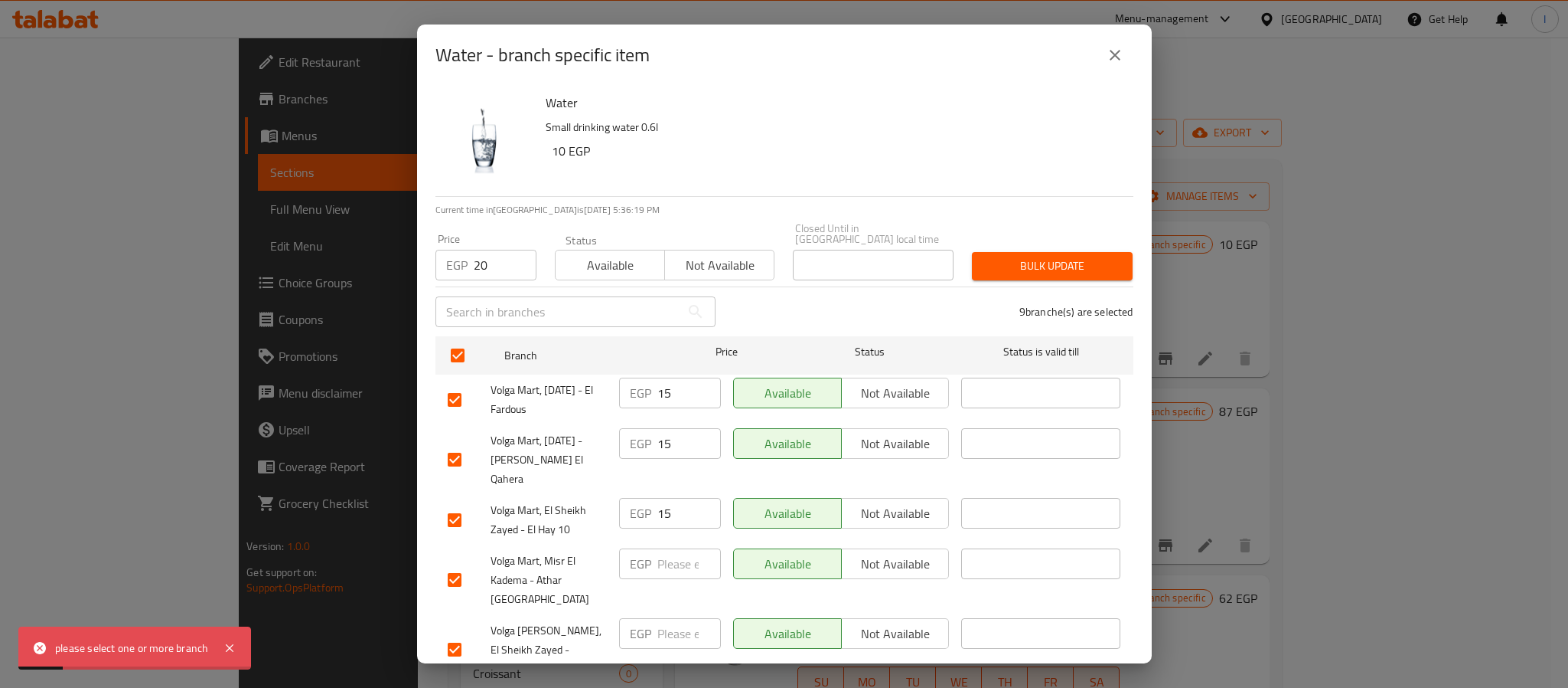
click at [1079, 256] on span "Bulk update" at bounding box center [1052, 265] width 137 height 19
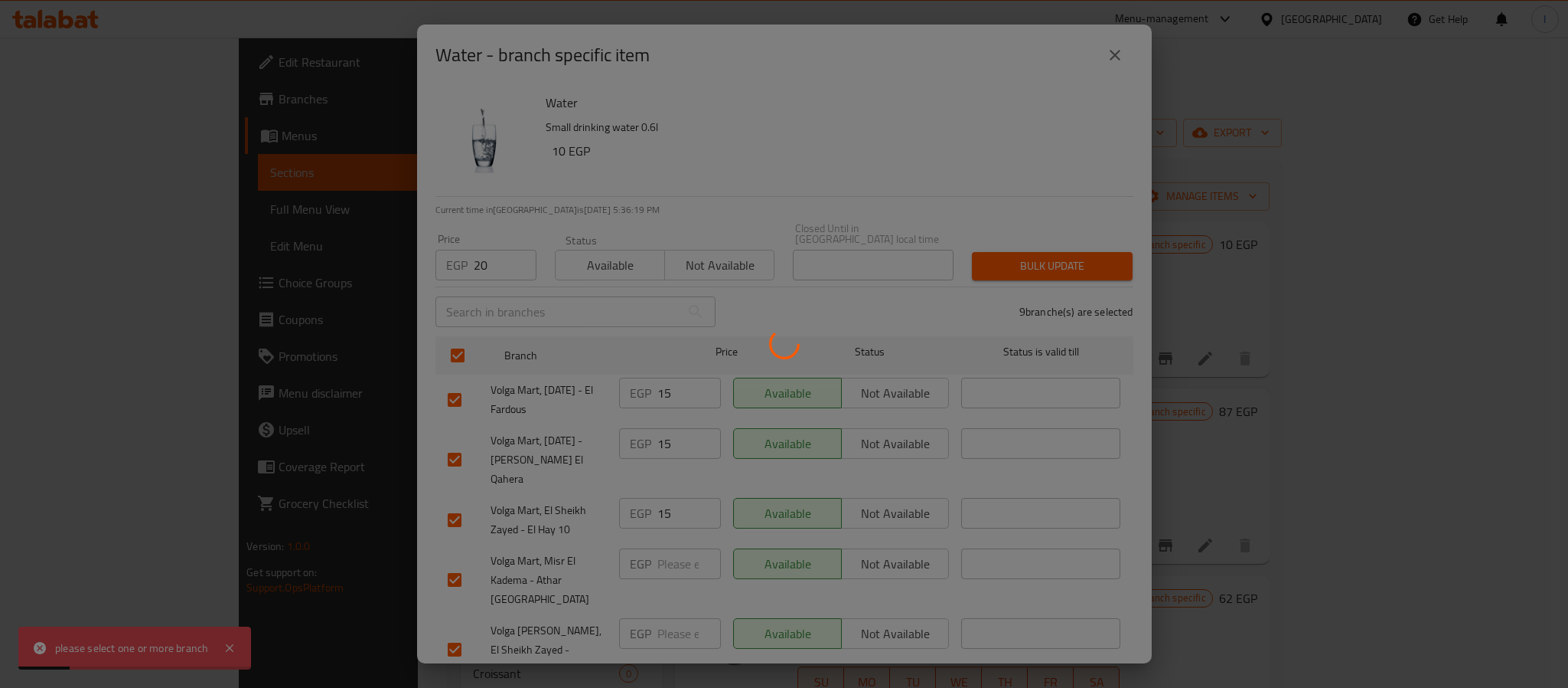
click at [1064, 184] on div at bounding box center [784, 344] width 1568 height 688
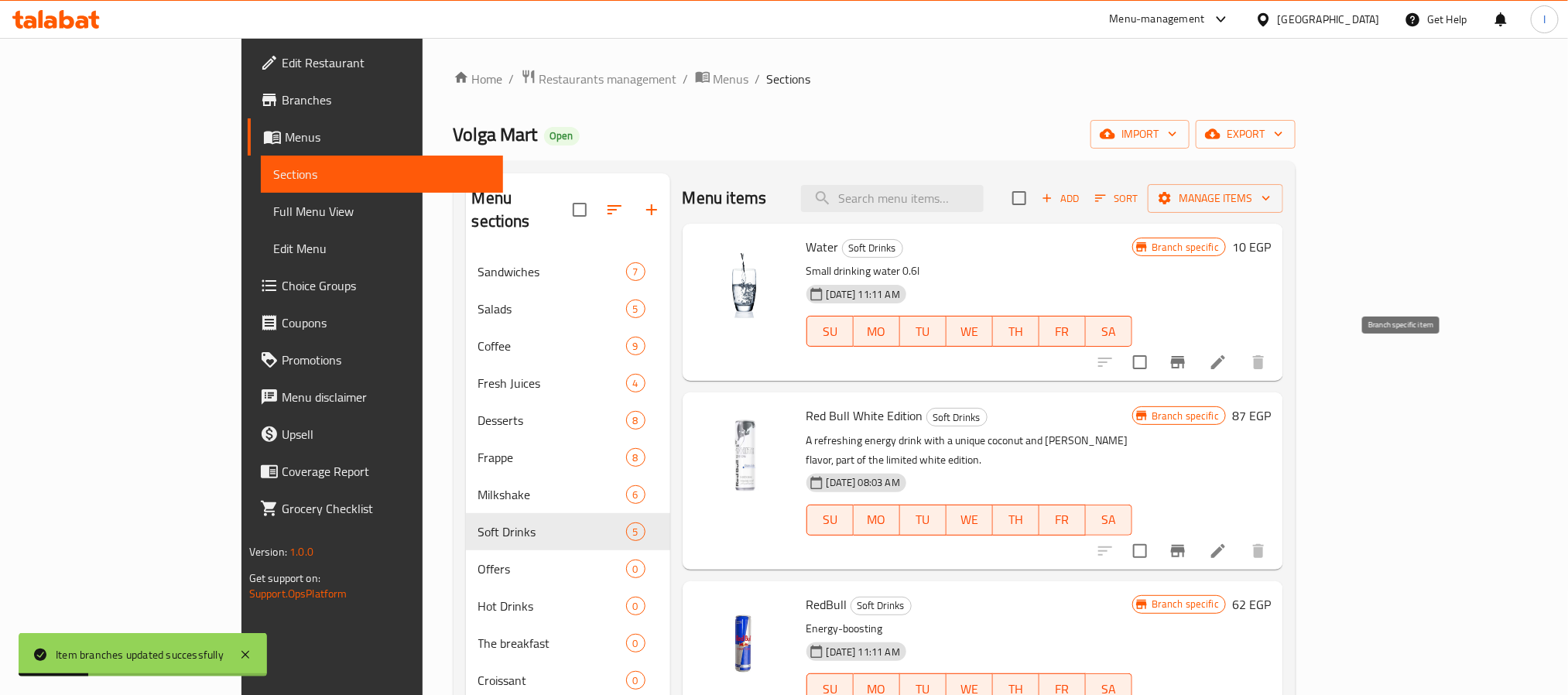
click at [1185, 364] on icon "Branch-specific-item" at bounding box center [1177, 362] width 14 height 13
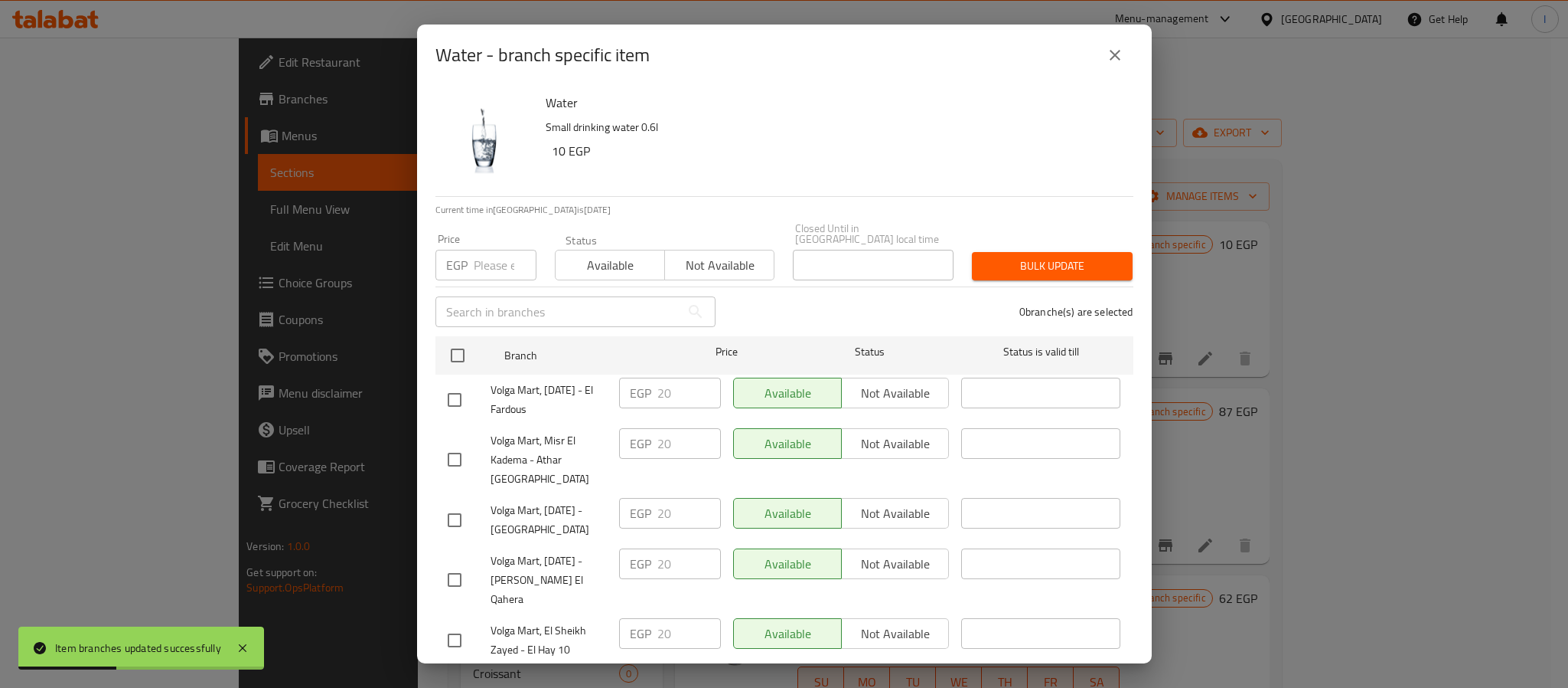
click at [1126, 55] on button "close" at bounding box center [1115, 55] width 37 height 37
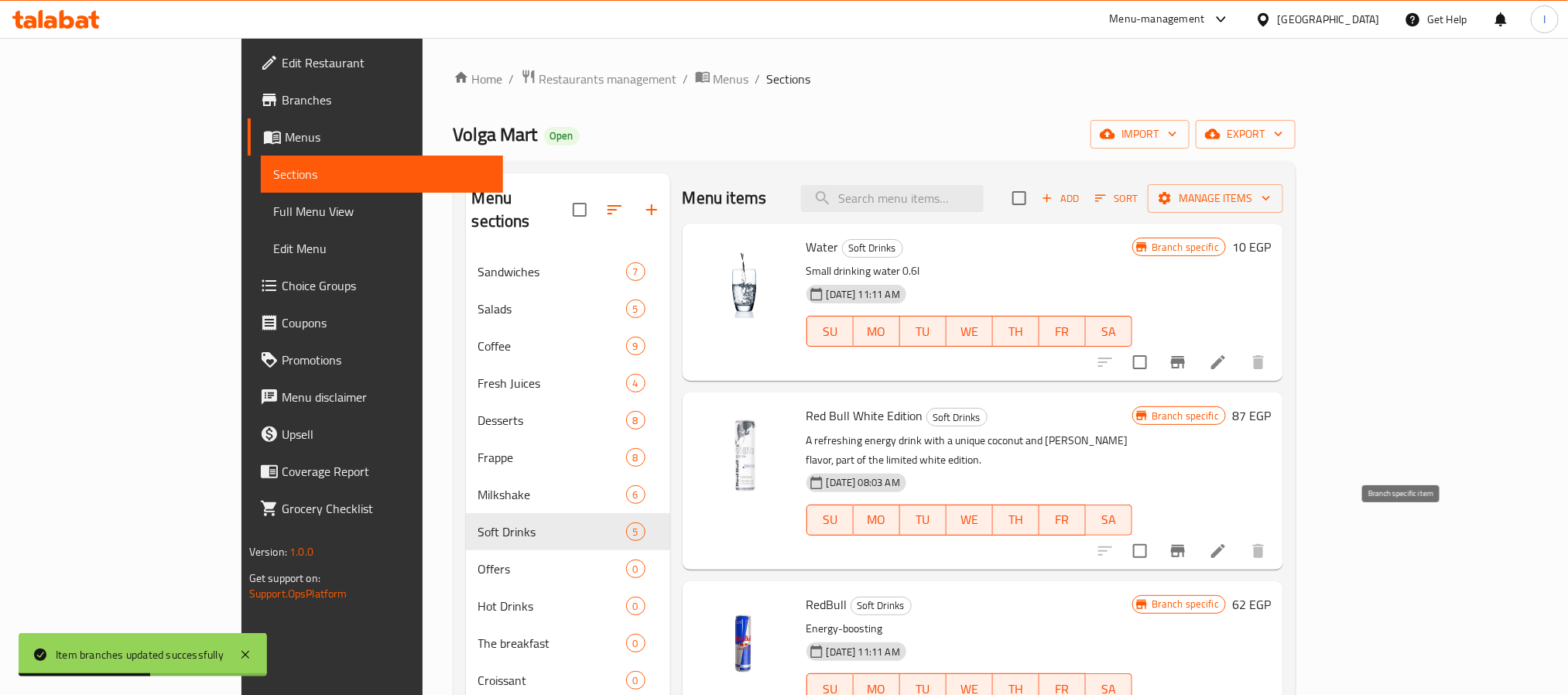
click at [1185, 545] on icon "Branch-specific-item" at bounding box center [1177, 551] width 14 height 13
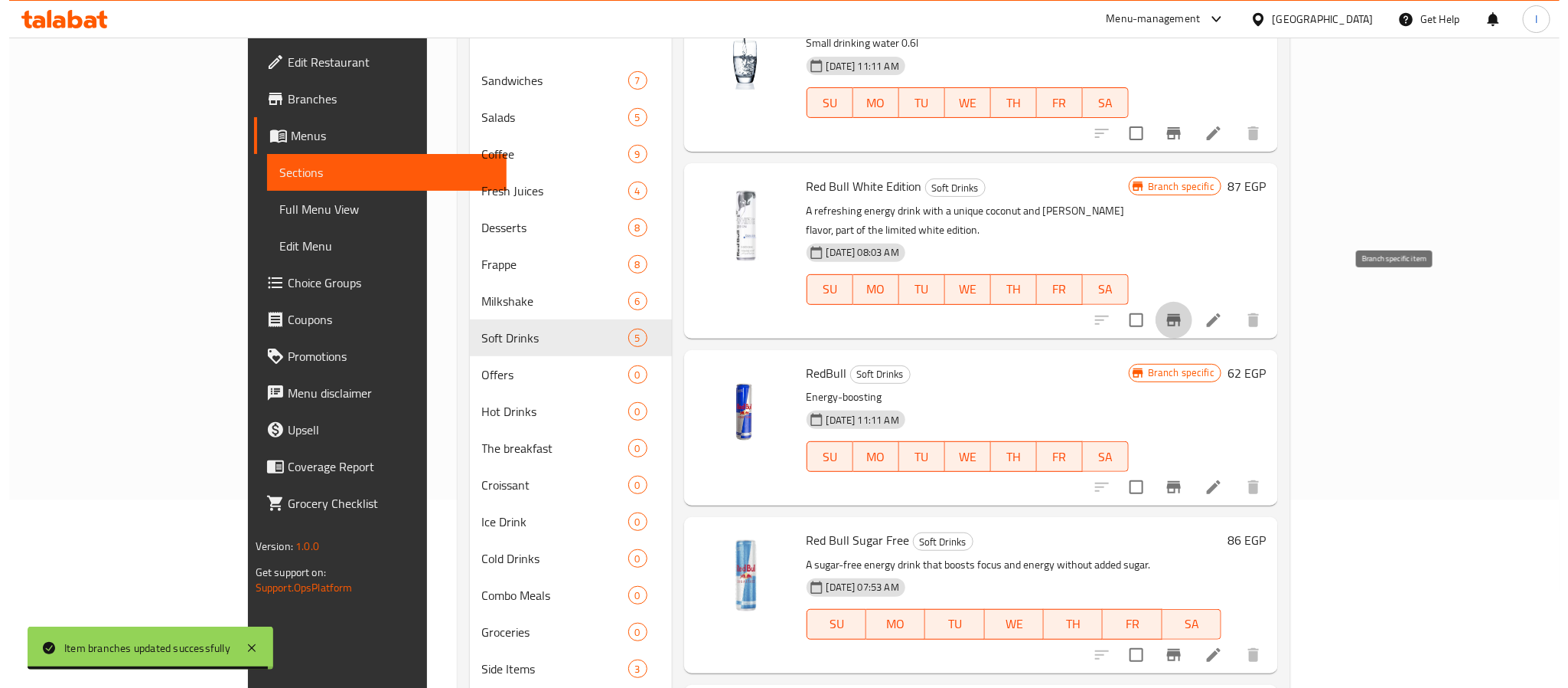
scroll to position [230, 0]
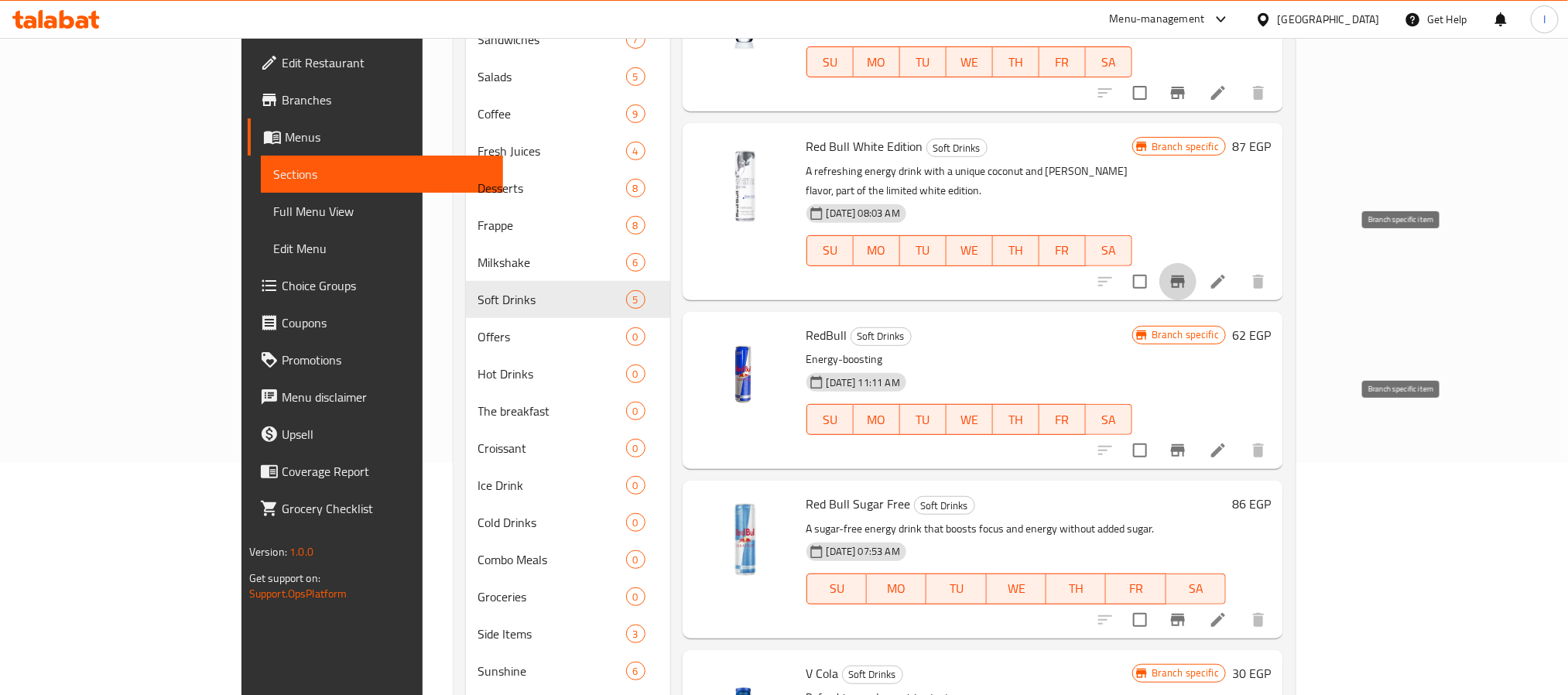
click at [1187, 441] on icon "Branch-specific-item" at bounding box center [1177, 450] width 18 height 18
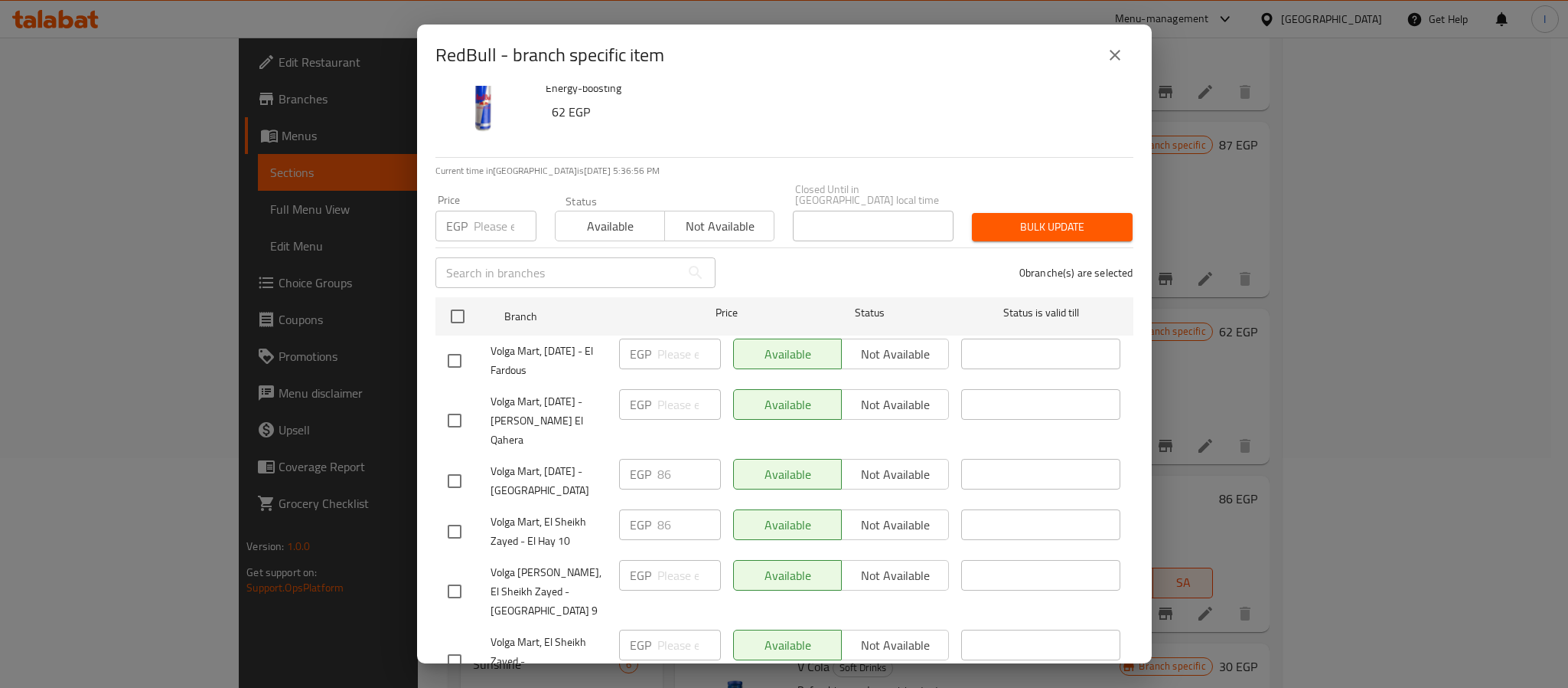
scroll to position [0, 0]
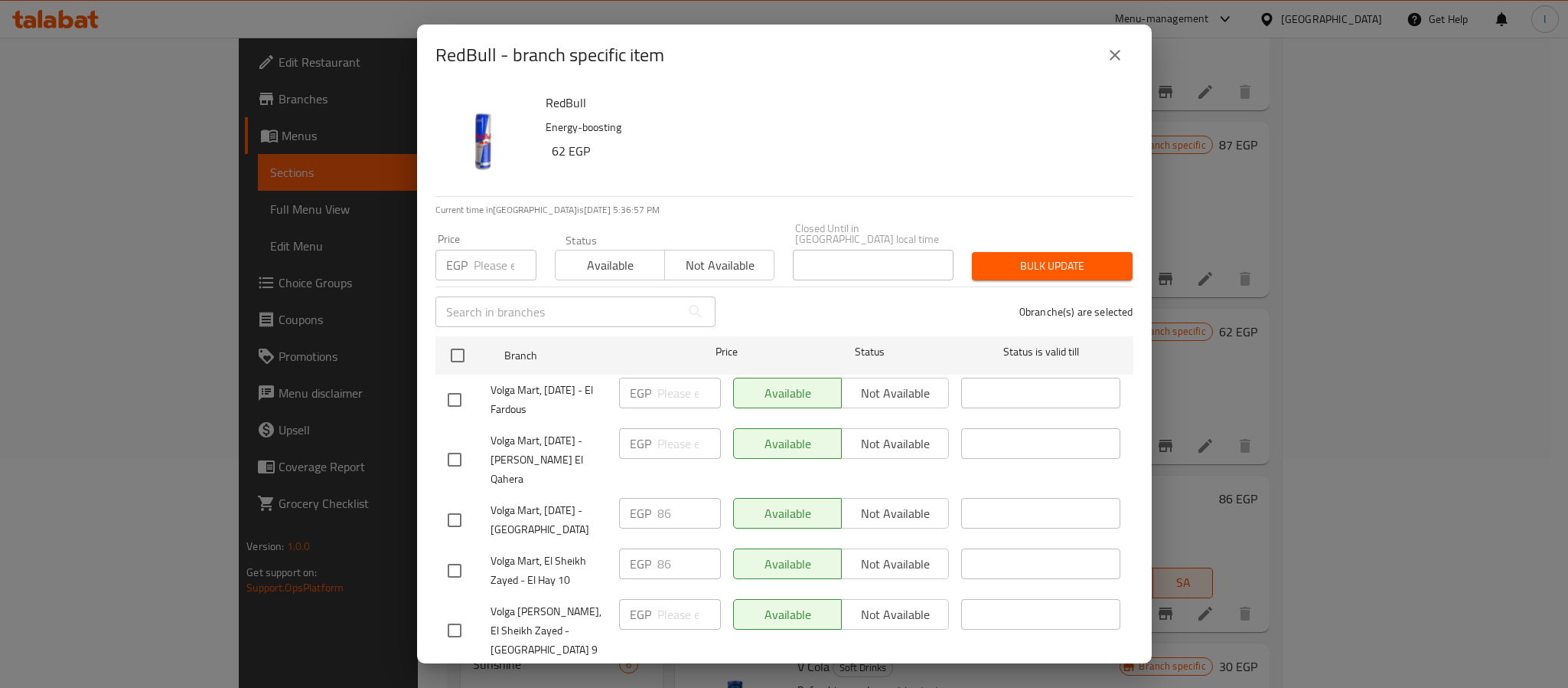
click at [485, 257] on input "number" at bounding box center [505, 265] width 62 height 31
paste input "86"
type input "86"
click at [1013, 261] on span "Bulk update" at bounding box center [1052, 265] width 137 height 19
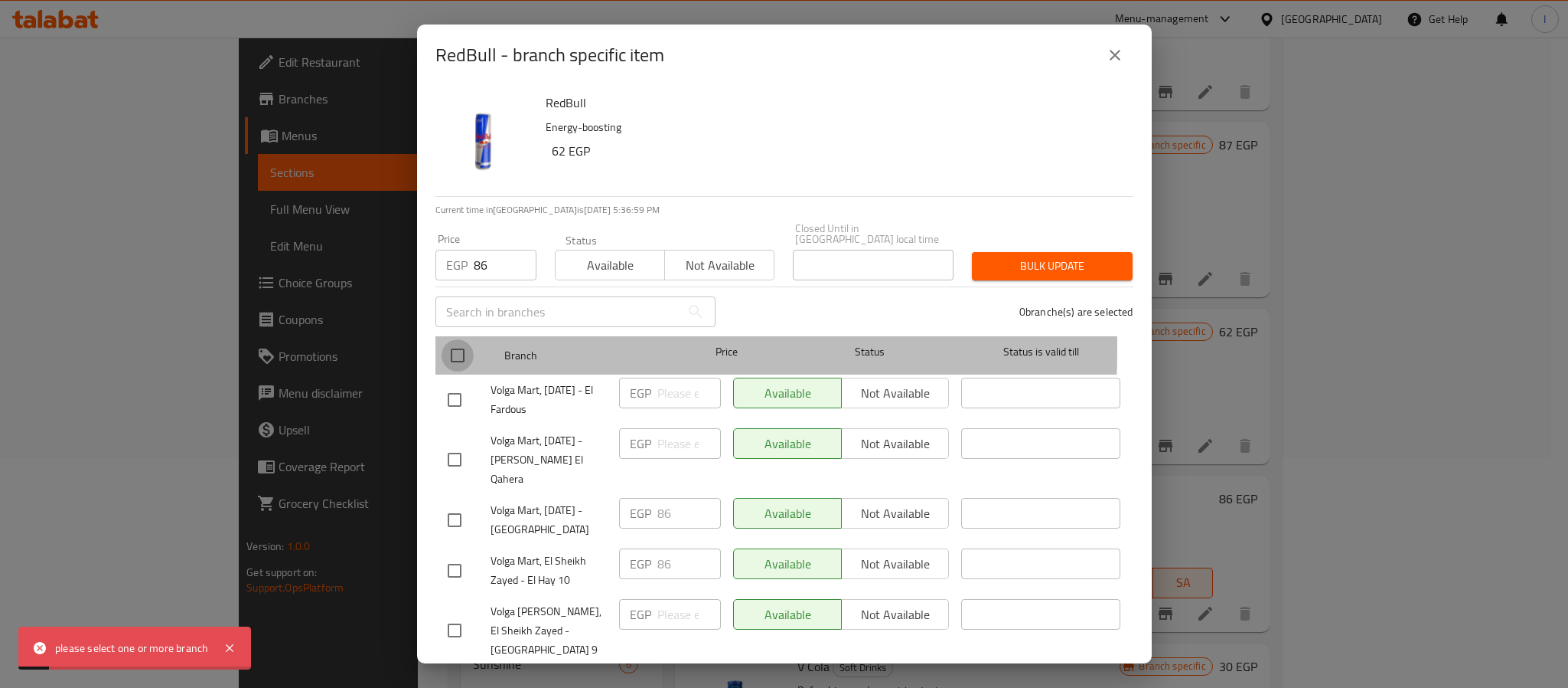
click at [449, 339] on input "checkbox" at bounding box center [458, 356] width 33 height 33
checkbox input "true"
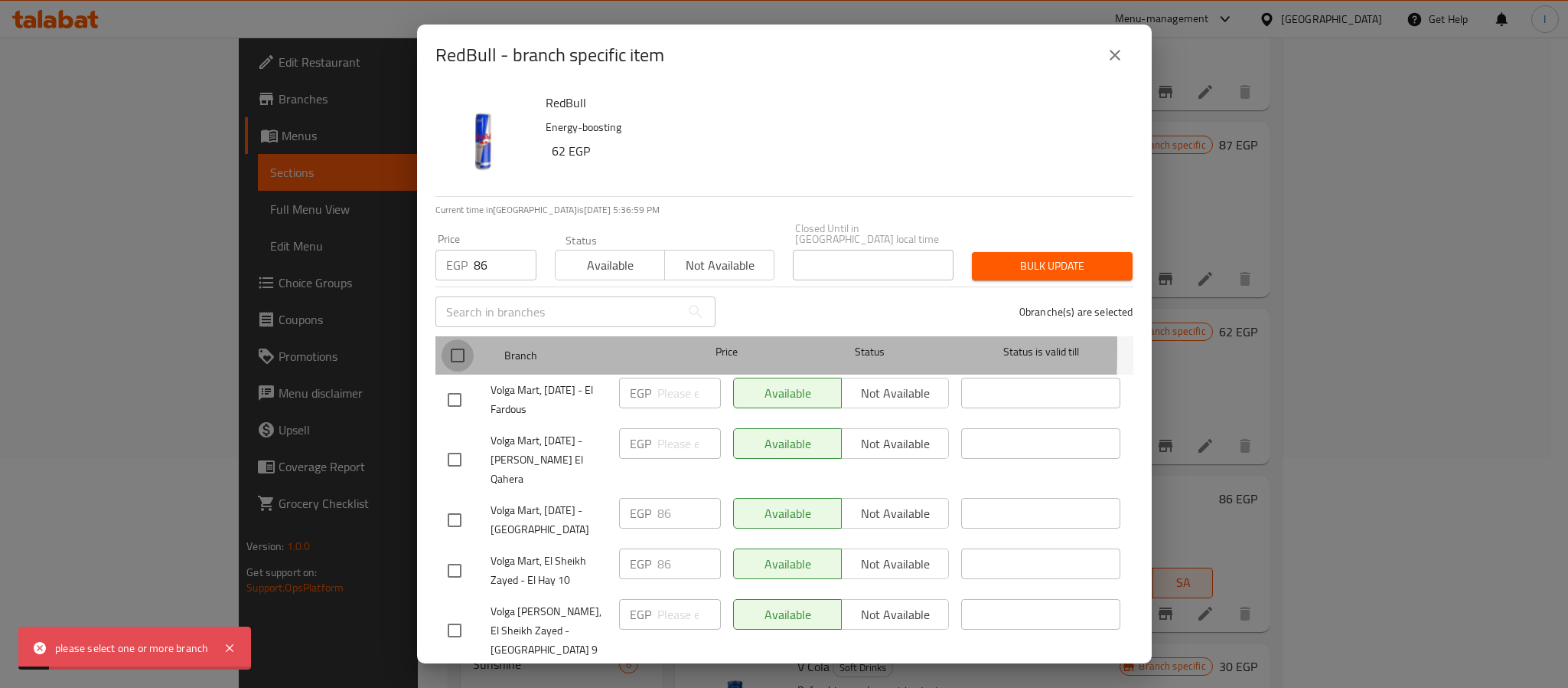
checkbox input "true"
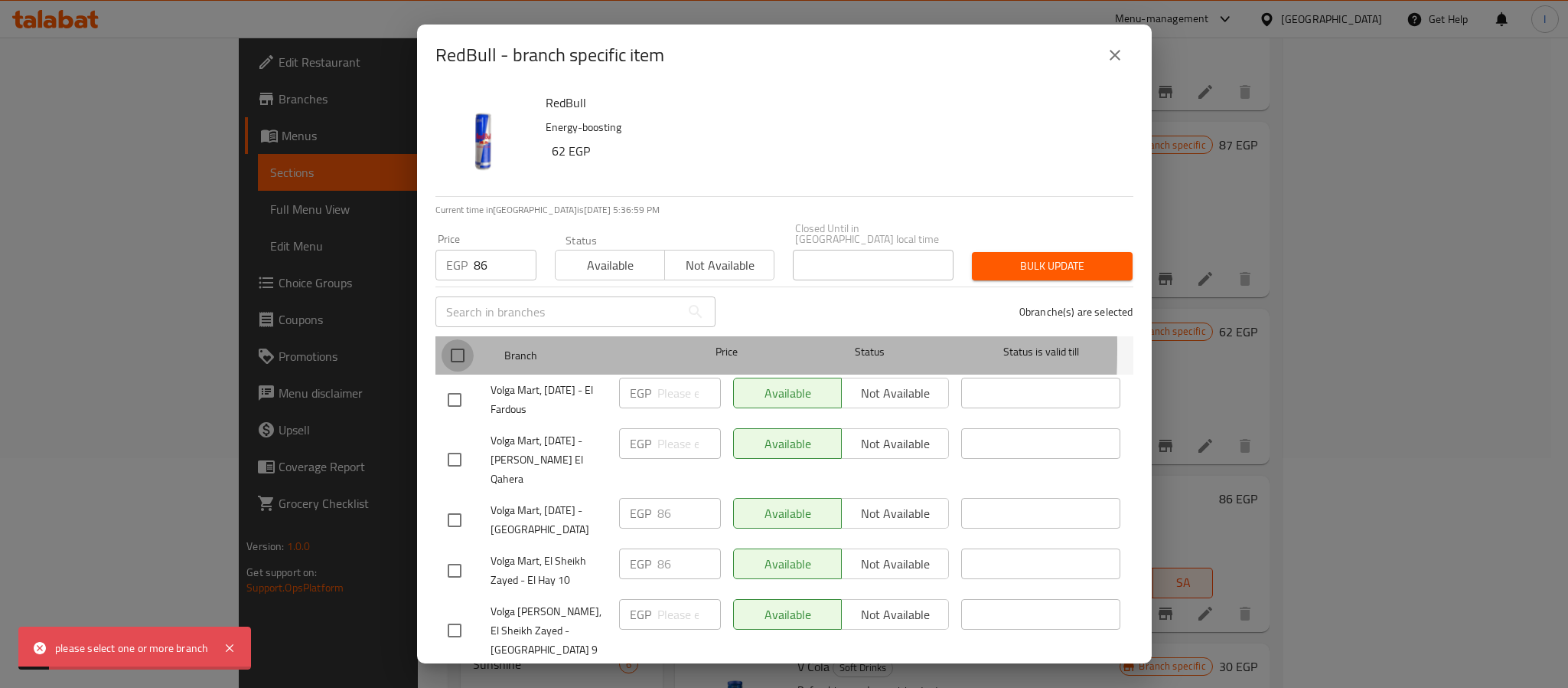
checkbox input "true"
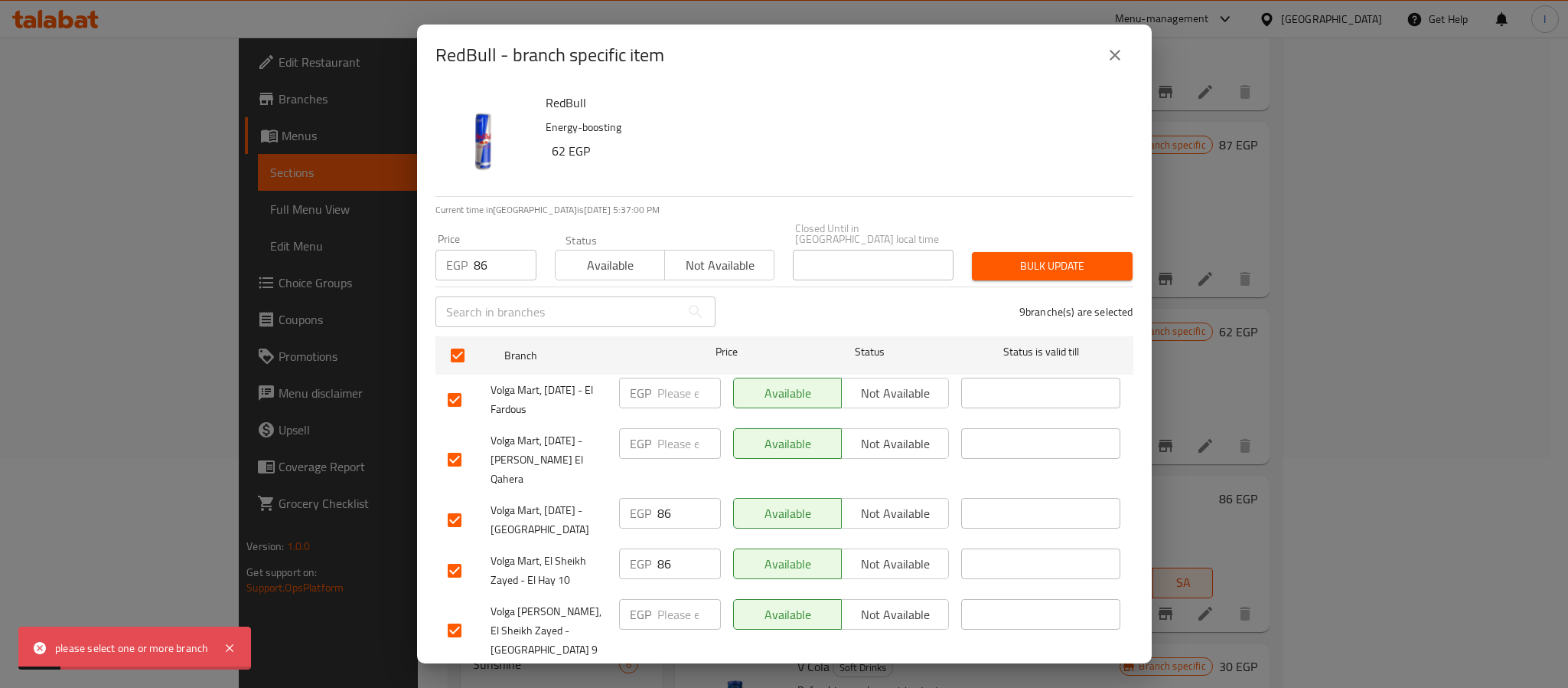
click at [1020, 243] on div "Bulk update" at bounding box center [1052, 266] width 179 height 47
click at [1026, 263] on span "Bulk update" at bounding box center [1052, 265] width 137 height 19
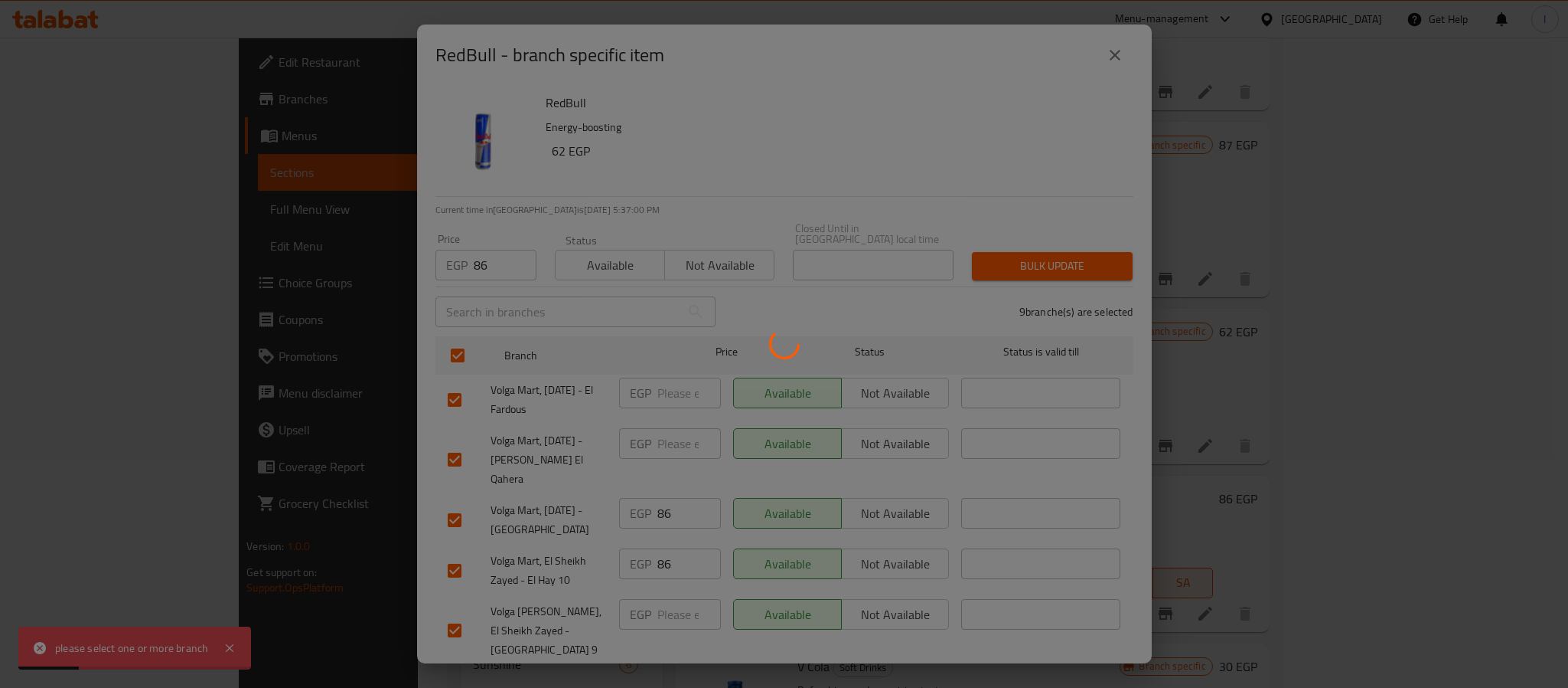
drag, startPoint x: 982, startPoint y: 143, endPoint x: 991, endPoint y: 203, distance: 60.7
click at [982, 142] on div at bounding box center [784, 344] width 1568 height 688
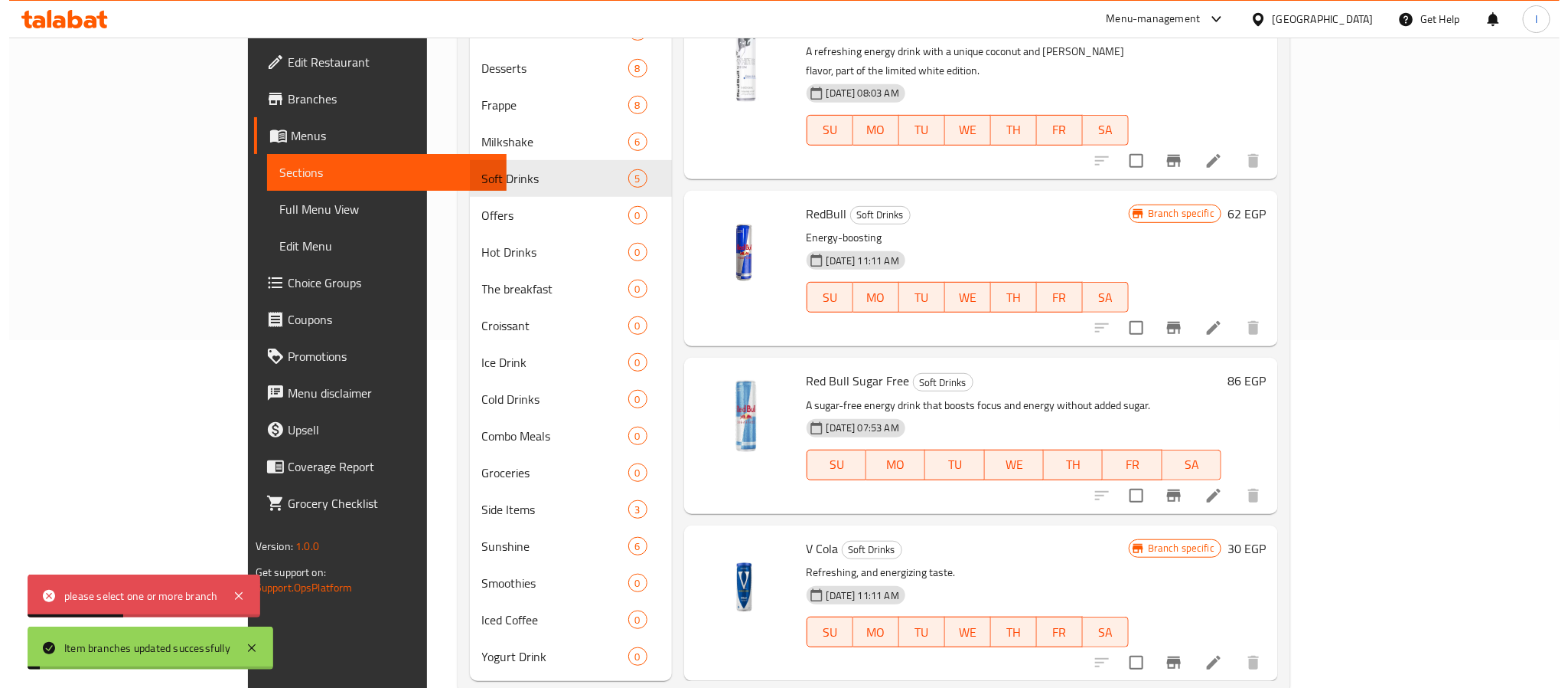
scroll to position [359, 0]
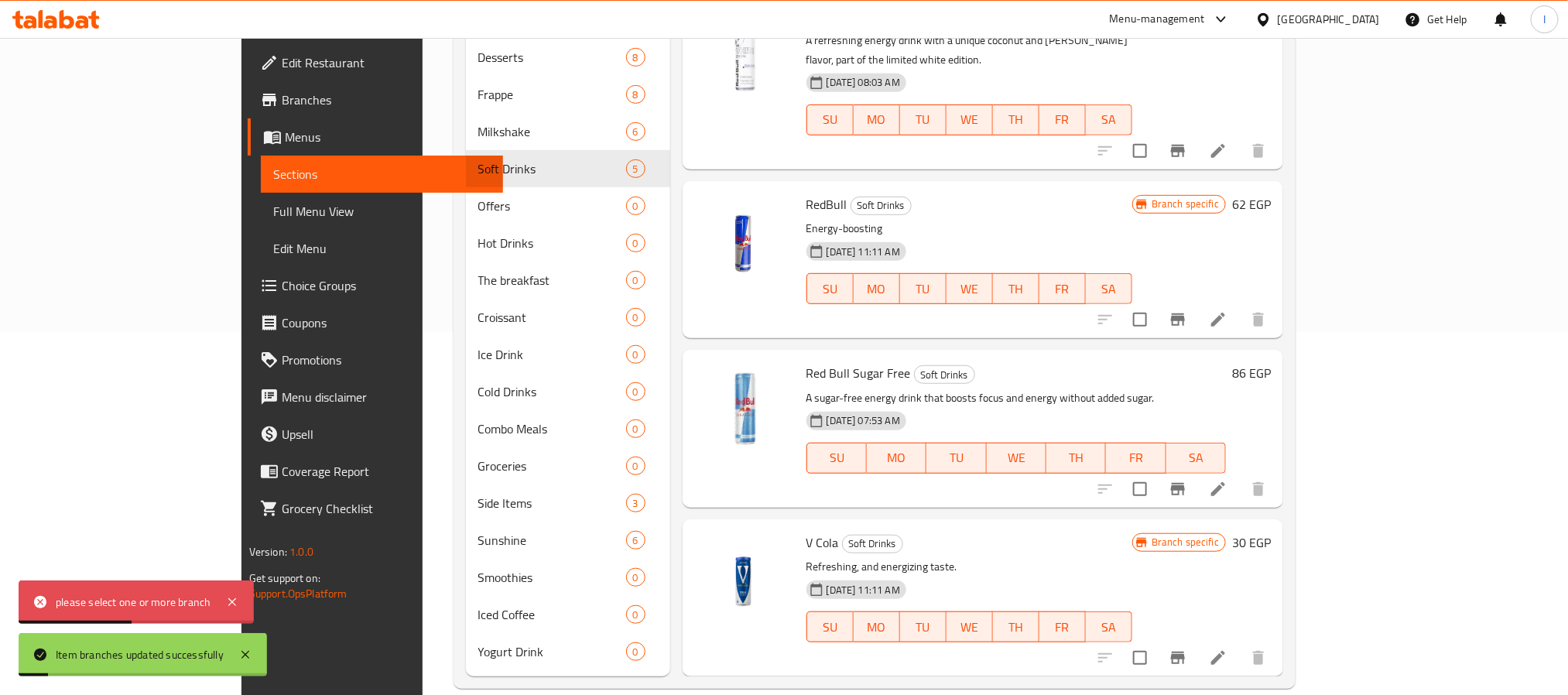
click at [1197, 475] on button "Branch-specific-item" at bounding box center [1177, 488] width 38 height 37
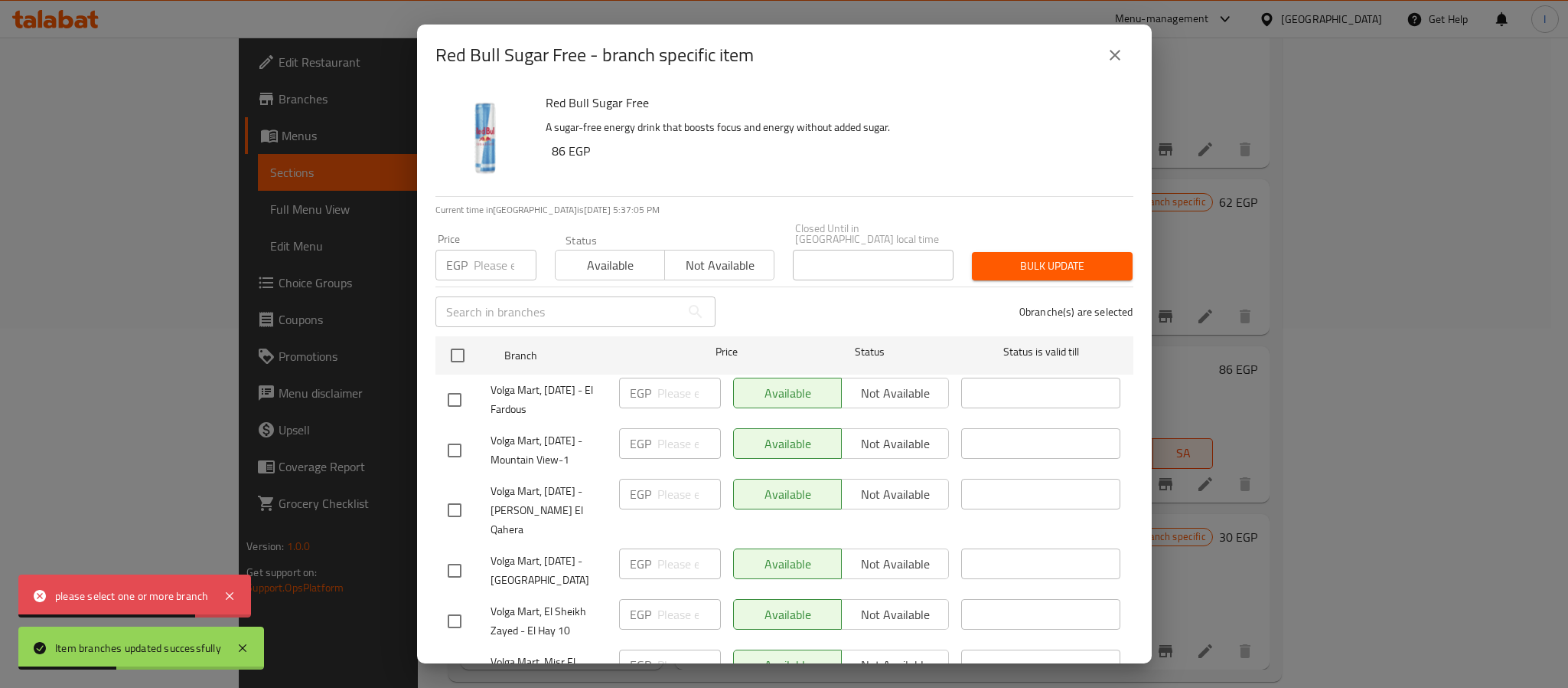
click at [1121, 49] on icon "close" at bounding box center [1115, 55] width 18 height 18
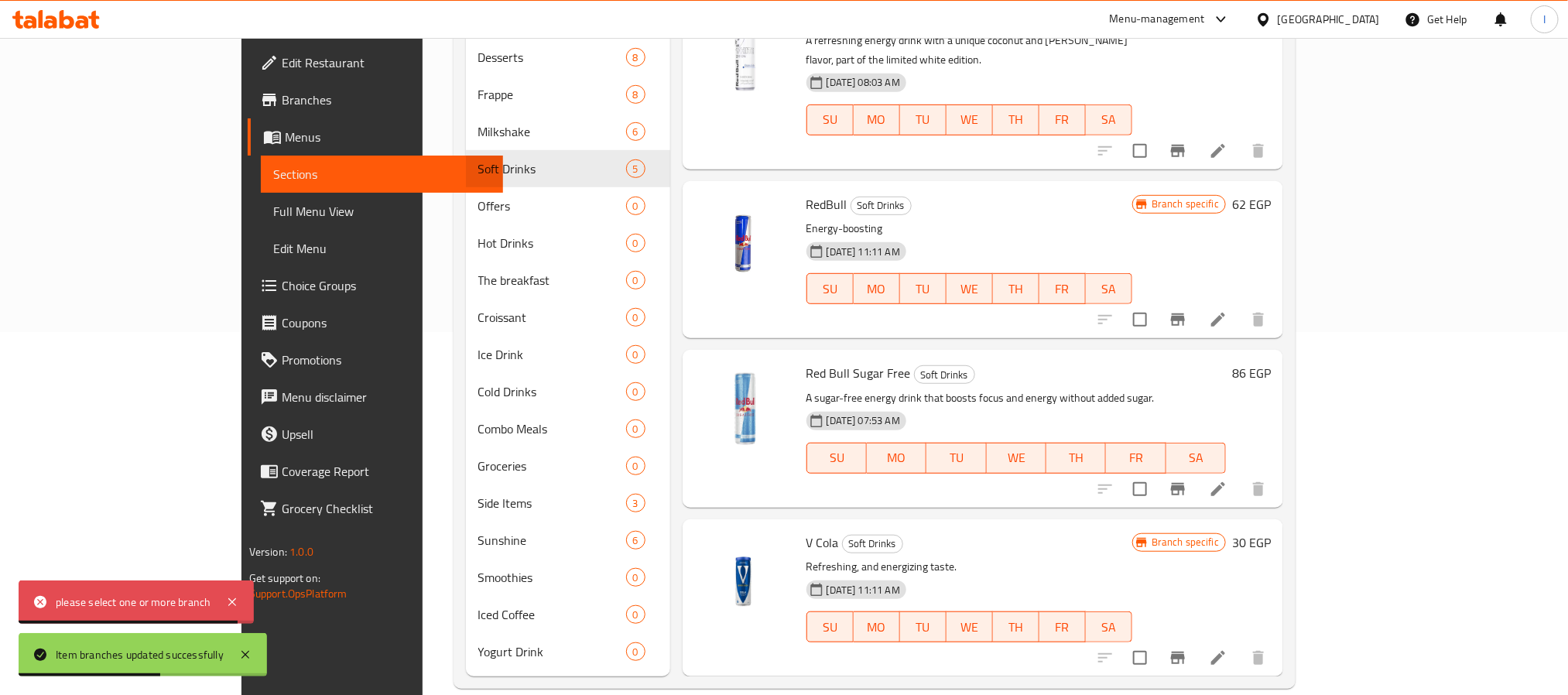
click at [1185, 651] on icon "Branch-specific-item" at bounding box center [1177, 658] width 14 height 13
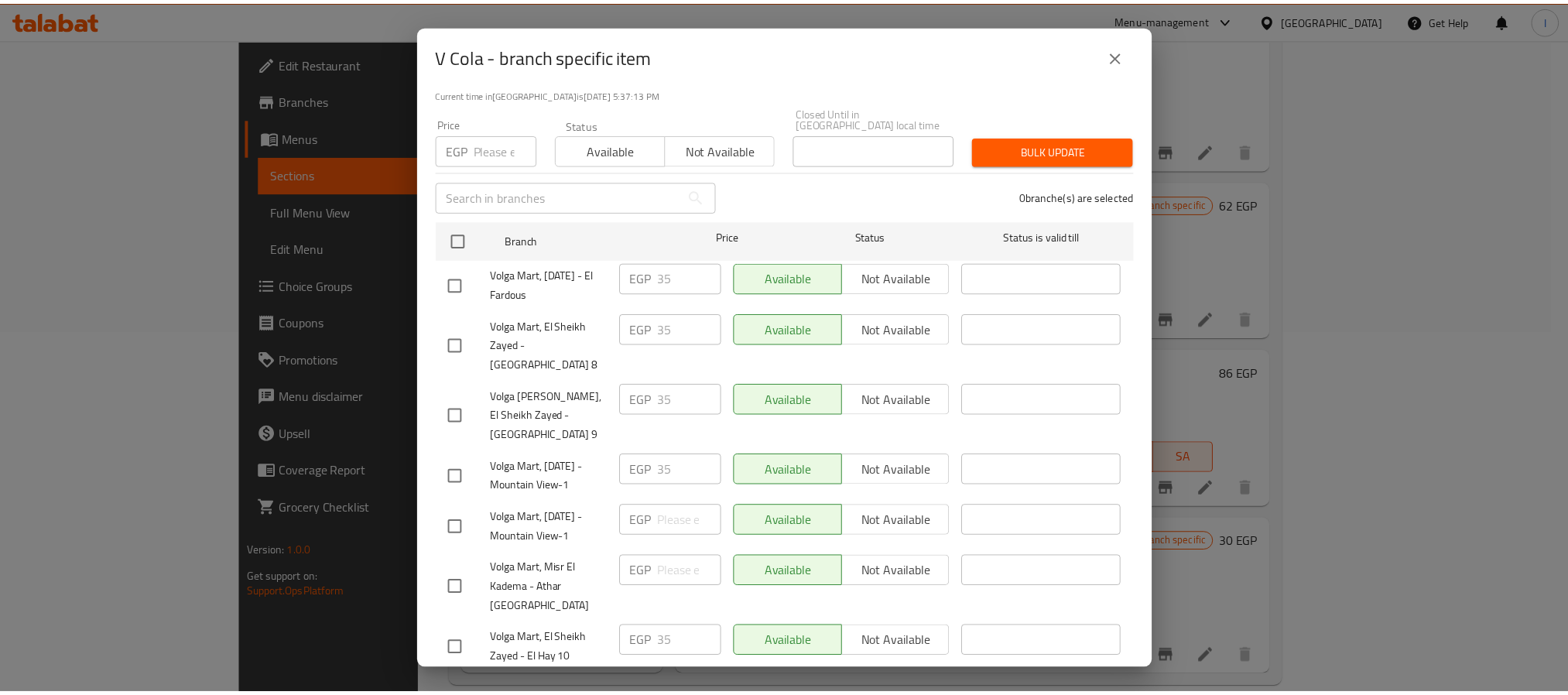
scroll to position [0, 0]
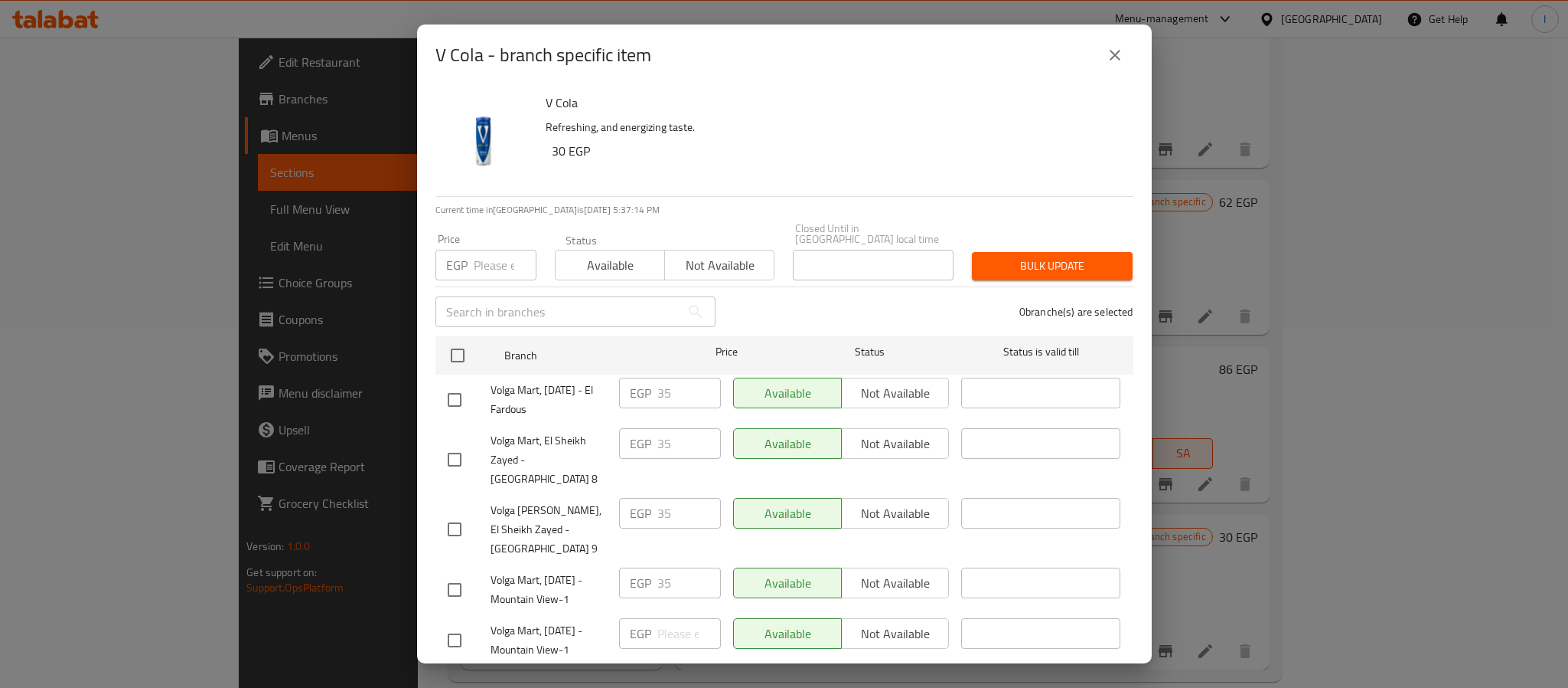
click at [1103, 53] on button "close" at bounding box center [1115, 55] width 37 height 37
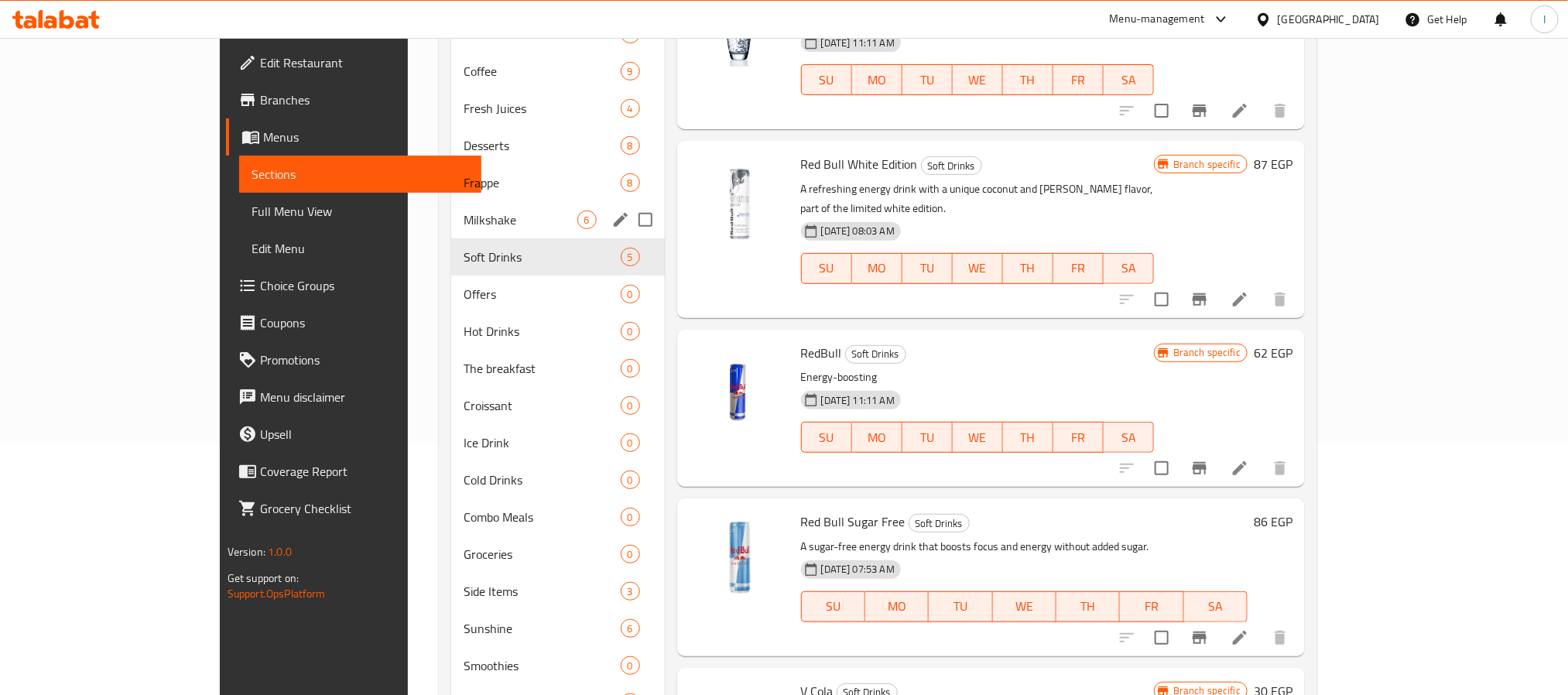
scroll to position [118, 0]
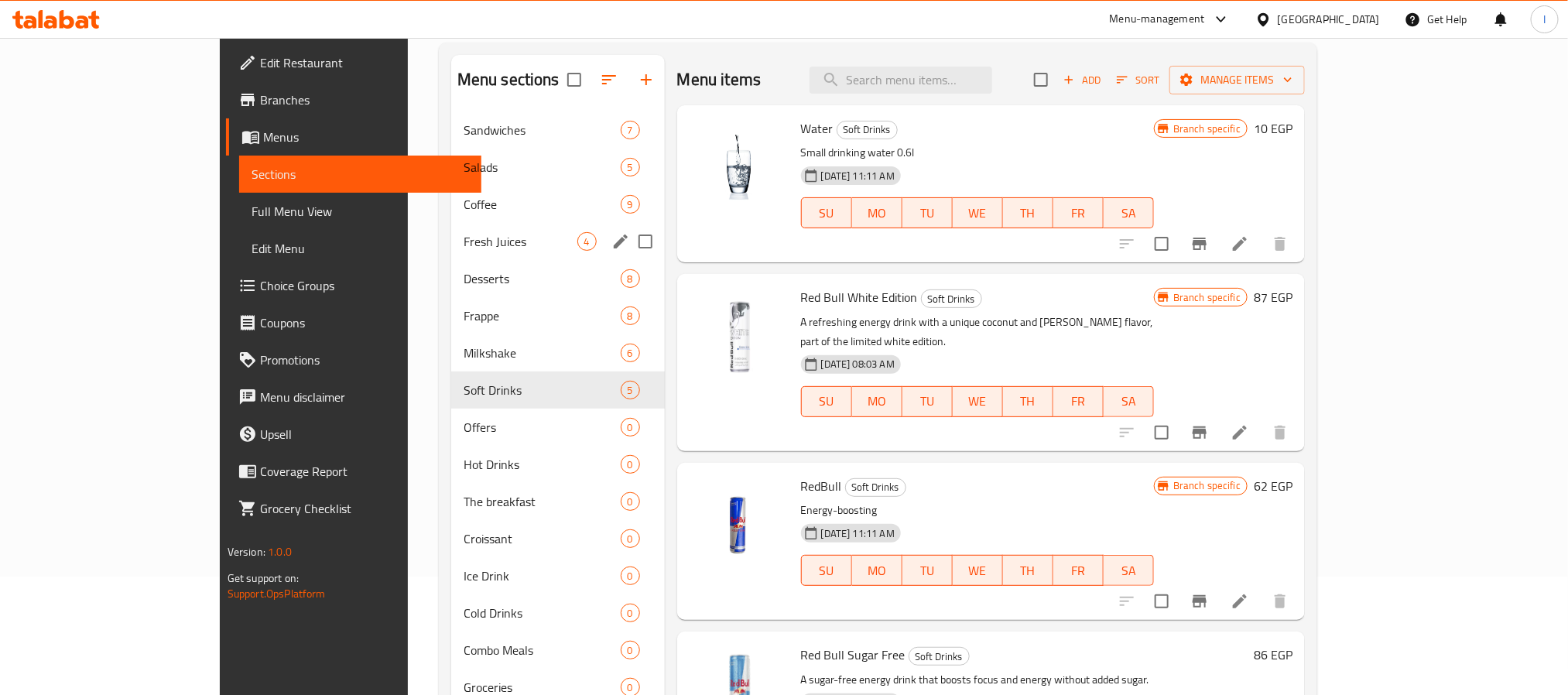
click at [451, 230] on div "Fresh Juices 4" at bounding box center [557, 241] width 213 height 37
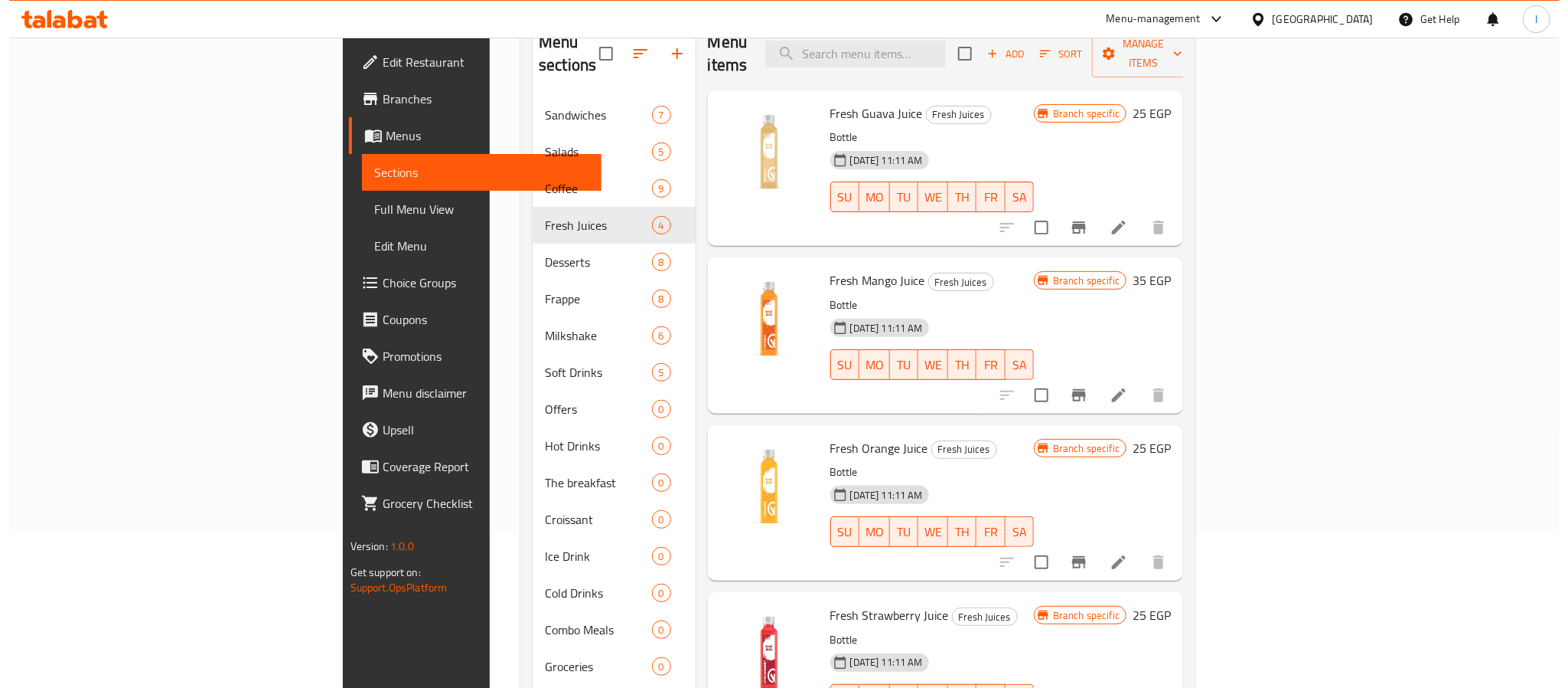
scroll to position [115, 0]
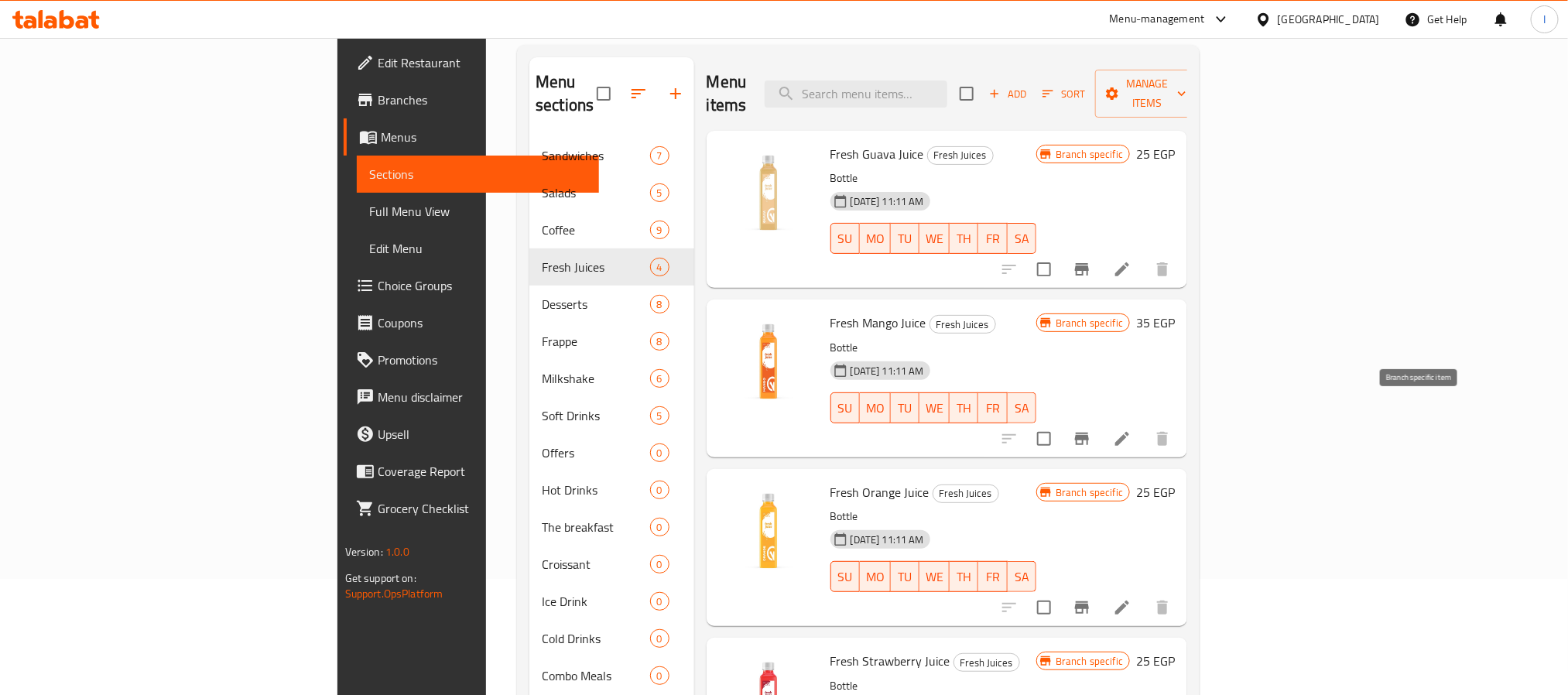
click at [1091, 430] on icon "Branch-specific-item" at bounding box center [1082, 439] width 18 height 18
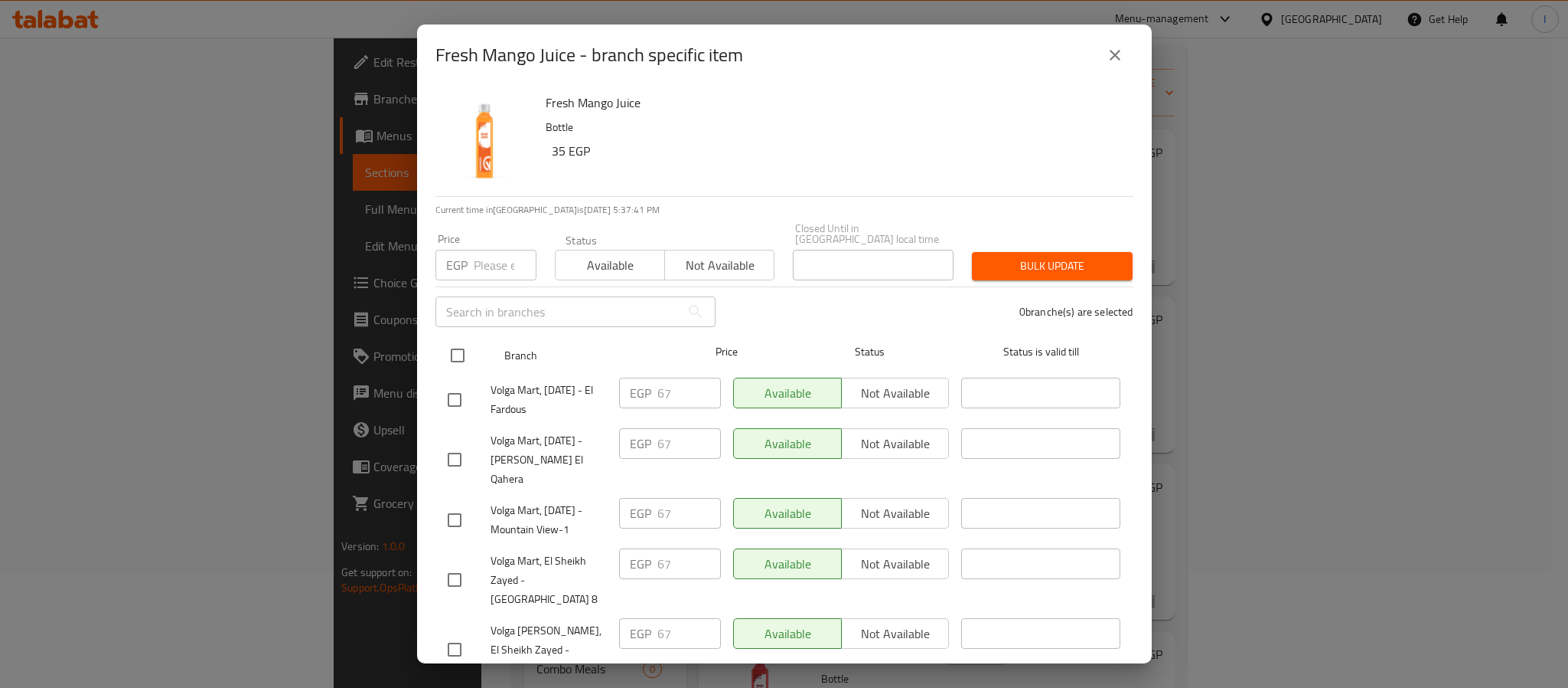
click at [455, 351] on input "checkbox" at bounding box center [458, 356] width 33 height 33
checkbox input "true"
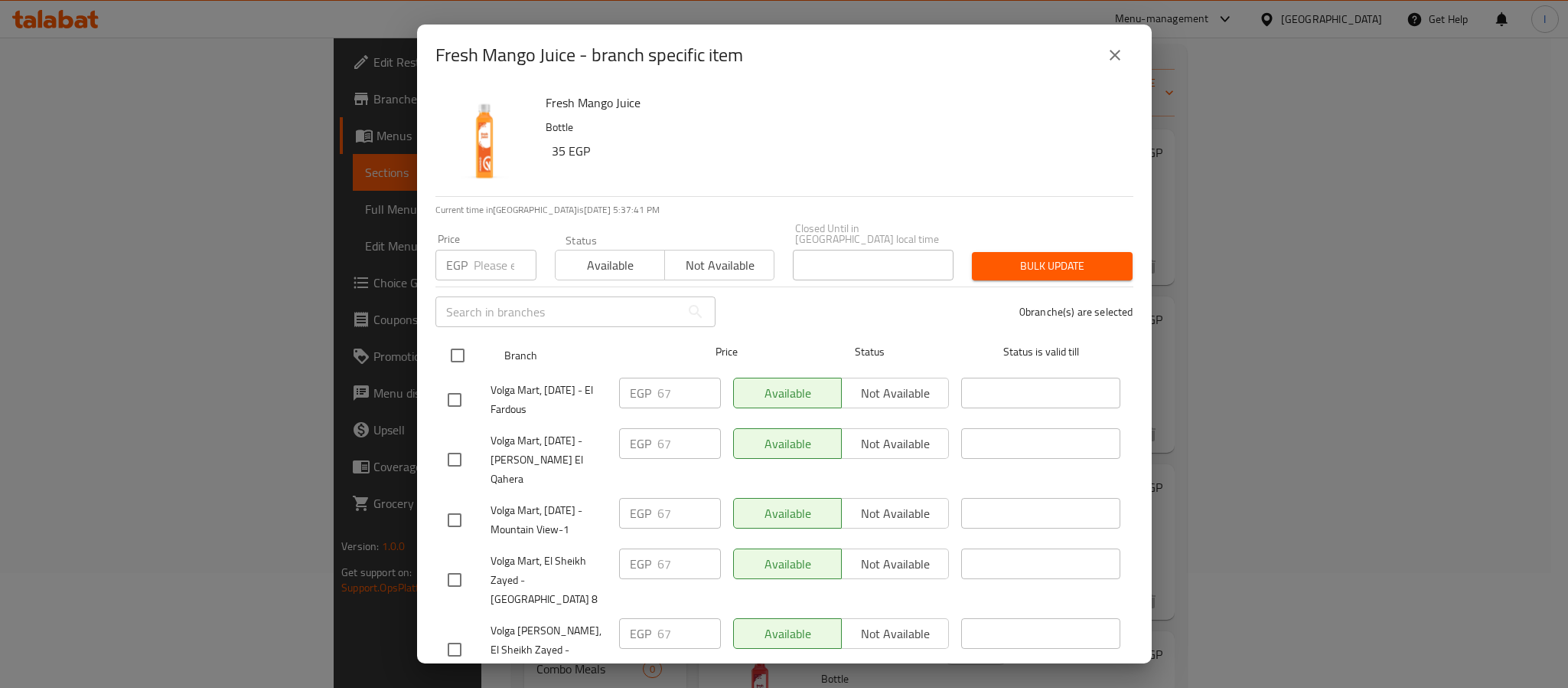
checkbox input "true"
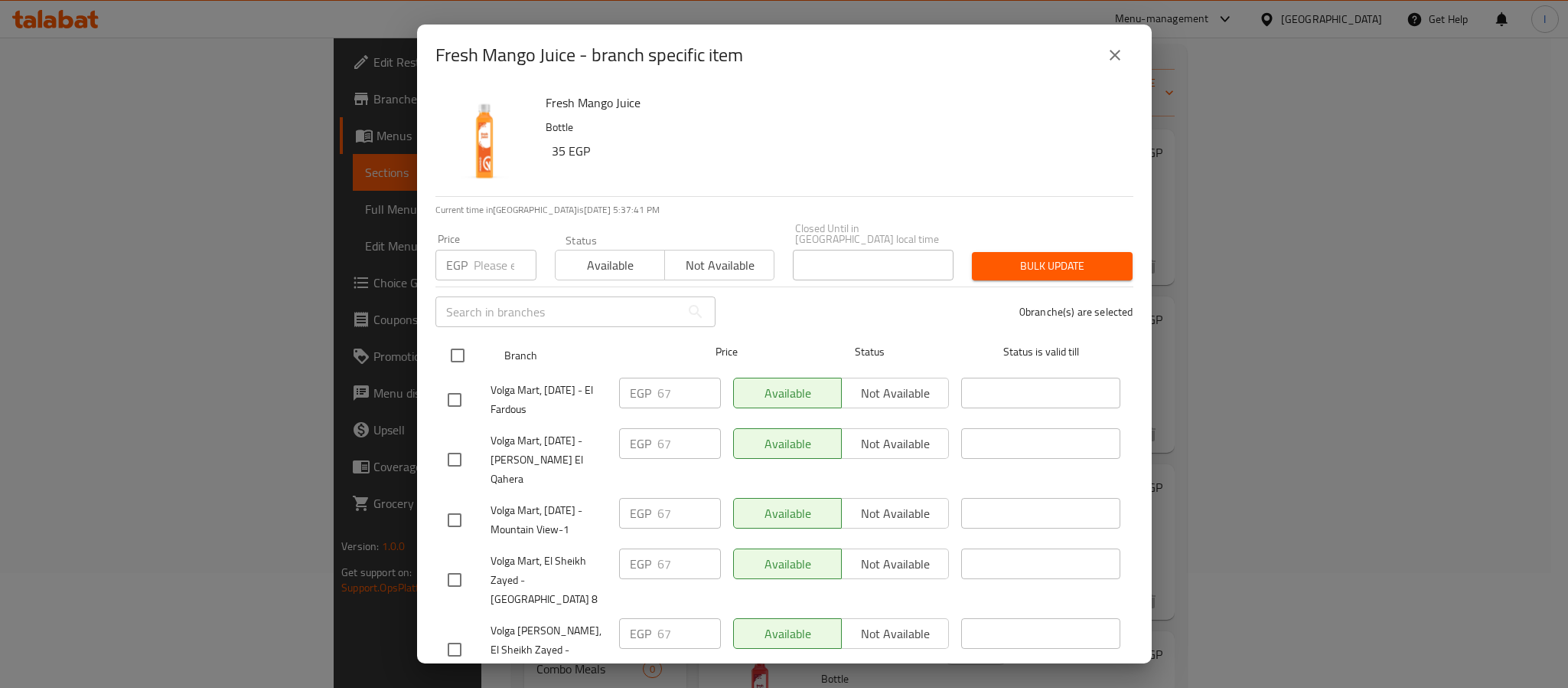
checkbox input "true"
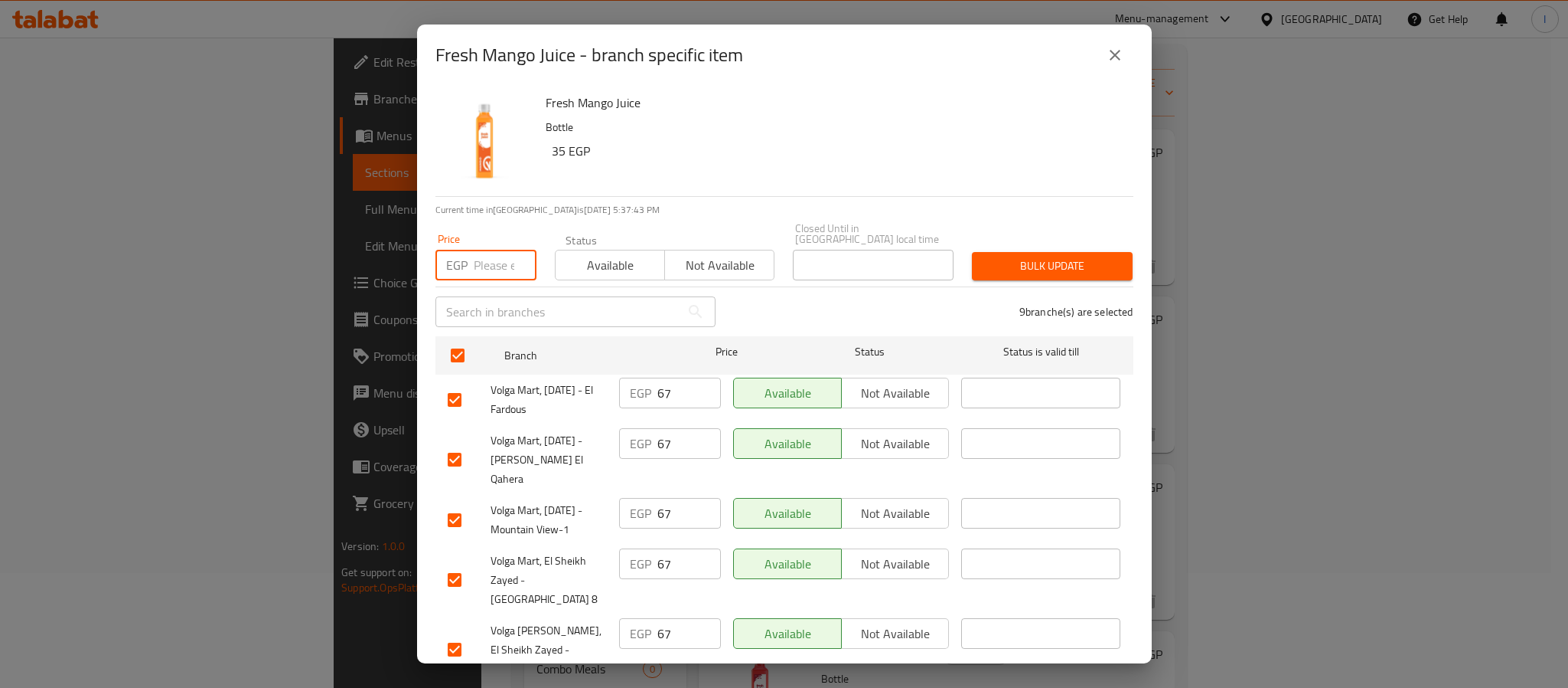
click at [488, 253] on input "number" at bounding box center [505, 265] width 62 height 31
click at [495, 261] on input "86" at bounding box center [505, 265] width 62 height 31
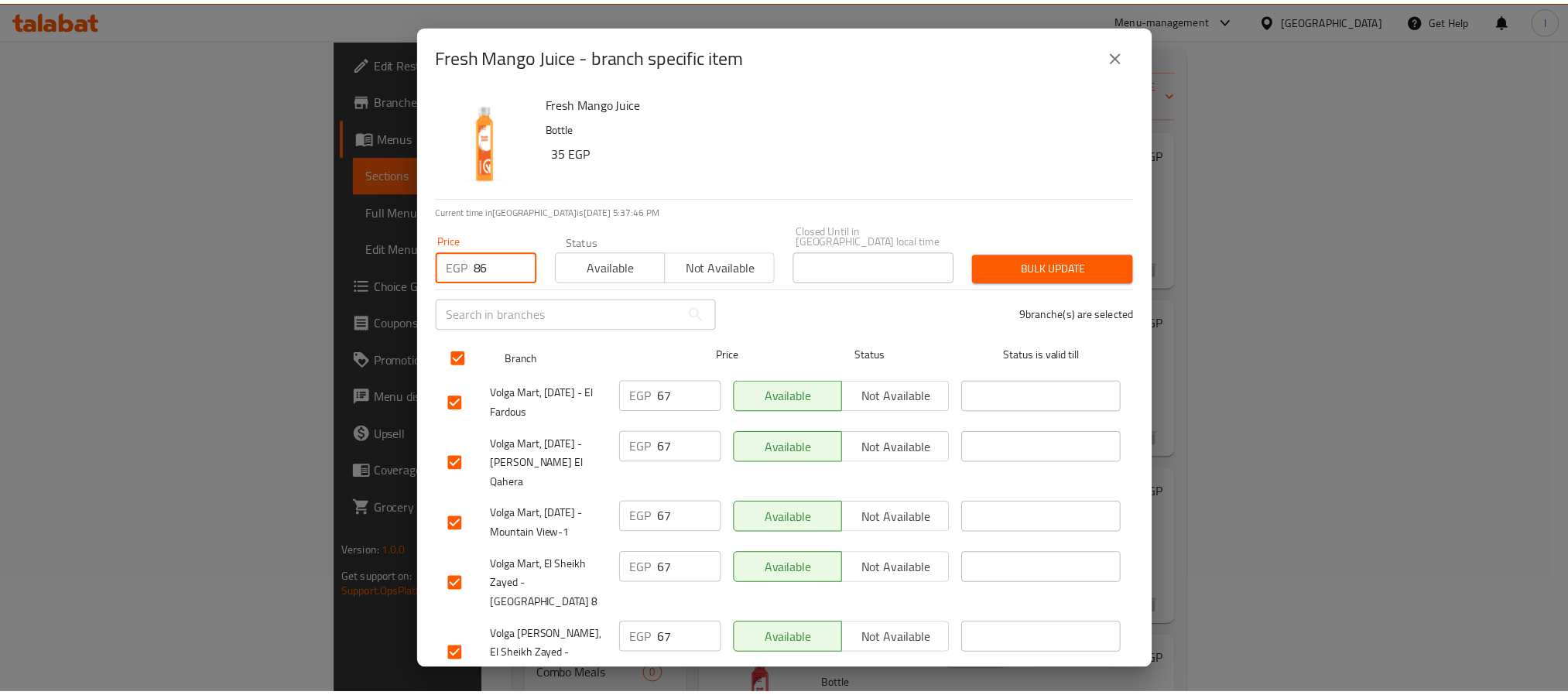
scroll to position [0, 0]
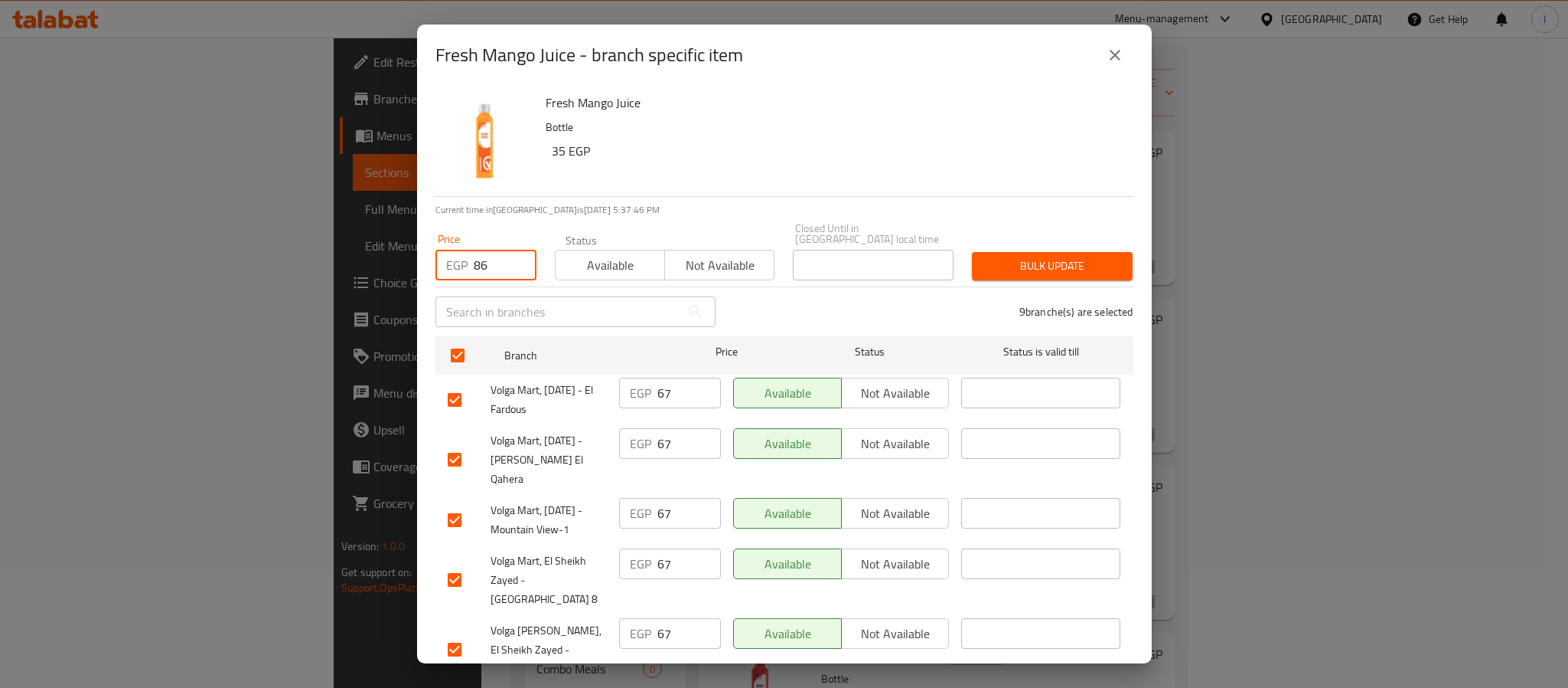
type input "86"
click at [1008, 256] on span "Bulk update" at bounding box center [1052, 265] width 137 height 19
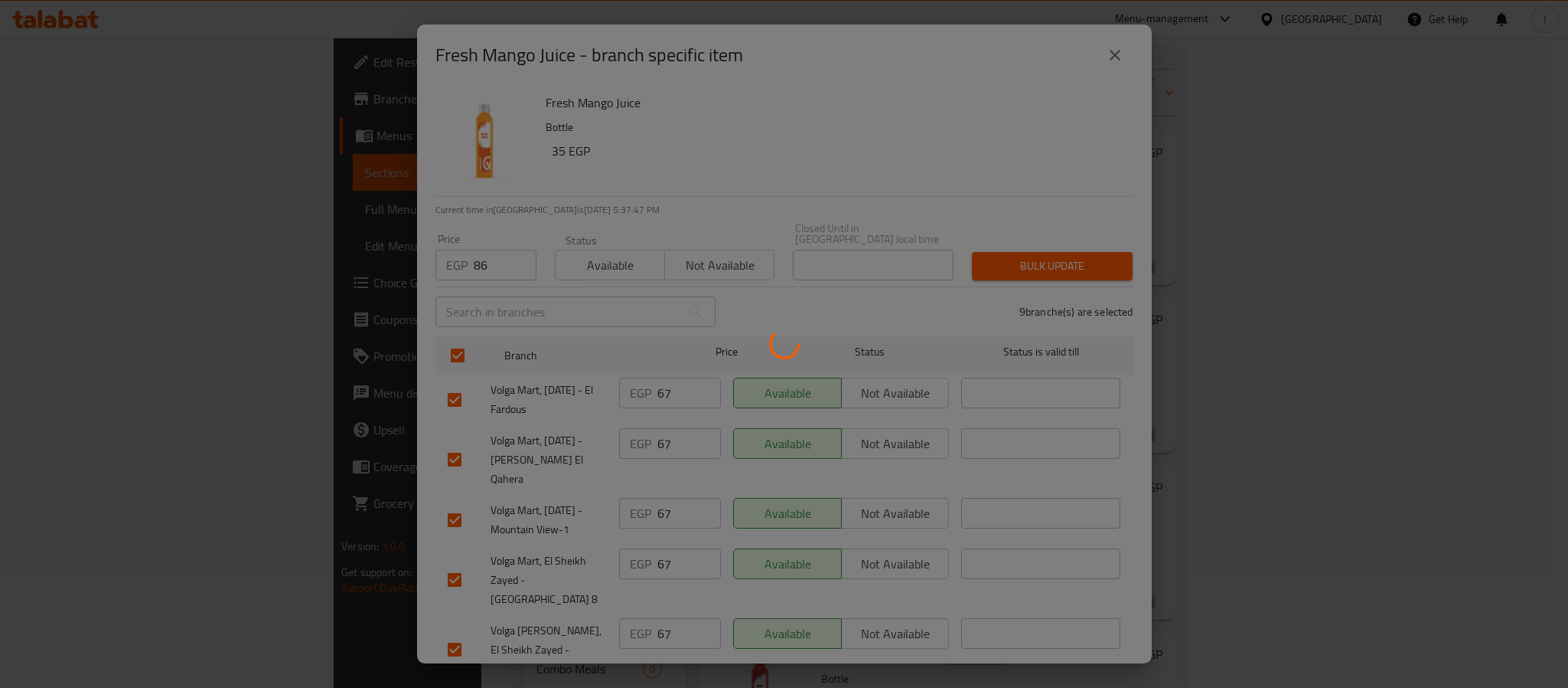
click at [953, 168] on div at bounding box center [784, 344] width 1568 height 688
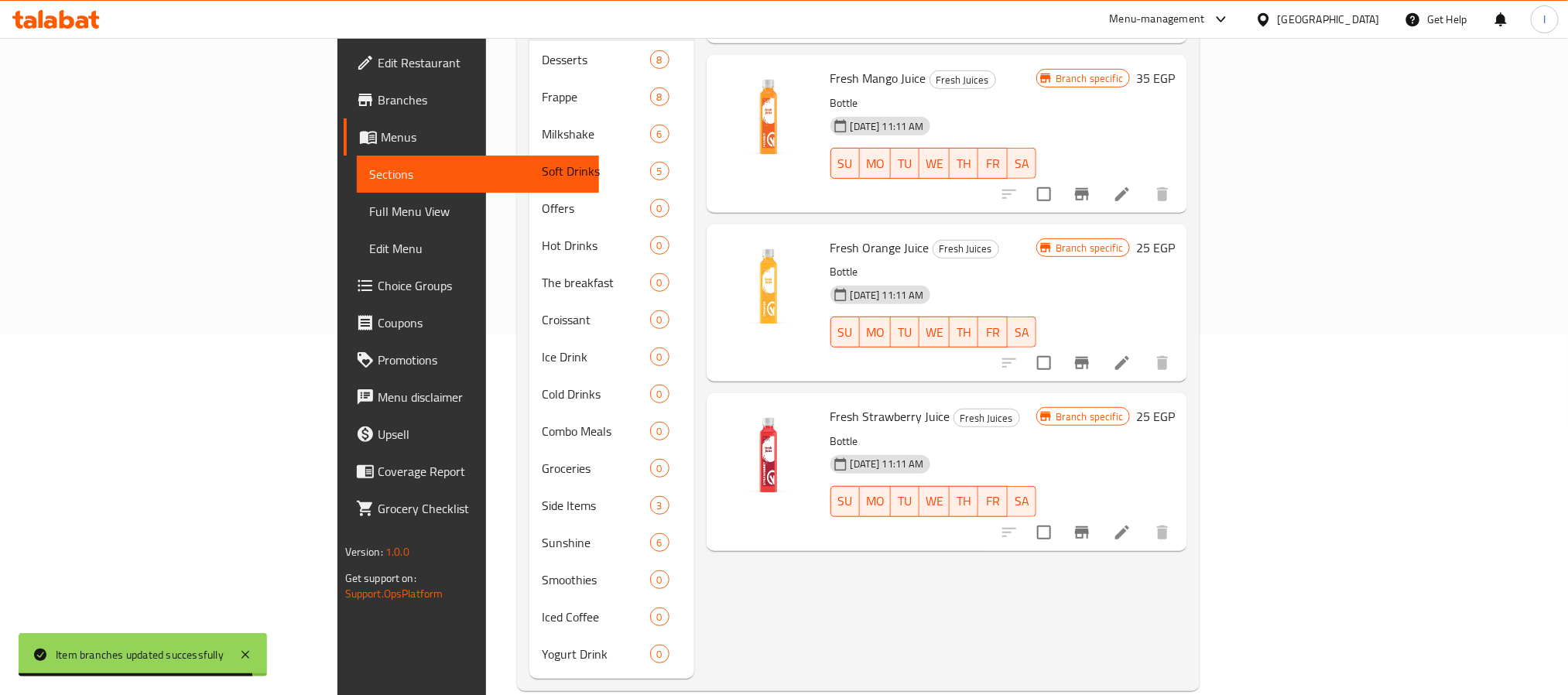
scroll to position [363, 0]
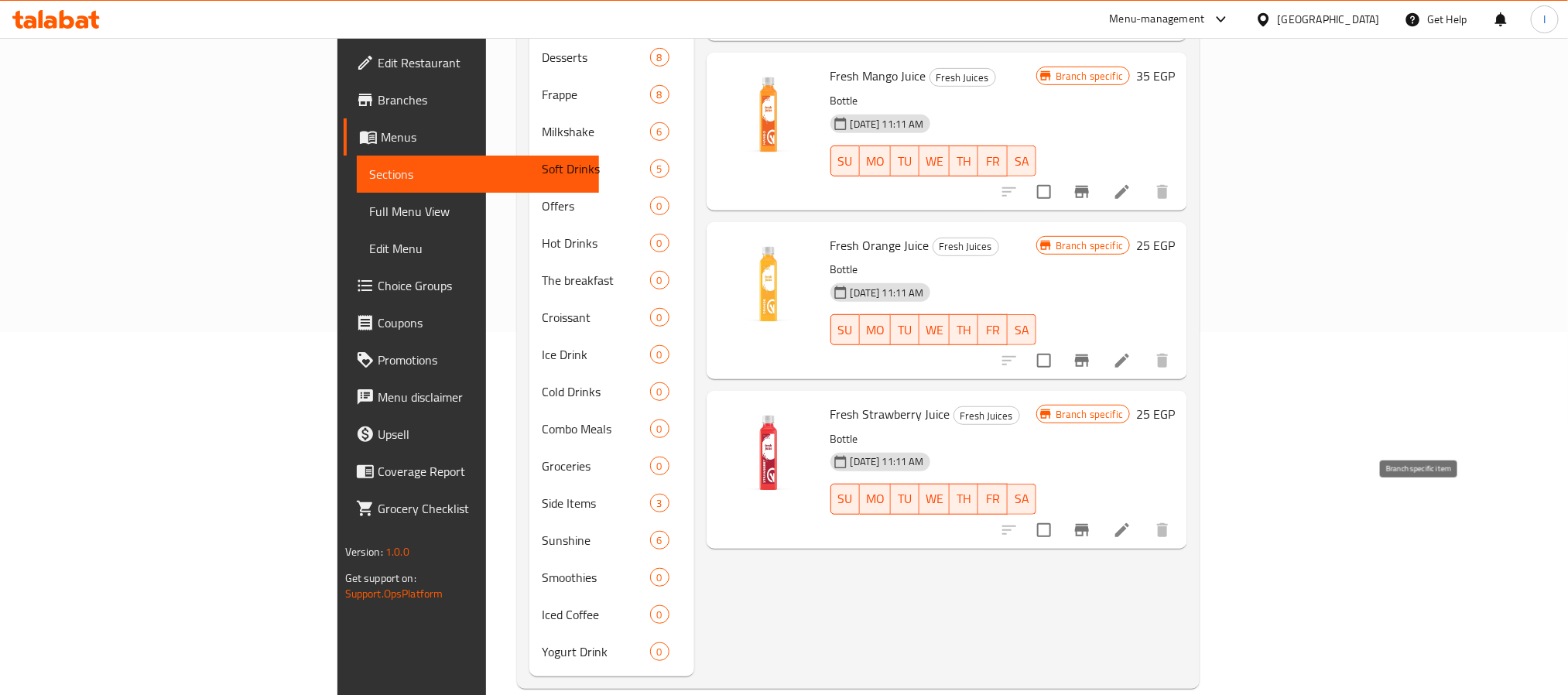
click at [1091, 520] on icon "Branch-specific-item" at bounding box center [1082, 529] width 18 height 18
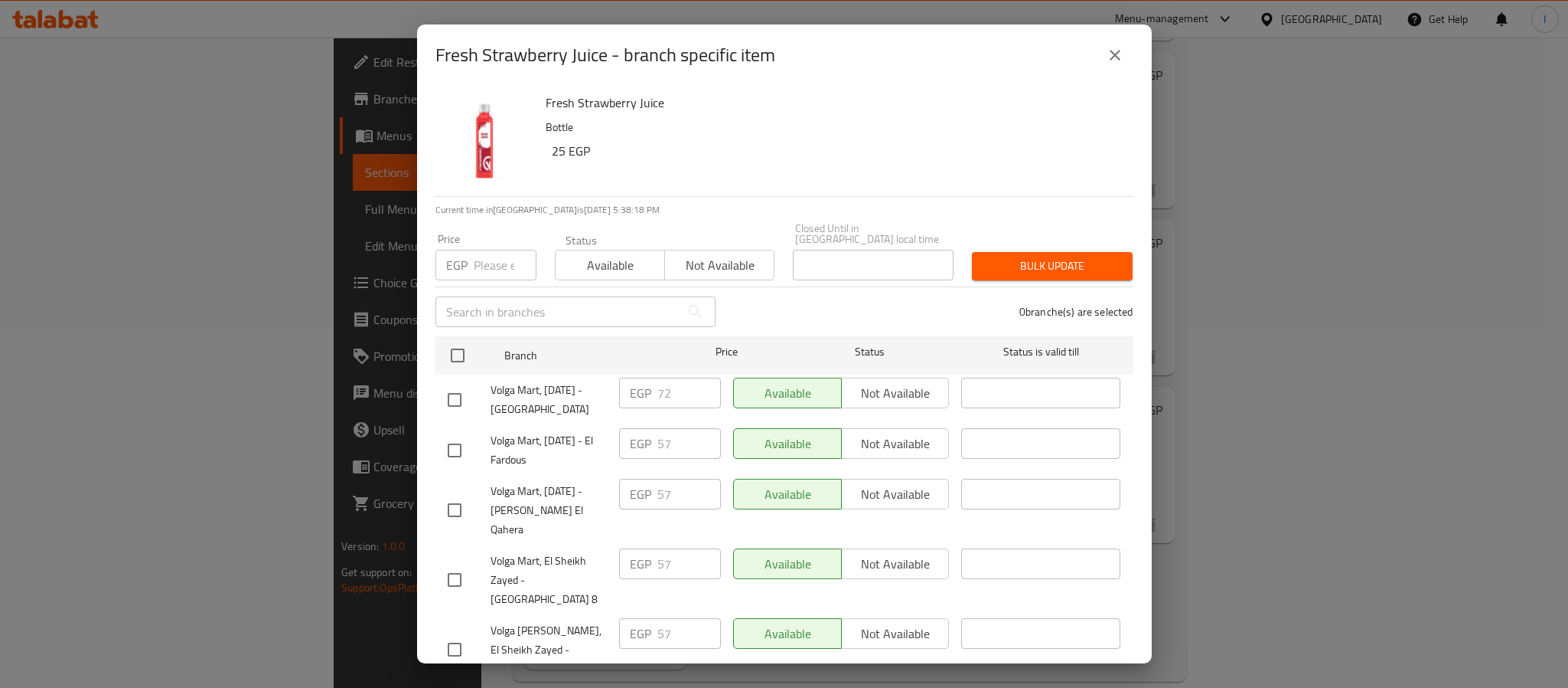
click at [485, 250] on input "number" at bounding box center [505, 265] width 62 height 31
click at [487, 251] on input "76" at bounding box center [505, 265] width 62 height 31
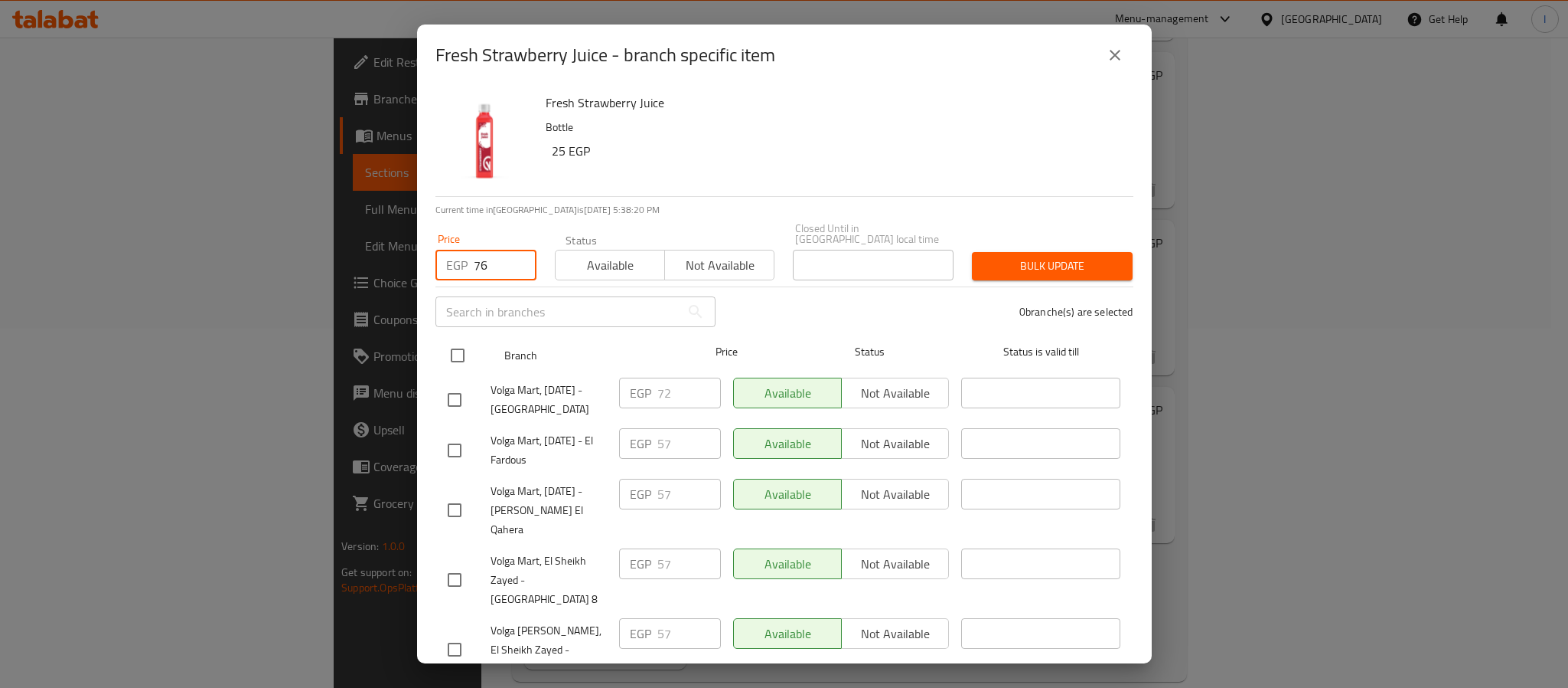
type input "76"
click at [460, 340] on input "checkbox" at bounding box center [458, 356] width 33 height 33
checkbox input "true"
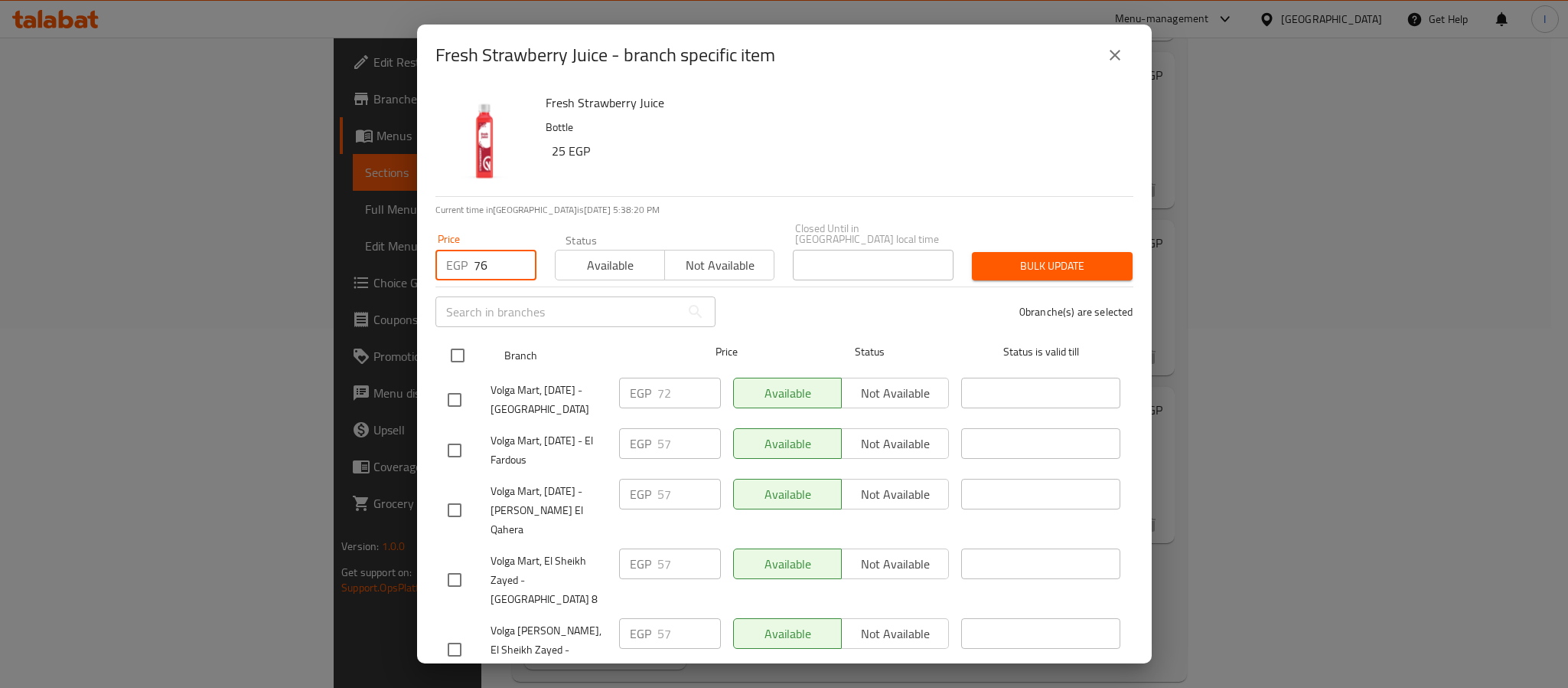
checkbox input "true"
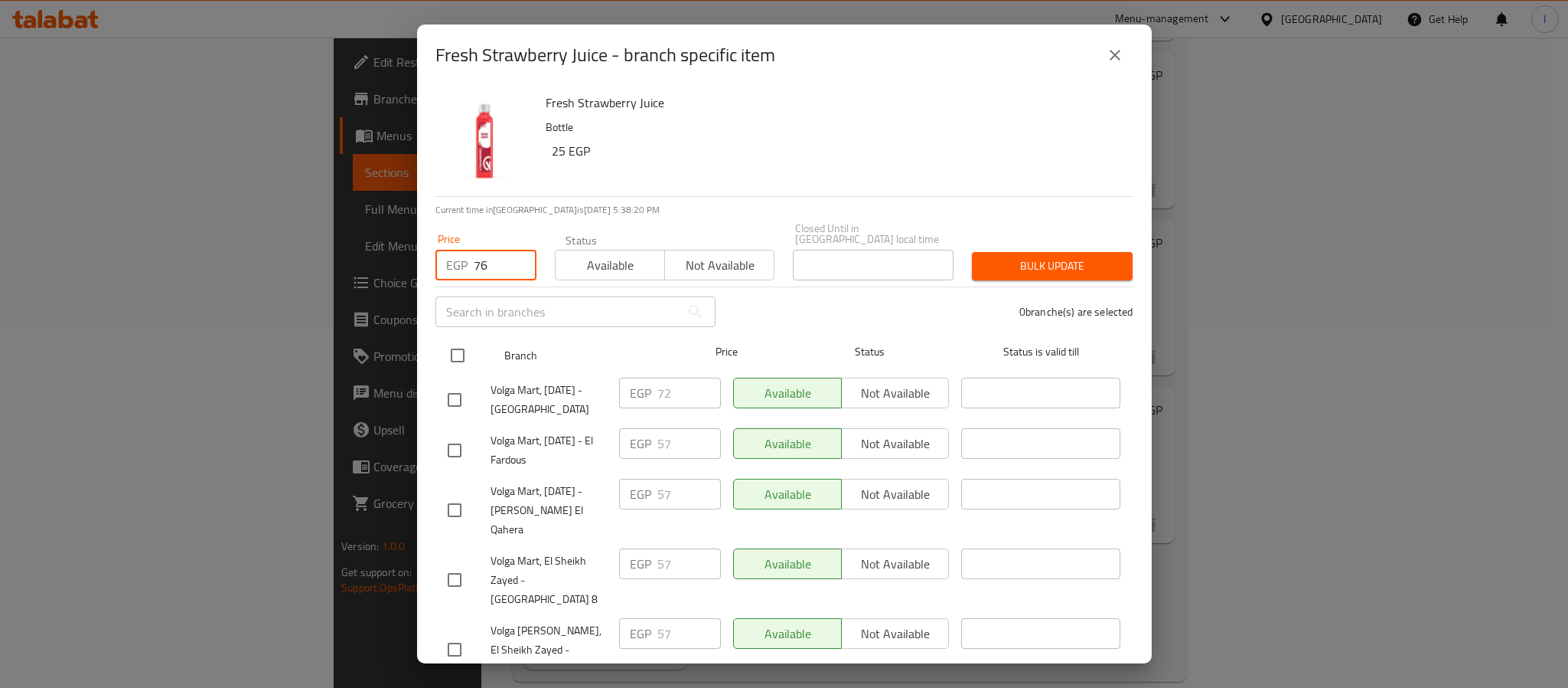
checkbox input "true"
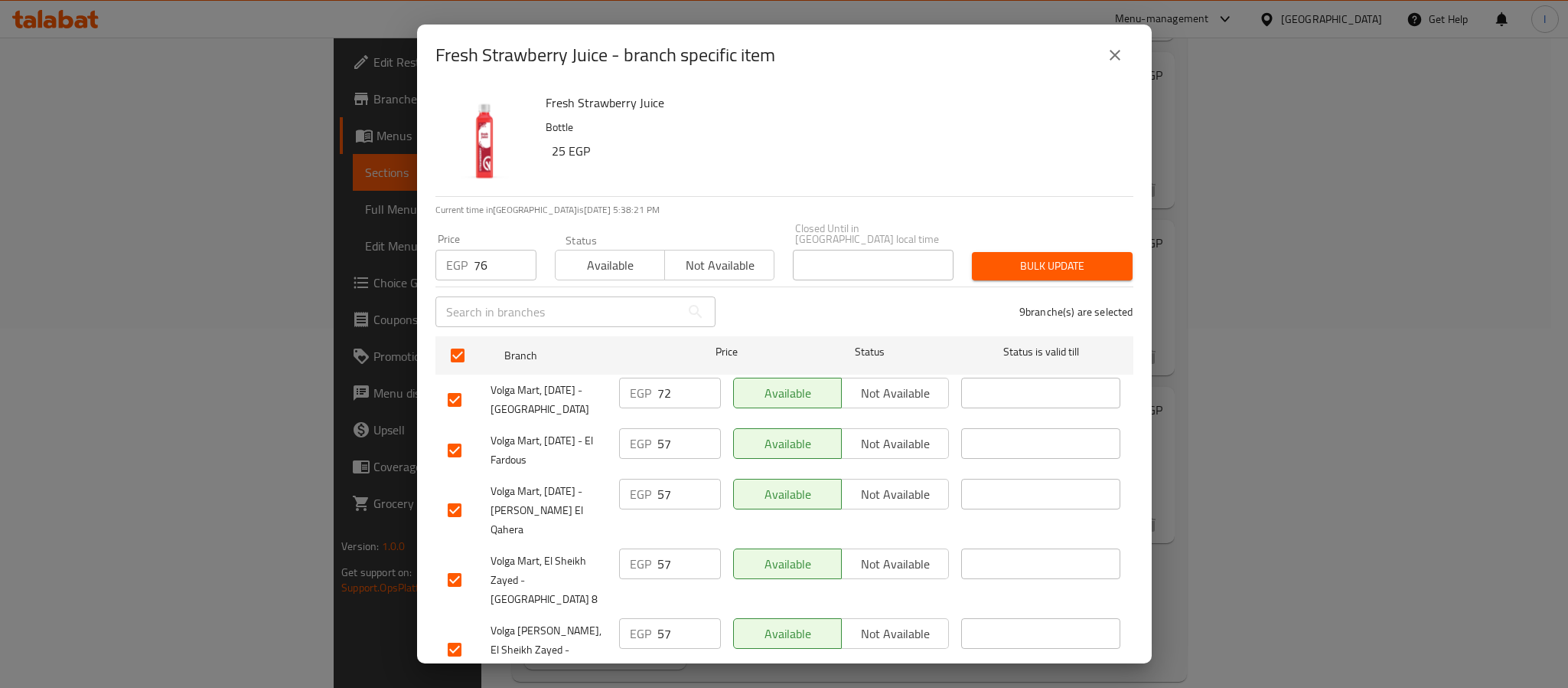
click at [1061, 257] on span "Bulk update" at bounding box center [1052, 265] width 137 height 19
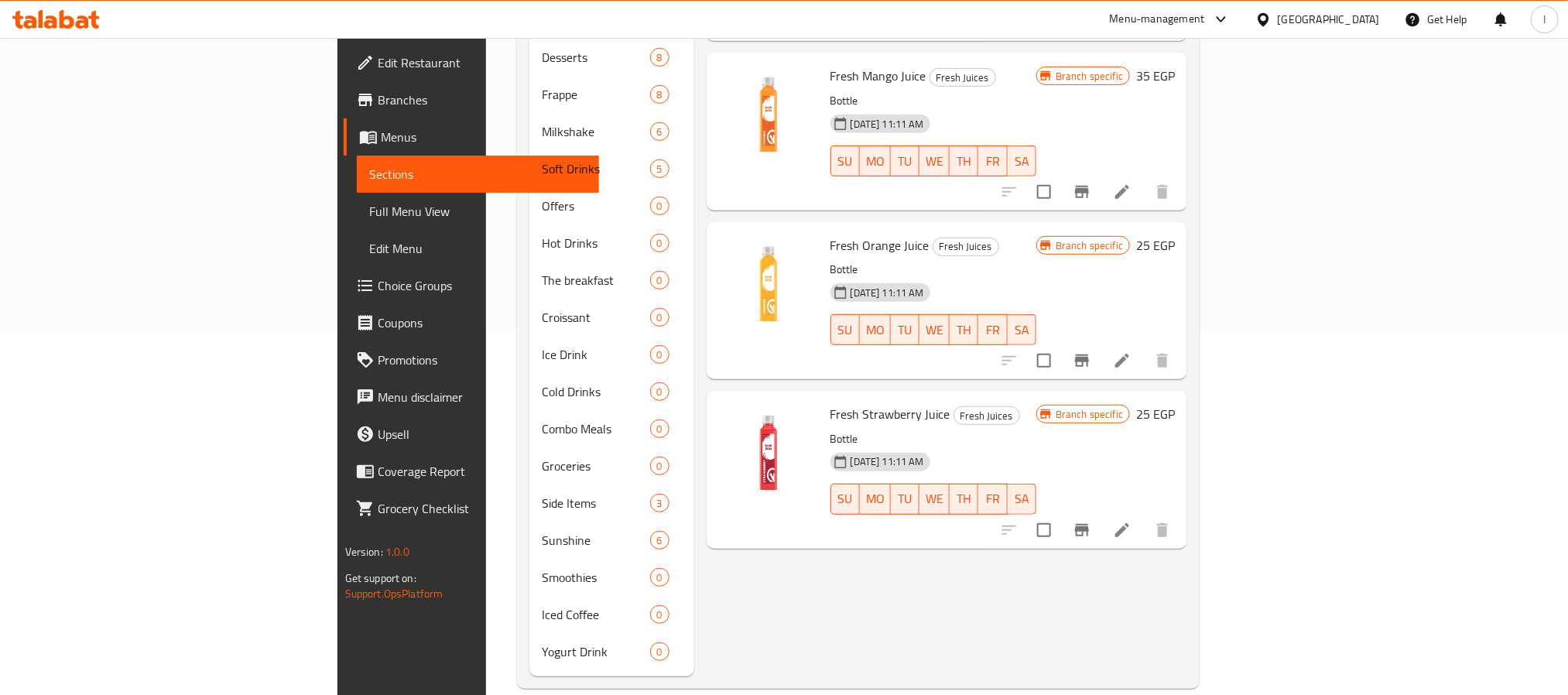
click at [1091, 351] on icon "Branch-specific-item" at bounding box center [1082, 360] width 18 height 18
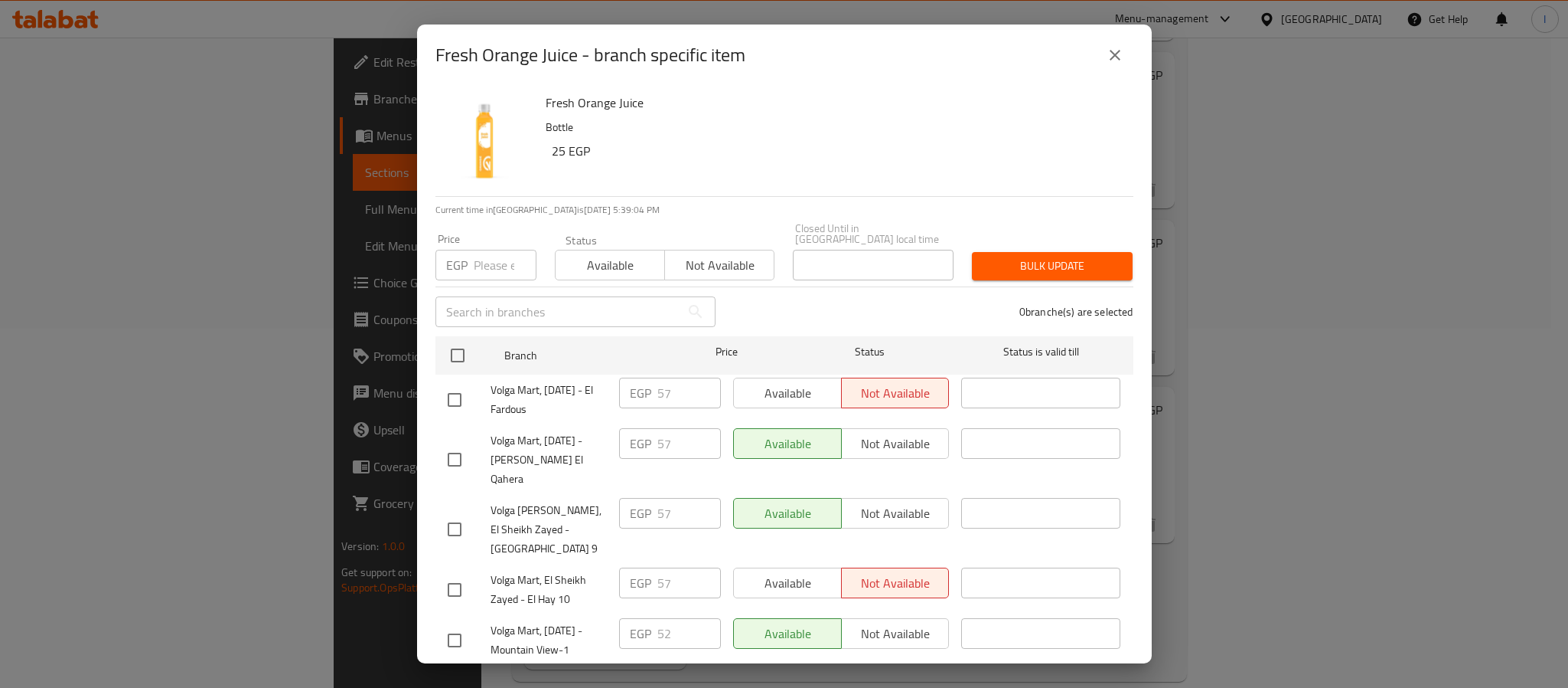
click at [1124, 47] on button "close" at bounding box center [1115, 55] width 37 height 37
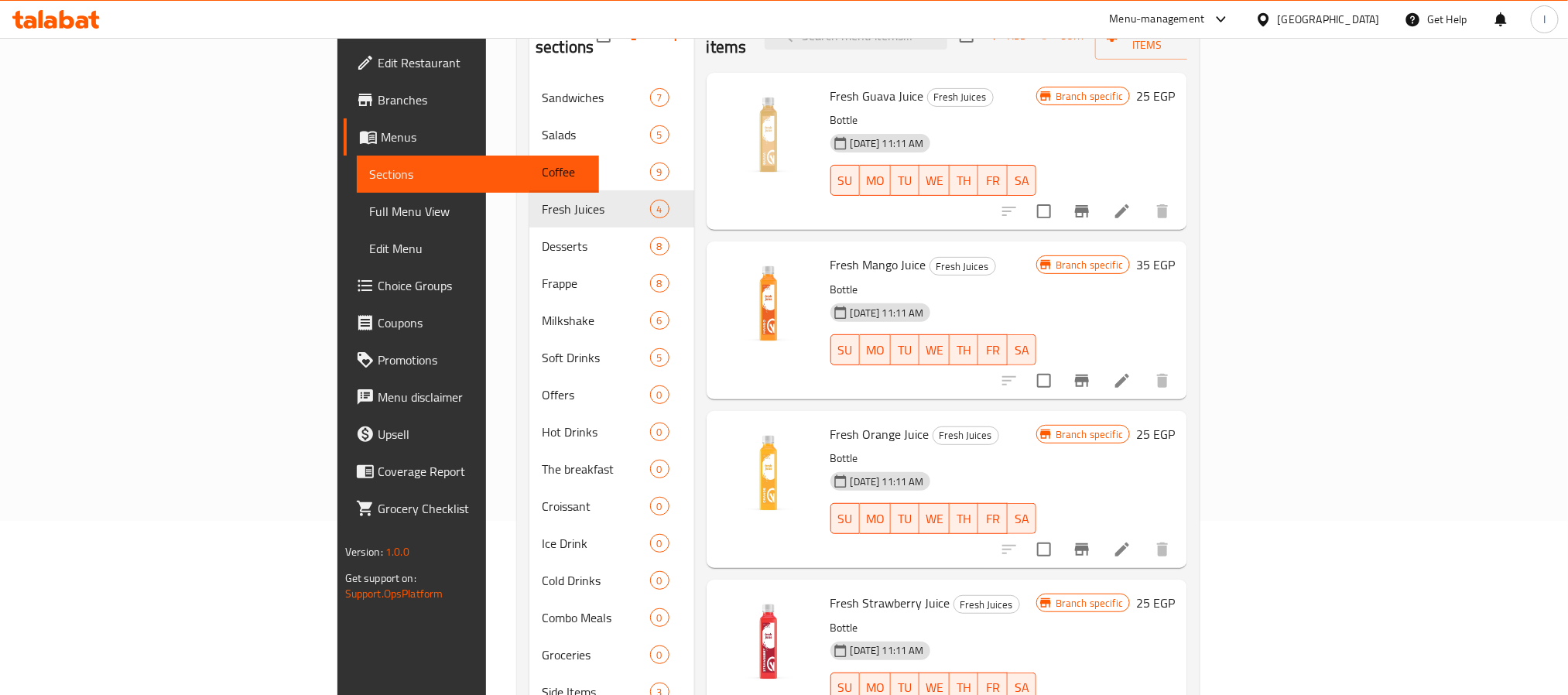
scroll to position [0, 0]
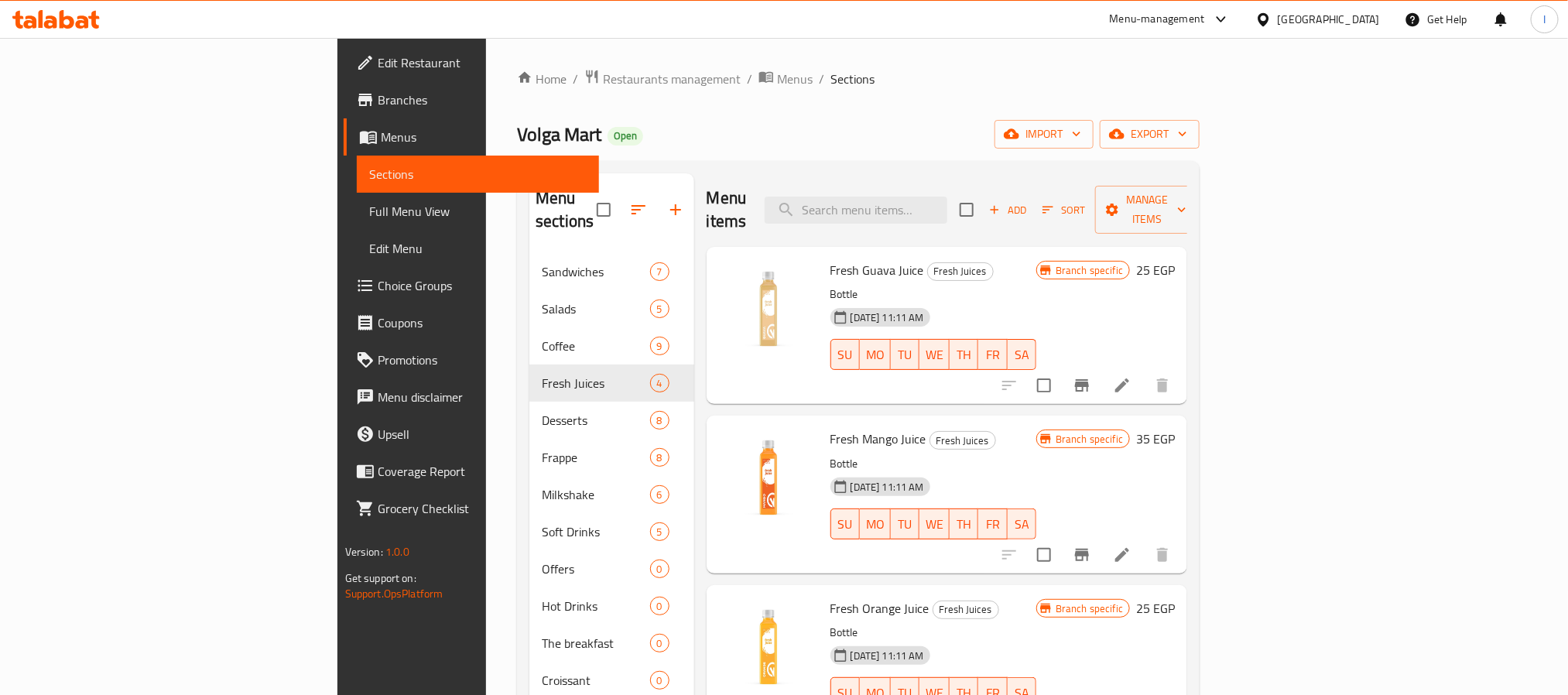
click at [761, 134] on div "Volga Mart Open import export" at bounding box center [858, 134] width 682 height 28
click at [948, 197] on input "search" at bounding box center [856, 210] width 183 height 27
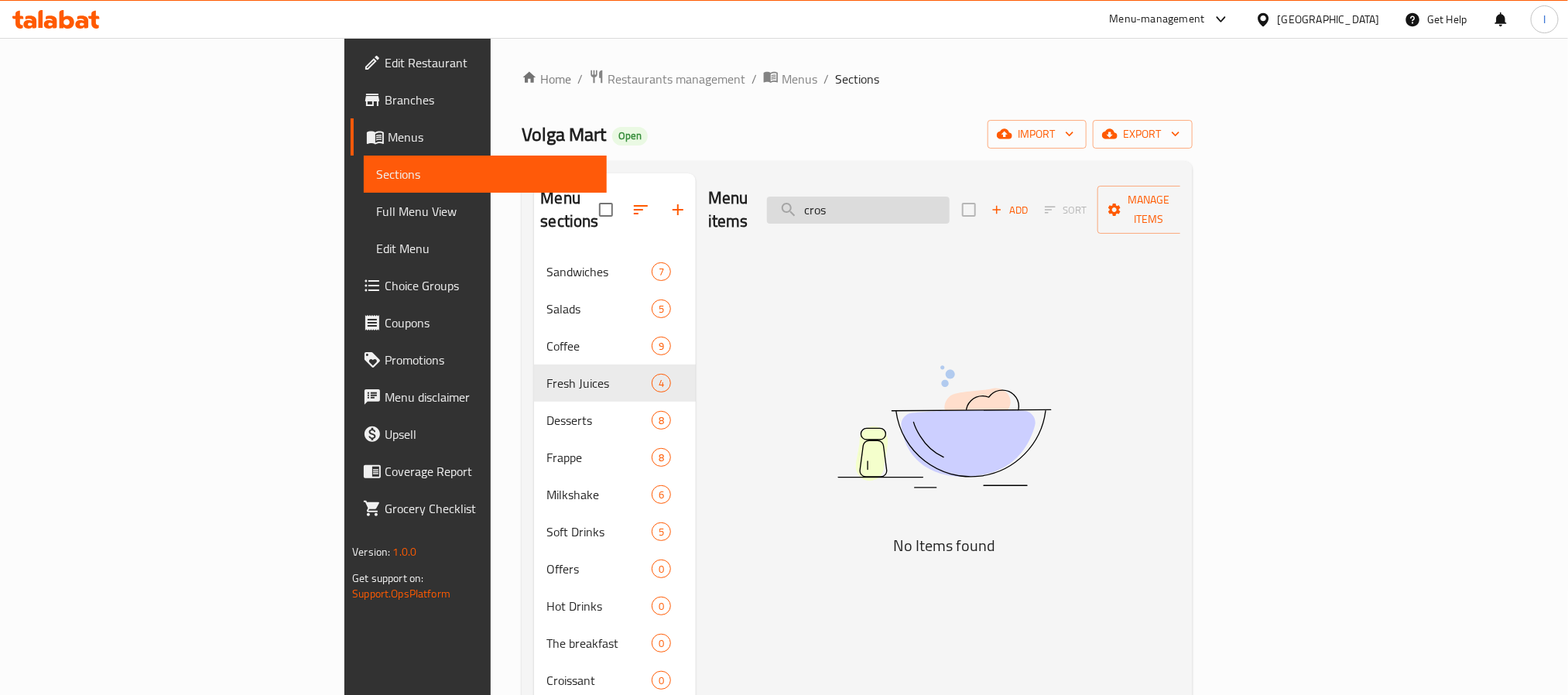
type input "cro"
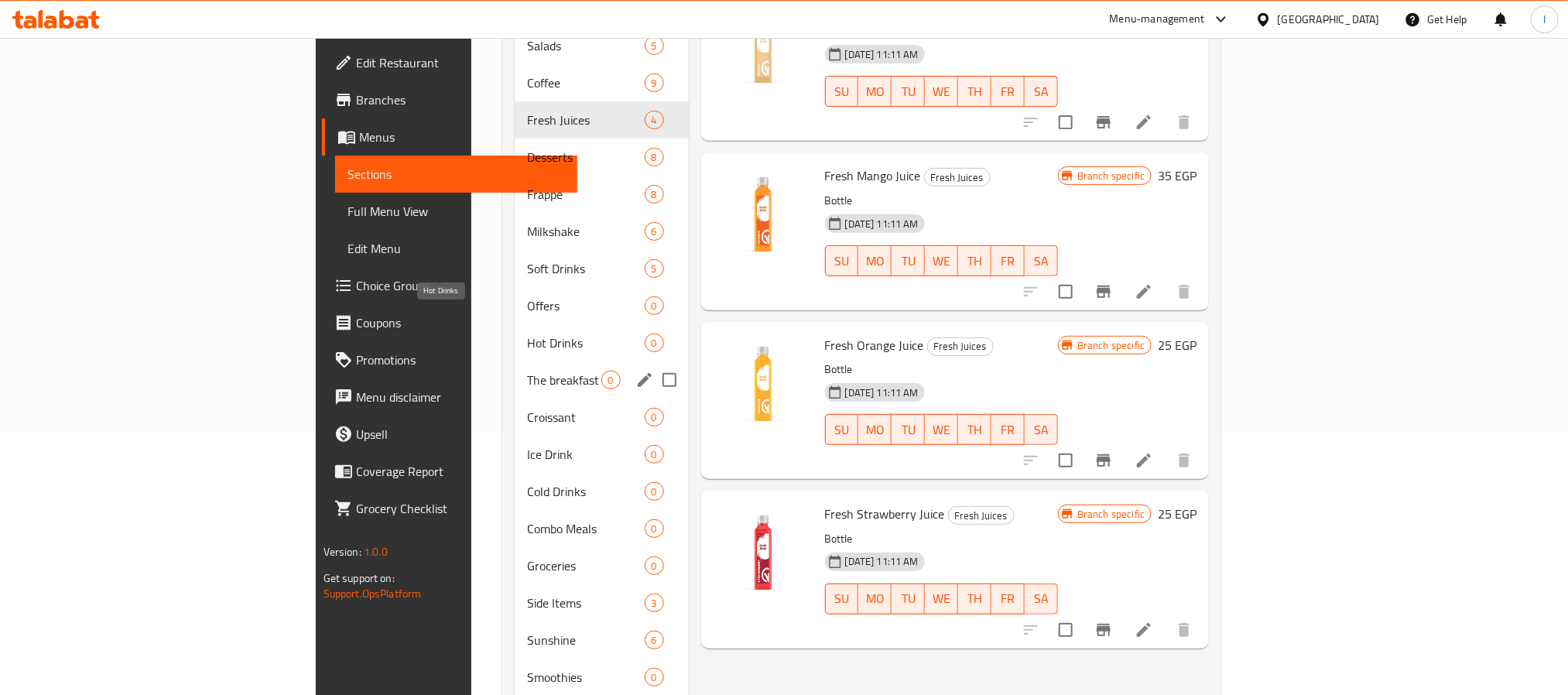
scroll to position [348, 0]
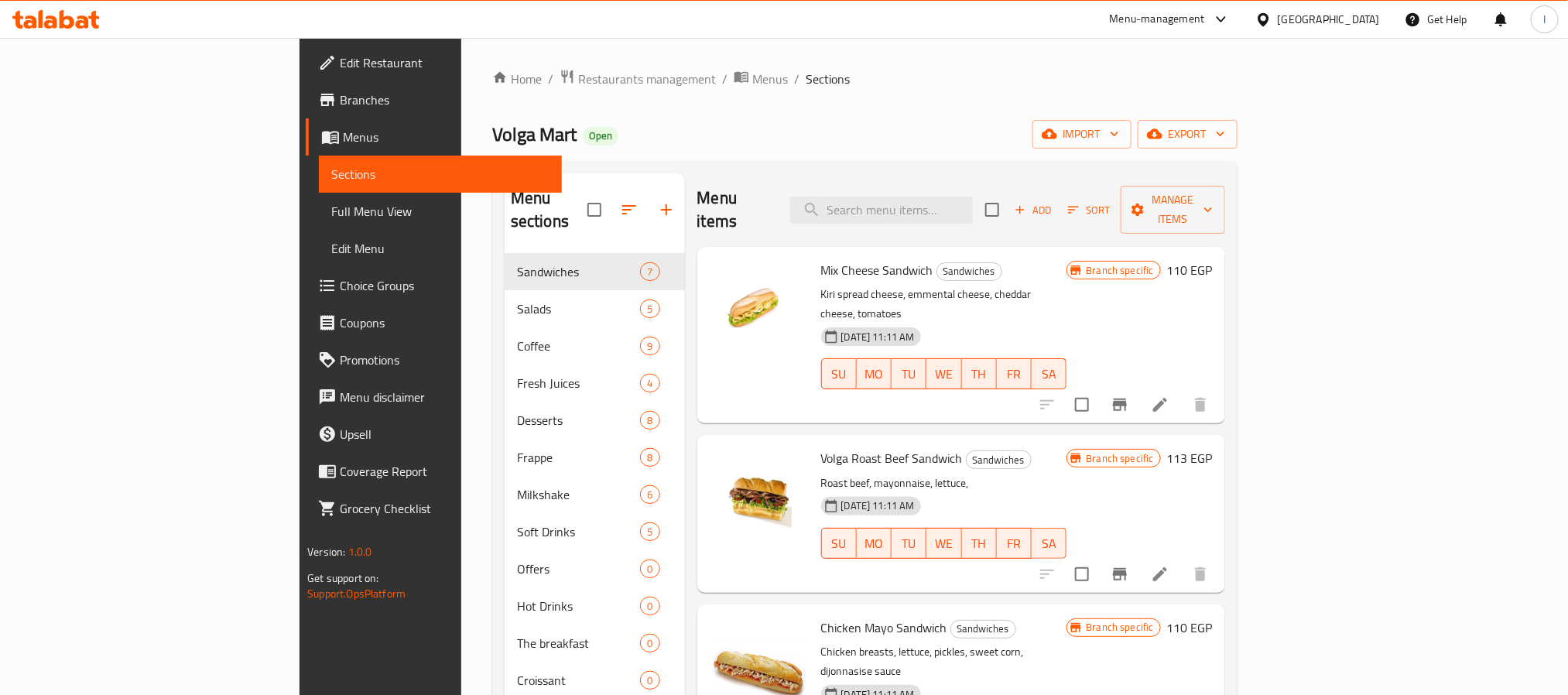
click at [741, 146] on div "Volga Mart Open import export" at bounding box center [865, 134] width 746 height 28
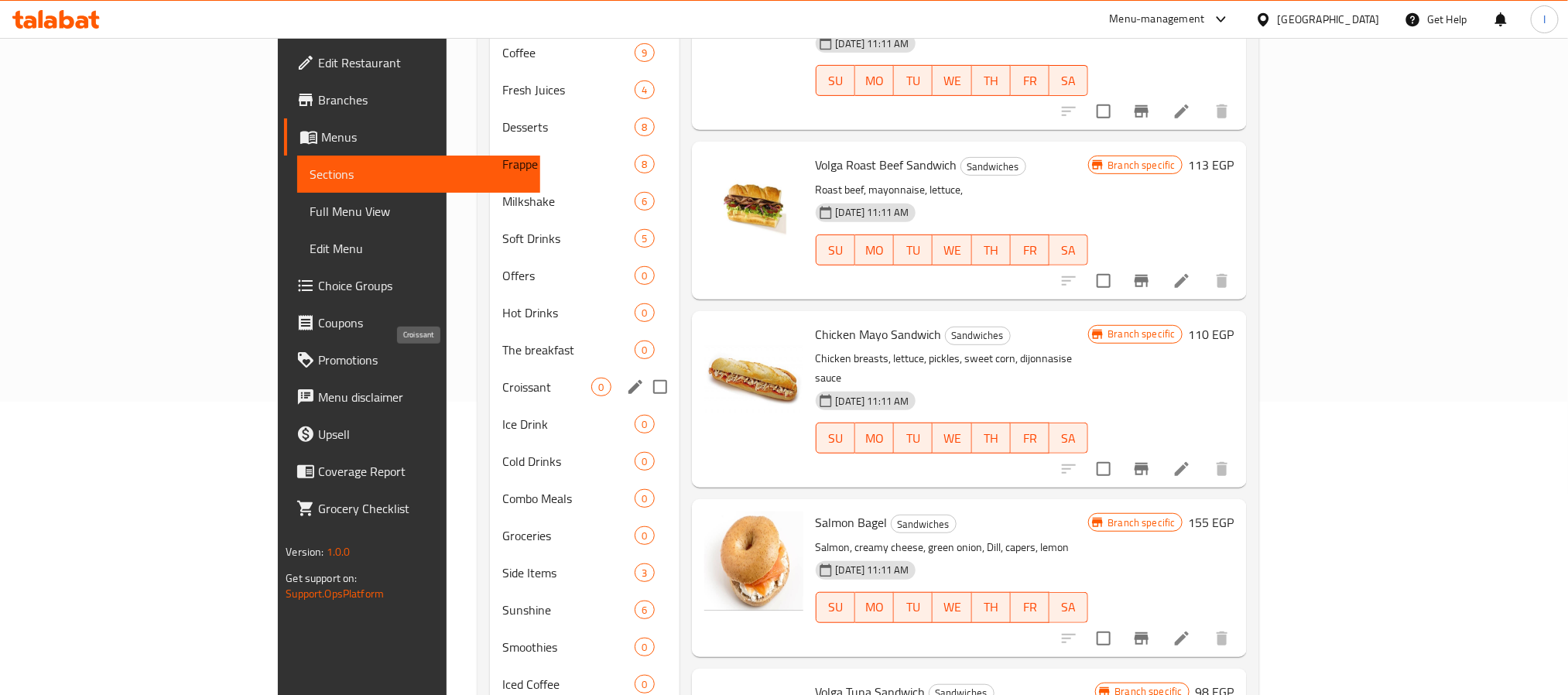
scroll to position [348, 0]
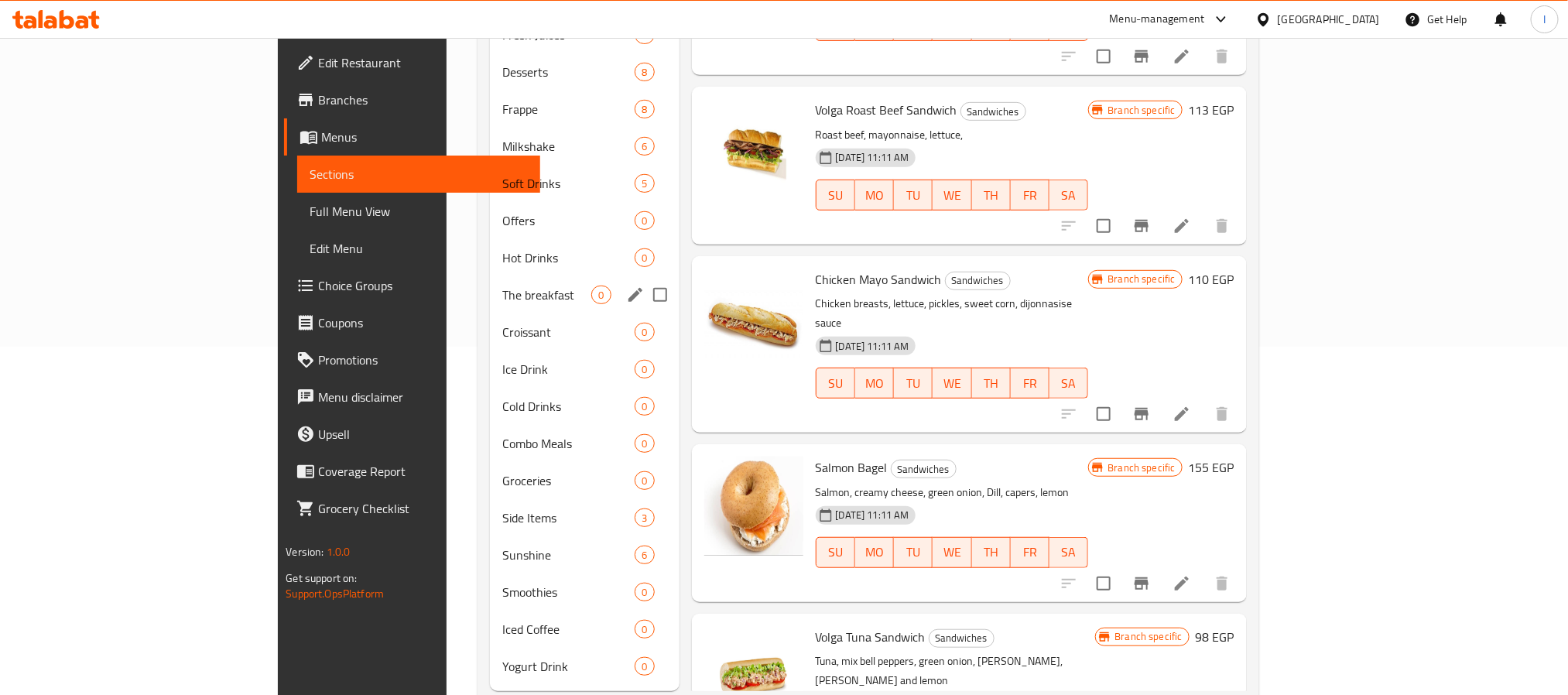
click at [490, 283] on div "The breakfast 0" at bounding box center [585, 294] width 188 height 37
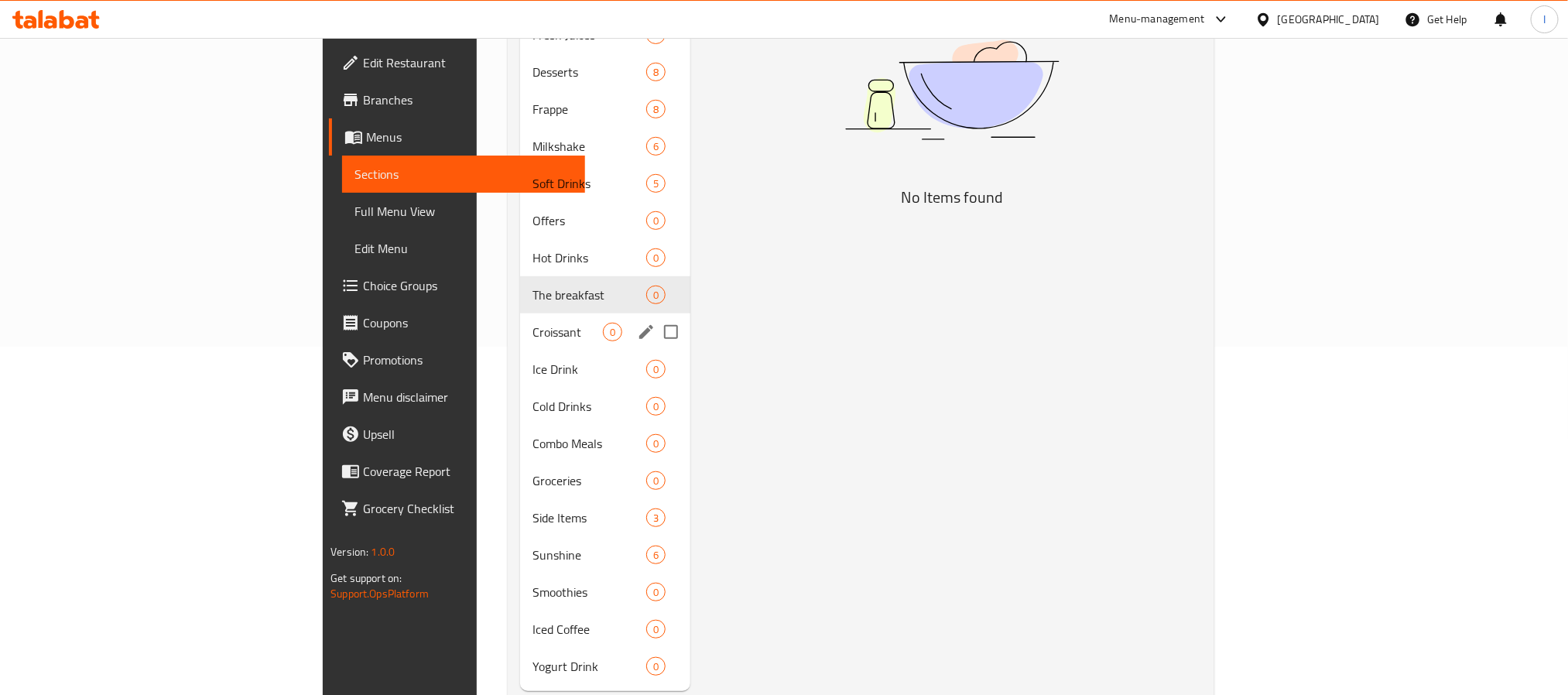
click at [532, 323] on span "Croissant" at bounding box center [567, 332] width 70 height 18
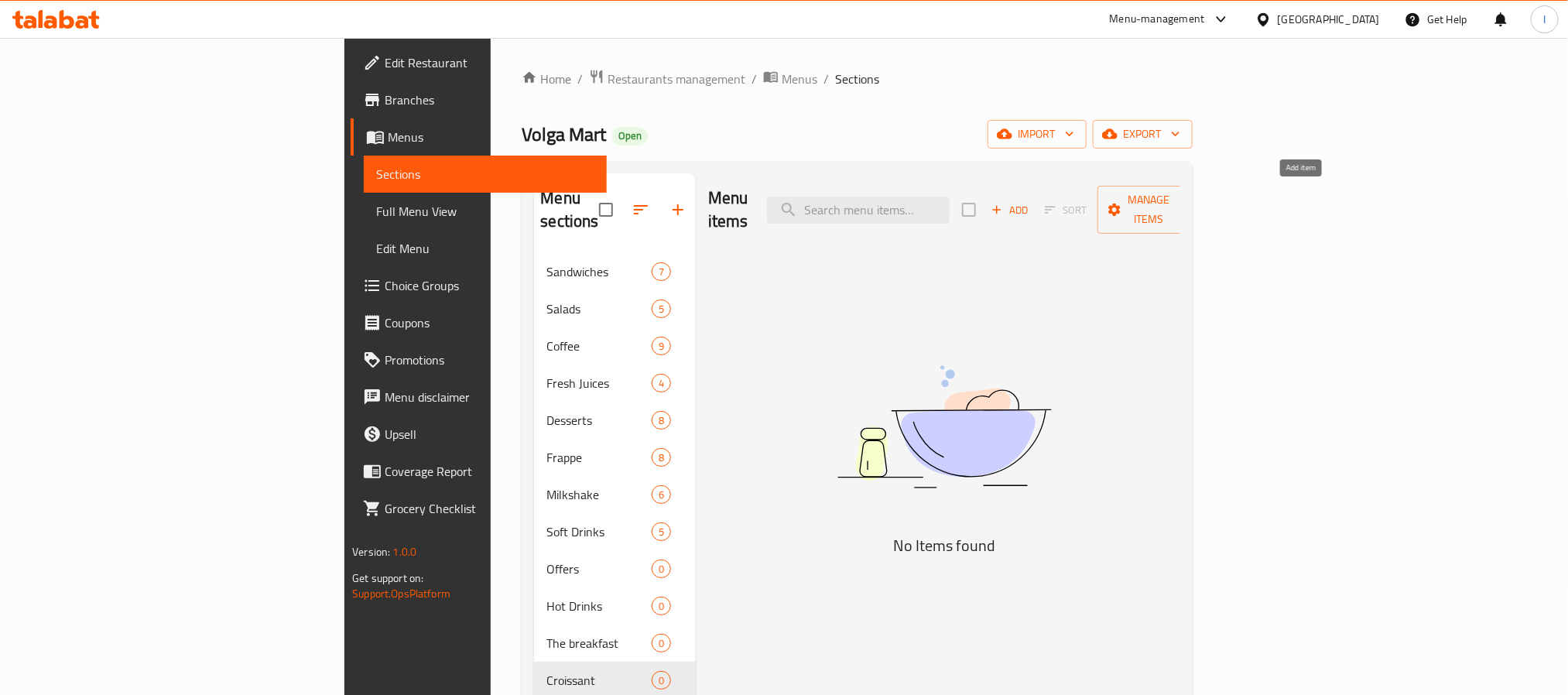
click at [1031, 205] on span "Add" at bounding box center [1010, 209] width 42 height 17
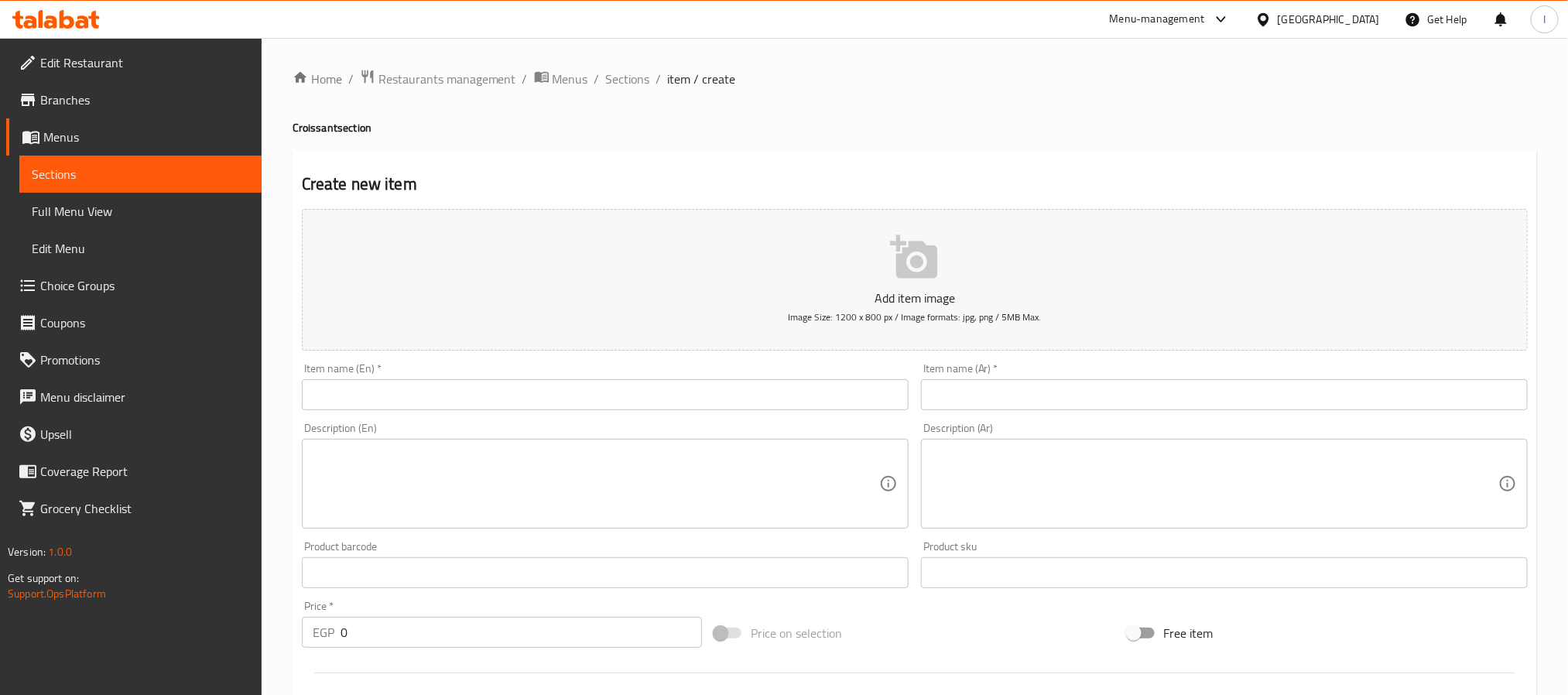
drag, startPoint x: 922, startPoint y: 133, endPoint x: 908, endPoint y: 166, distance: 35.8
click at [922, 133] on h4 "Croissant section" at bounding box center [915, 127] width 1244 height 16
click at [1017, 394] on input "text" at bounding box center [1224, 395] width 607 height 31
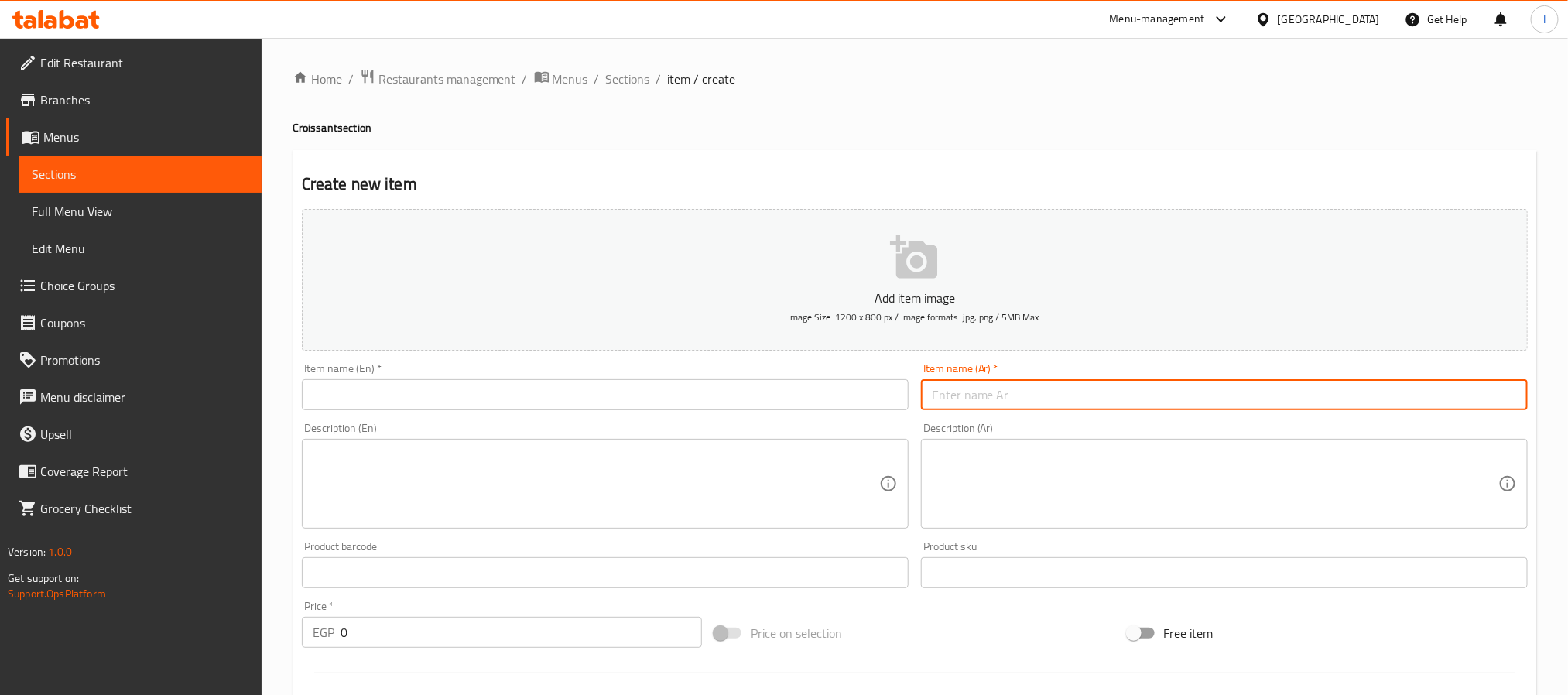
paste input "كرواسون سادة"
type input "كرواسون سادة"
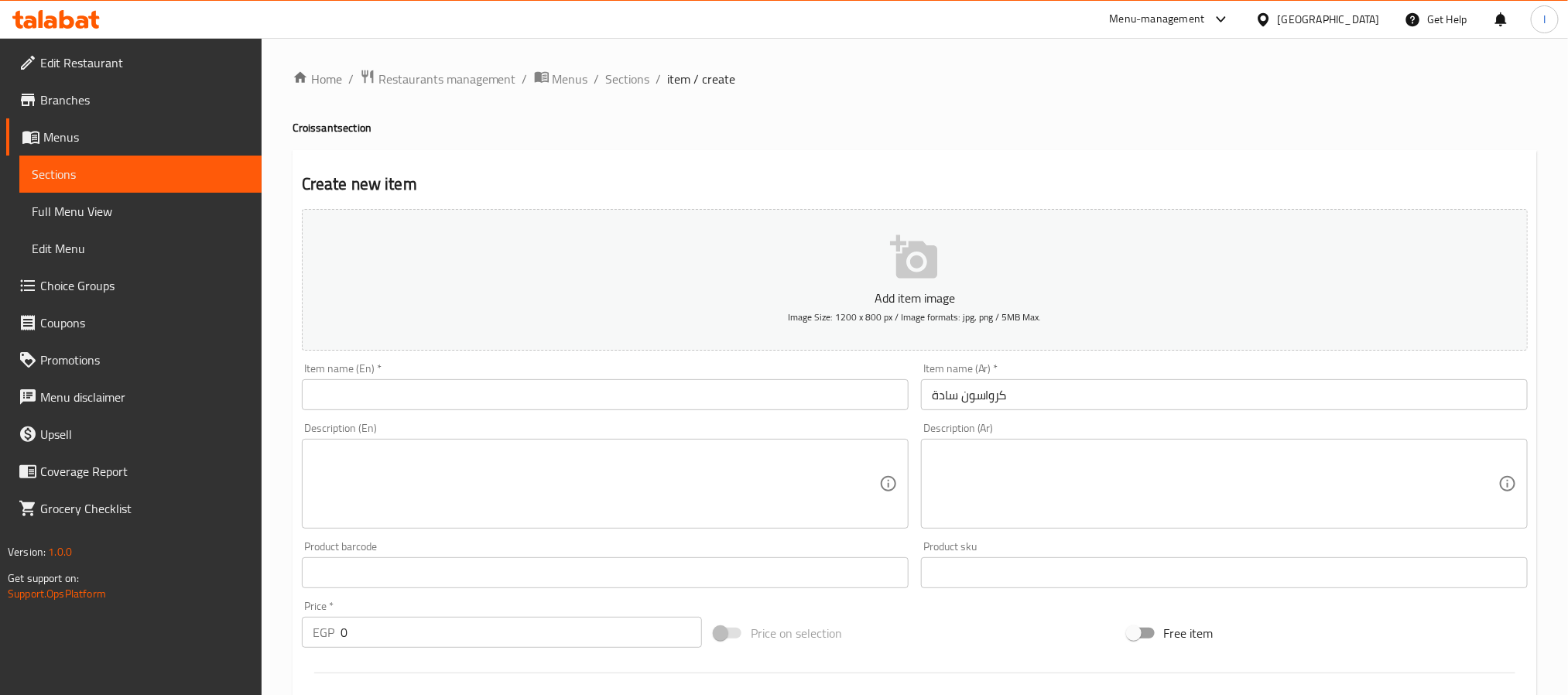
click at [720, 407] on input "text" at bounding box center [605, 395] width 607 height 31
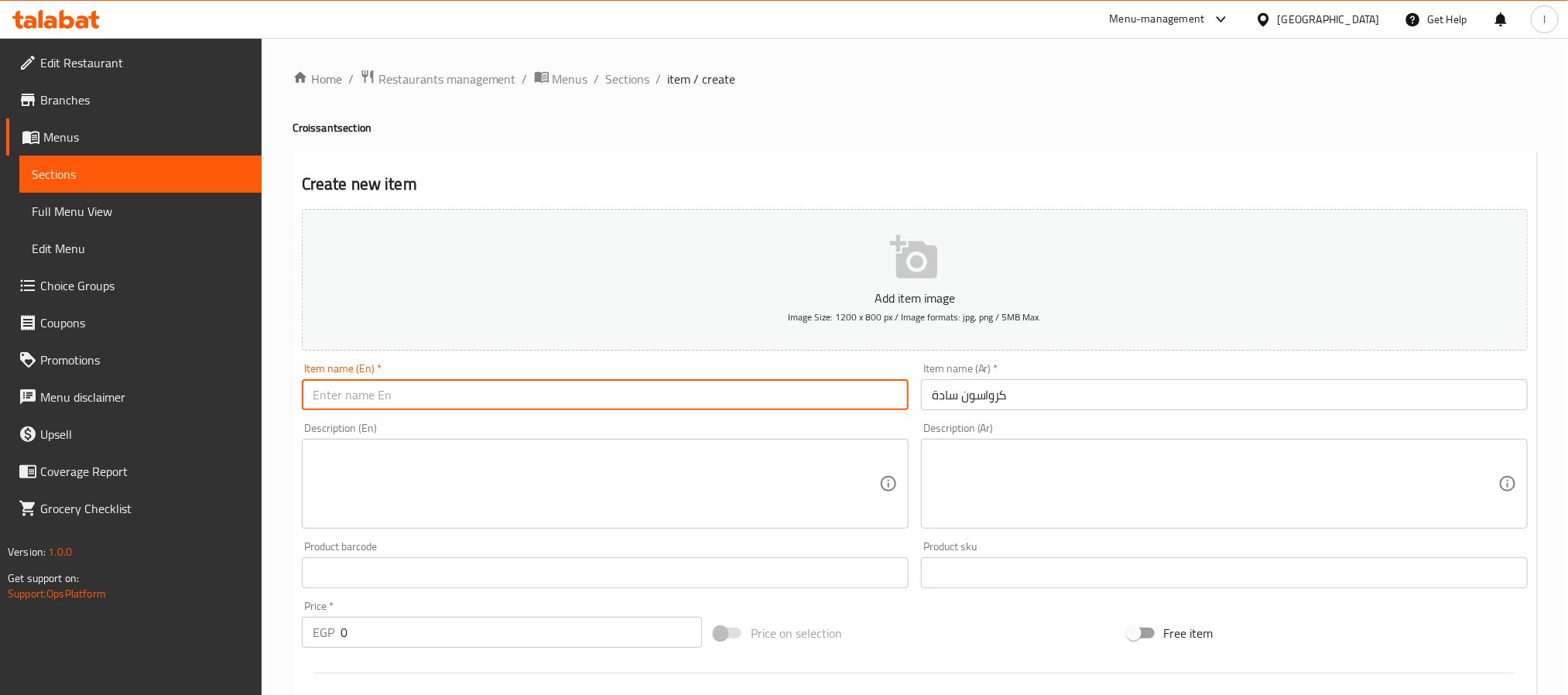
click at [720, 407] on input "text" at bounding box center [605, 395] width 607 height 31
paste input "Plain Croissant"
type input "Plain Croissant"
click at [864, 158] on div "Create new item Add item image Image Size: 1200 x 800 px / Image formats: jpg, …" at bounding box center [915, 600] width 1244 height 901
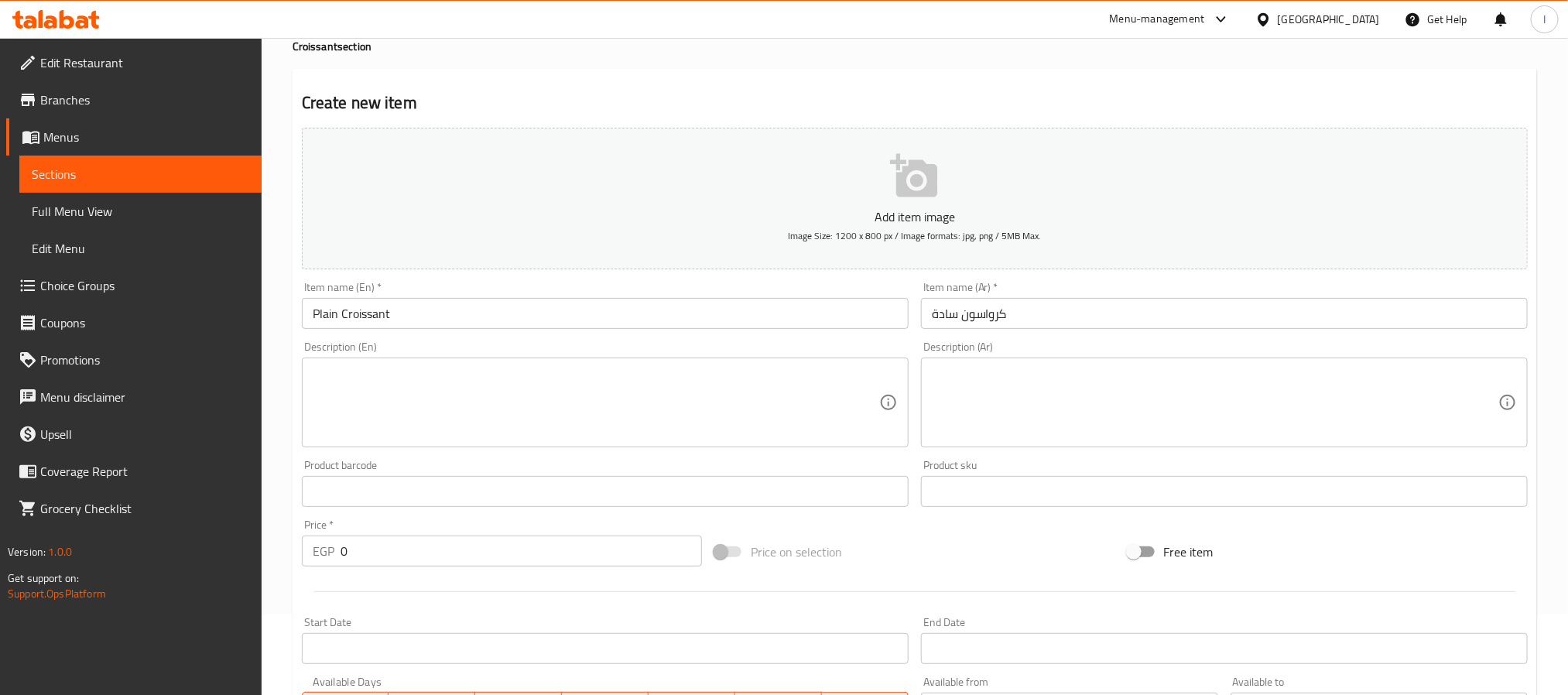
scroll to position [116, 0]
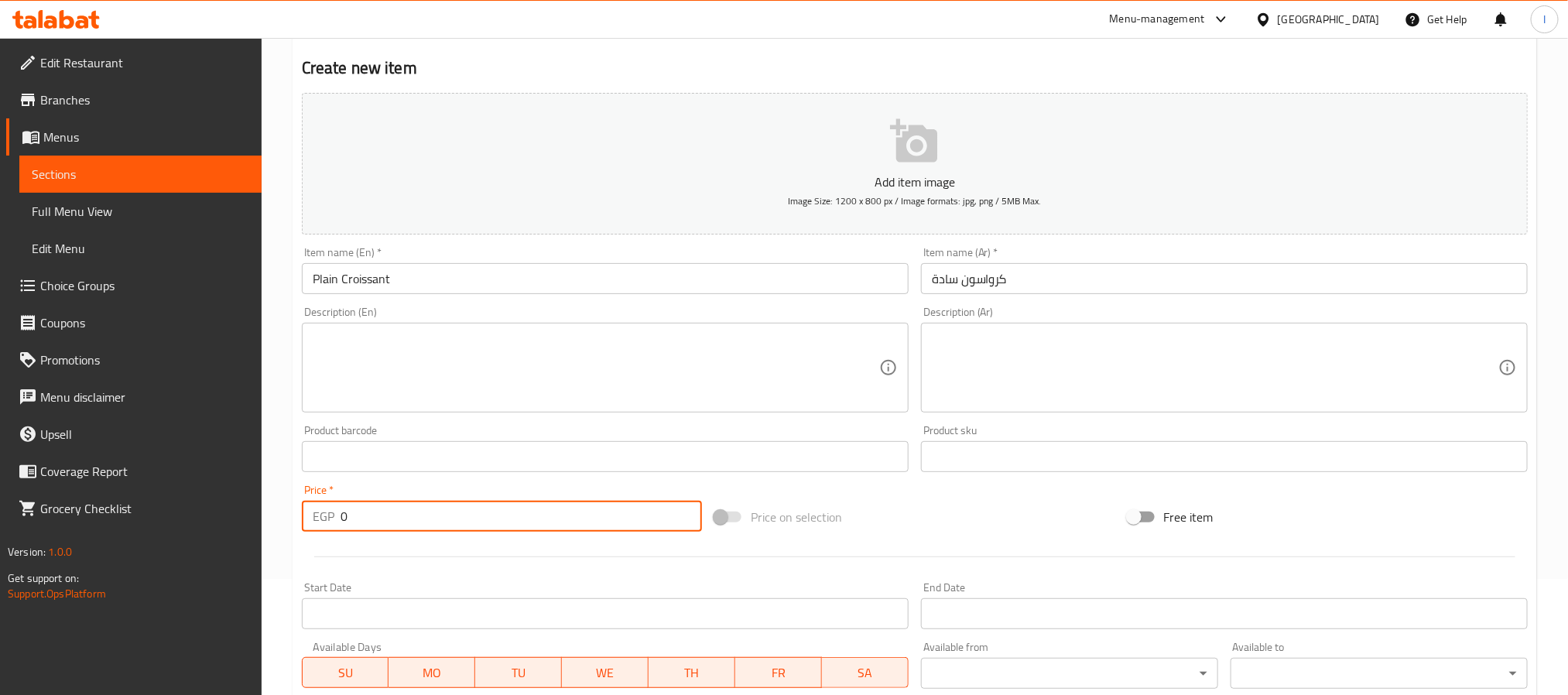
click at [495, 519] on input "0" at bounding box center [521, 516] width 361 height 31
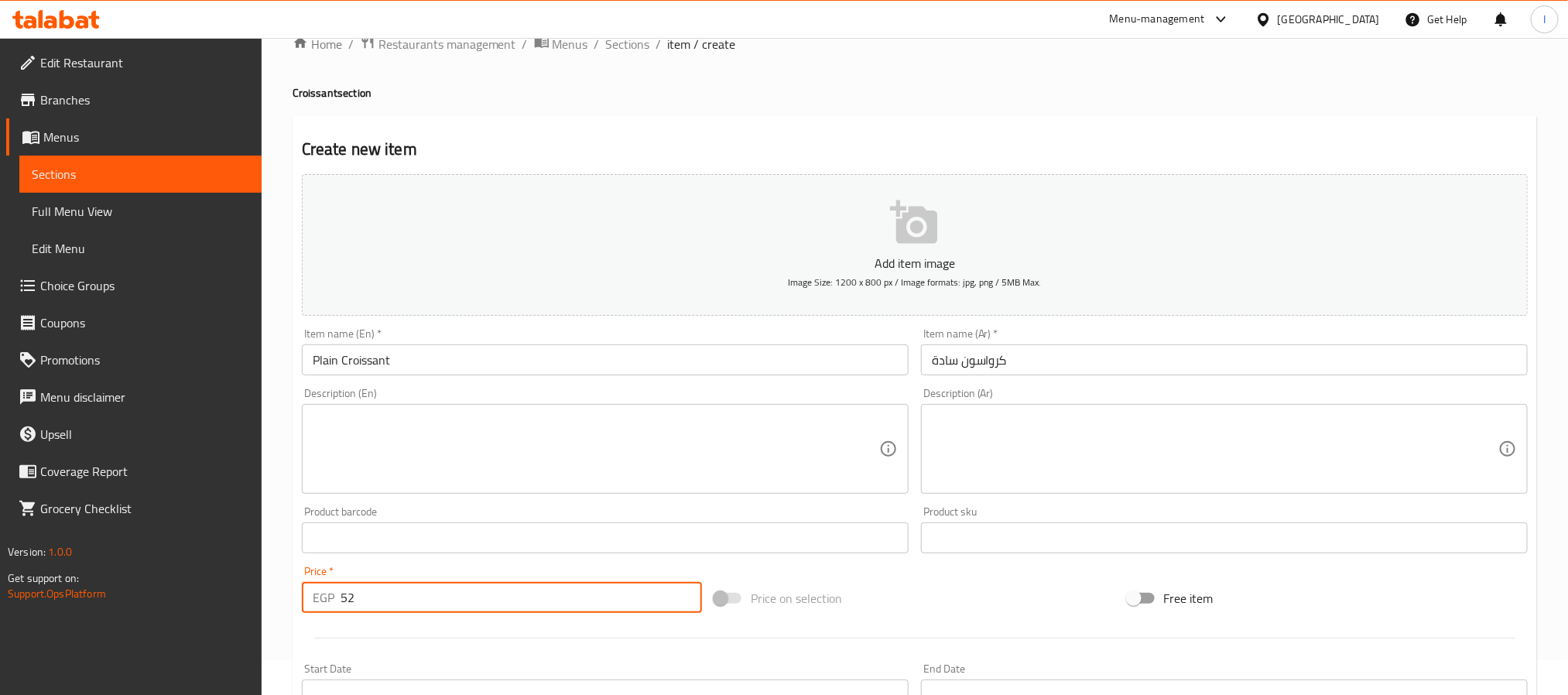
scroll to position [0, 0]
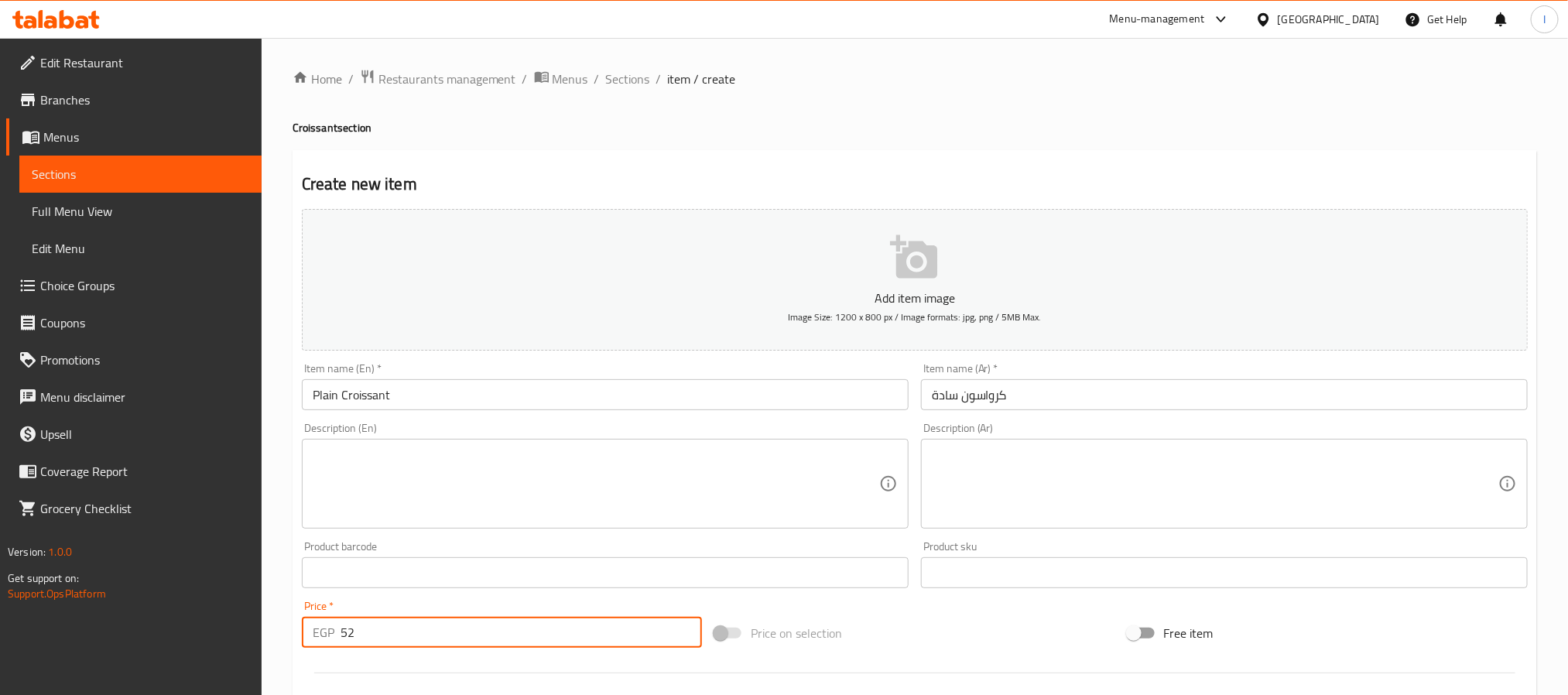
type input "52"
click at [848, 128] on h4 "Croissant section" at bounding box center [915, 127] width 1244 height 16
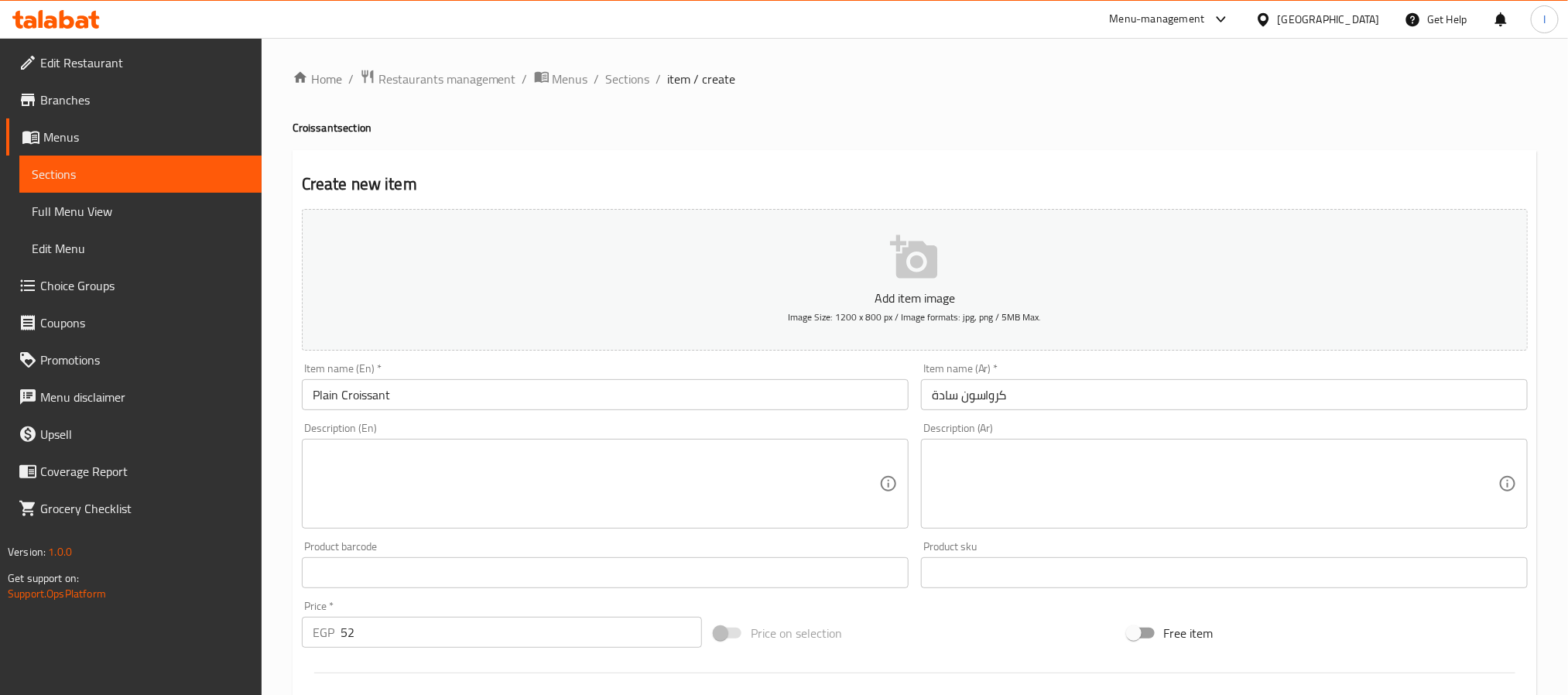
click at [971, 481] on textarea at bounding box center [1215, 484] width 566 height 73
paste textarea "كرواسون طازج هش وخفيف."
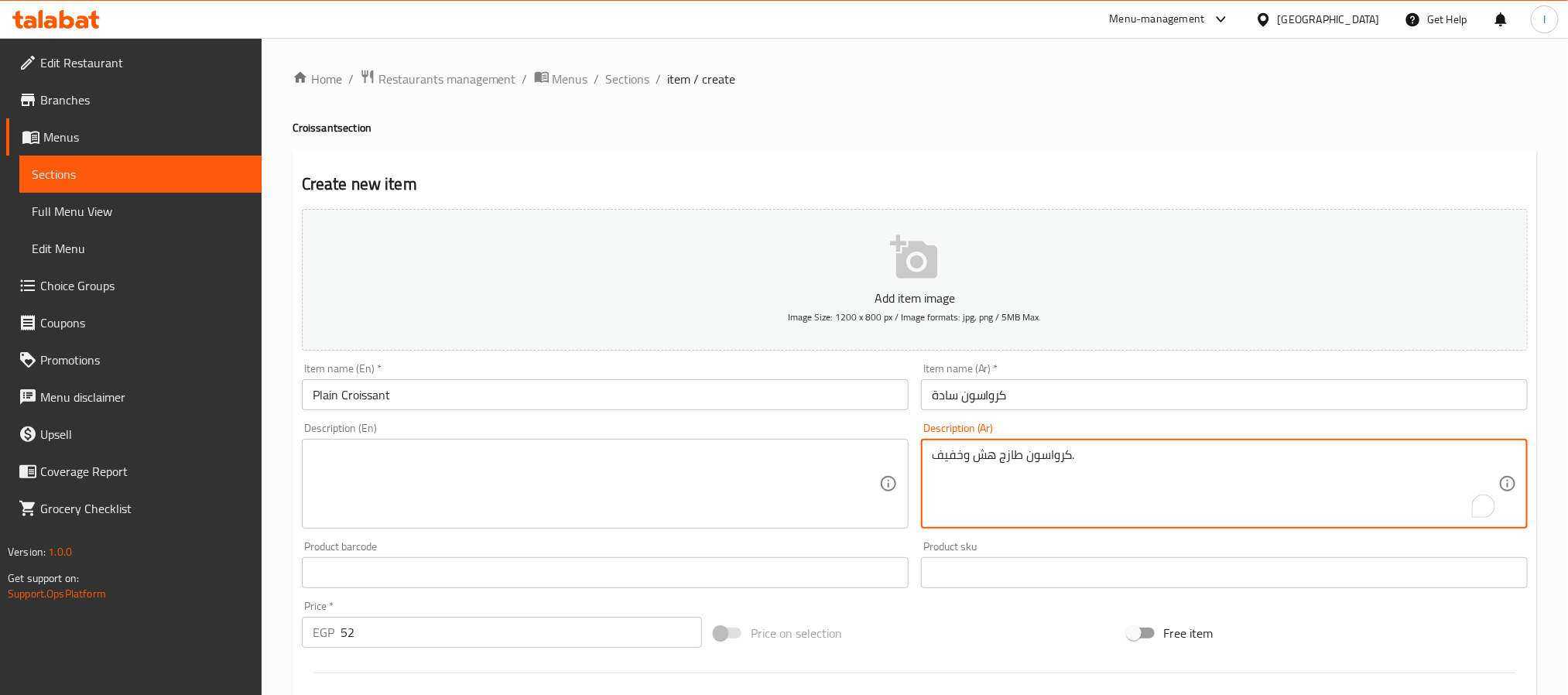
type textarea "كرواسون طازج هش وخفيف."
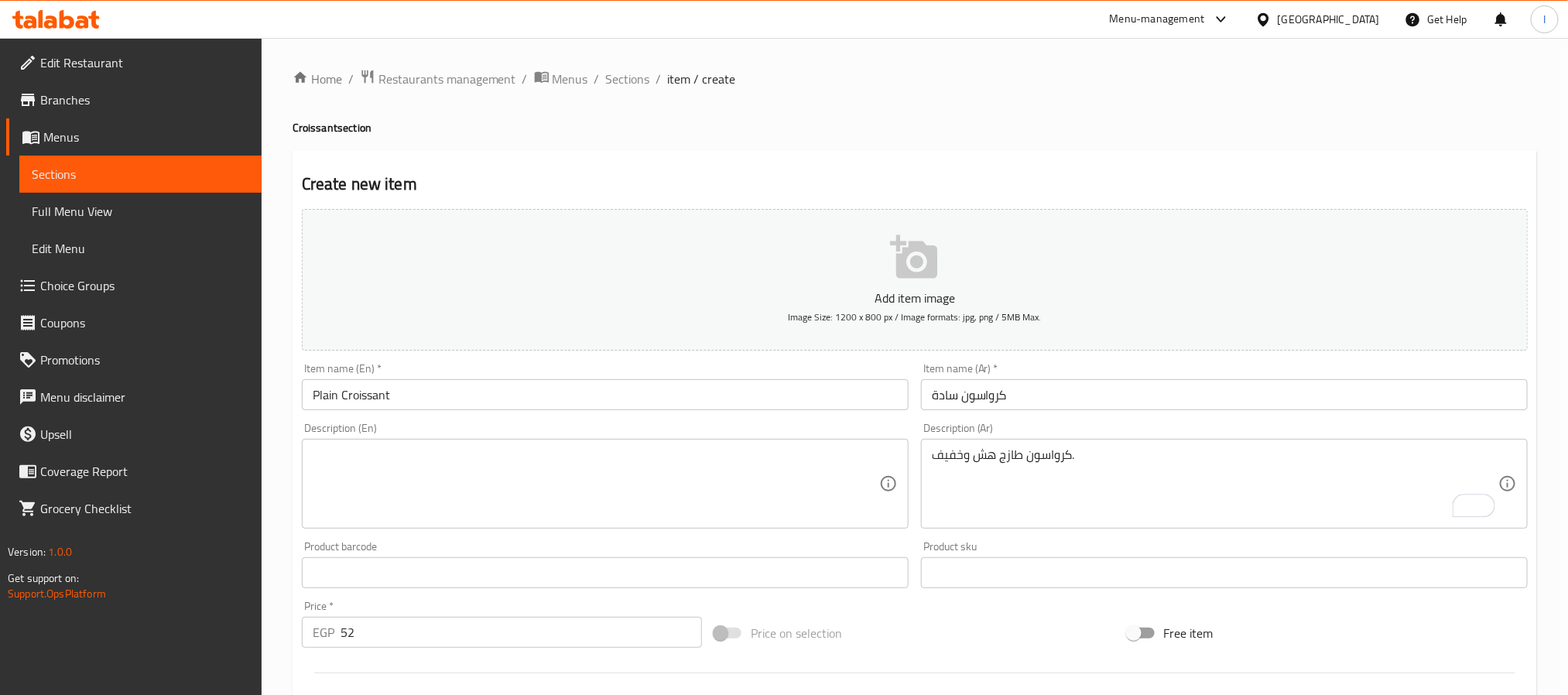
click at [673, 510] on textarea at bounding box center [596, 484] width 566 height 73
paste textarea "Fresh, flaky plain croissant."
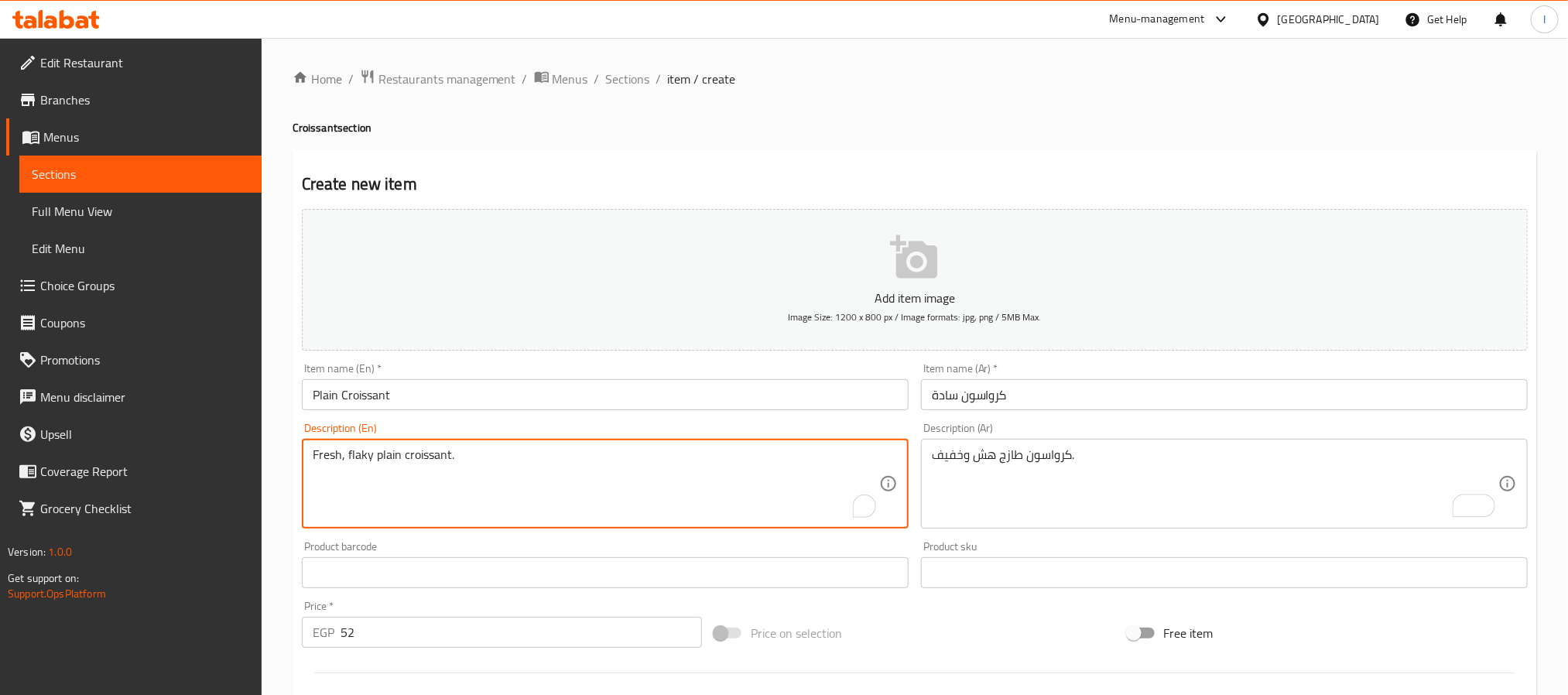
type textarea "Fresh, flaky plain croissant."
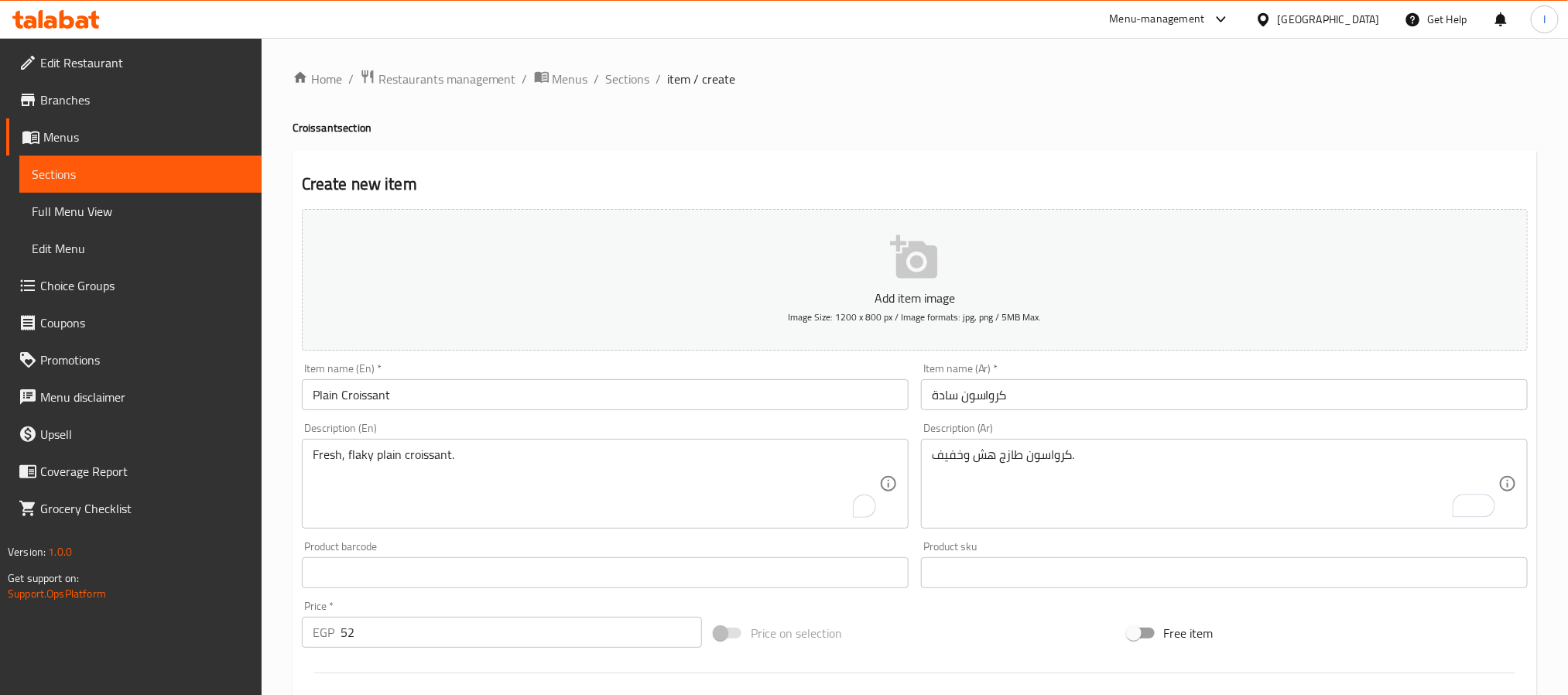
click at [788, 163] on div "Create new item Add item image Image Size: 1200 x 800 px / Image formats: jpg, …" at bounding box center [915, 600] width 1244 height 901
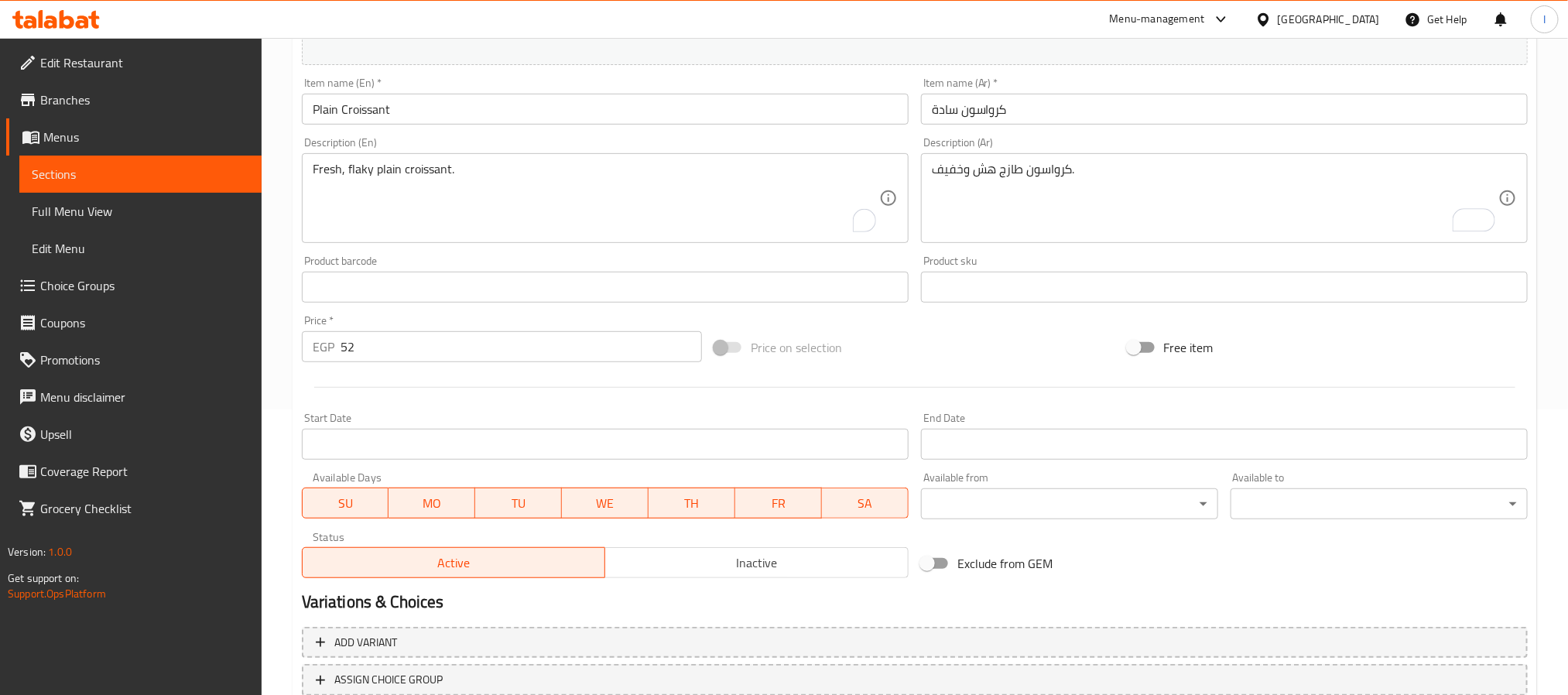
scroll to position [397, 0]
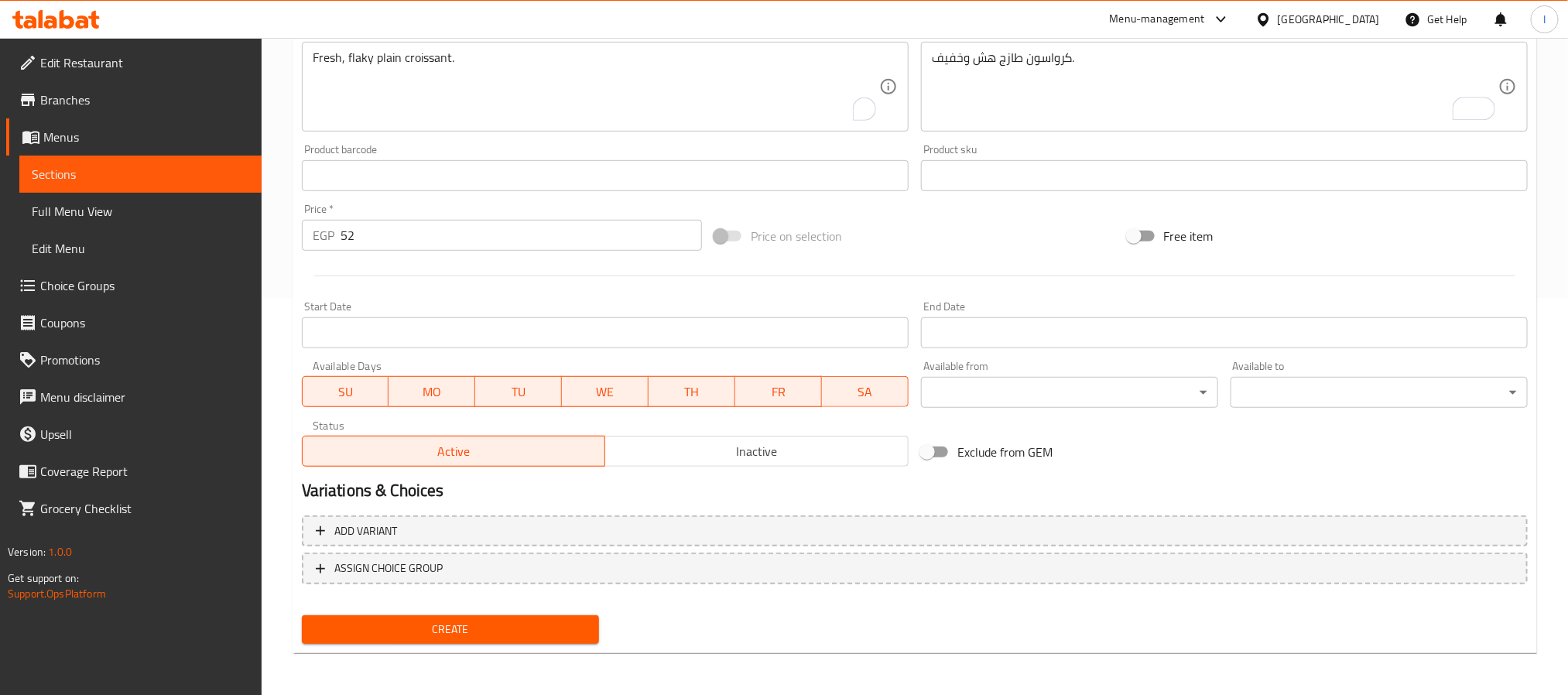
click at [553, 636] on span "Create" at bounding box center [450, 629] width 273 height 19
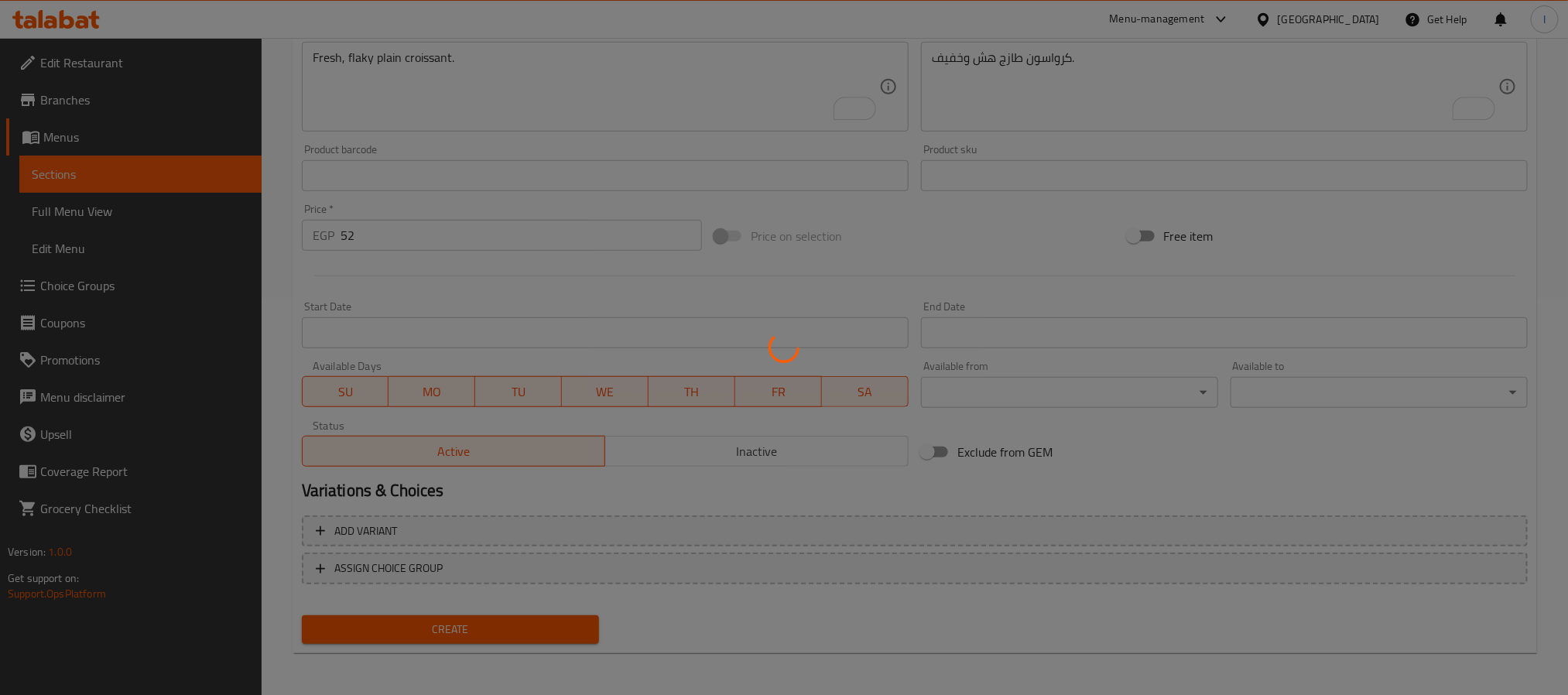
type input "0"
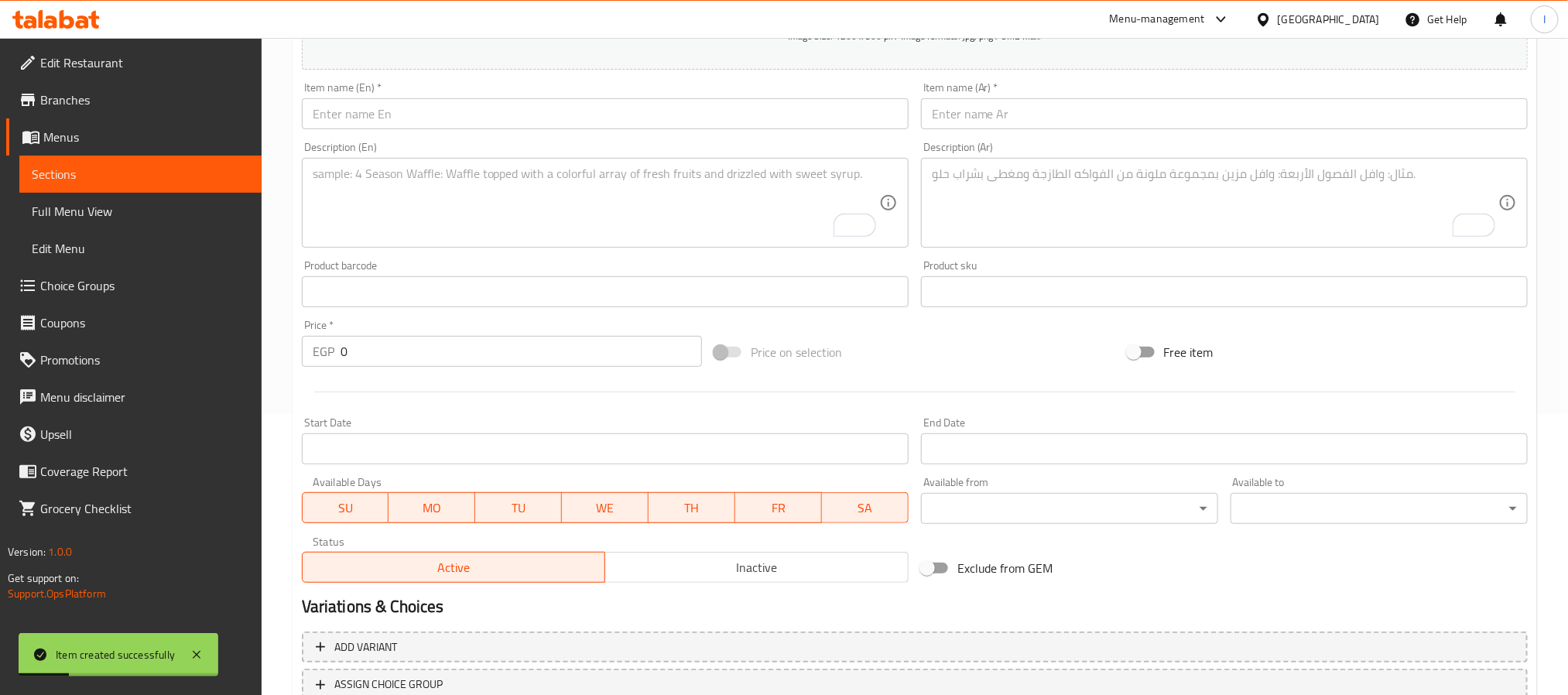
scroll to position [48, 0]
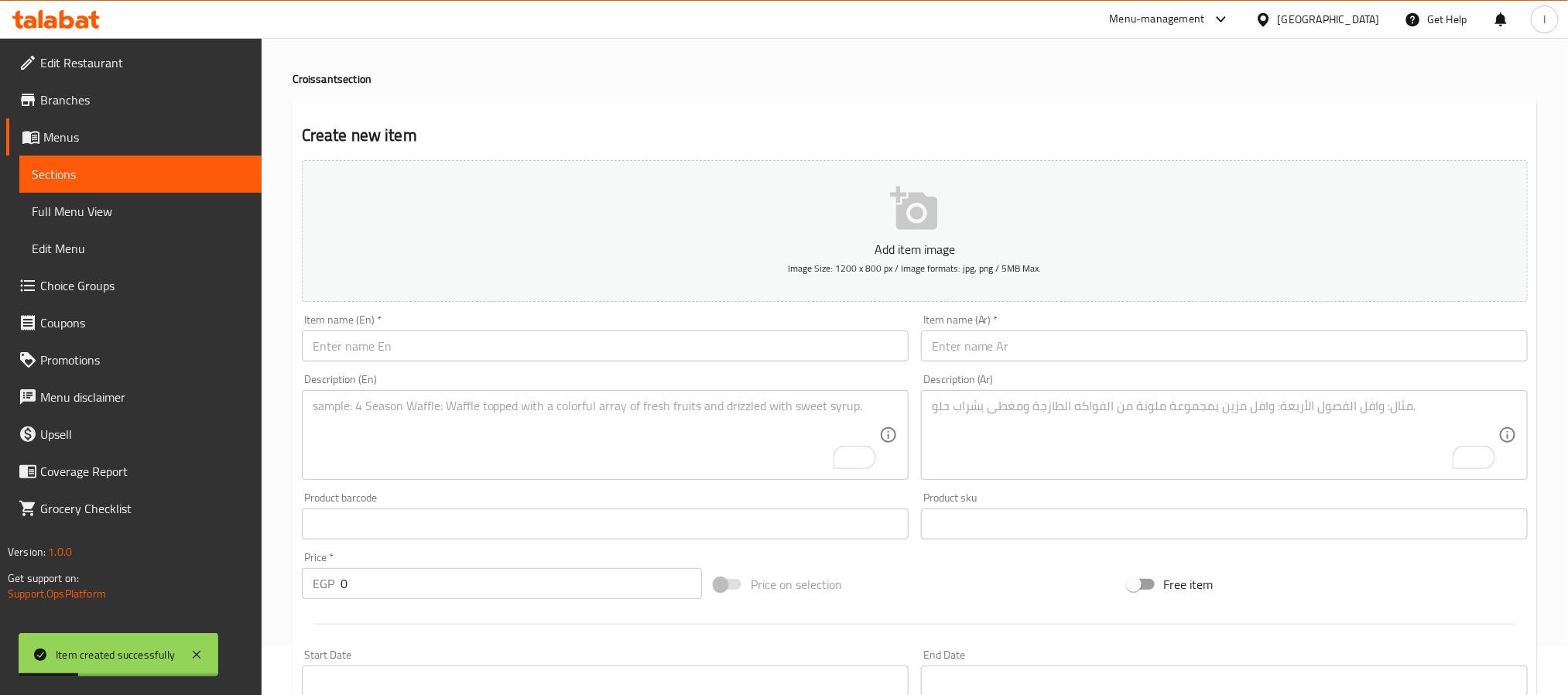
click at [380, 358] on input "text" at bounding box center [605, 346] width 607 height 31
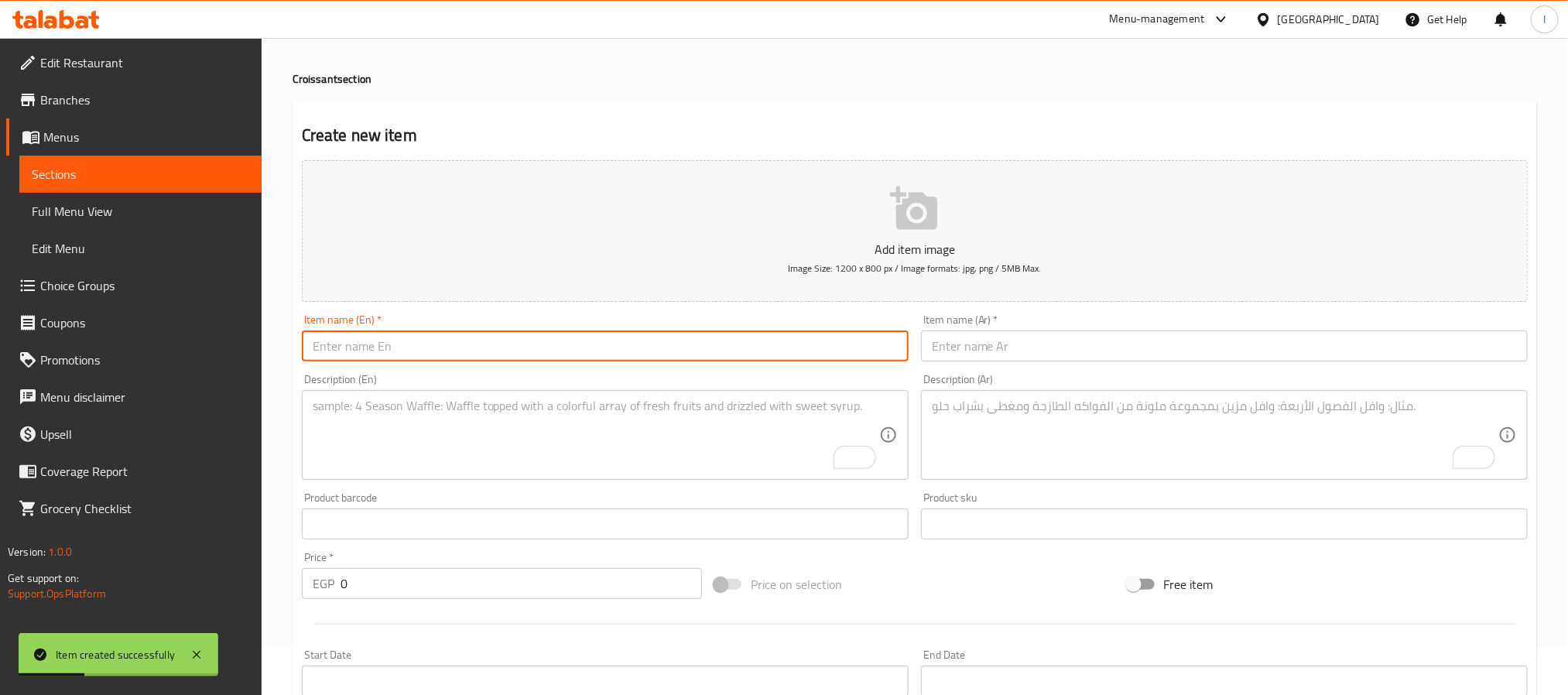
paste input "Rummi Croissant"
type input "Rummi Croissant"
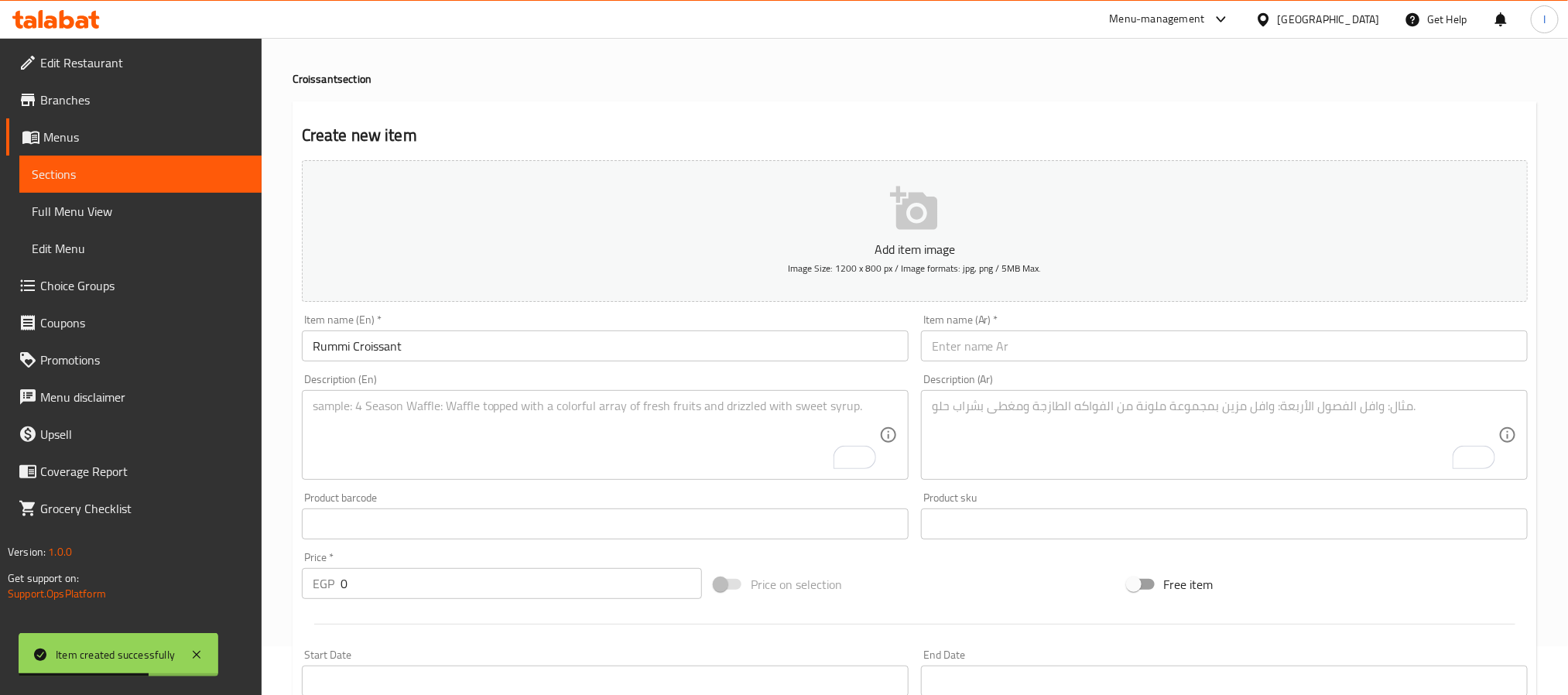
click at [998, 341] on input "text" at bounding box center [1224, 346] width 607 height 31
paste input "كرواسون رومي"
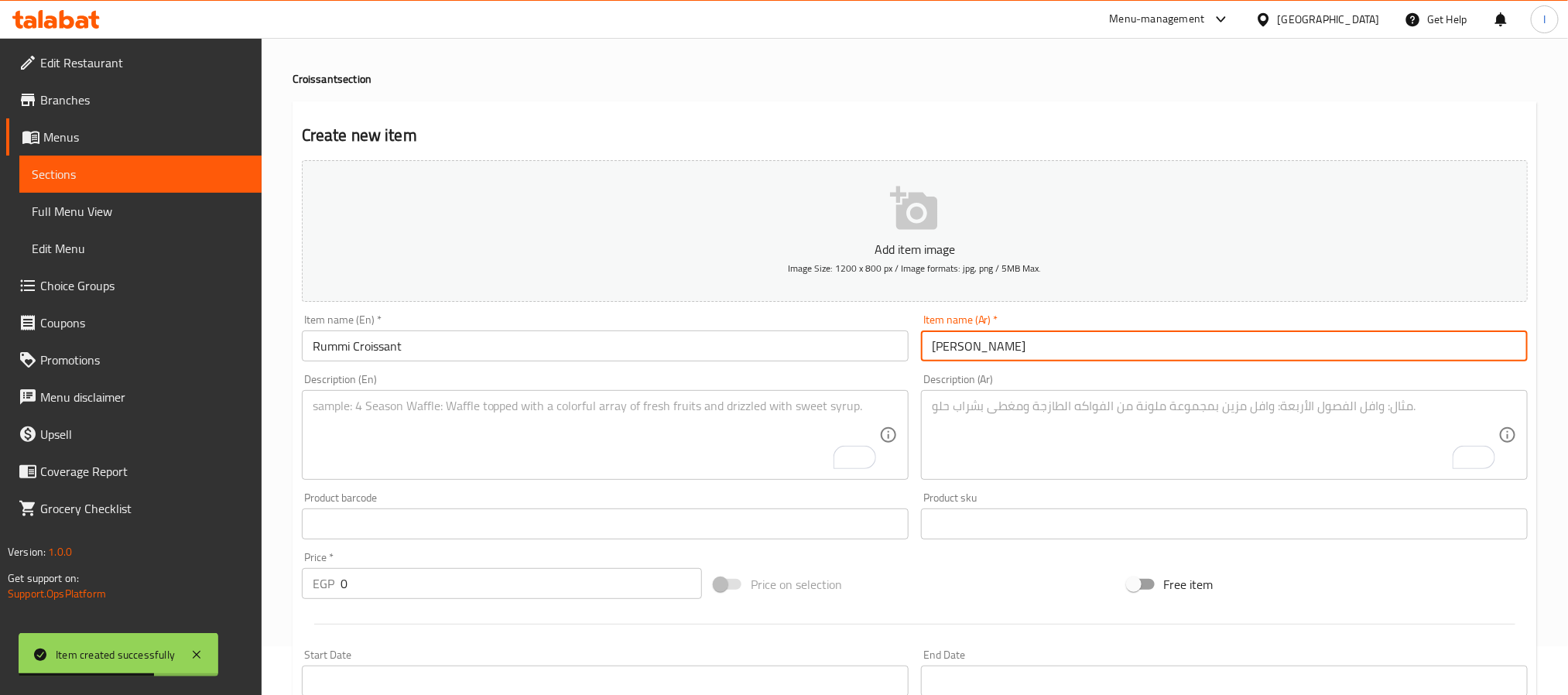
type input "كرواسون رومي"
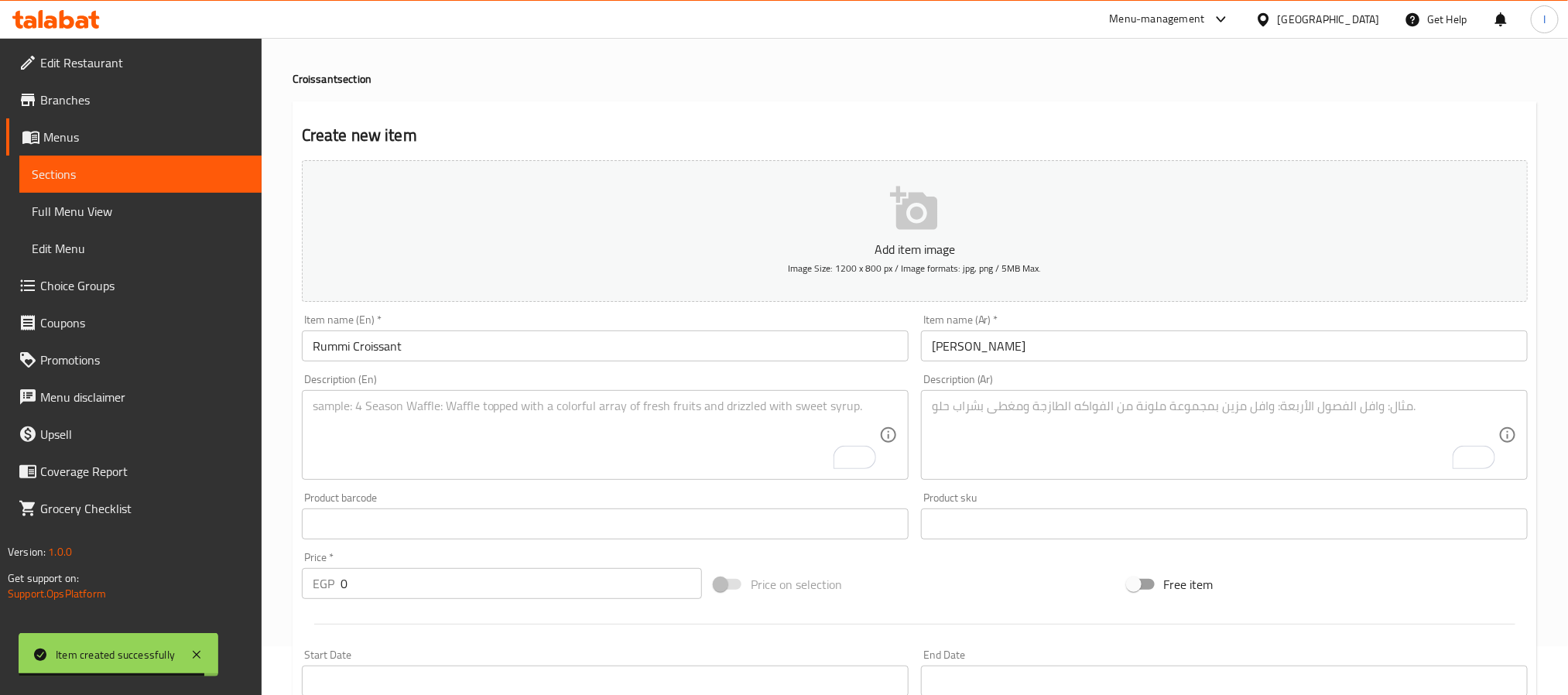
click at [960, 439] on textarea "To enrich screen reader interactions, please activate Accessibility in Grammarl…" at bounding box center [1215, 435] width 566 height 73
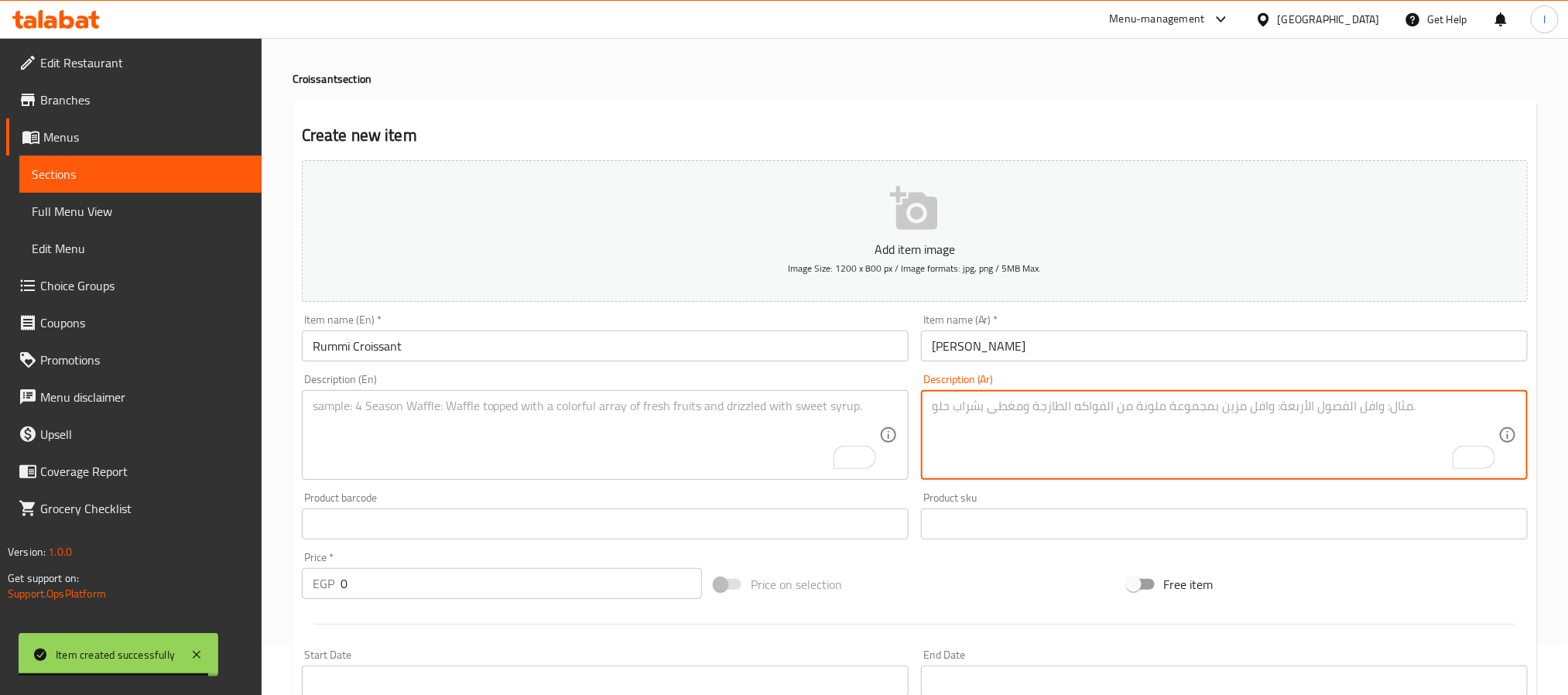
paste textarea "كرواسون محشو بجبنة رومي لذيذة."
type textarea "كرواسون محشو بجبنة رومي لذيذة."
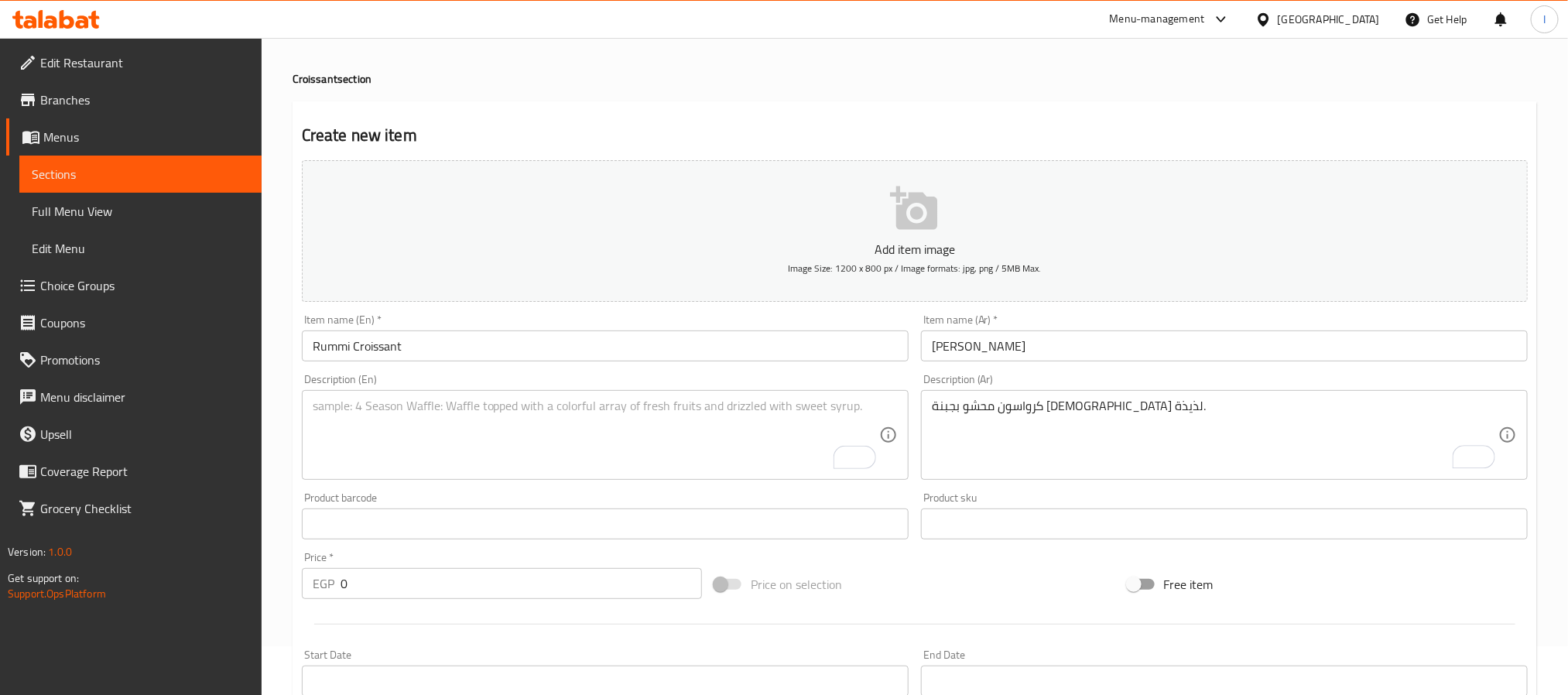
click at [681, 440] on textarea "To enrich screen reader interactions, please activate Accessibility in Grammarl…" at bounding box center [596, 435] width 566 height 73
paste textarea "Croissant filled with tasty Rumi cheese."
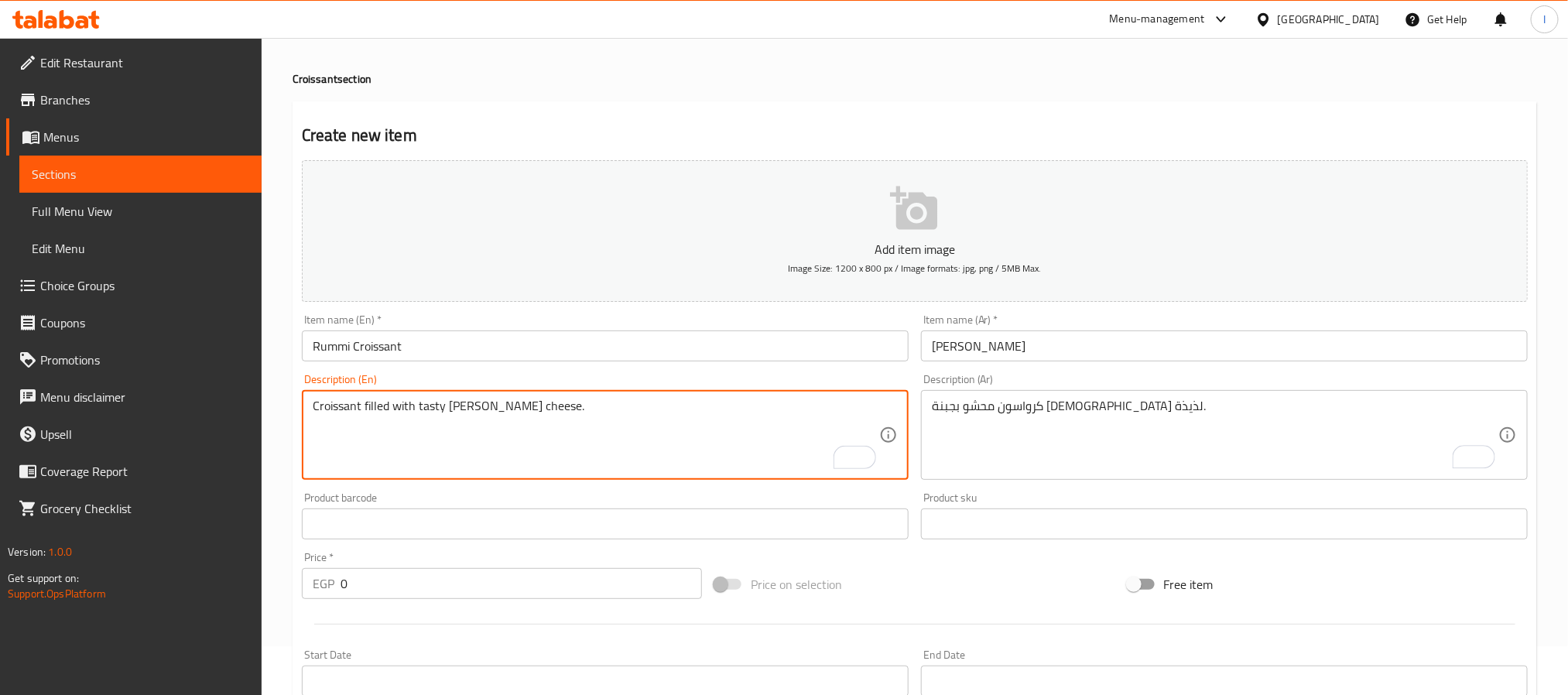
type textarea "Croissant filled with tasty Rumi cheese."
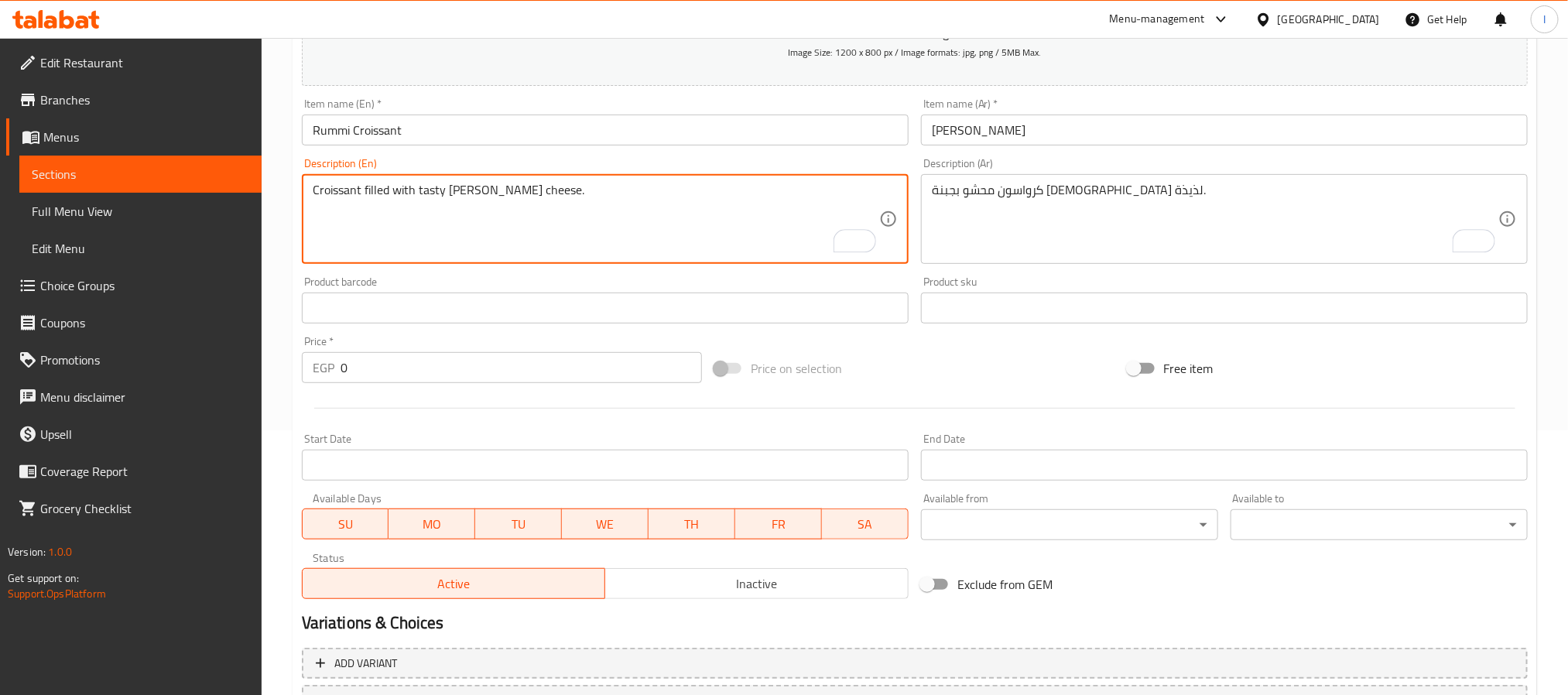
scroll to position [281, 0]
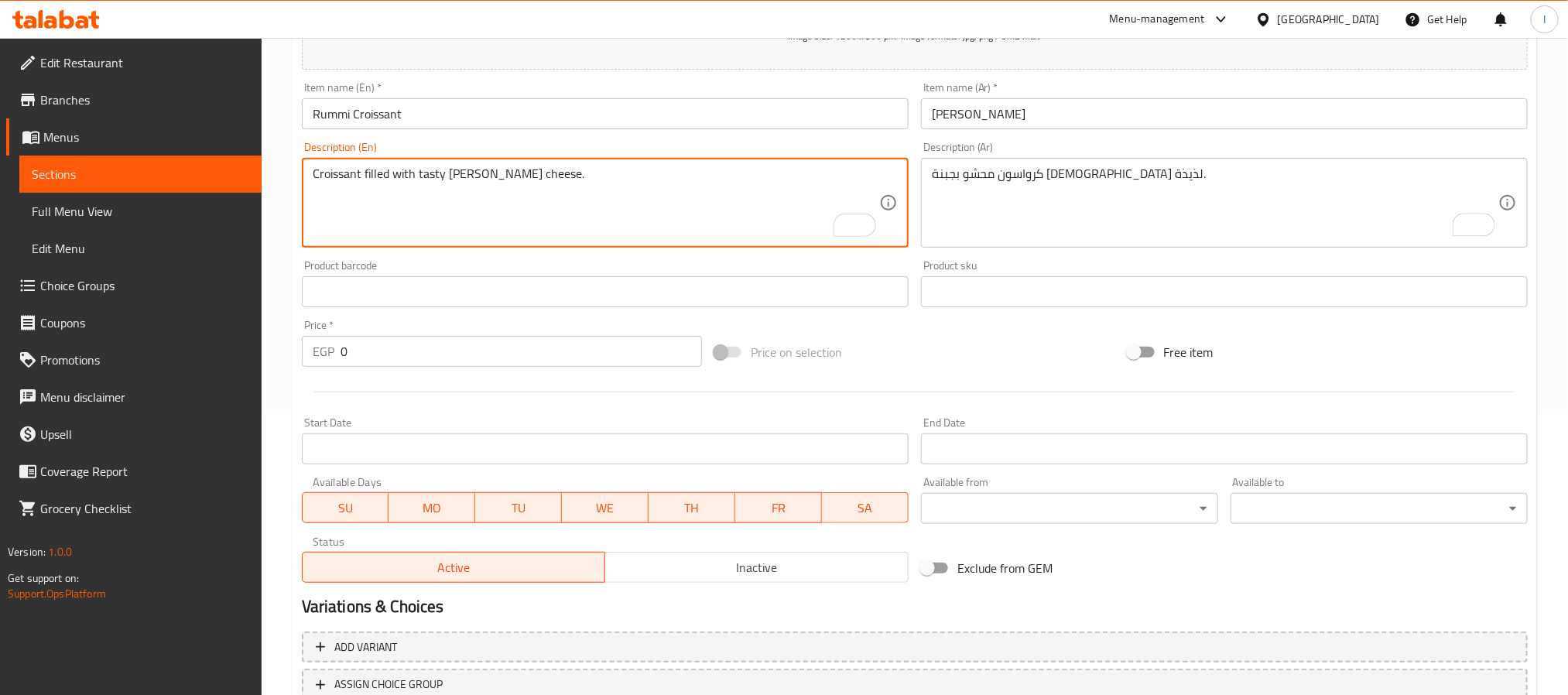
click at [400, 349] on input "0" at bounding box center [521, 351] width 361 height 31
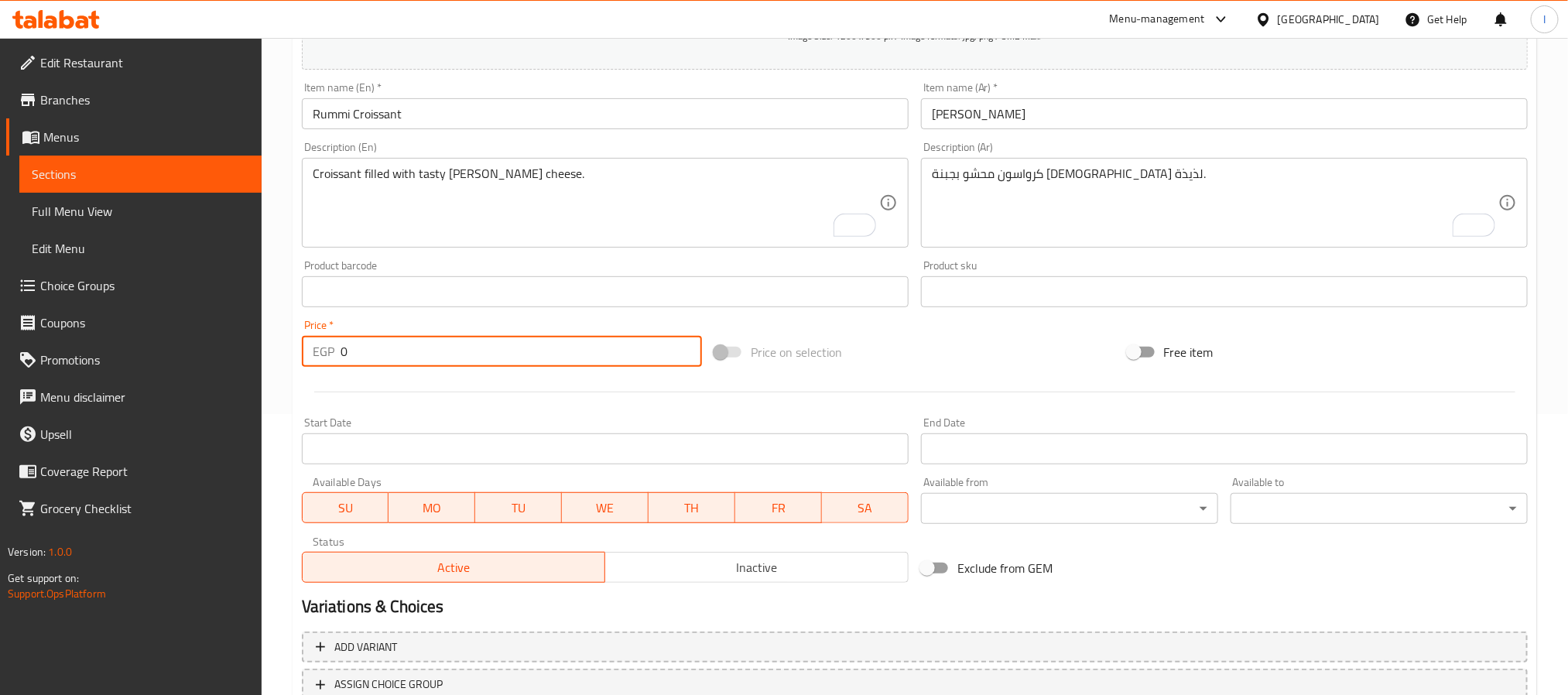
click at [400, 349] on input "0" at bounding box center [521, 351] width 361 height 31
type input "56"
click at [962, 351] on div "Price on selection" at bounding box center [914, 352] width 413 height 42
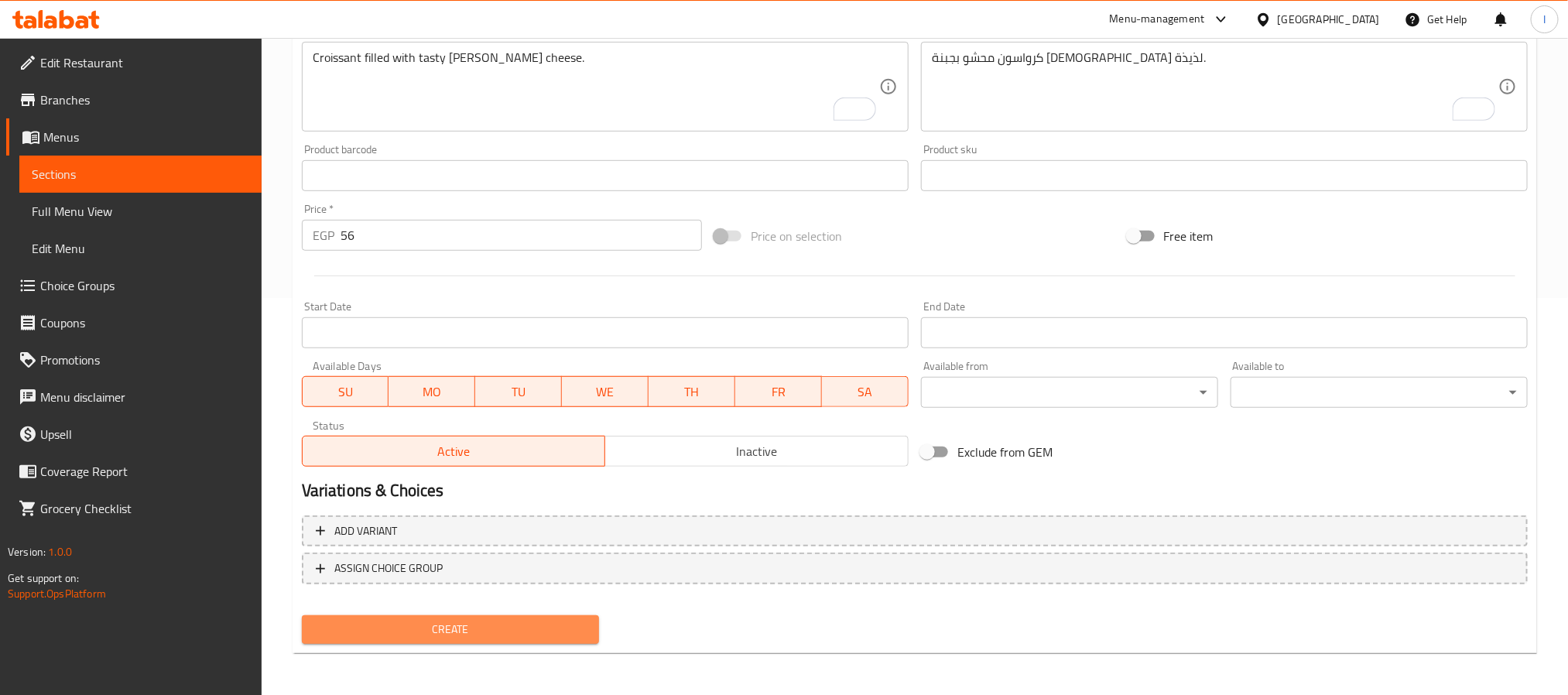
click at [472, 620] on span "Create" at bounding box center [450, 629] width 273 height 19
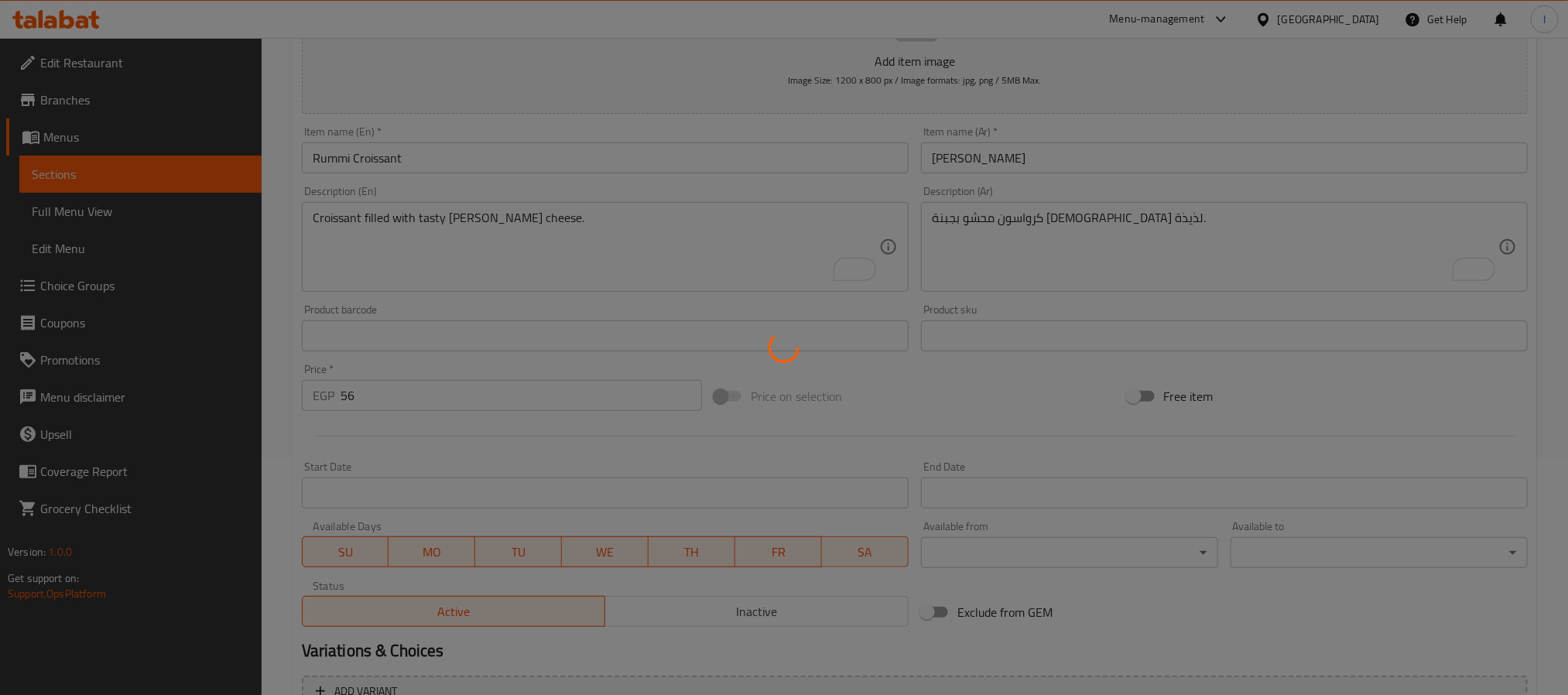
scroll to position [0, 0]
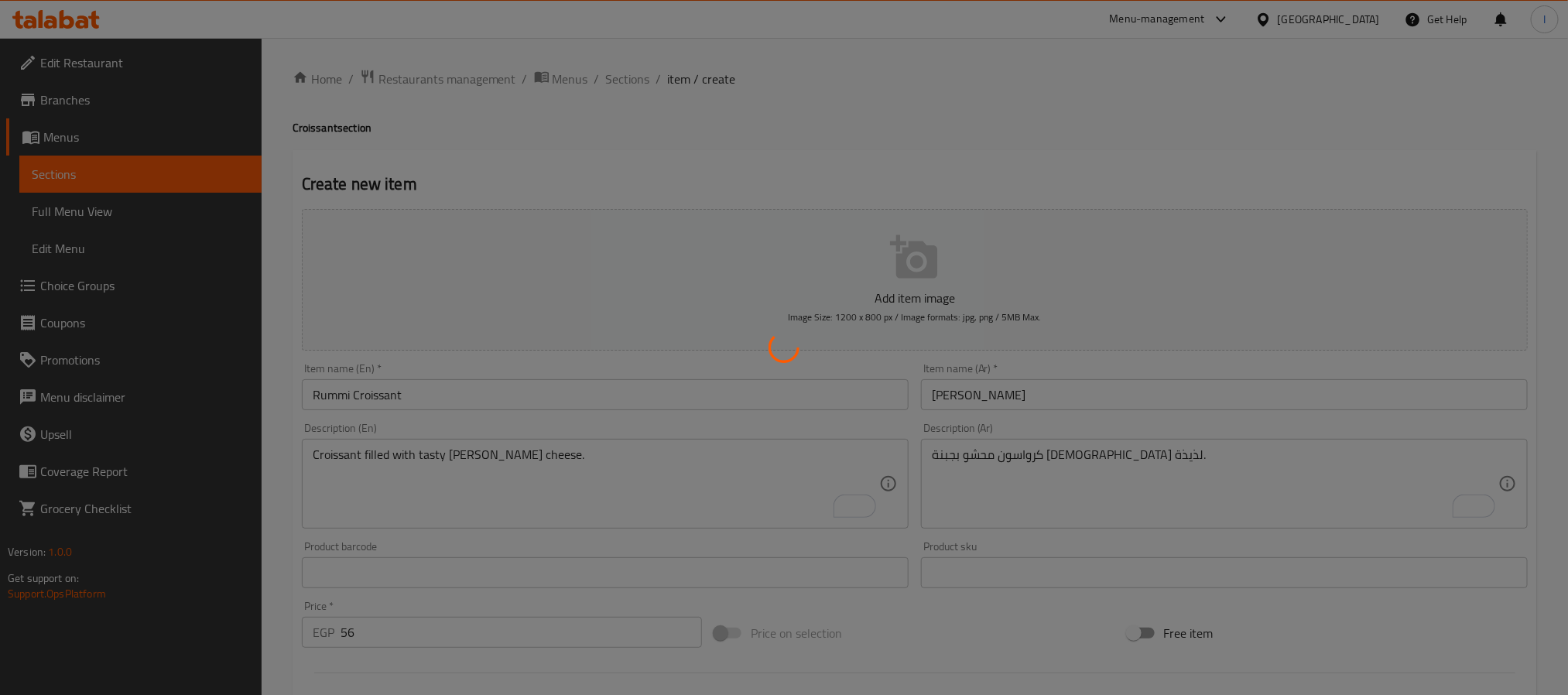
type input "0"
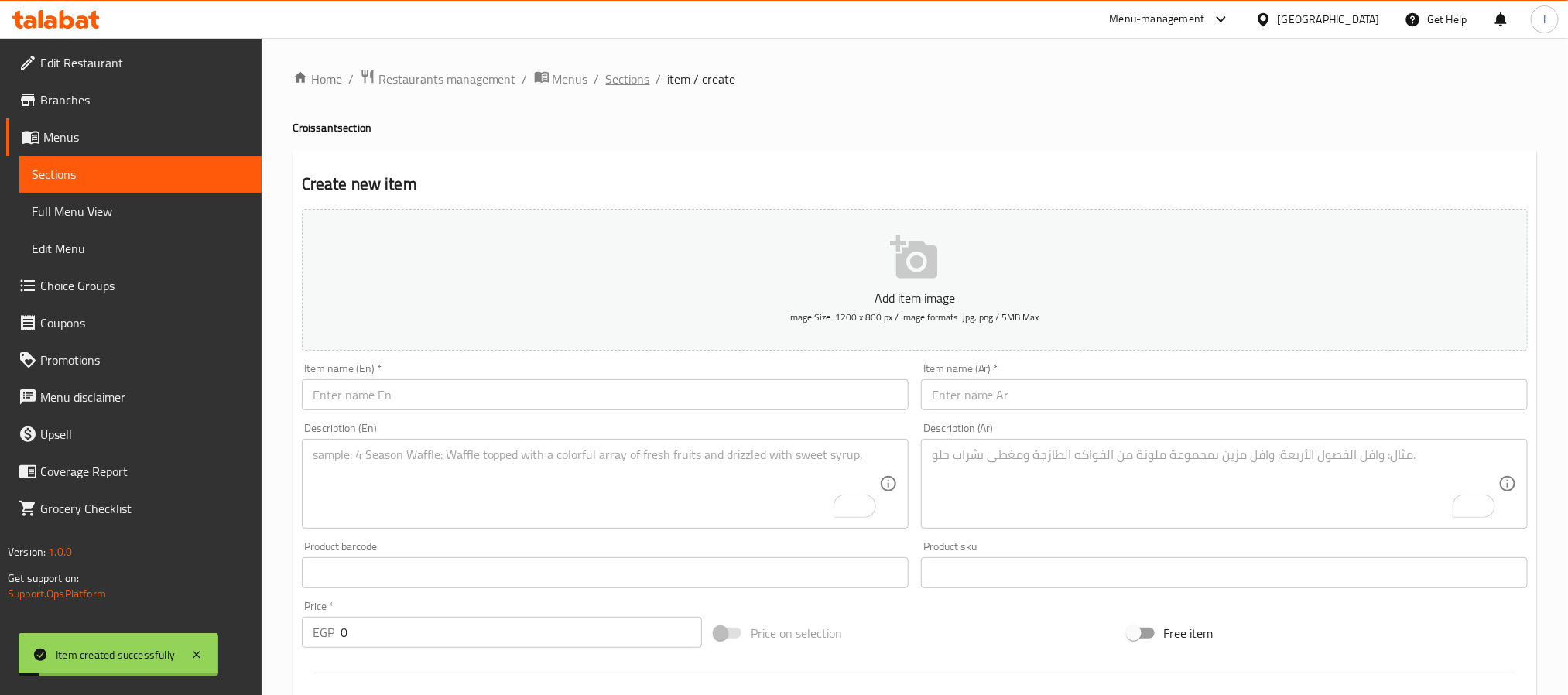
click at [628, 79] on span "Sections" at bounding box center [628, 79] width 44 height 18
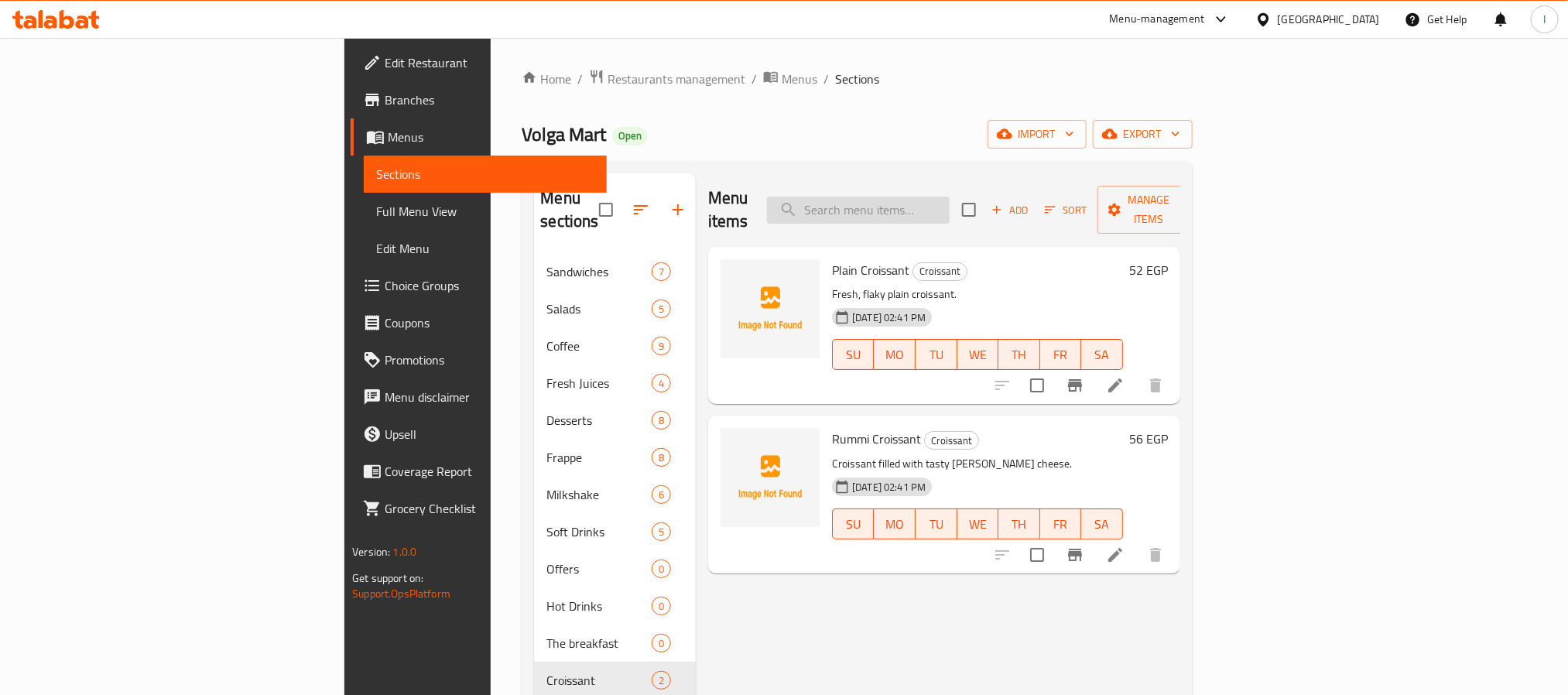
click at [950, 197] on input "search" at bounding box center [858, 210] width 183 height 27
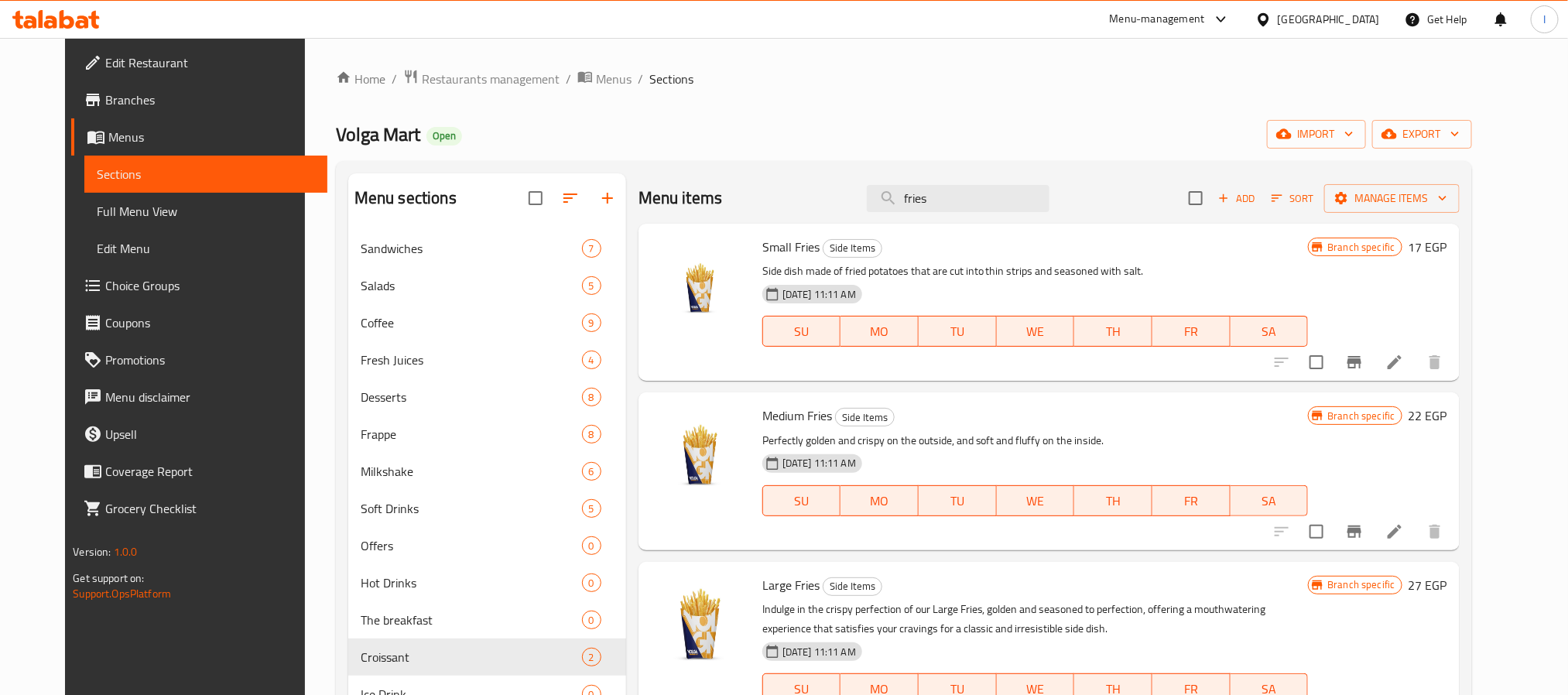
type input "fries"
click at [830, 165] on div "Menu sections Sandwiches 7 Salads 5 Coffee 9 Fresh Juices 4 Desserts 8 Frappe 8…" at bounding box center [904, 594] width 1136 height 867
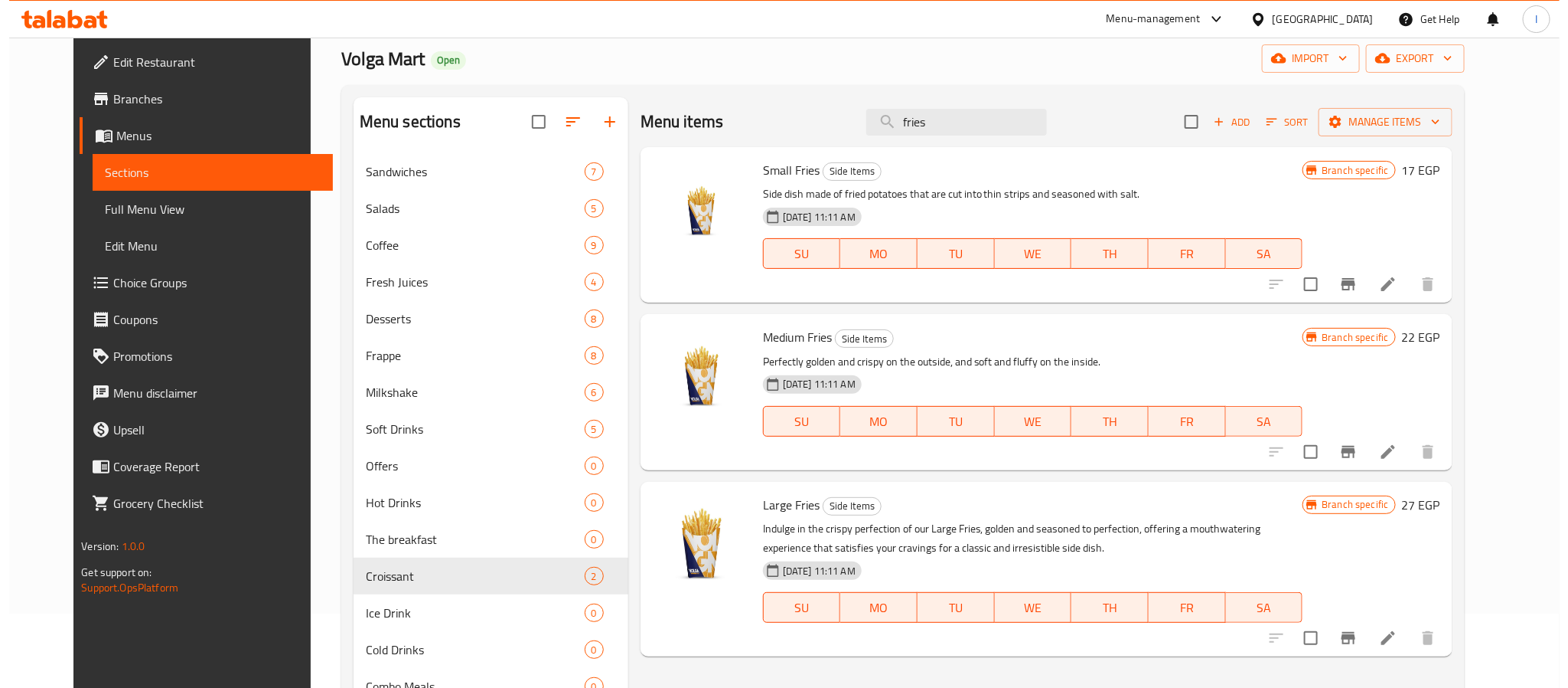
scroll to position [115, 0]
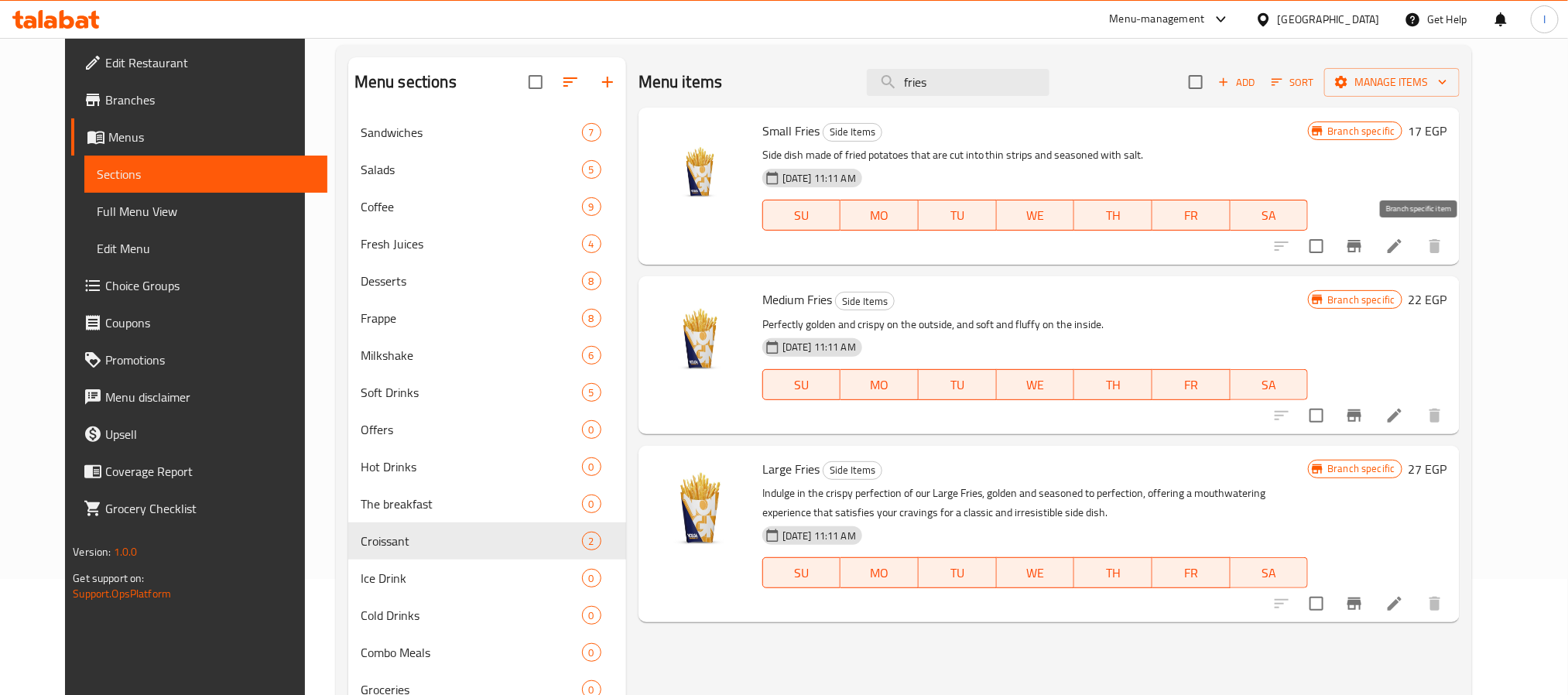
click at [1361, 247] on icon "Branch-specific-item" at bounding box center [1354, 246] width 14 height 13
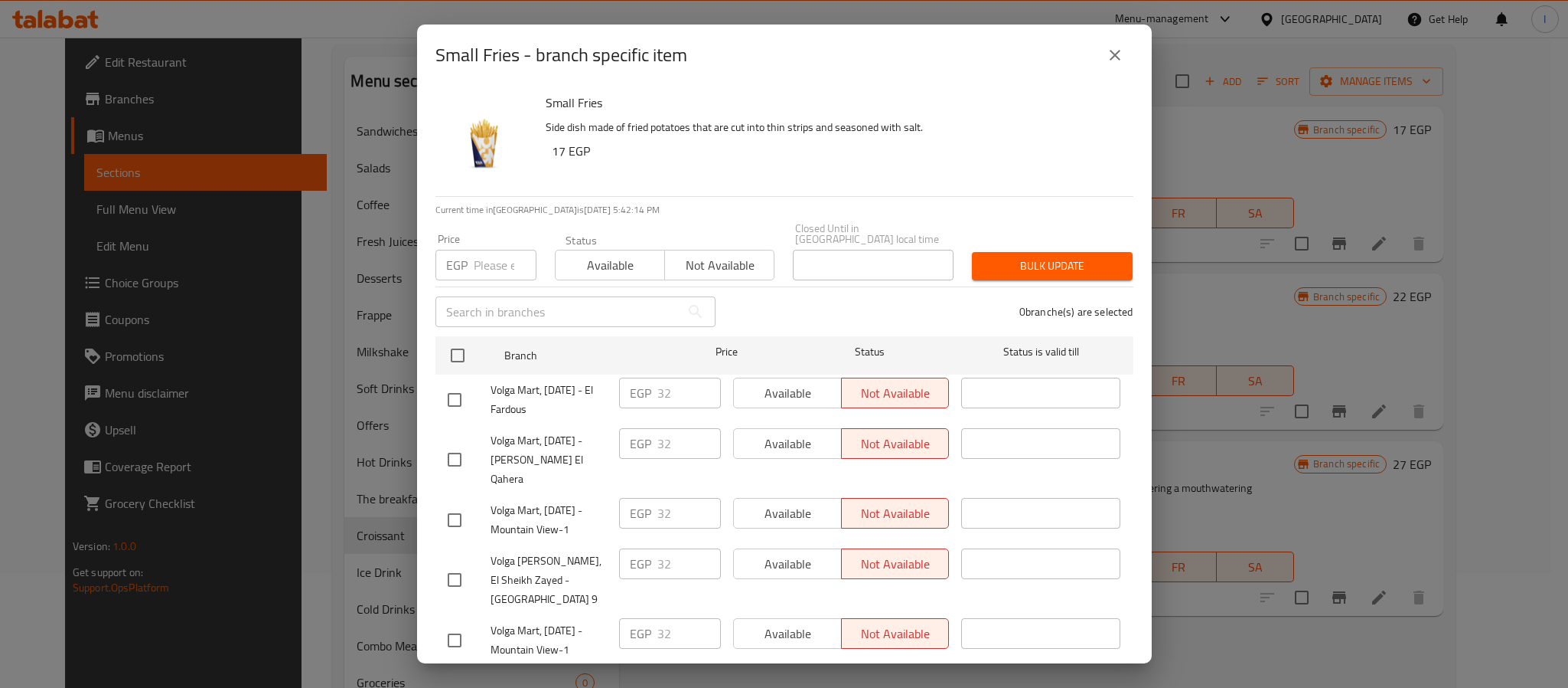
click at [479, 256] on input "number" at bounding box center [505, 265] width 62 height 31
type input "37"
click at [1002, 256] on span "Bulk update" at bounding box center [1052, 265] width 137 height 19
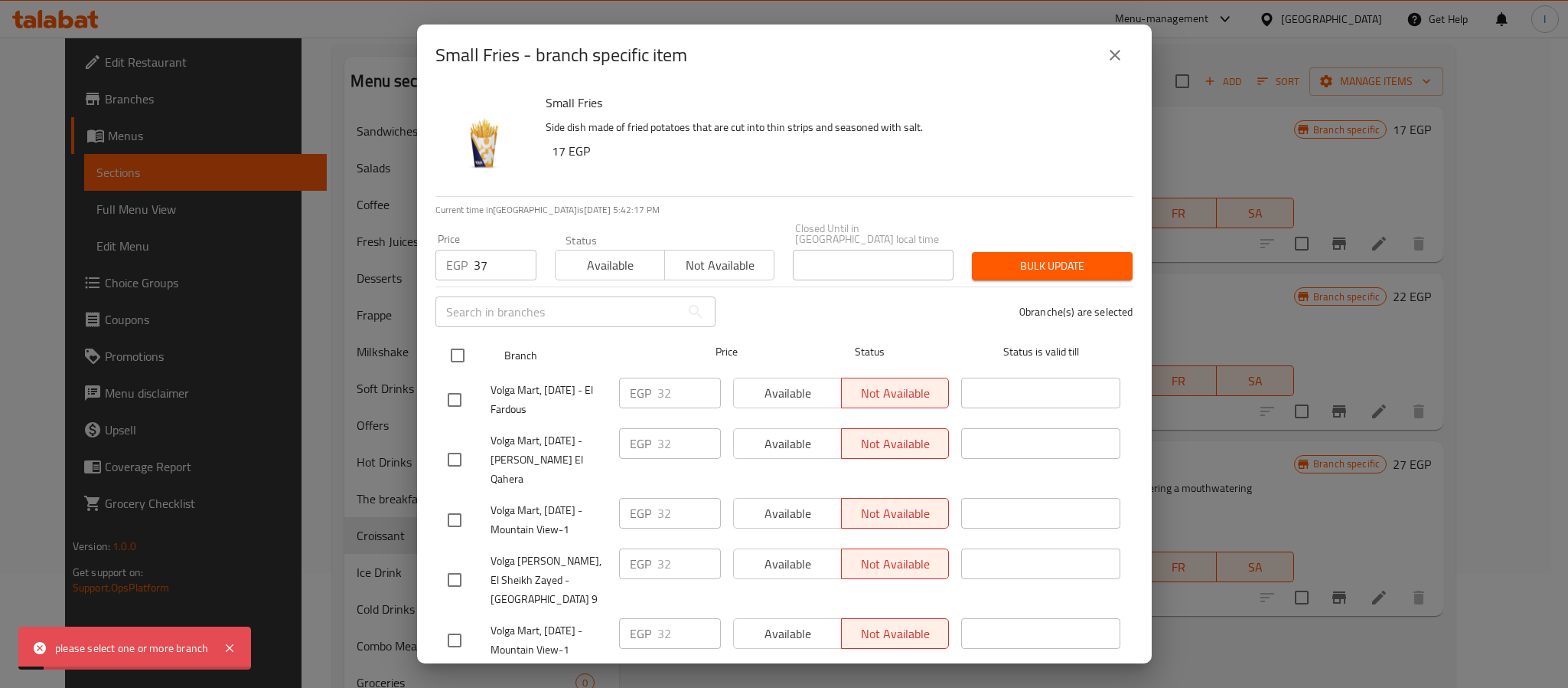
drag, startPoint x: 448, startPoint y: 343, endPoint x: 722, endPoint y: 336, distance: 274.1
click at [449, 343] on input "checkbox" at bounding box center [458, 356] width 33 height 33
checkbox input "true"
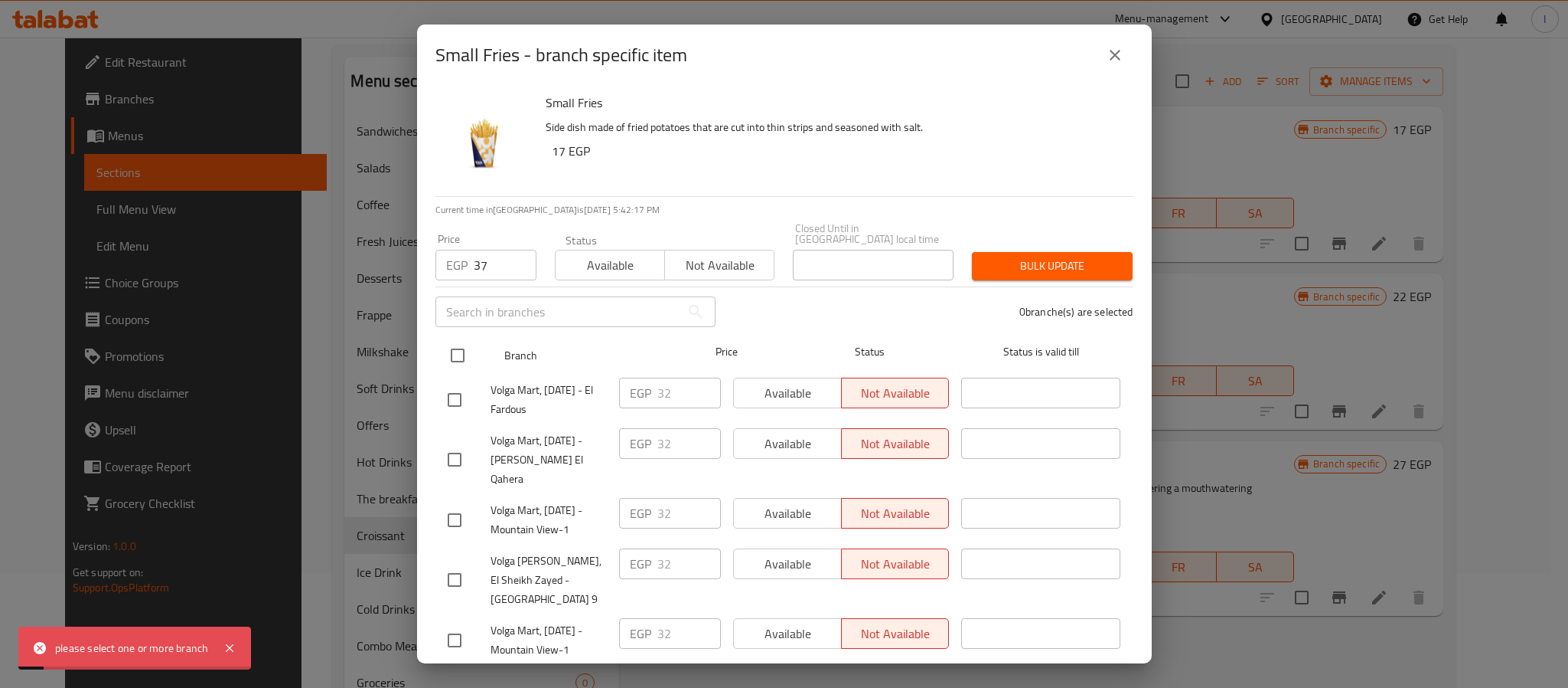
checkbox input "true"
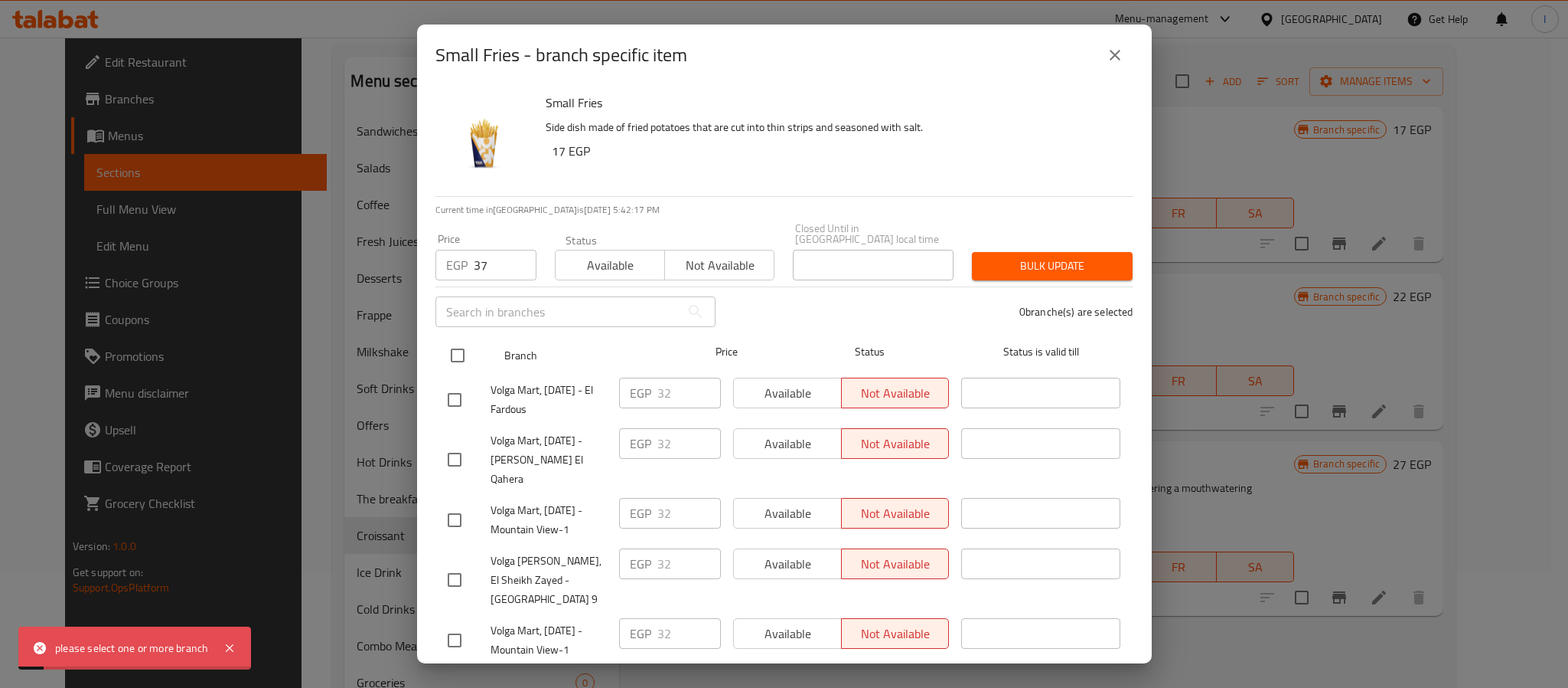
checkbox input "true"
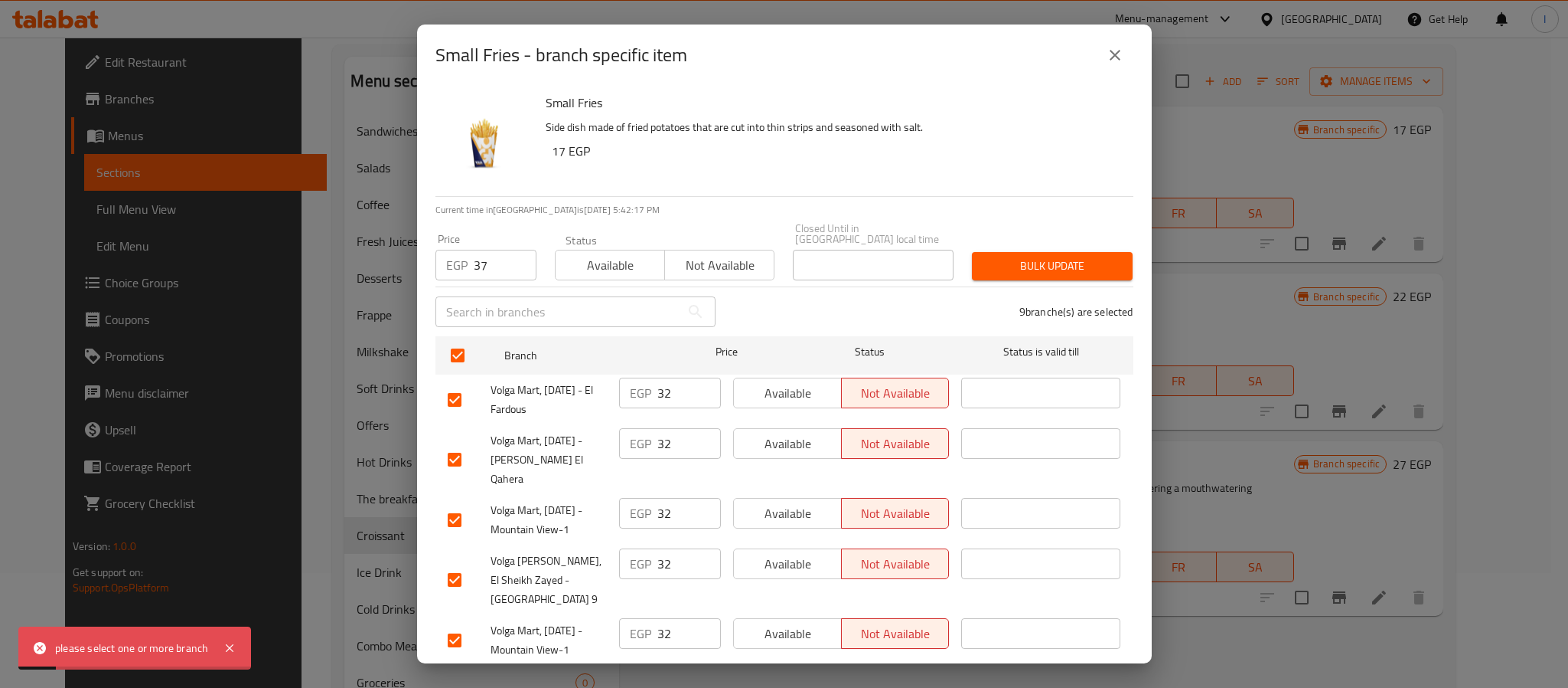
click at [1022, 256] on span "Bulk update" at bounding box center [1052, 265] width 137 height 19
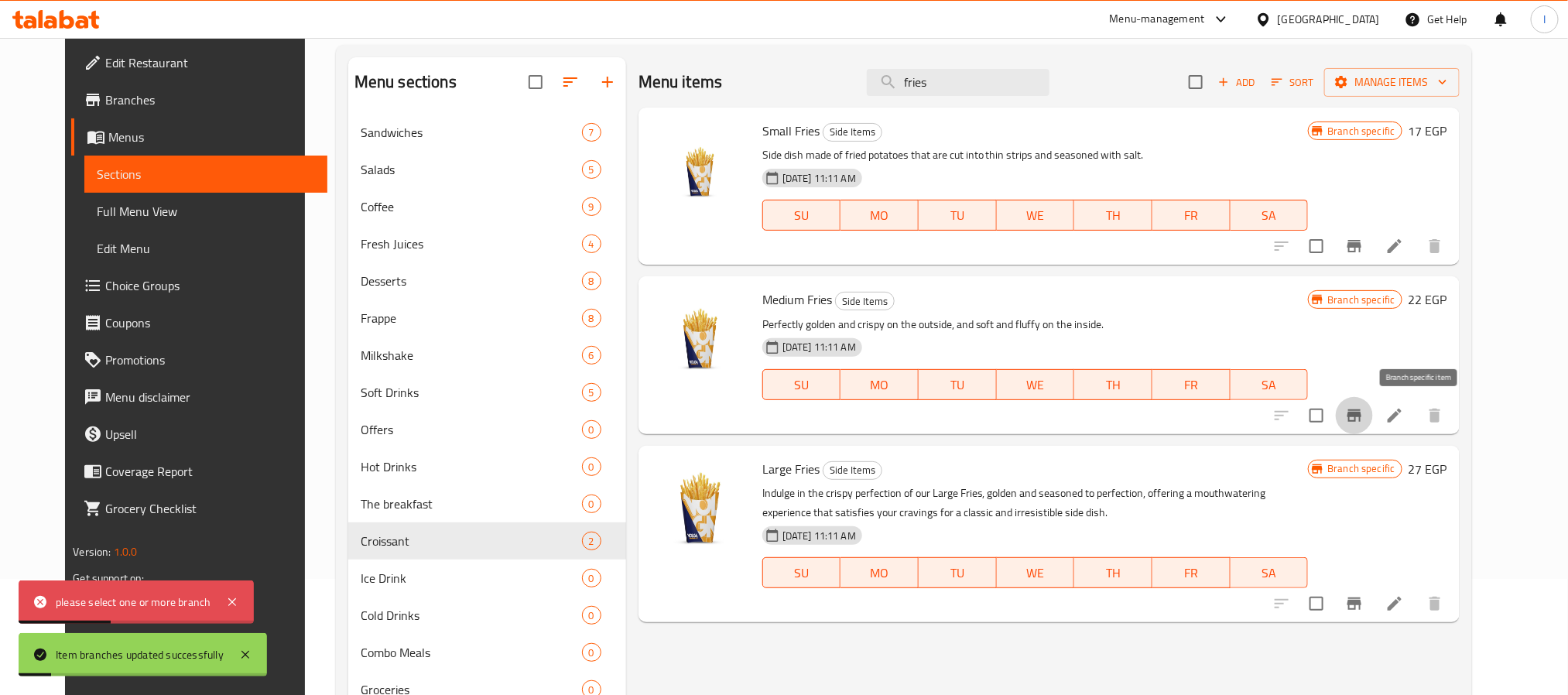
click at [1364, 423] on icon "Branch-specific-item" at bounding box center [1354, 415] width 18 height 18
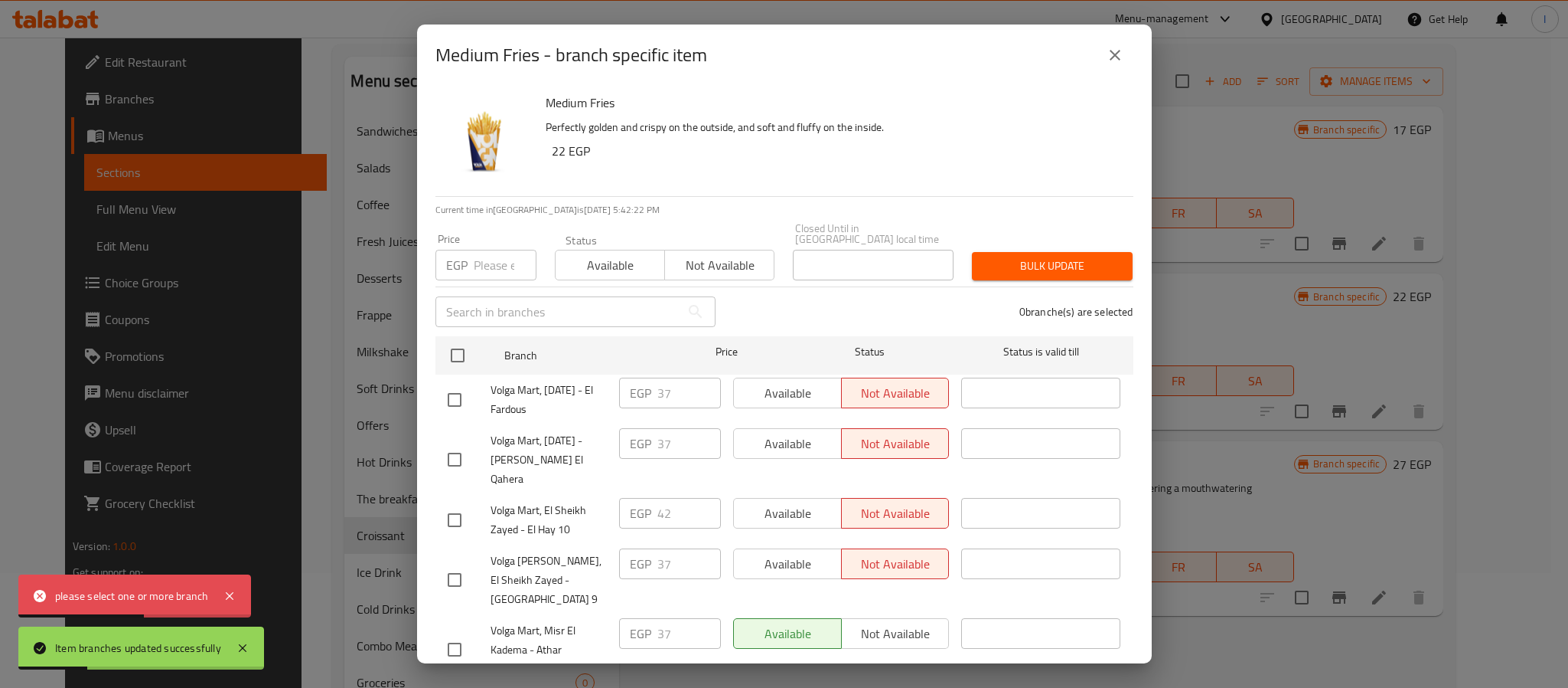
click at [462, 256] on p "EGP" at bounding box center [457, 265] width 22 height 18
click at [489, 264] on input "number" at bounding box center [505, 265] width 62 height 31
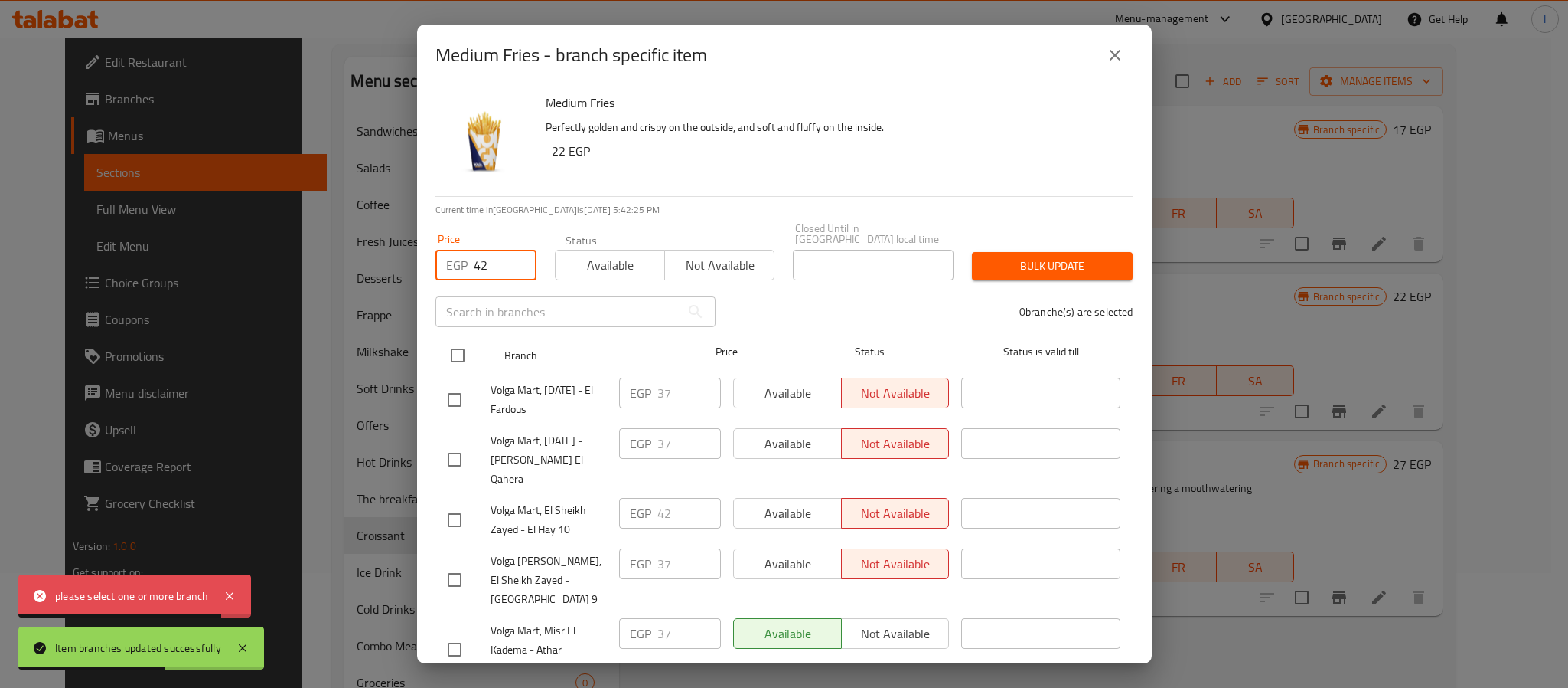
type input "42"
click at [457, 339] on input "checkbox" at bounding box center [458, 356] width 33 height 33
checkbox input "true"
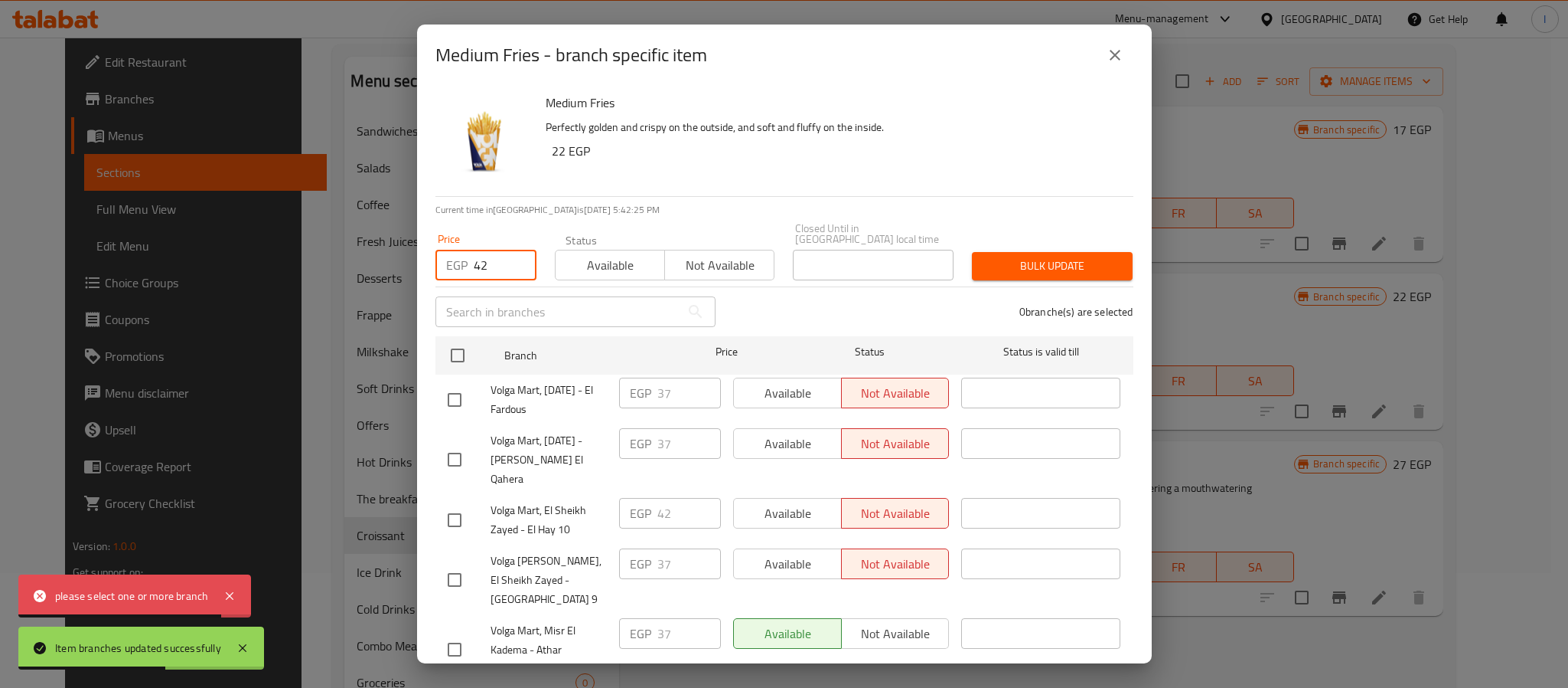
checkbox input "true"
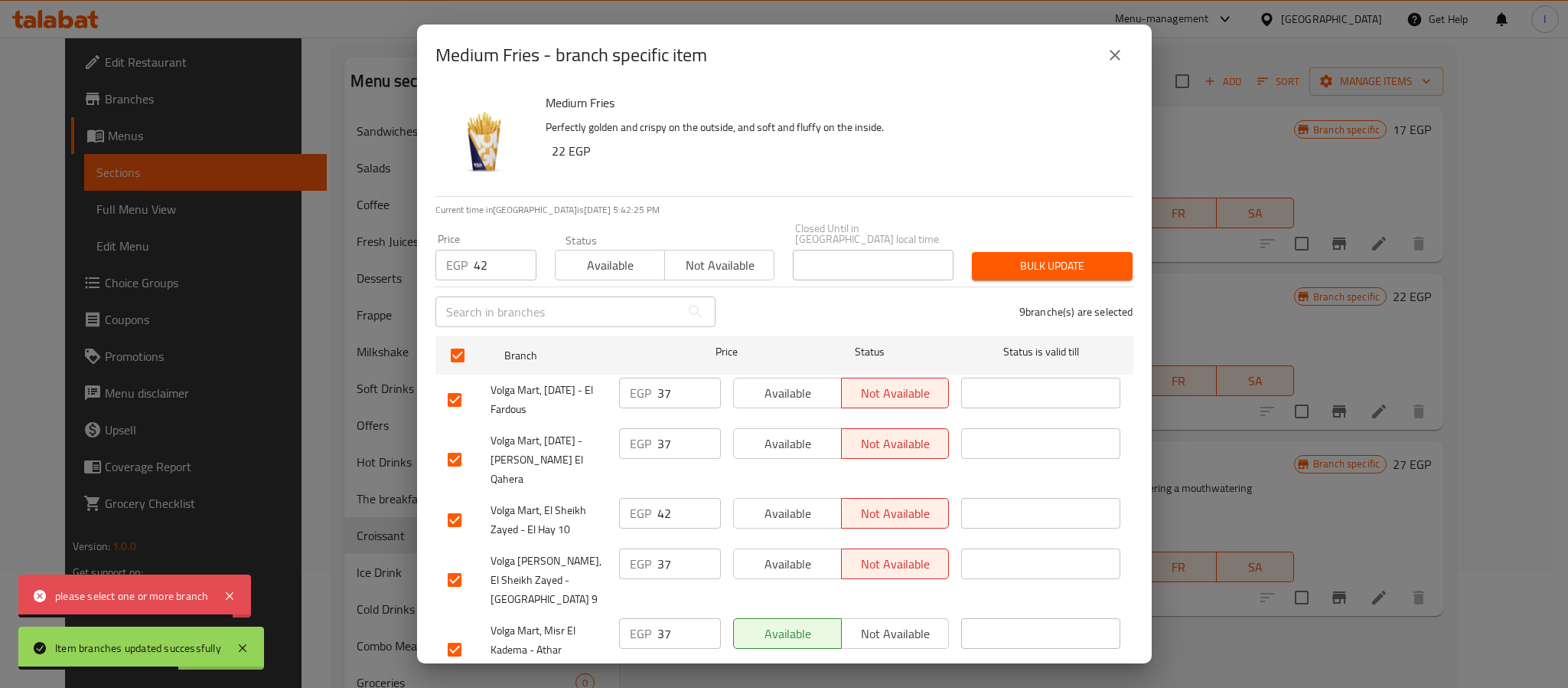
click at [1022, 252] on button "Bulk update" at bounding box center [1052, 265] width 161 height 28
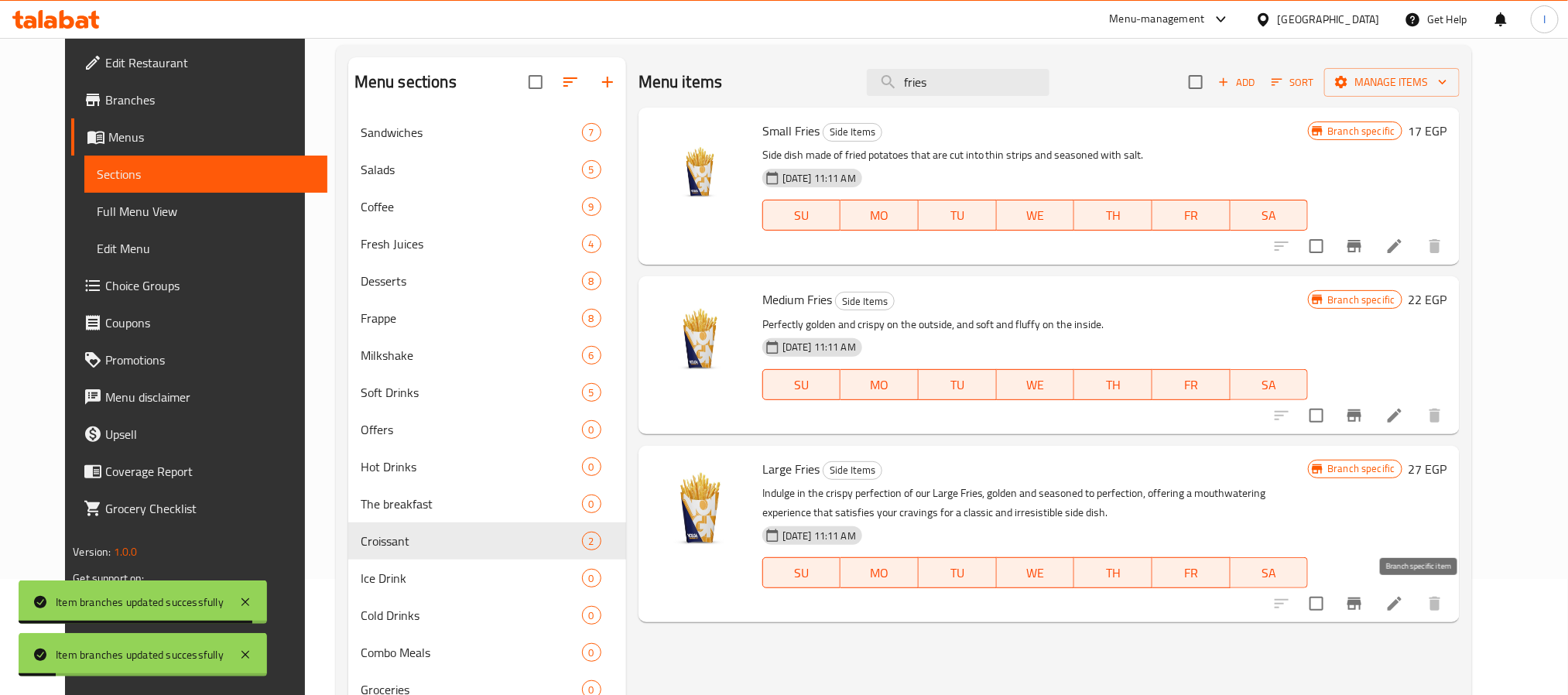
click at [1364, 605] on icon "Branch-specific-item" at bounding box center [1354, 604] width 18 height 18
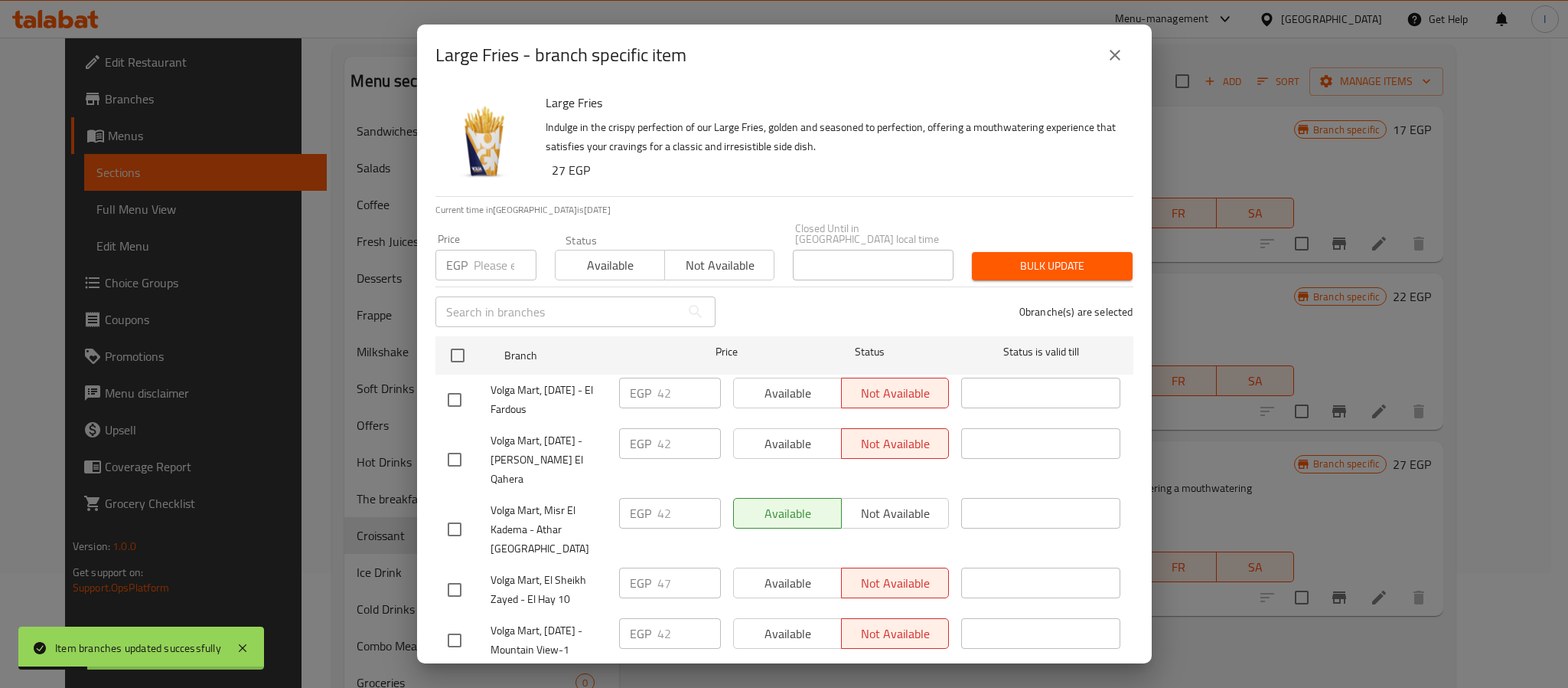
click at [480, 255] on input "number" at bounding box center [505, 265] width 62 height 31
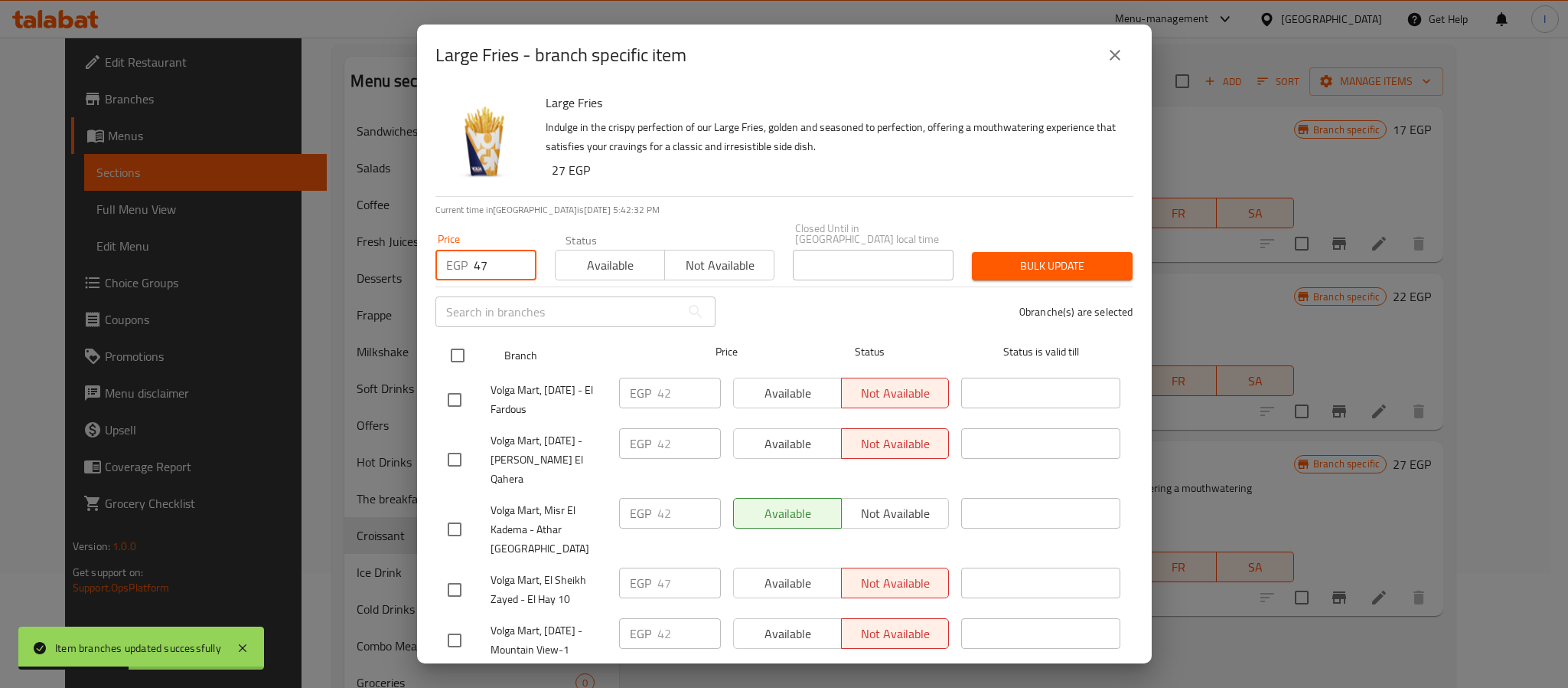
click at [457, 339] on input "checkbox" at bounding box center [458, 356] width 33 height 33
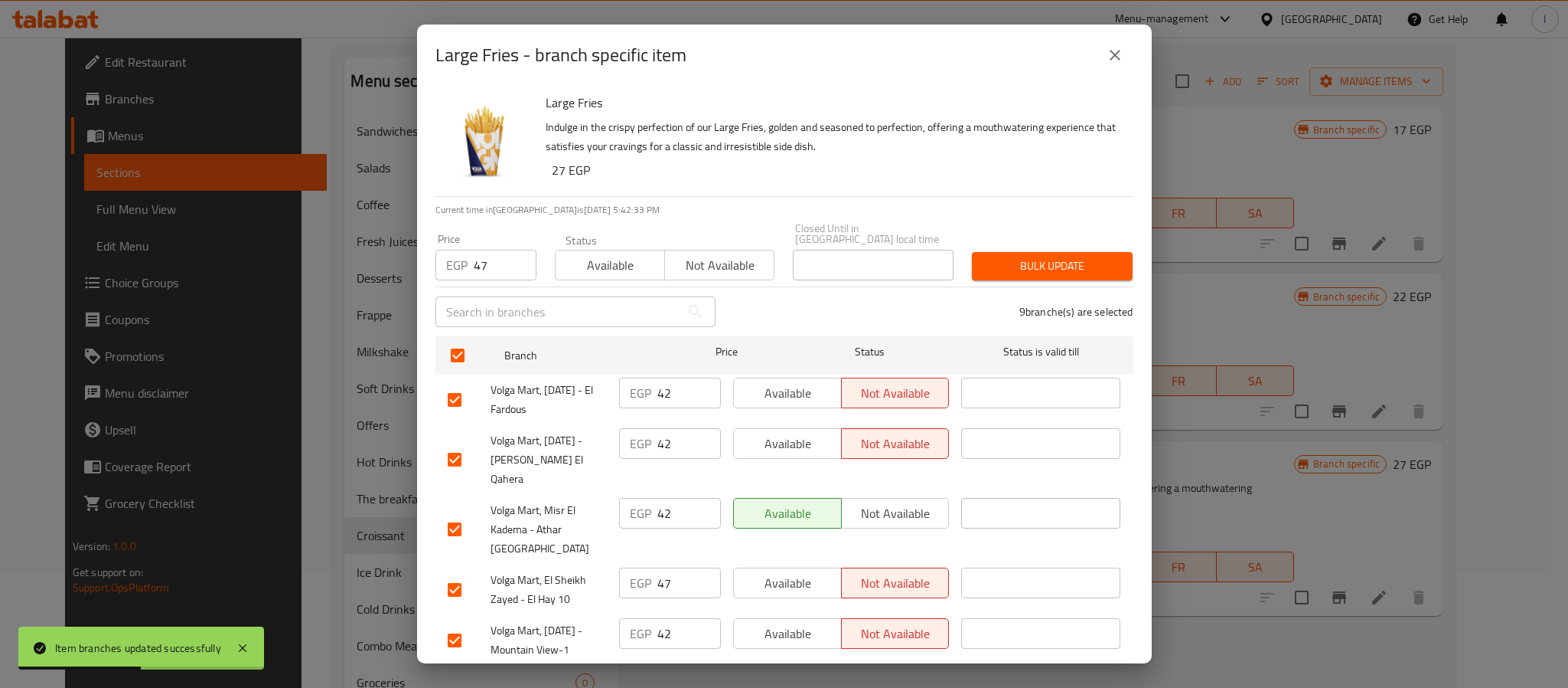
click at [1011, 256] on span "Bulk update" at bounding box center [1052, 265] width 137 height 19
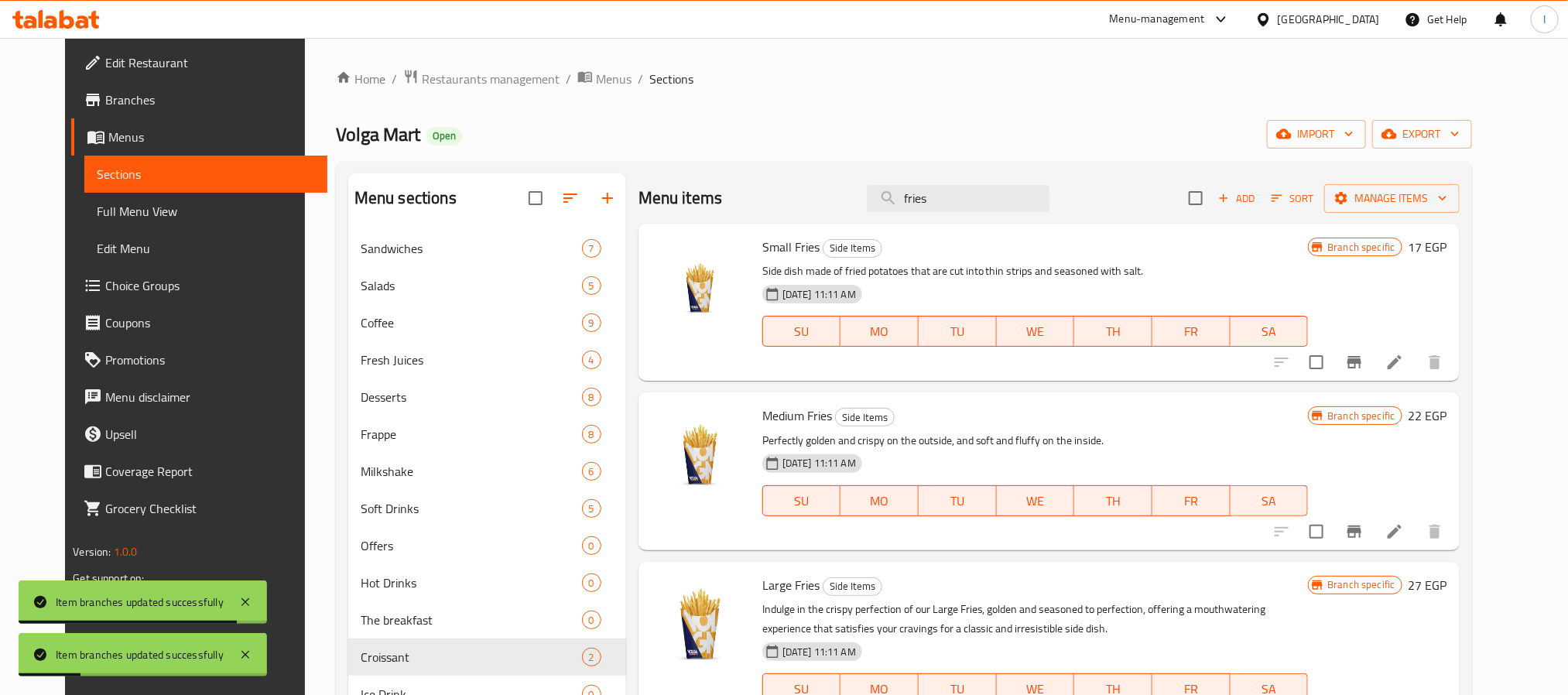
click at [822, 134] on div "Volga Mart Open import export" at bounding box center [904, 134] width 1136 height 28
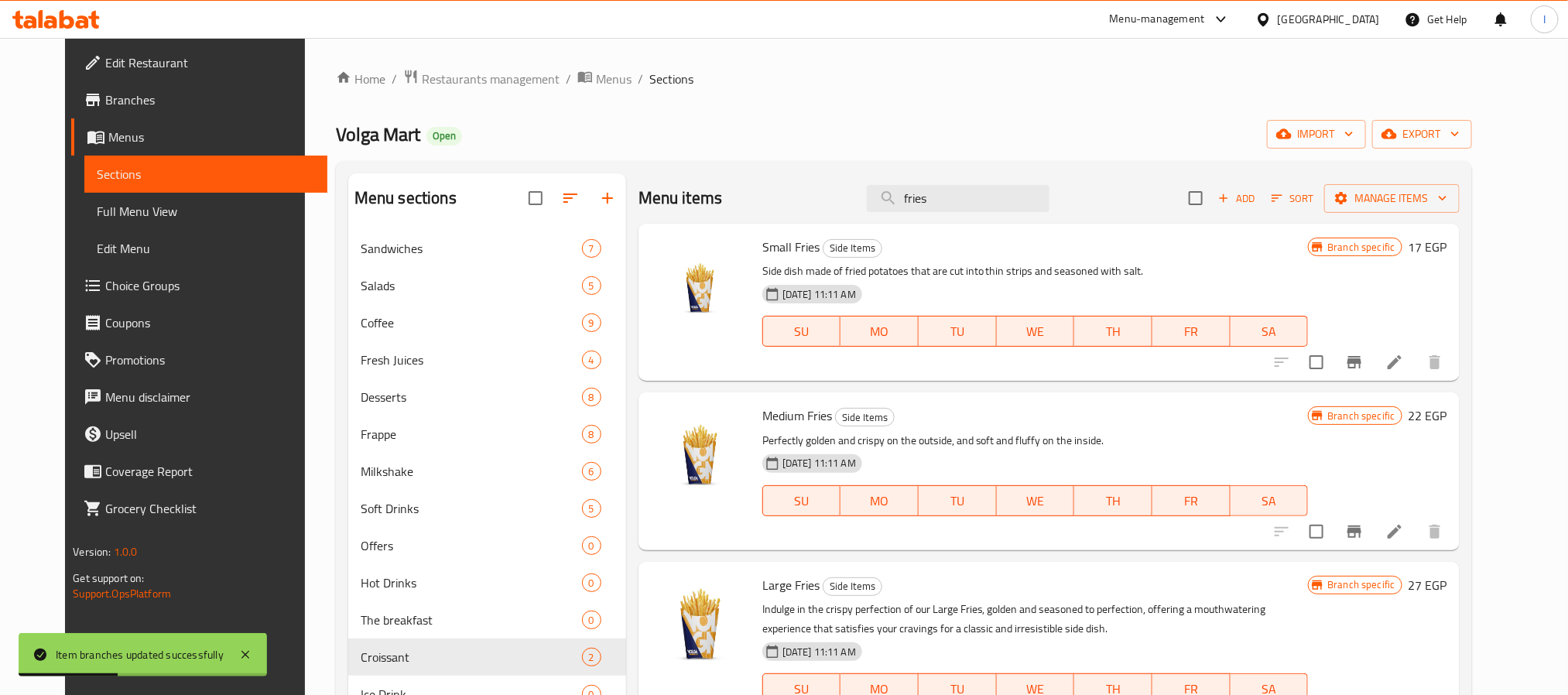
click at [671, 117] on div "Home / Restaurants management / Menus / Sections Volga Mart Open import export …" at bounding box center [904, 548] width 1136 height 959
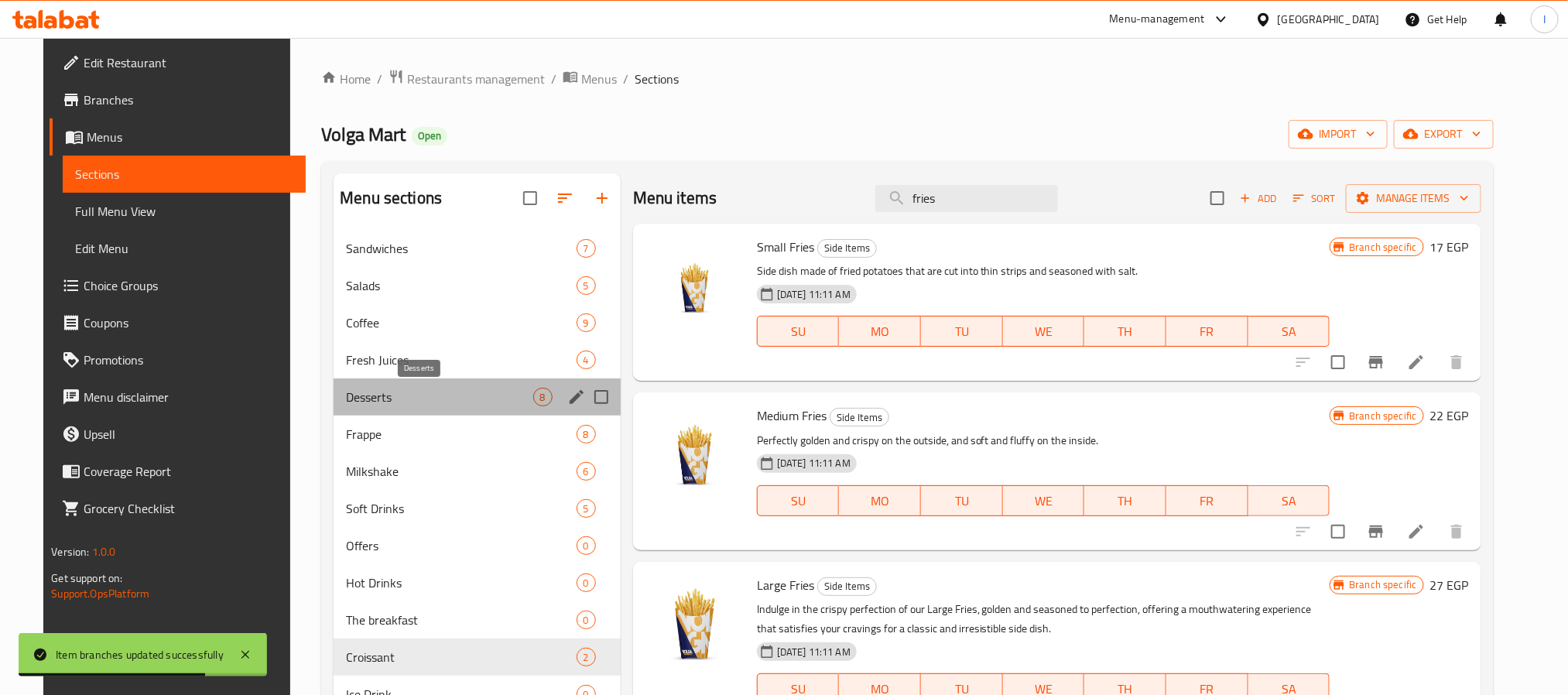
click at [413, 404] on span "Desserts" at bounding box center [439, 397] width 187 height 18
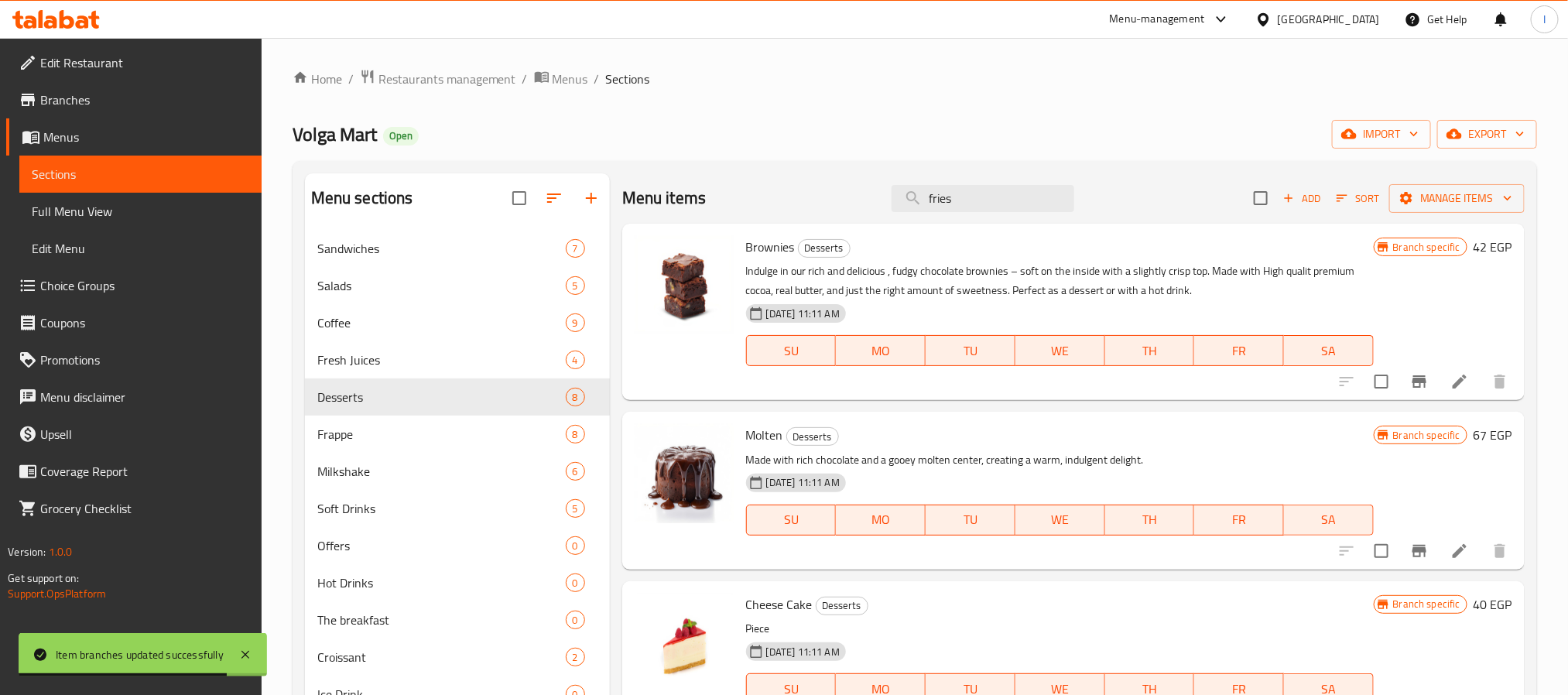
click at [744, 213] on div "Menu items fries Add Sort Manage items" at bounding box center [1073, 198] width 902 height 50
click at [967, 213] on div "Menu items fries Add Sort Manage items" at bounding box center [1073, 198] width 902 height 50
click at [972, 207] on input "fries" at bounding box center [983, 198] width 183 height 27
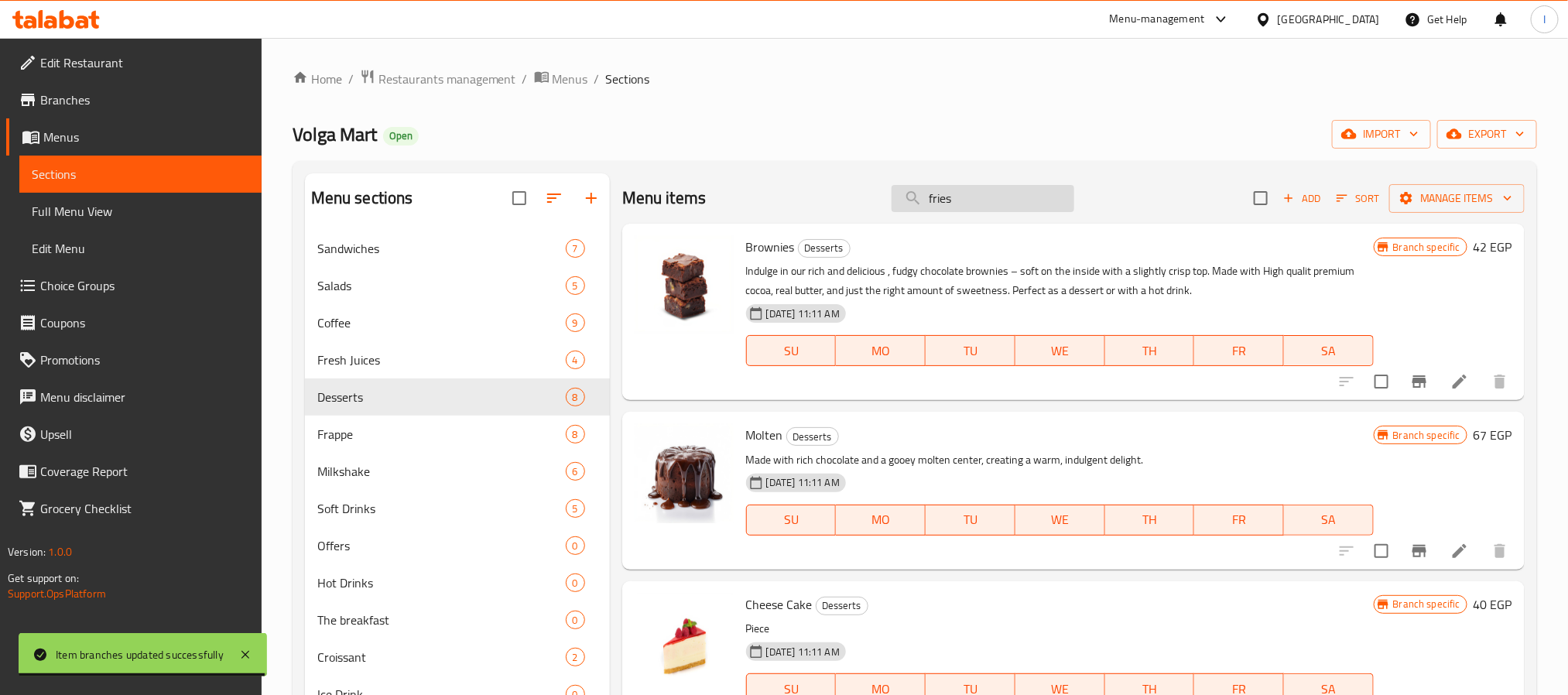
click at [972, 207] on input "fries" at bounding box center [983, 198] width 183 height 27
click at [958, 113] on div "Home / Restaurants management / Menus / Sections Volga Mart Open import export …" at bounding box center [915, 548] width 1244 height 959
click at [987, 117] on div "Home / Restaurants management / Menus / Sections Volga Mart Open import export …" at bounding box center [915, 548] width 1244 height 959
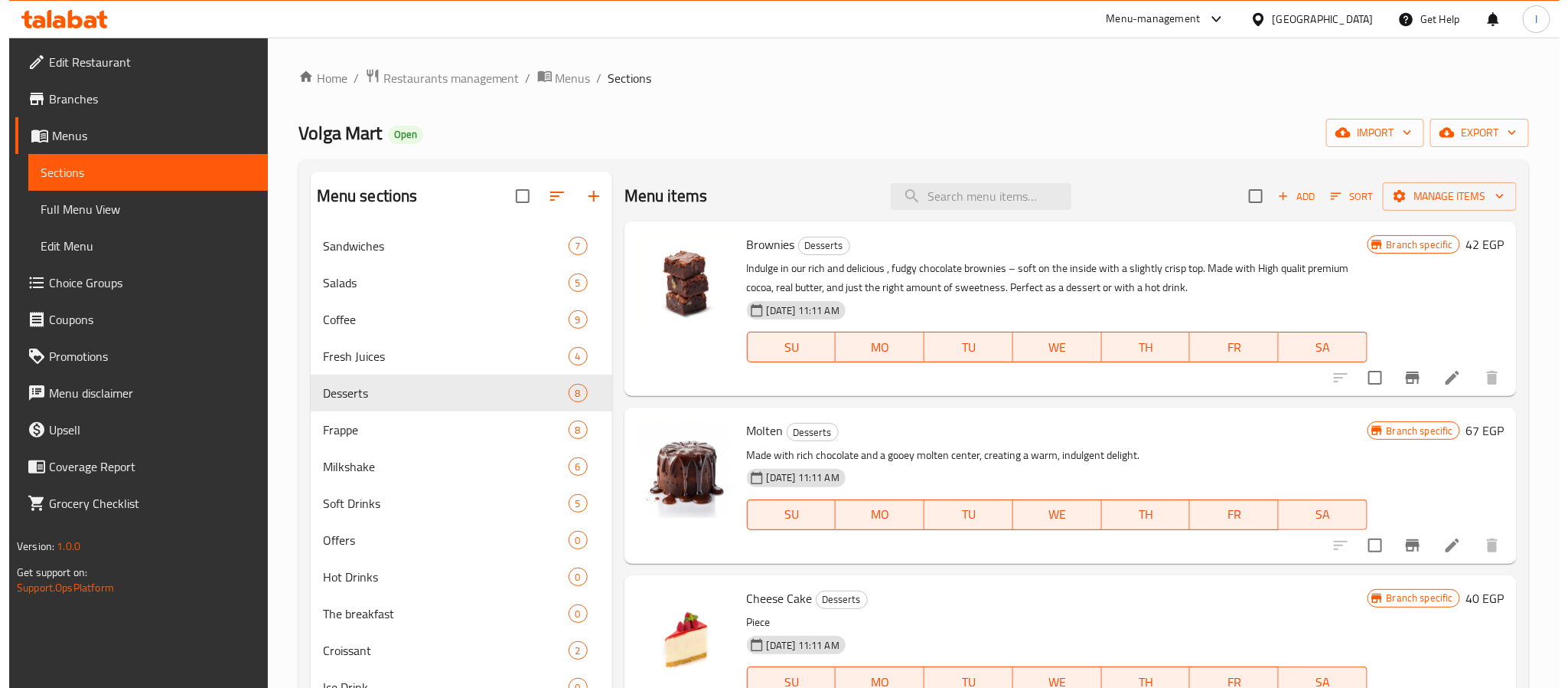
scroll to position [115, 0]
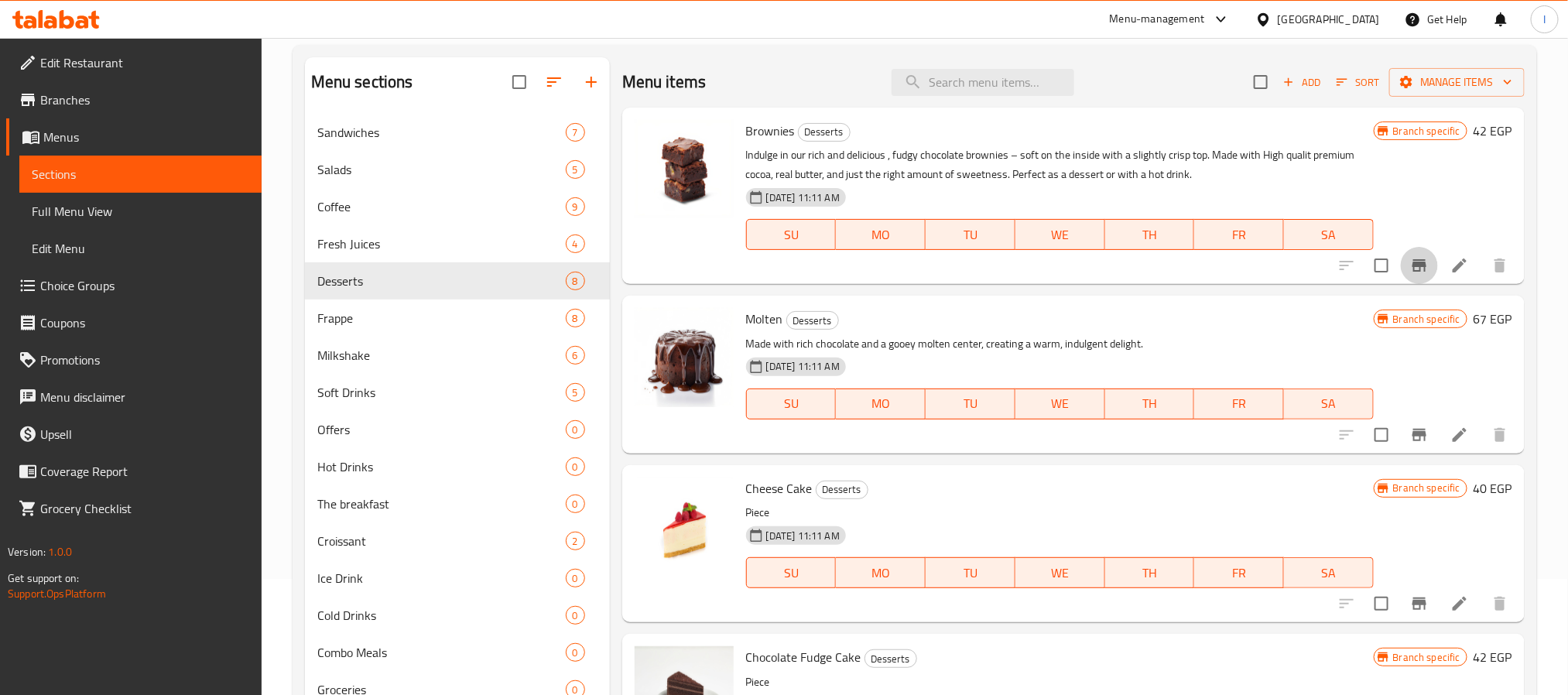
click at [1410, 262] on icon "Branch-specific-item" at bounding box center [1419, 265] width 18 height 18
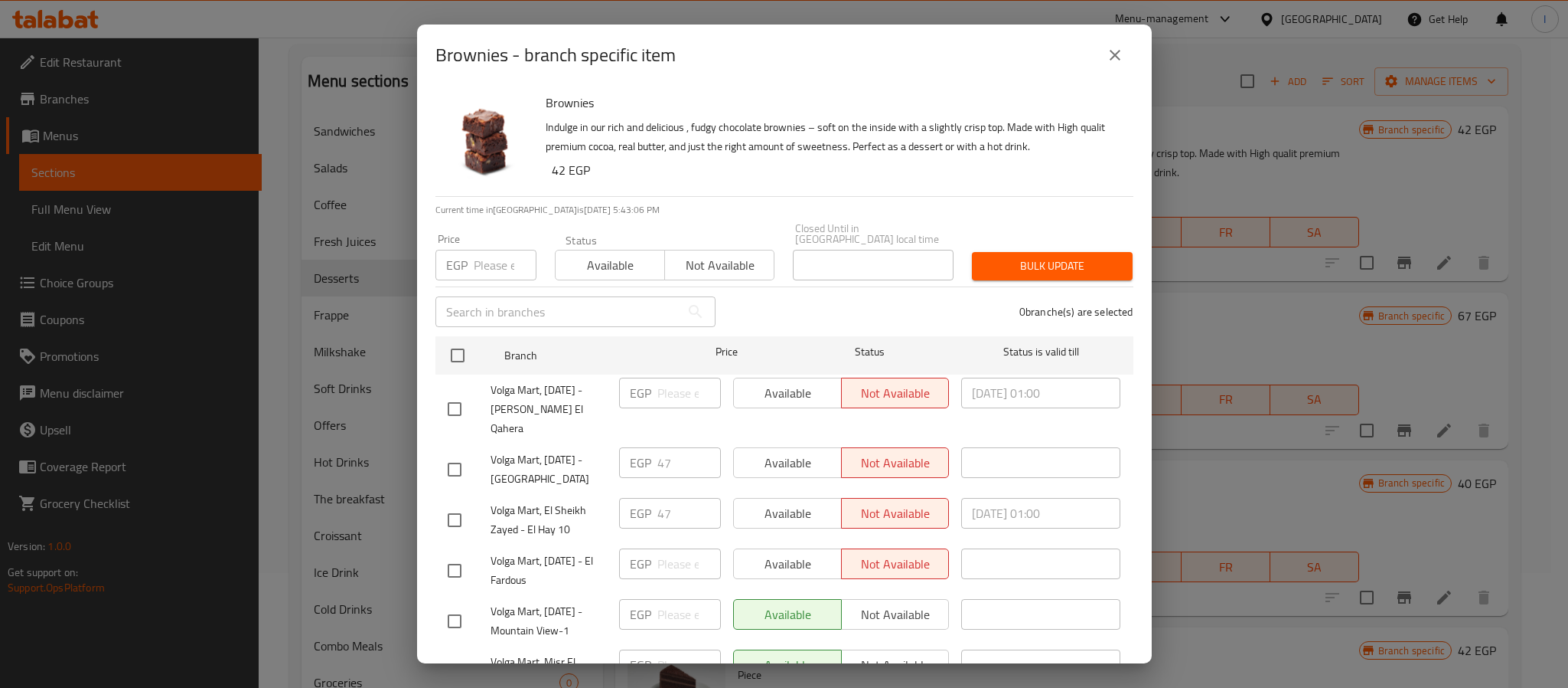
click at [476, 251] on input "number" at bounding box center [505, 265] width 62 height 31
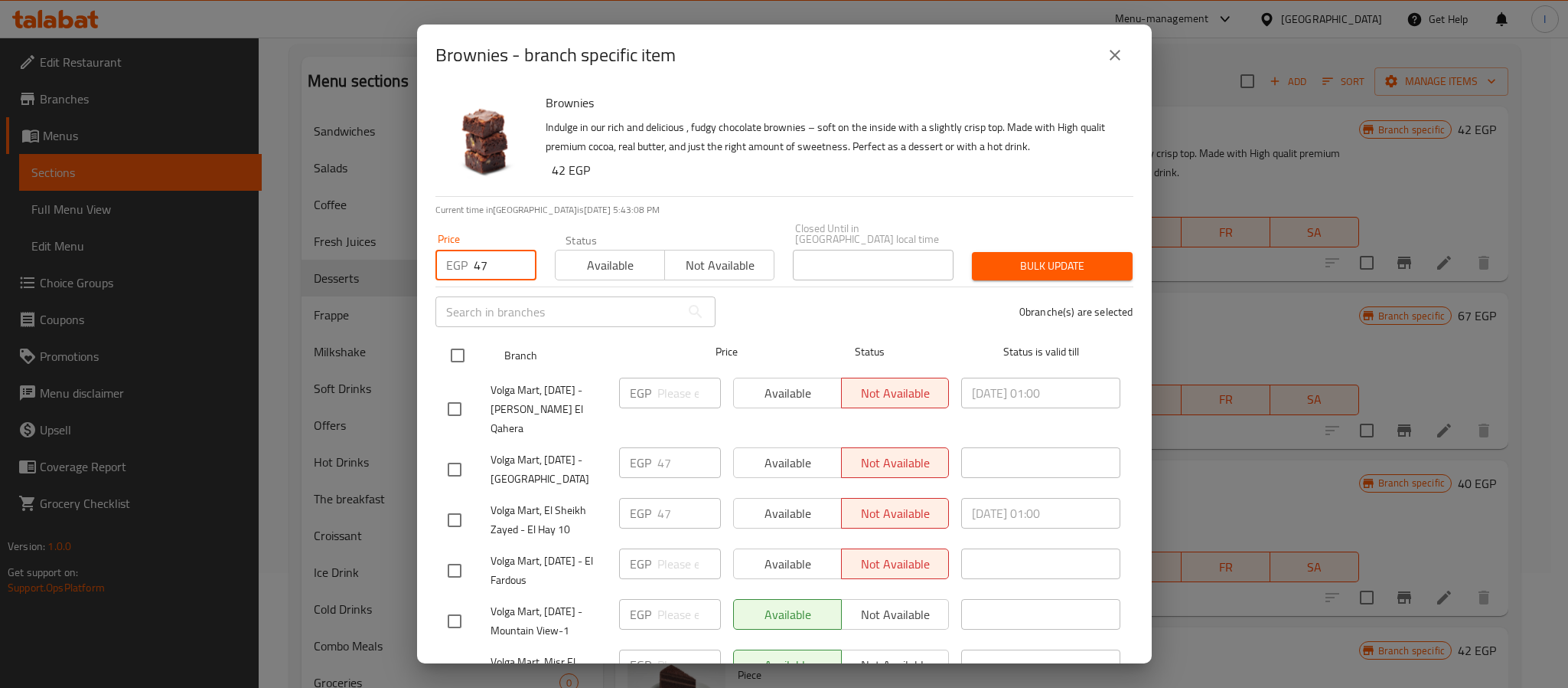
type input "47"
click at [451, 345] on input "checkbox" at bounding box center [458, 356] width 33 height 33
checkbox input "true"
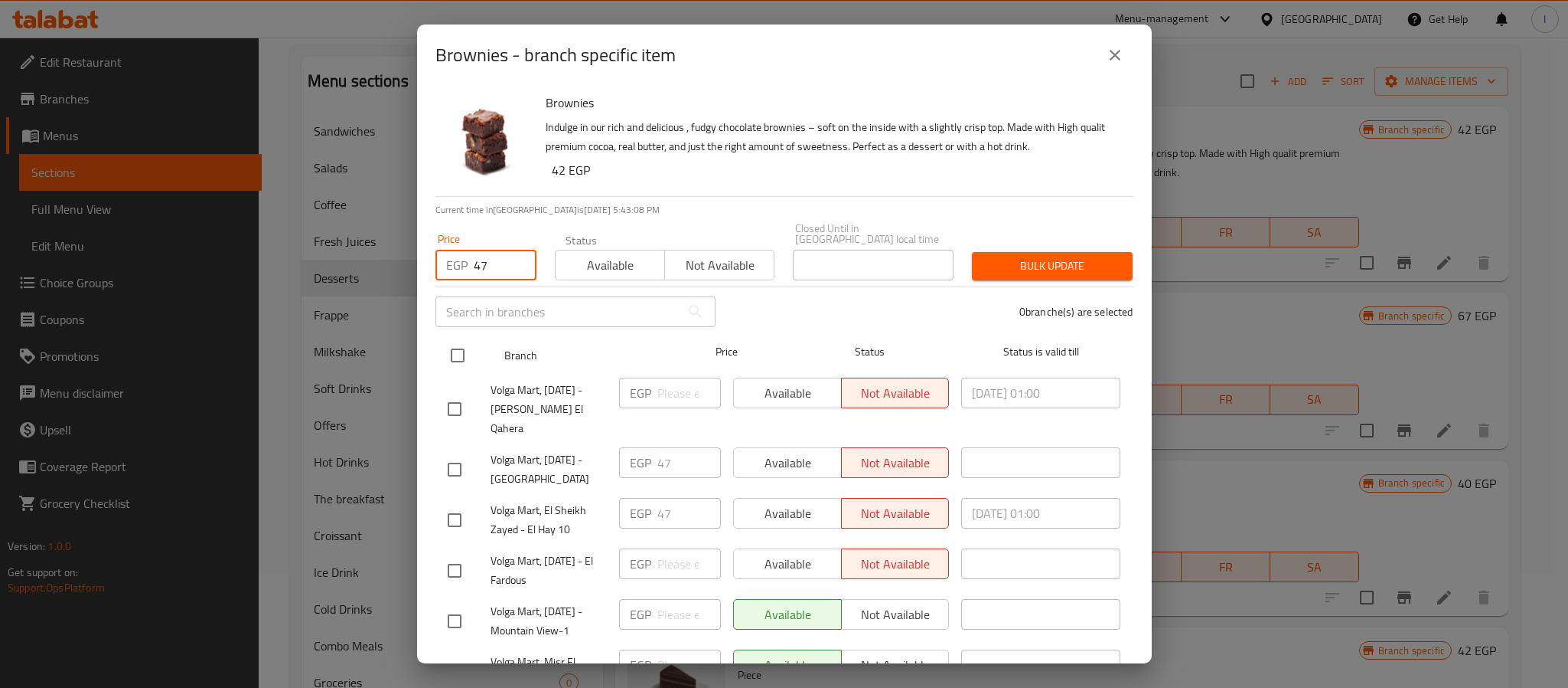
checkbox input "true"
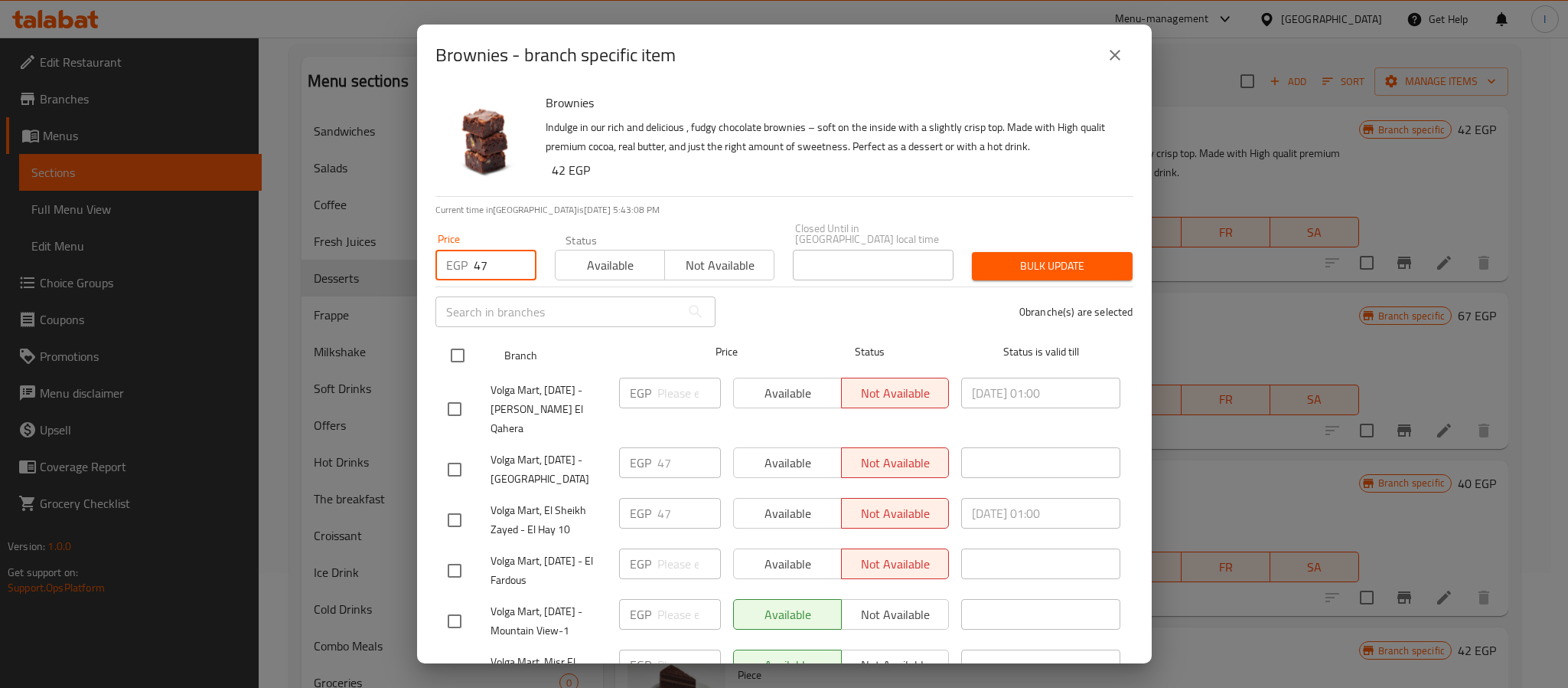
checkbox input "true"
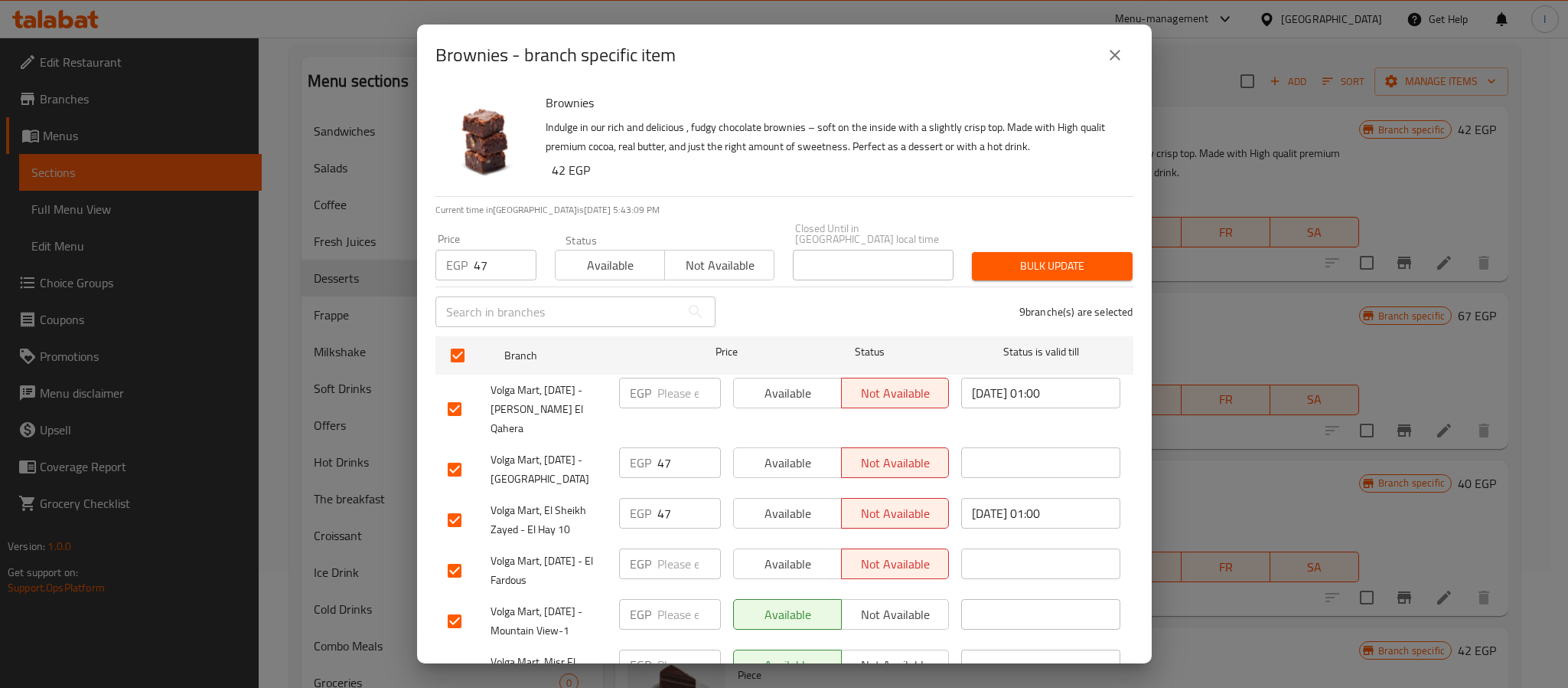
click at [1018, 256] on span "Bulk update" at bounding box center [1052, 265] width 137 height 19
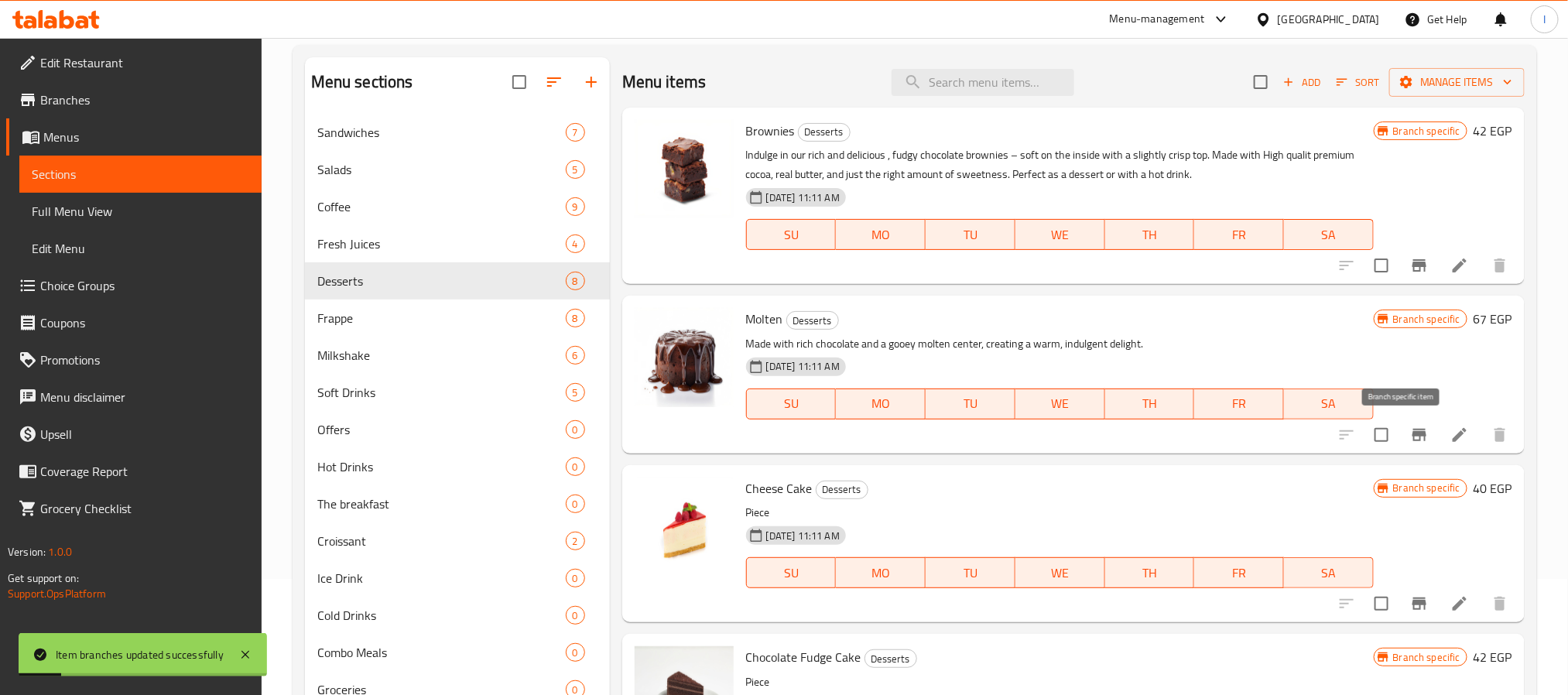
click at [1410, 434] on icon "Branch-specific-item" at bounding box center [1419, 434] width 18 height 18
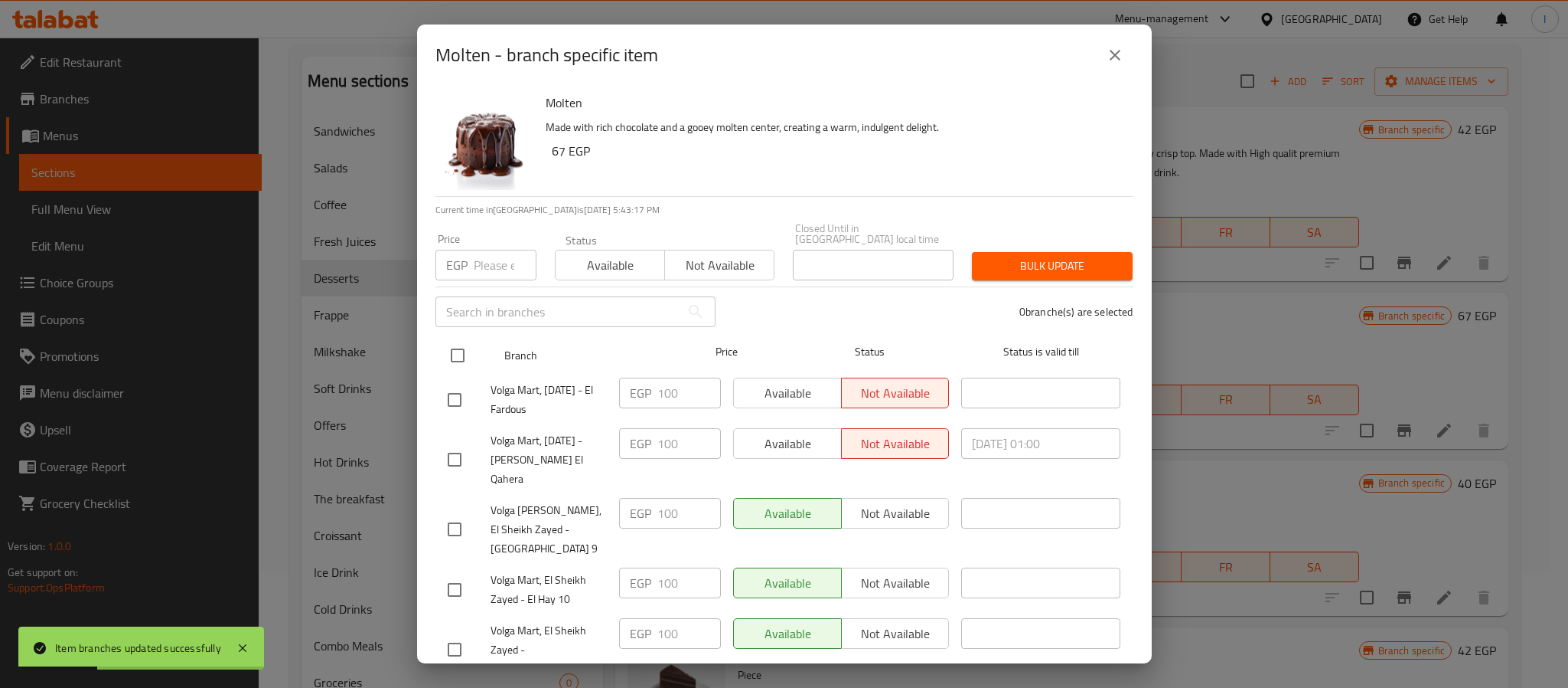
click at [451, 340] on input "checkbox" at bounding box center [458, 356] width 33 height 33
checkbox input "true"
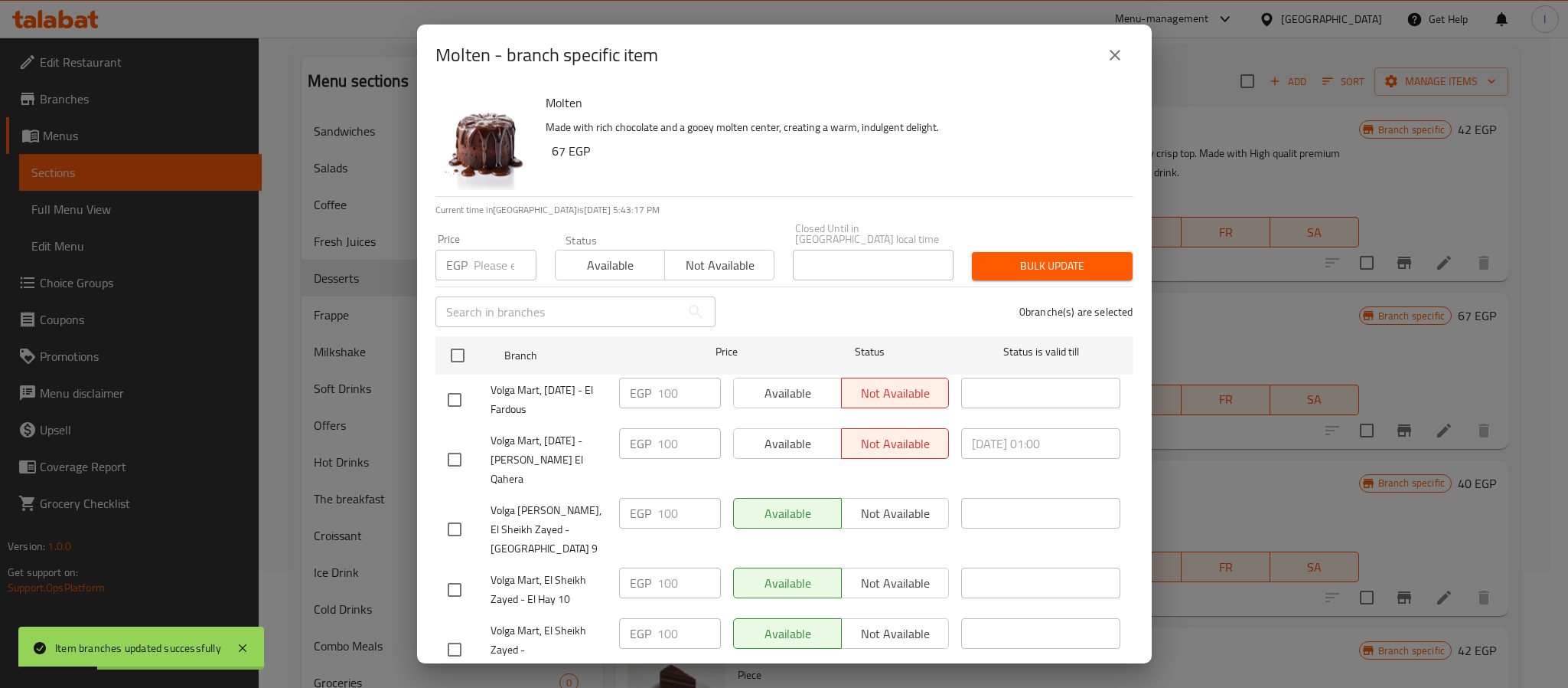
checkbox input "true"
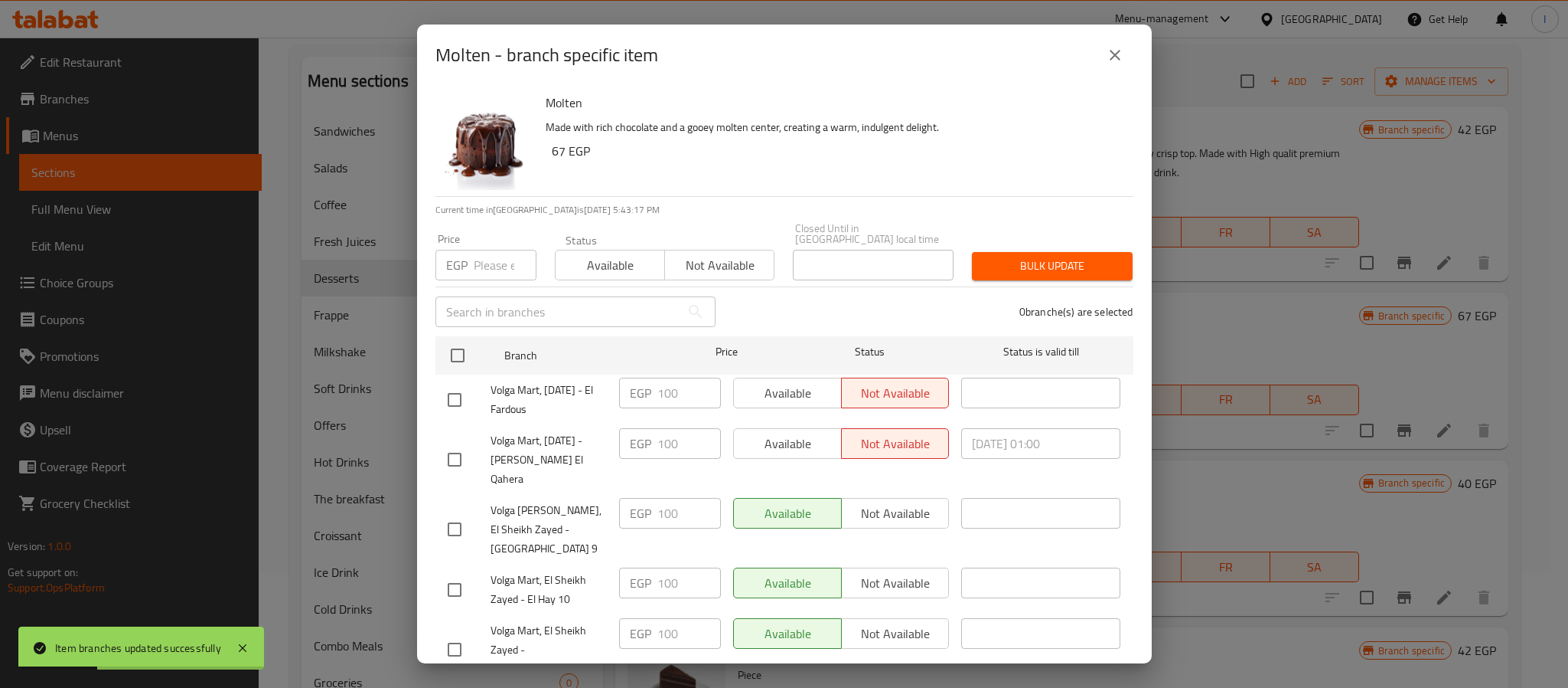
checkbox input "true"
click at [478, 266] on input "number" at bounding box center [505, 265] width 62 height 31
type input "100"
click at [1048, 262] on span "Bulk update" at bounding box center [1052, 265] width 137 height 19
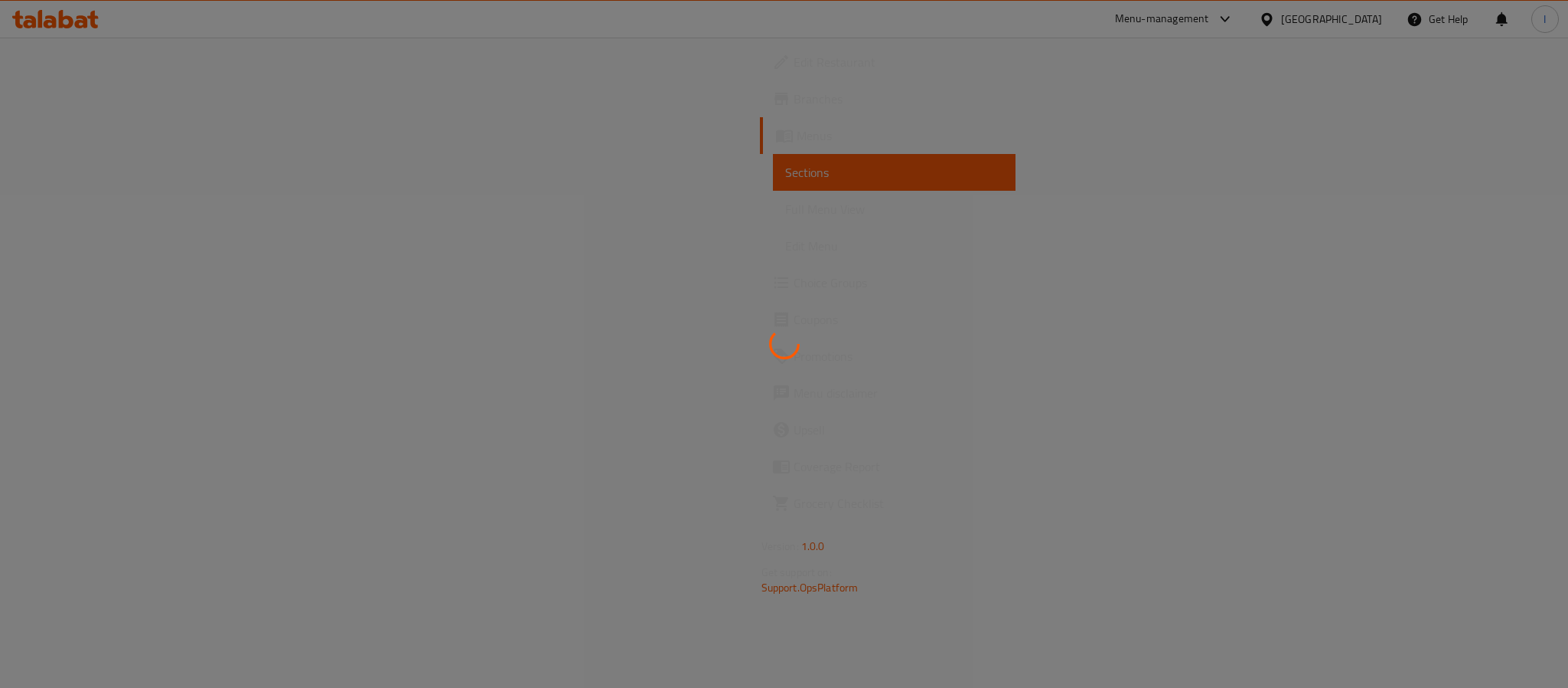
click at [358, 129] on div at bounding box center [784, 344] width 1568 height 688
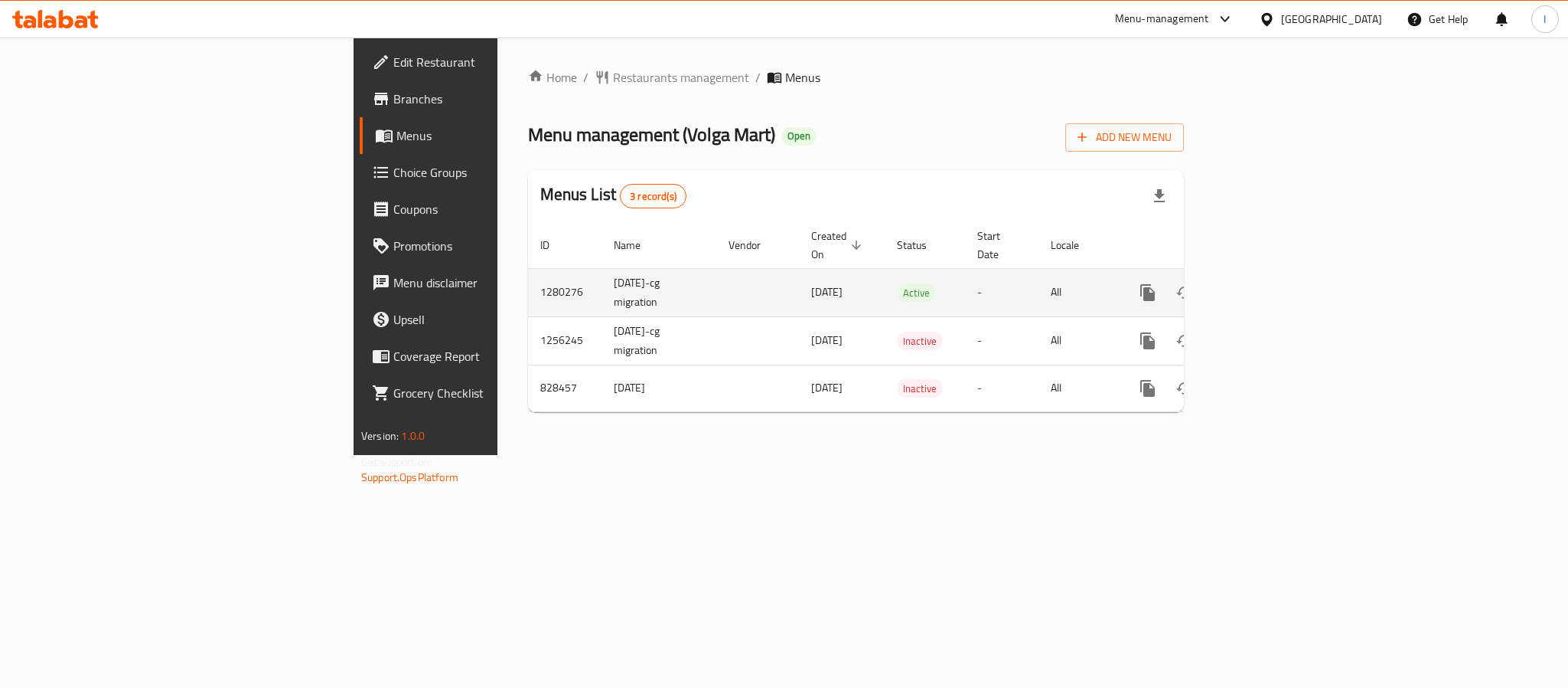
click at [1268, 283] on icon "enhanced table" at bounding box center [1259, 292] width 18 height 18
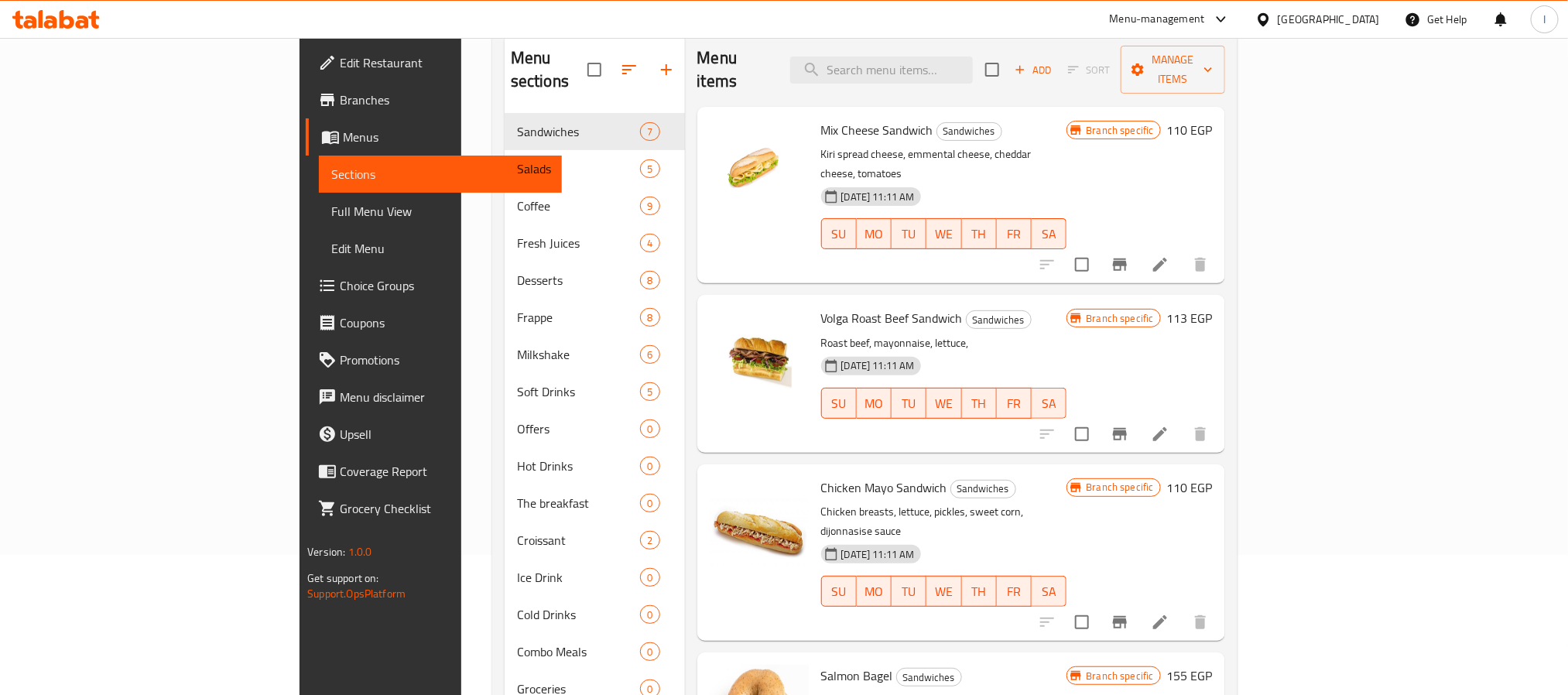
scroll to position [232, 0]
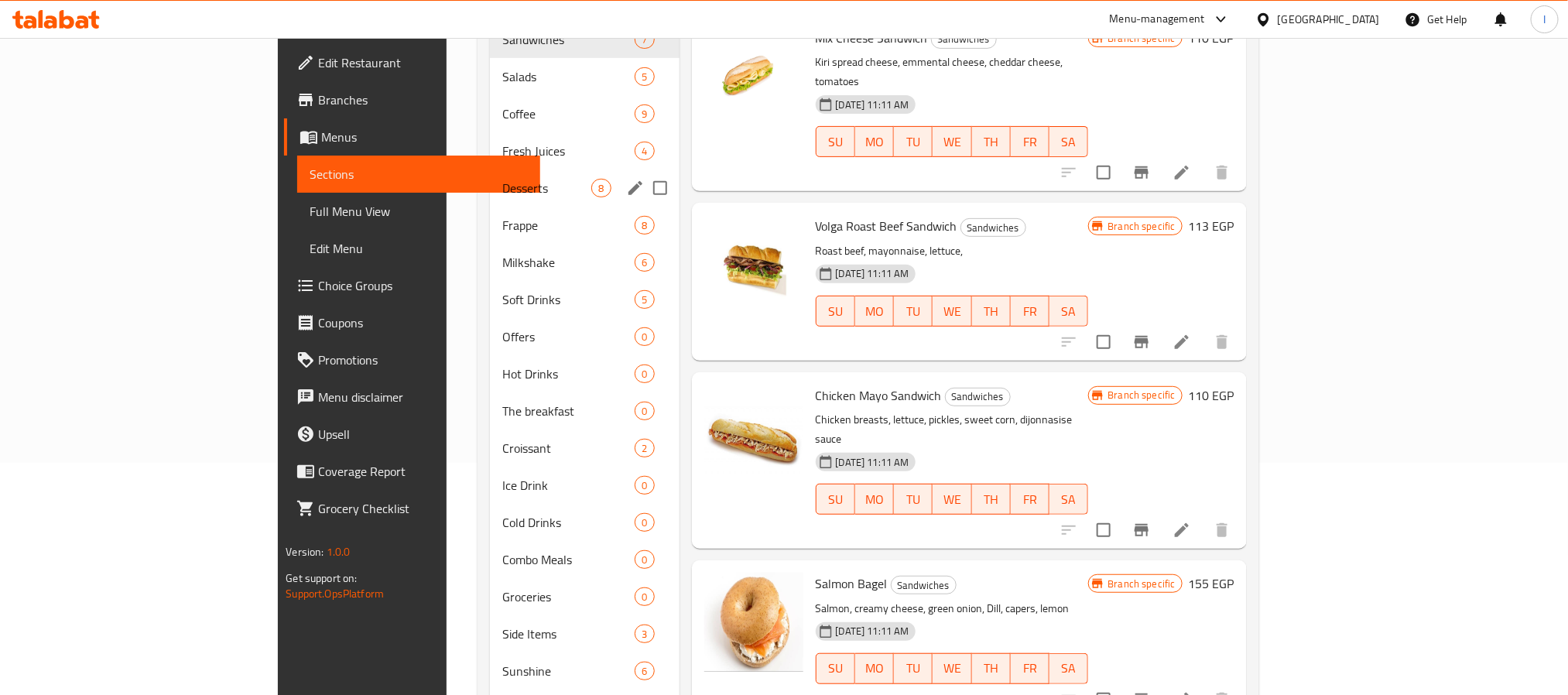
click at [490, 177] on div "Desserts 8" at bounding box center [585, 187] width 188 height 37
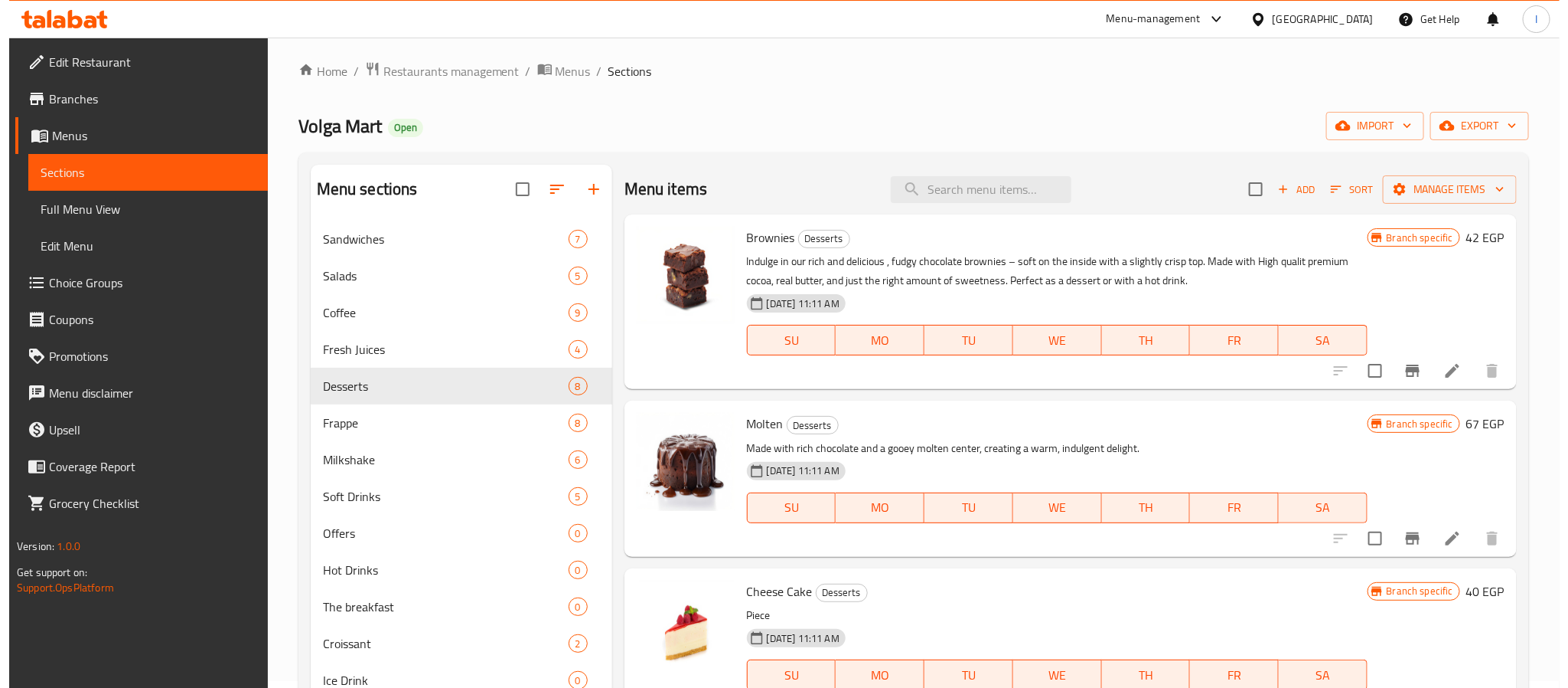
scroll to position [115, 0]
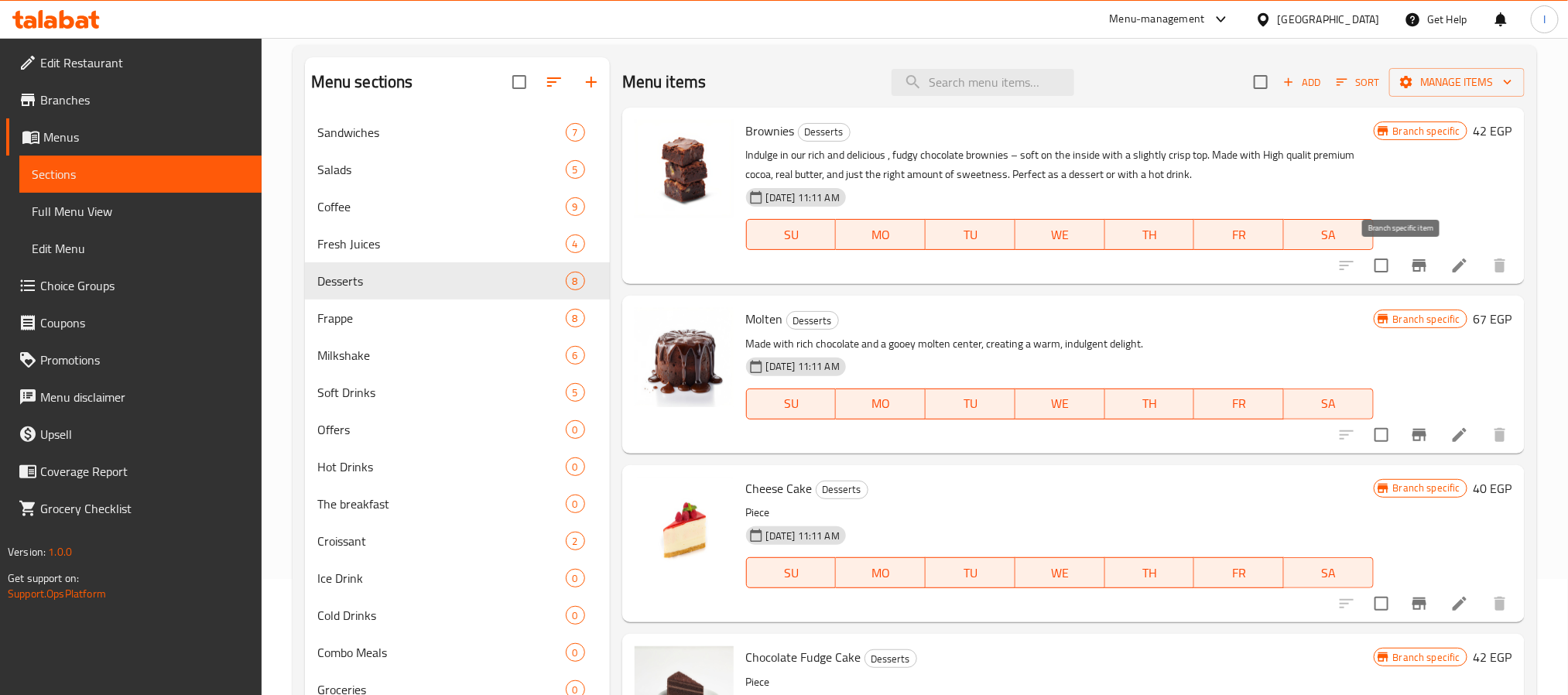
click at [1410, 264] on icon "Branch-specific-item" at bounding box center [1419, 265] width 18 height 18
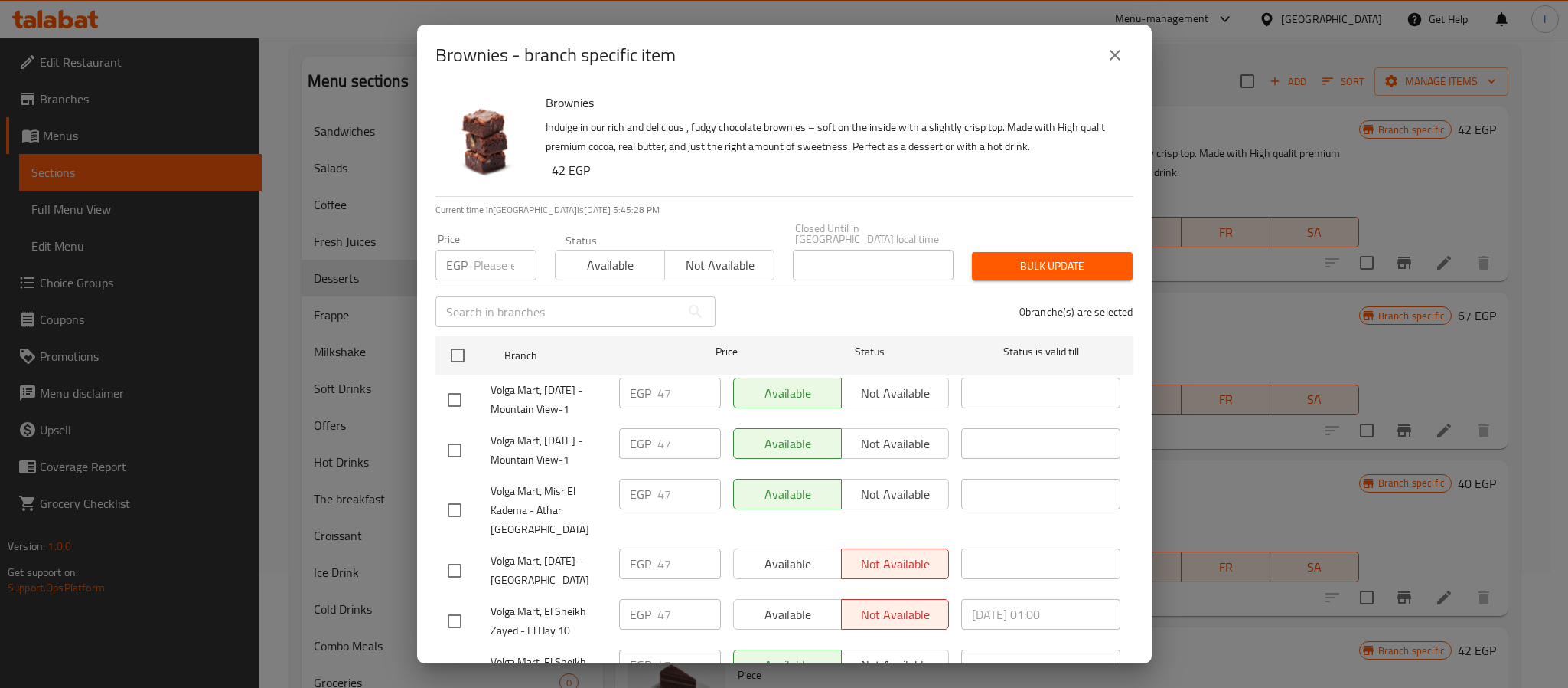
click at [1106, 56] on icon "close" at bounding box center [1115, 55] width 18 height 18
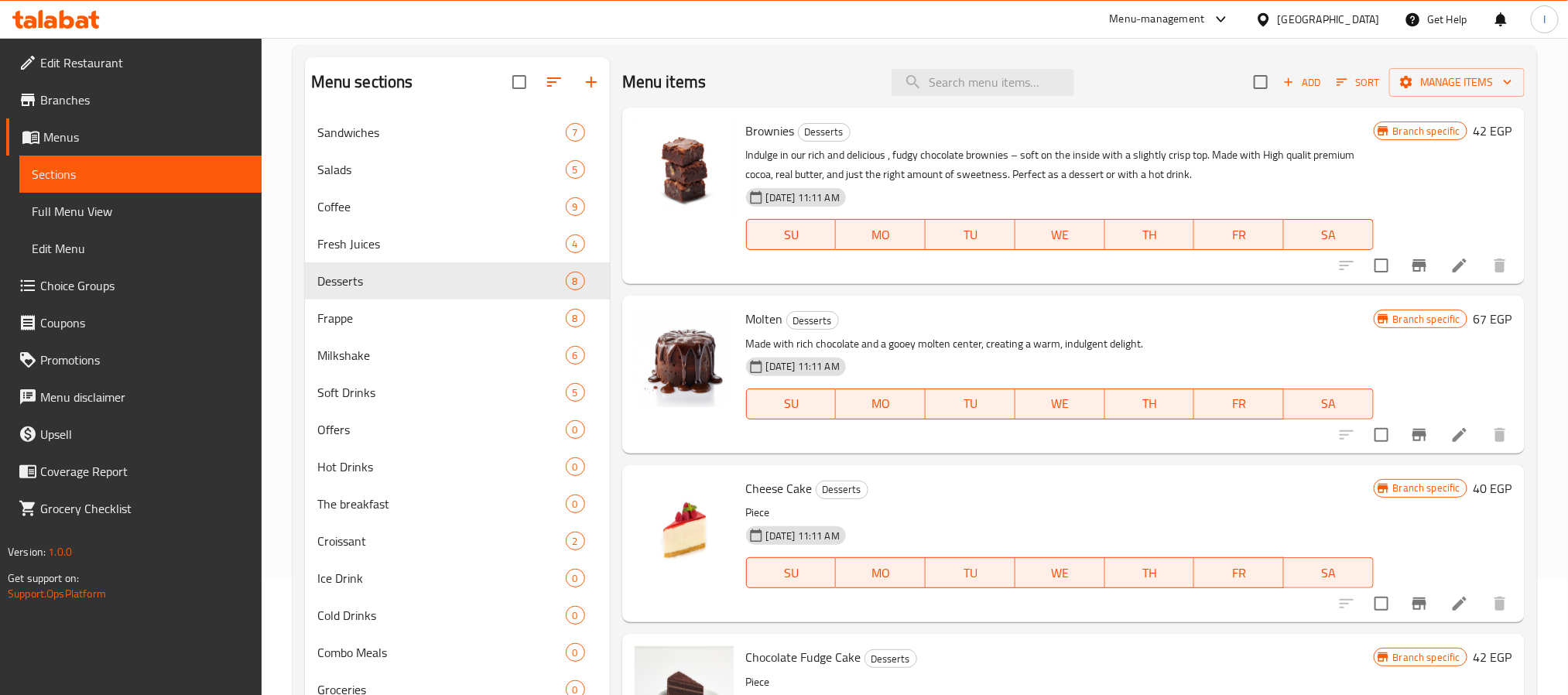
click at [1410, 437] on icon "Branch-specific-item" at bounding box center [1419, 434] width 18 height 18
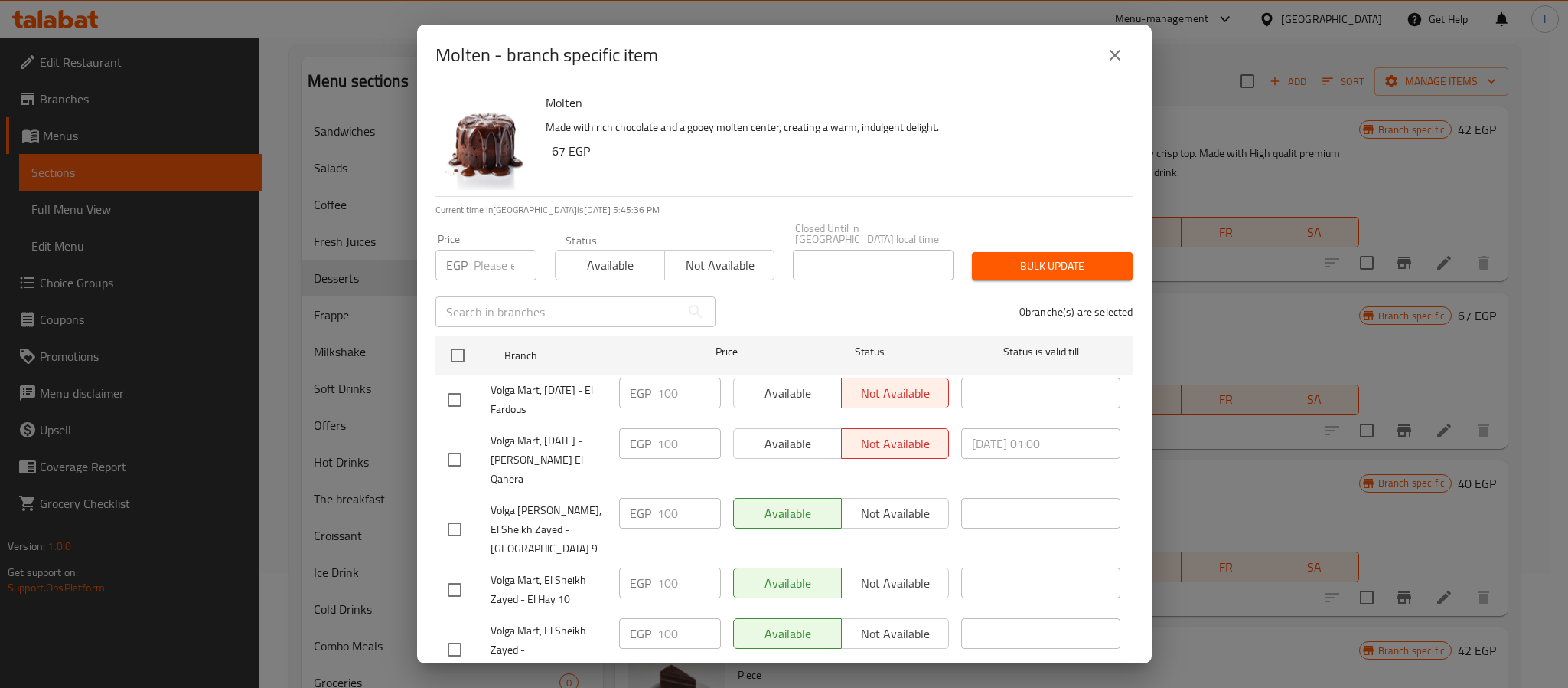
click at [1109, 62] on icon "close" at bounding box center [1115, 55] width 18 height 18
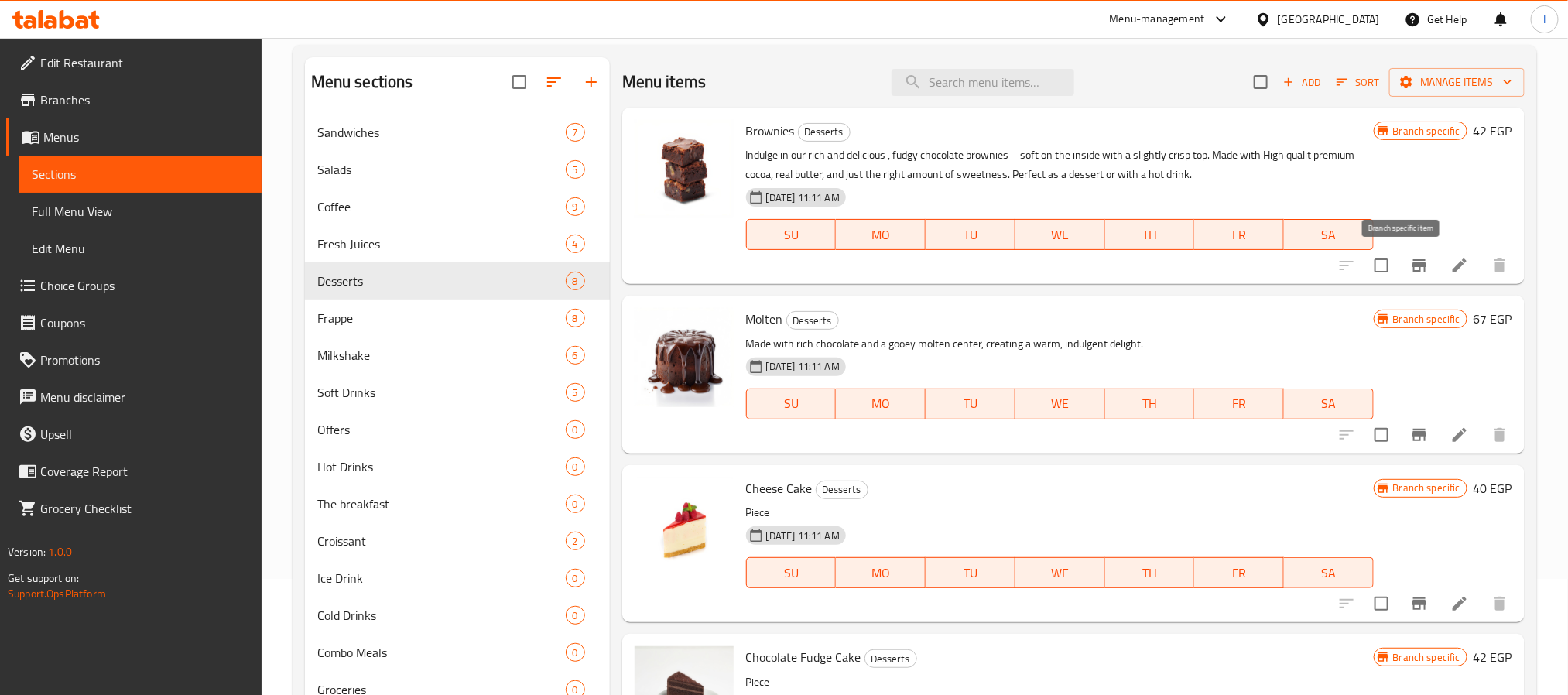
click at [1410, 273] on icon "Branch-specific-item" at bounding box center [1419, 265] width 18 height 18
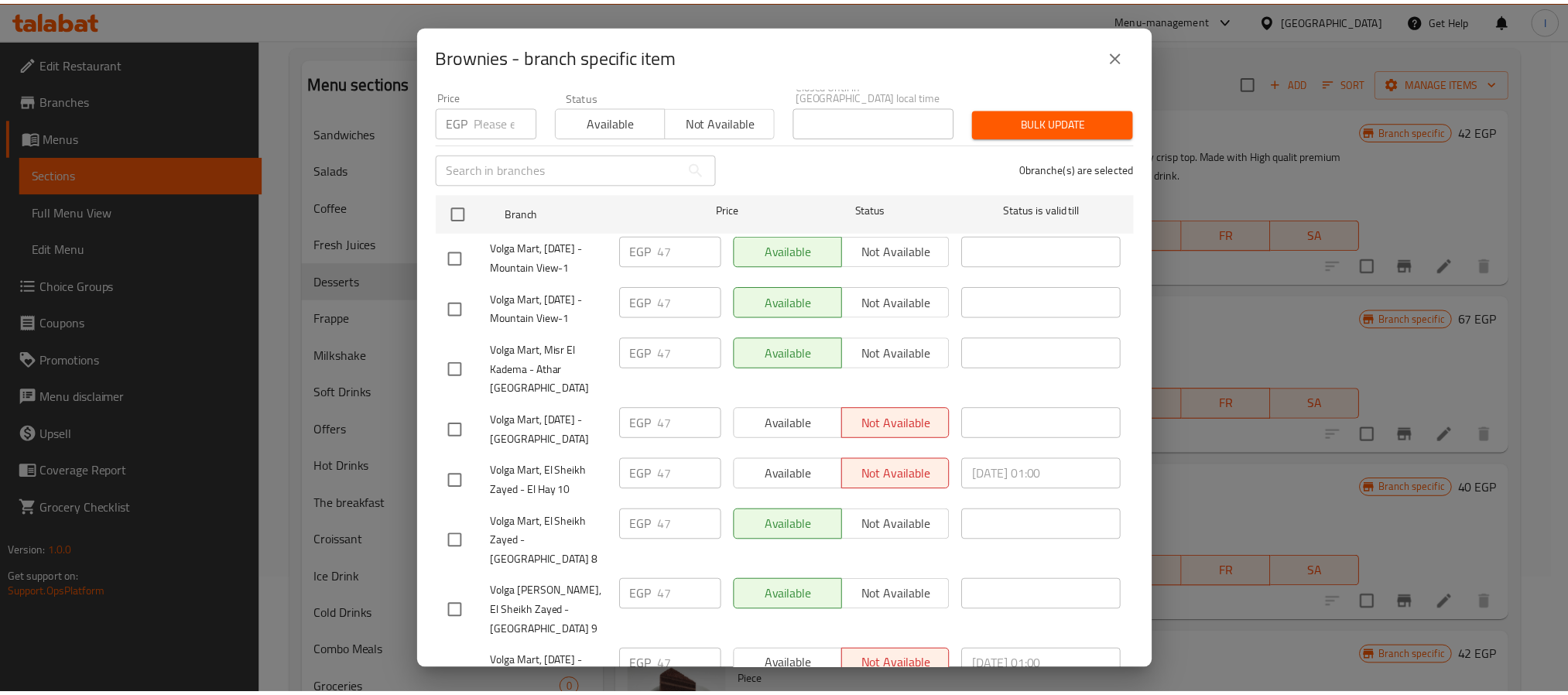
scroll to position [0, 0]
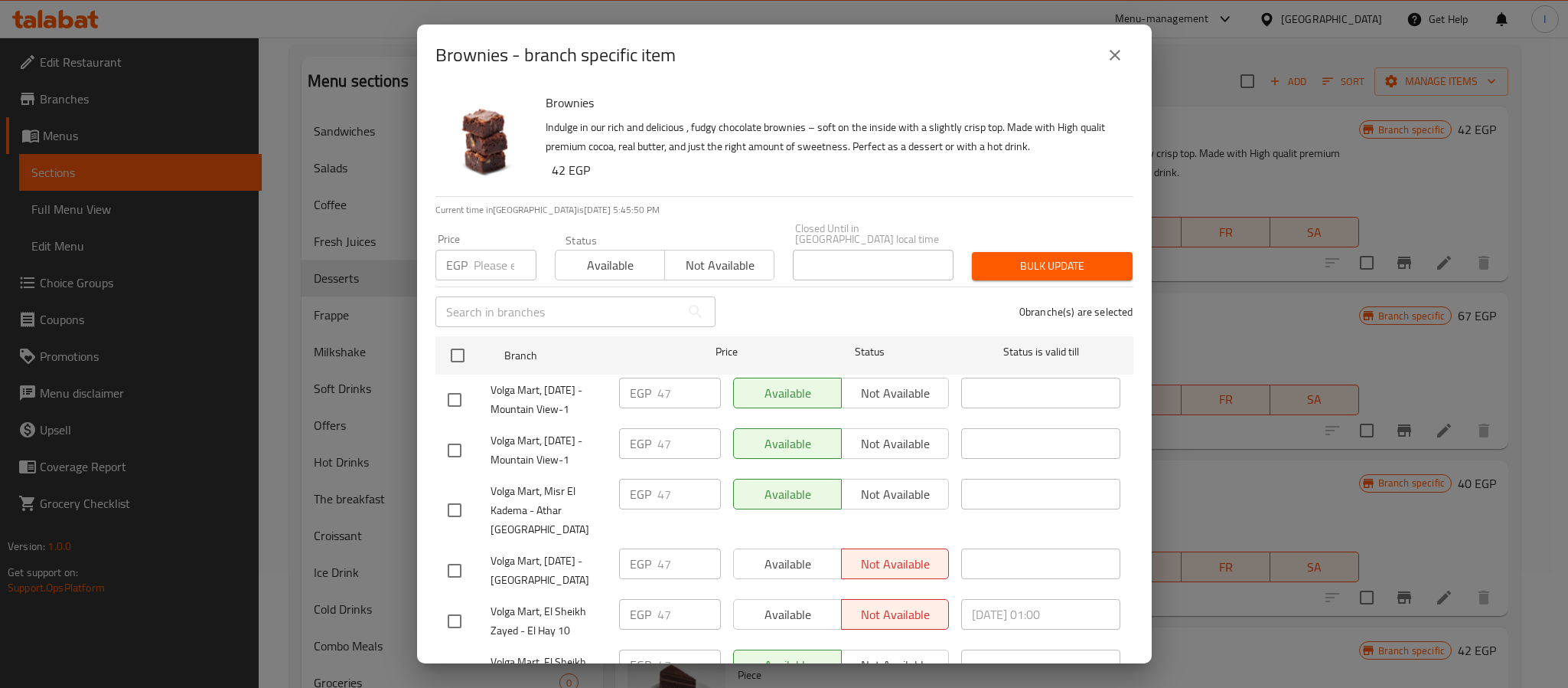
click at [1111, 64] on button "close" at bounding box center [1115, 55] width 37 height 37
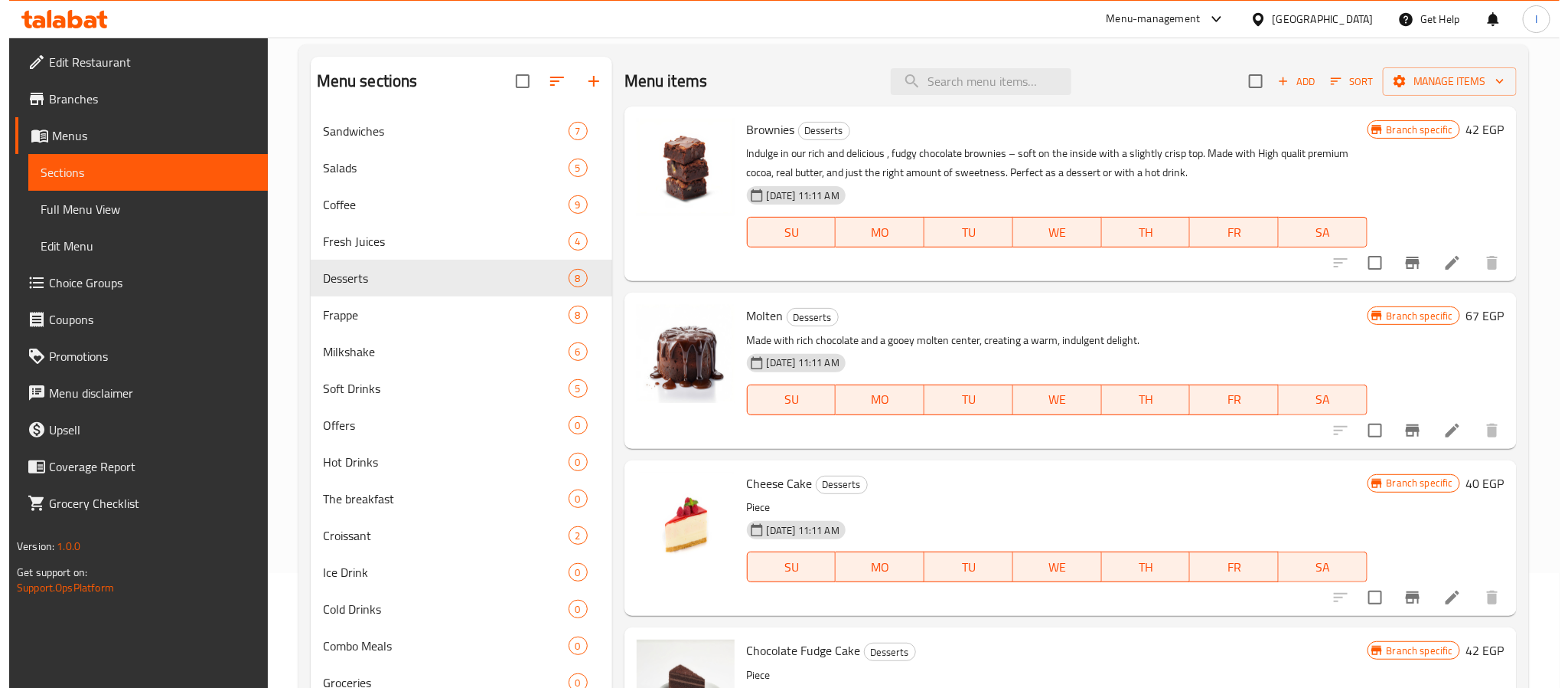
scroll to position [115, 0]
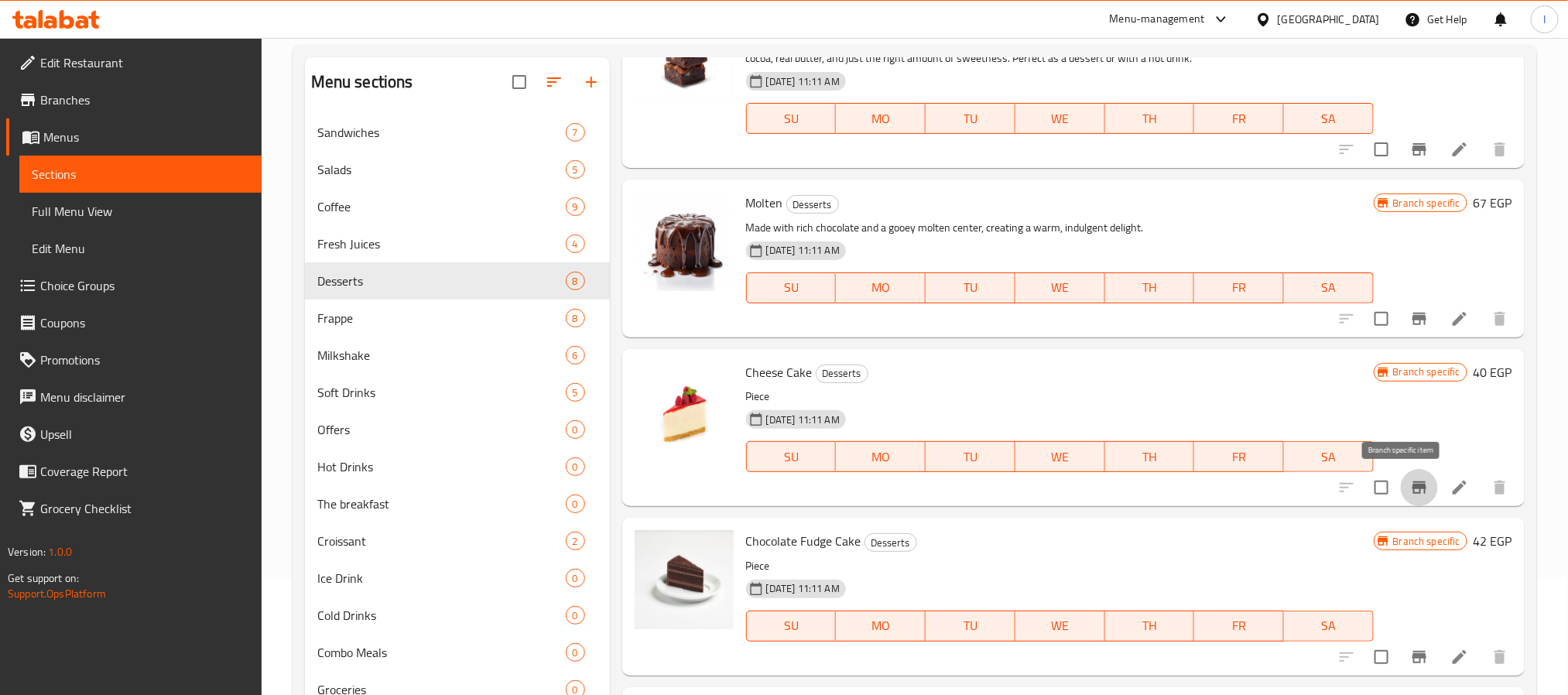
click at [1410, 495] on icon "Branch-specific-item" at bounding box center [1419, 487] width 18 height 18
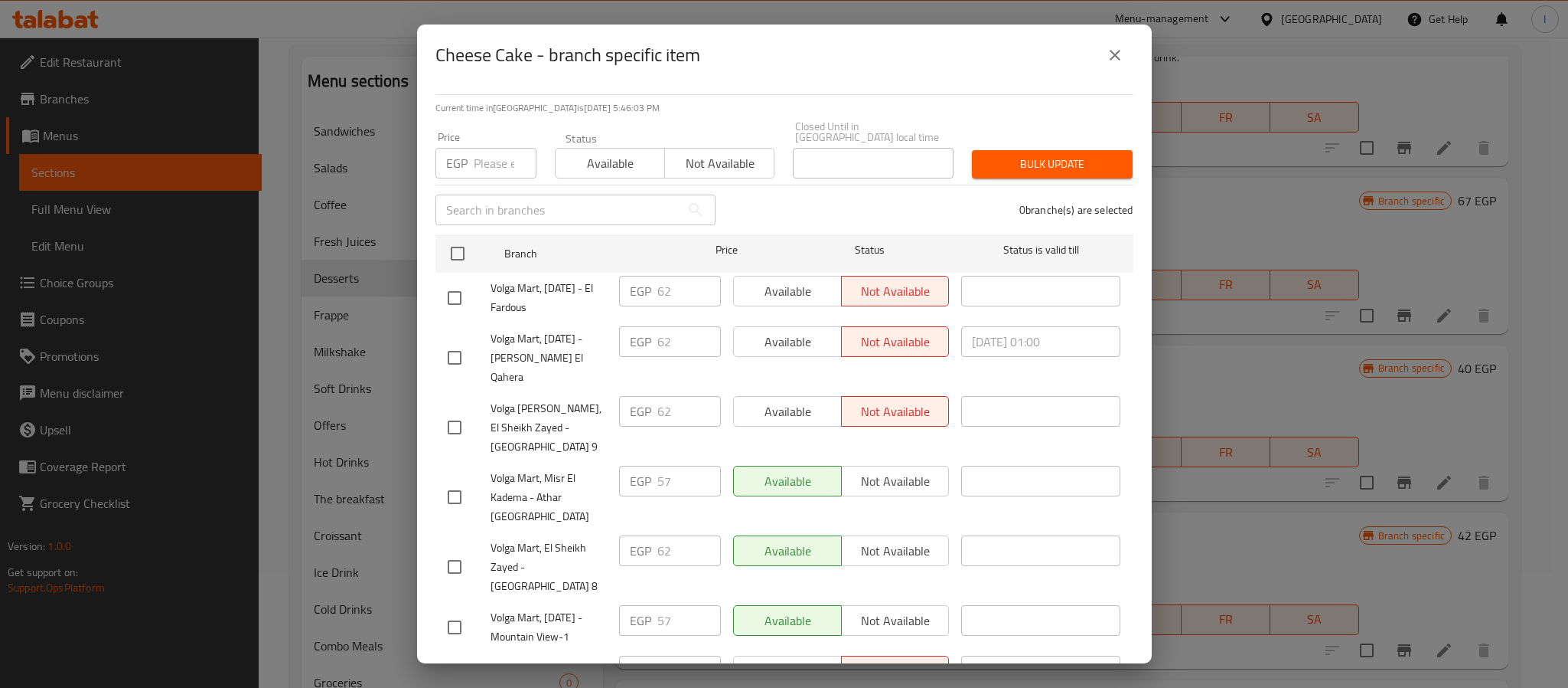
scroll to position [0, 0]
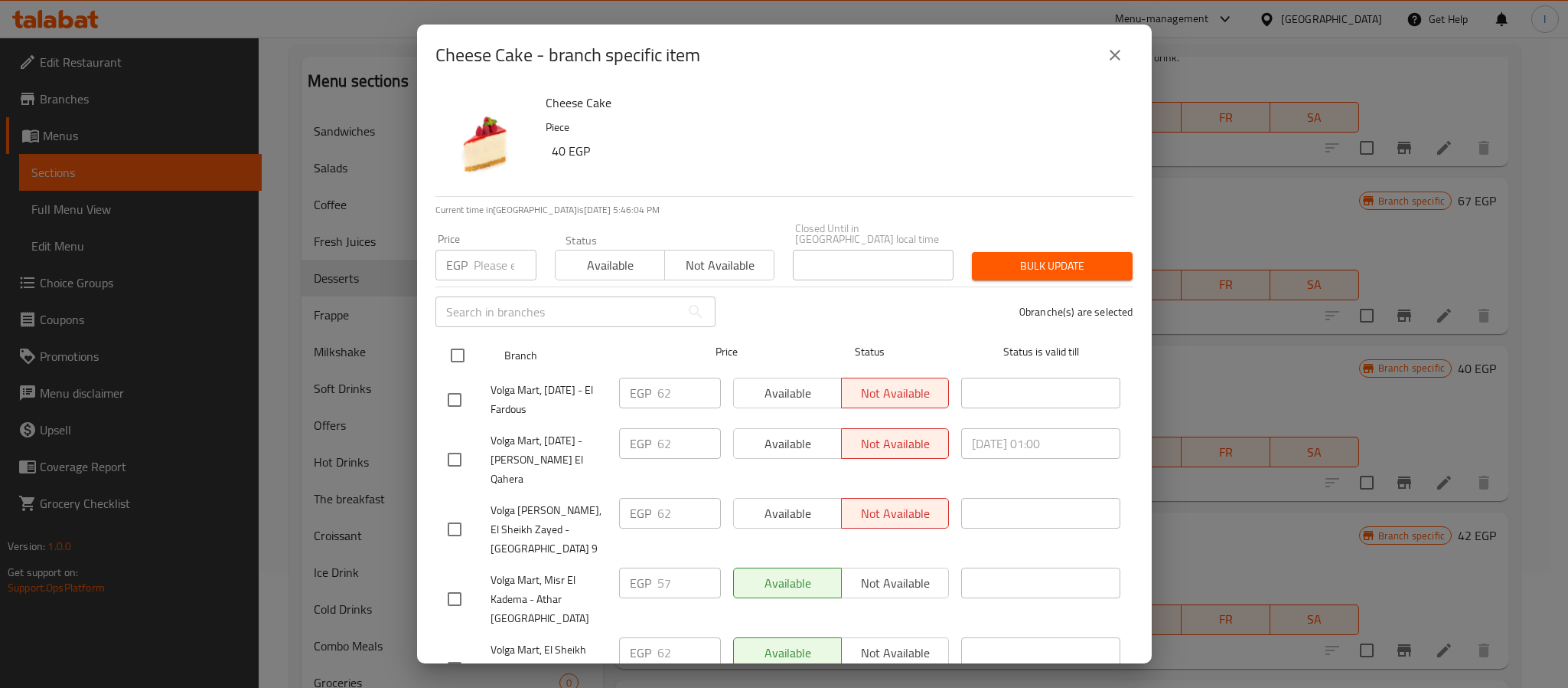
click at [457, 339] on input "checkbox" at bounding box center [458, 356] width 33 height 33
checkbox input "true"
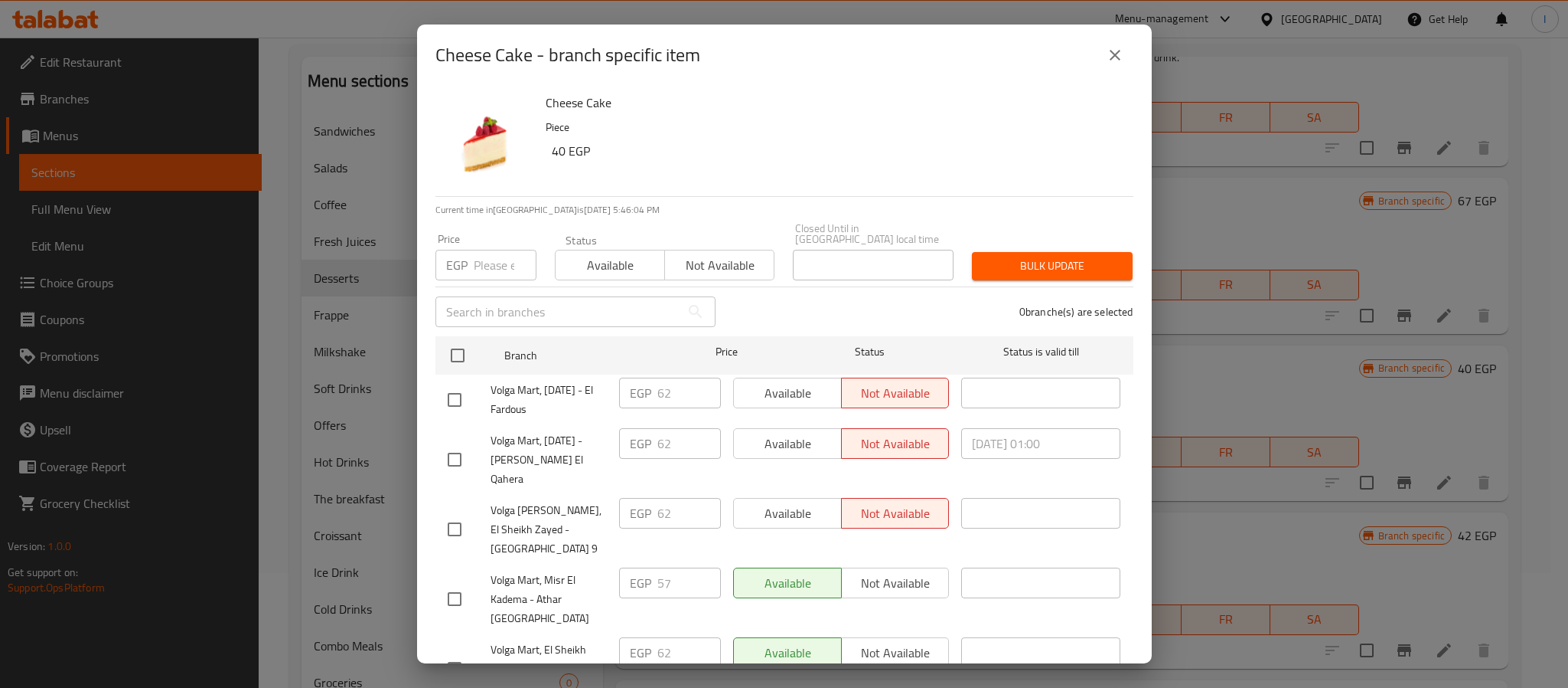
checkbox input "true"
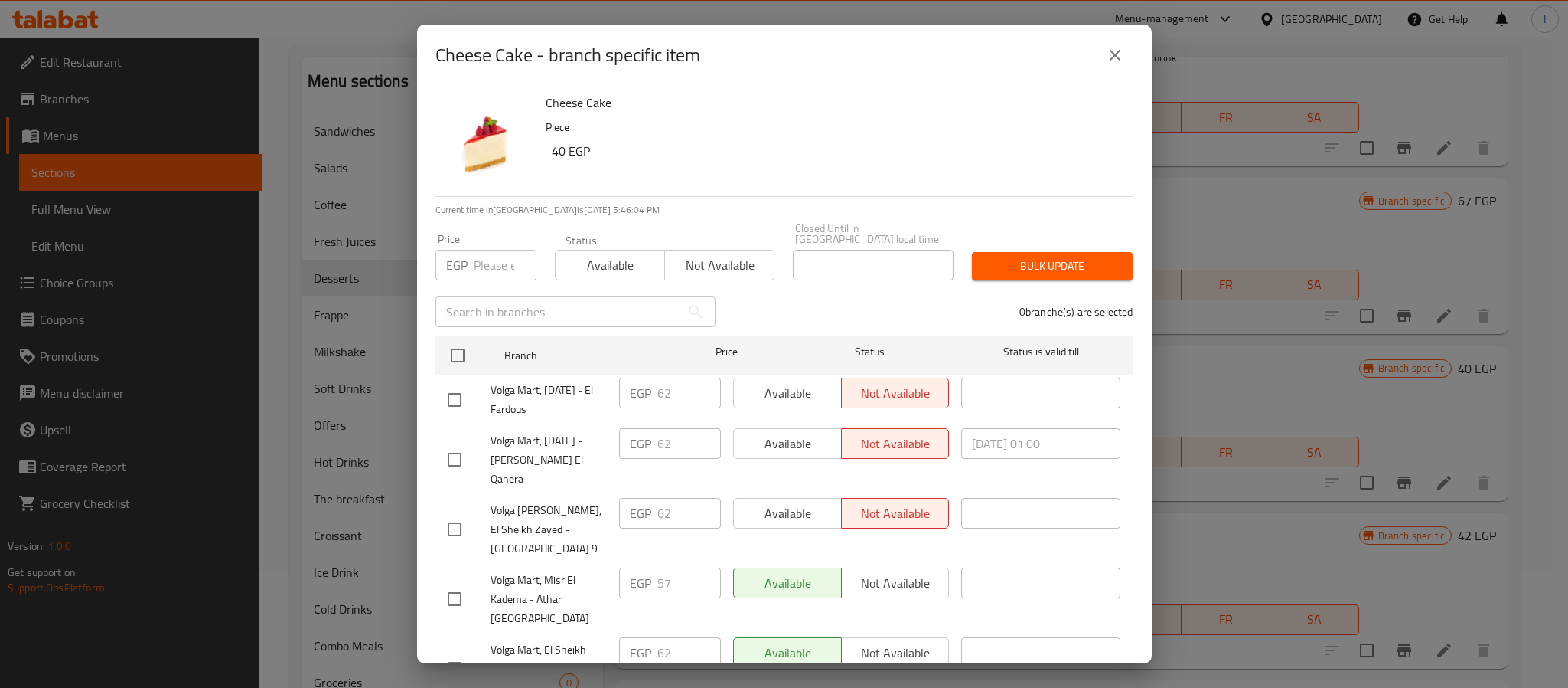
checkbox input "true"
click at [489, 250] on input "number" at bounding box center [505, 265] width 62 height 31
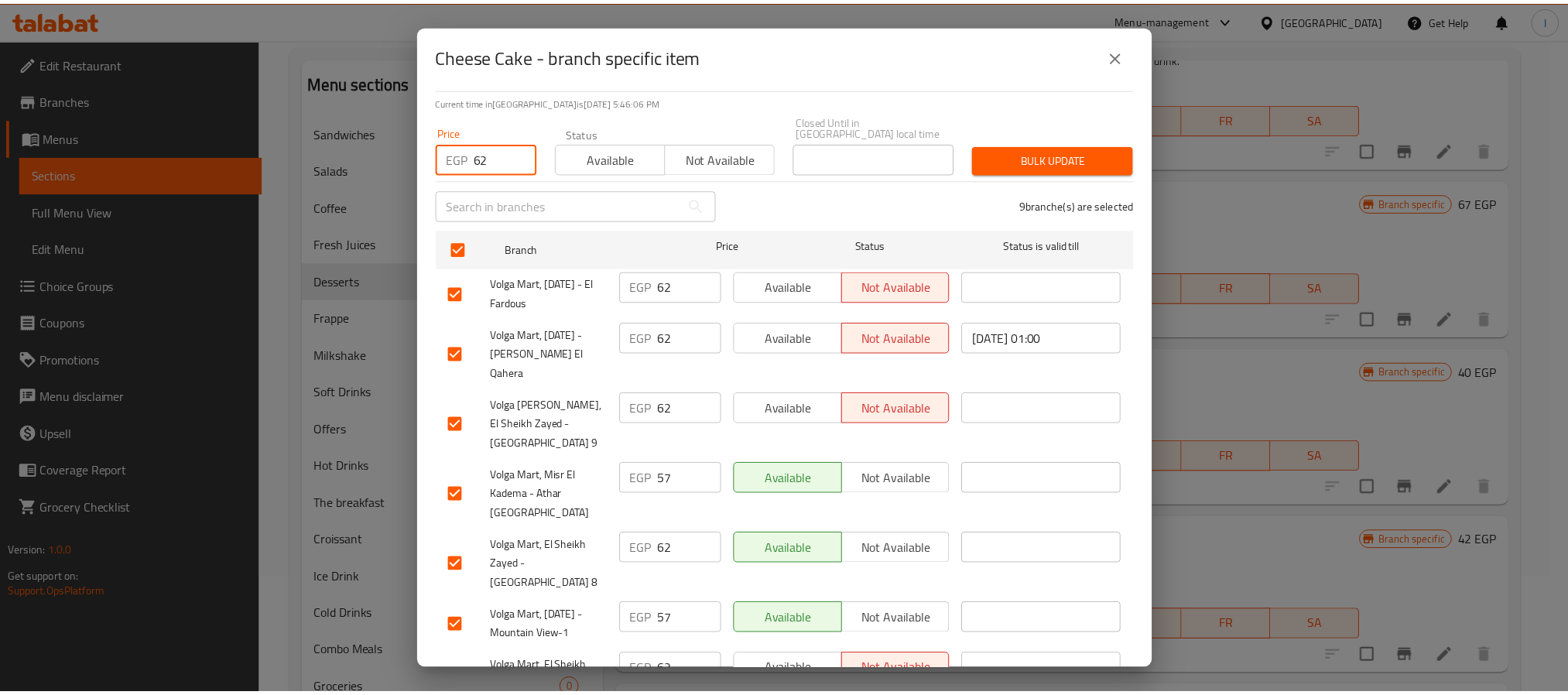
scroll to position [22, 0]
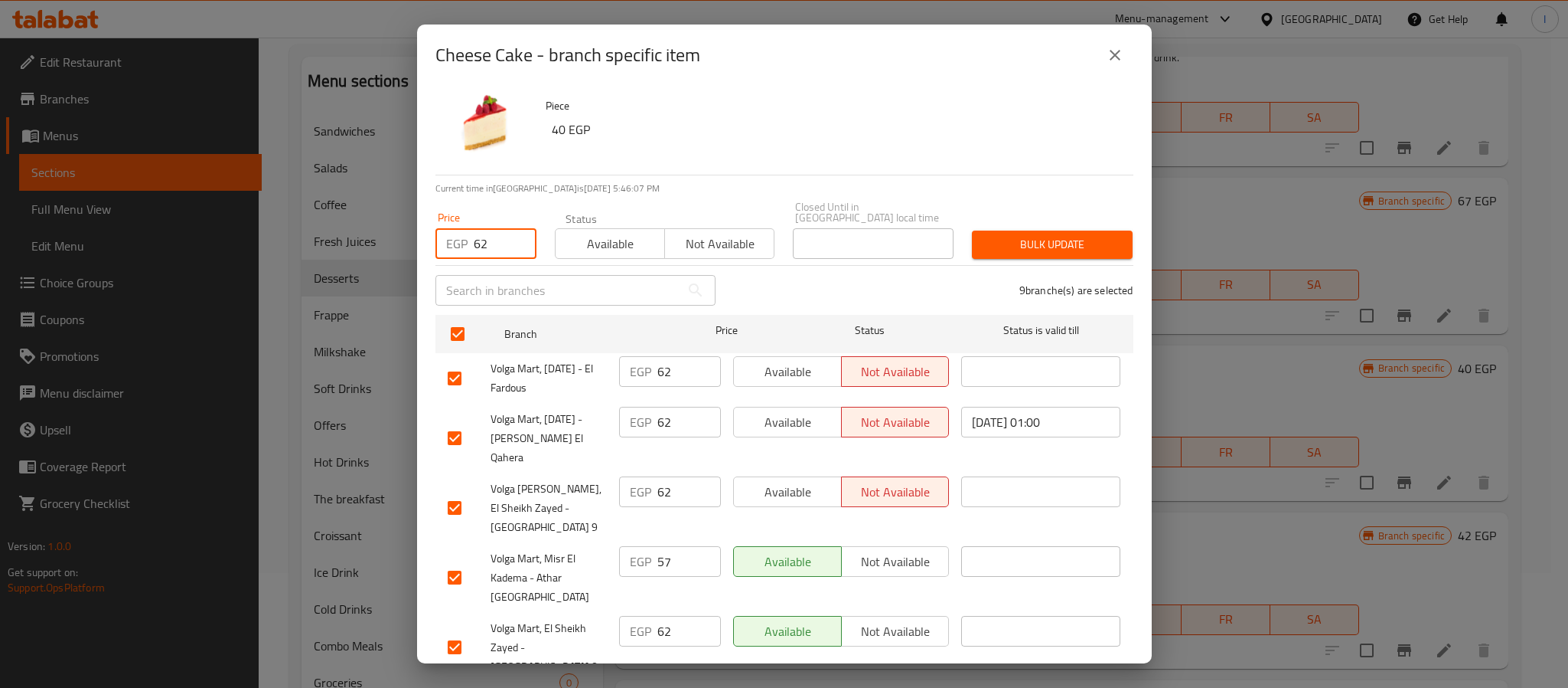
type input "62"
click at [1036, 236] on span "Bulk update" at bounding box center [1052, 244] width 137 height 19
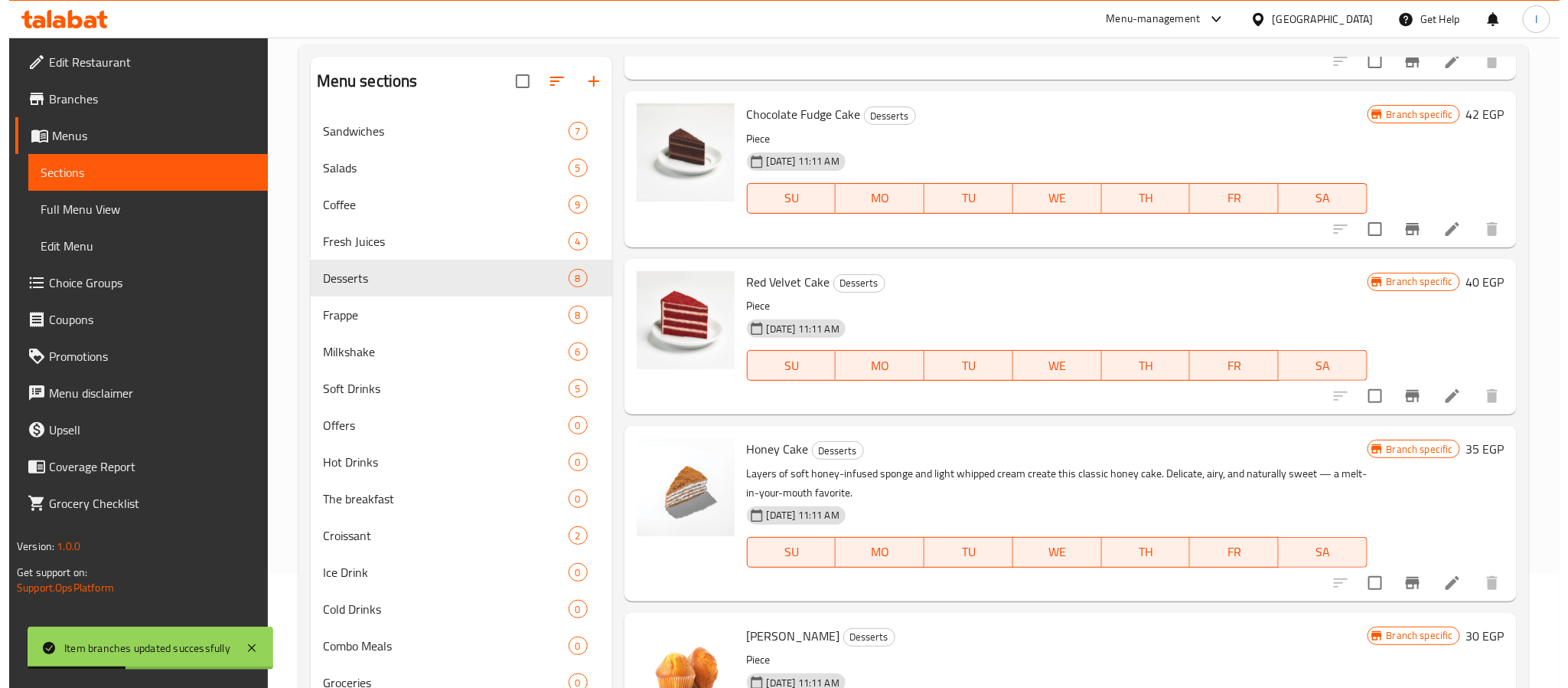
scroll to position [575, 0]
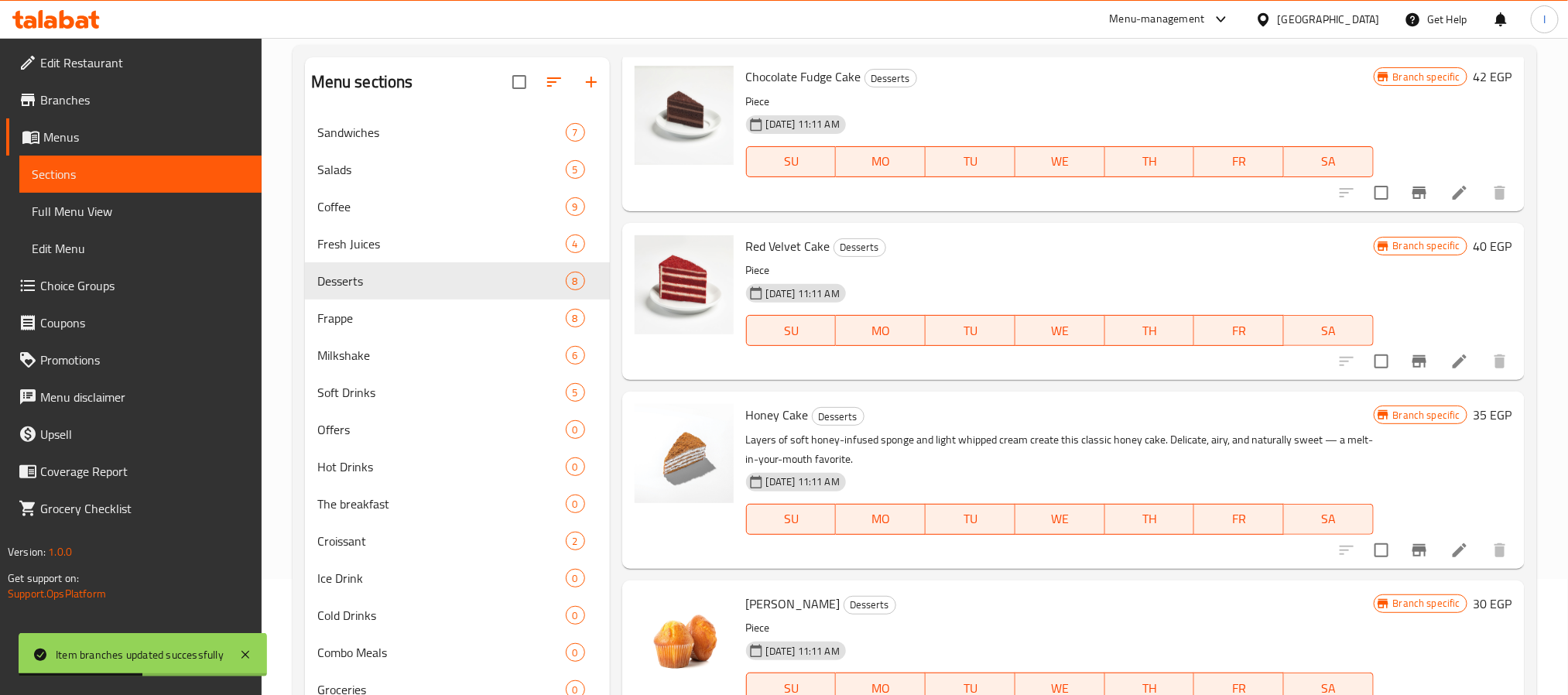
click at [1412, 551] on icon "Branch-specific-item" at bounding box center [1419, 551] width 14 height 13
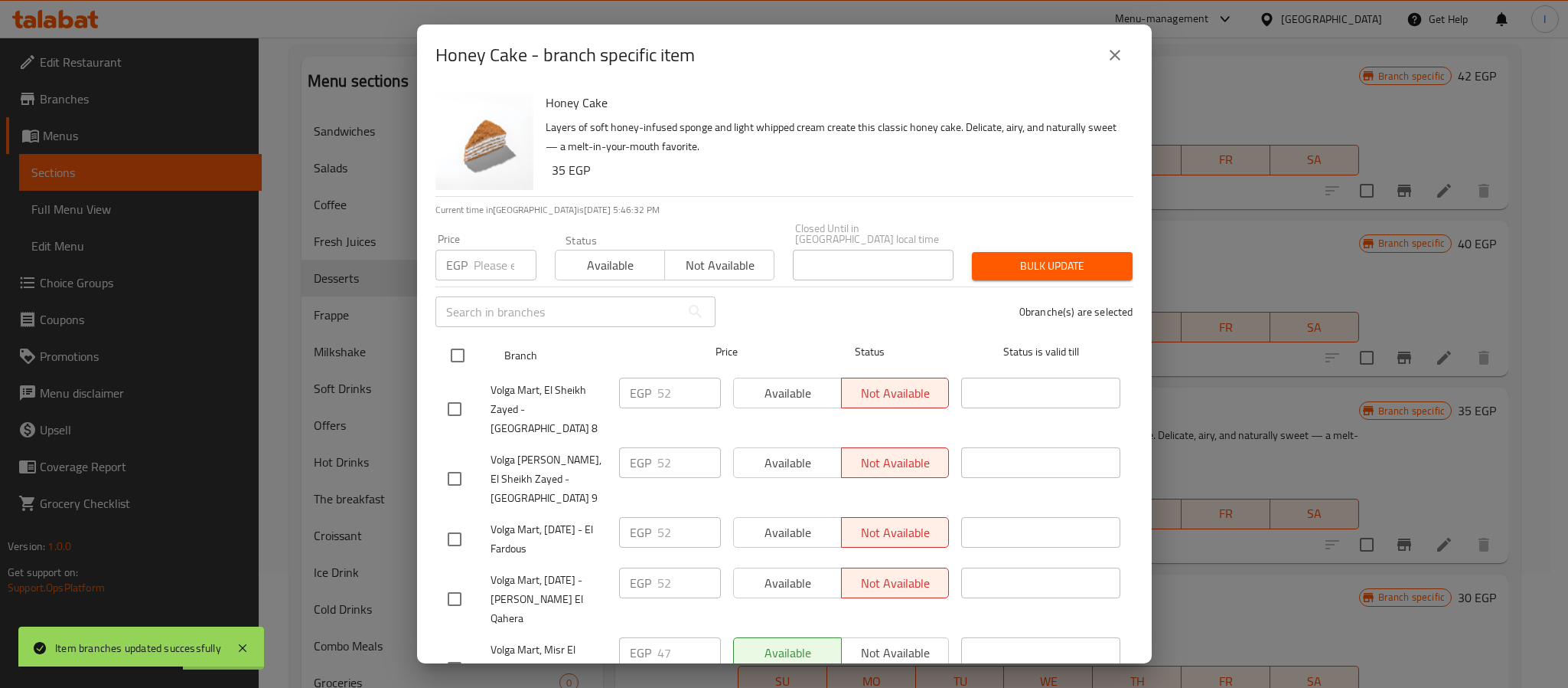
click at [461, 339] on input "checkbox" at bounding box center [458, 356] width 33 height 33
checkbox input "true"
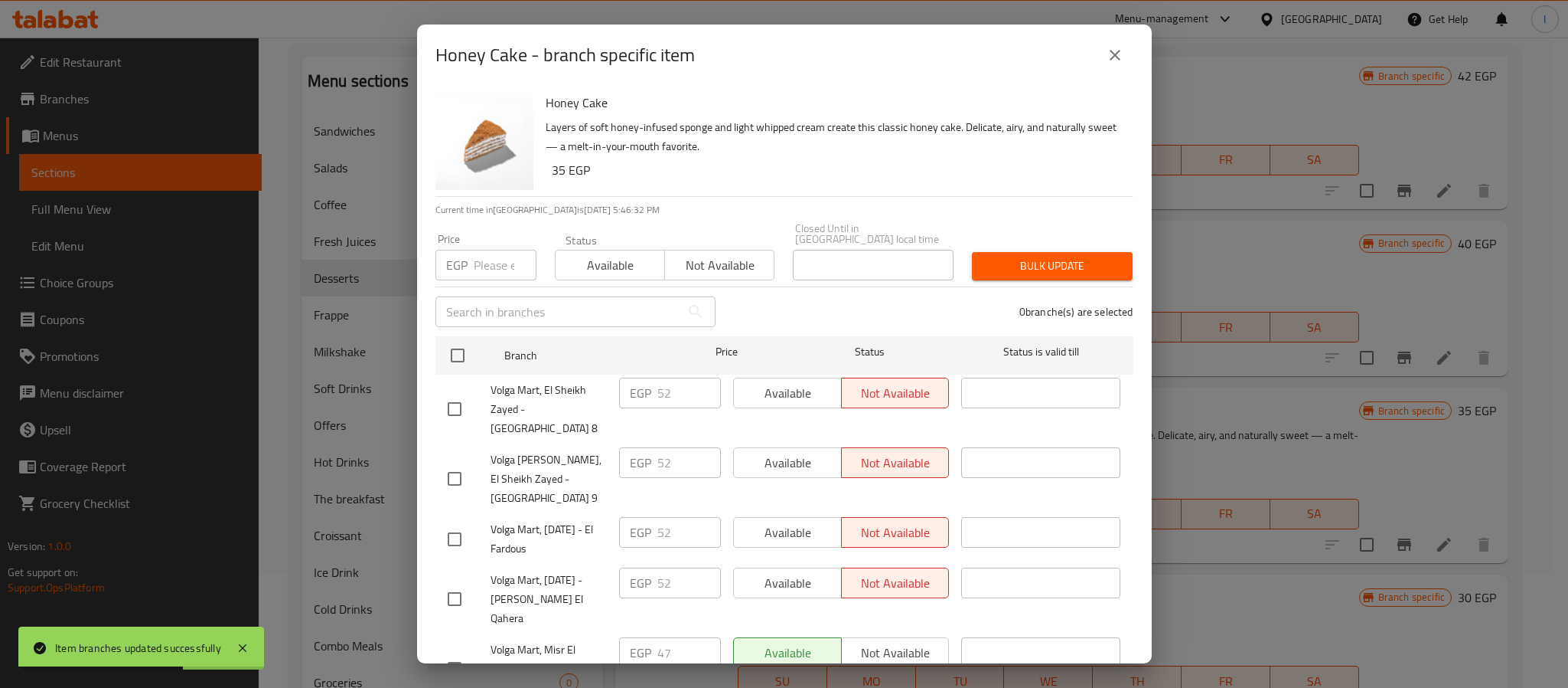
checkbox input "true"
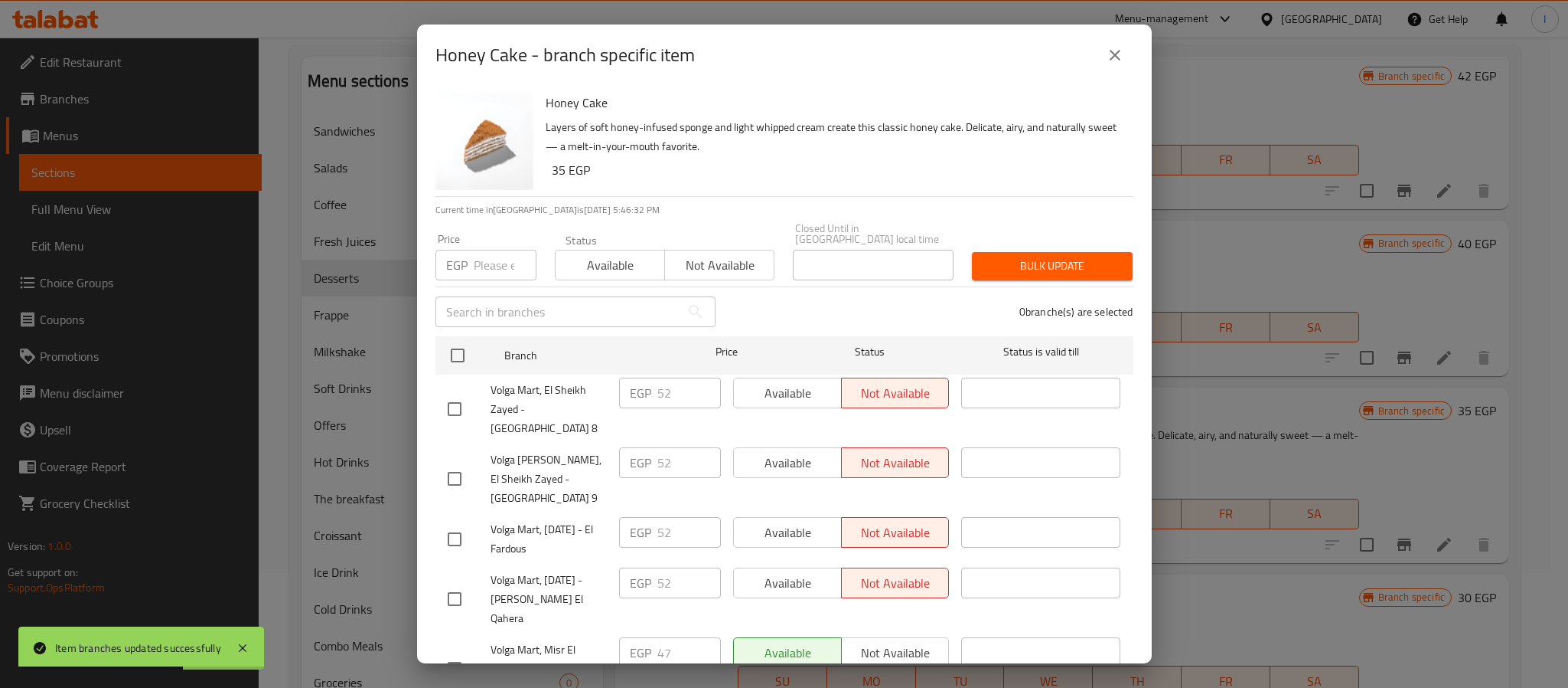
checkbox input "true"
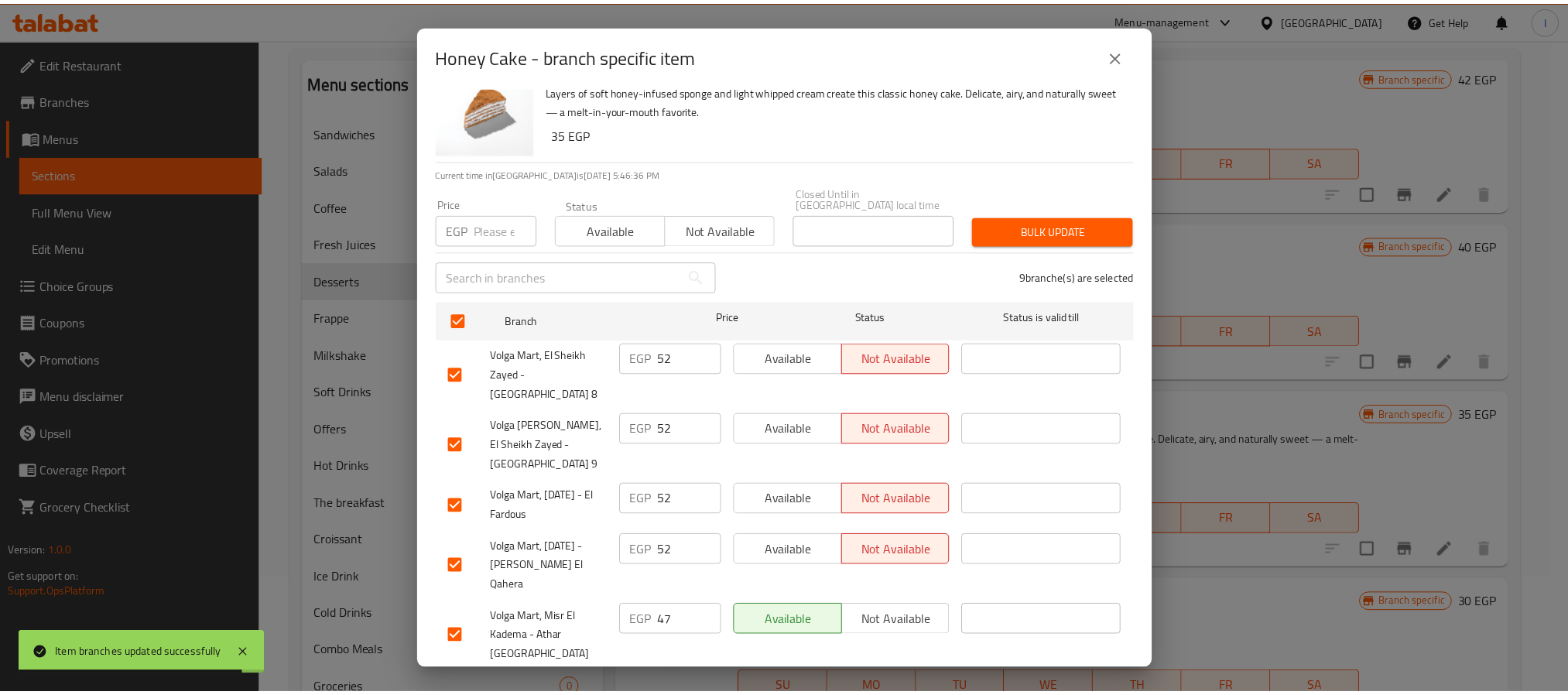
scroll to position [0, 0]
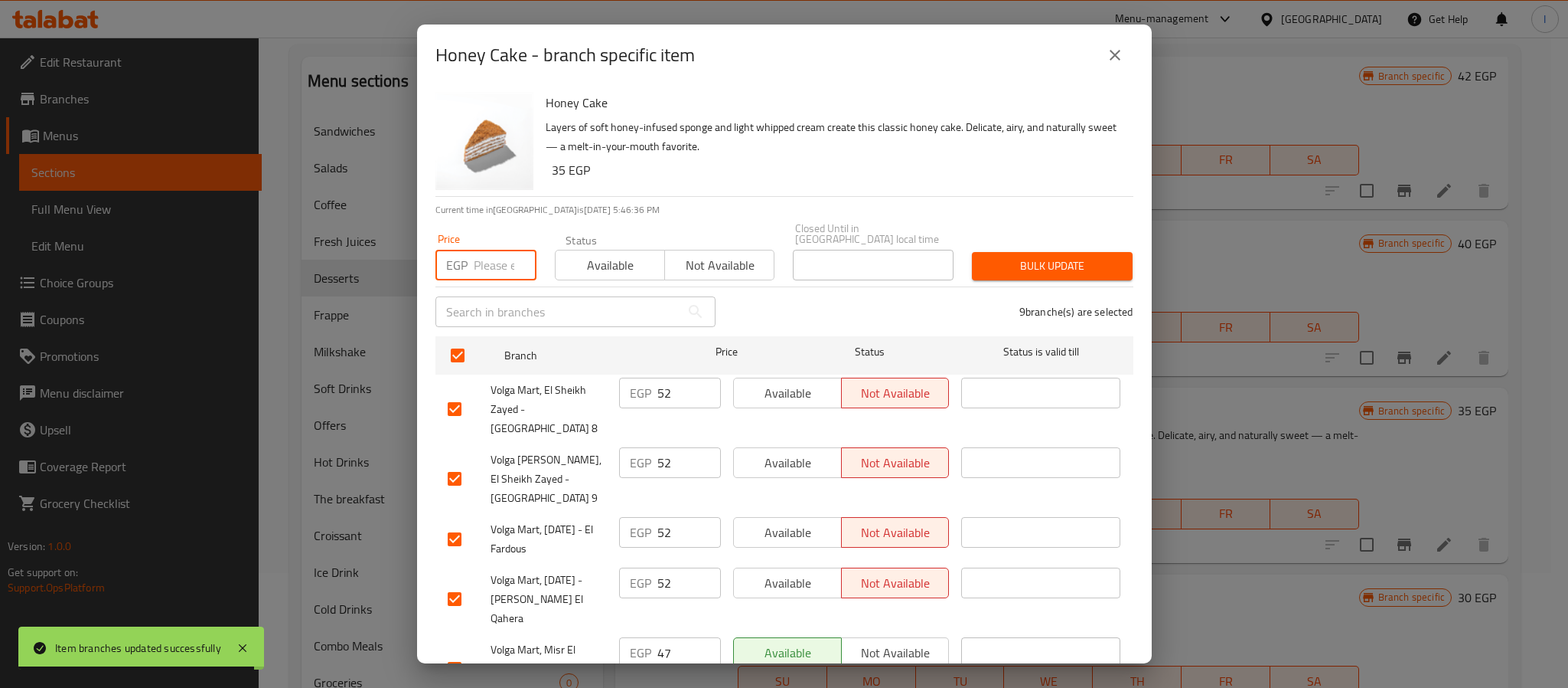
click at [499, 253] on input "number" at bounding box center [505, 265] width 62 height 31
type input "52"
click at [1082, 256] on span "Bulk update" at bounding box center [1052, 265] width 137 height 19
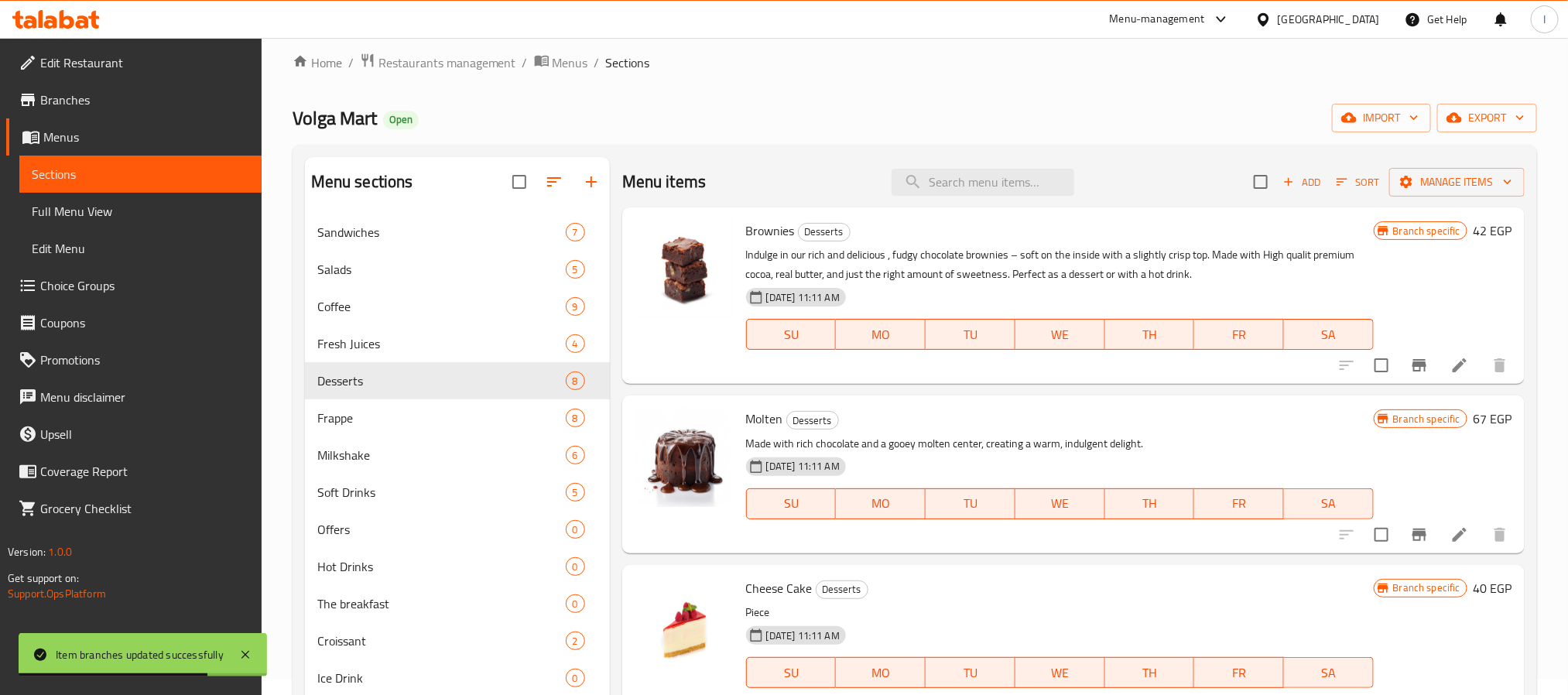
scroll to position [15, 0]
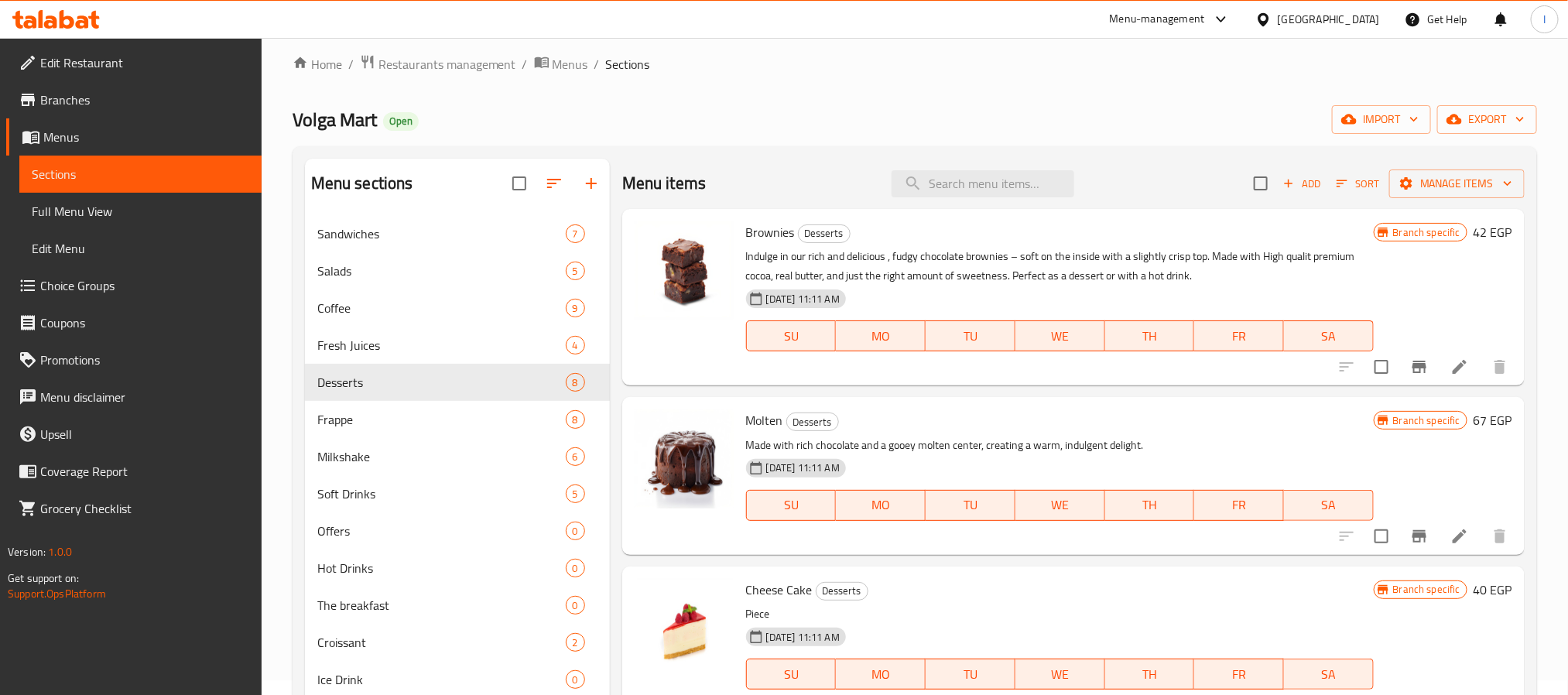
click at [1132, 128] on div "Volga Mart Open import export" at bounding box center [915, 119] width 1244 height 28
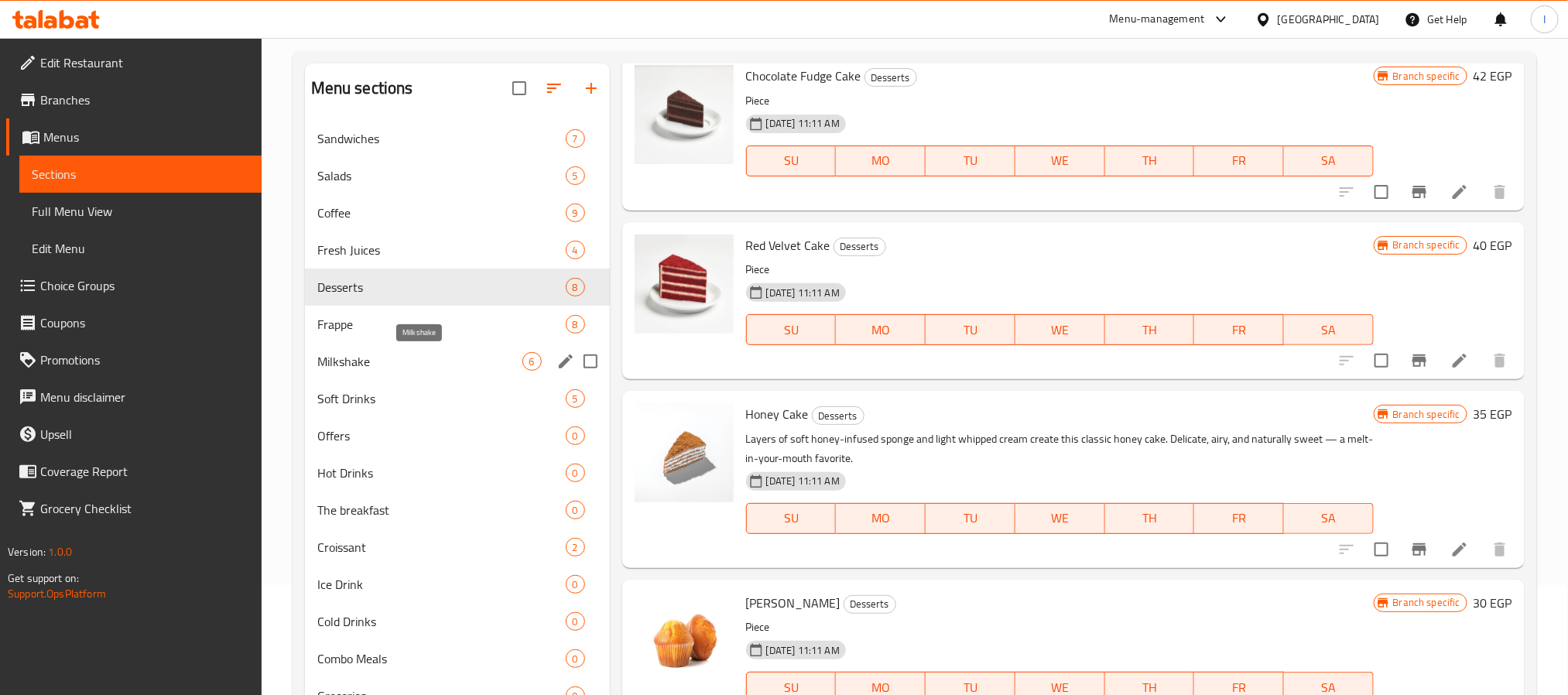
scroll to position [0, 0]
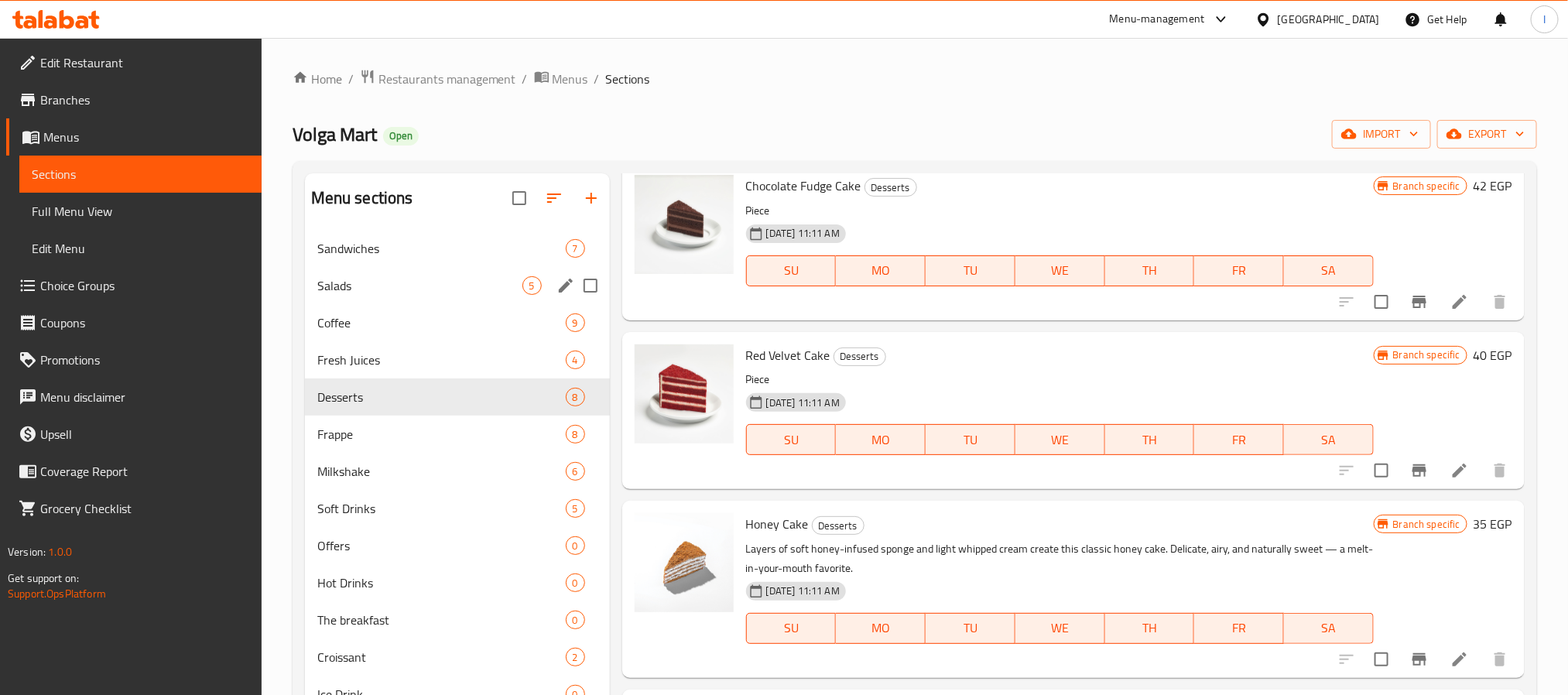
click at [423, 283] on span "Salads" at bounding box center [420, 285] width 205 height 18
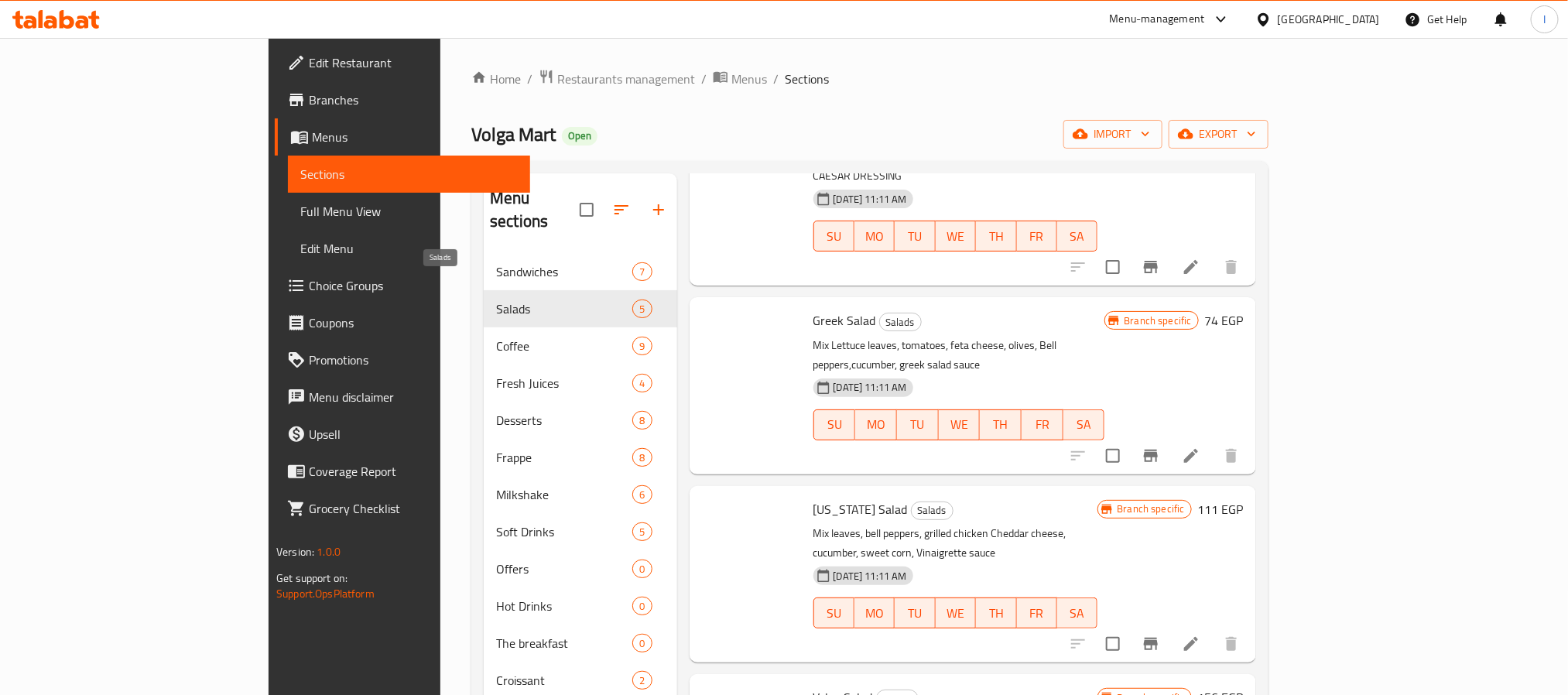
scroll to position [42, 0]
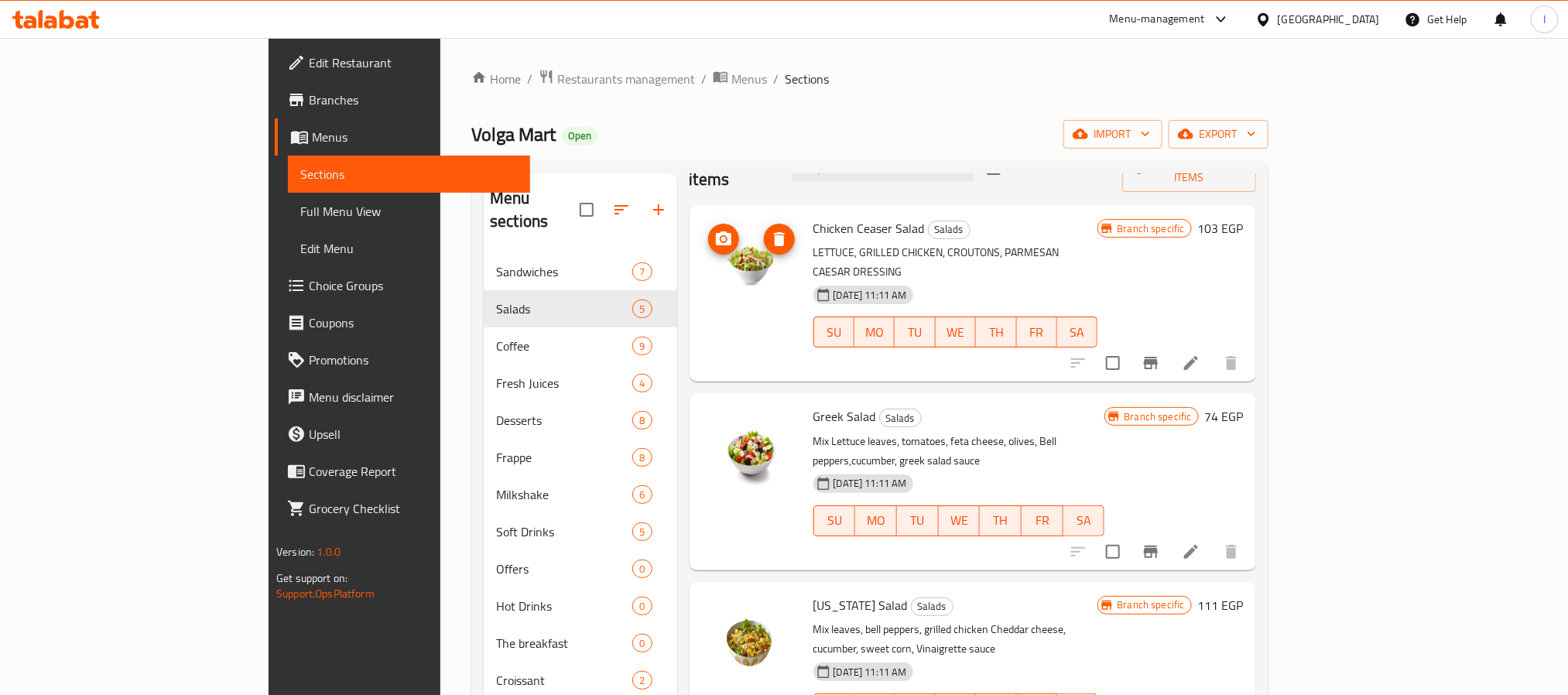
click at [697, 135] on div "Volga Mart Open import export" at bounding box center [869, 134] width 797 height 28
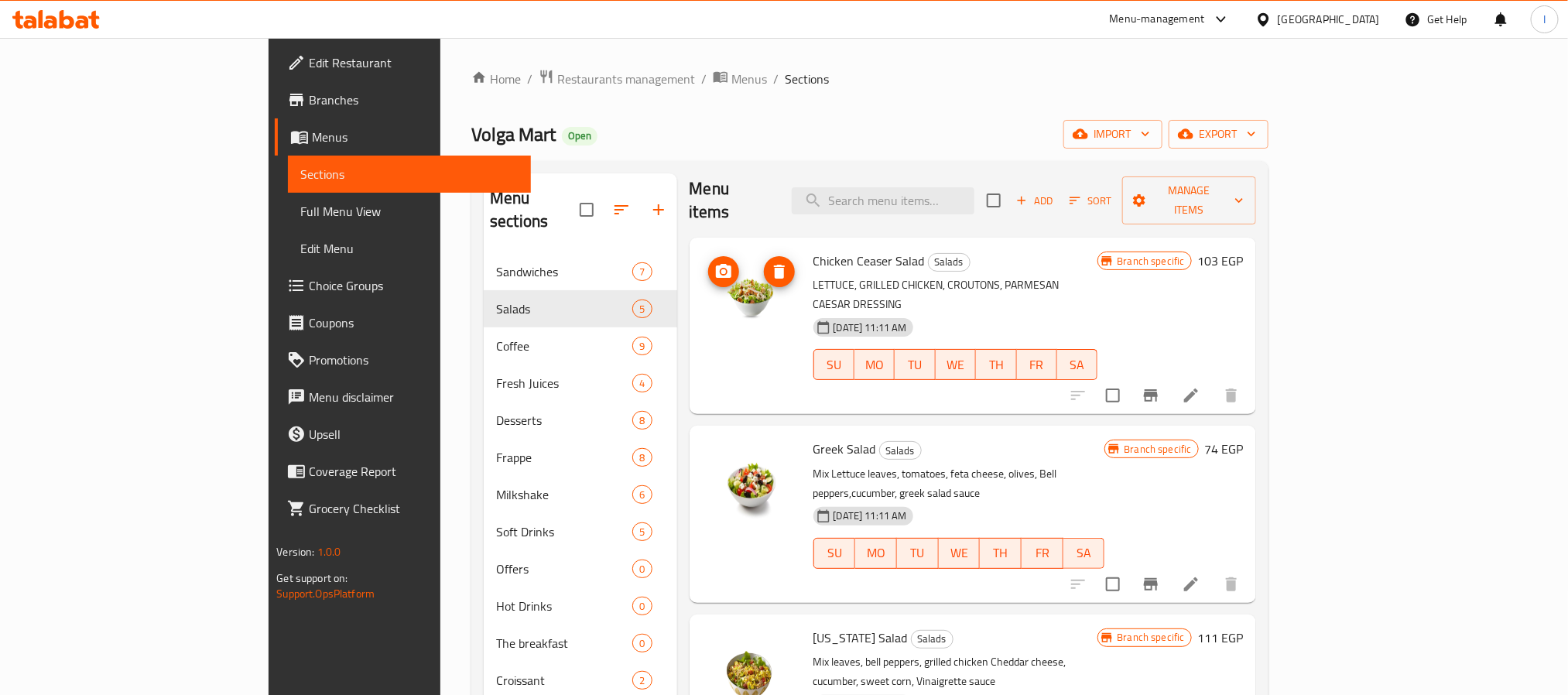
scroll to position [0, 0]
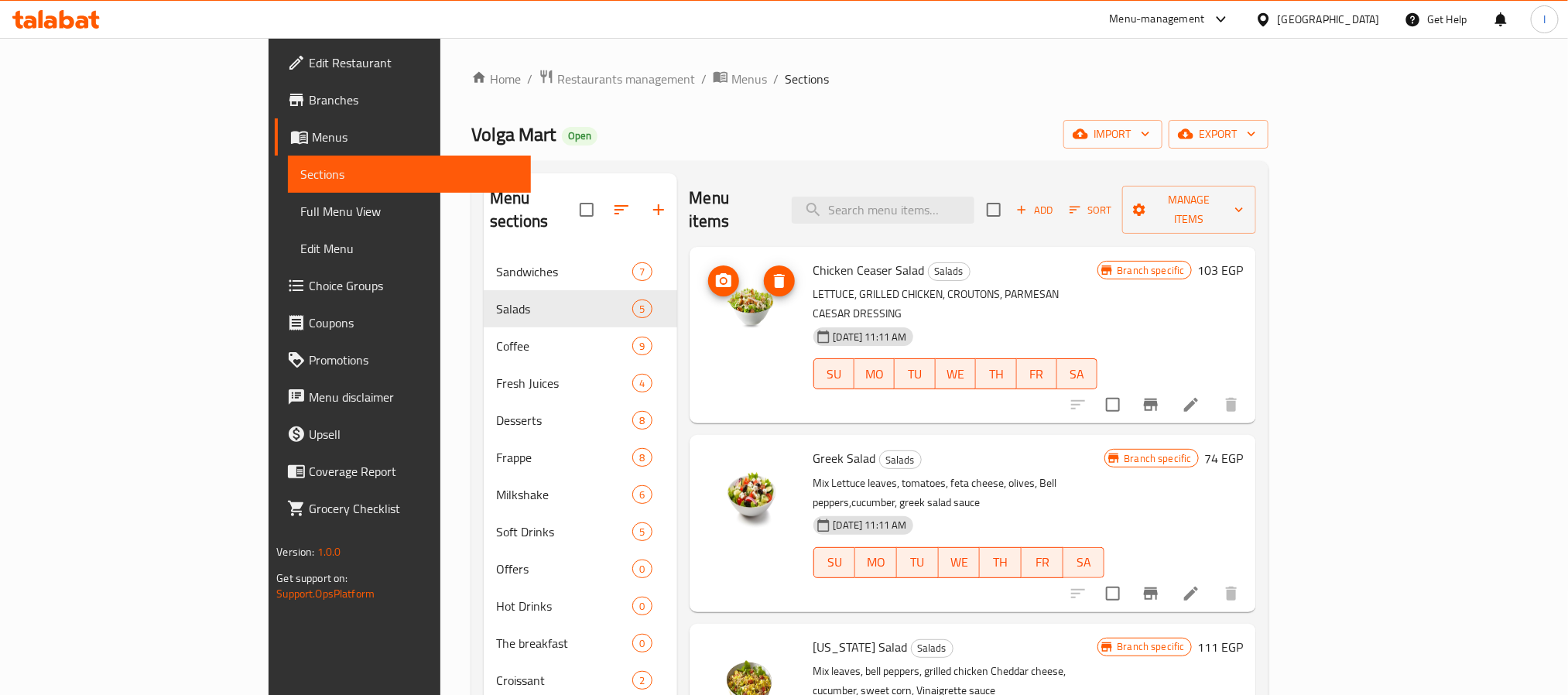
click at [792, 104] on div "Home / Restaurants management / Menus / Sections Volga Mart Open import export …" at bounding box center [869, 560] width 797 height 982
click at [804, 165] on div "Menu sections Sandwiches 7 Salads 5 Coffee 9 Fresh Juices 4 Desserts 8 Frappe 8…" at bounding box center [869, 606] width 797 height 891
drag, startPoint x: 817, startPoint y: 117, endPoint x: 743, endPoint y: 12, distance: 128.5
click at [811, 114] on div "Home / Restaurants management / Menus / Sections Volga Mart Open import export …" at bounding box center [869, 560] width 797 height 982
click at [731, 178] on div "Menu items Add Sort Manage items" at bounding box center [972, 210] width 566 height 73
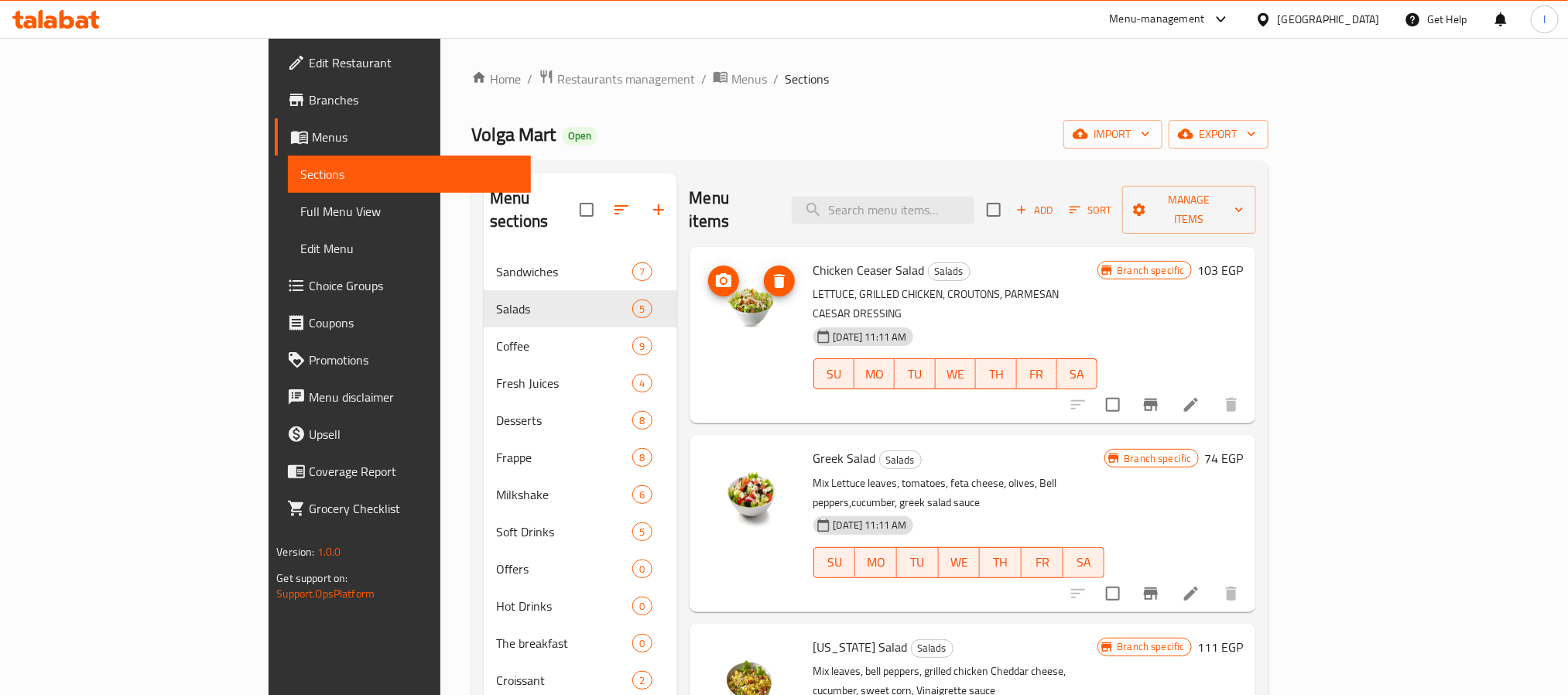
click at [722, 109] on div "Home / Restaurants management / Menus / Sections Volga Mart Open import export …" at bounding box center [869, 560] width 797 height 982
click at [792, 114] on div "Home / Restaurants management / Menus / Sections Volga Mart Open import export …" at bounding box center [869, 560] width 797 height 982
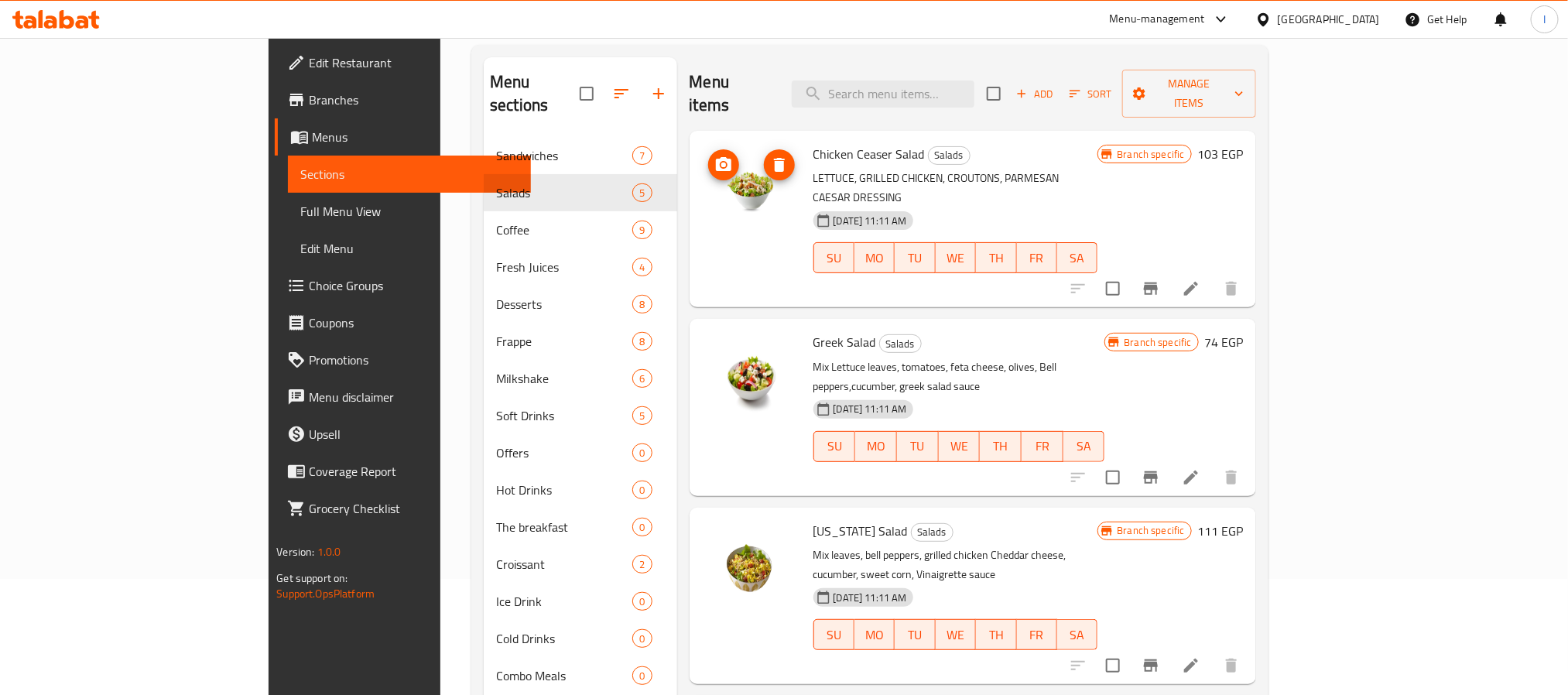
click at [792, 65] on div "Menu items Add Sort Manage items" at bounding box center [972, 94] width 566 height 73
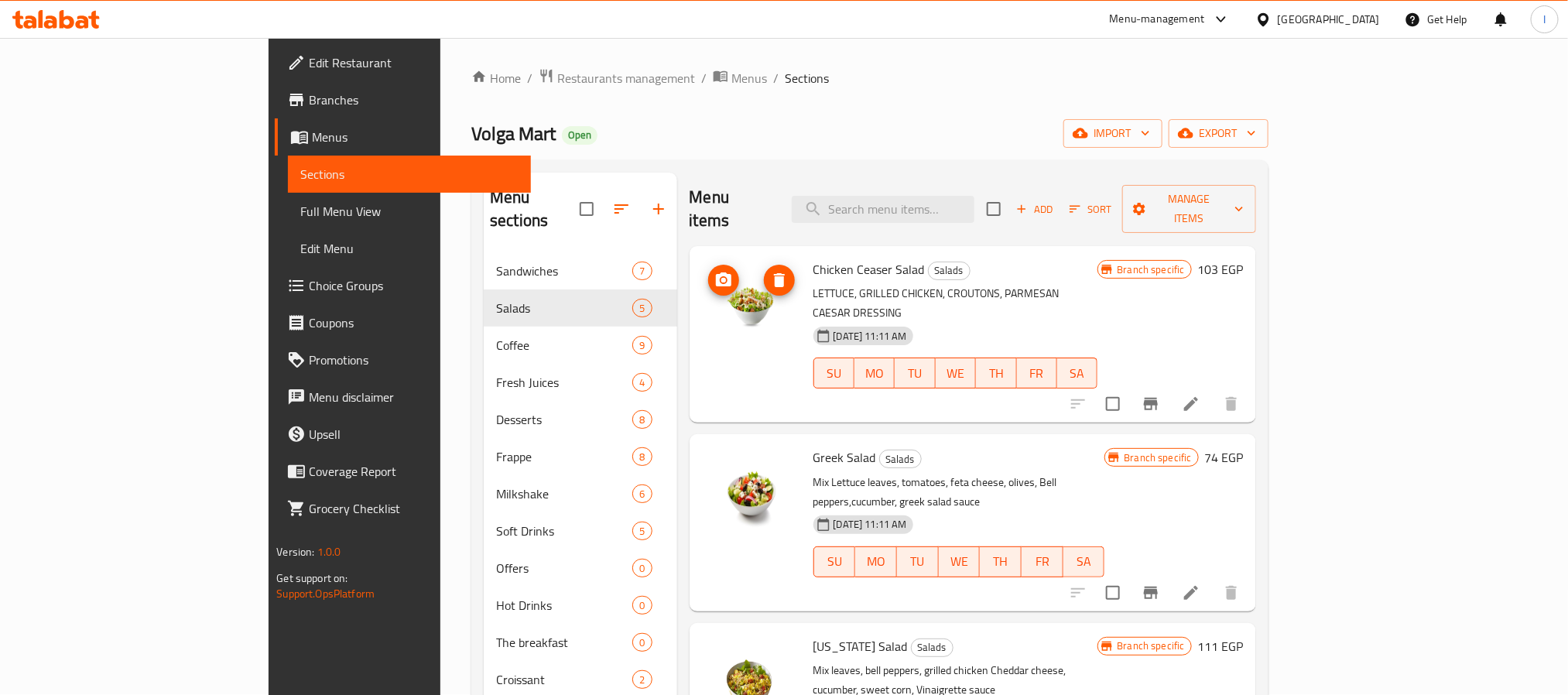
scroll to position [0, 0]
click at [1160, 395] on icon "Branch-specific-item" at bounding box center [1151, 404] width 18 height 18
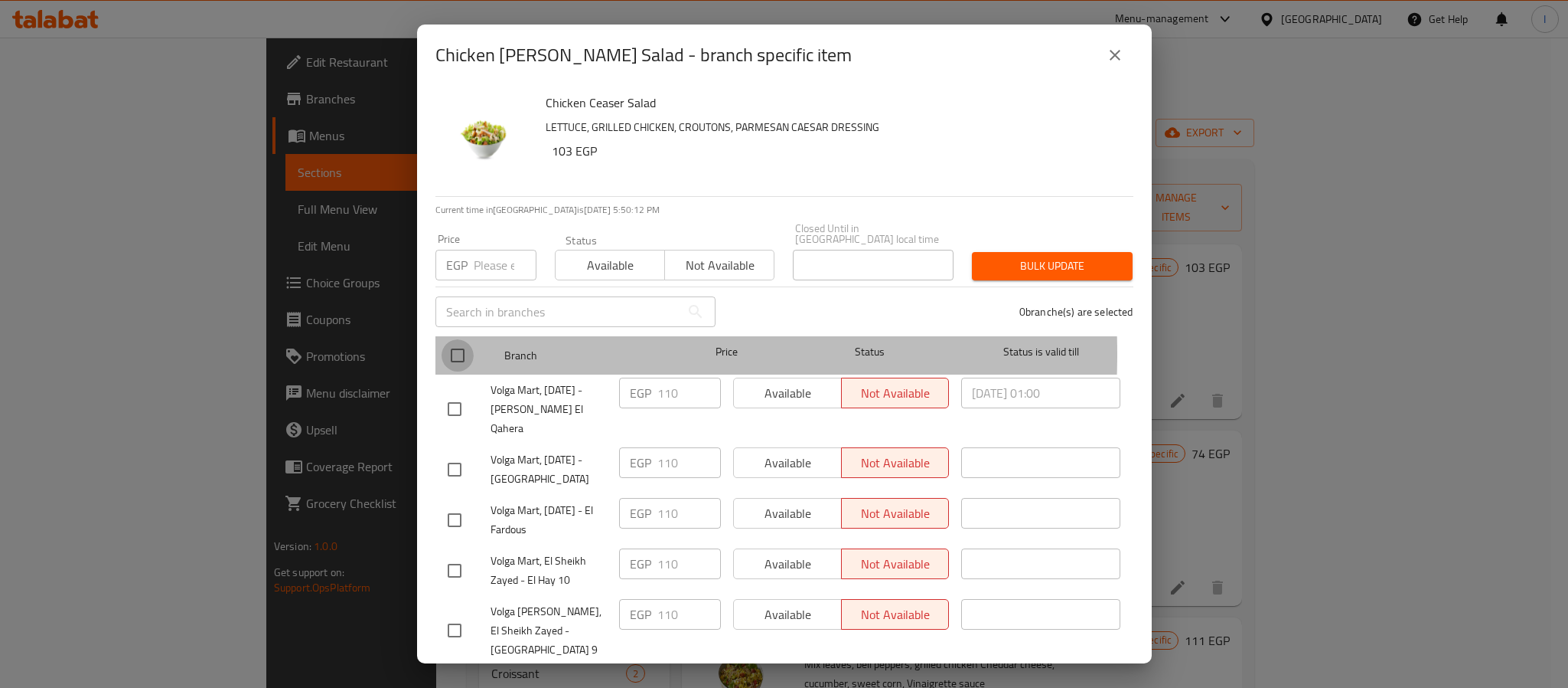
click at [460, 343] on input "checkbox" at bounding box center [458, 356] width 33 height 33
checkbox input "true"
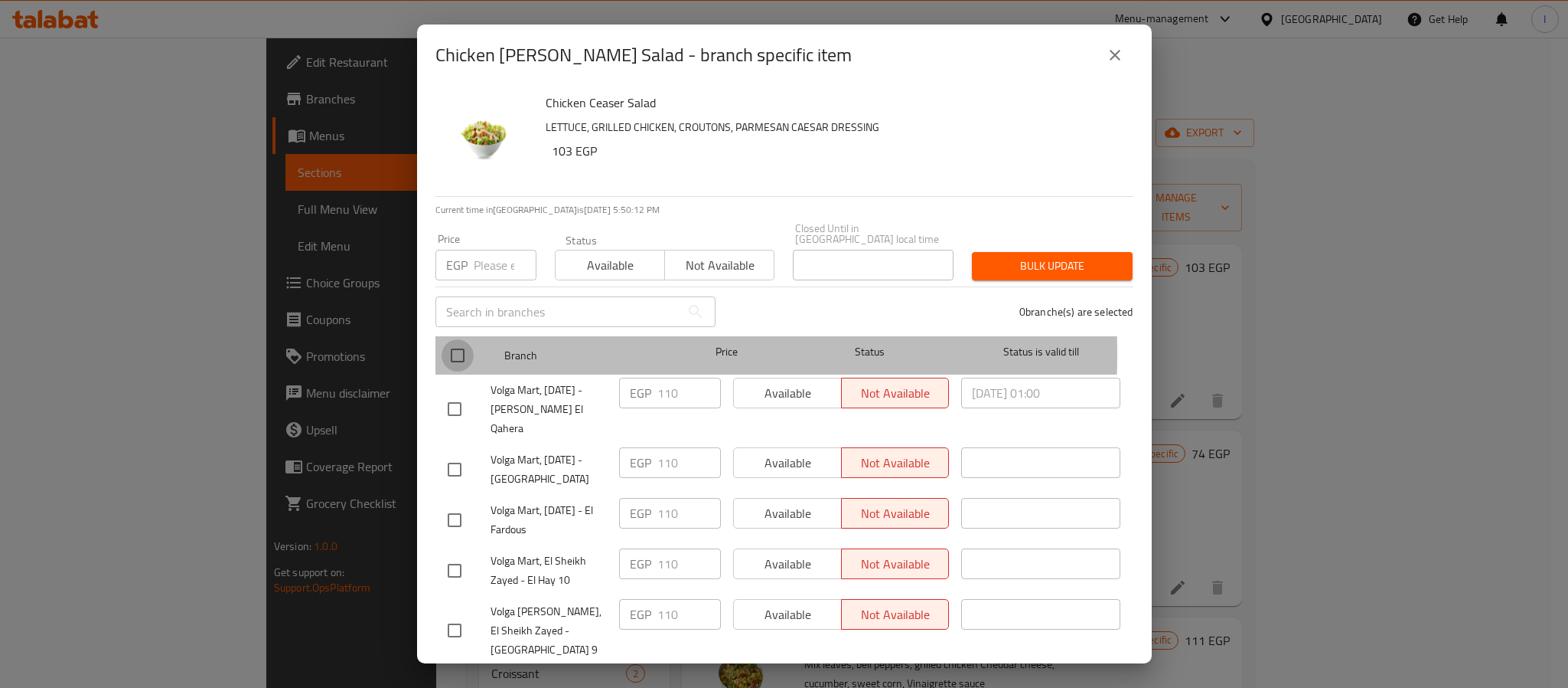
checkbox input "true"
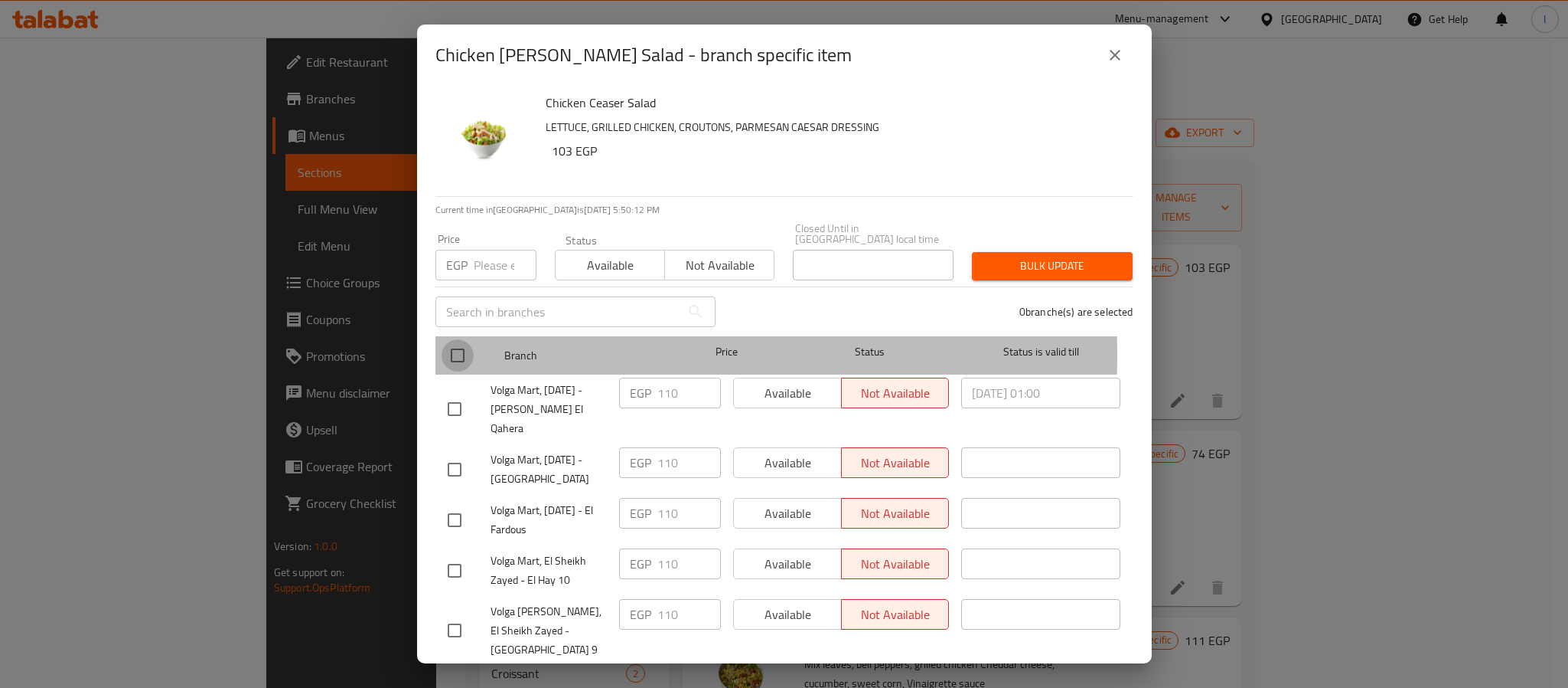
checkbox input "true"
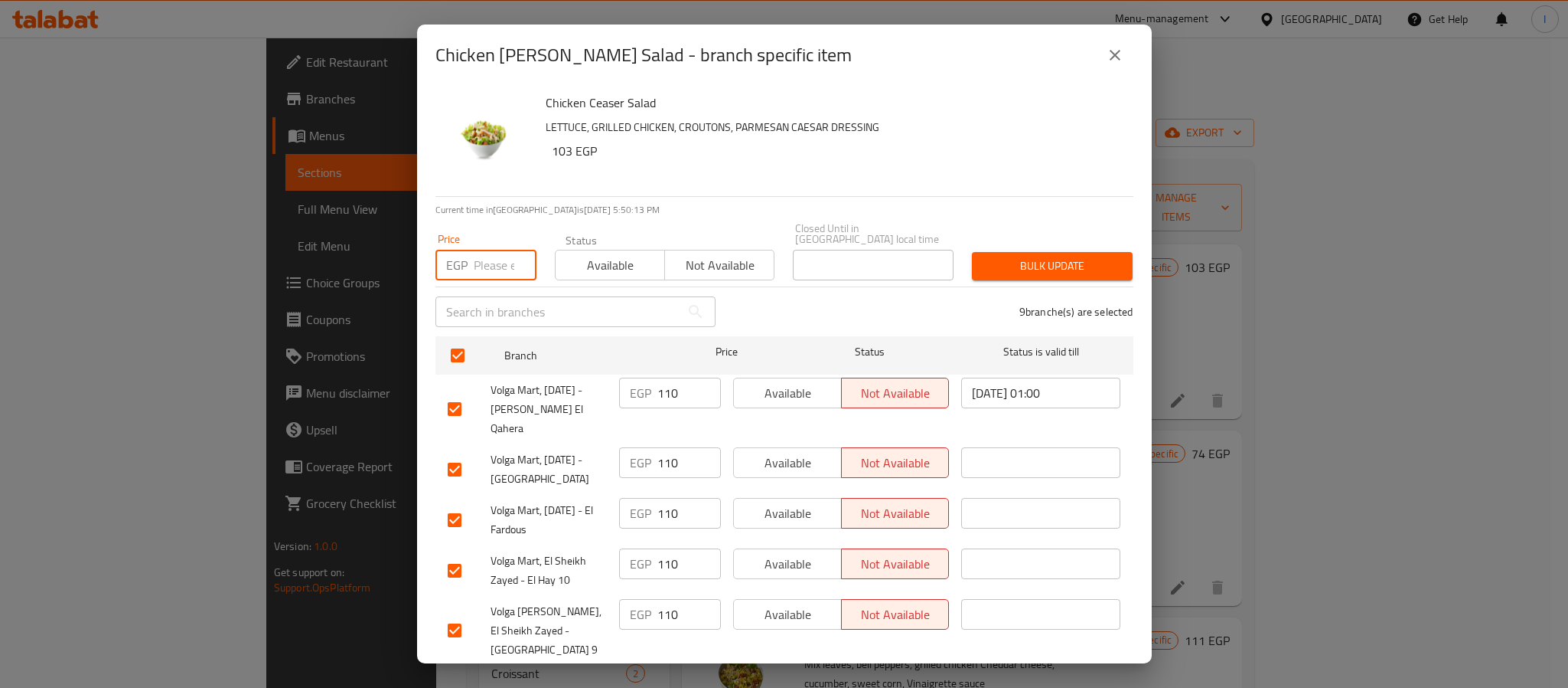
click at [491, 260] on input "number" at bounding box center [505, 265] width 62 height 31
type input "110"
click at [1045, 256] on span "Bulk update" at bounding box center [1052, 265] width 137 height 19
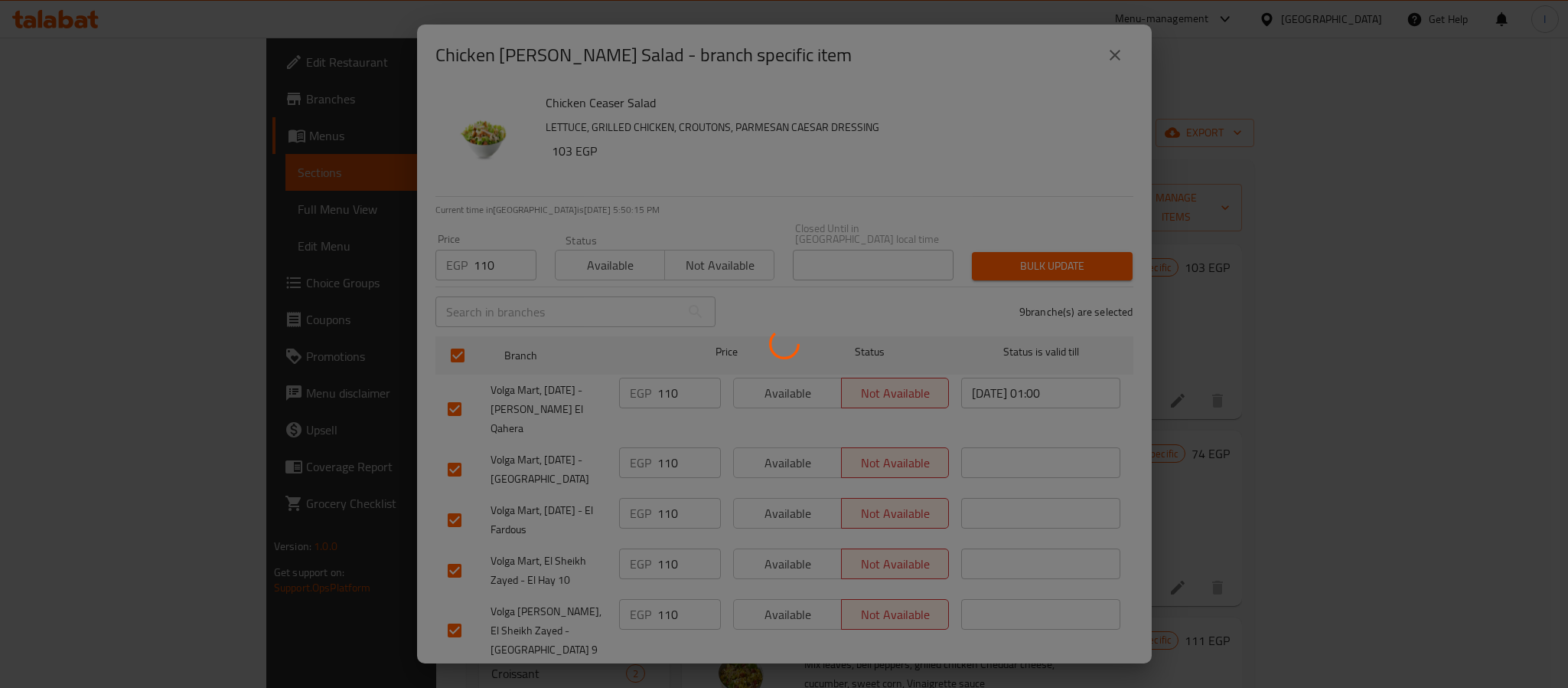
click at [936, 184] on div at bounding box center [784, 344] width 1568 height 688
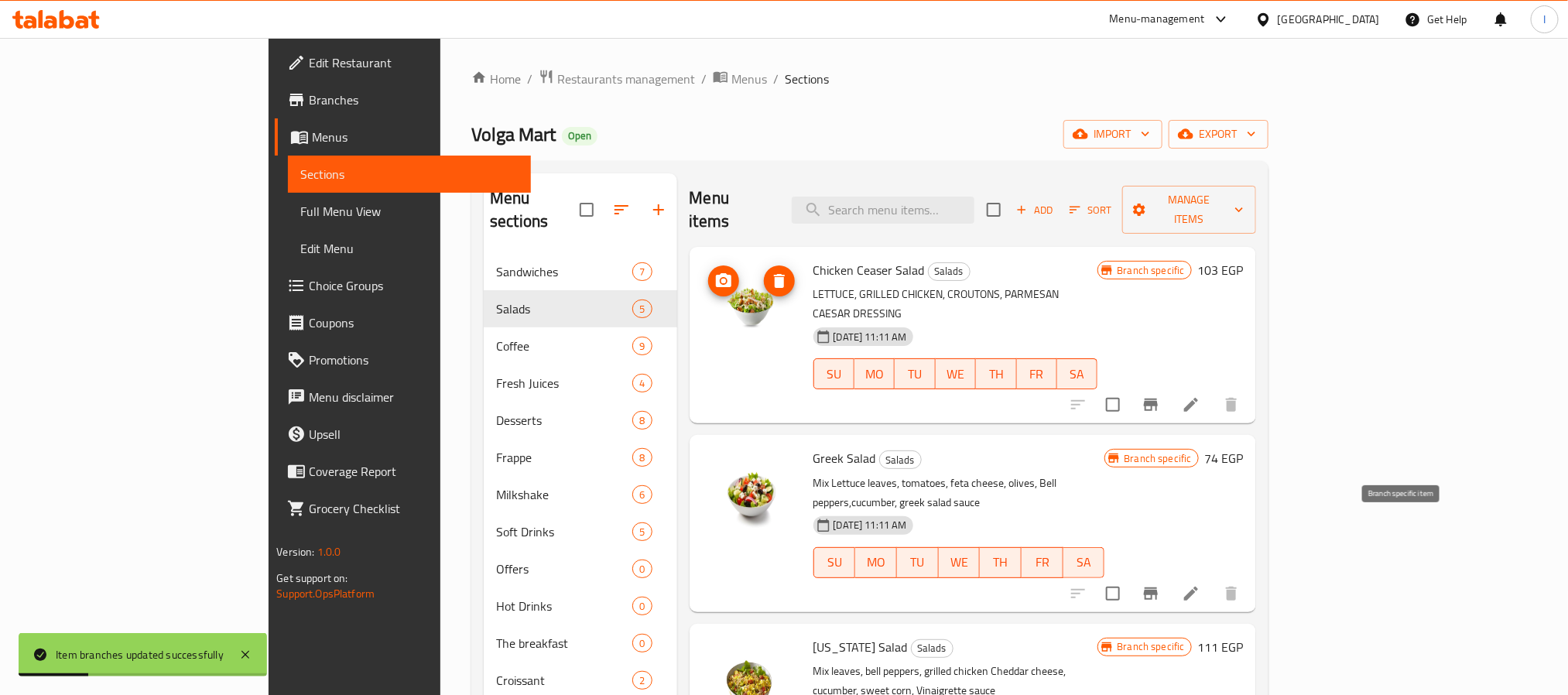
click at [1169, 575] on button "Branch-specific-item" at bounding box center [1151, 593] width 38 height 37
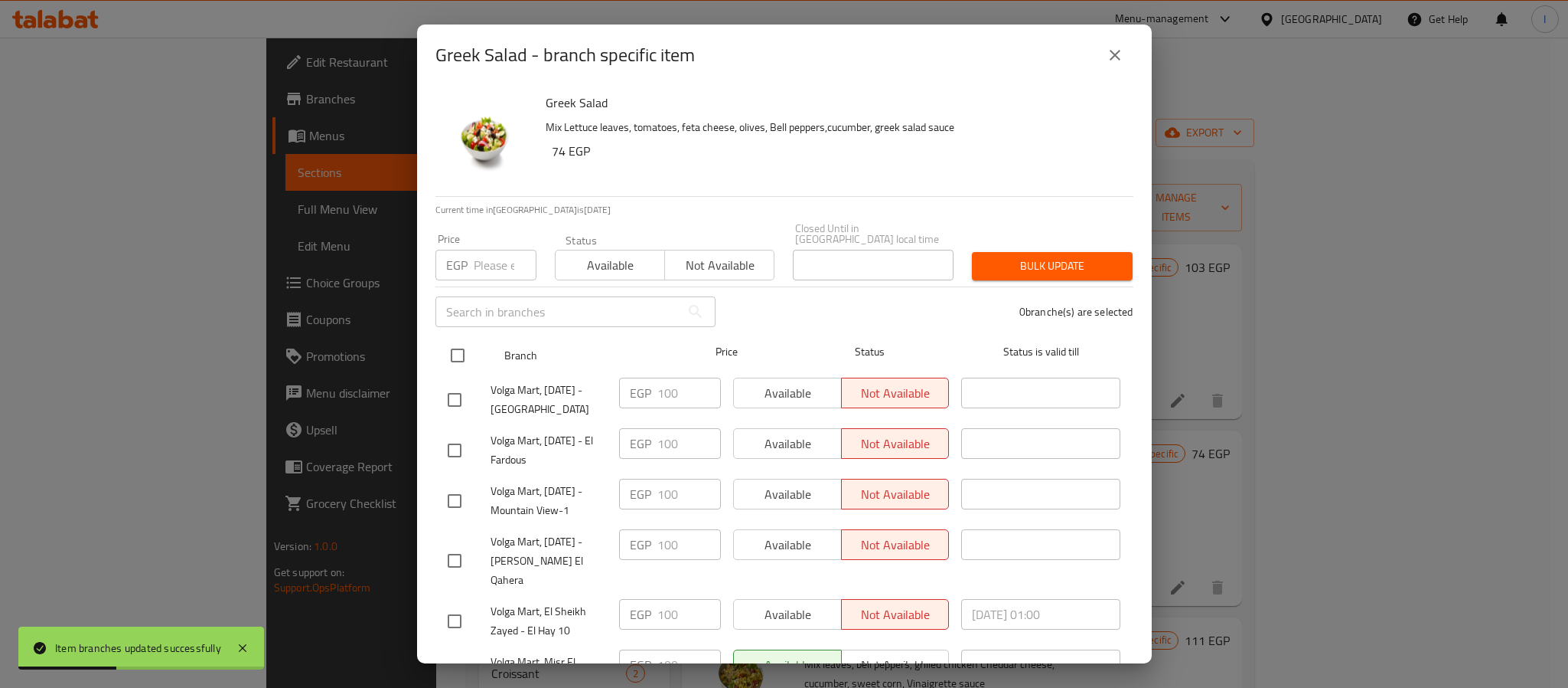
click at [452, 347] on input "checkbox" at bounding box center [458, 356] width 33 height 33
checkbox input "true"
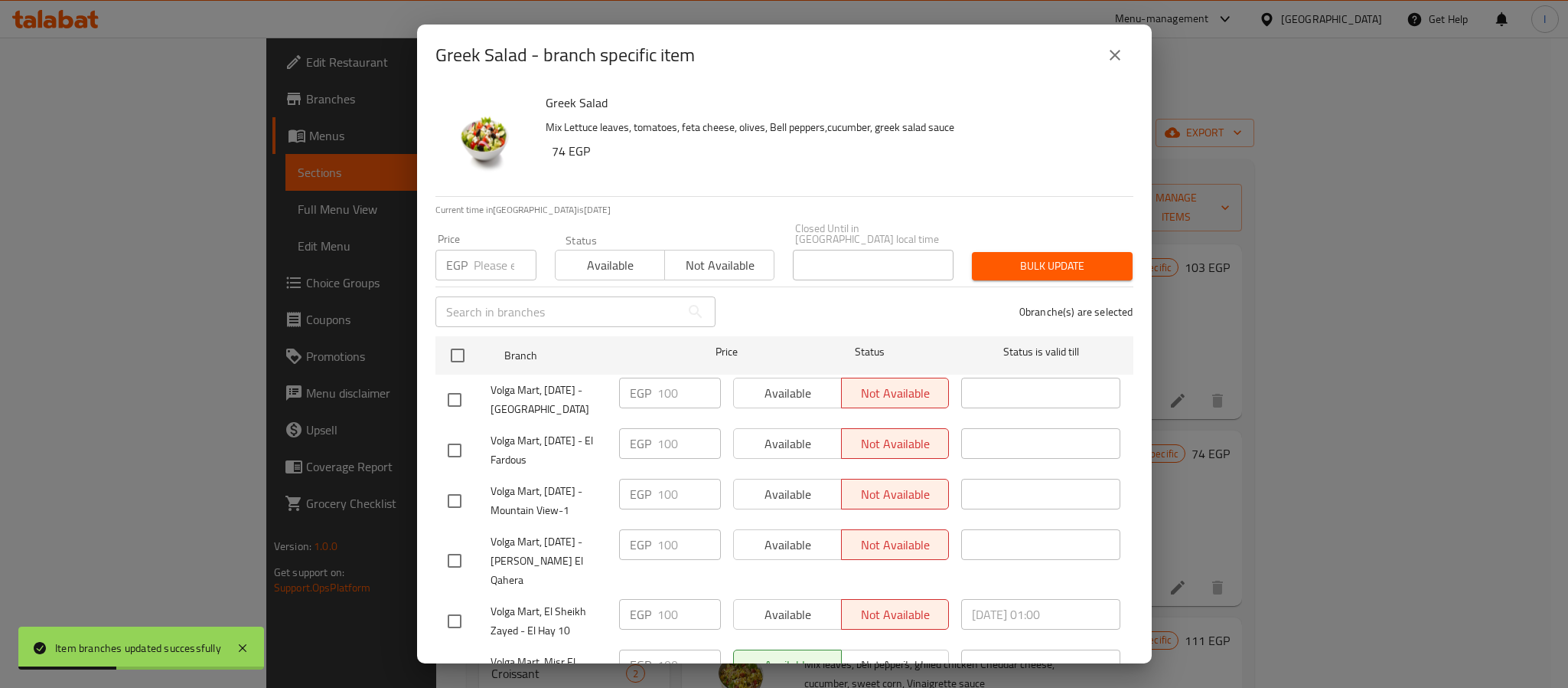
checkbox input "true"
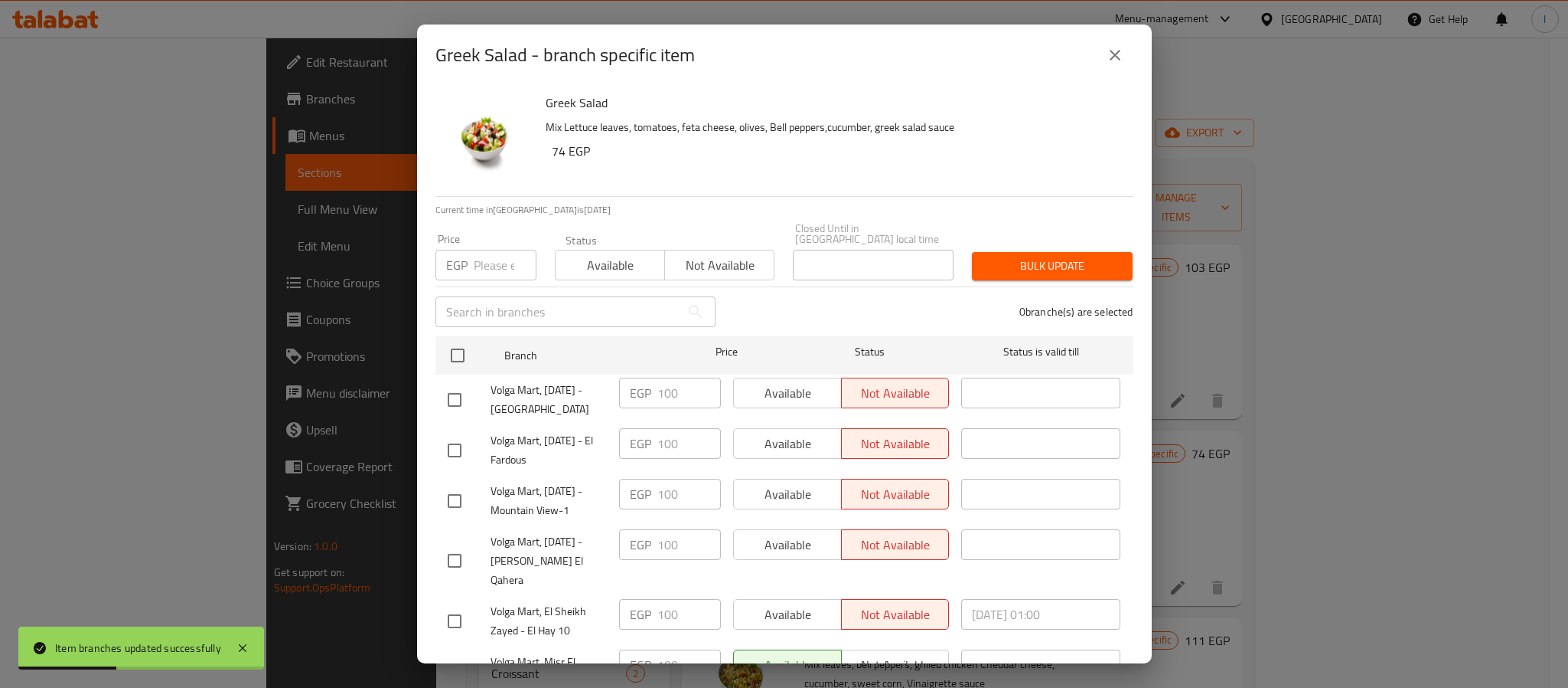
checkbox input "true"
click at [491, 253] on input "number" at bounding box center [505, 265] width 62 height 31
type input "100"
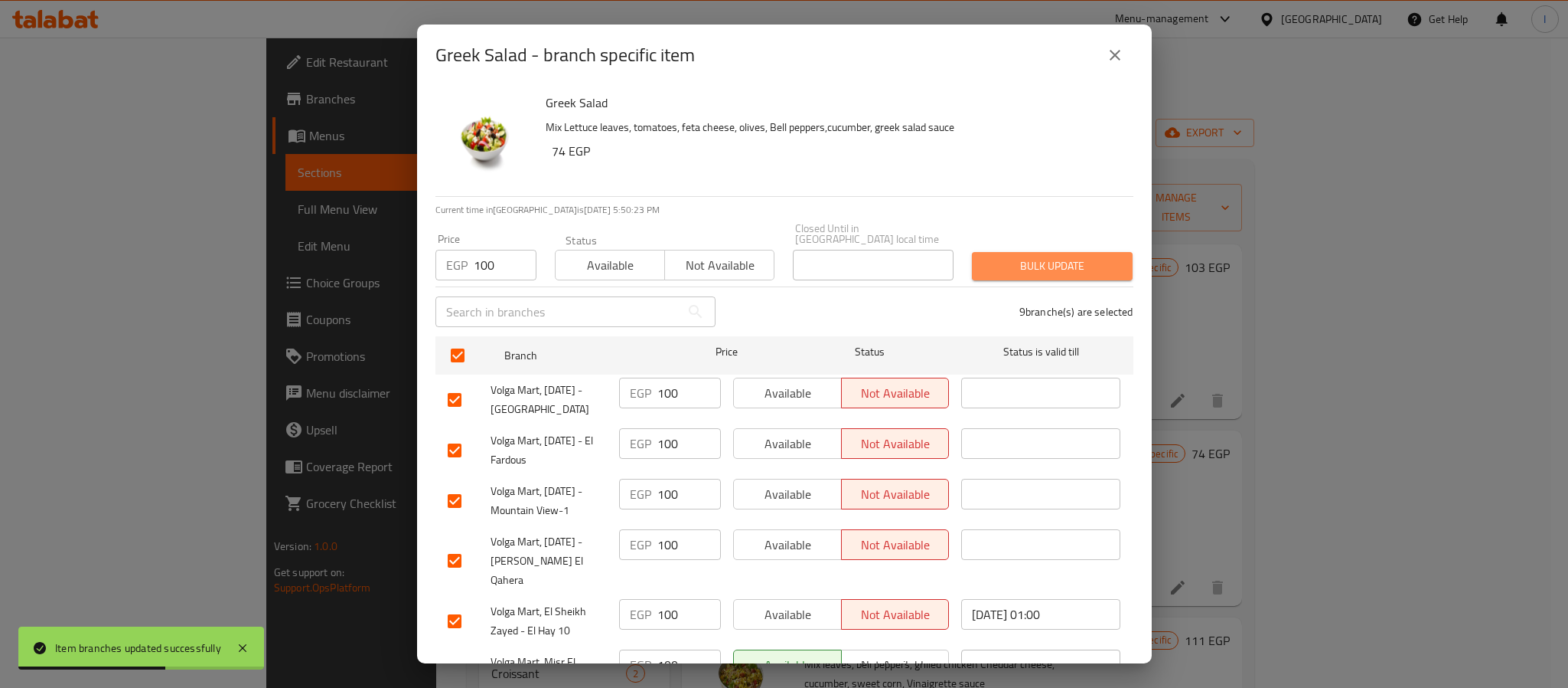
click at [1066, 258] on span "Bulk update" at bounding box center [1052, 265] width 137 height 19
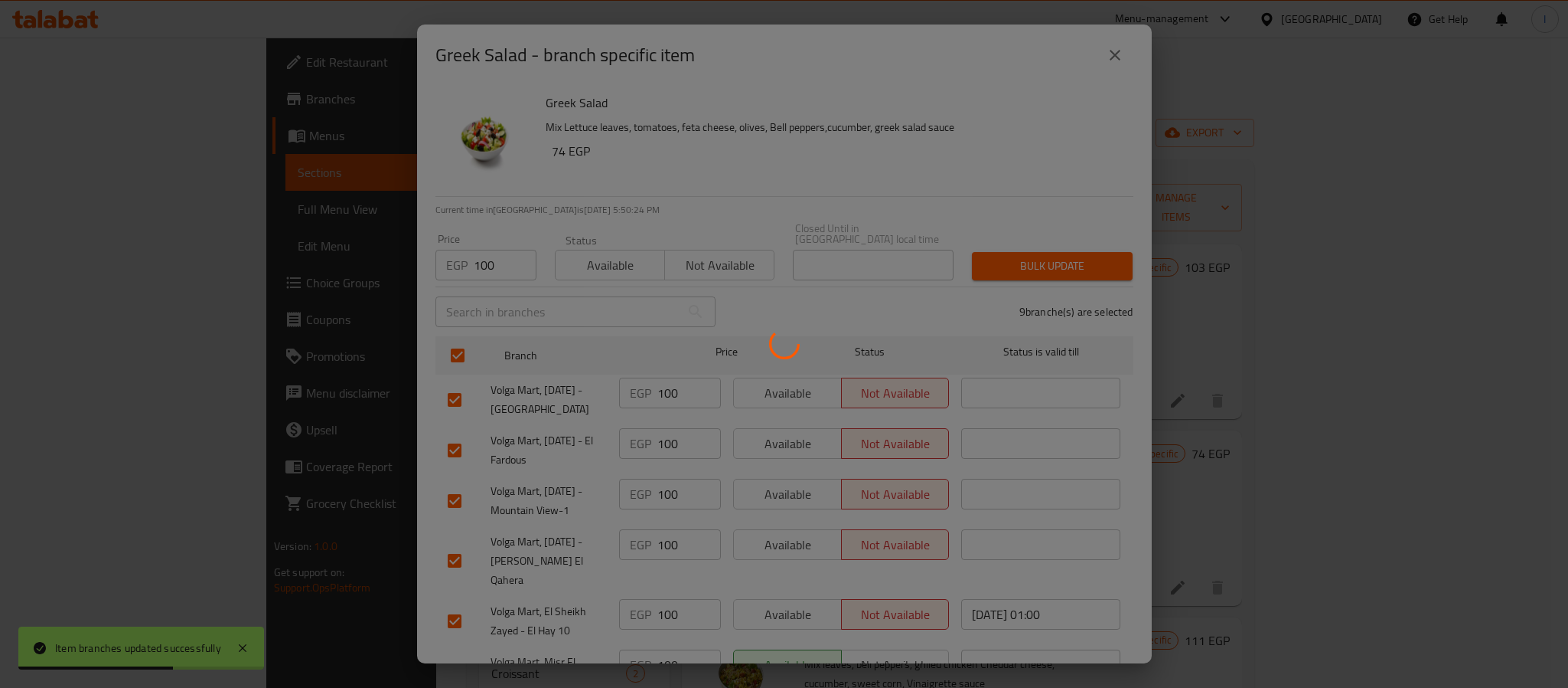
click at [942, 176] on div at bounding box center [784, 344] width 1568 height 688
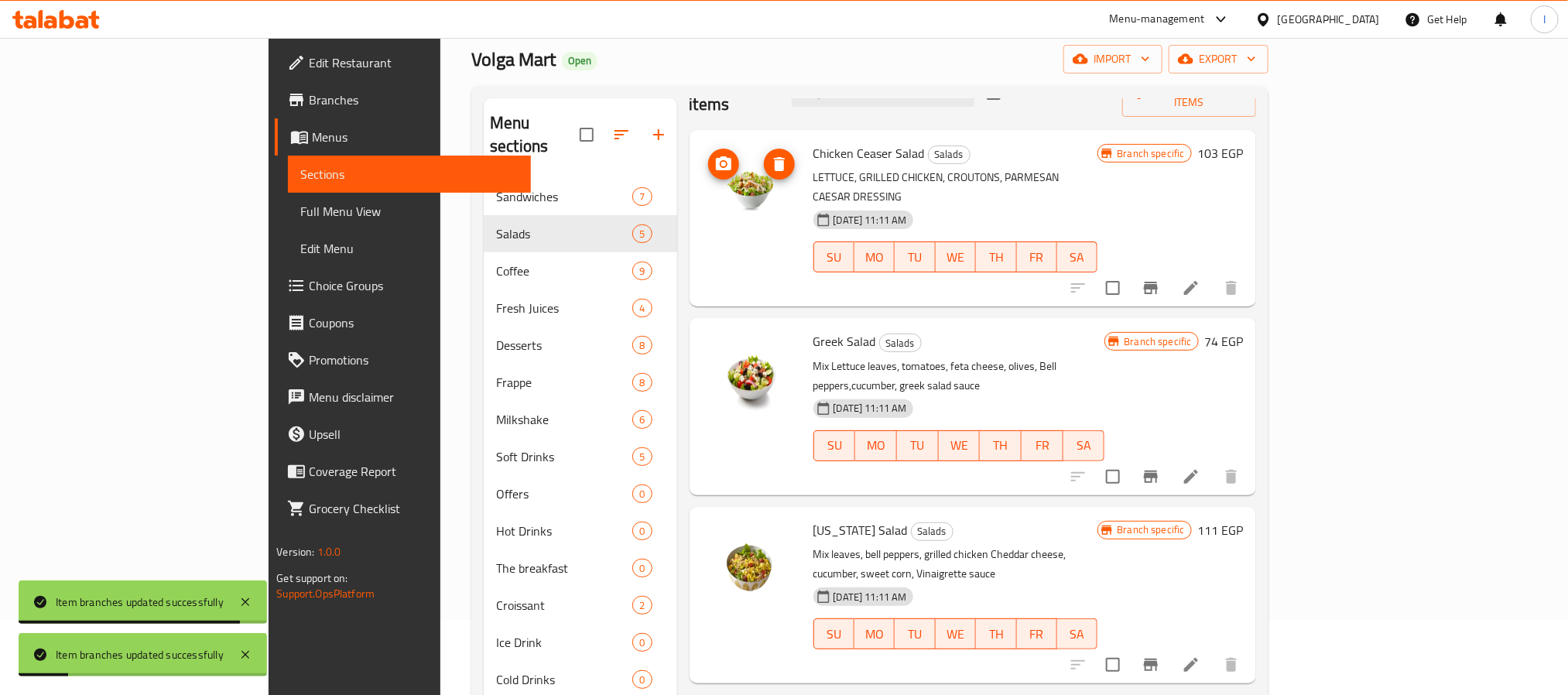
scroll to position [116, 0]
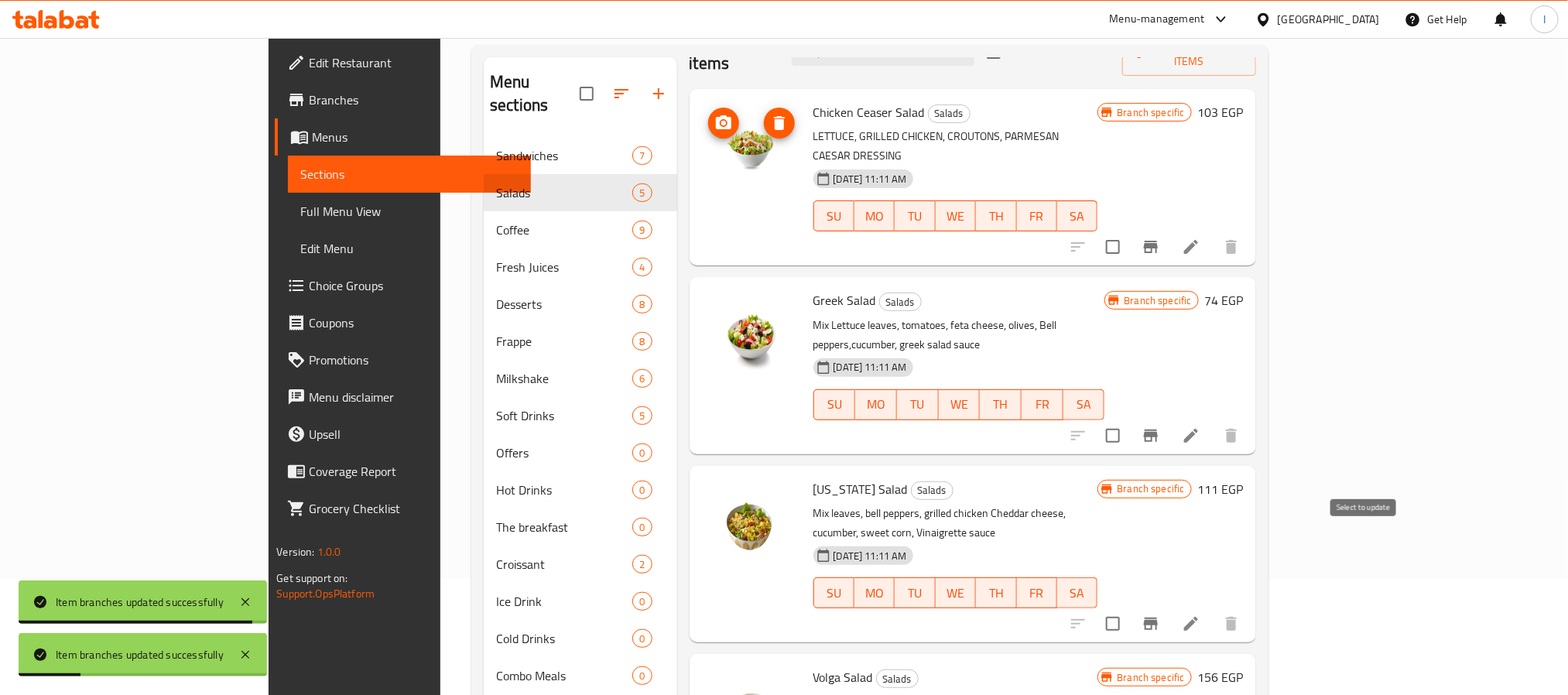
click at [1160, 615] on icon "Branch-specific-item" at bounding box center [1151, 624] width 18 height 18
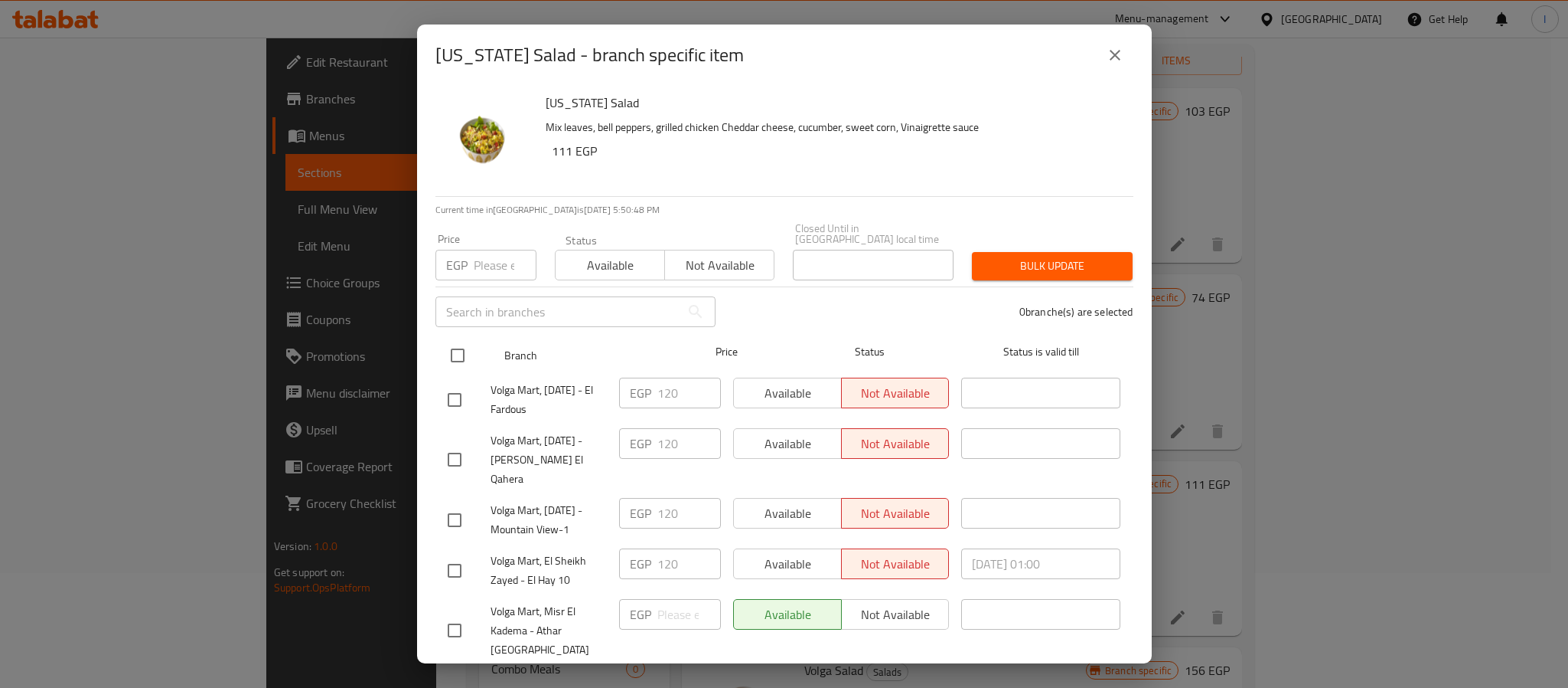
click at [460, 340] on input "checkbox" at bounding box center [458, 356] width 33 height 33
checkbox input "true"
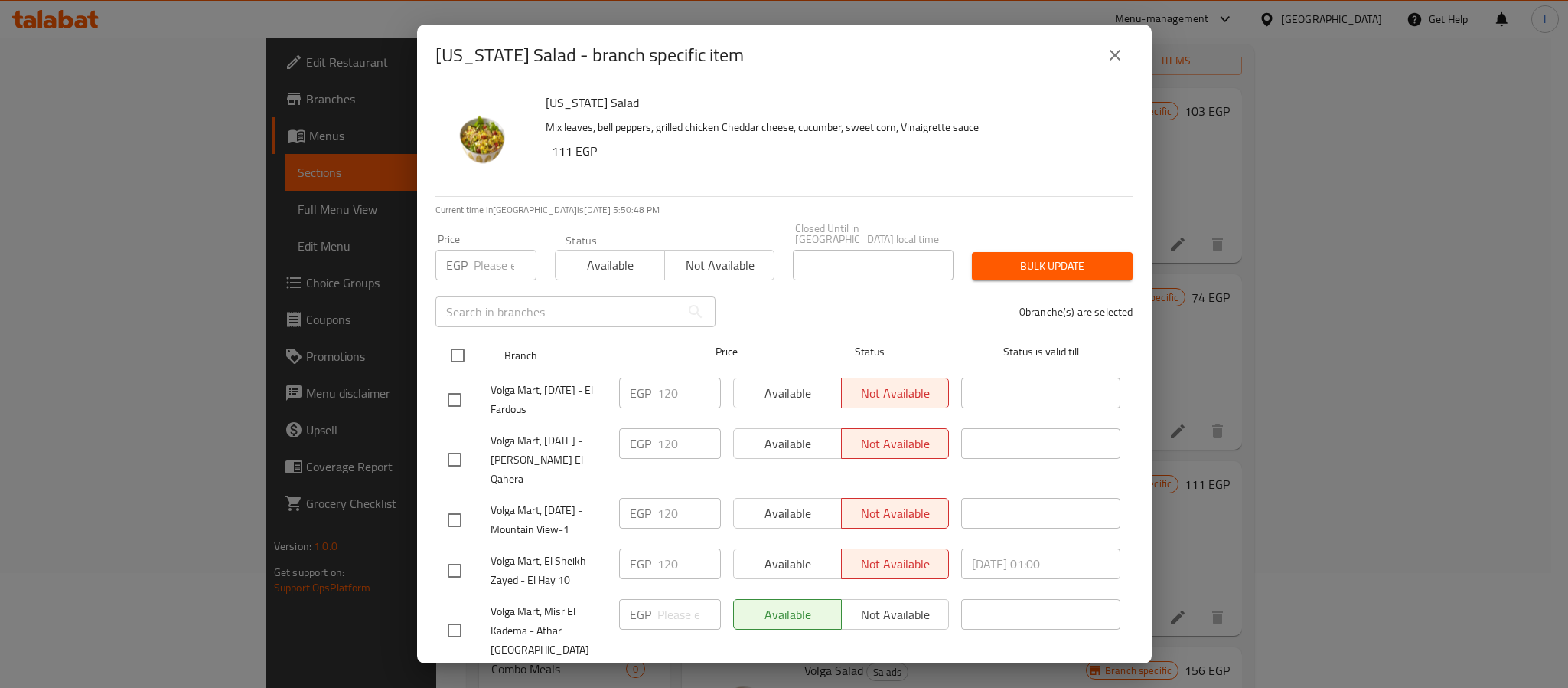
checkbox input "true"
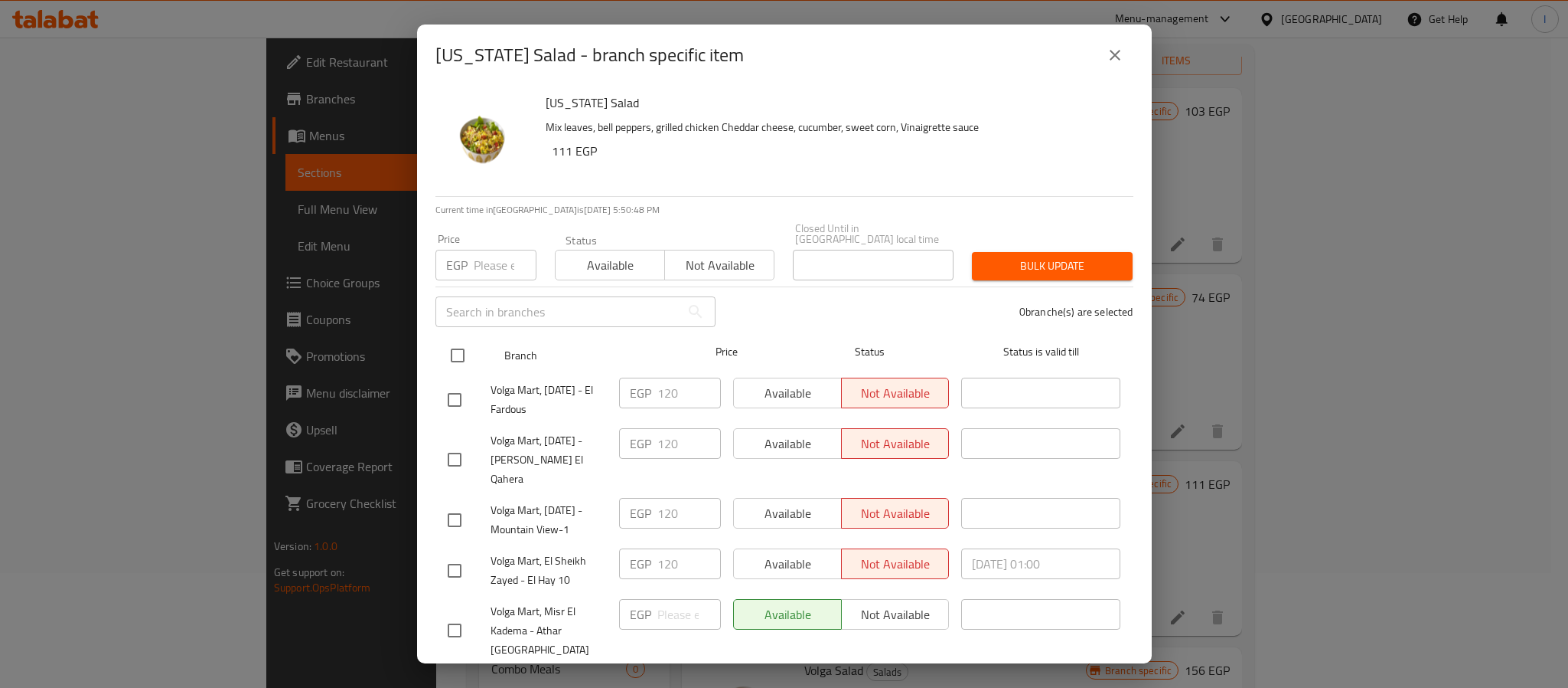
checkbox input "true"
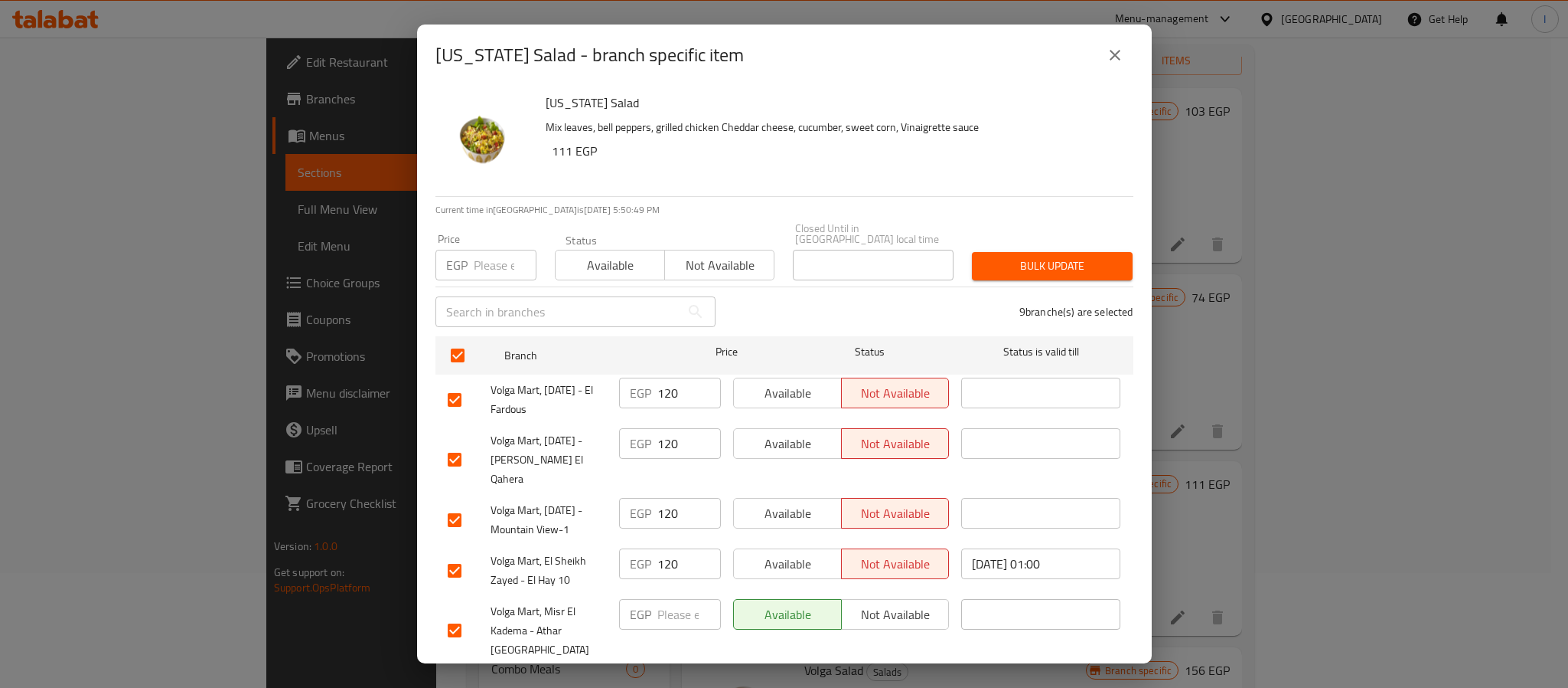
click at [489, 256] on input "number" at bounding box center [505, 265] width 62 height 31
